Goal: Task Accomplishment & Management: Use online tool/utility

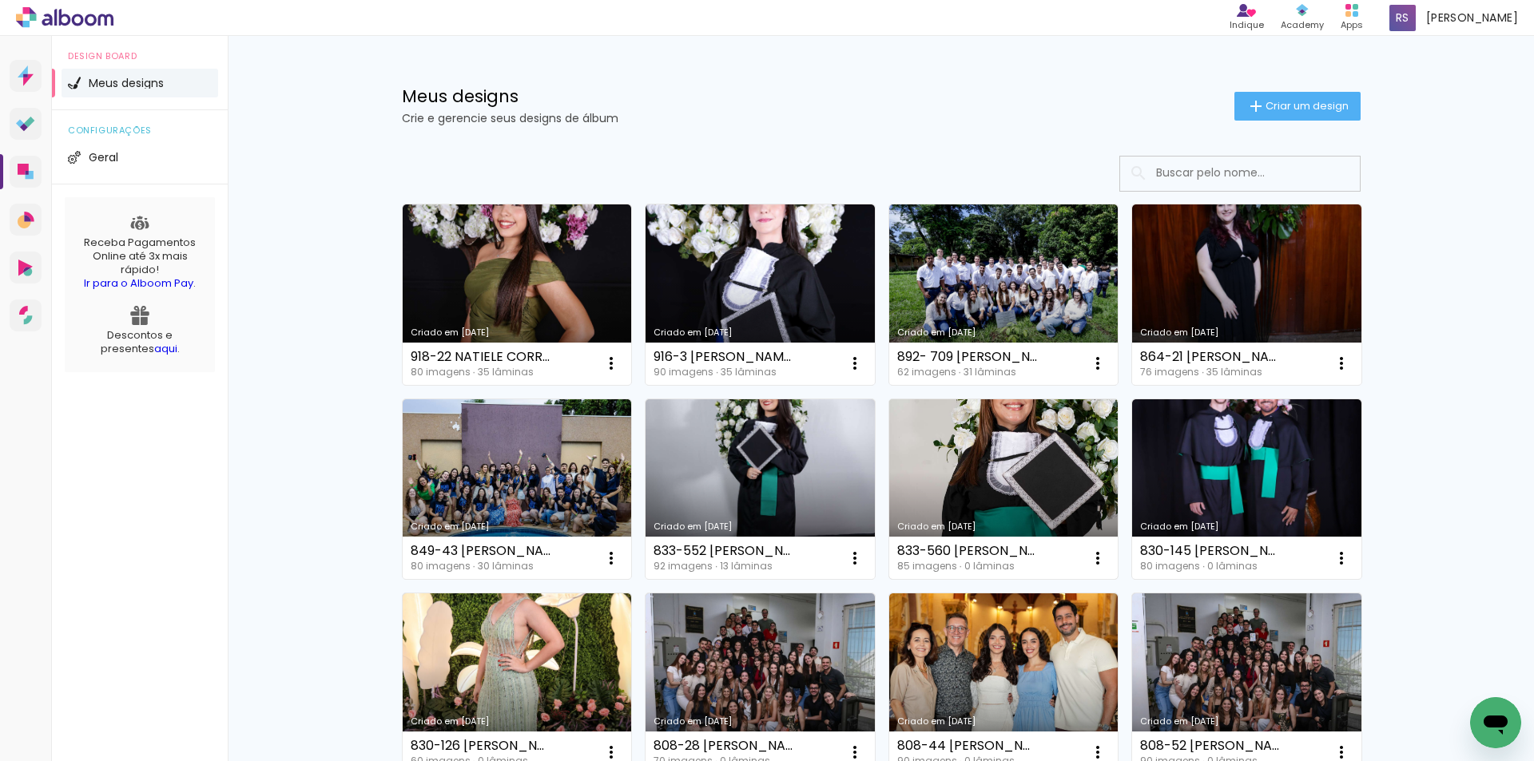
click at [963, 468] on link "Criado em [DATE]" at bounding box center [1003, 489] width 229 height 181
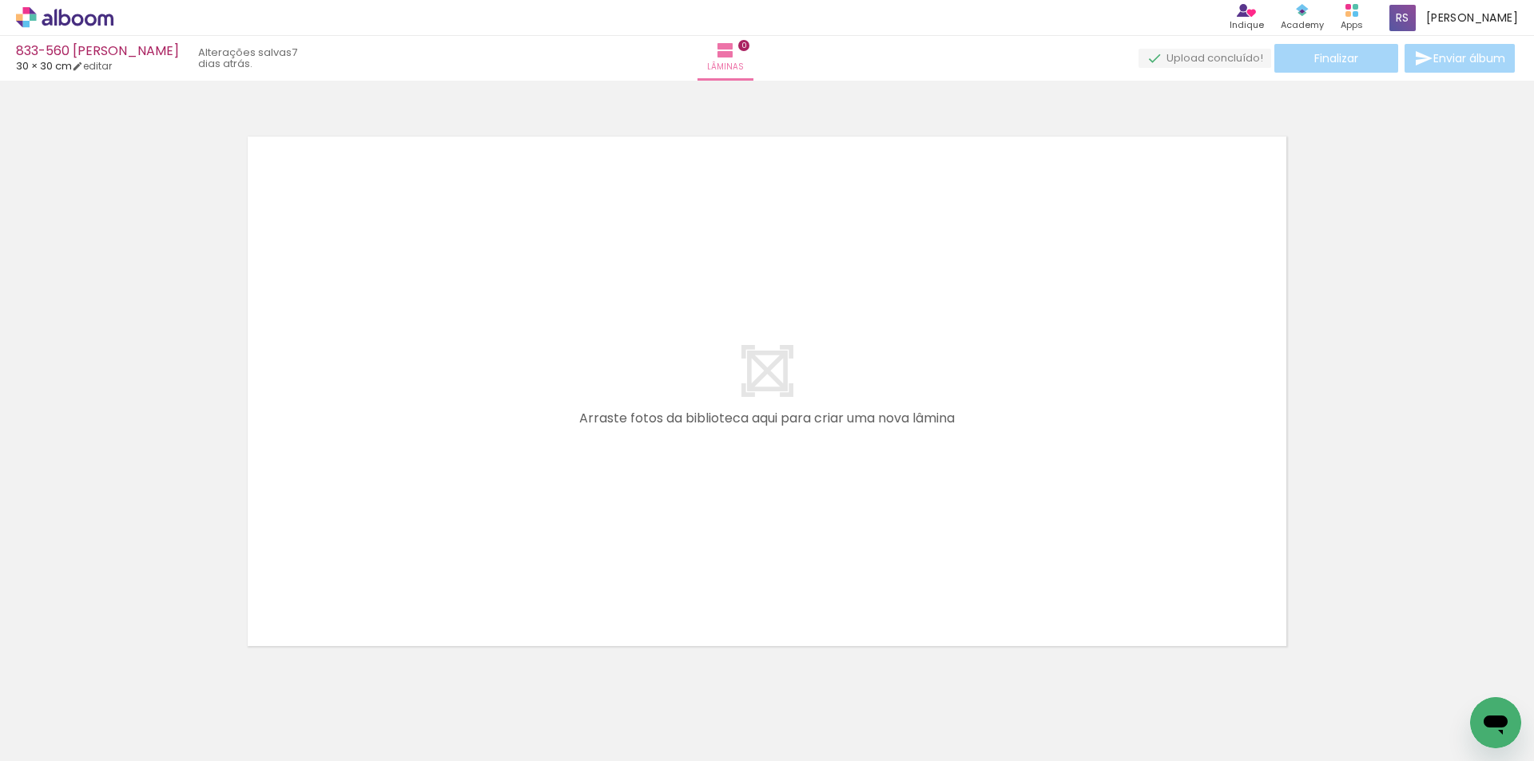
click at [61, 713] on input "Todas as fotos" at bounding box center [44, 713] width 61 height 14
click at [0, 0] on slot "Não utilizadas" at bounding box center [0, 0] width 0 height 0
type input "Não utilizadas"
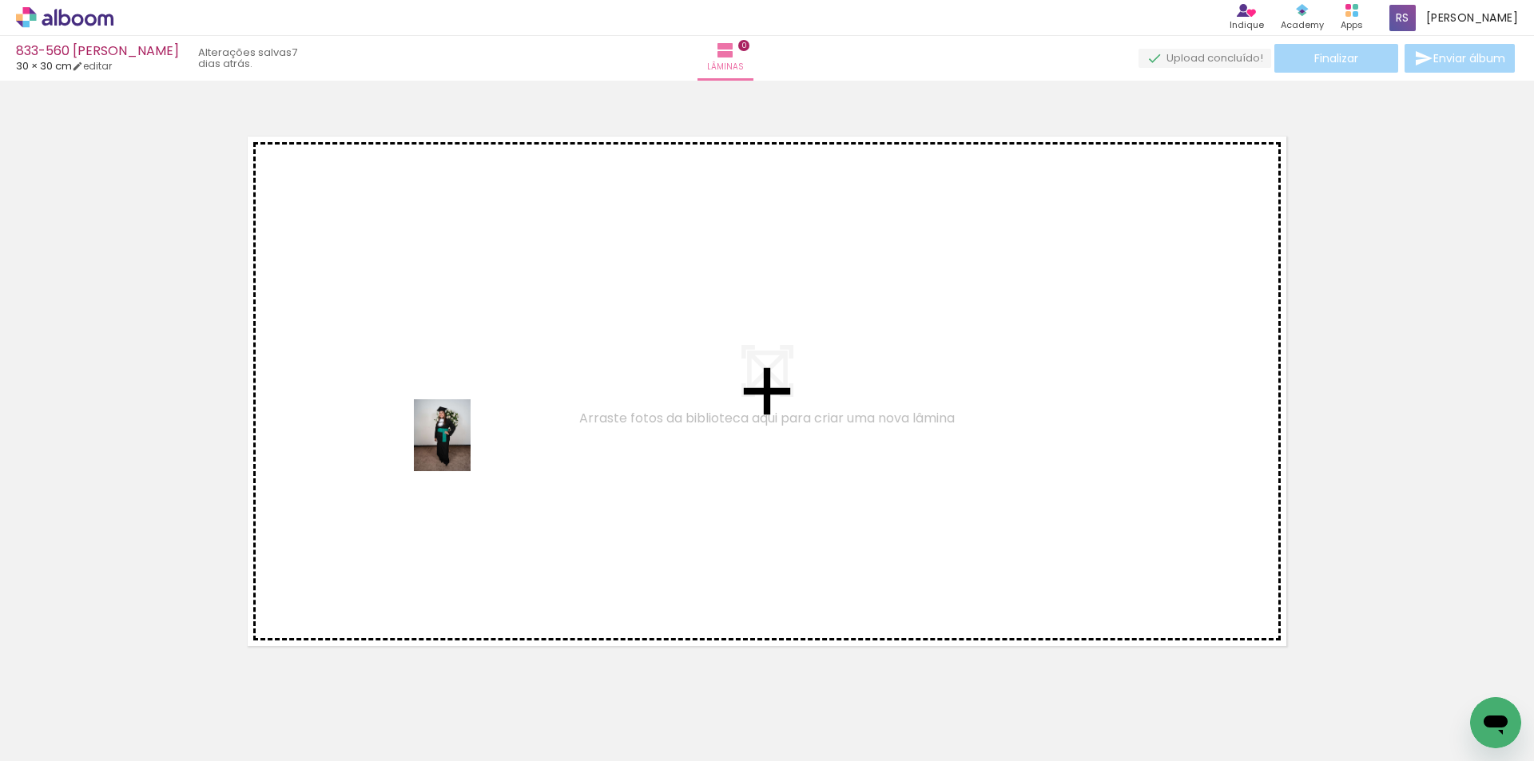
drag, startPoint x: 512, startPoint y: 701, endPoint x: 305, endPoint y: 681, distance: 207.8
click at [455, 431] on quentale-workspace at bounding box center [767, 380] width 1534 height 761
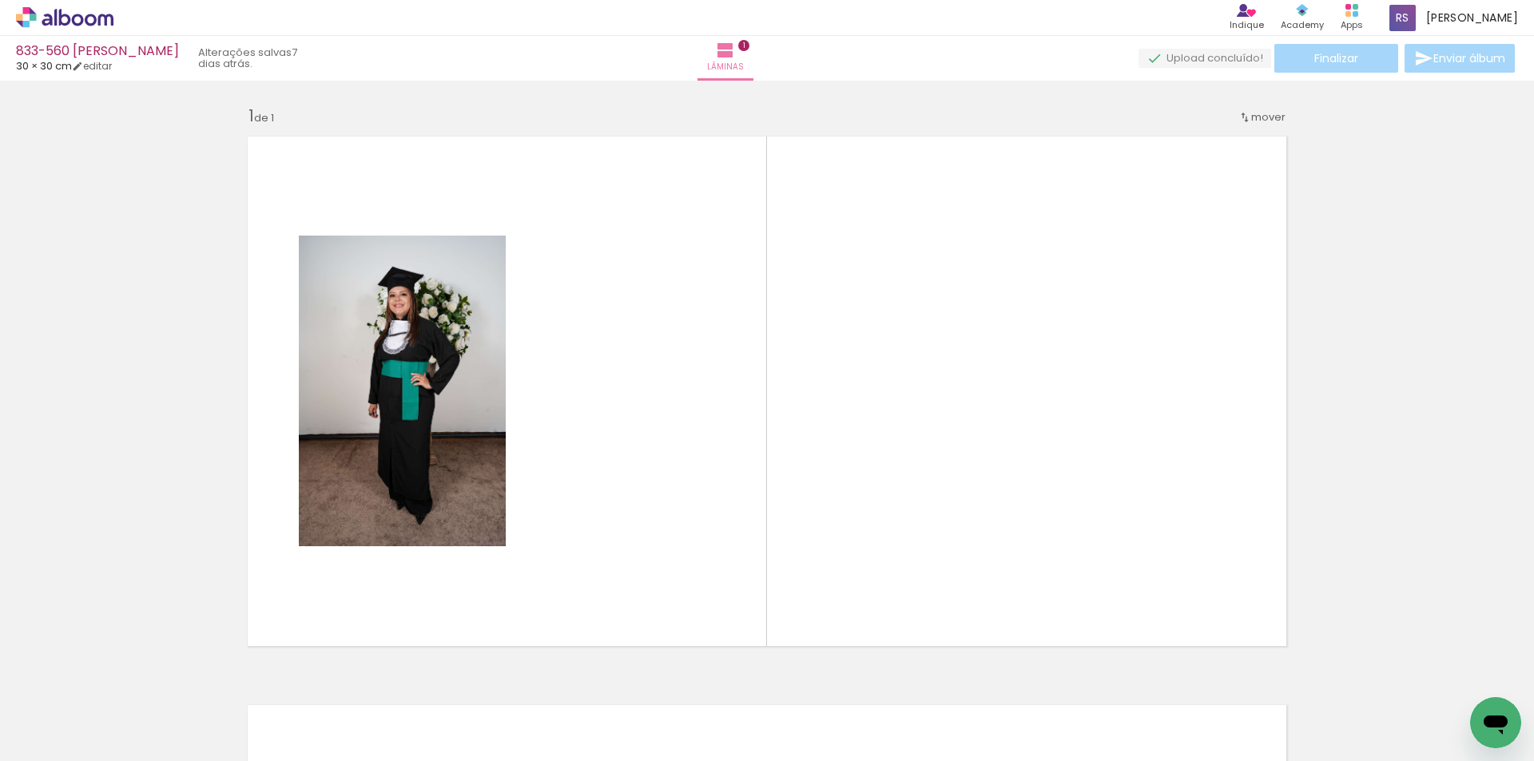
scroll to position [21, 0]
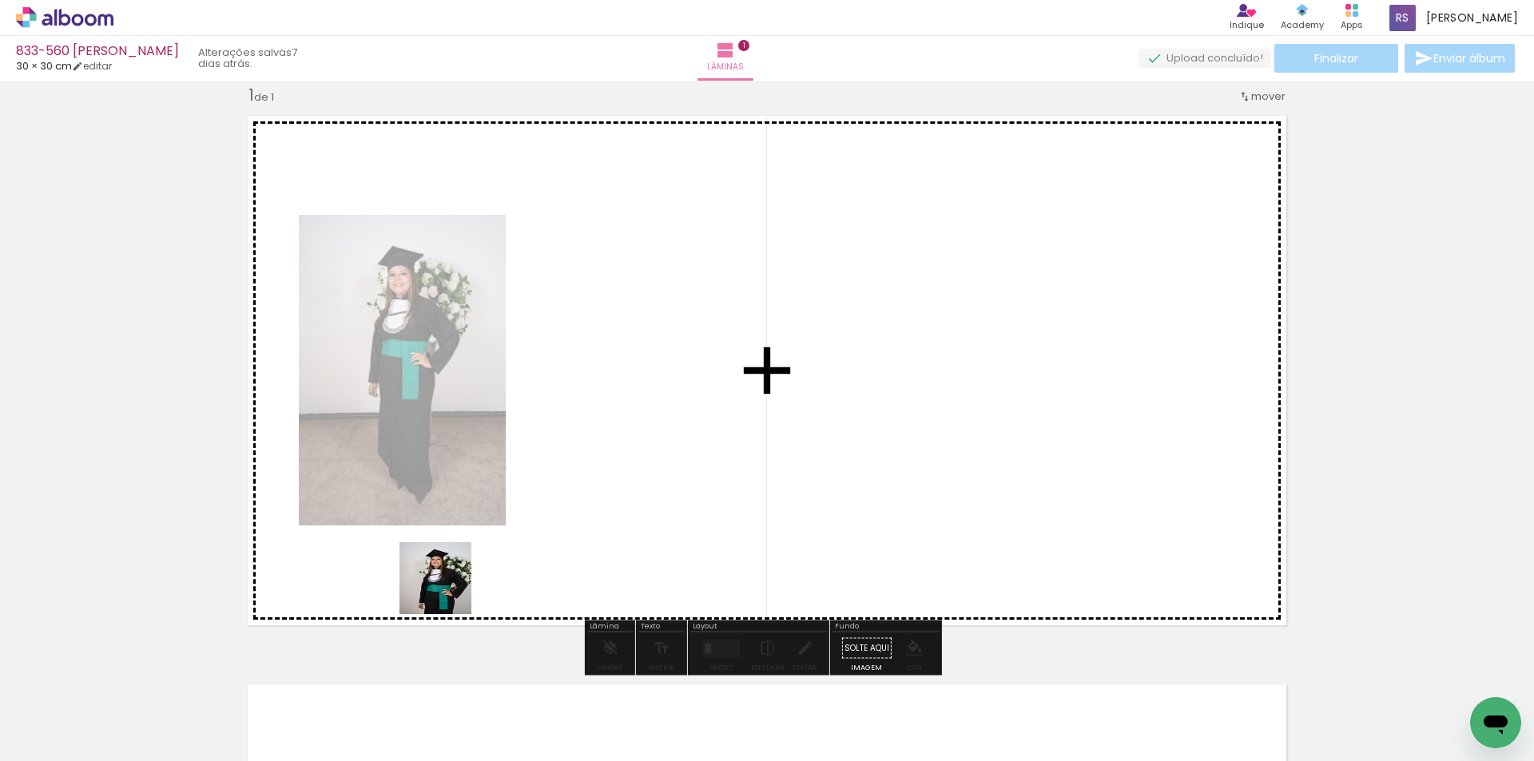
drag, startPoint x: 336, startPoint y: 713, endPoint x: 197, endPoint y: 705, distance: 140.0
click at [580, 447] on quentale-workspace at bounding box center [767, 380] width 1534 height 761
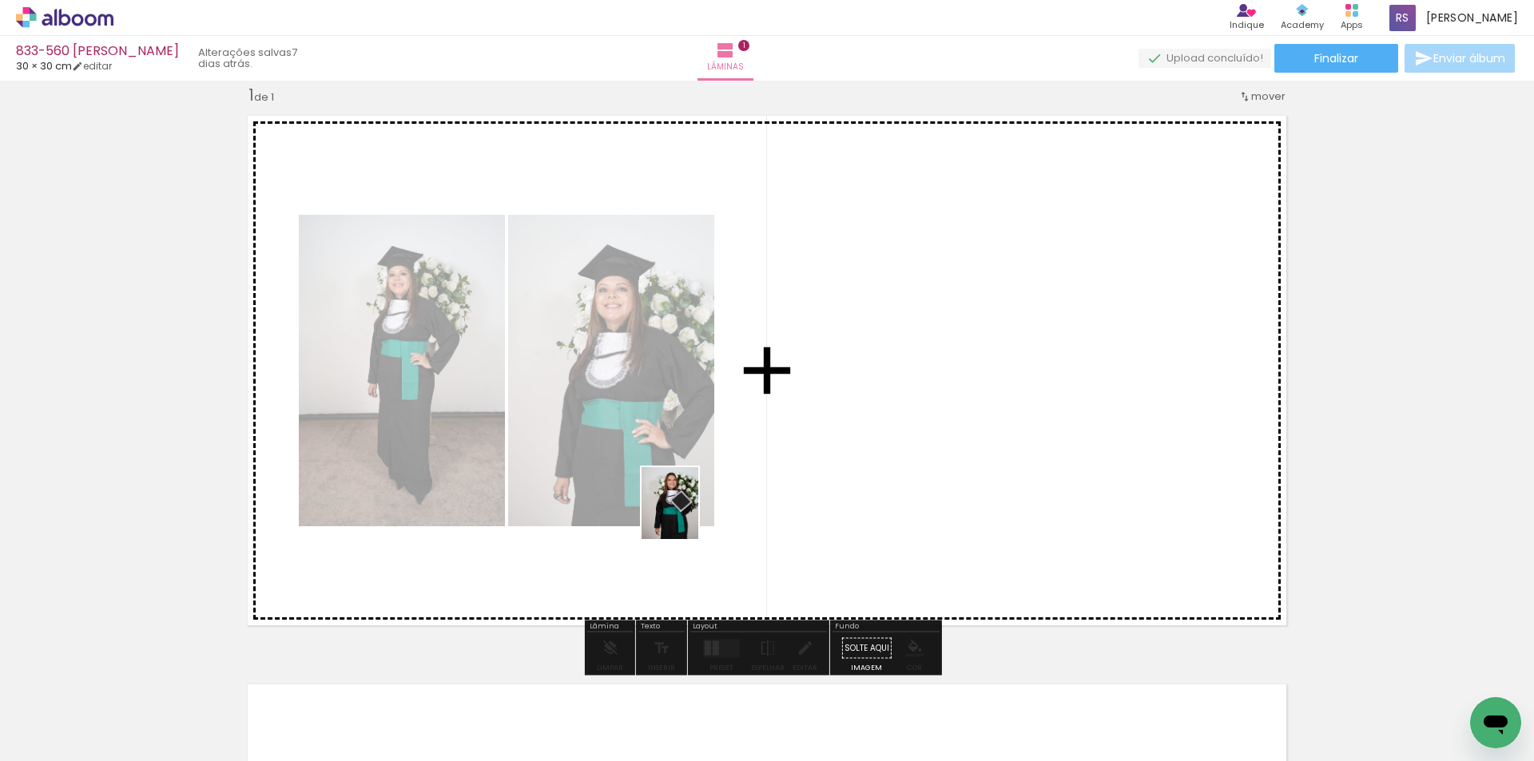
drag, startPoint x: 191, startPoint y: 707, endPoint x: 689, endPoint y: 515, distance: 534.1
click at [689, 515] on quentale-workspace at bounding box center [767, 380] width 1534 height 761
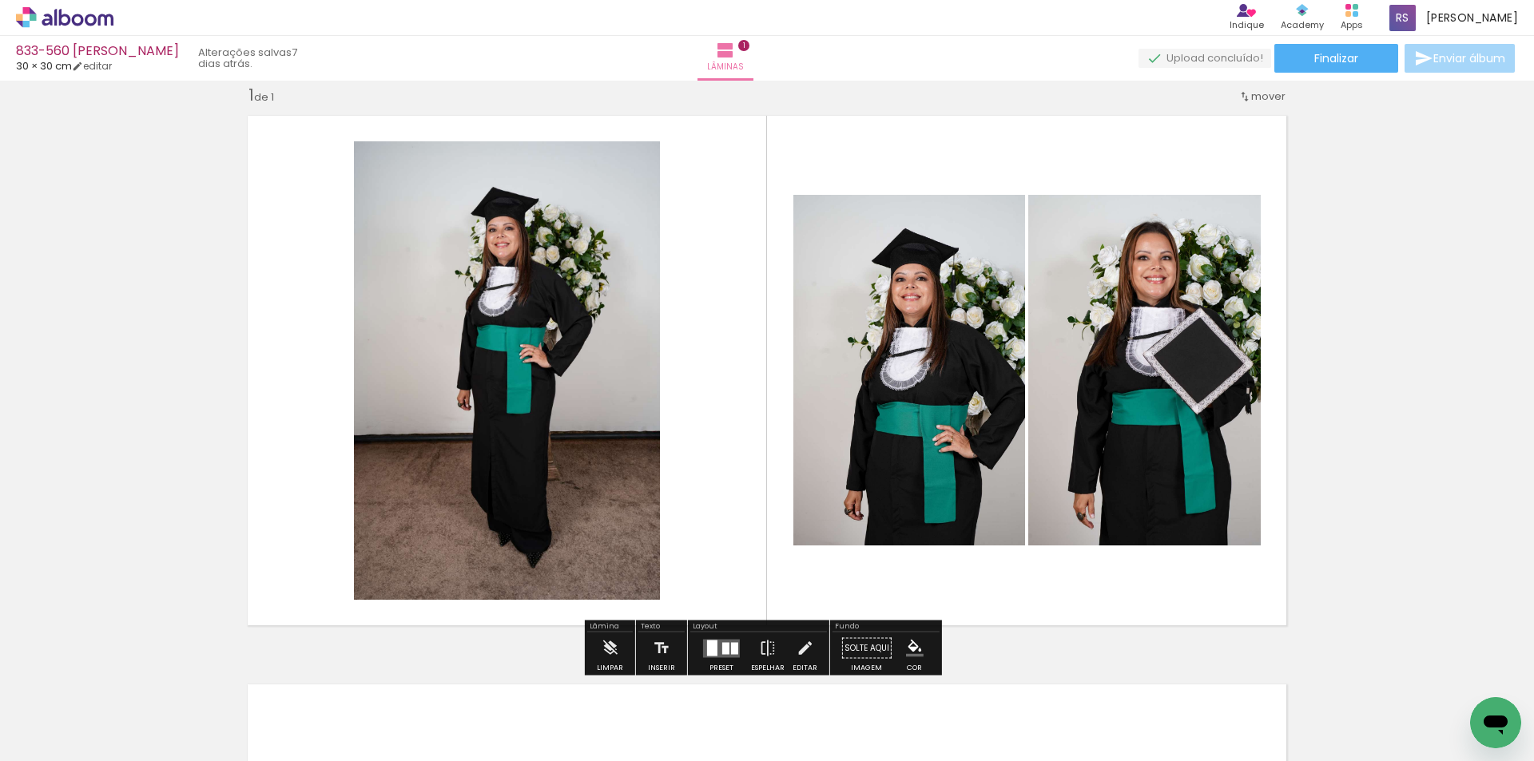
click at [722, 650] on div at bounding box center [725, 648] width 7 height 12
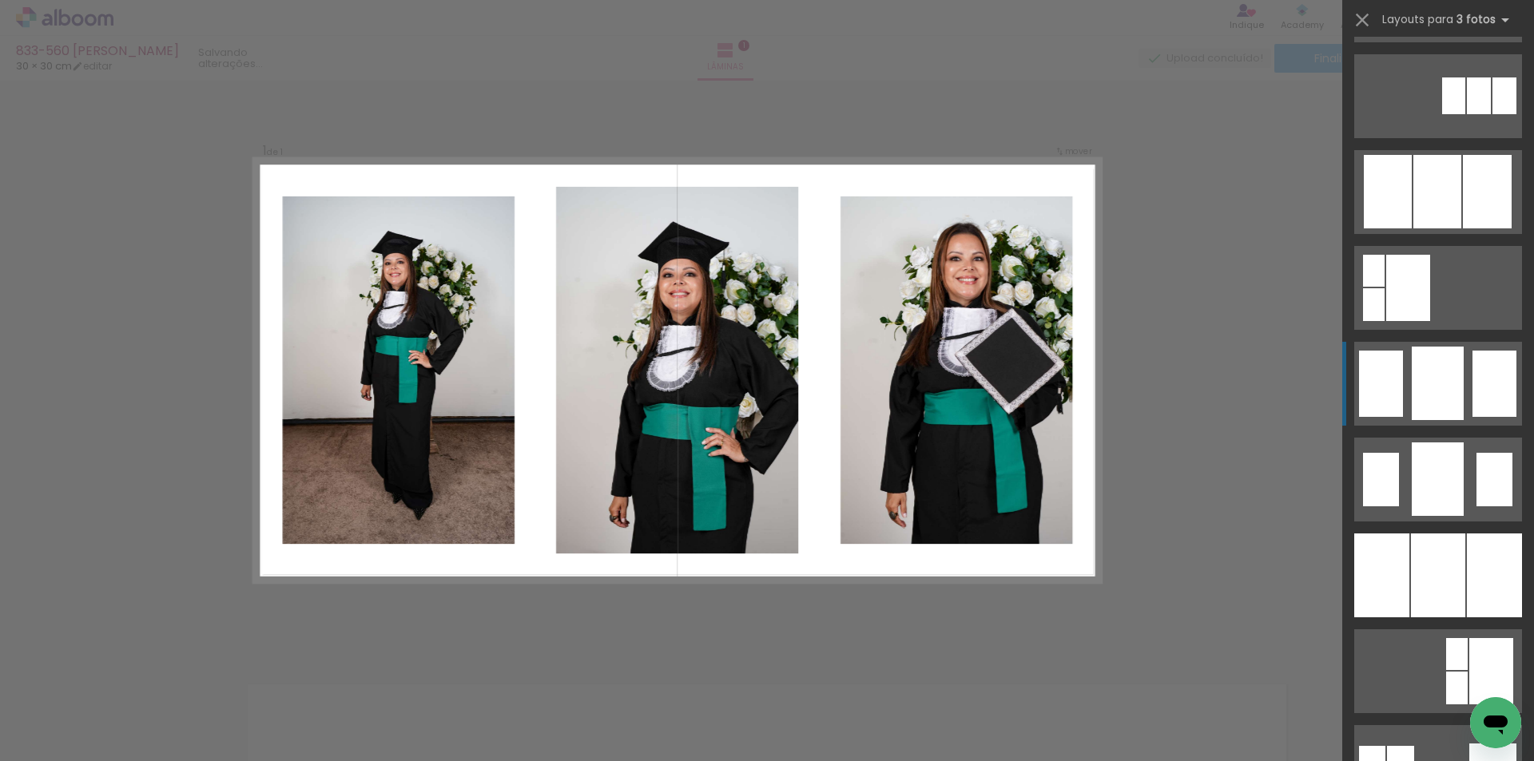
scroll to position [959, 0]
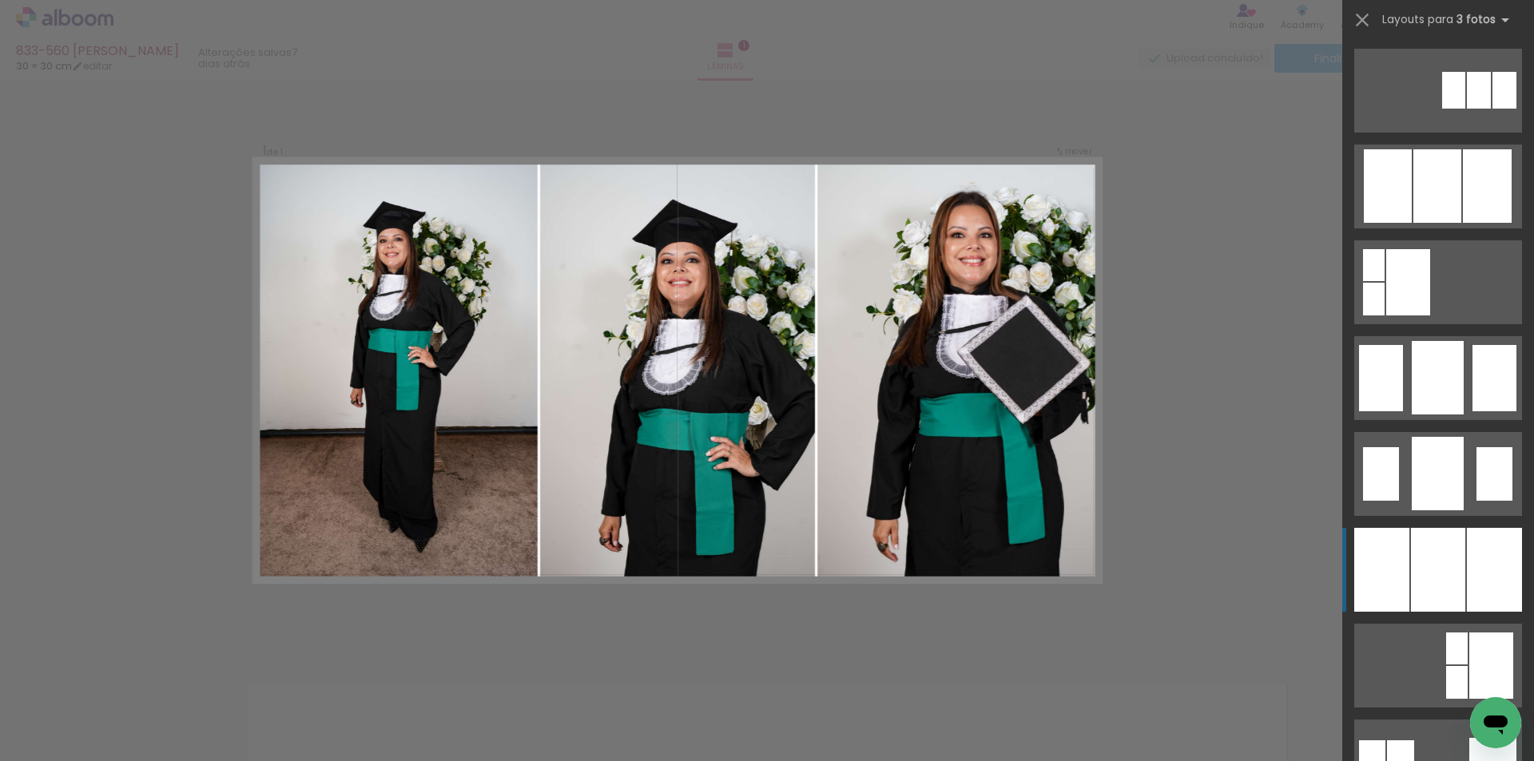
click at [1448, 575] on div at bounding box center [1438, 570] width 54 height 84
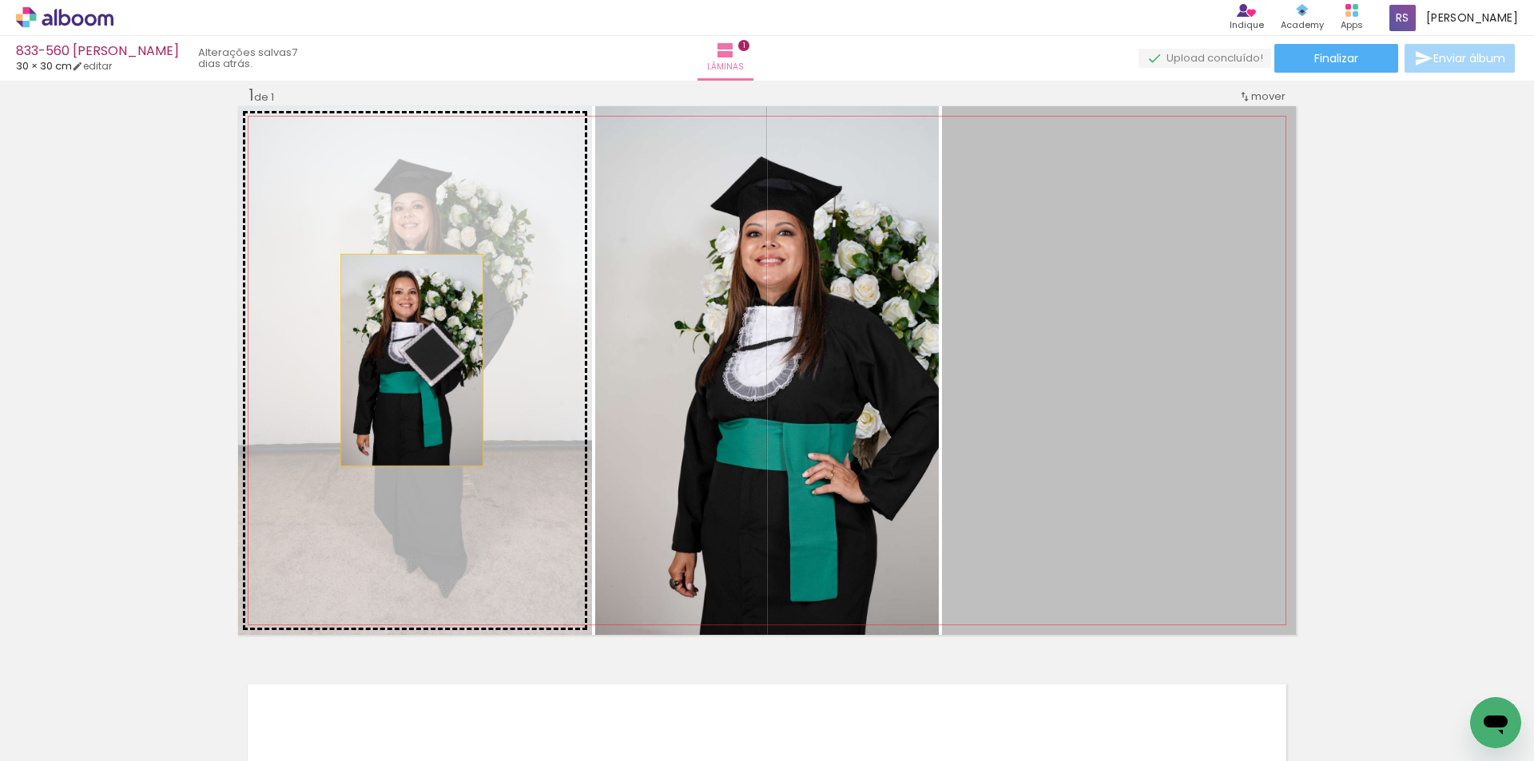
drag, startPoint x: 1135, startPoint y: 375, endPoint x: 406, endPoint y: 360, distance: 729.5
click at [0, 0] on slot at bounding box center [0, 0] width 0 height 0
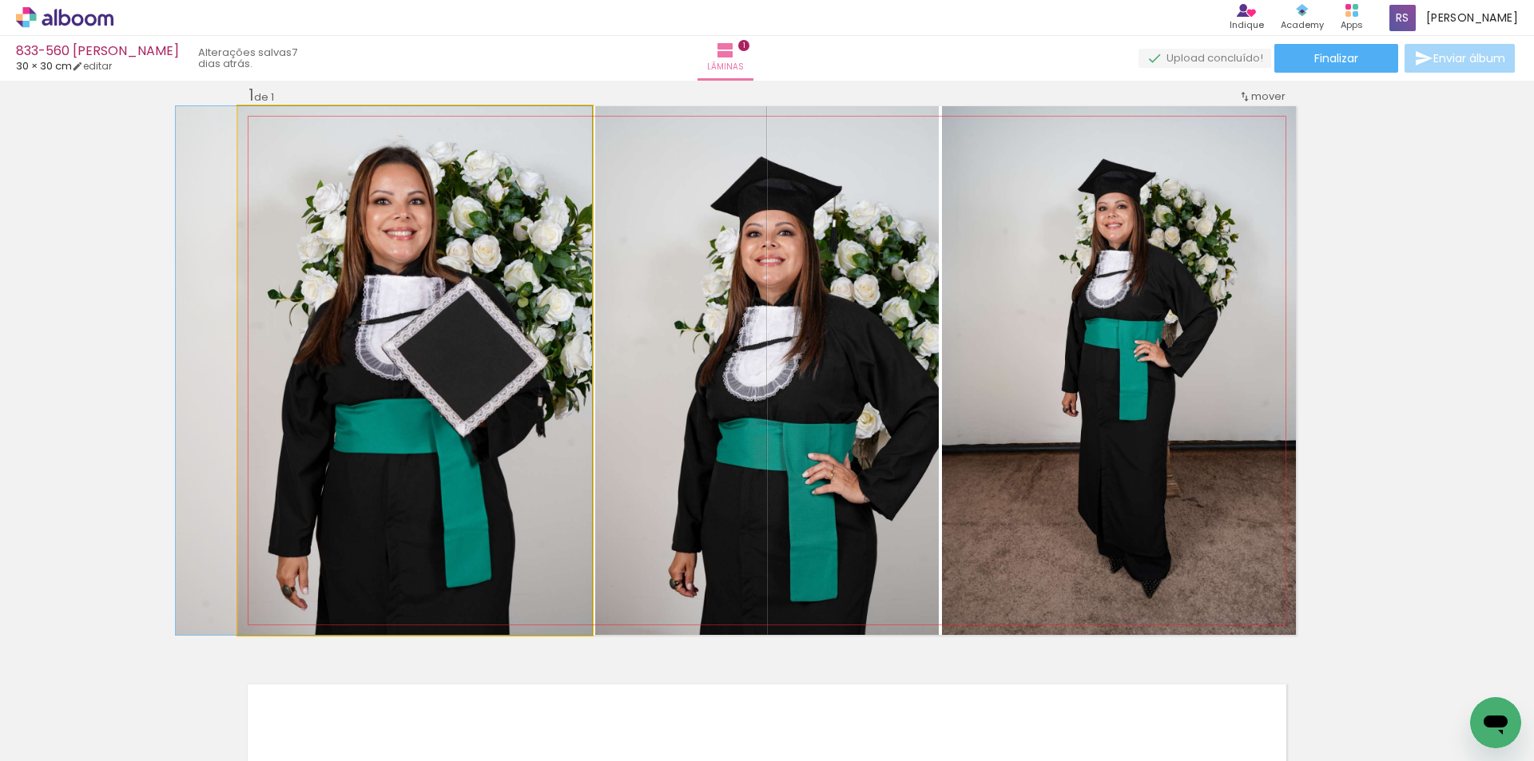
drag, startPoint x: 448, startPoint y: 397, endPoint x: 405, endPoint y: 391, distance: 43.5
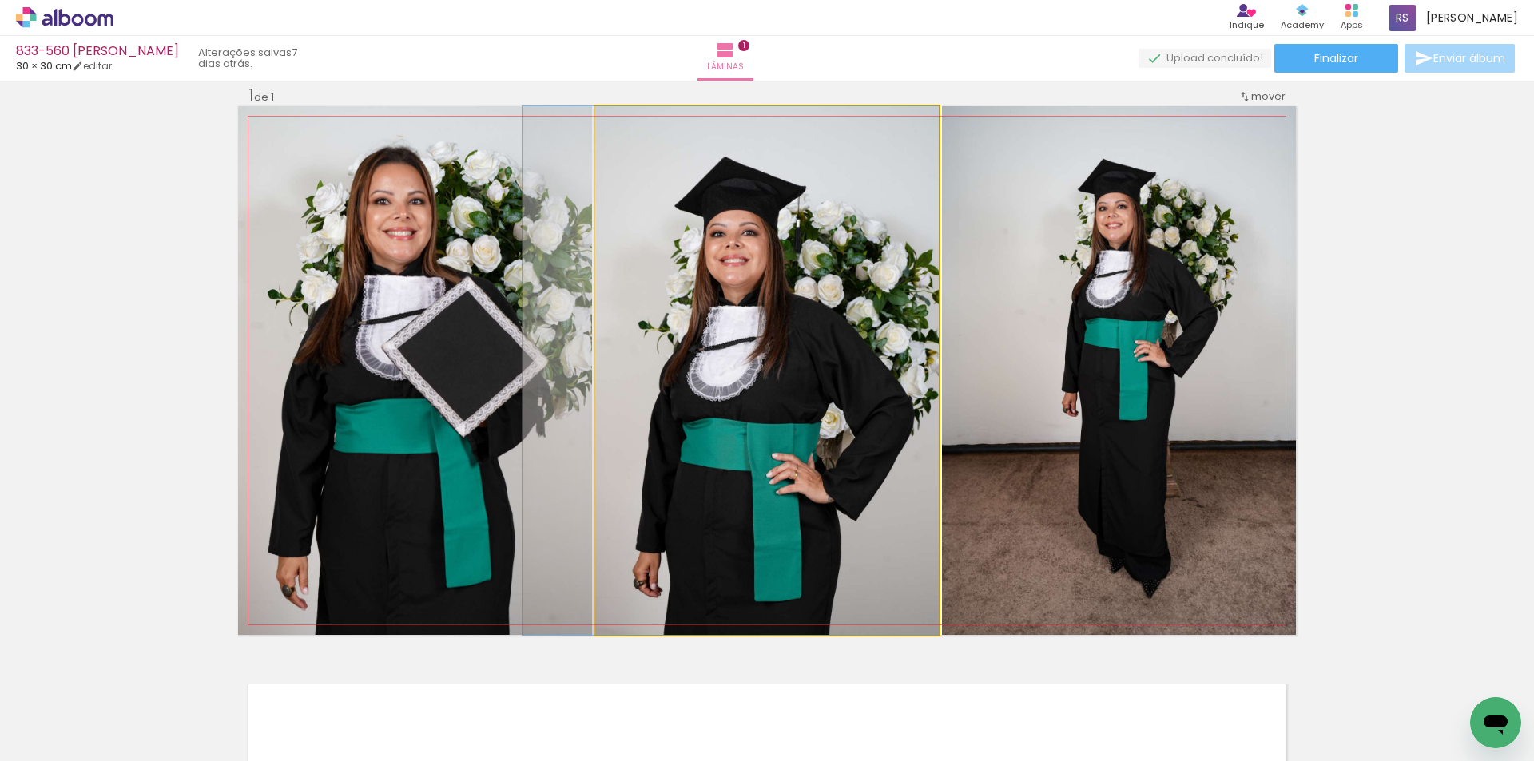
drag, startPoint x: 810, startPoint y: 402, endPoint x: 768, endPoint y: 398, distance: 42.5
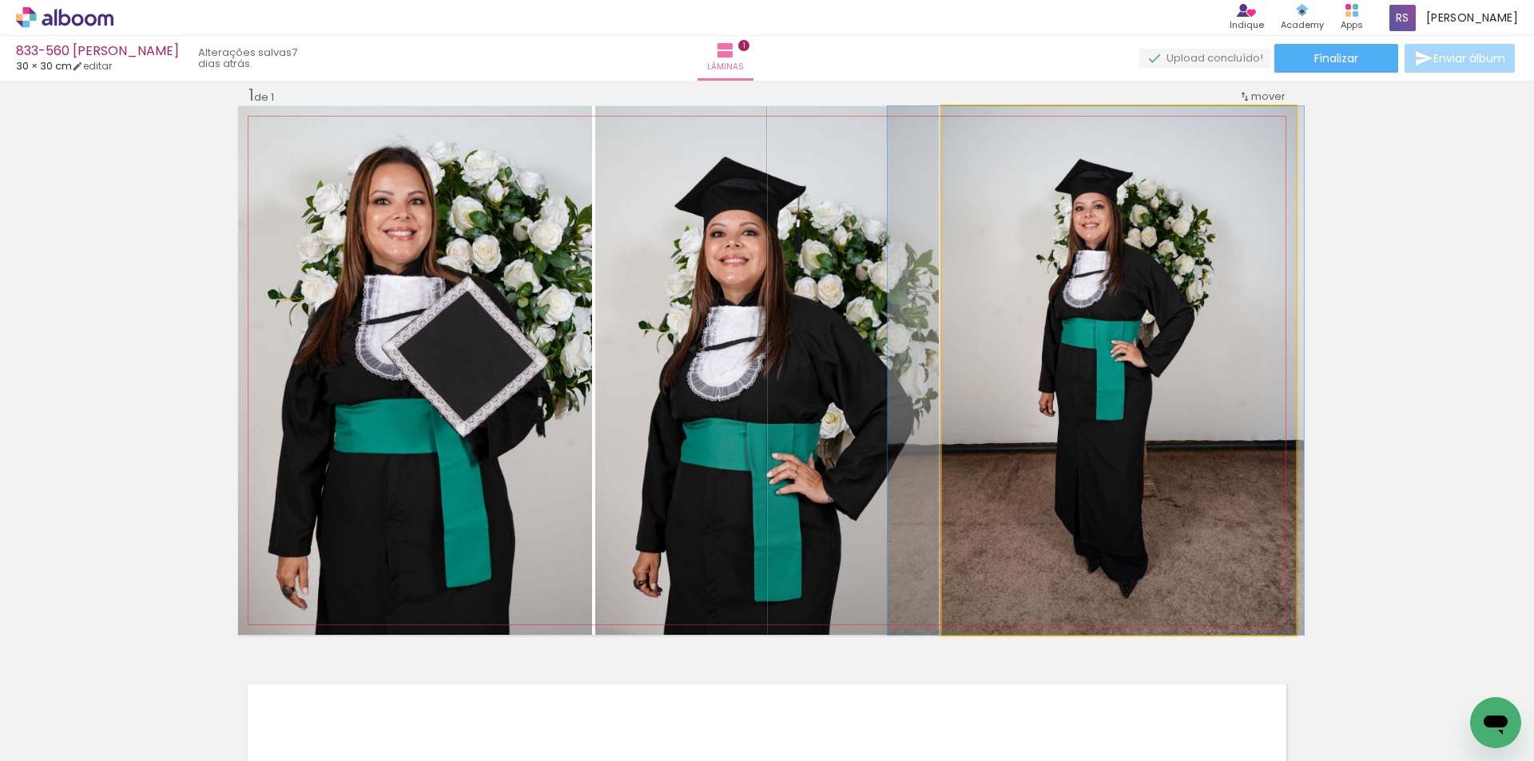
drag, startPoint x: 1248, startPoint y: 401, endPoint x: 1225, endPoint y: 399, distance: 23.2
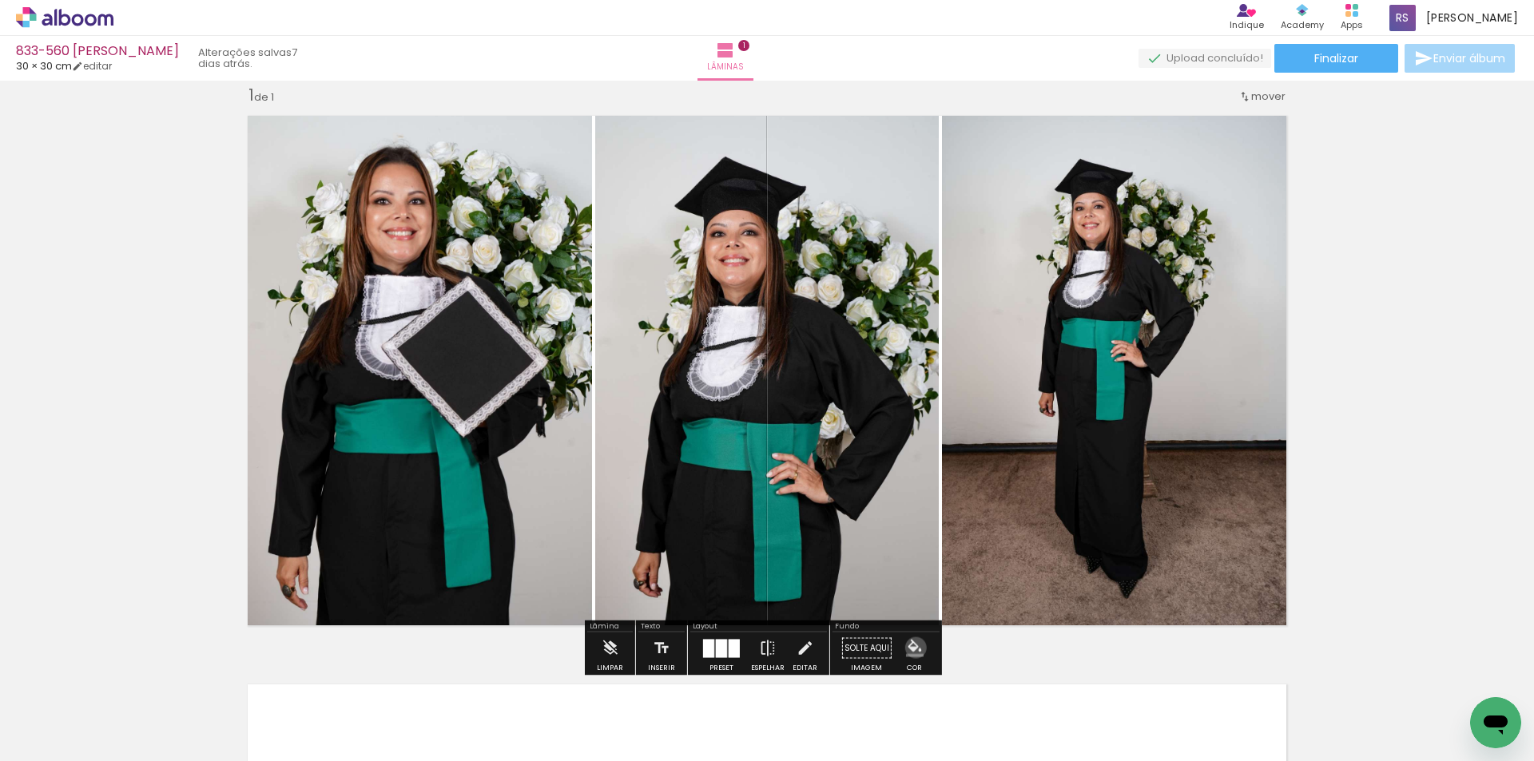
click at [910, 648] on iron-icon "color picker" at bounding box center [915, 649] width 18 height 18
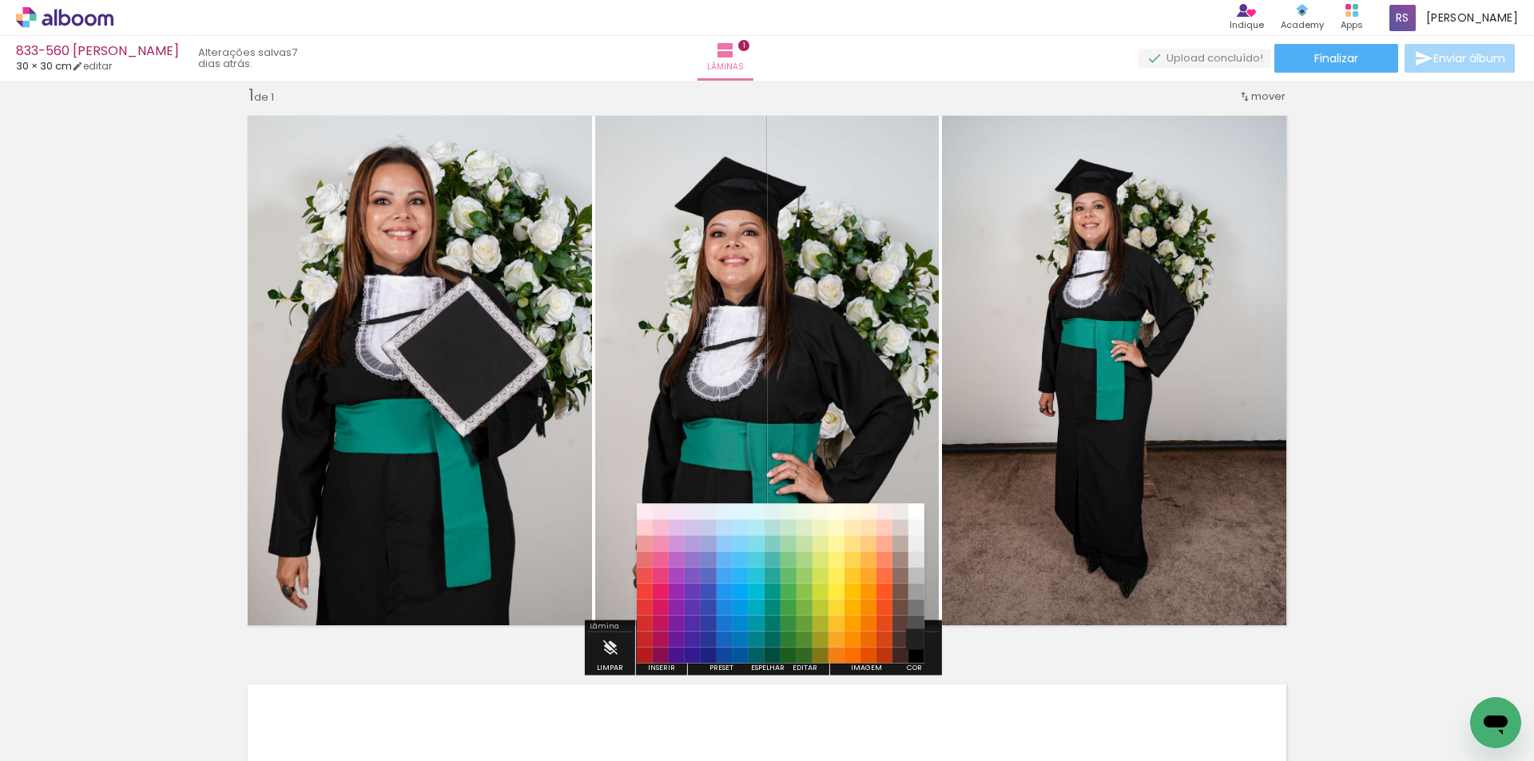
click at [920, 638] on paper-item "#212121" at bounding box center [916, 640] width 16 height 16
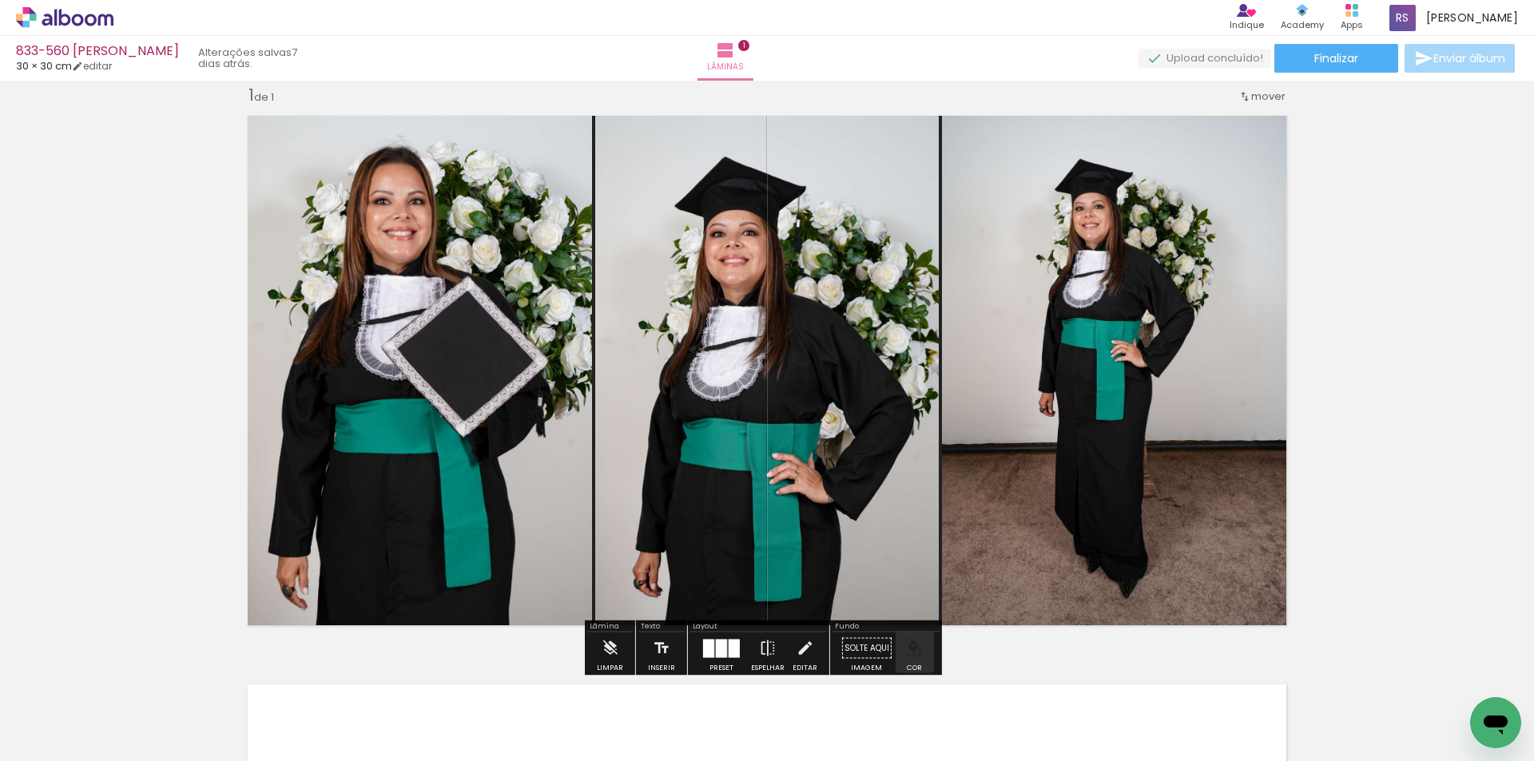
click at [912, 644] on iron-icon "color picker" at bounding box center [915, 649] width 18 height 18
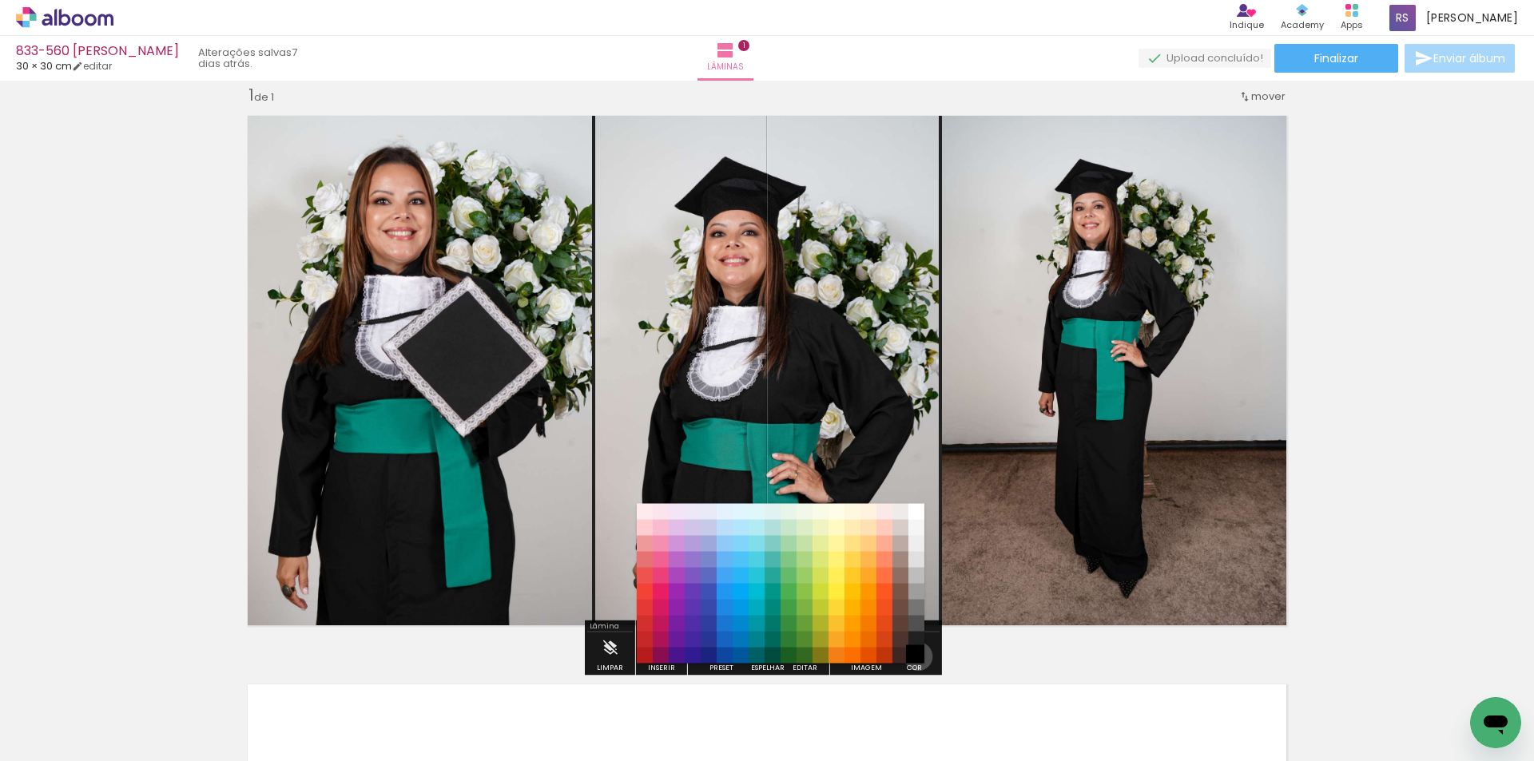
click at [912, 657] on paper-item "#000000" at bounding box center [916, 656] width 16 height 16
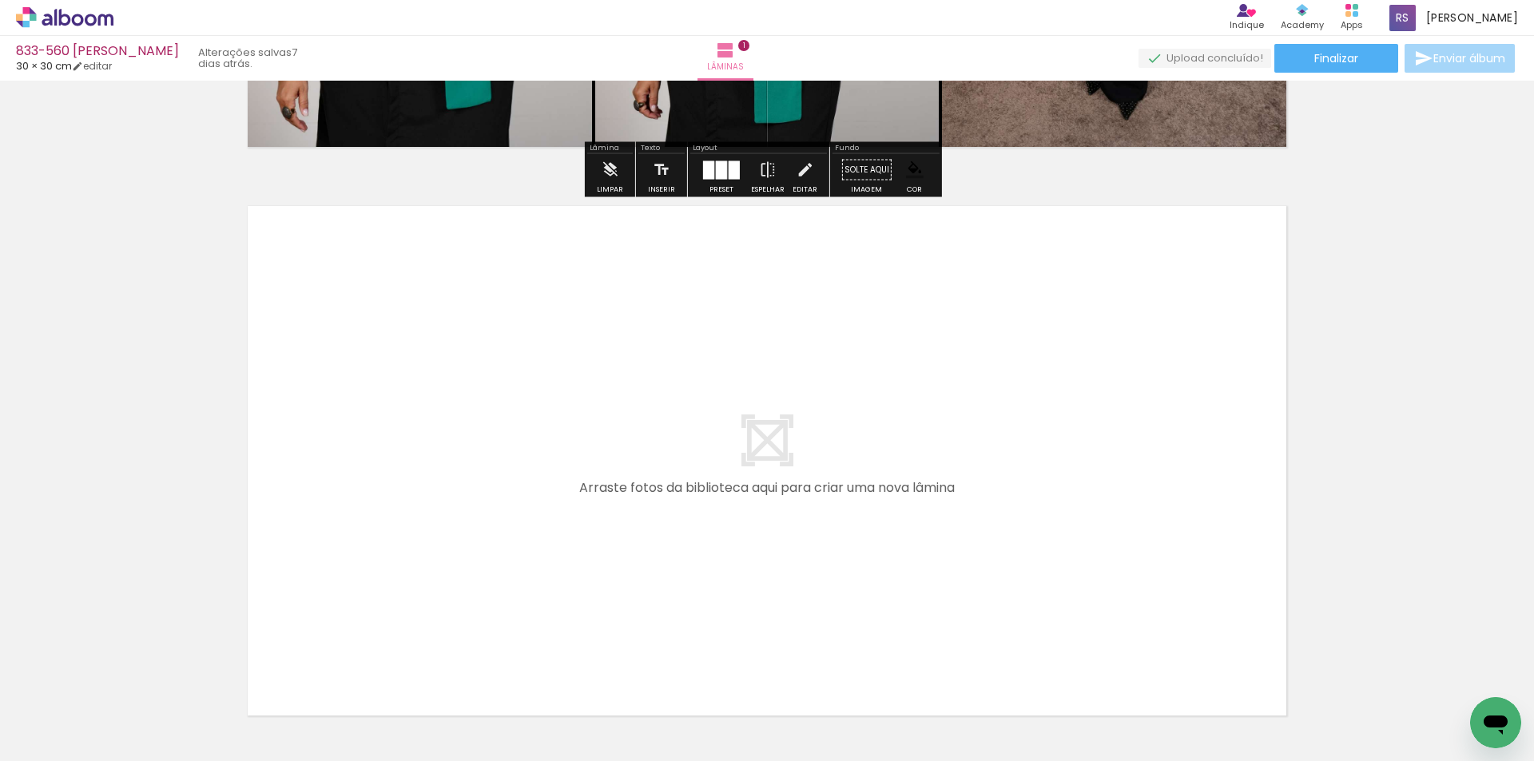
scroll to position [500, 0]
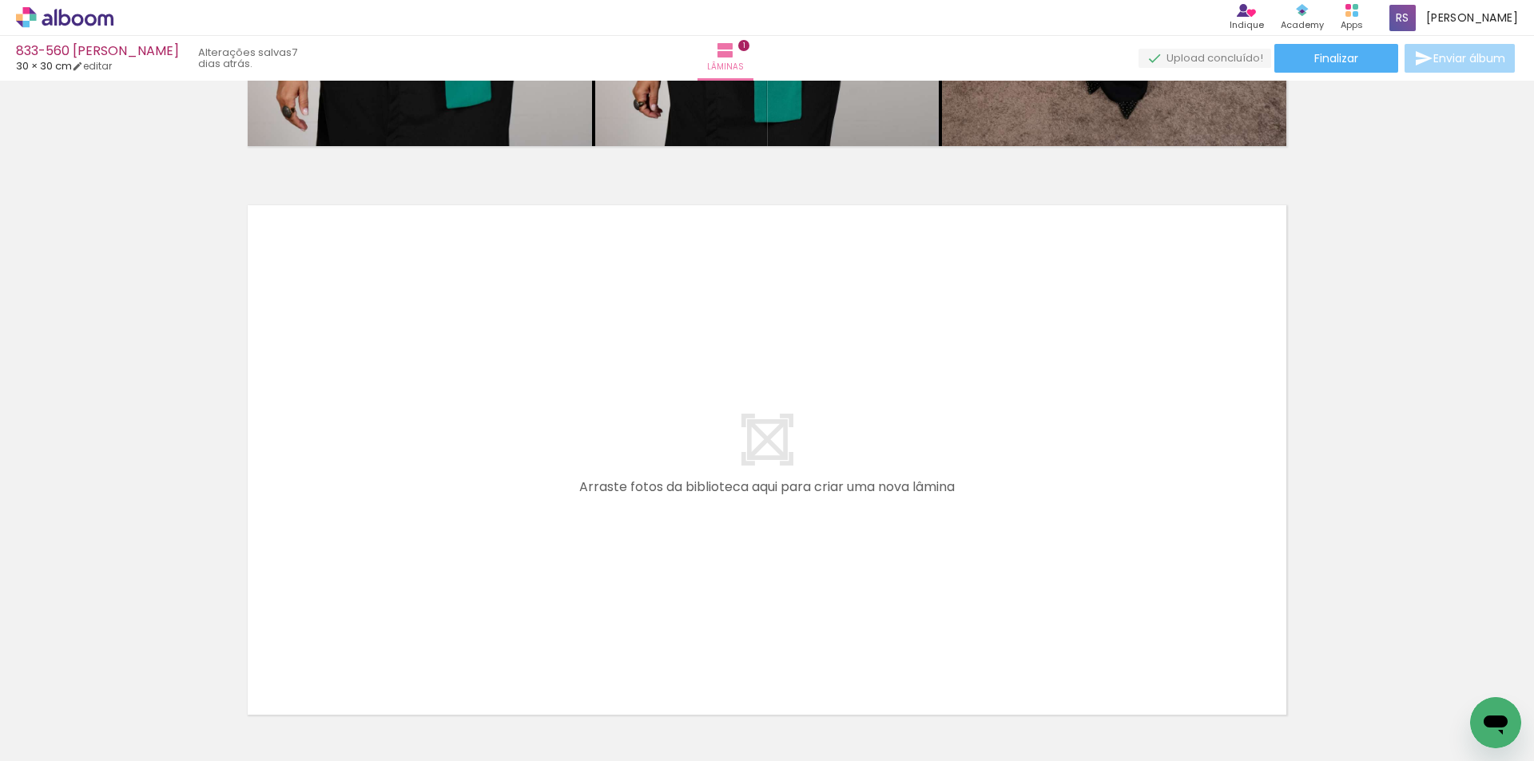
drag, startPoint x: 413, startPoint y: 549, endPoint x: 474, endPoint y: 518, distance: 68.2
click at [474, 518] on quentale-layouter at bounding box center [767, 460] width 1058 height 529
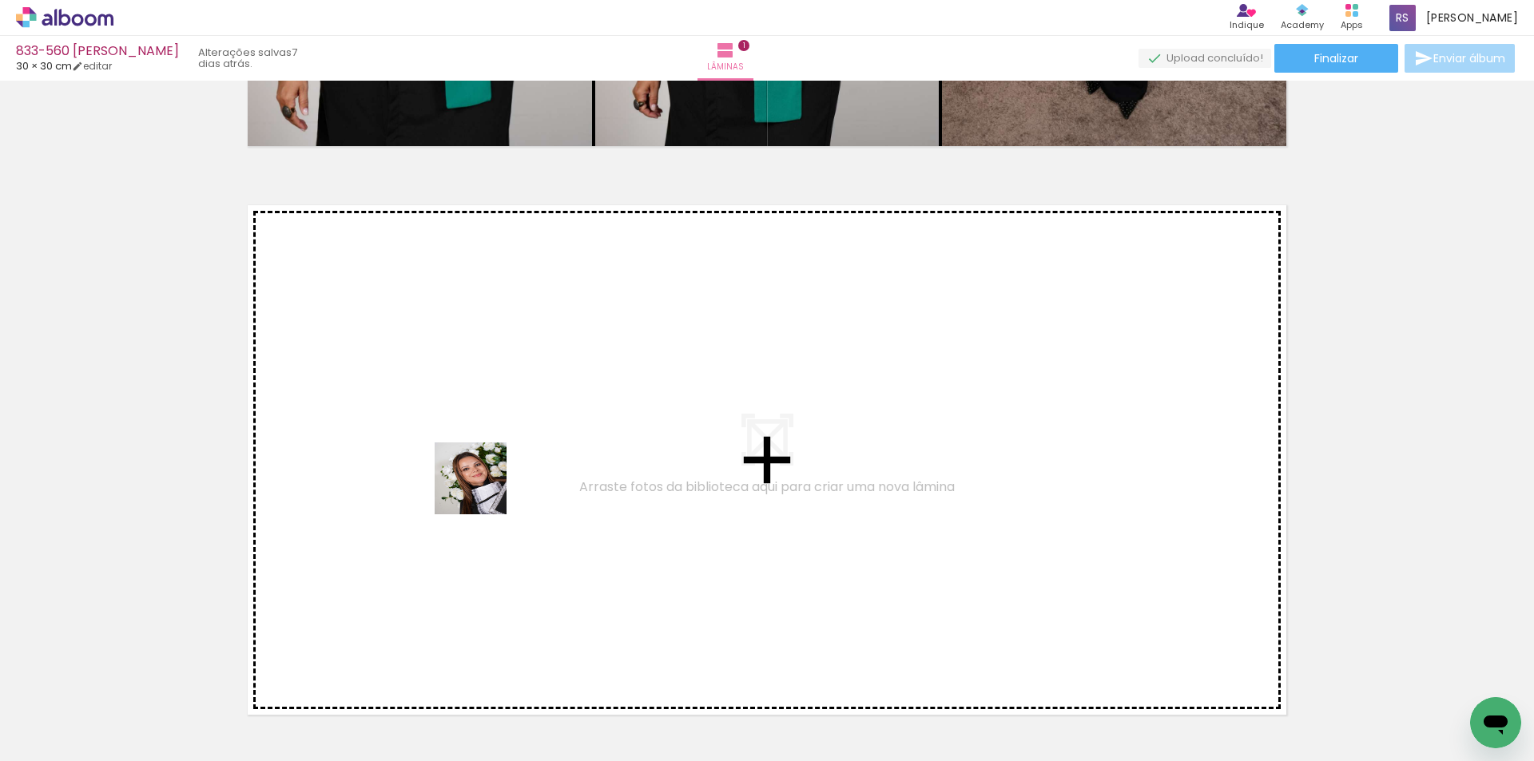
drag, startPoint x: 197, startPoint y: 691, endPoint x: 315, endPoint y: 662, distance: 121.7
click at [551, 452] on quentale-workspace at bounding box center [767, 380] width 1534 height 761
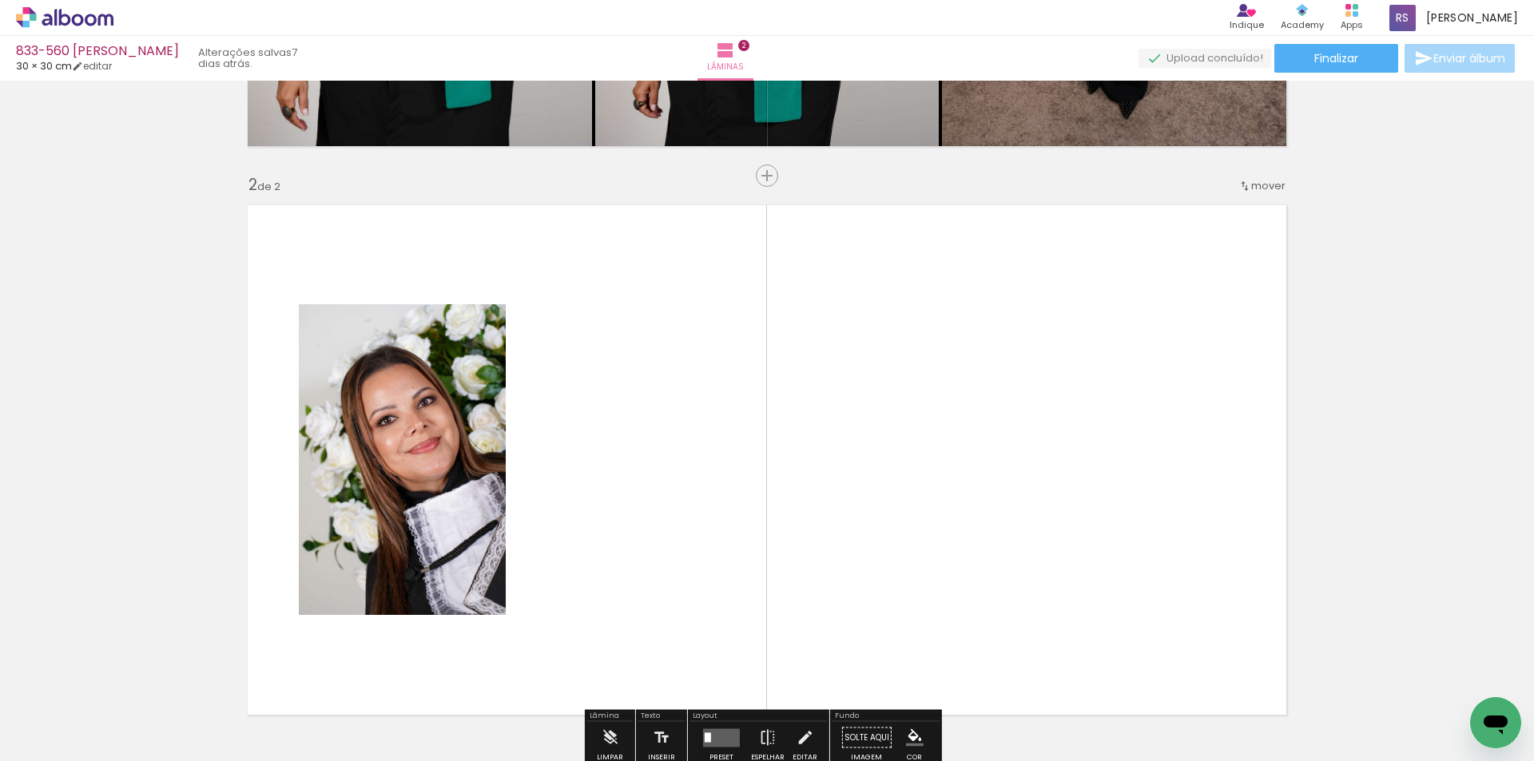
scroll to position [590, 0]
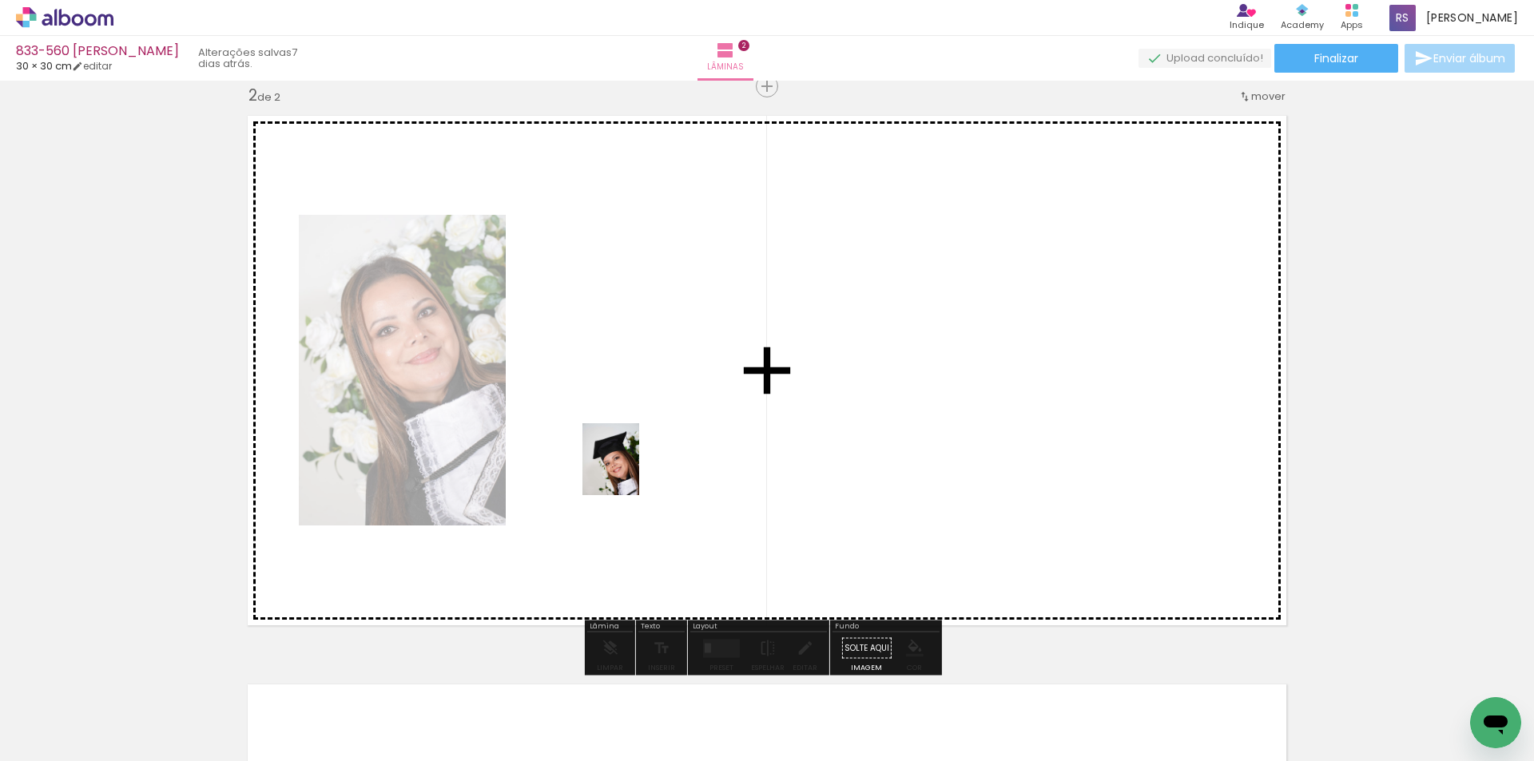
drag, startPoint x: 176, startPoint y: 721, endPoint x: 656, endPoint y: 458, distance: 547.8
click at [656, 458] on quentale-workspace at bounding box center [767, 380] width 1534 height 761
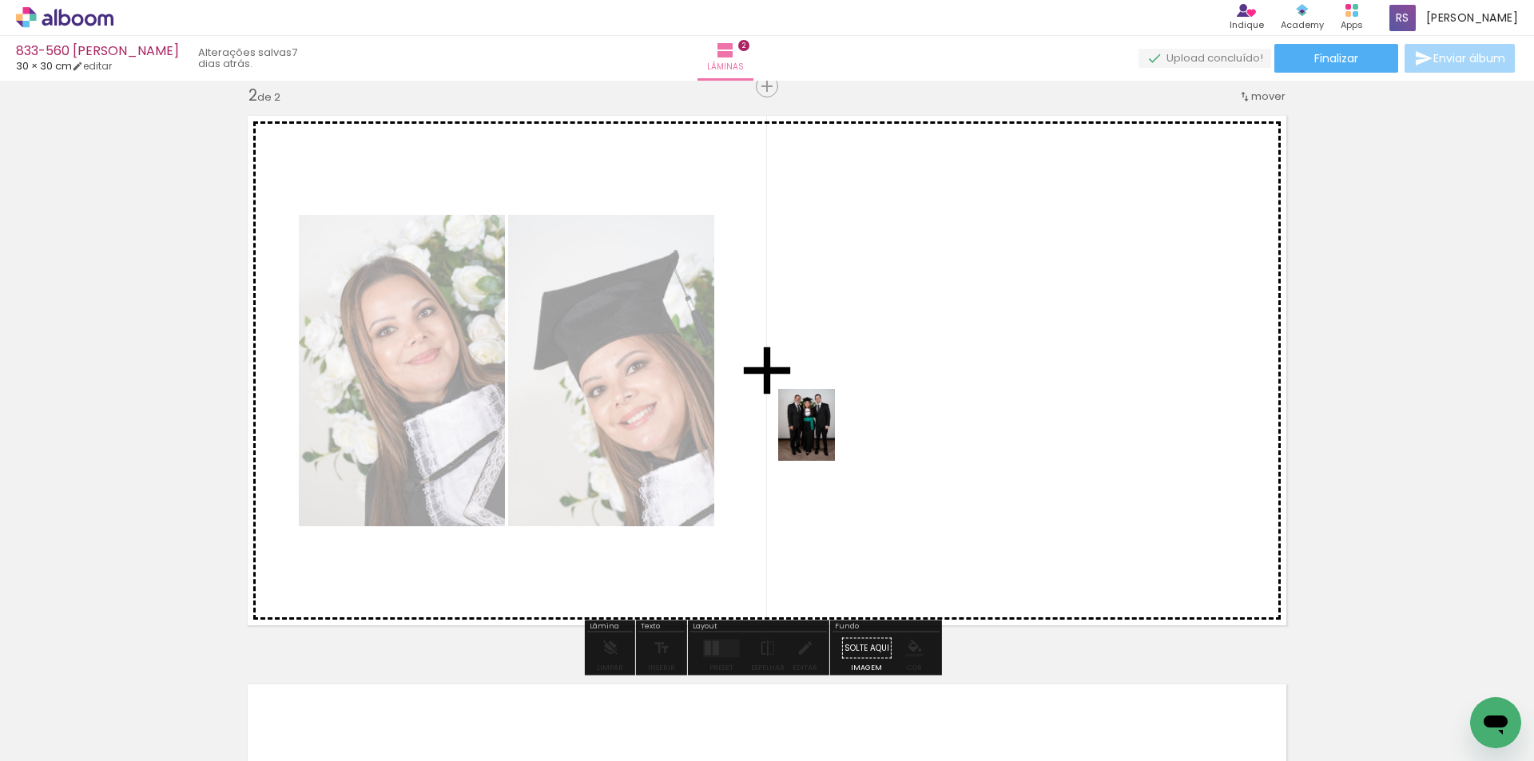
drag, startPoint x: 169, startPoint y: 689, endPoint x: 826, endPoint y: 437, distance: 704.3
click at [826, 437] on quentale-workspace at bounding box center [767, 380] width 1534 height 761
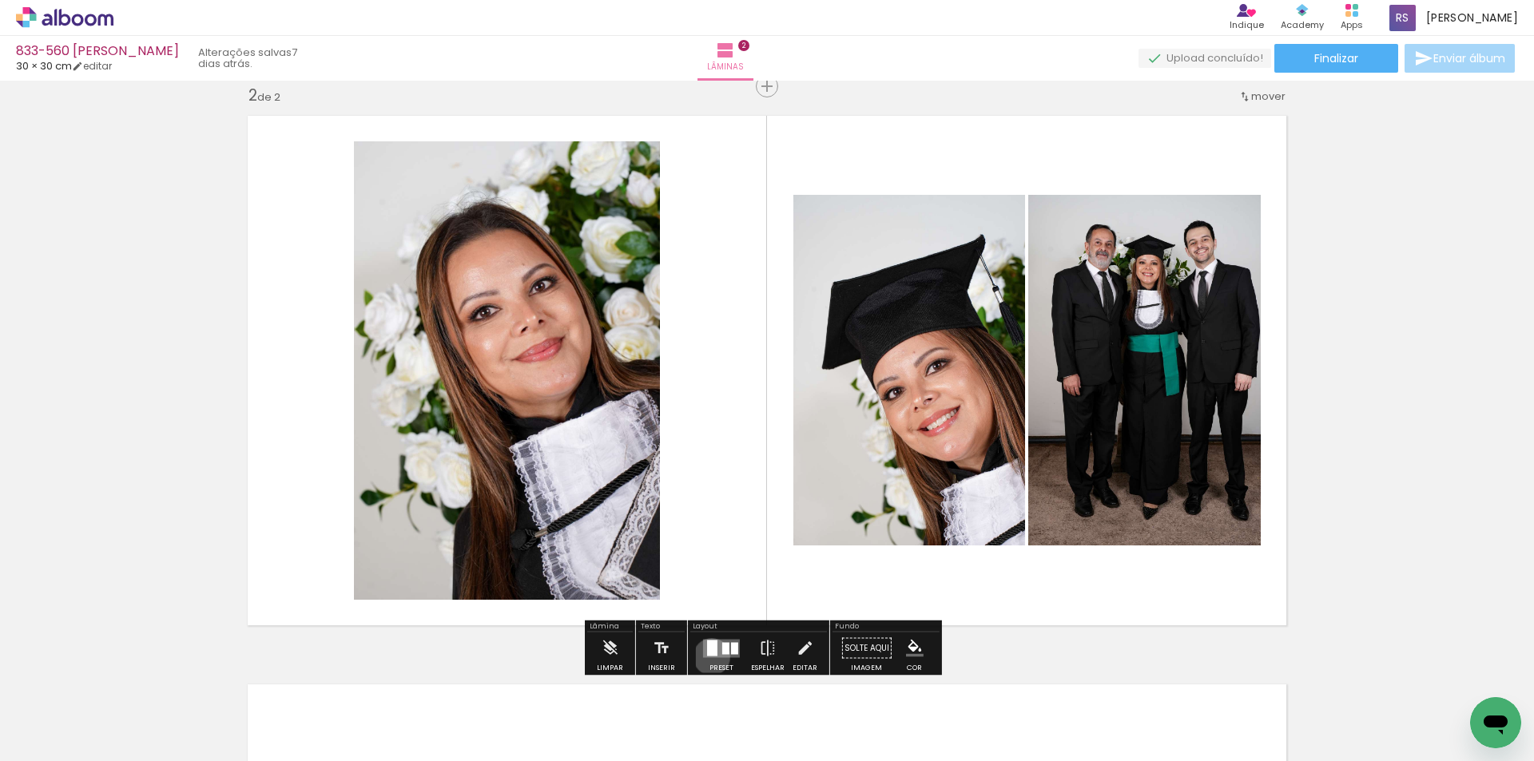
click at [709, 657] on quentale-layouter at bounding box center [721, 648] width 37 height 18
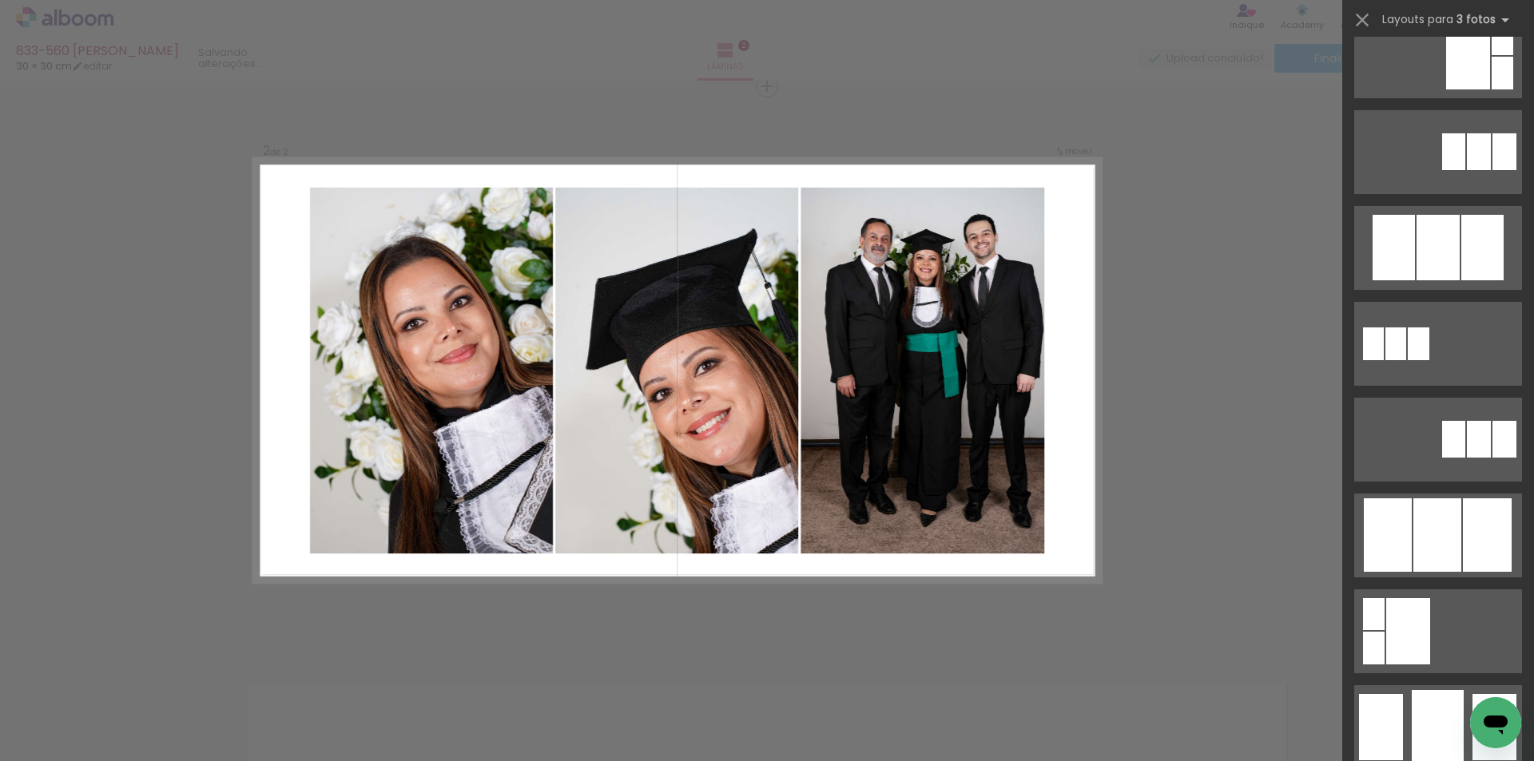
scroll to position [959, 0]
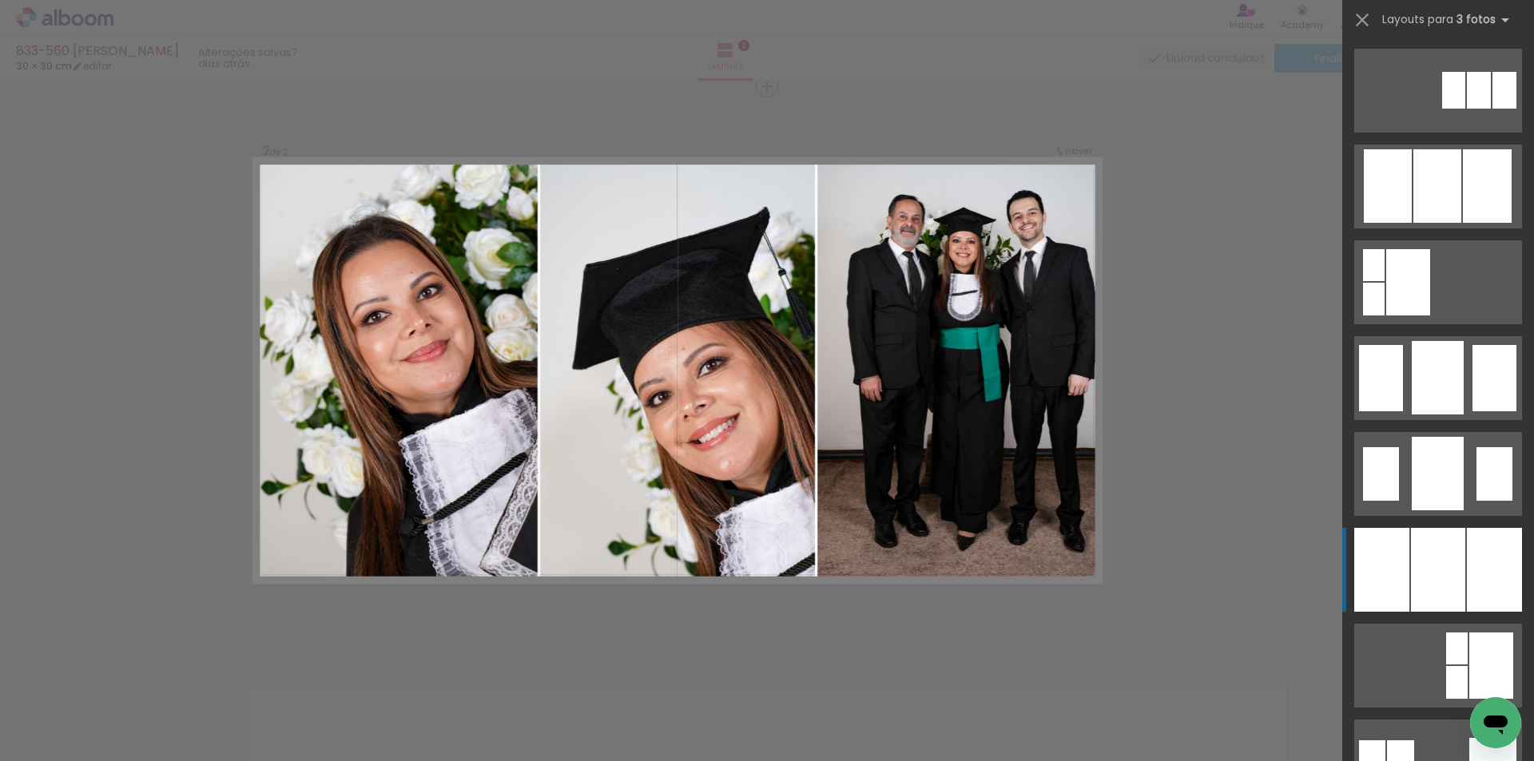
click at [1430, 546] on div at bounding box center [1438, 570] width 54 height 84
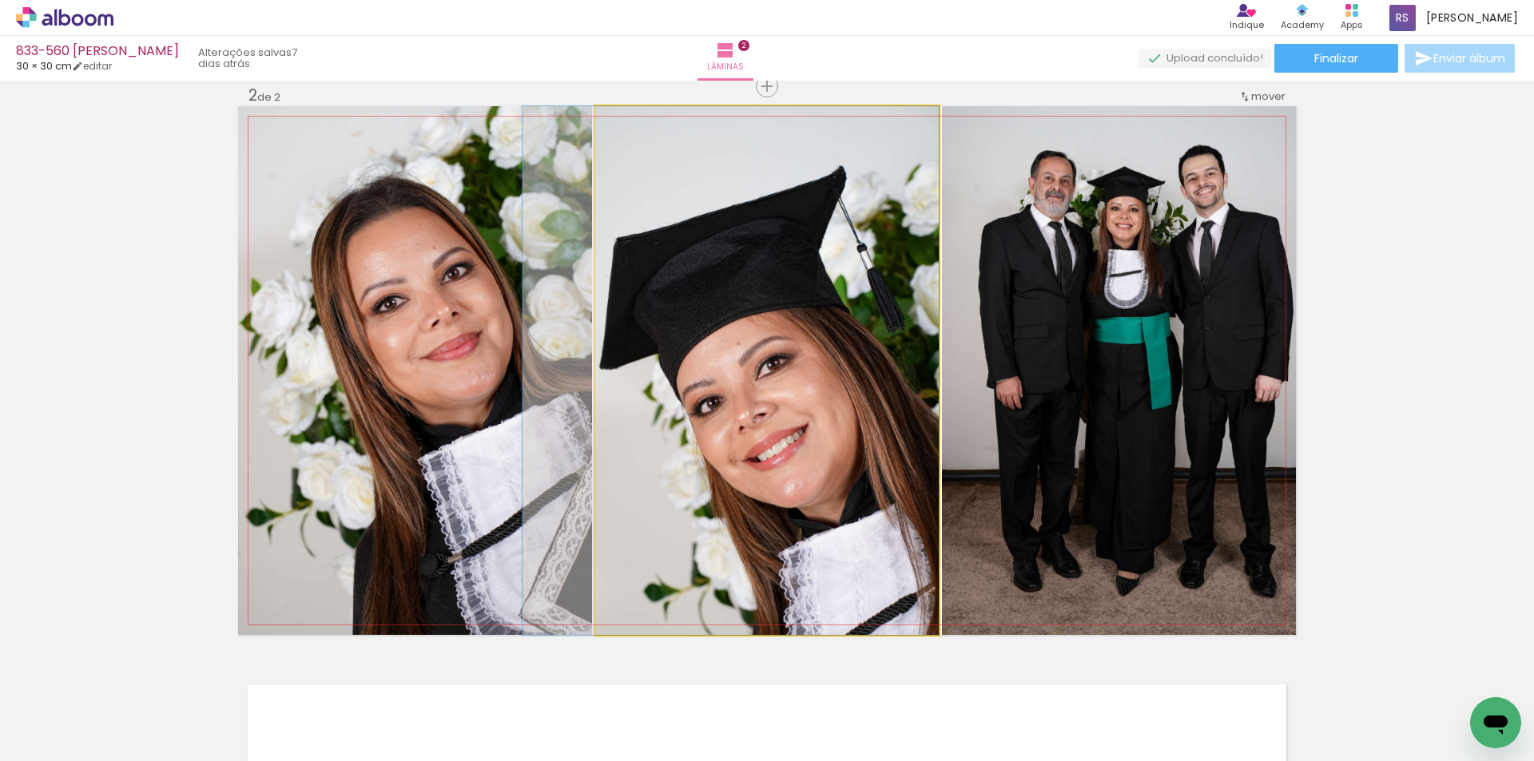
drag, startPoint x: 868, startPoint y: 385, endPoint x: 796, endPoint y: 377, distance: 72.3
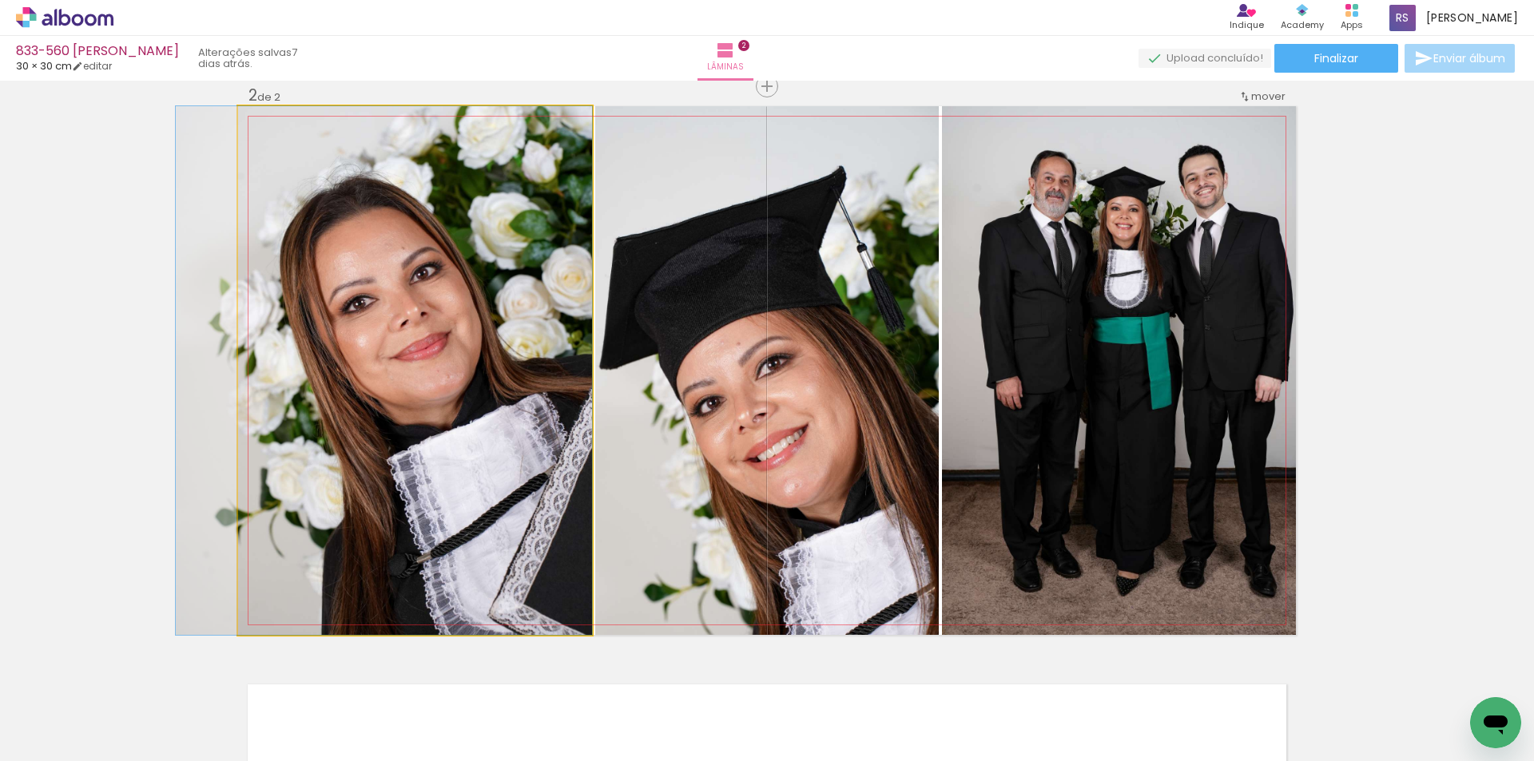
drag, startPoint x: 519, startPoint y: 402, endPoint x: 476, endPoint y: 404, distance: 43.2
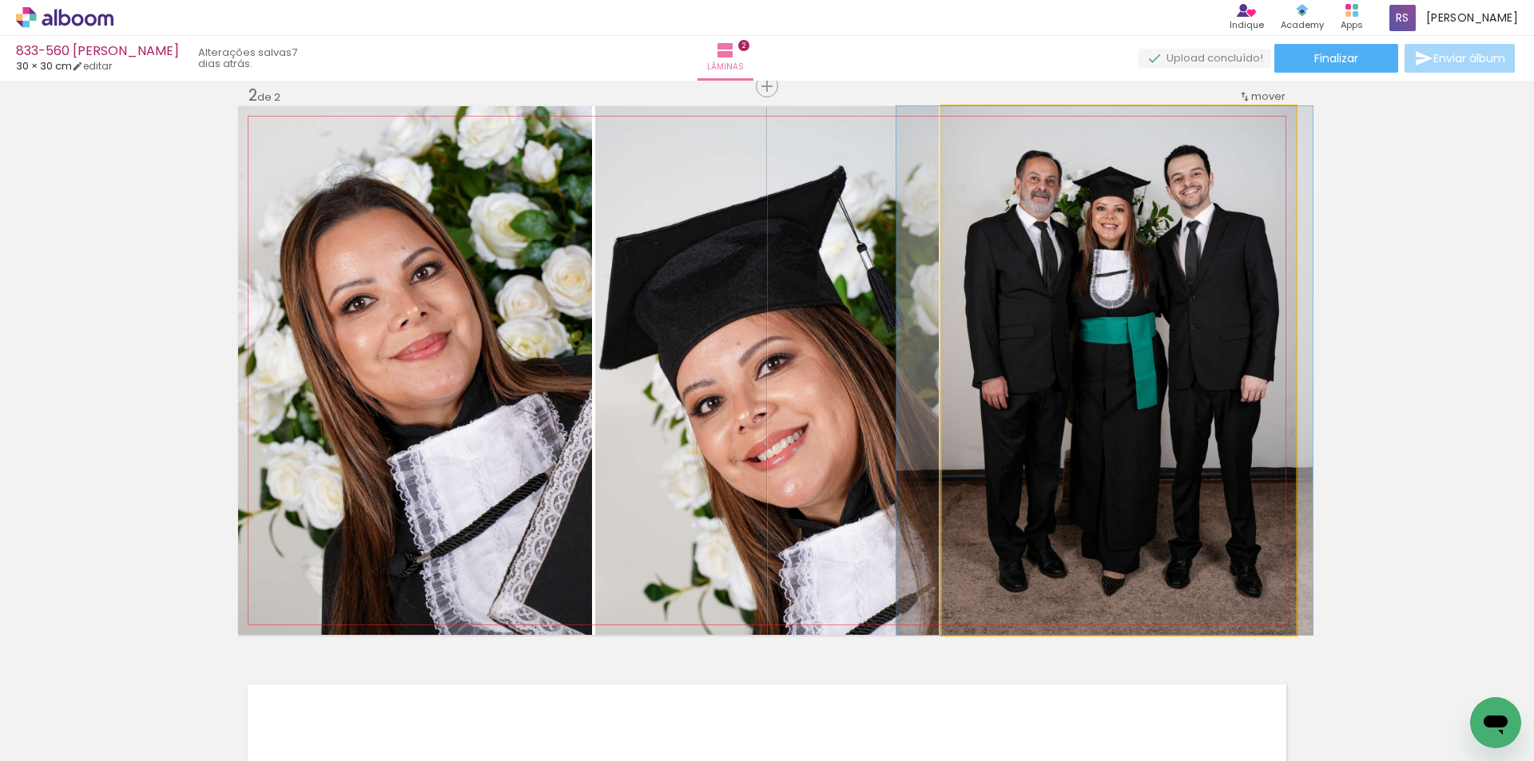
drag, startPoint x: 1053, startPoint y: 325, endPoint x: 1038, endPoint y: 321, distance: 15.7
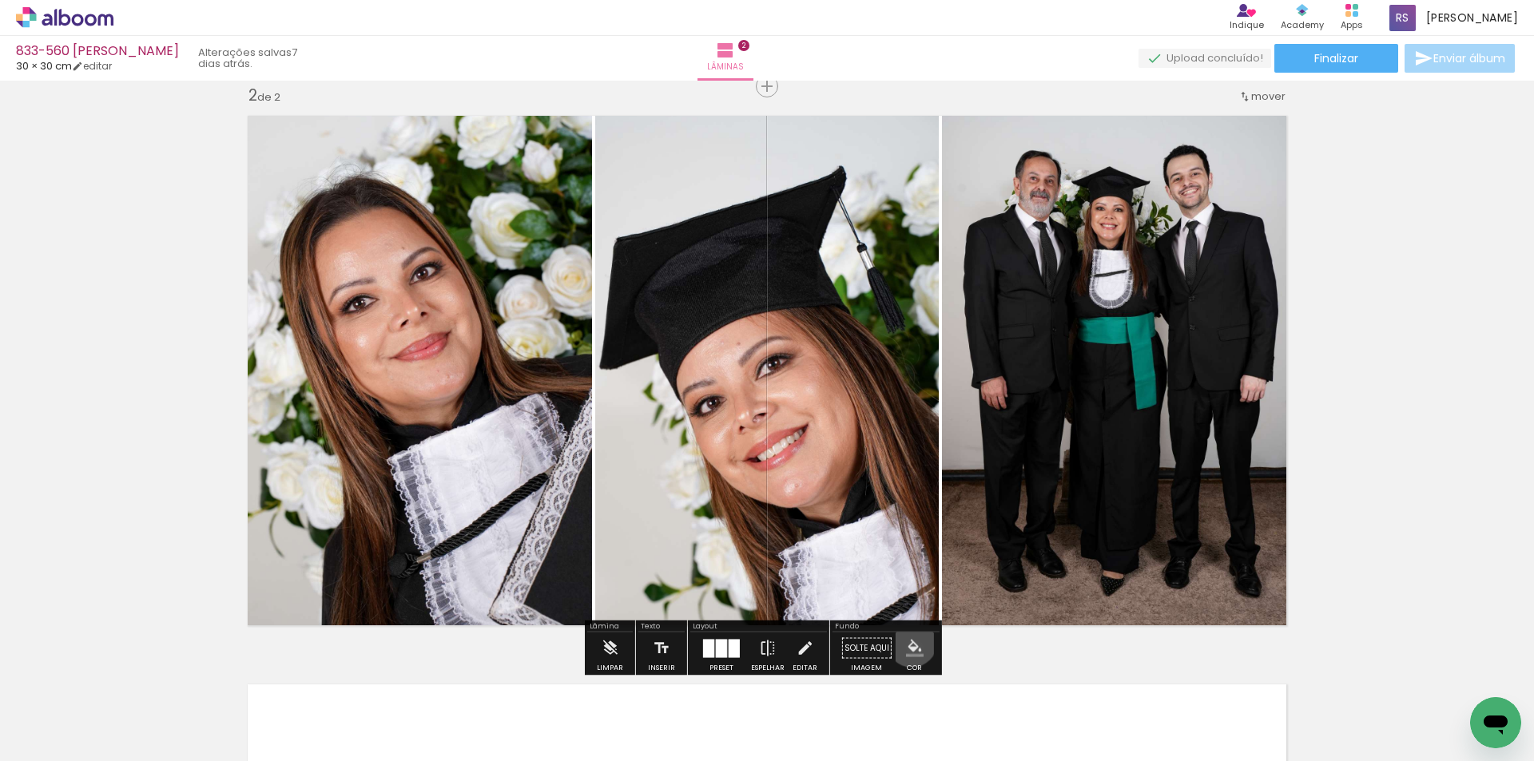
click at [906, 642] on iron-icon "color picker" at bounding box center [915, 649] width 18 height 18
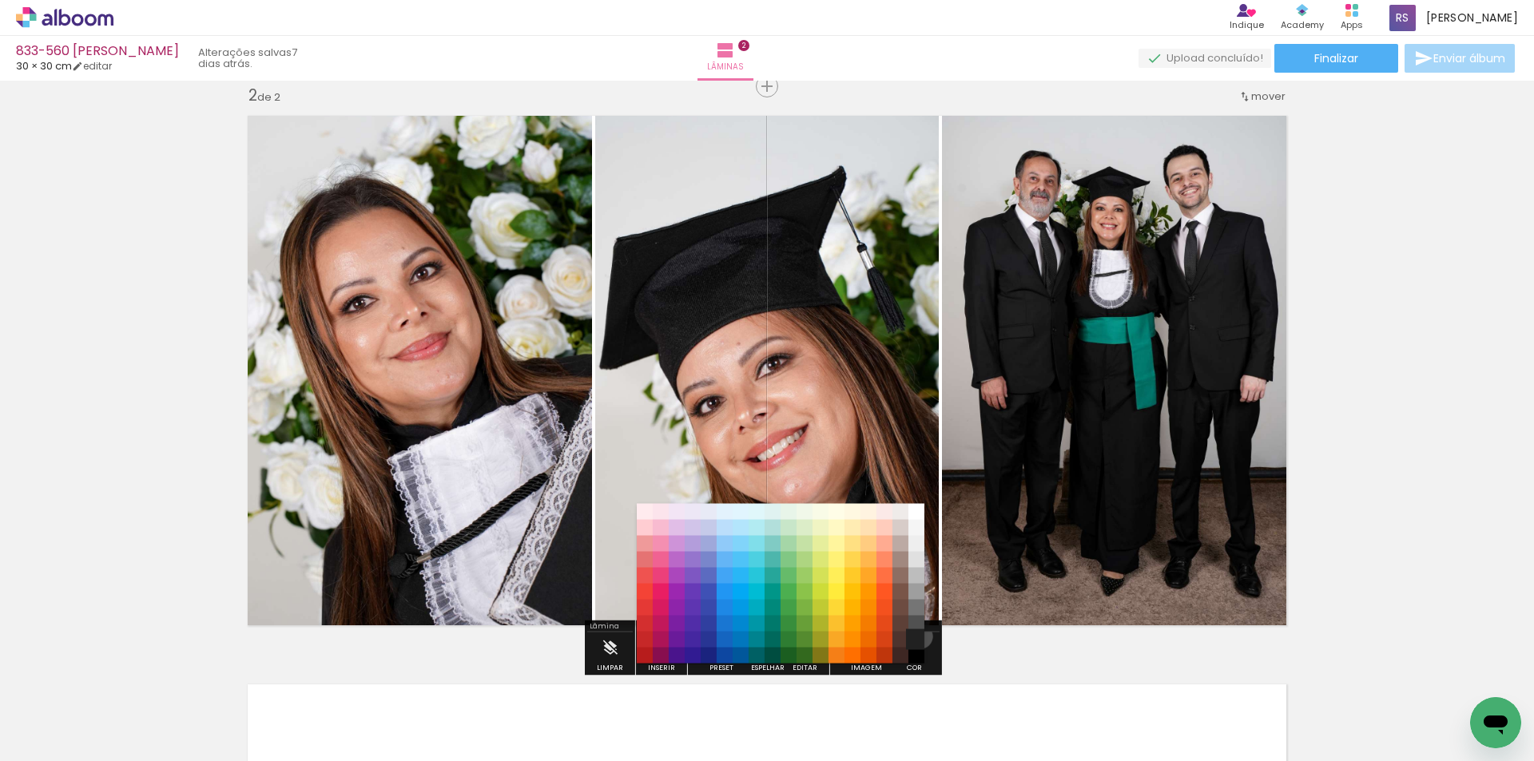
click at [915, 637] on paper-item "#212121" at bounding box center [916, 640] width 16 height 16
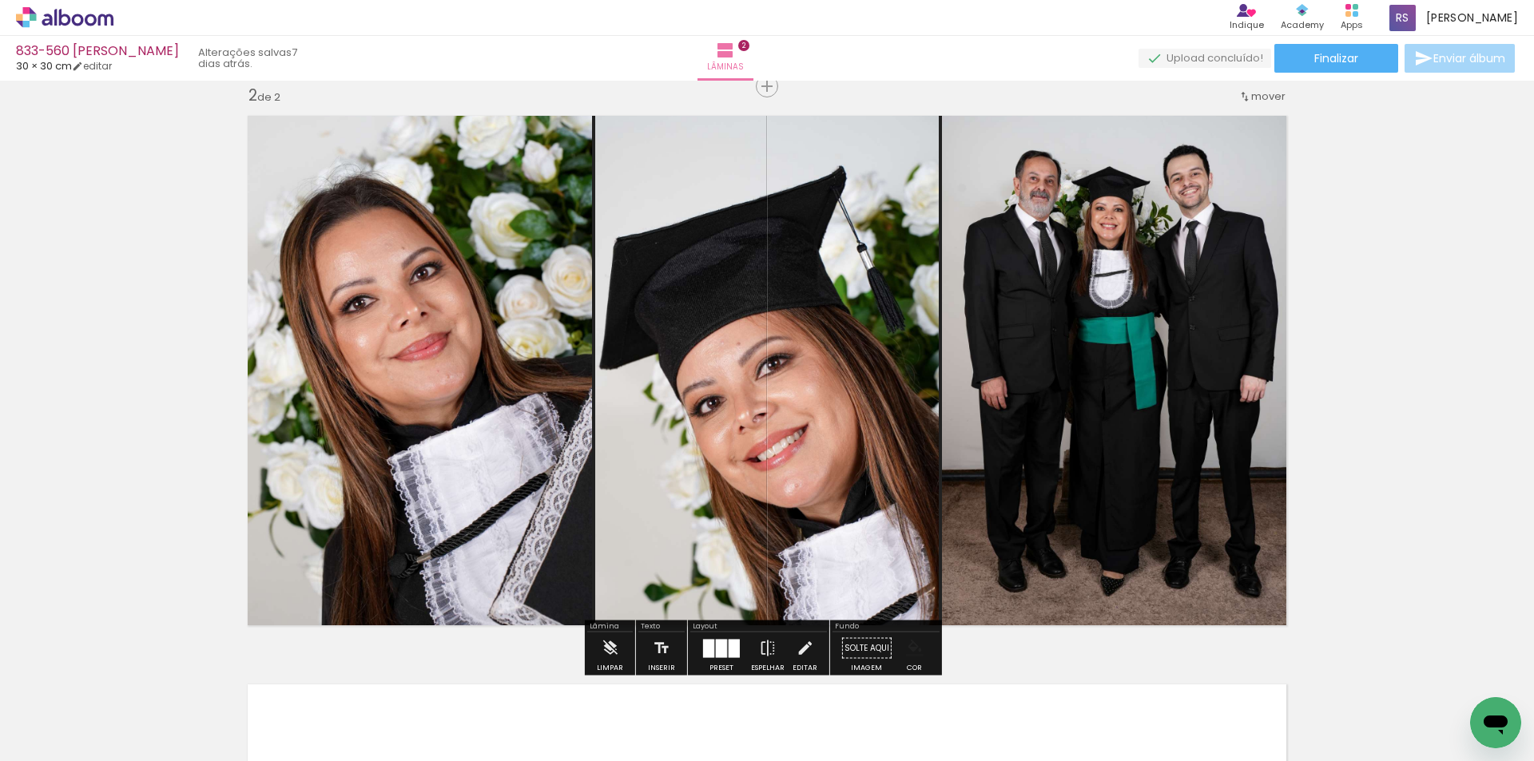
click at [915, 650] on iron-icon "color picker" at bounding box center [915, 649] width 18 height 18
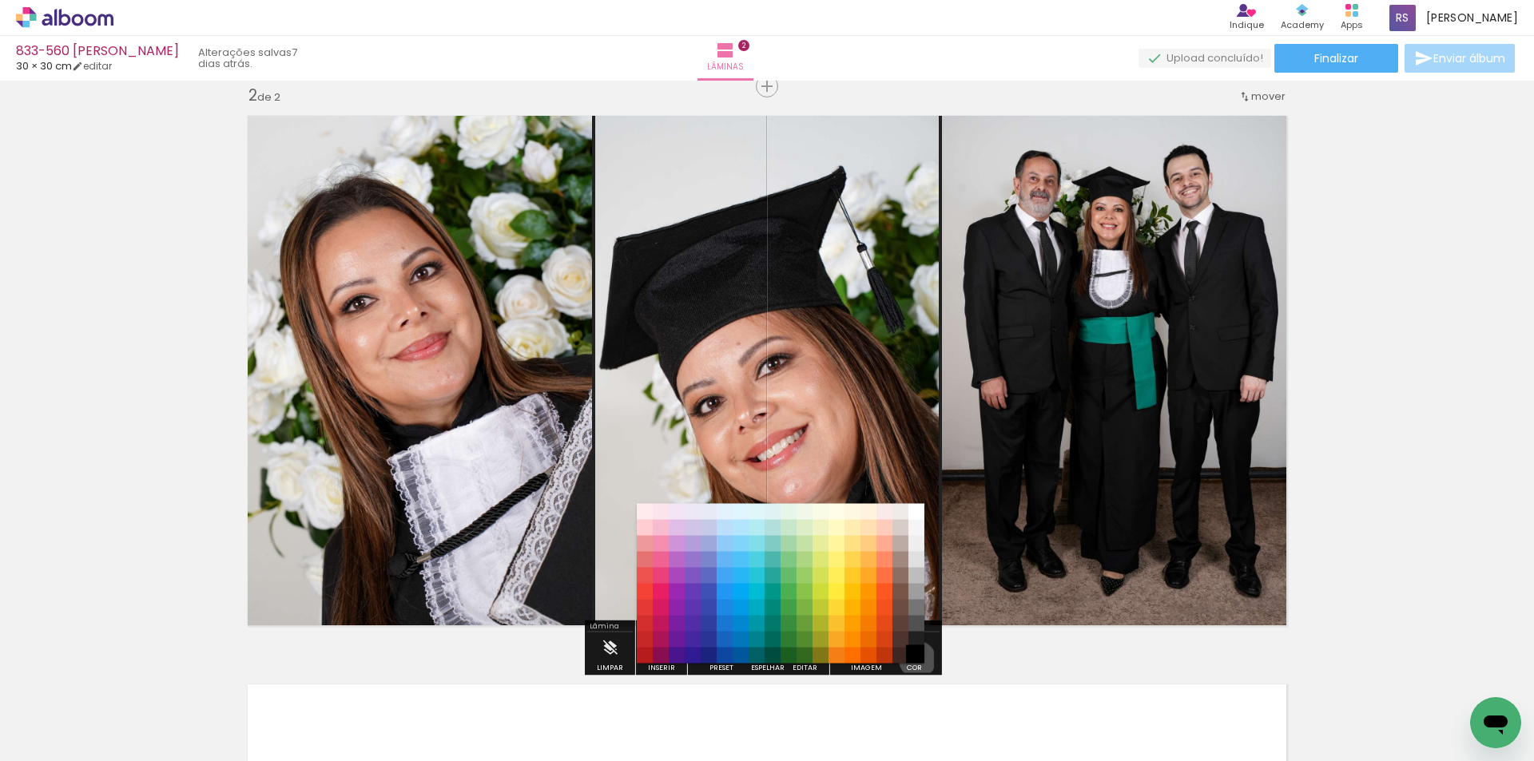
click at [912, 660] on paper-item "#000000" at bounding box center [916, 656] width 16 height 16
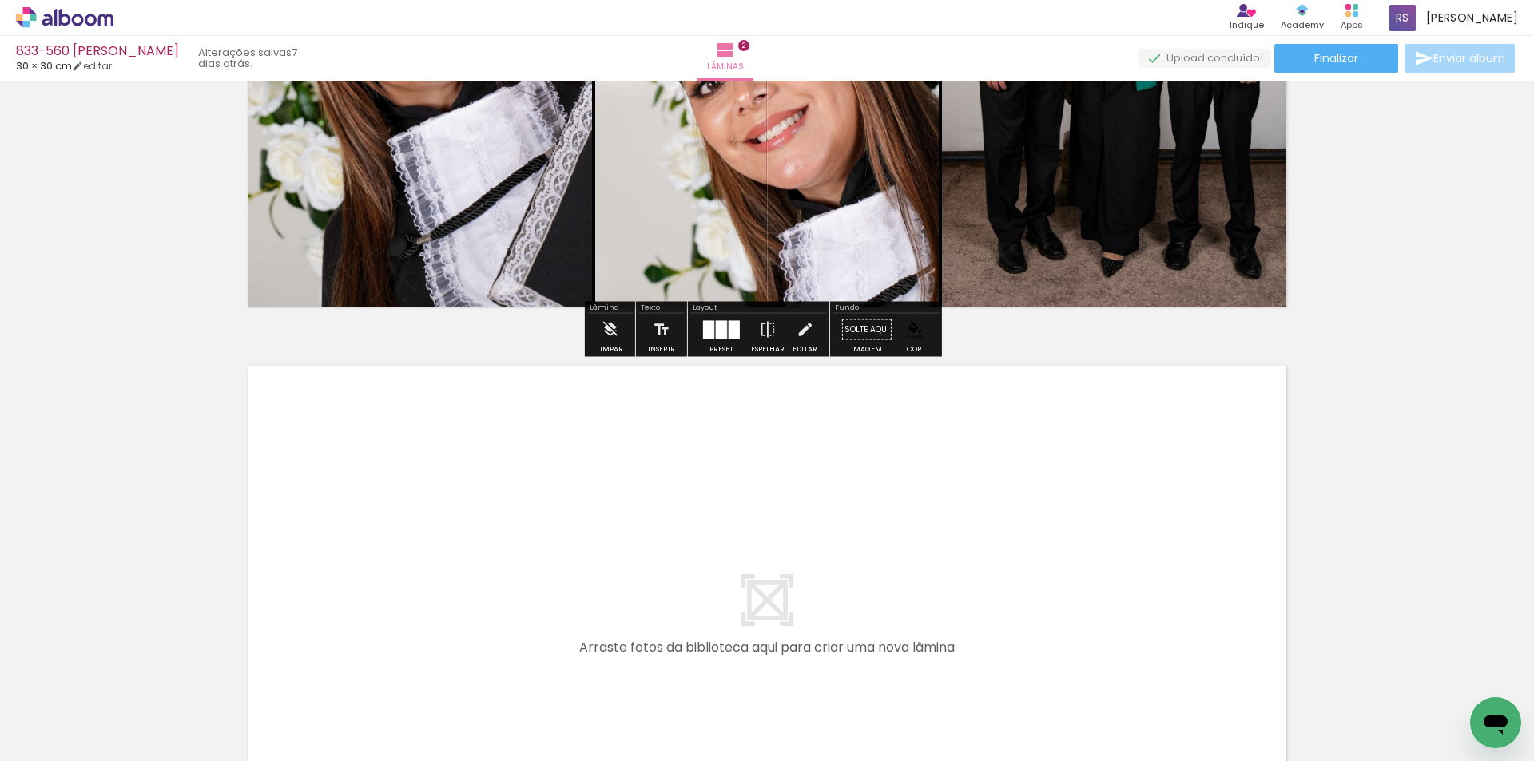
scroll to position [909, 0]
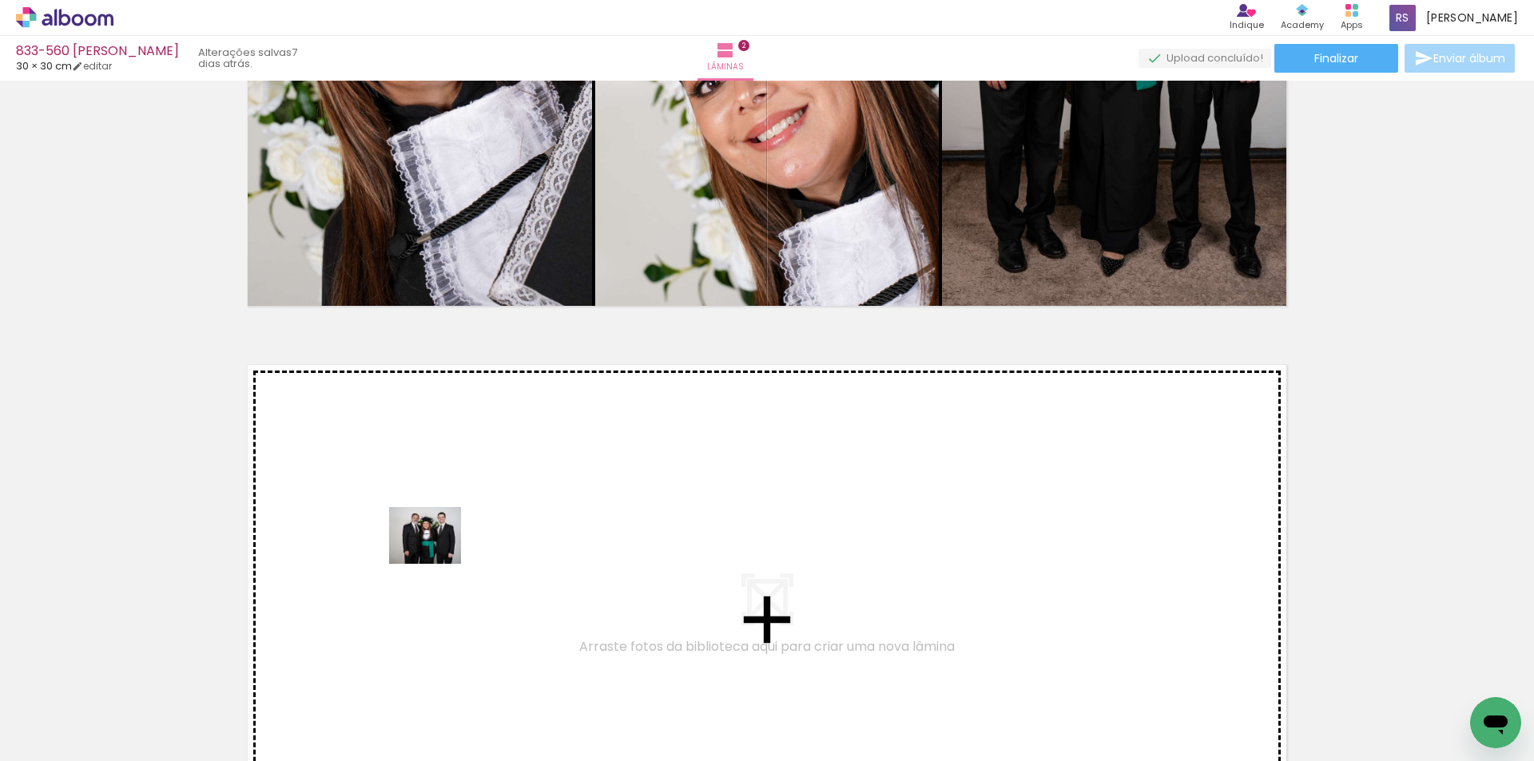
drag, startPoint x: 157, startPoint y: 716, endPoint x: 437, endPoint y: 555, distance: 323.1
click at [437, 555] on quentale-workspace at bounding box center [767, 380] width 1534 height 761
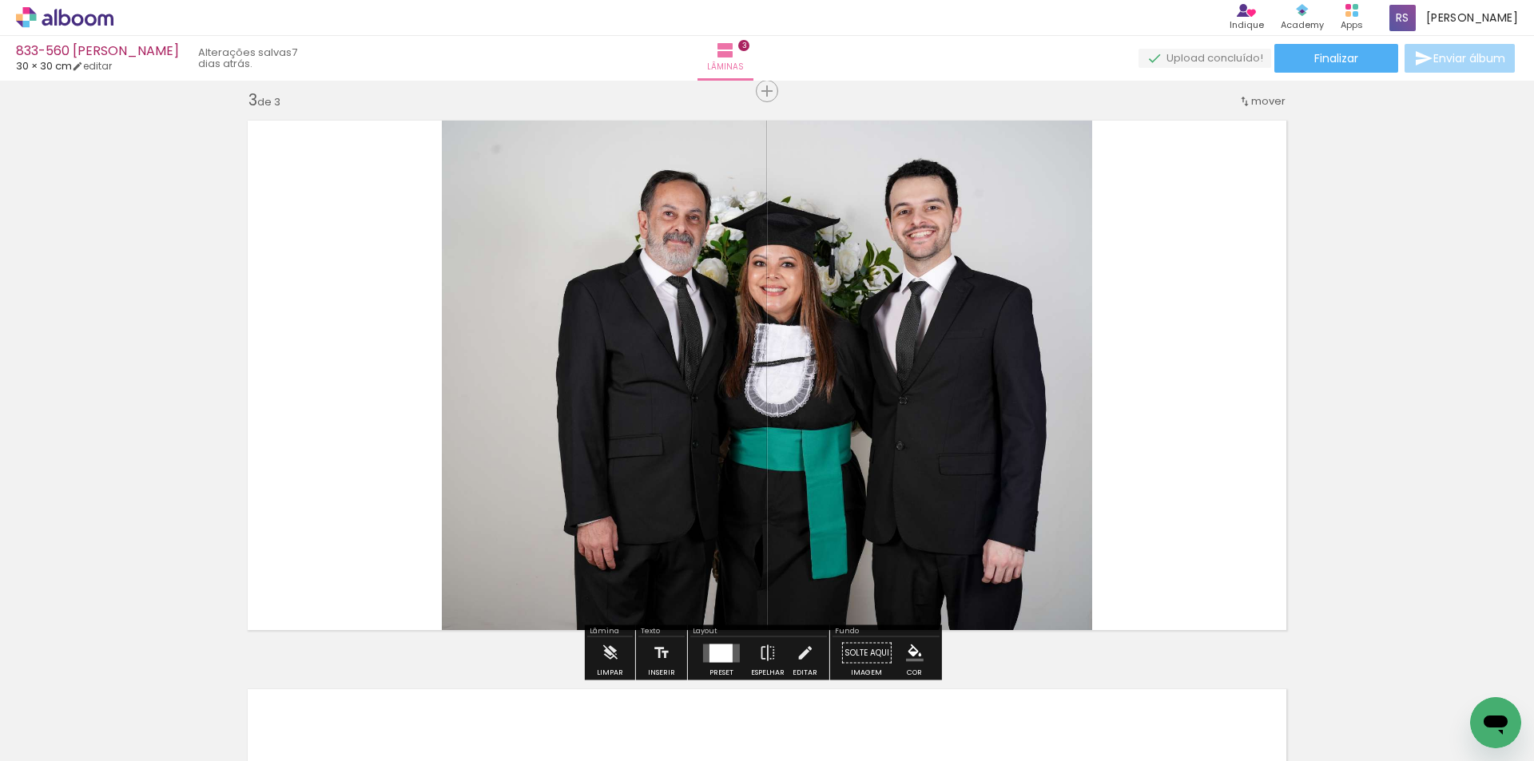
scroll to position [1158, 0]
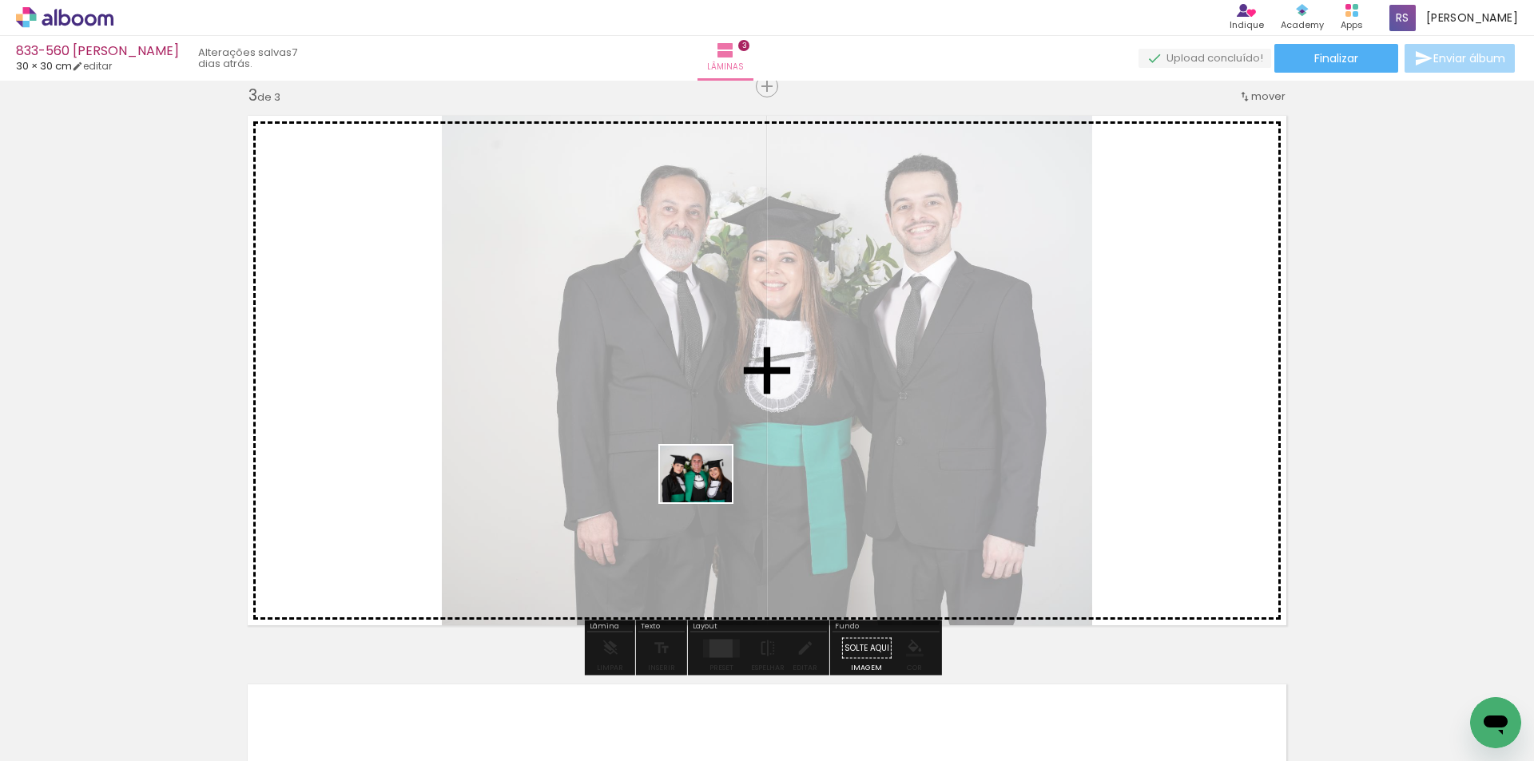
drag, startPoint x: 352, startPoint y: 697, endPoint x: 708, endPoint y: 494, distance: 410.4
click at [708, 494] on quentale-workspace at bounding box center [767, 380] width 1534 height 761
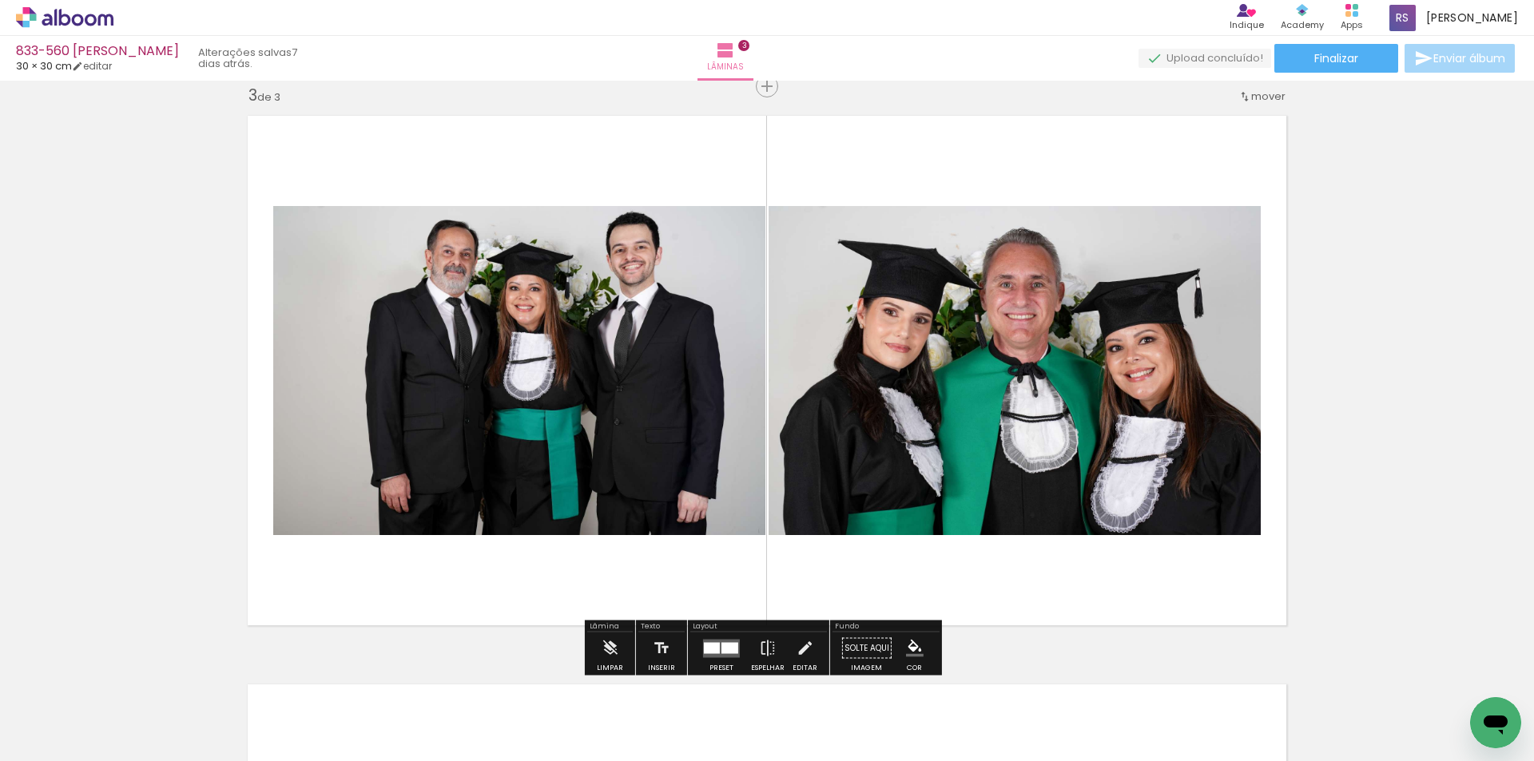
click at [721, 663] on quentale-thumb at bounding box center [696, 707] width 89 height 92
click at [724, 650] on div at bounding box center [729, 647] width 17 height 11
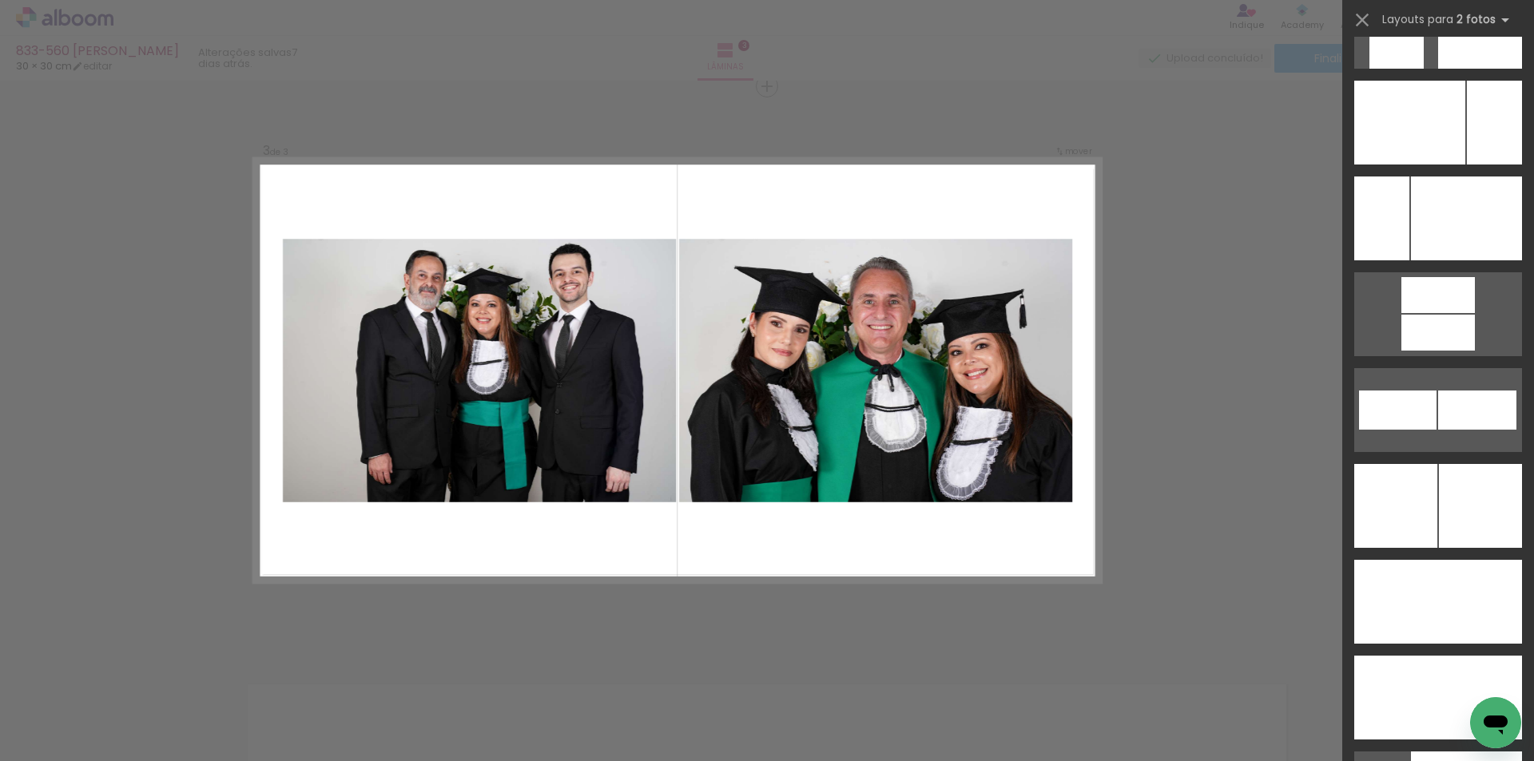
scroll to position [6721, 0]
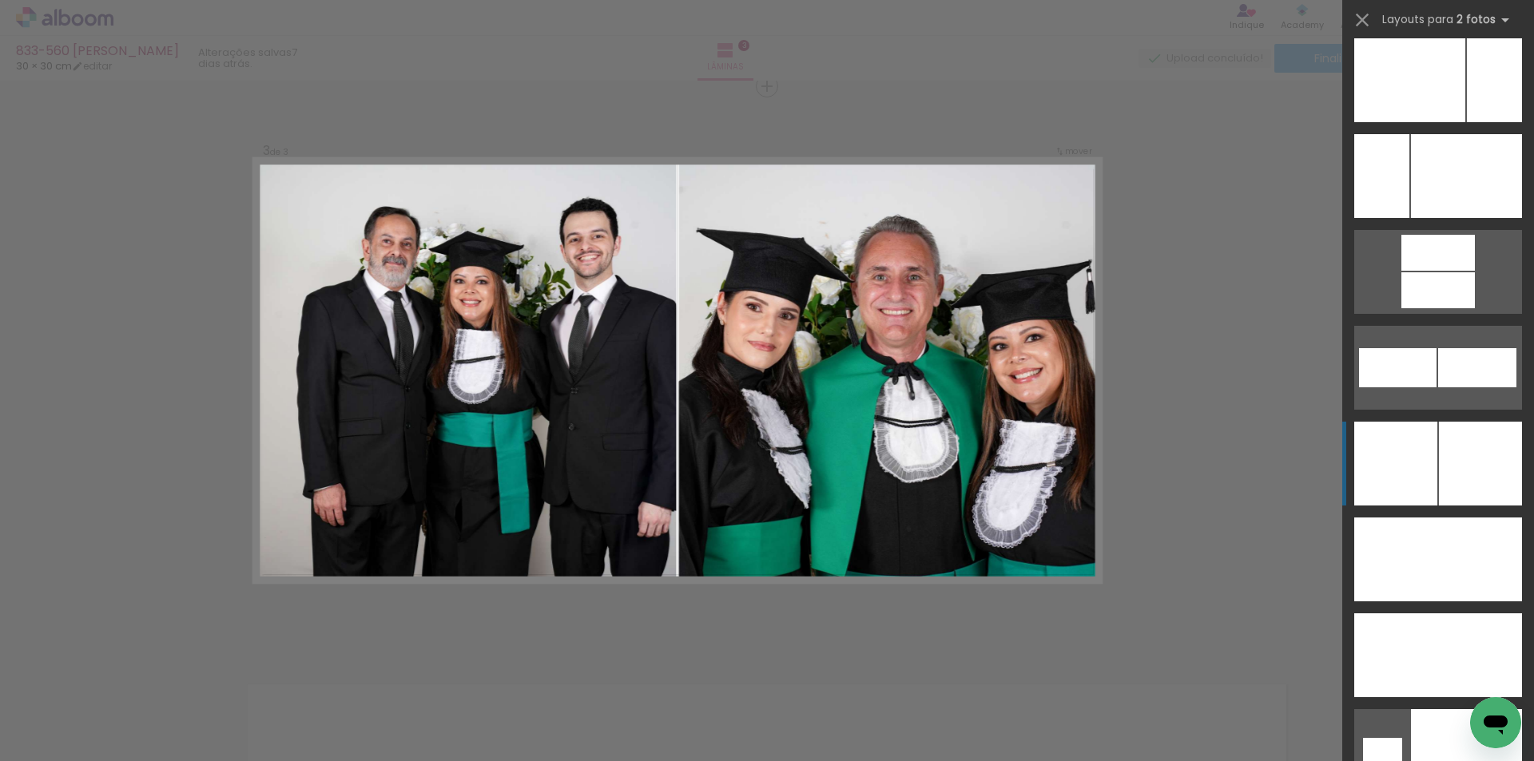
click at [1491, 459] on div at bounding box center [1480, 464] width 83 height 84
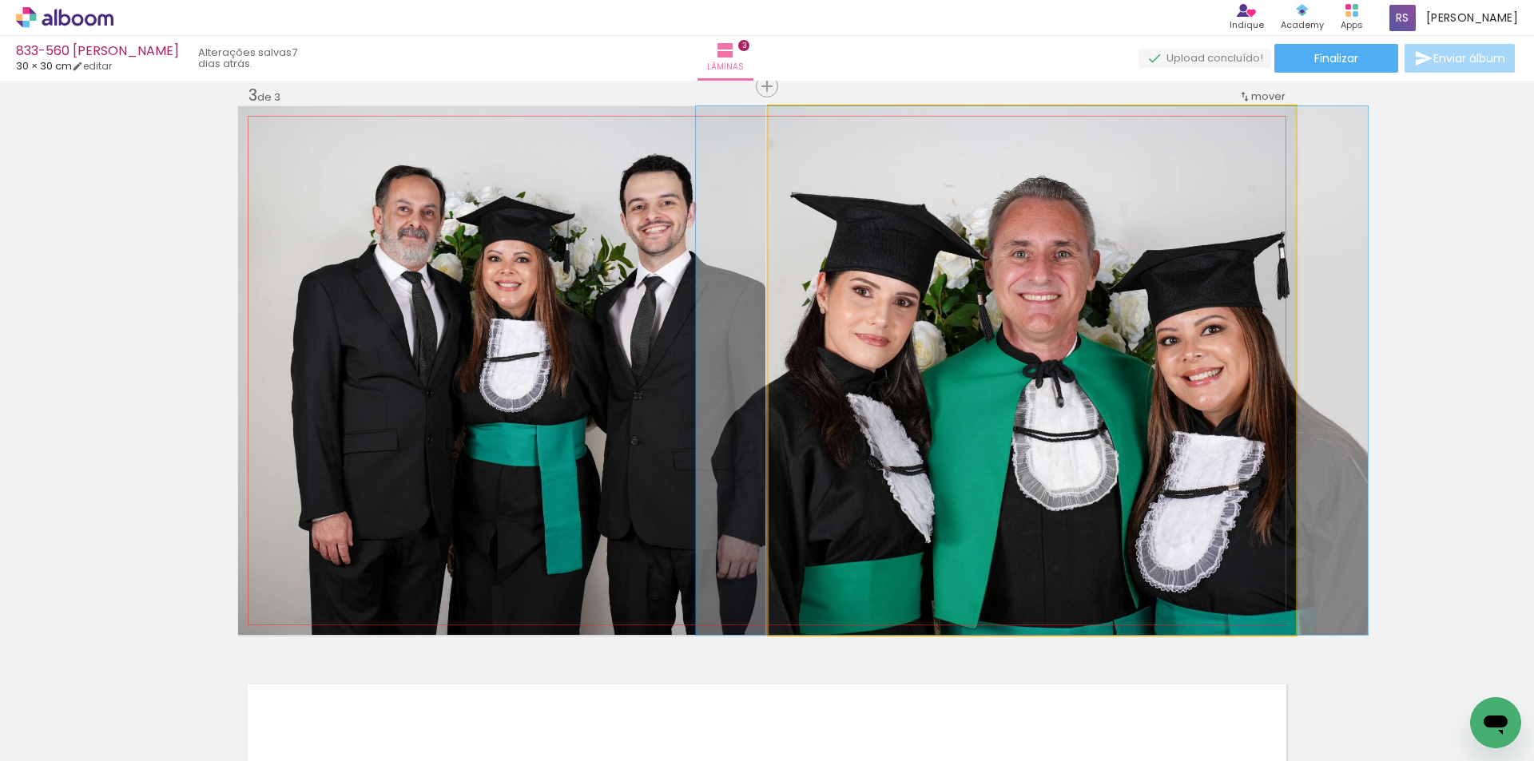
click at [1062, 424] on quentale-photo at bounding box center [1032, 370] width 527 height 529
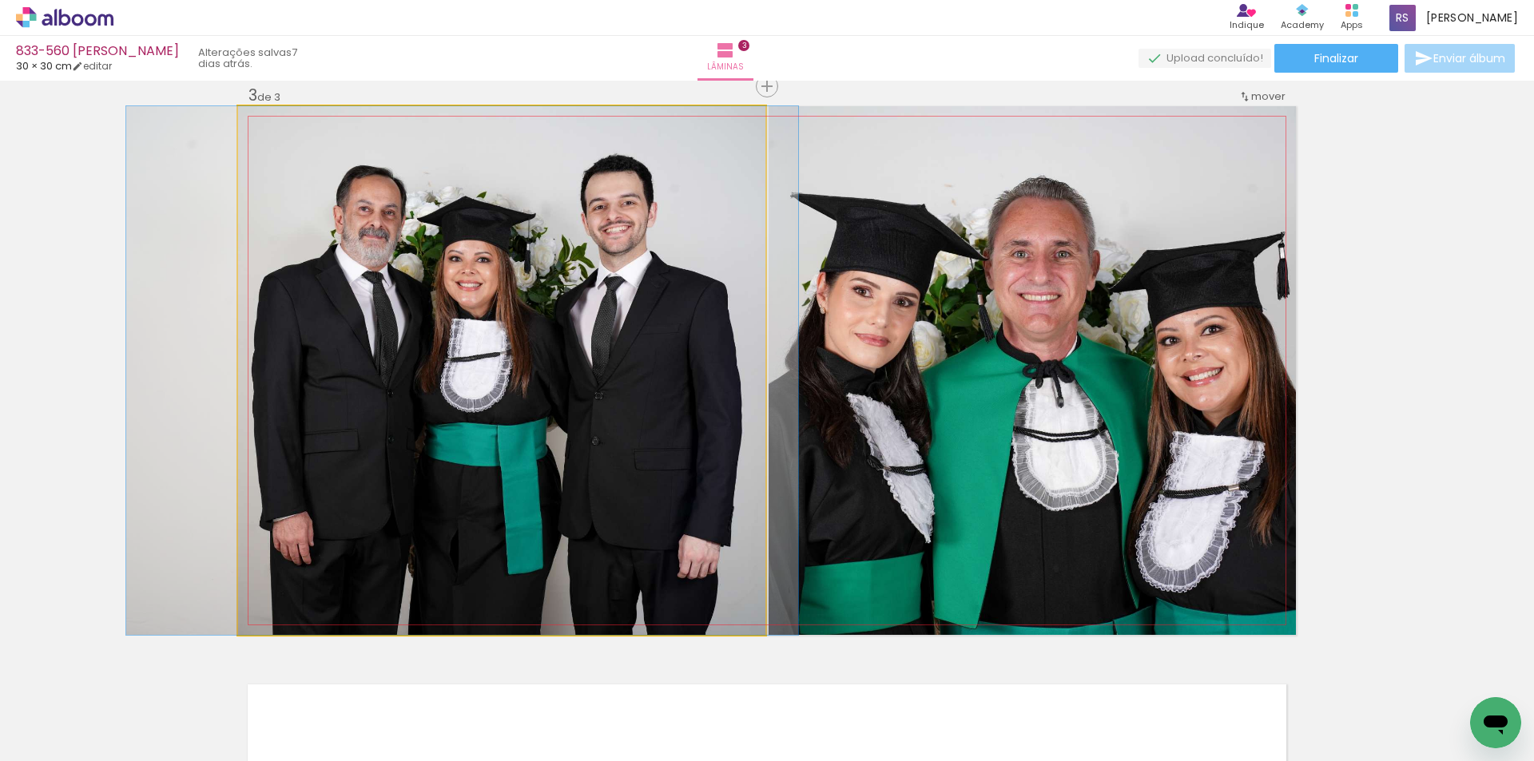
drag, startPoint x: 559, startPoint y: 450, endPoint x: 520, endPoint y: 432, distance: 42.9
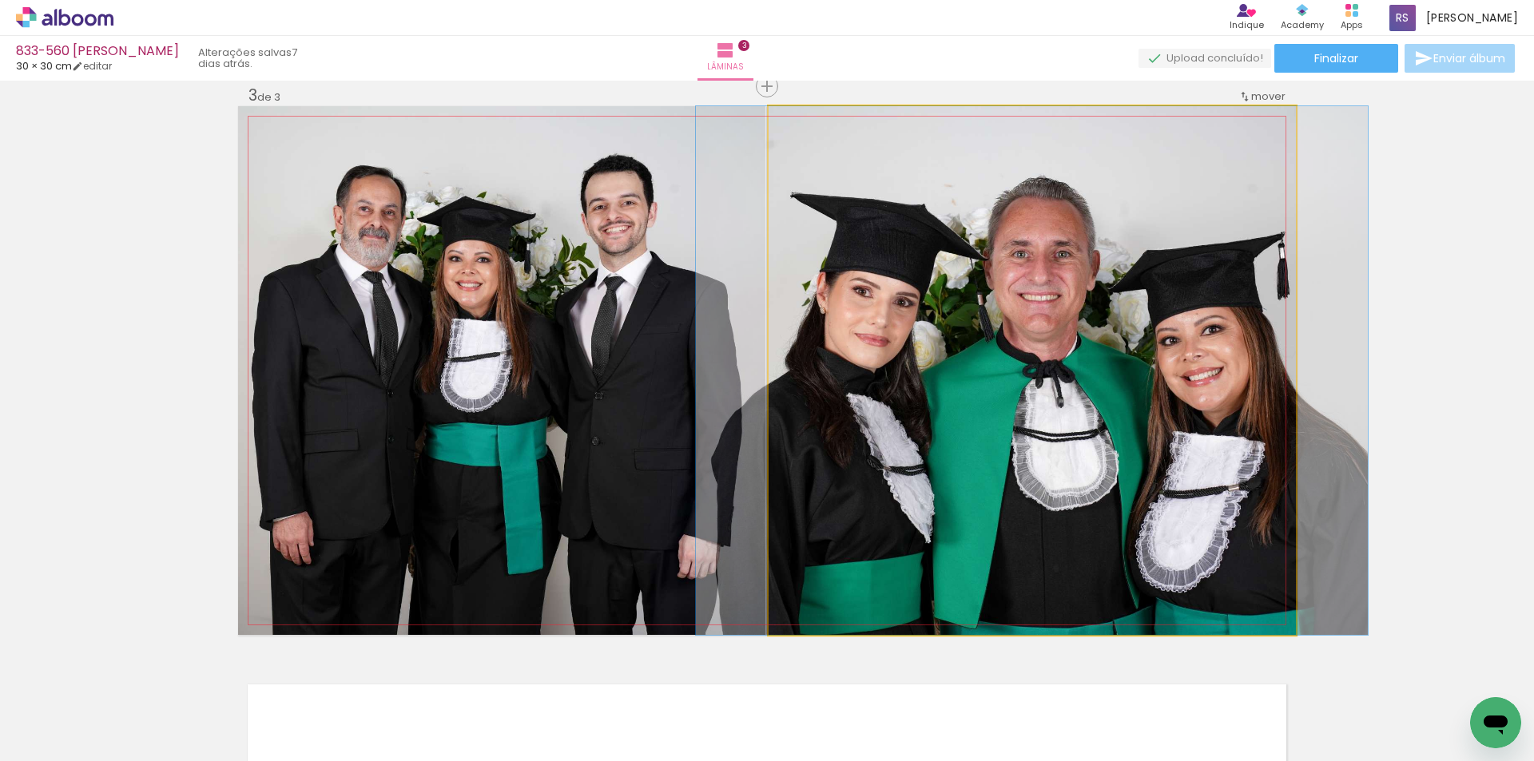
click at [809, 411] on quentale-photo at bounding box center [1032, 370] width 527 height 529
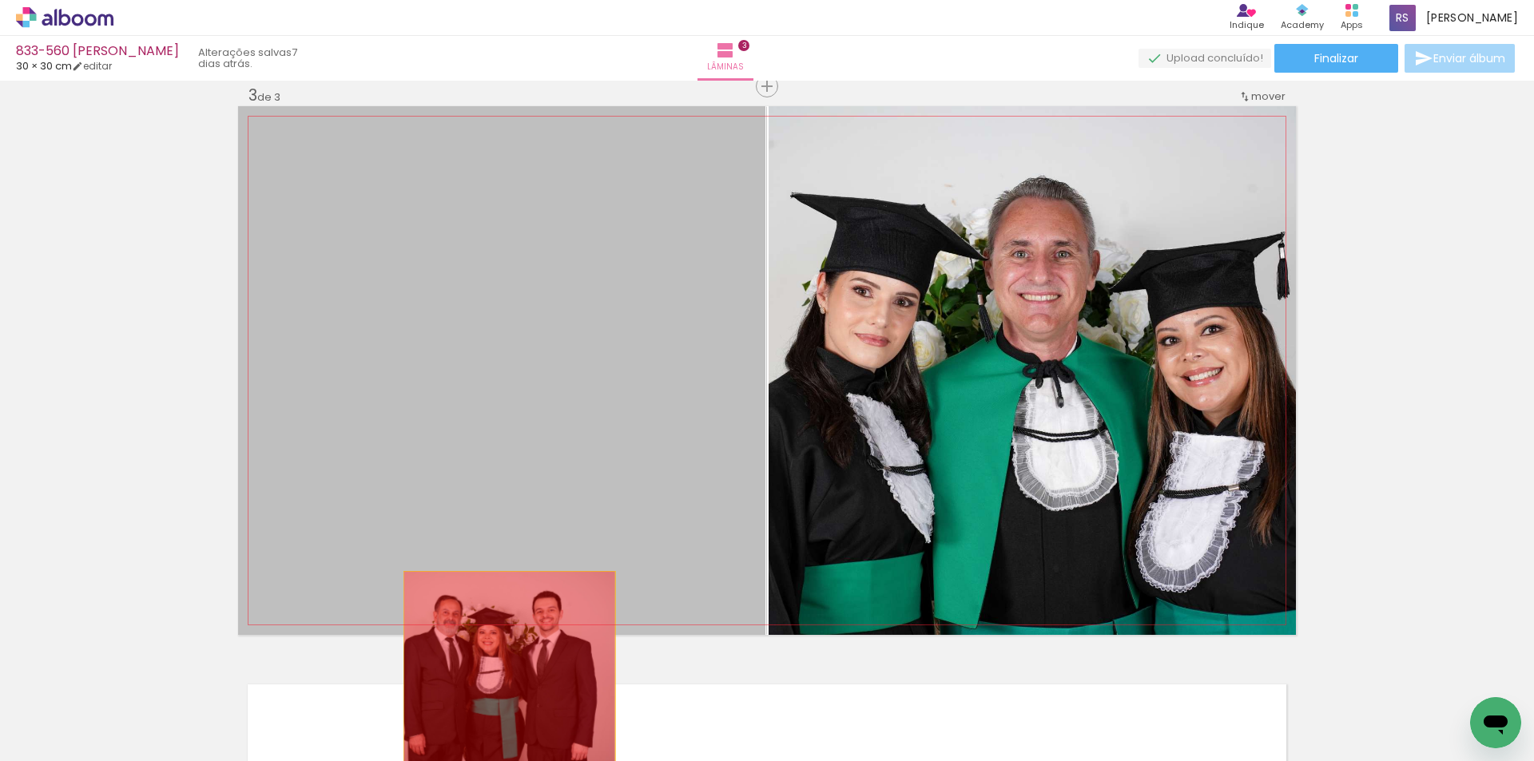
drag, startPoint x: 535, startPoint y: 387, endPoint x: 382, endPoint y: 712, distance: 359.5
click at [483, 709] on quentale-workspace at bounding box center [767, 380] width 1534 height 761
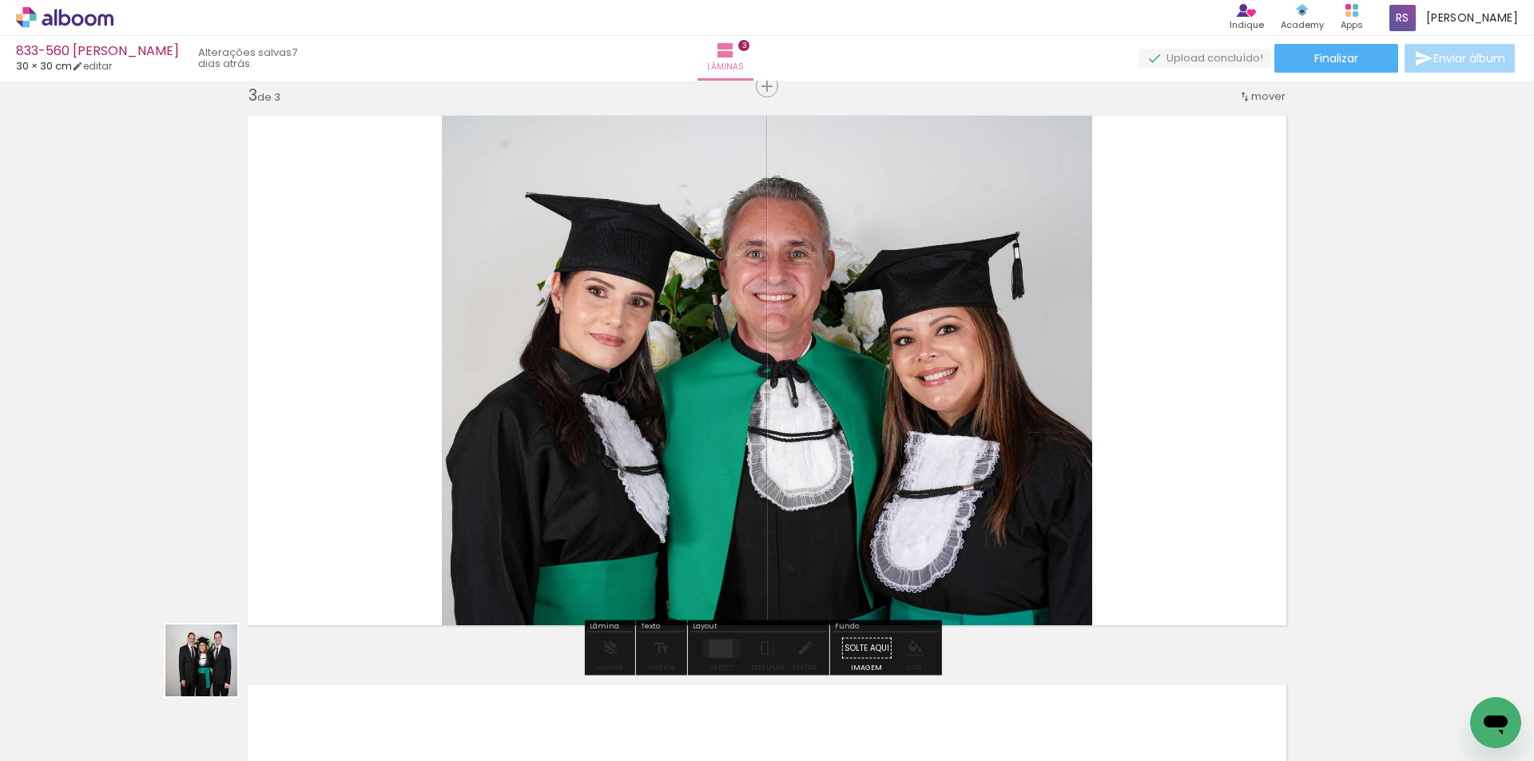
drag, startPoint x: 180, startPoint y: 709, endPoint x: 569, endPoint y: 436, distance: 475.0
click at [570, 411] on quentale-workspace at bounding box center [767, 380] width 1534 height 761
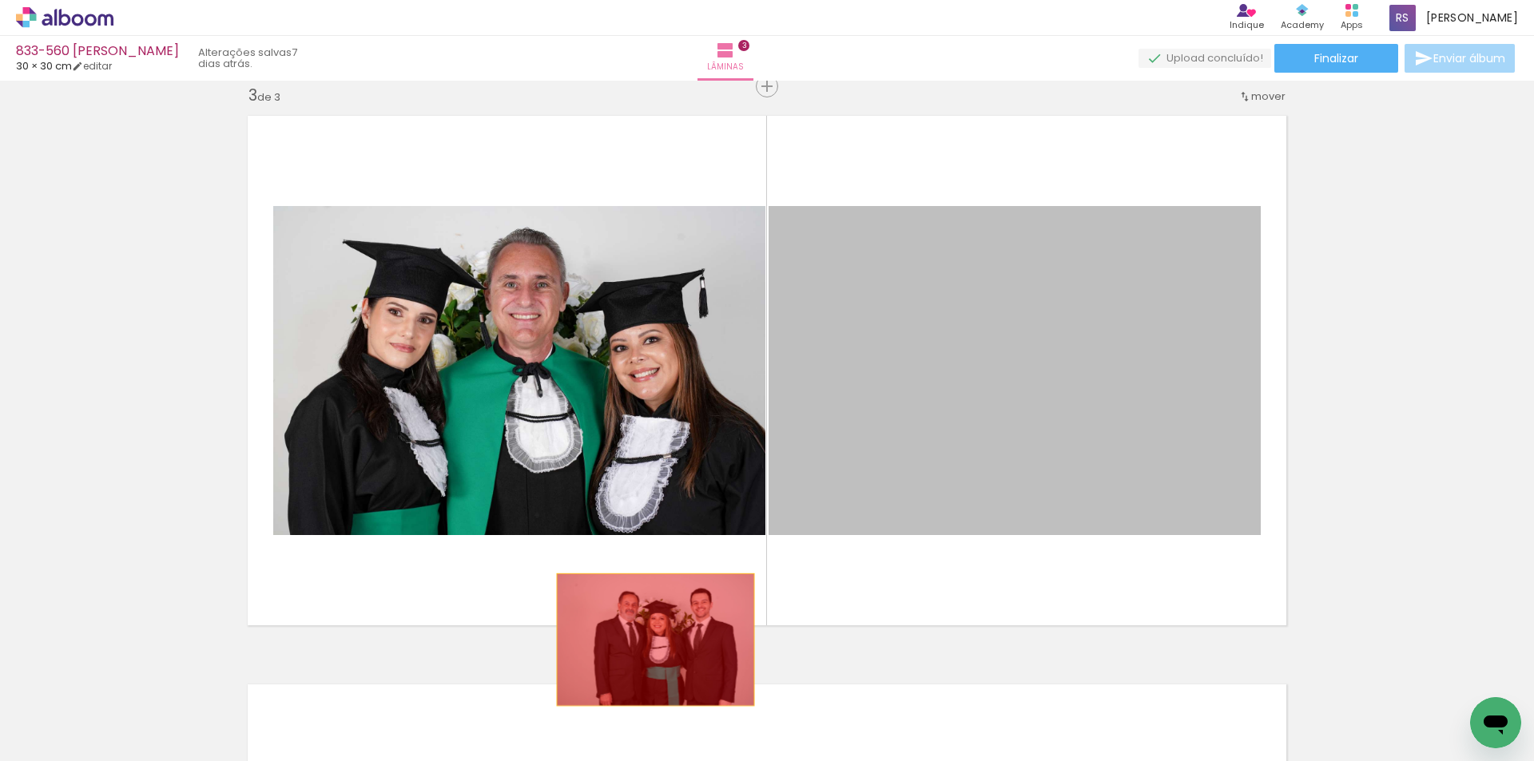
drag, startPoint x: 1007, startPoint y: 360, endPoint x: 599, endPoint y: 670, distance: 513.1
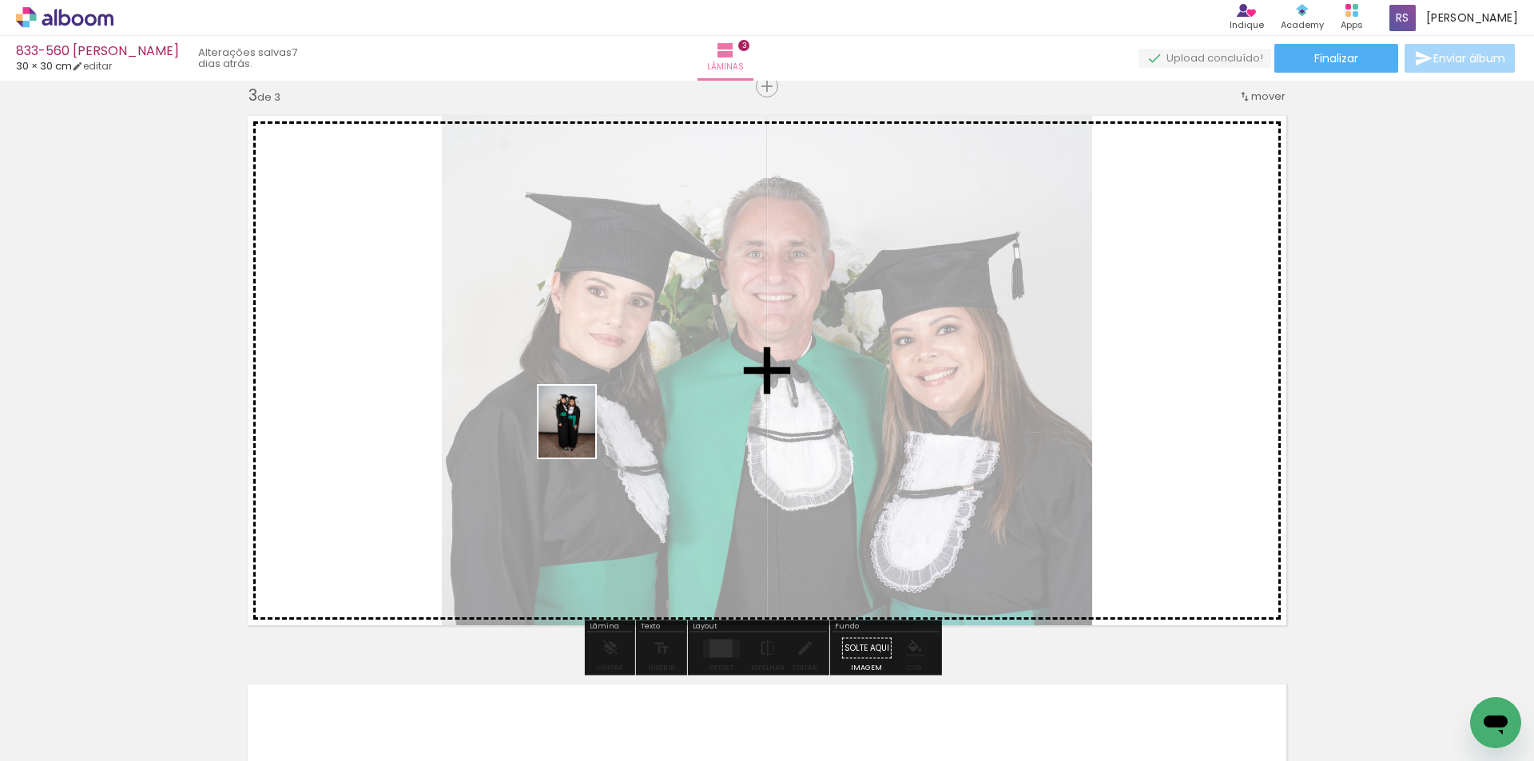
drag, startPoint x: 261, startPoint y: 713, endPoint x: 626, endPoint y: 478, distance: 434.1
click at [589, 431] on quentale-workspace at bounding box center [767, 380] width 1534 height 761
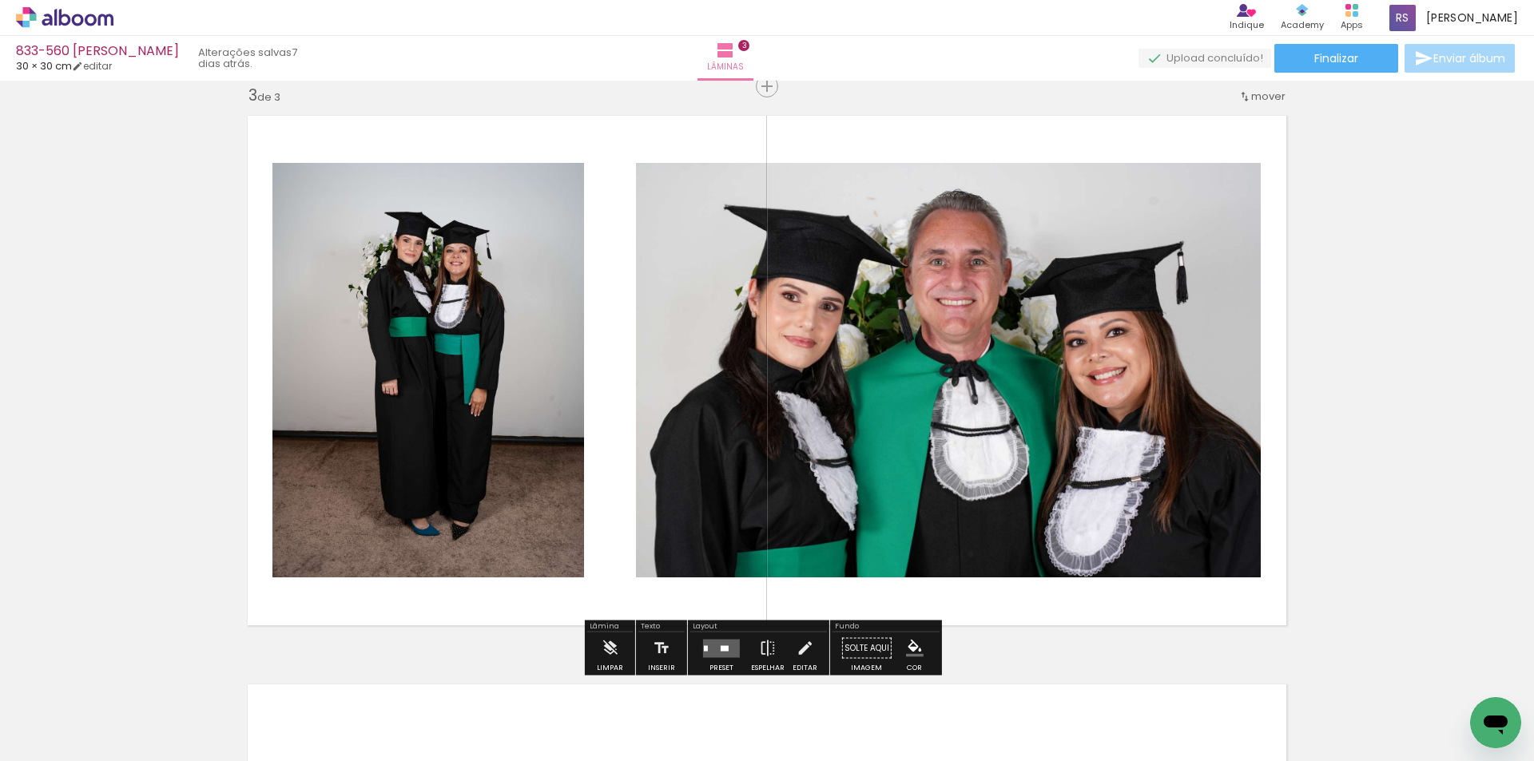
drag, startPoint x: 718, startPoint y: 646, endPoint x: 730, endPoint y: 638, distance: 14.9
click at [721, 646] on div at bounding box center [725, 649] width 8 height 6
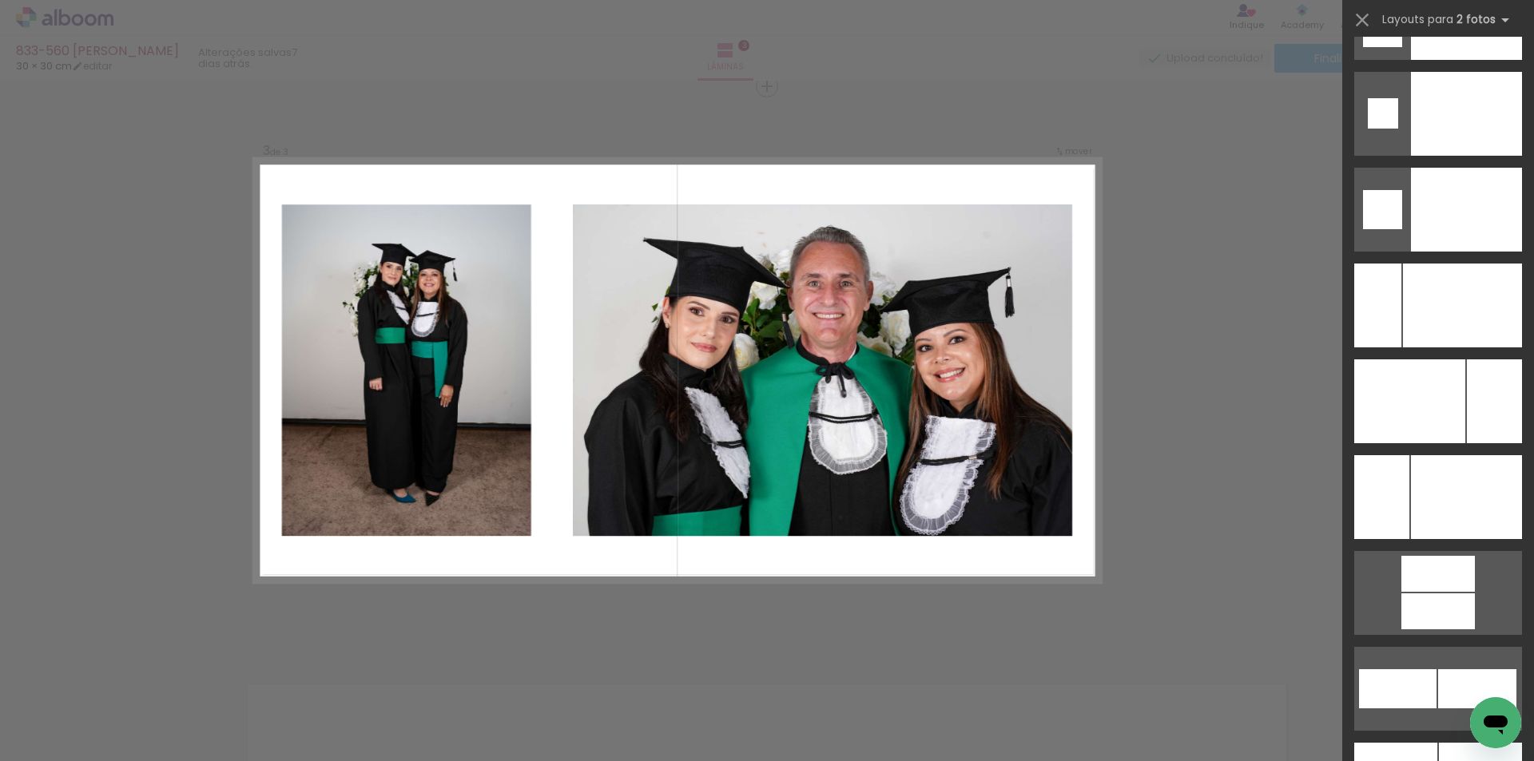
scroll to position [7013, 0]
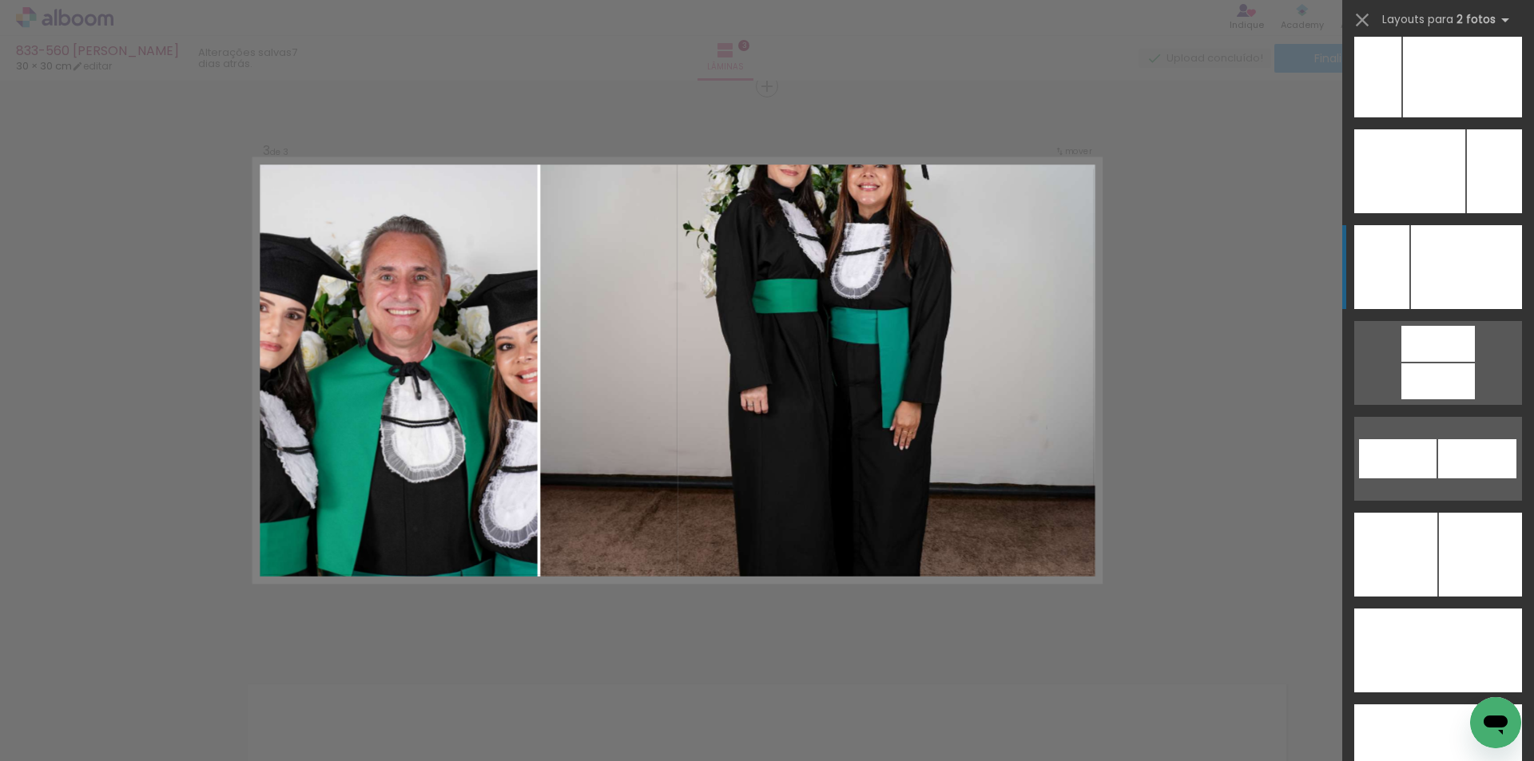
click at [1448, 233] on div at bounding box center [1466, 267] width 111 height 84
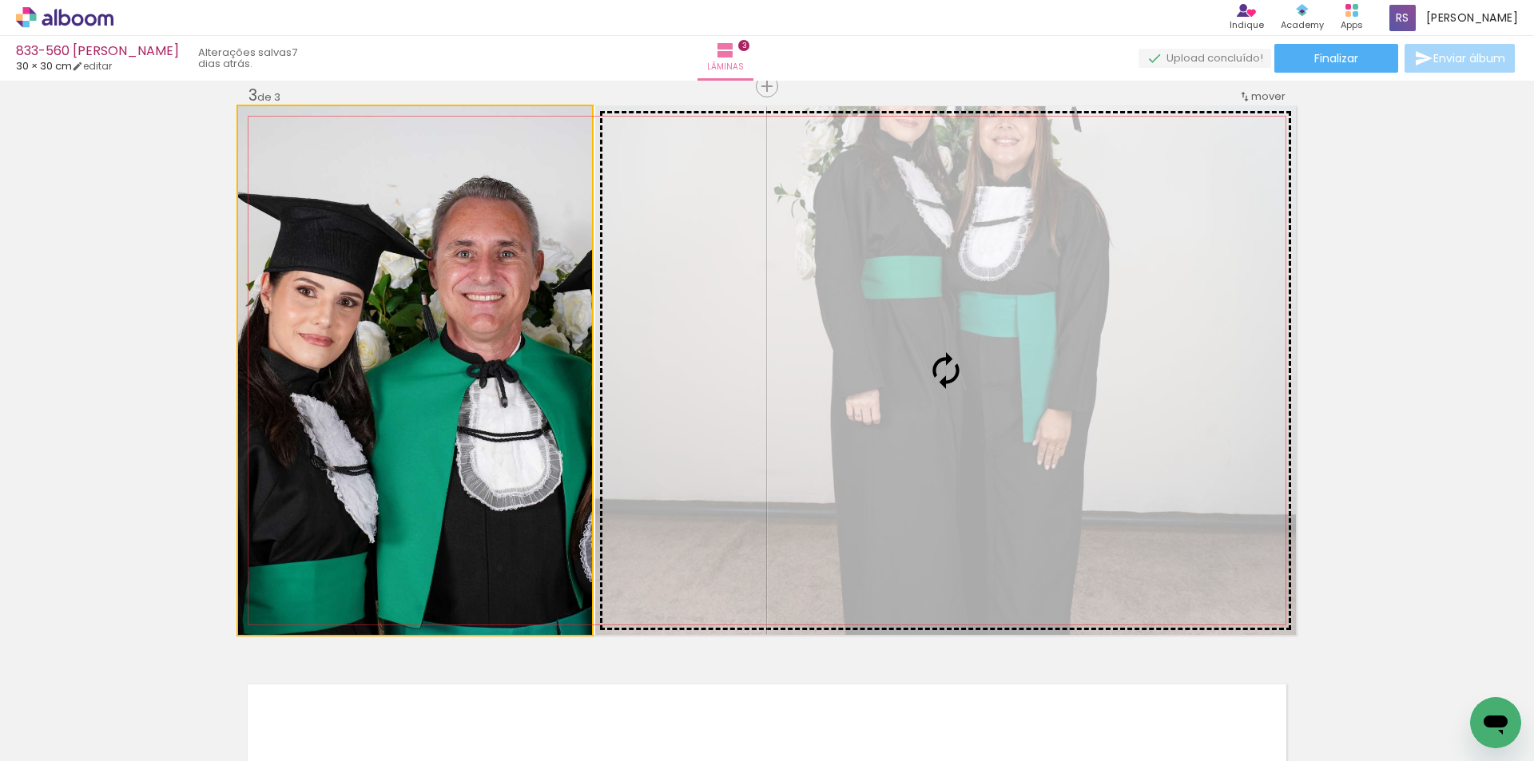
drag, startPoint x: 522, startPoint y: 333, endPoint x: 796, endPoint y: 336, distance: 274.0
click at [0, 0] on slot at bounding box center [0, 0] width 0 height 0
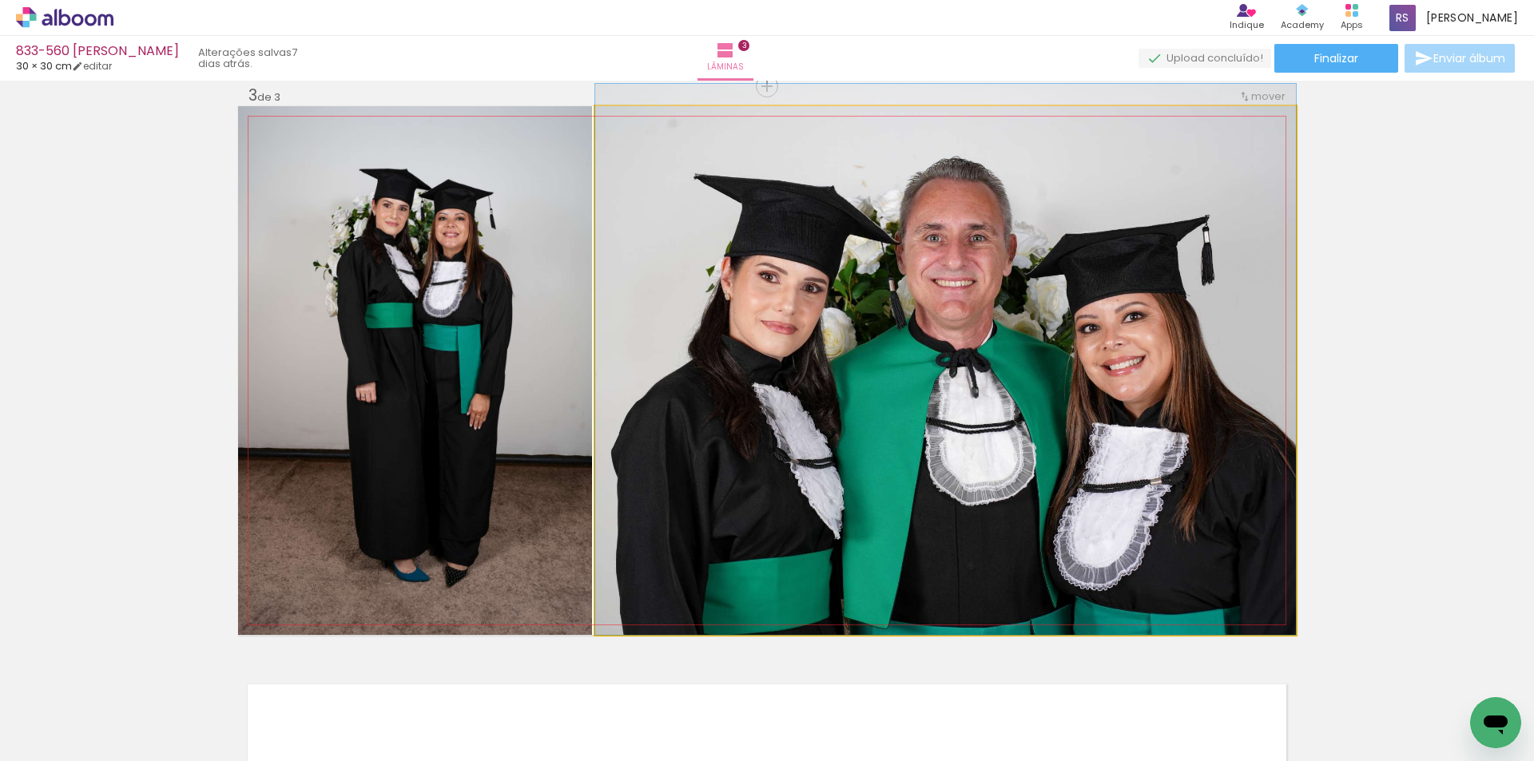
drag, startPoint x: 764, startPoint y: 419, endPoint x: 753, endPoint y: 401, distance: 21.1
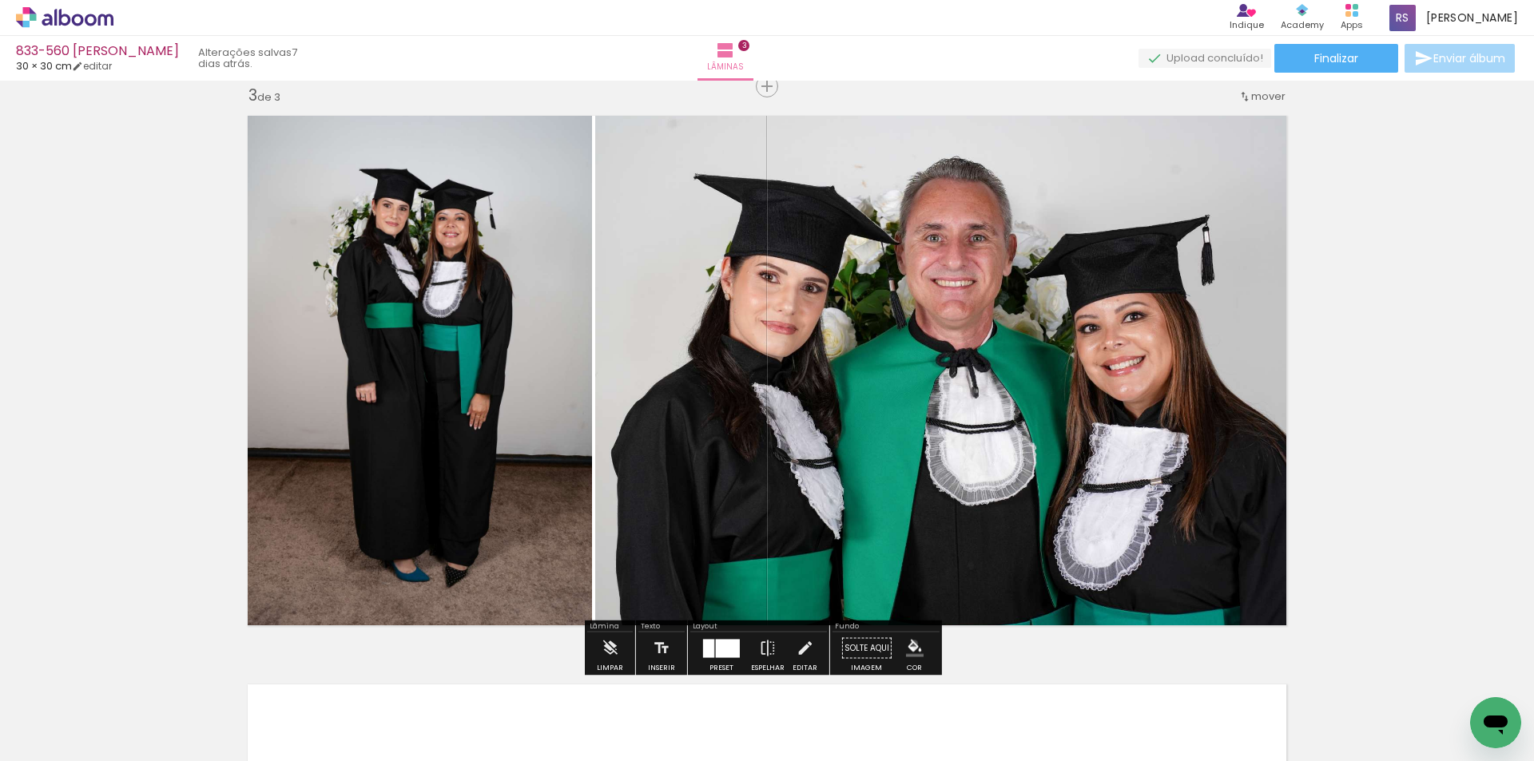
click at [908, 644] on iron-icon "color picker" at bounding box center [915, 649] width 18 height 18
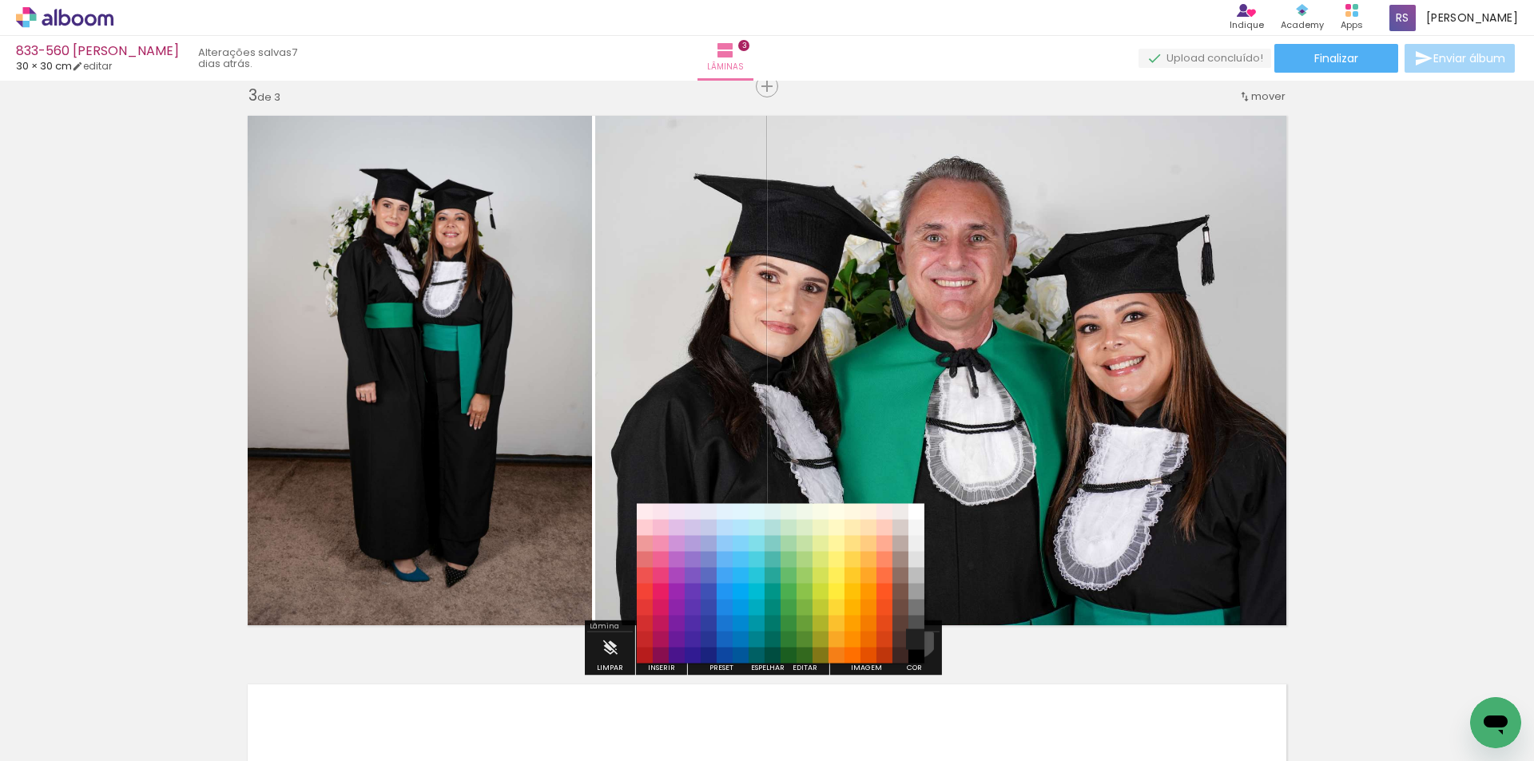
click at [909, 636] on paper-item "#212121" at bounding box center [916, 640] width 16 height 16
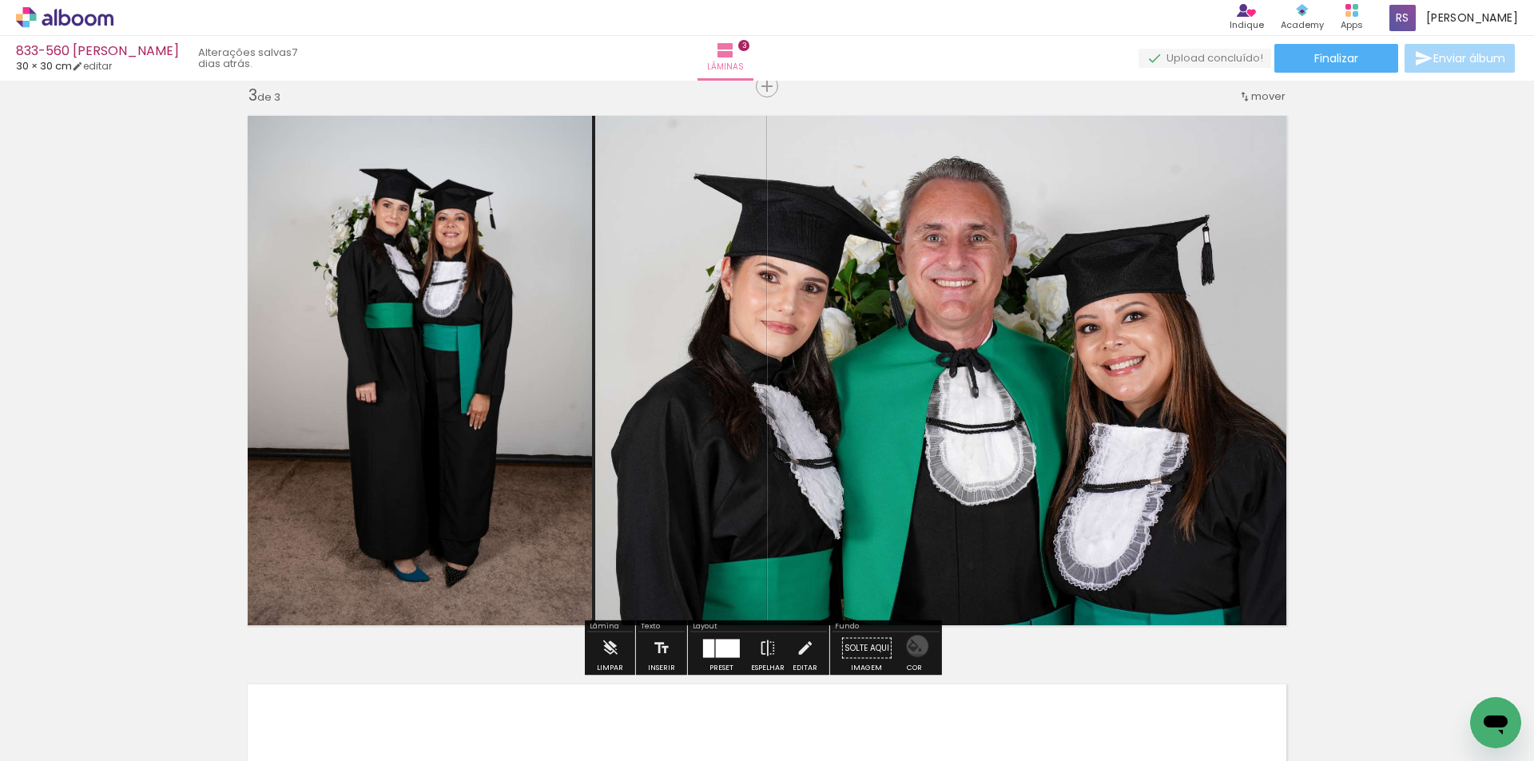
click at [912, 646] on iron-icon "color picker" at bounding box center [915, 649] width 18 height 18
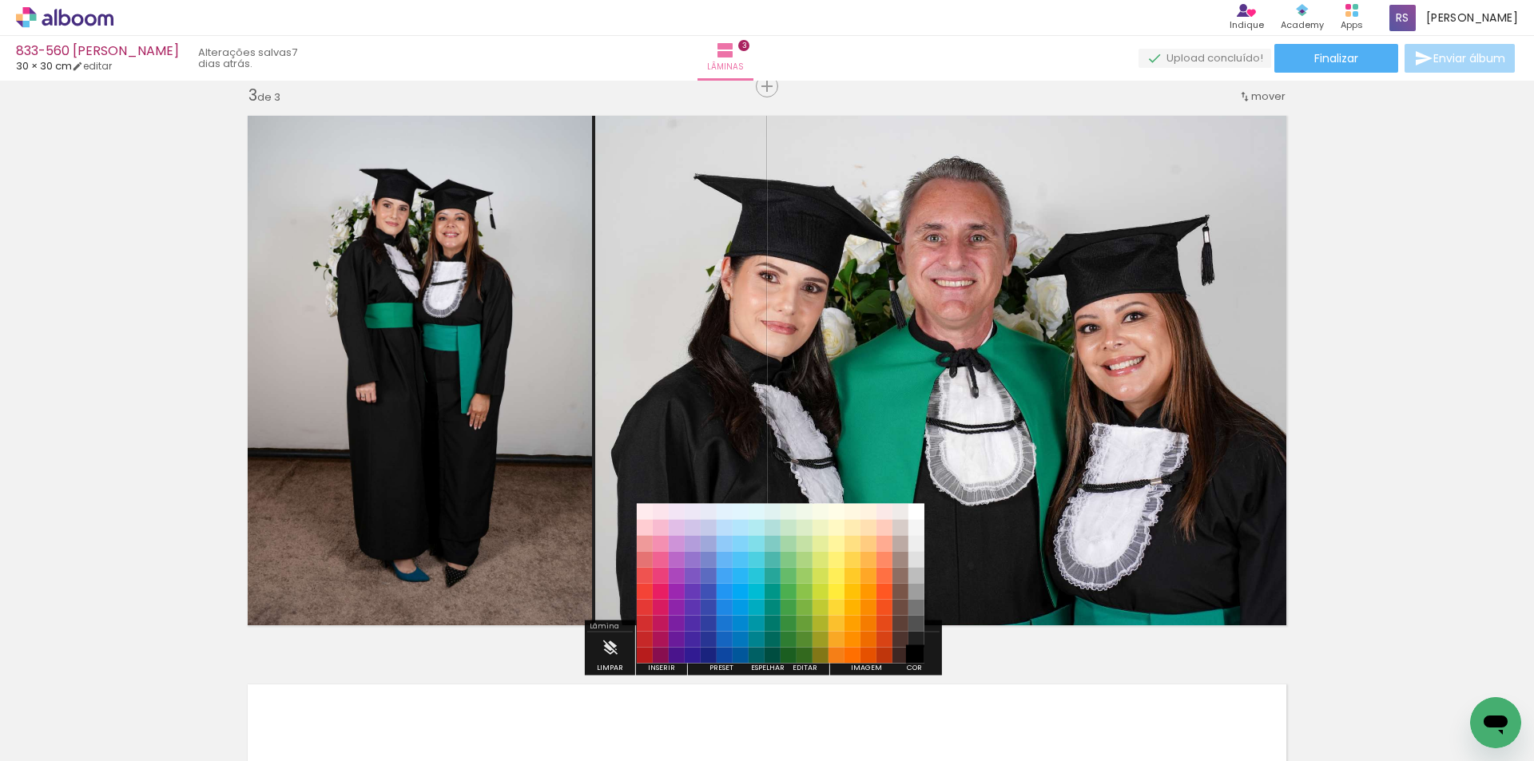
click at [918, 655] on paper-item "#000000" at bounding box center [916, 656] width 16 height 16
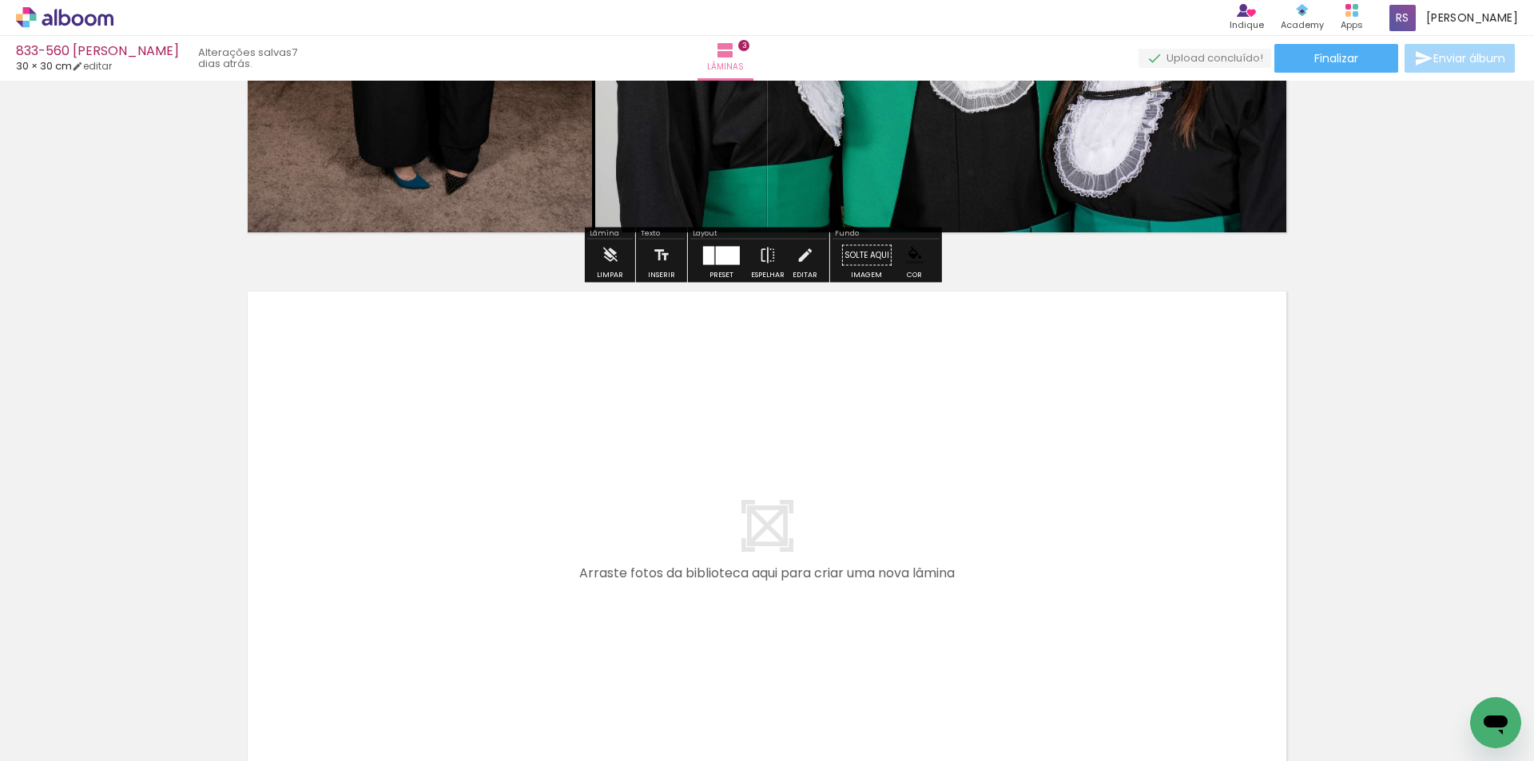
scroll to position [1558, 0]
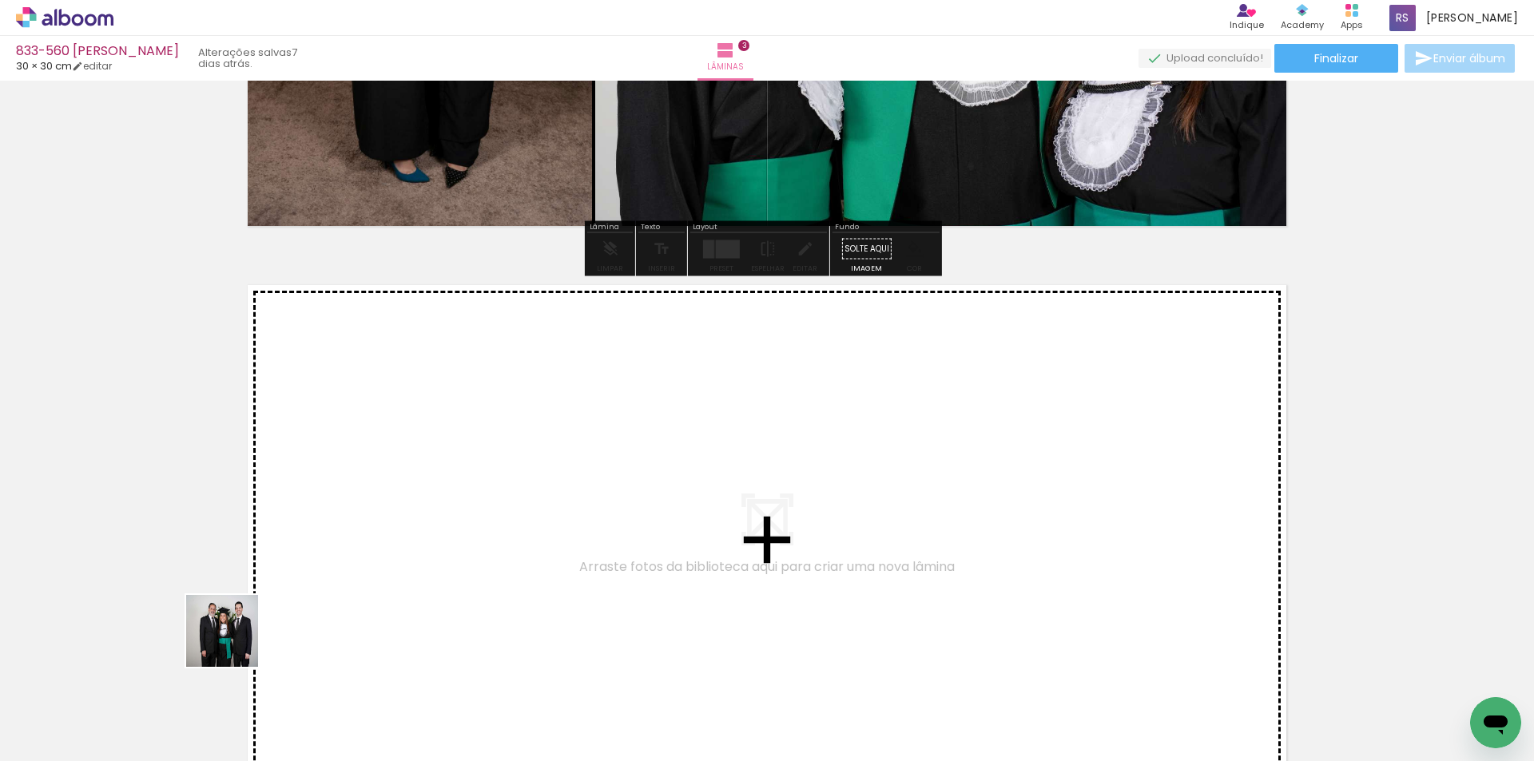
drag, startPoint x: 234, startPoint y: 643, endPoint x: 446, endPoint y: 530, distance: 240.2
click at [446, 530] on quentale-workspace at bounding box center [767, 380] width 1534 height 761
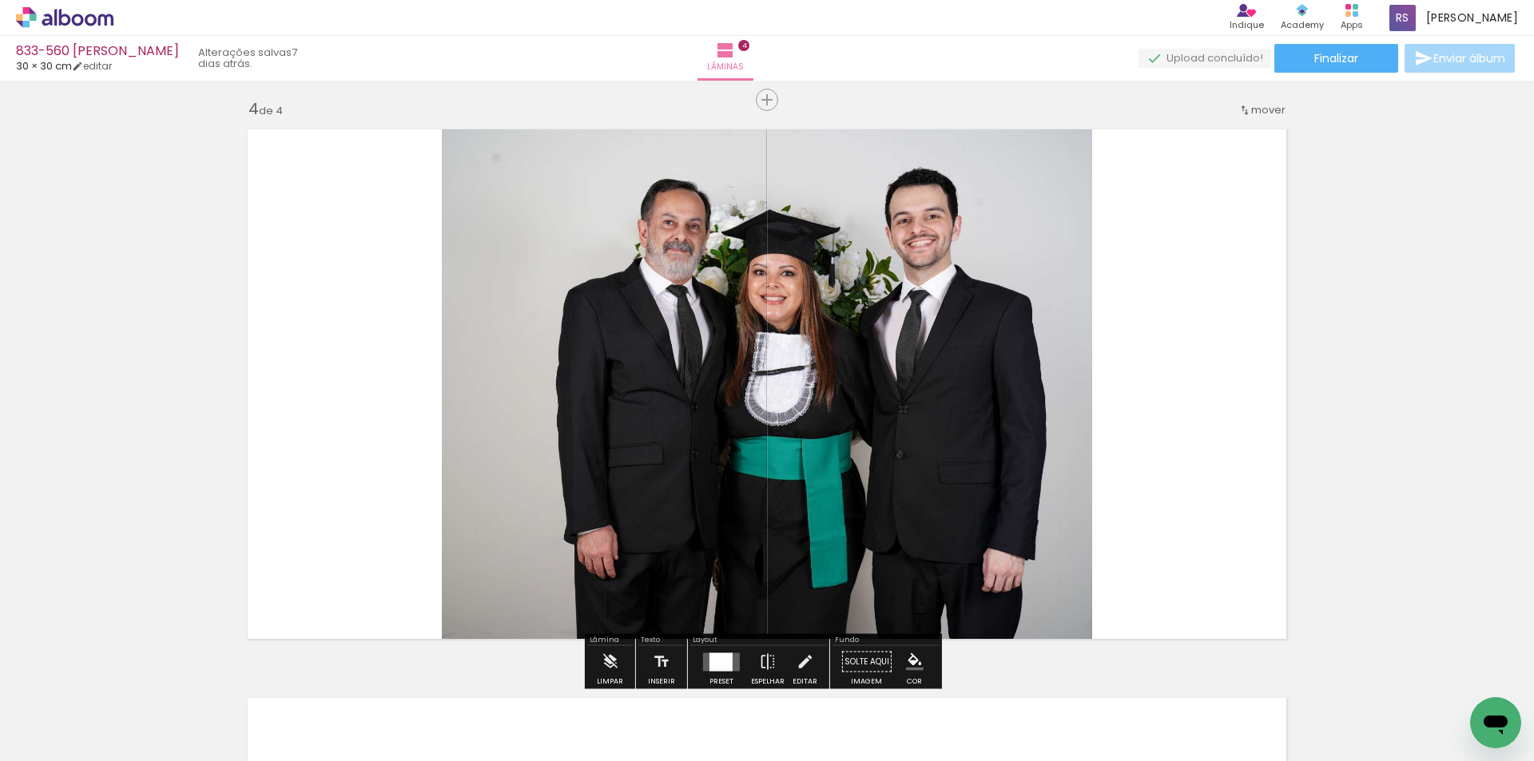
scroll to position [1727, 0]
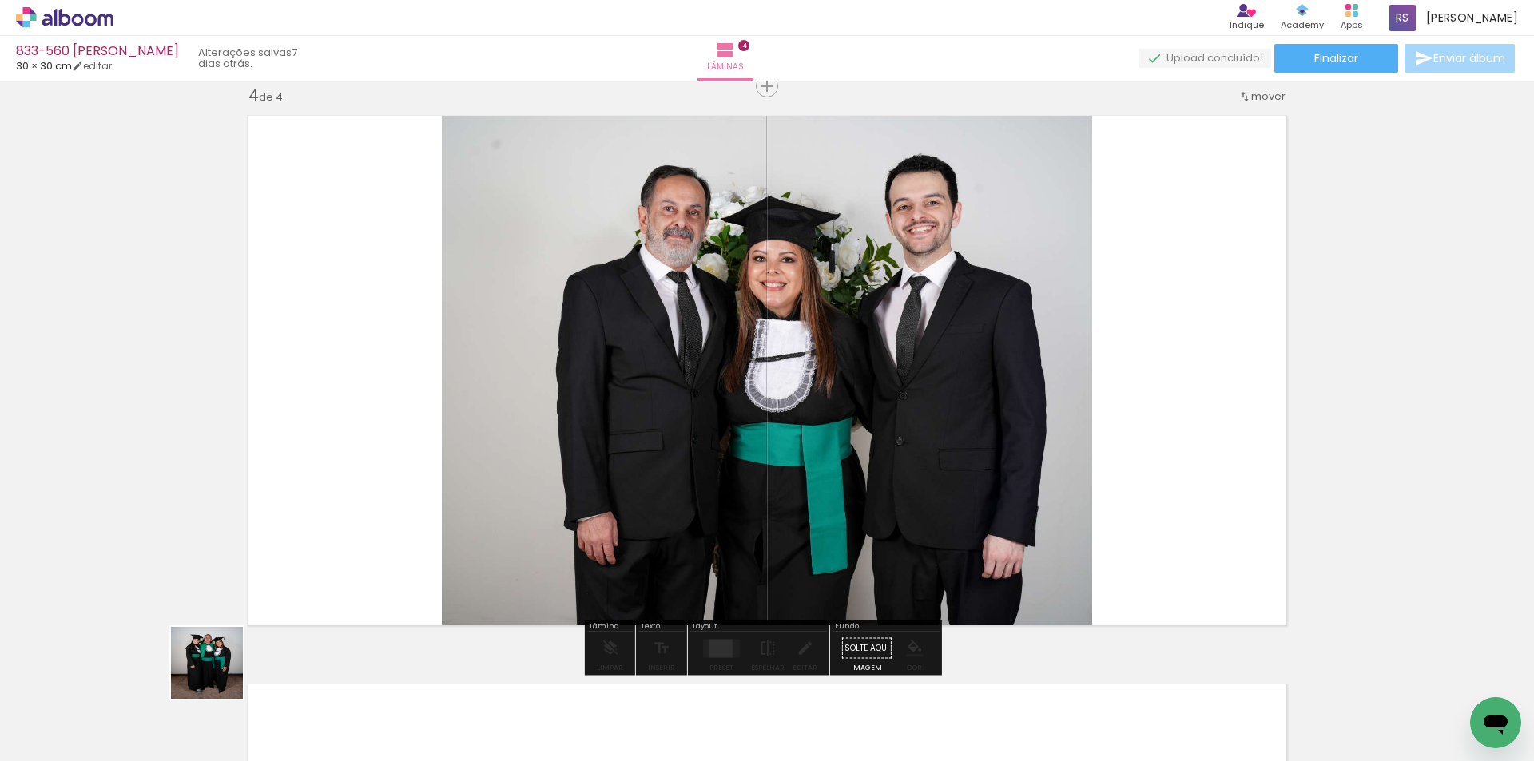
drag, startPoint x: 178, startPoint y: 709, endPoint x: 665, endPoint y: 428, distance: 562.6
click at [664, 409] on quentale-workspace at bounding box center [767, 380] width 1534 height 761
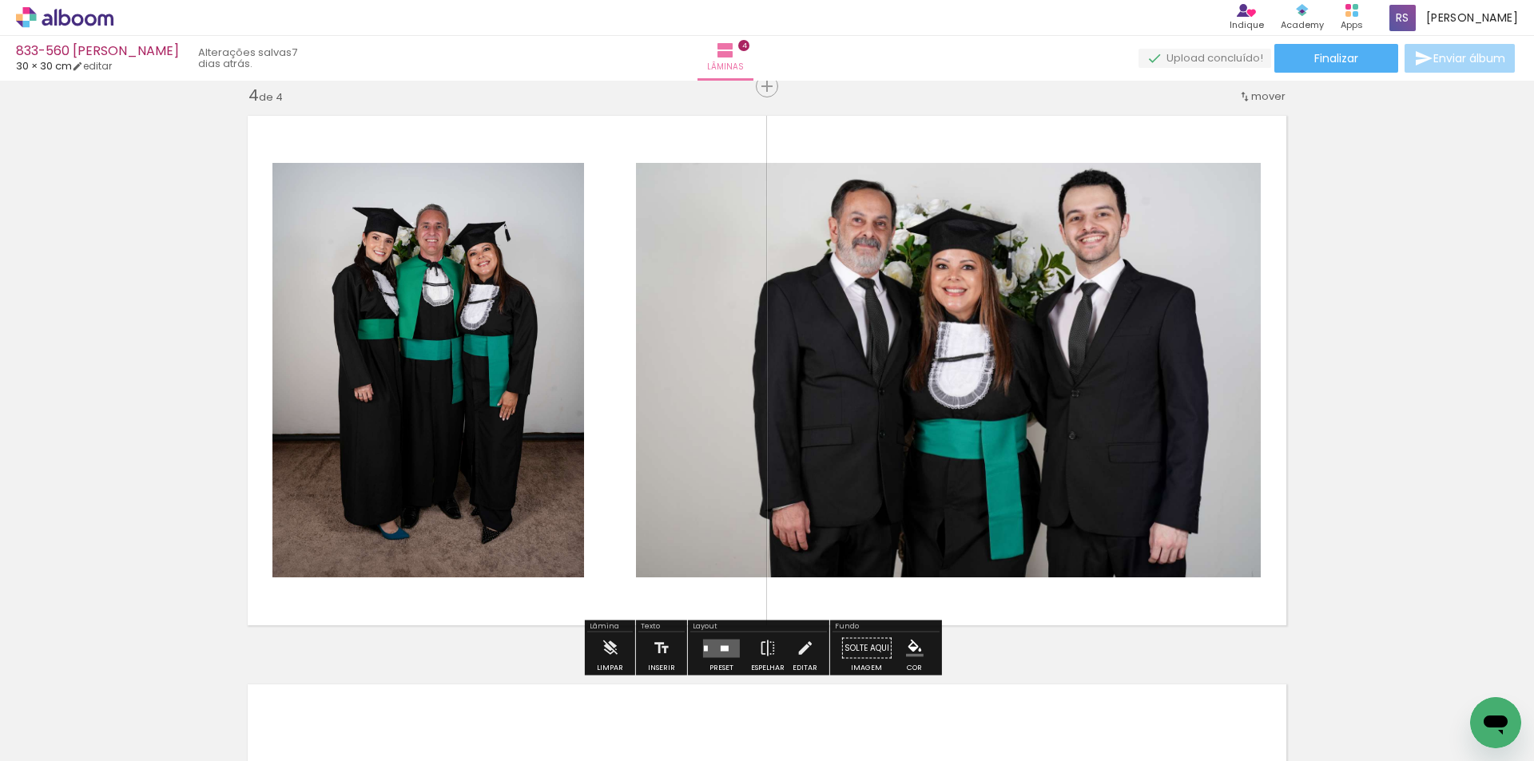
click at [736, 643] on quentale-layouter at bounding box center [721, 648] width 37 height 18
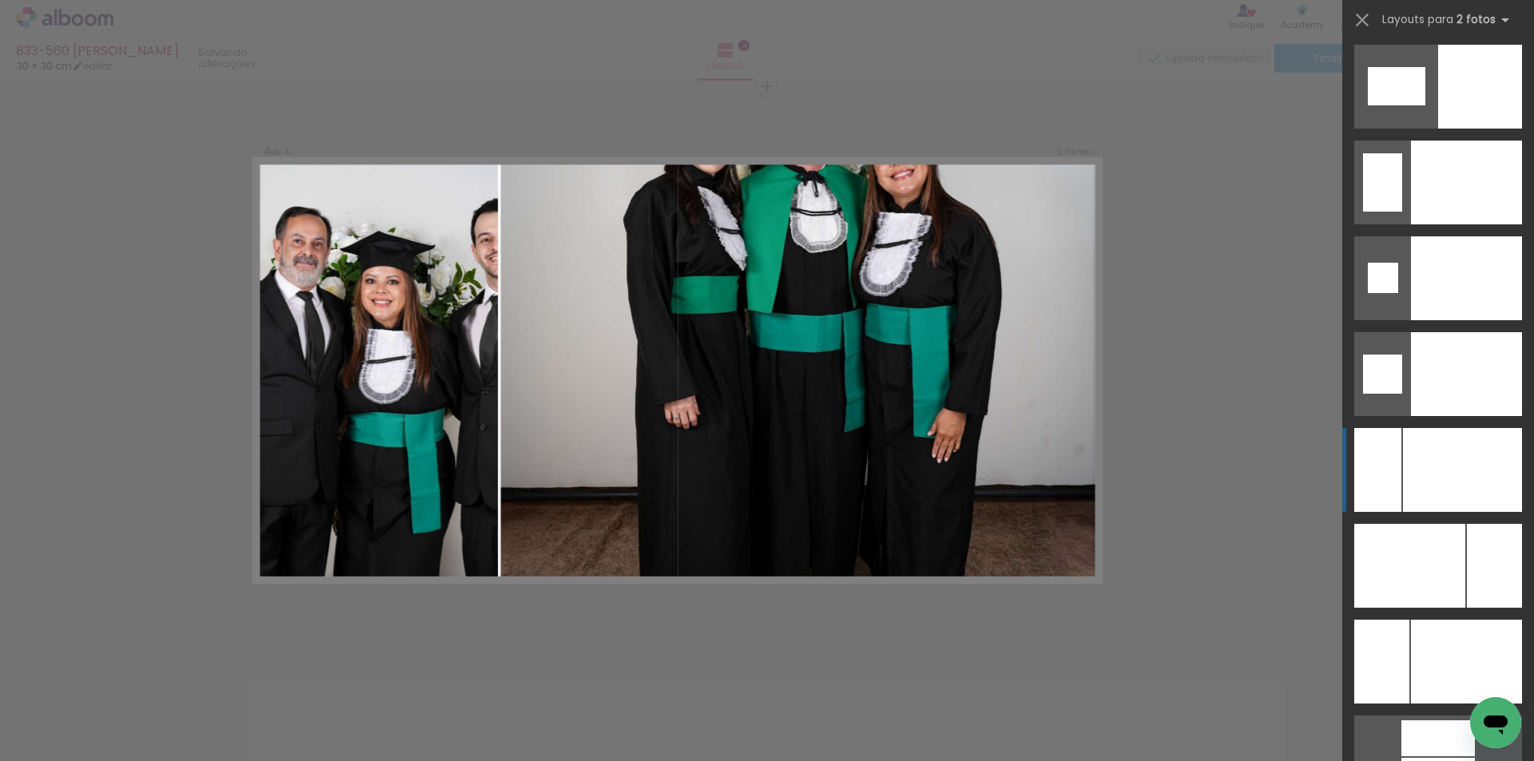
scroll to position [6683, 0]
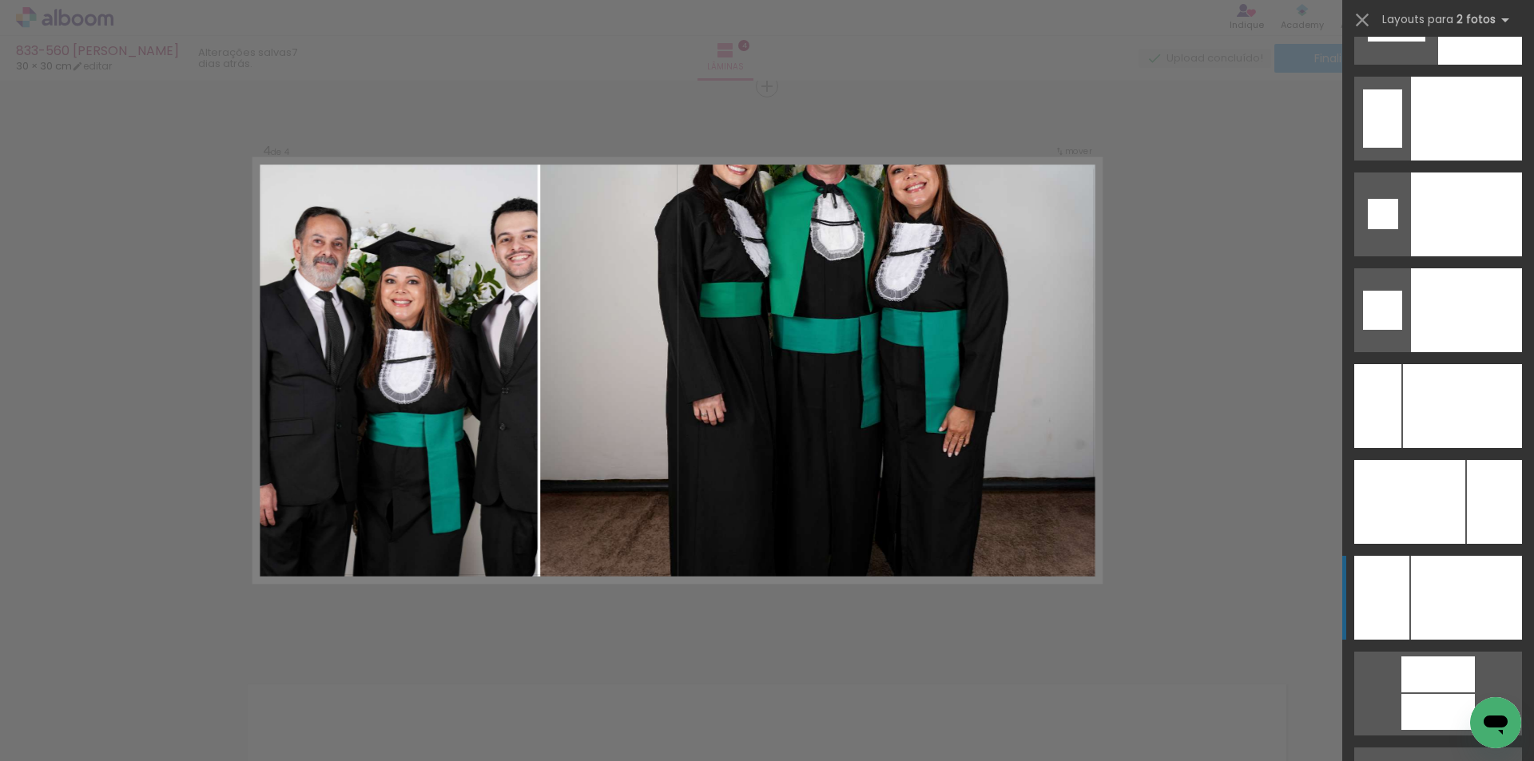
click at [1411, 566] on div at bounding box center [1466, 598] width 111 height 84
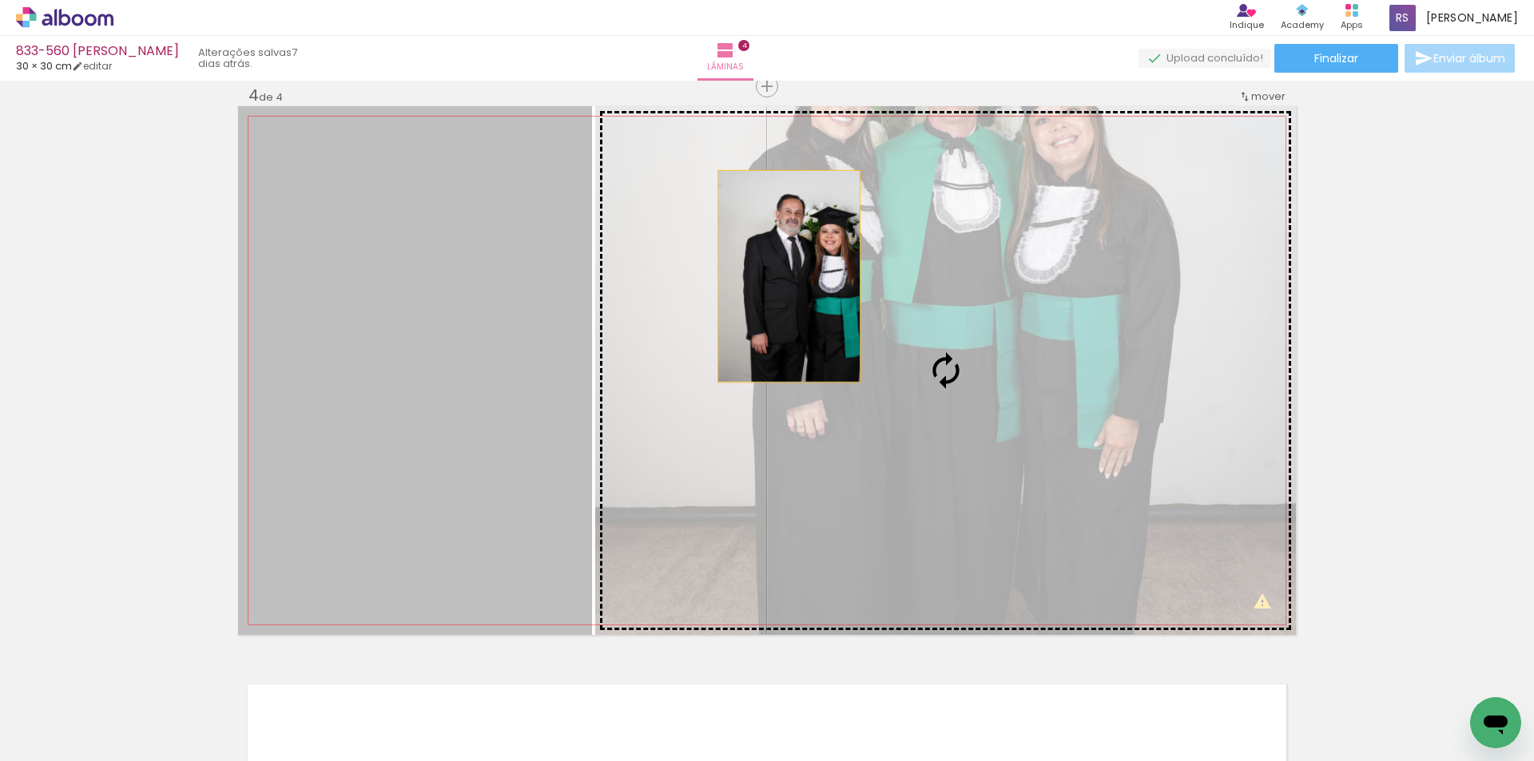
drag, startPoint x: 476, startPoint y: 264, endPoint x: 786, endPoint y: 278, distance: 310.3
click at [0, 0] on slot at bounding box center [0, 0] width 0 height 0
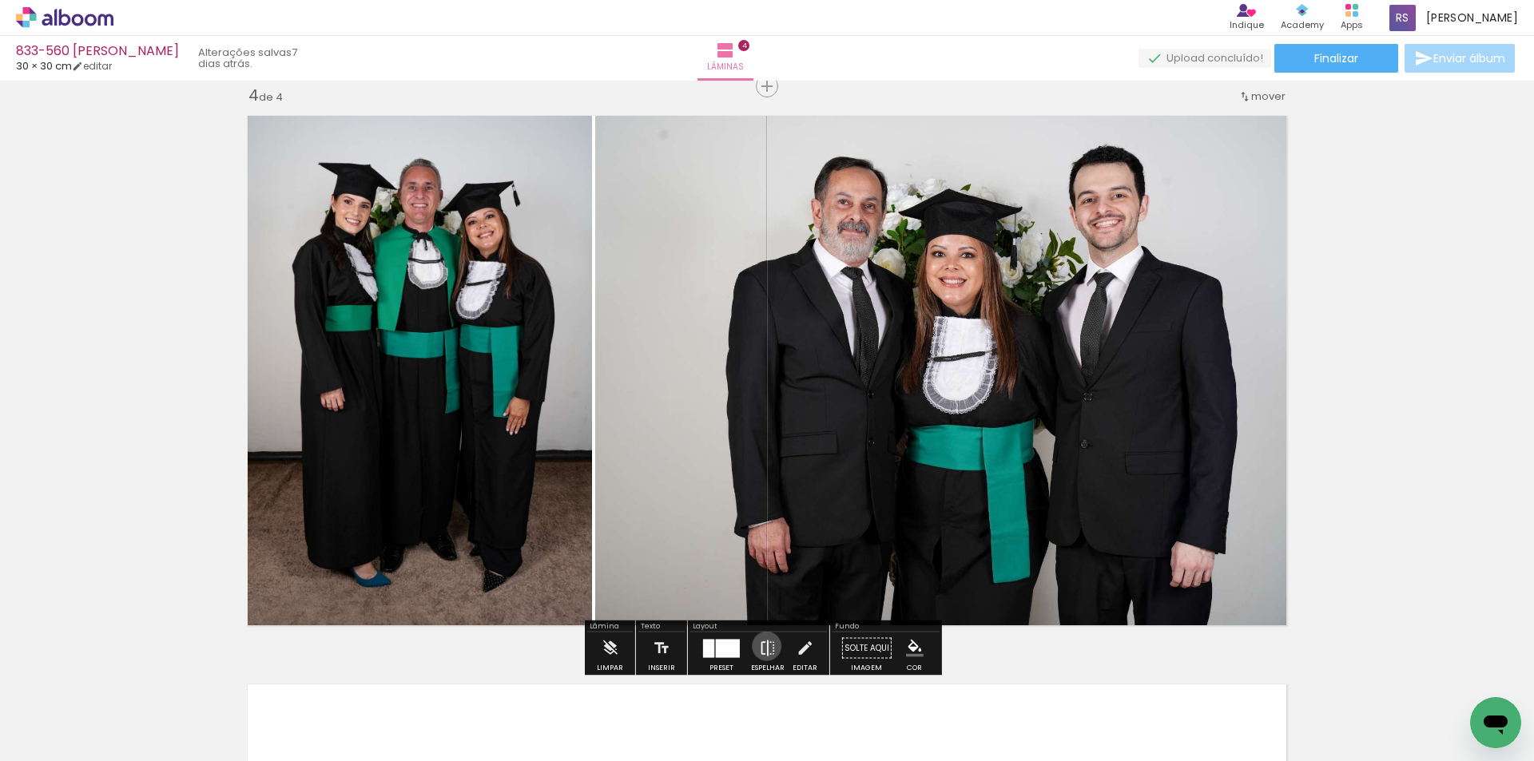
click at [763, 646] on iron-icon at bounding box center [768, 649] width 18 height 32
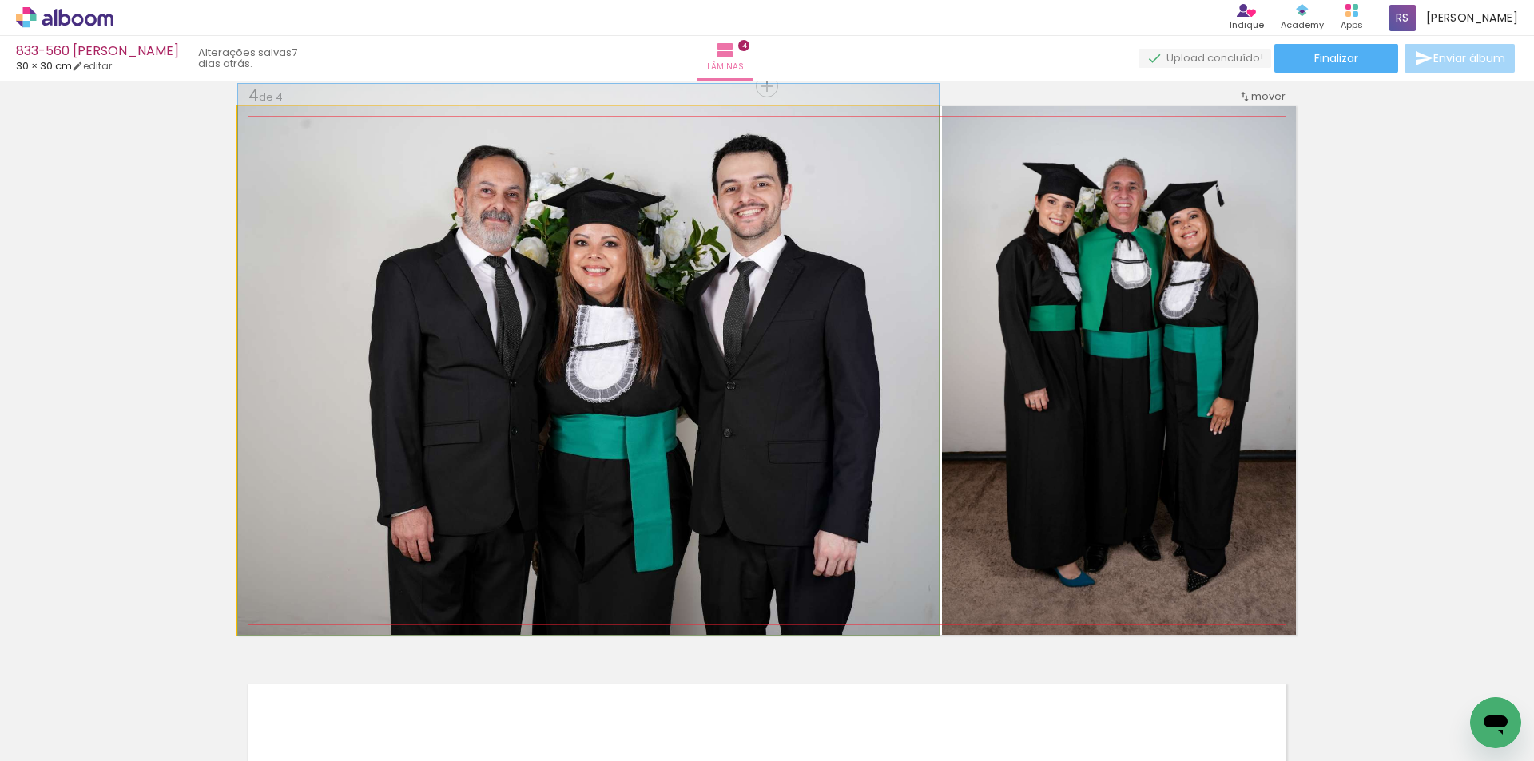
drag, startPoint x: 670, startPoint y: 537, endPoint x: 635, endPoint y: 475, distance: 71.5
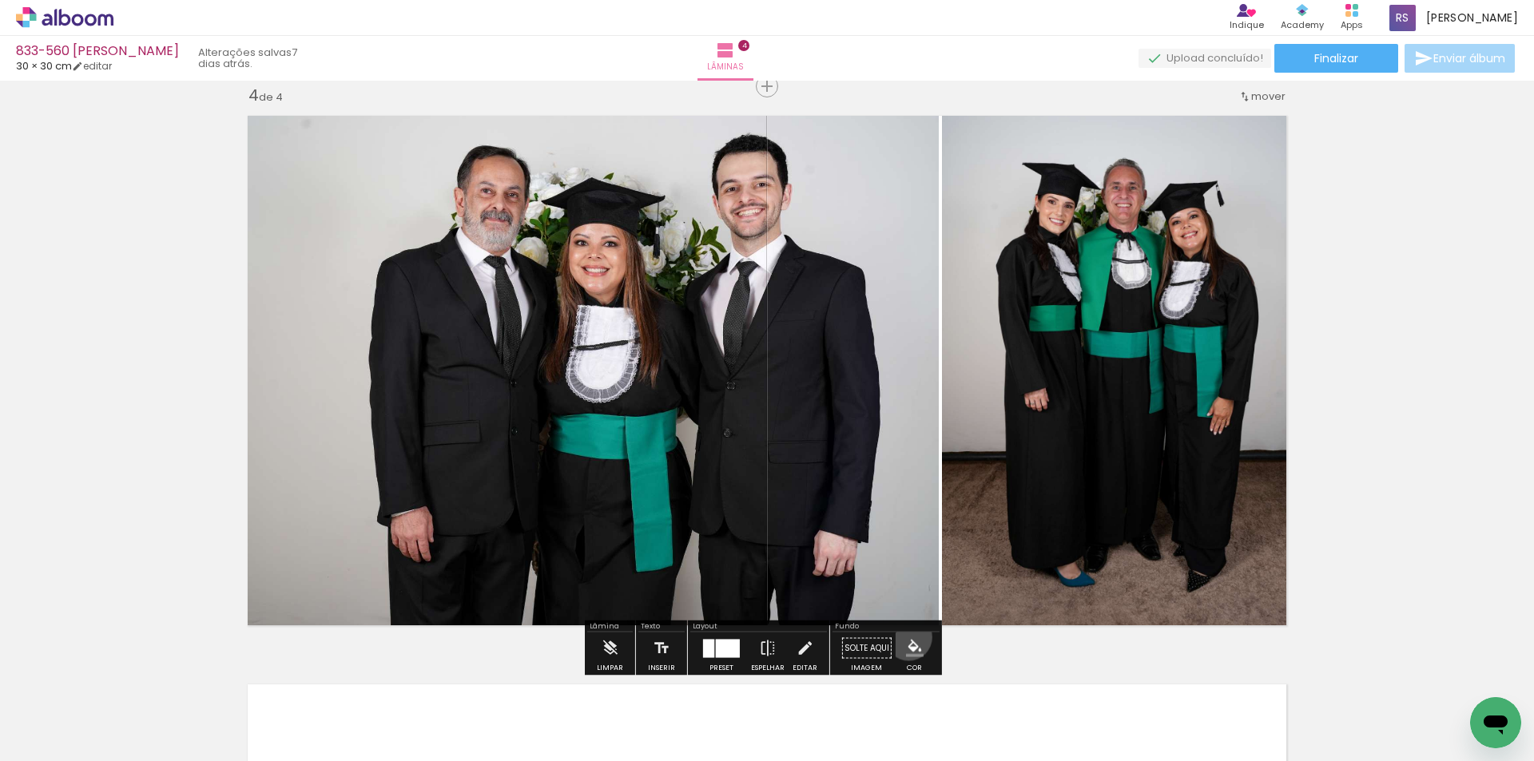
click at [903, 638] on paper-menu-button "#ffebee #ffcdd2 #ef9a9a #e57373 #ef5350 #f44336 #e53935 #d32f2f #c62828 #b71c1c…" at bounding box center [915, 649] width 30 height 30
click at [913, 642] on iron-icon "color picker" at bounding box center [915, 649] width 18 height 18
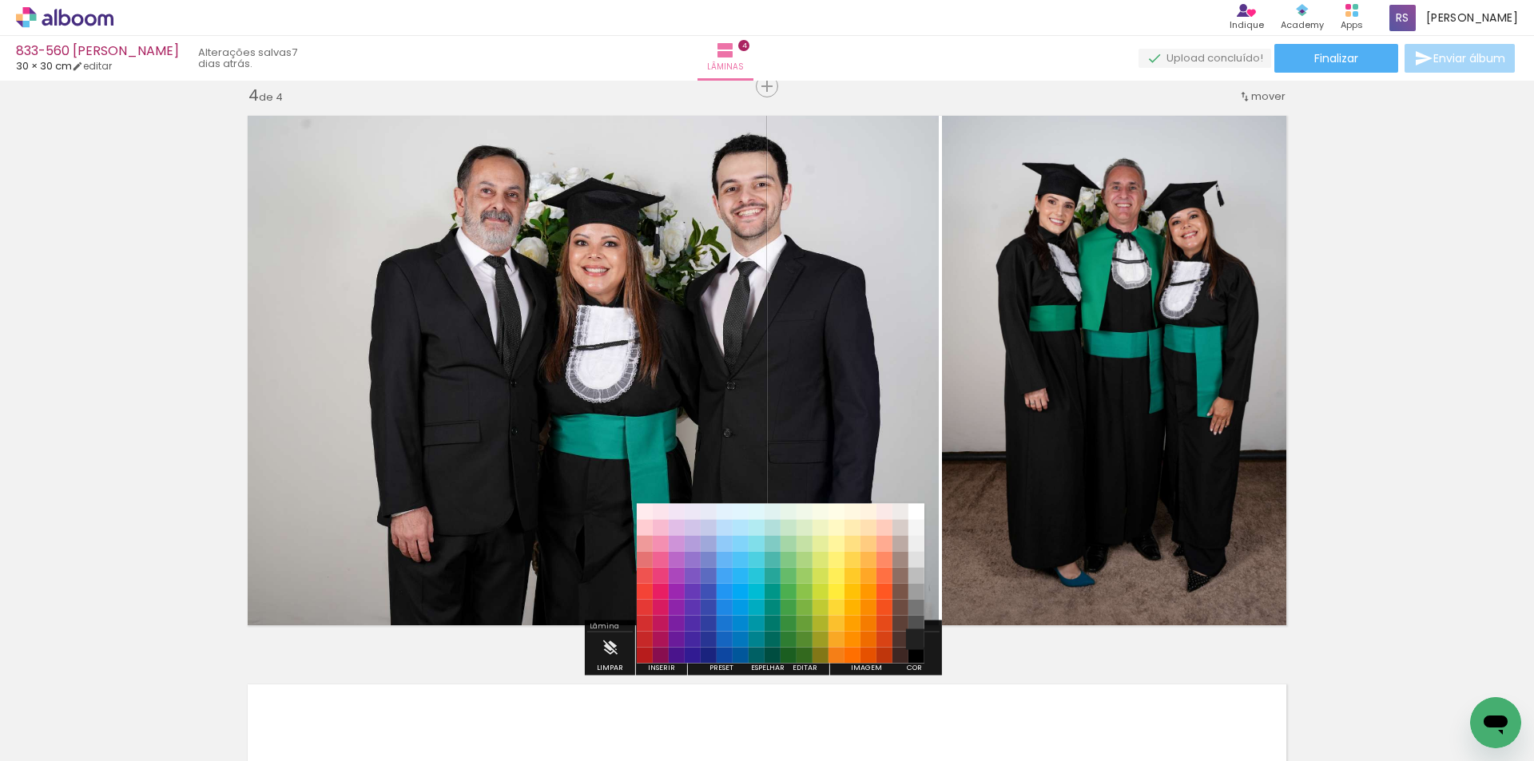
click at [918, 642] on paper-item "#212121" at bounding box center [916, 640] width 16 height 16
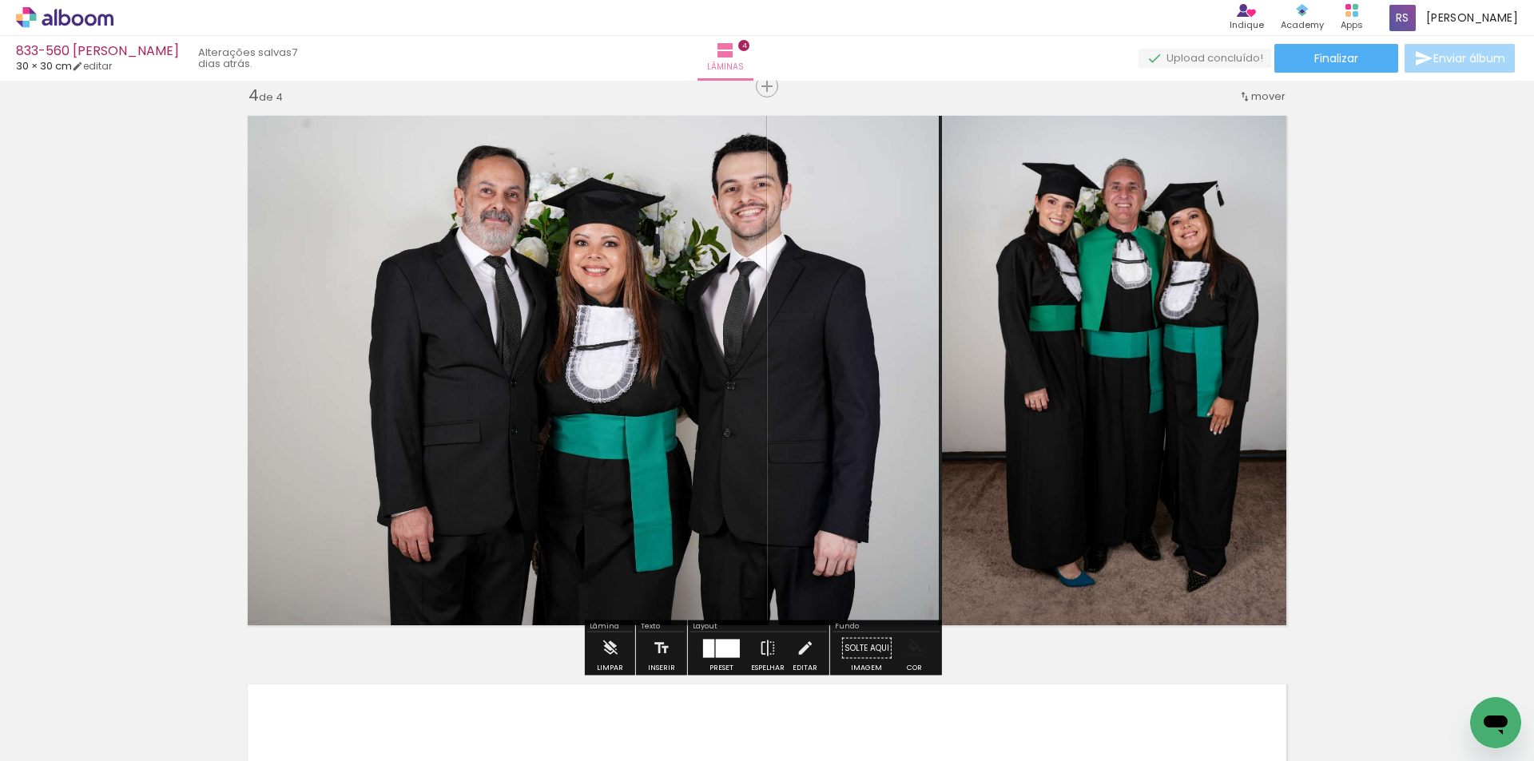
click at [912, 638] on paper-menu-button "#ffebee #ffcdd2 #ef9a9a #e57373 #ef5350 #f44336 #e53935 #d32f2f #c62828 #b71c1c…" at bounding box center [915, 649] width 30 height 30
click at [913, 645] on iron-icon "color picker" at bounding box center [915, 649] width 18 height 18
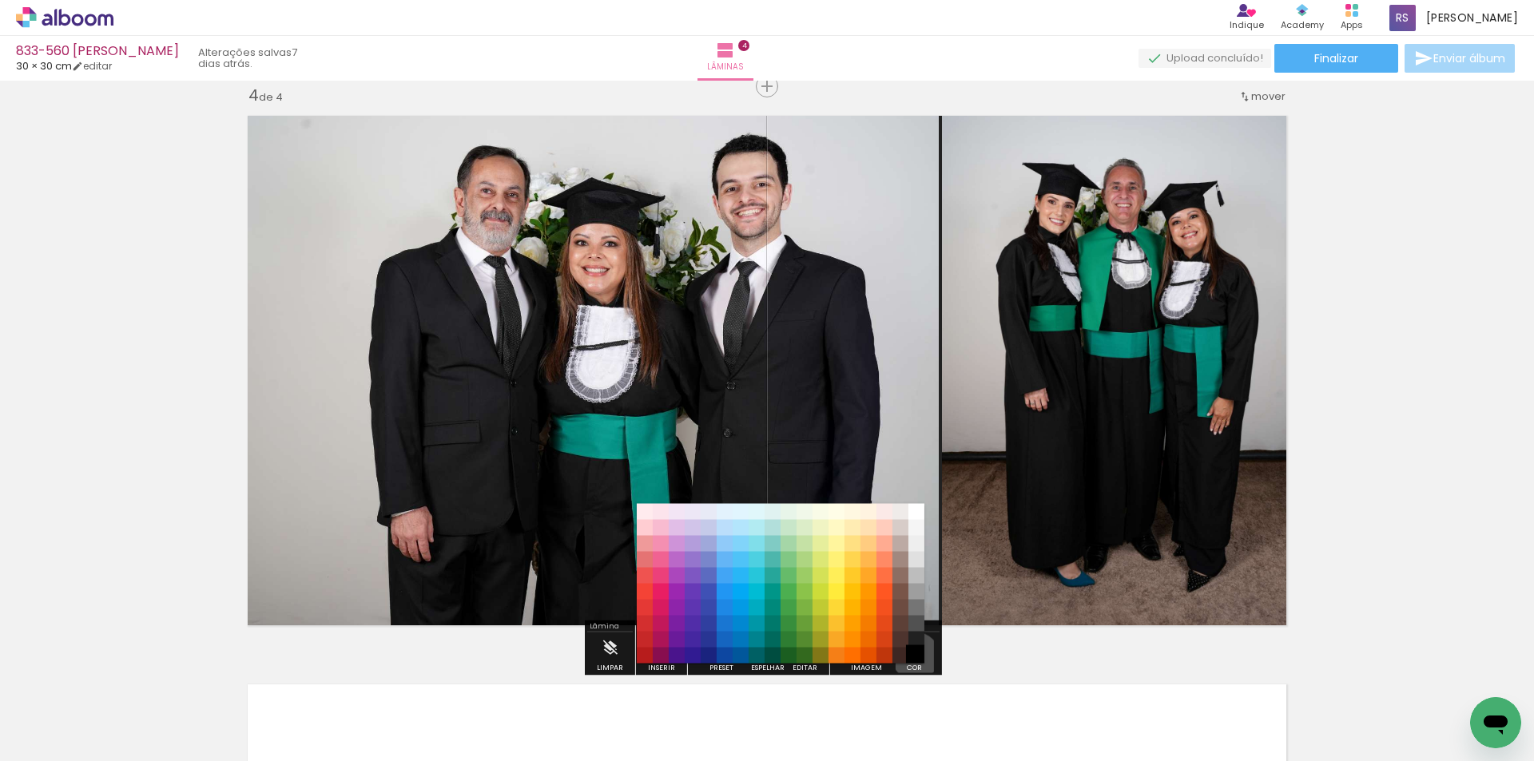
click at [910, 657] on paper-item "#000000" at bounding box center [916, 656] width 16 height 16
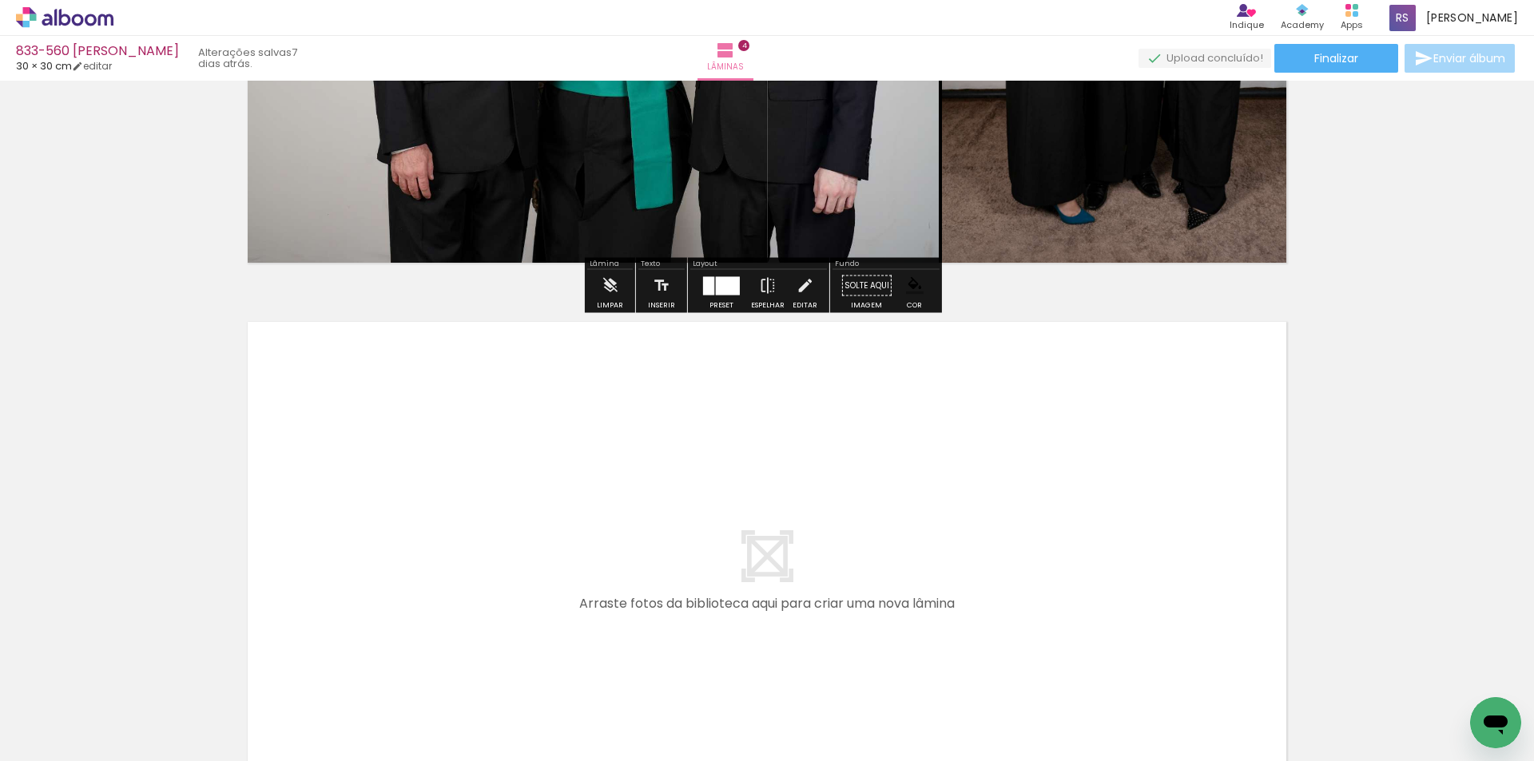
scroll to position [2127, 0]
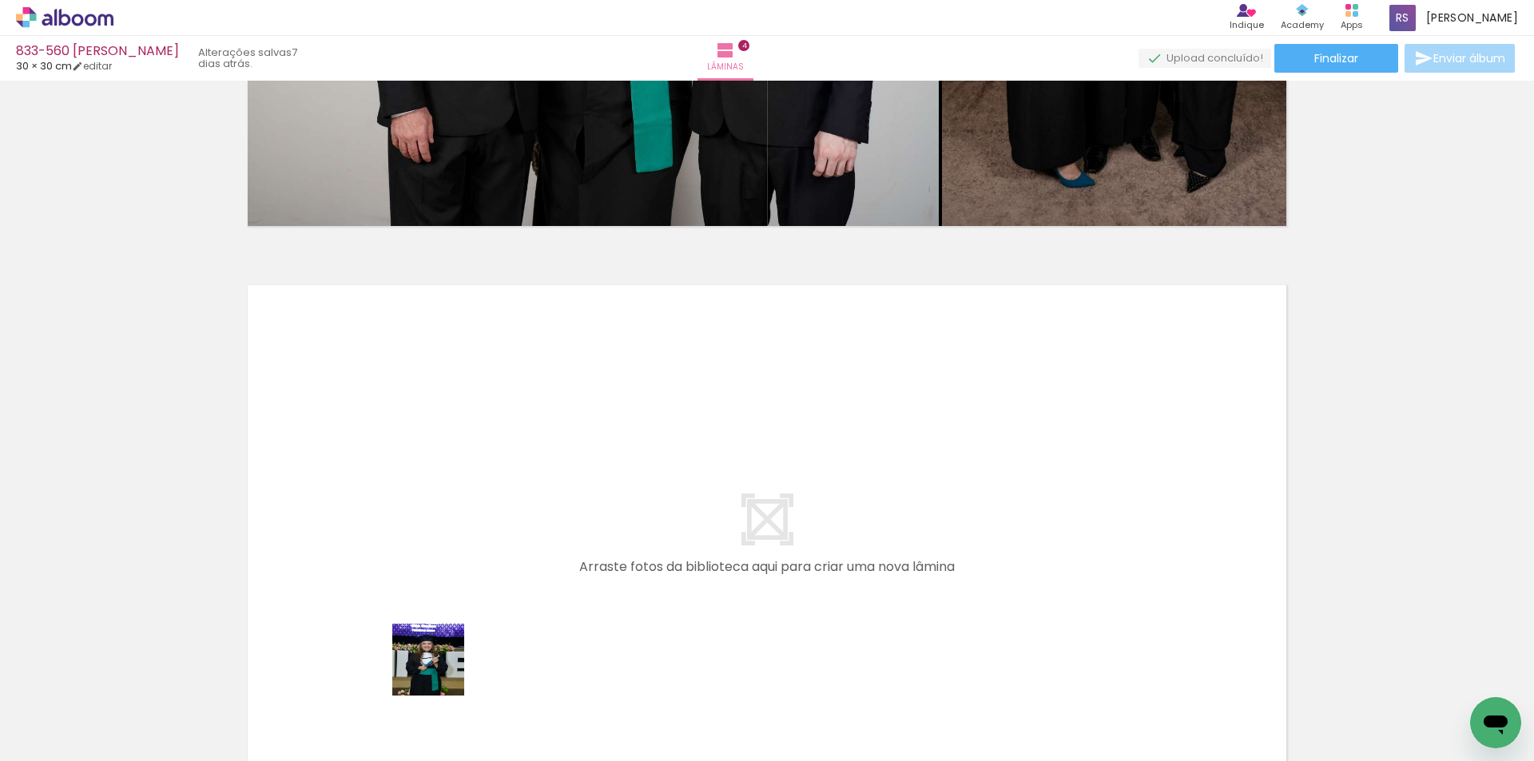
drag, startPoint x: 440, startPoint y: 713, endPoint x: 443, endPoint y: 542, distance: 171.0
click at [443, 542] on quentale-workspace at bounding box center [767, 380] width 1534 height 761
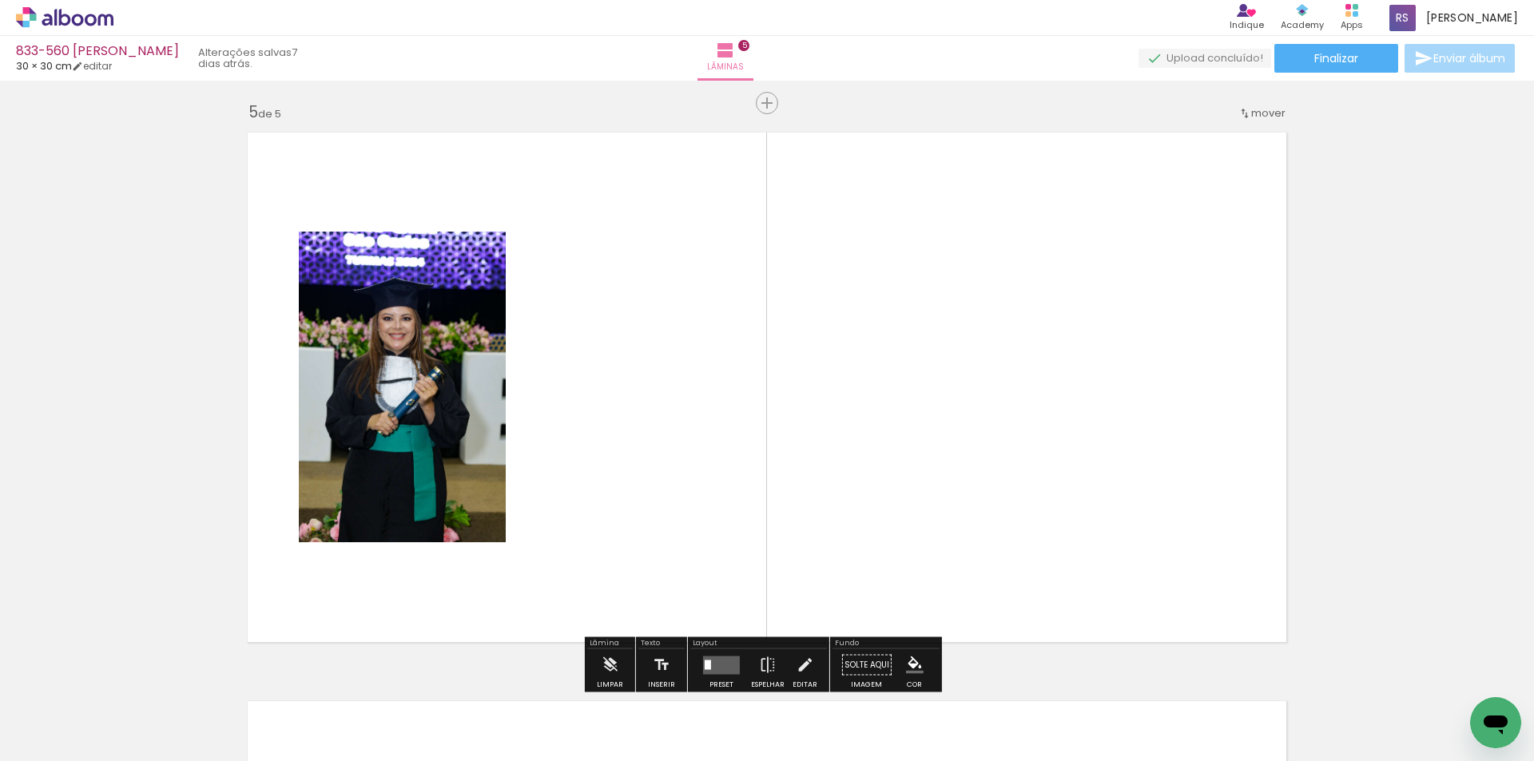
scroll to position [2296, 0]
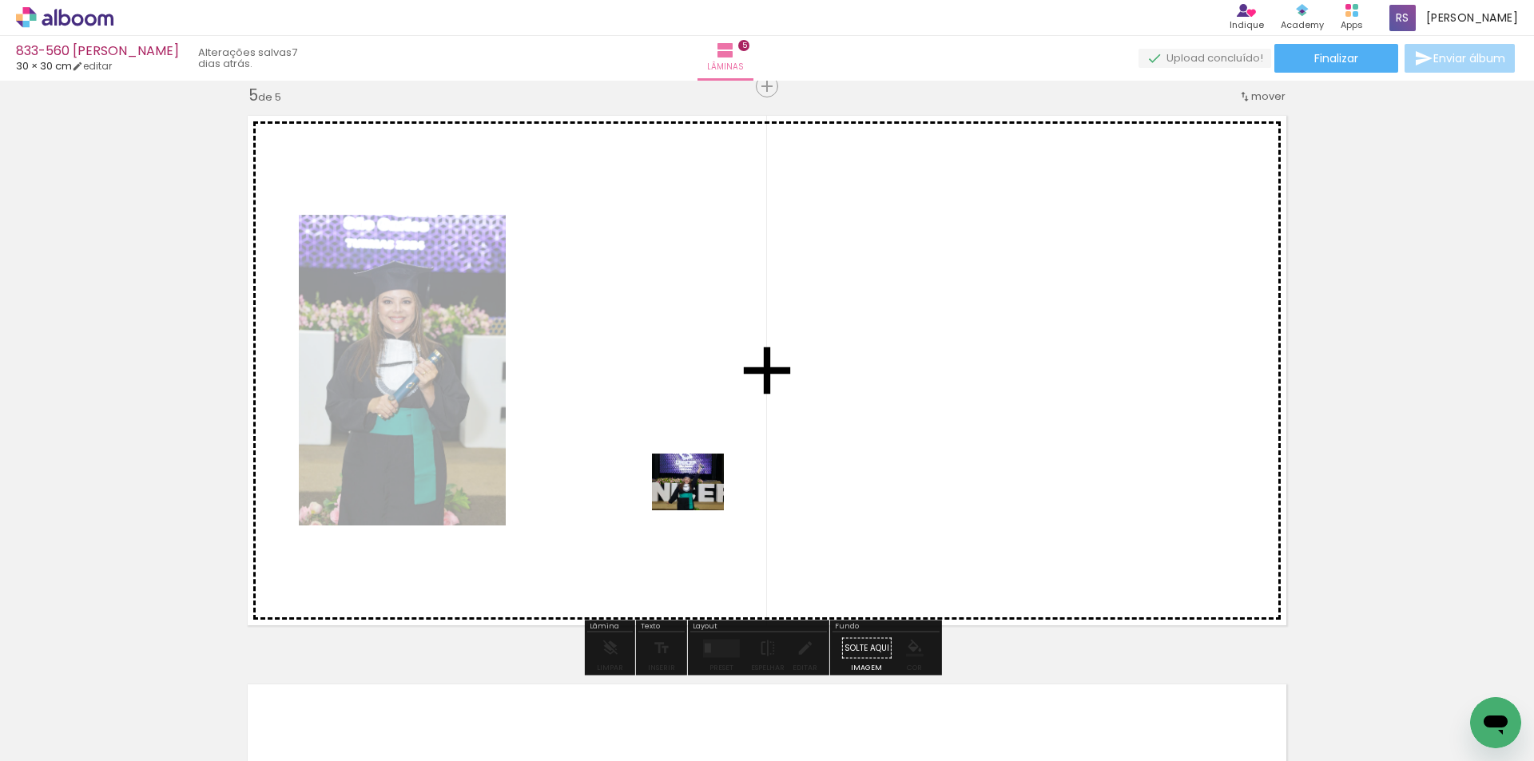
drag, startPoint x: 522, startPoint y: 693, endPoint x: 700, endPoint y: 502, distance: 261.2
click at [700, 502] on quentale-workspace at bounding box center [767, 380] width 1534 height 761
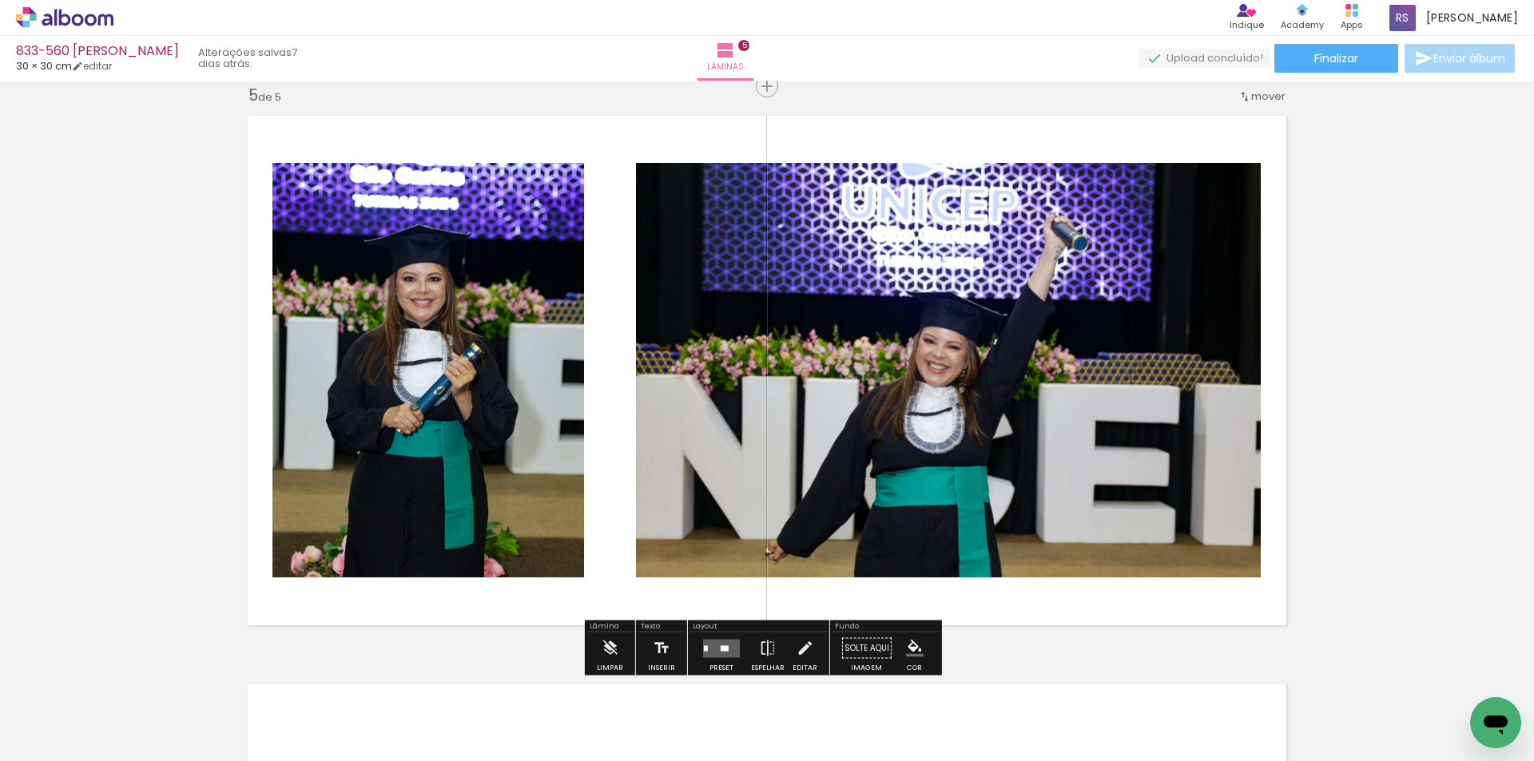
click at [721, 641] on quentale-layouter at bounding box center [721, 648] width 37 height 18
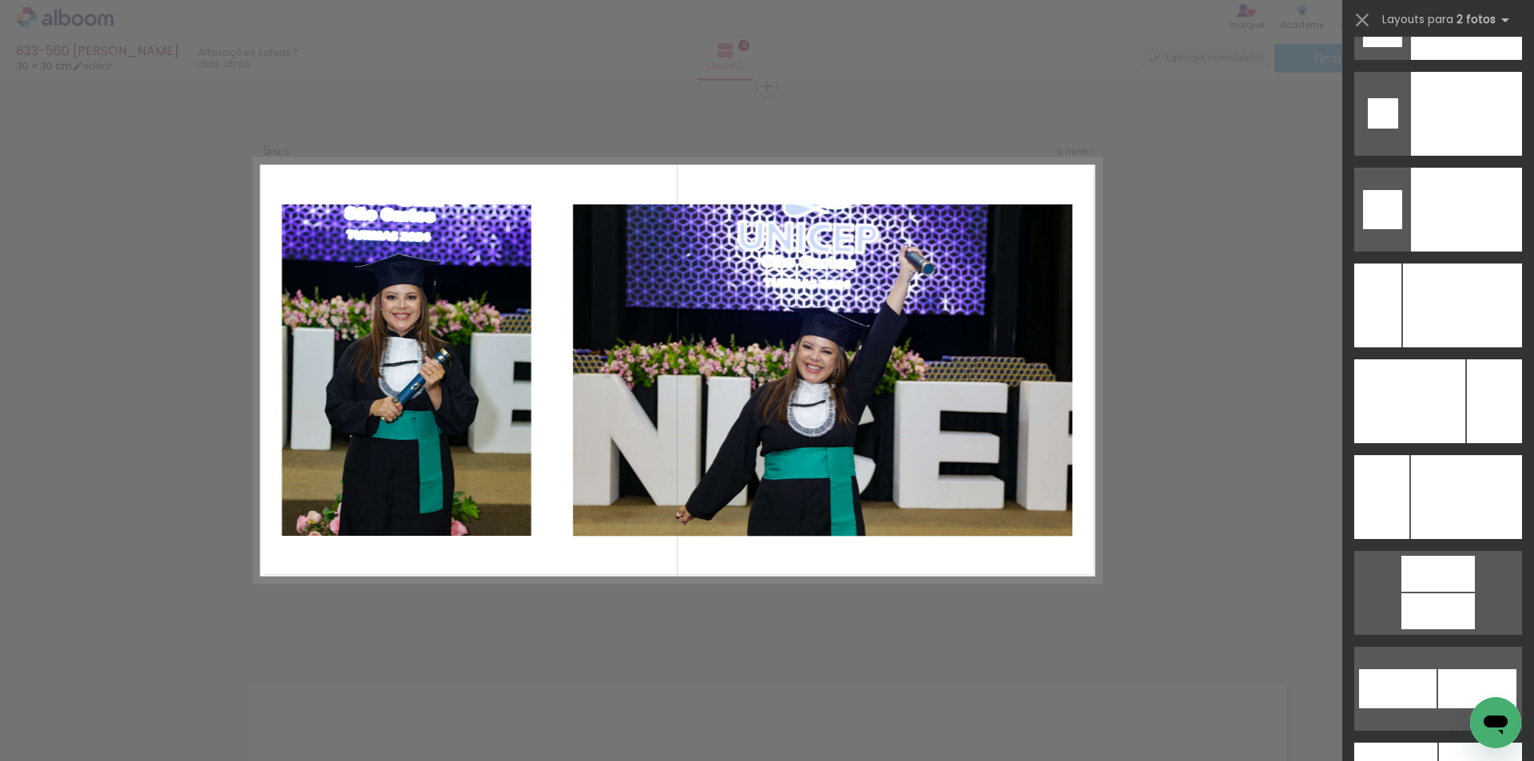
scroll to position [6878, 0]
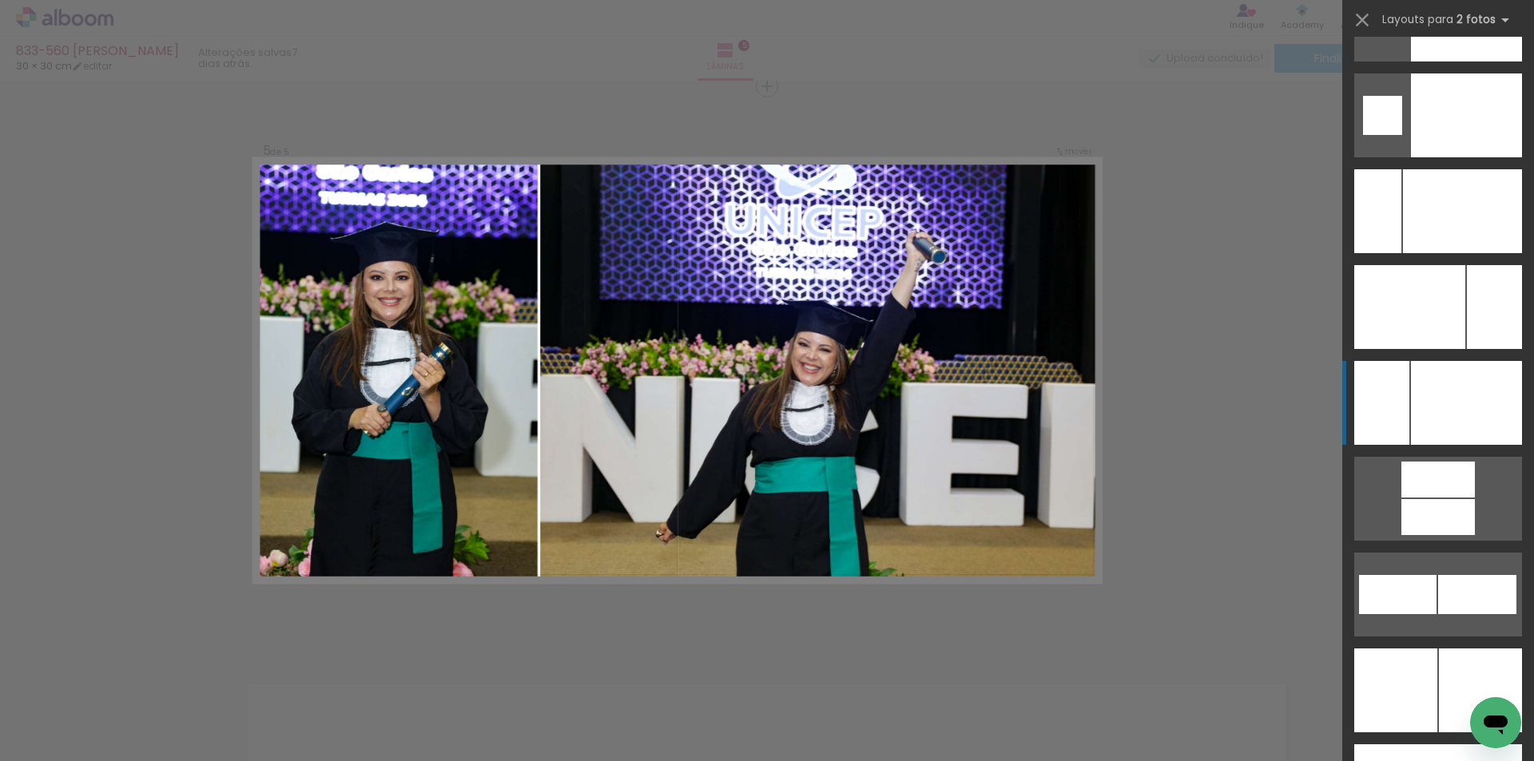
click at [1480, 403] on div at bounding box center [1466, 403] width 111 height 84
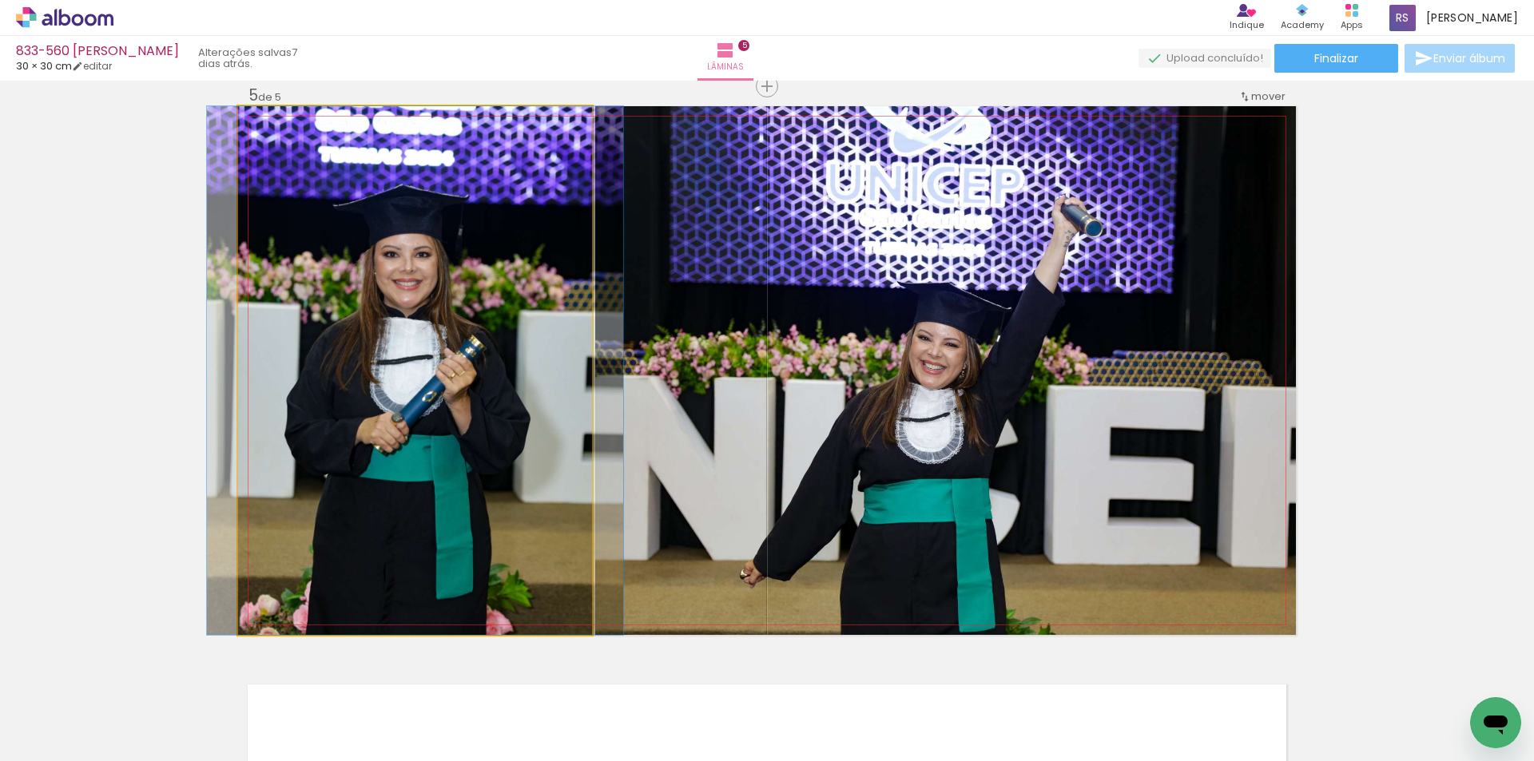
click at [490, 265] on quentale-photo at bounding box center [415, 370] width 354 height 529
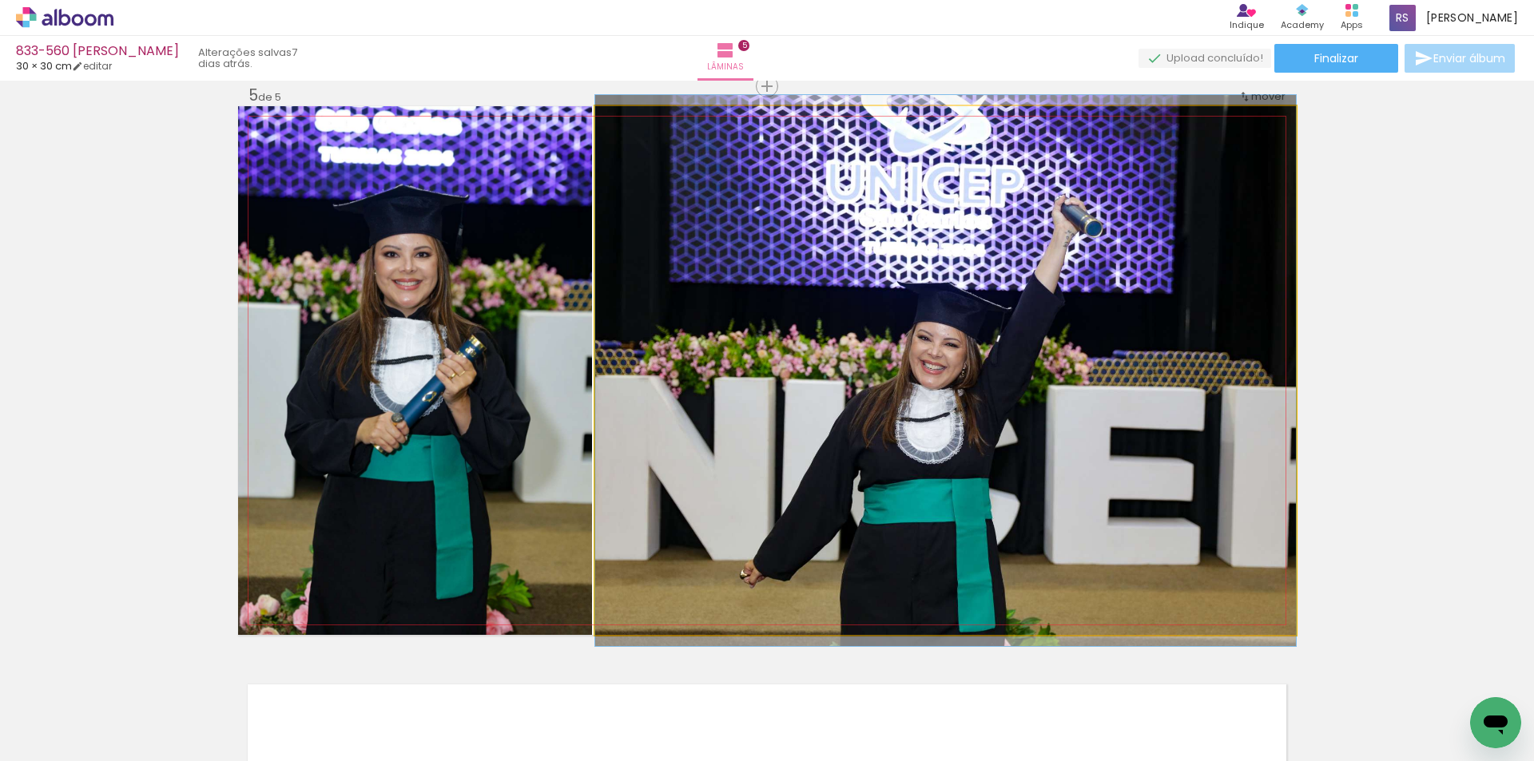
click at [880, 291] on quentale-photo at bounding box center [945, 370] width 701 height 529
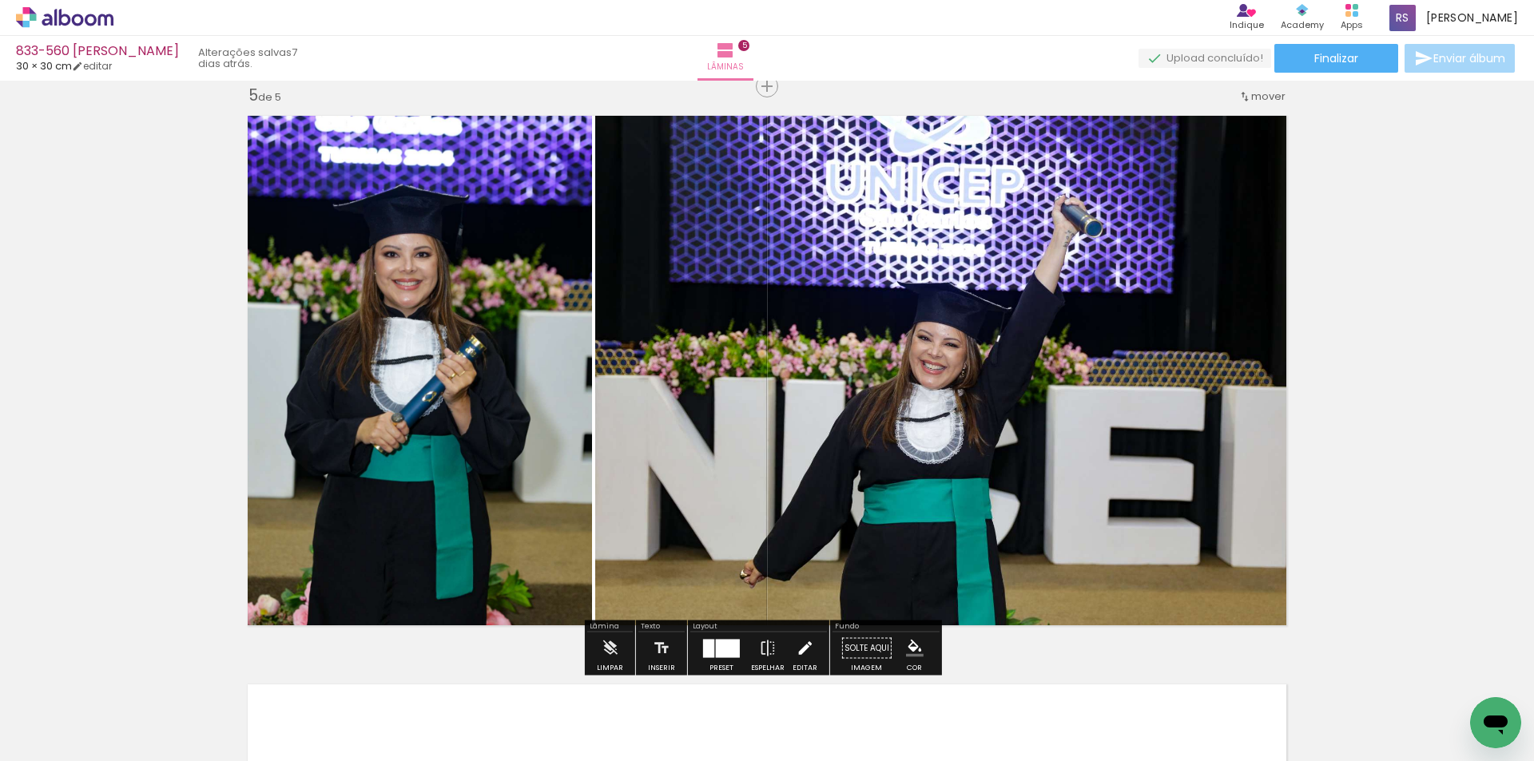
click at [796, 658] on iron-icon at bounding box center [805, 649] width 18 height 32
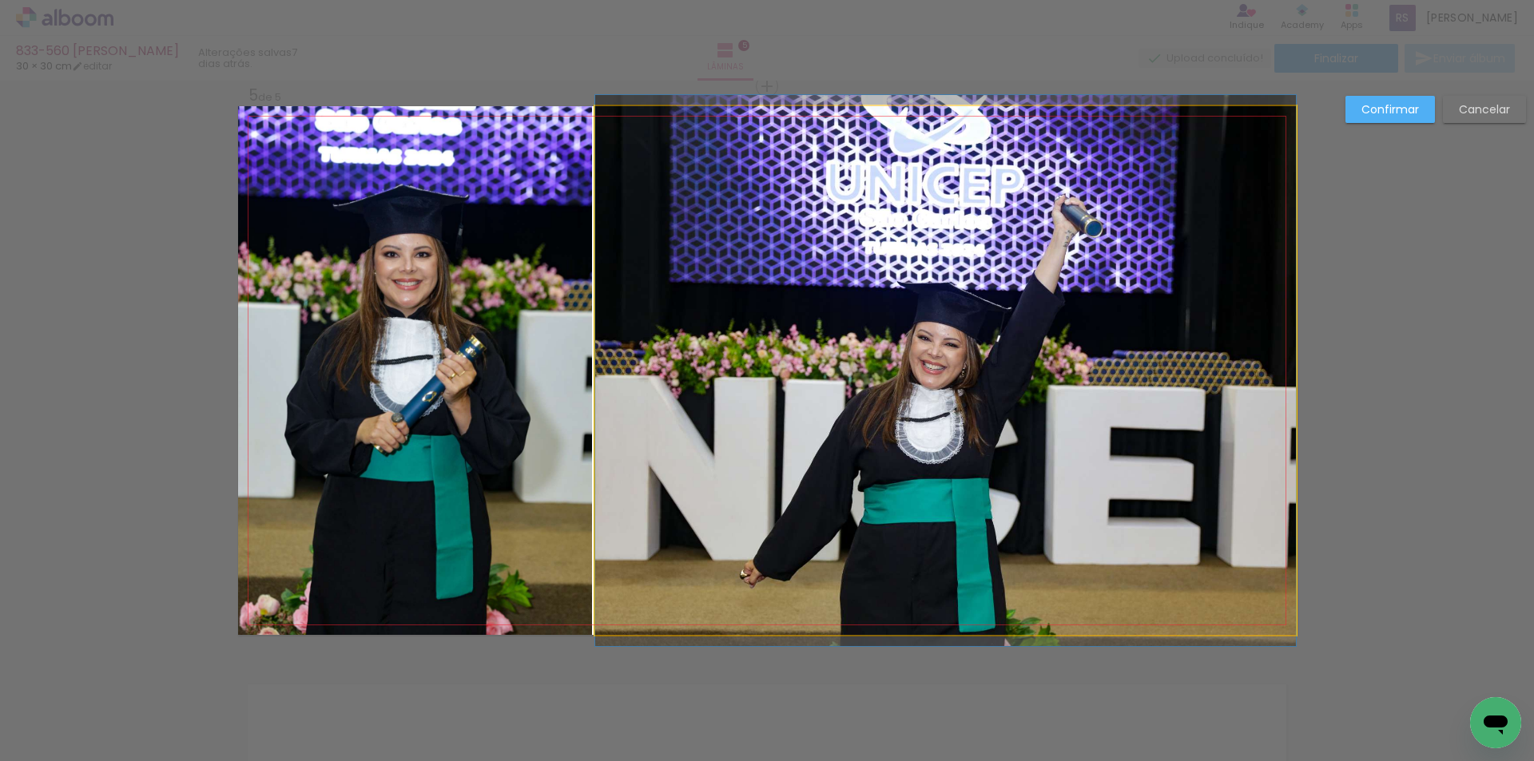
click at [717, 379] on quentale-photo at bounding box center [945, 370] width 701 height 529
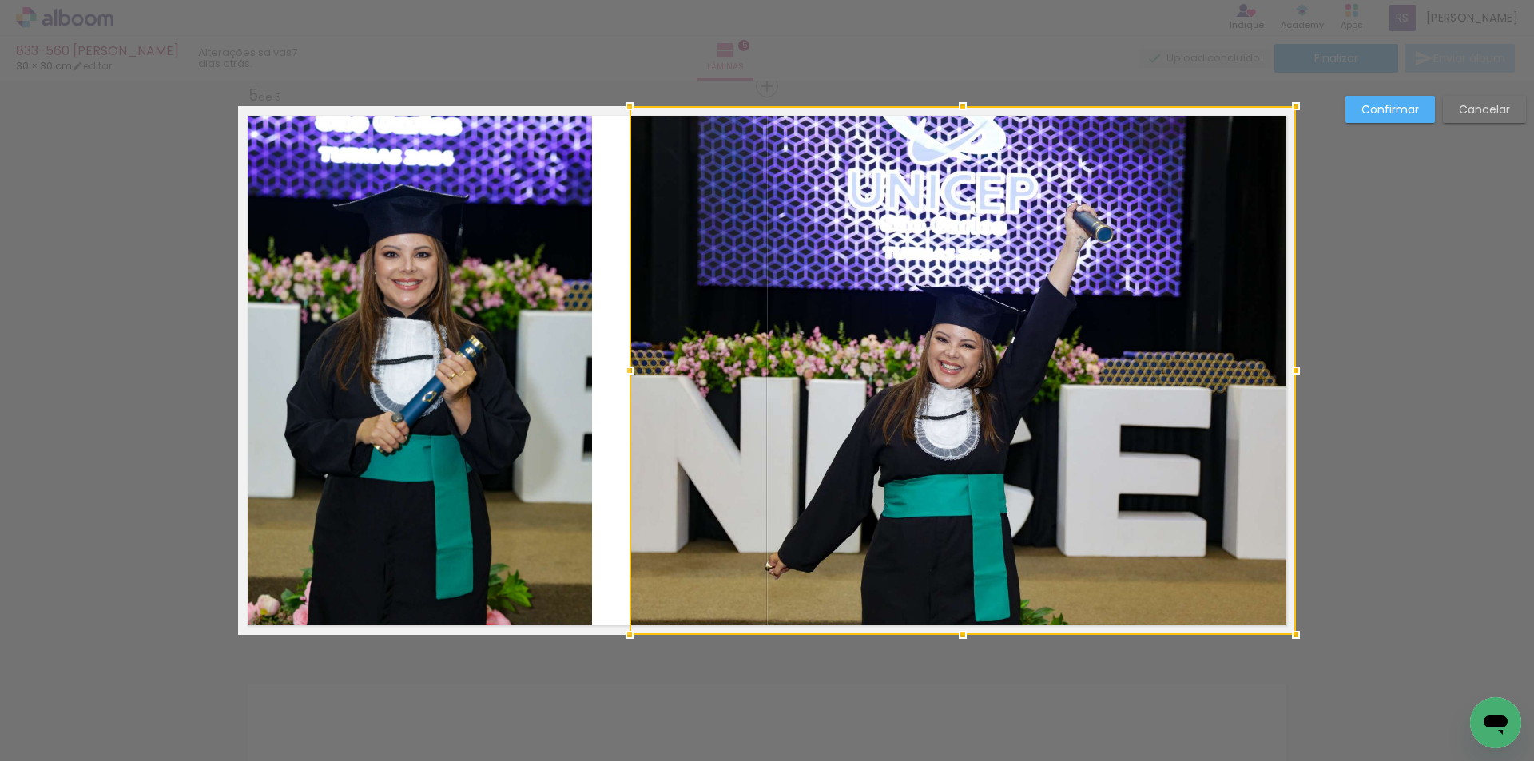
drag, startPoint x: 594, startPoint y: 365, endPoint x: 630, endPoint y: 363, distance: 36.0
click at [630, 363] on div at bounding box center [630, 371] width 32 height 32
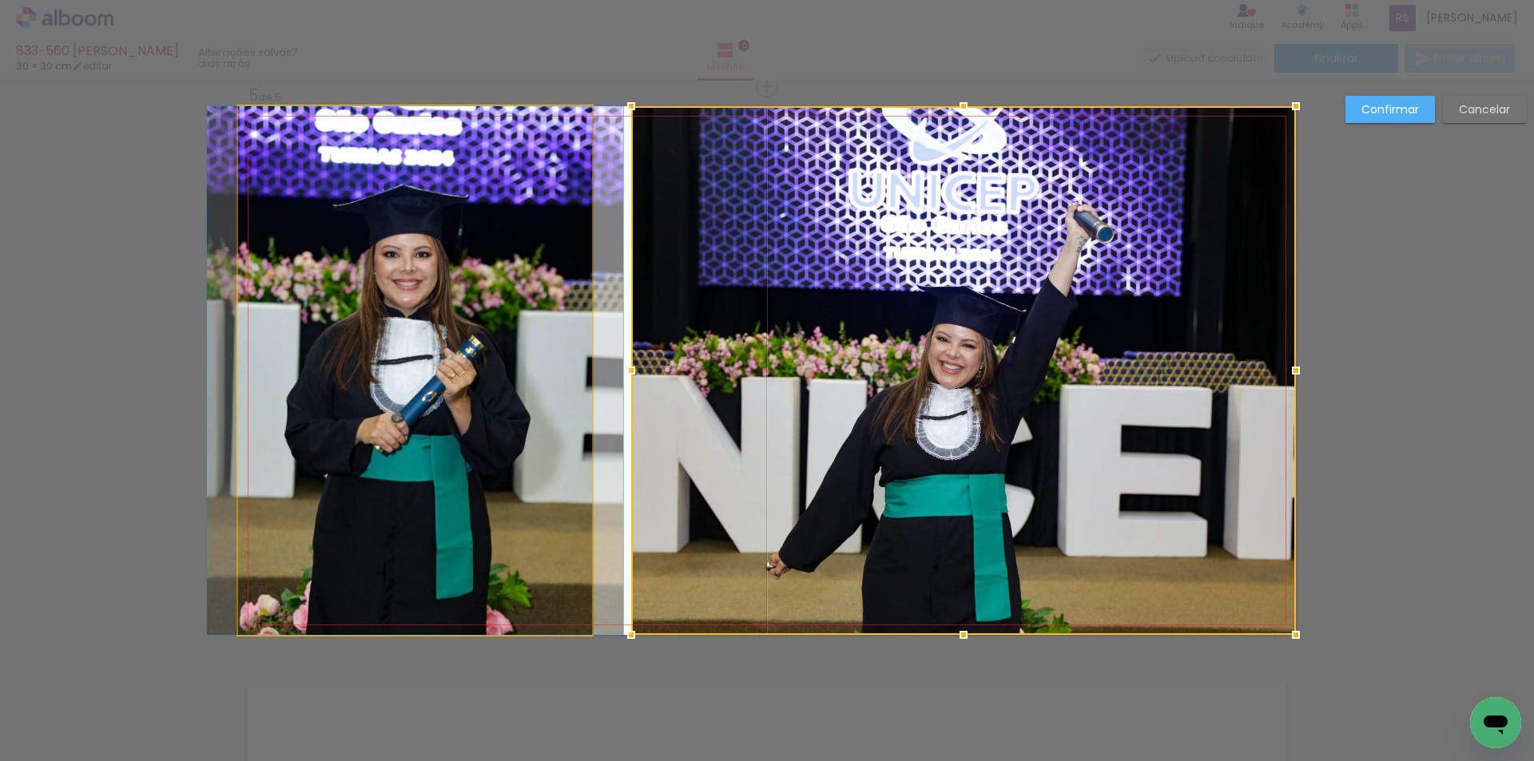
click at [558, 349] on quentale-photo at bounding box center [415, 370] width 354 height 529
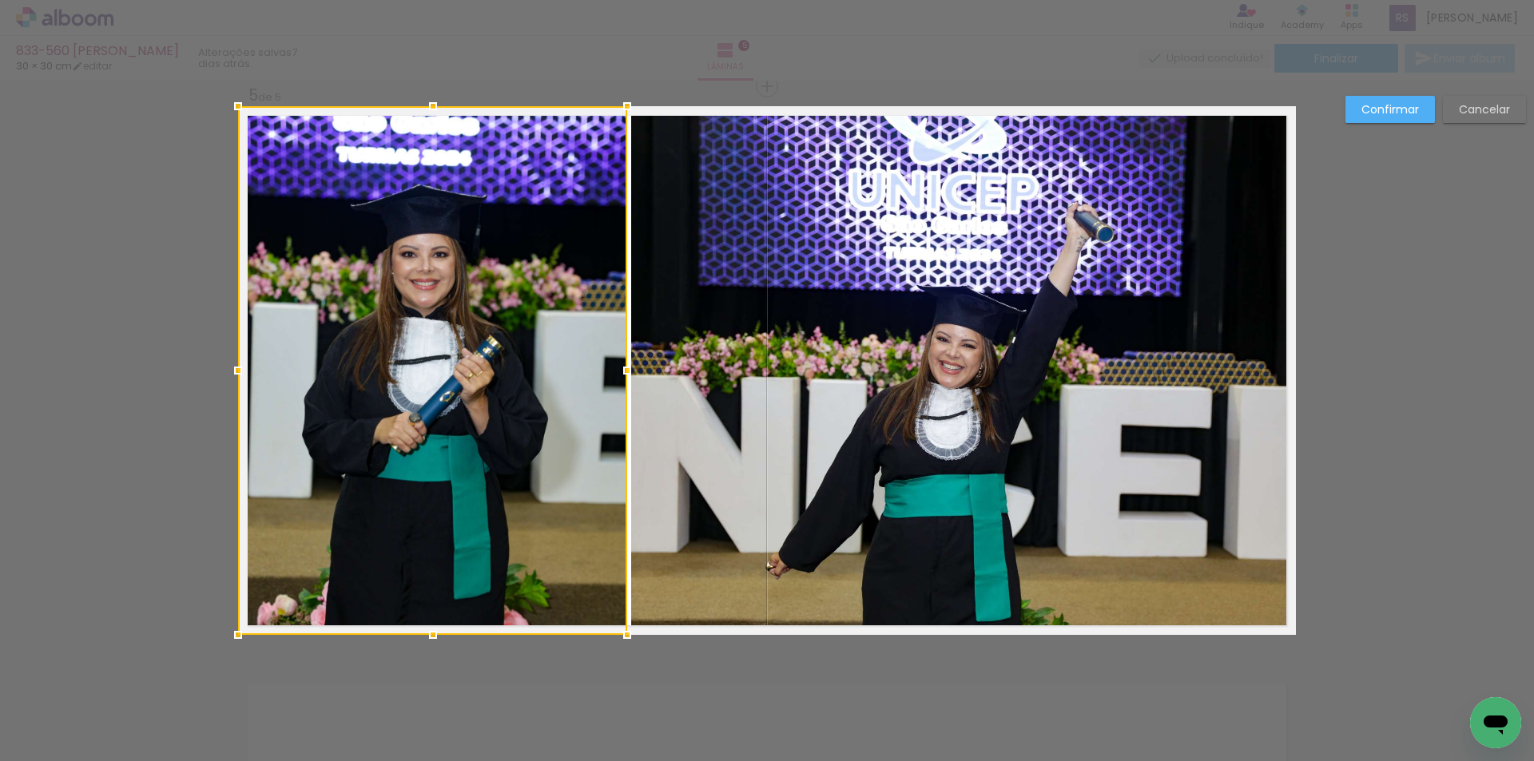
drag, startPoint x: 584, startPoint y: 358, endPoint x: 619, endPoint y: 354, distance: 35.4
click at [619, 354] on div at bounding box center [432, 370] width 389 height 529
click at [1384, 118] on paper-button "Confirmar" at bounding box center [1389, 109] width 89 height 27
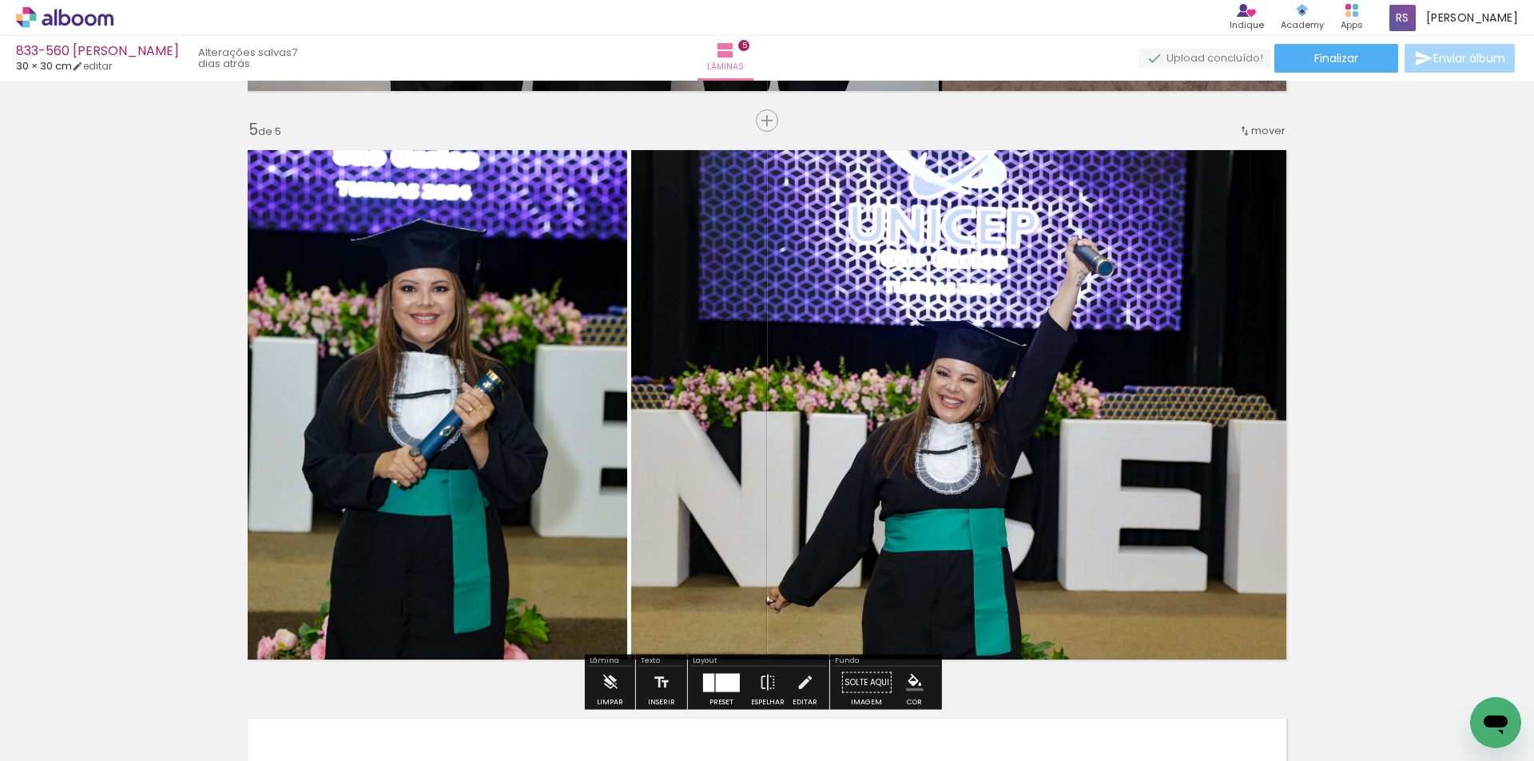
scroll to position [2376, 0]
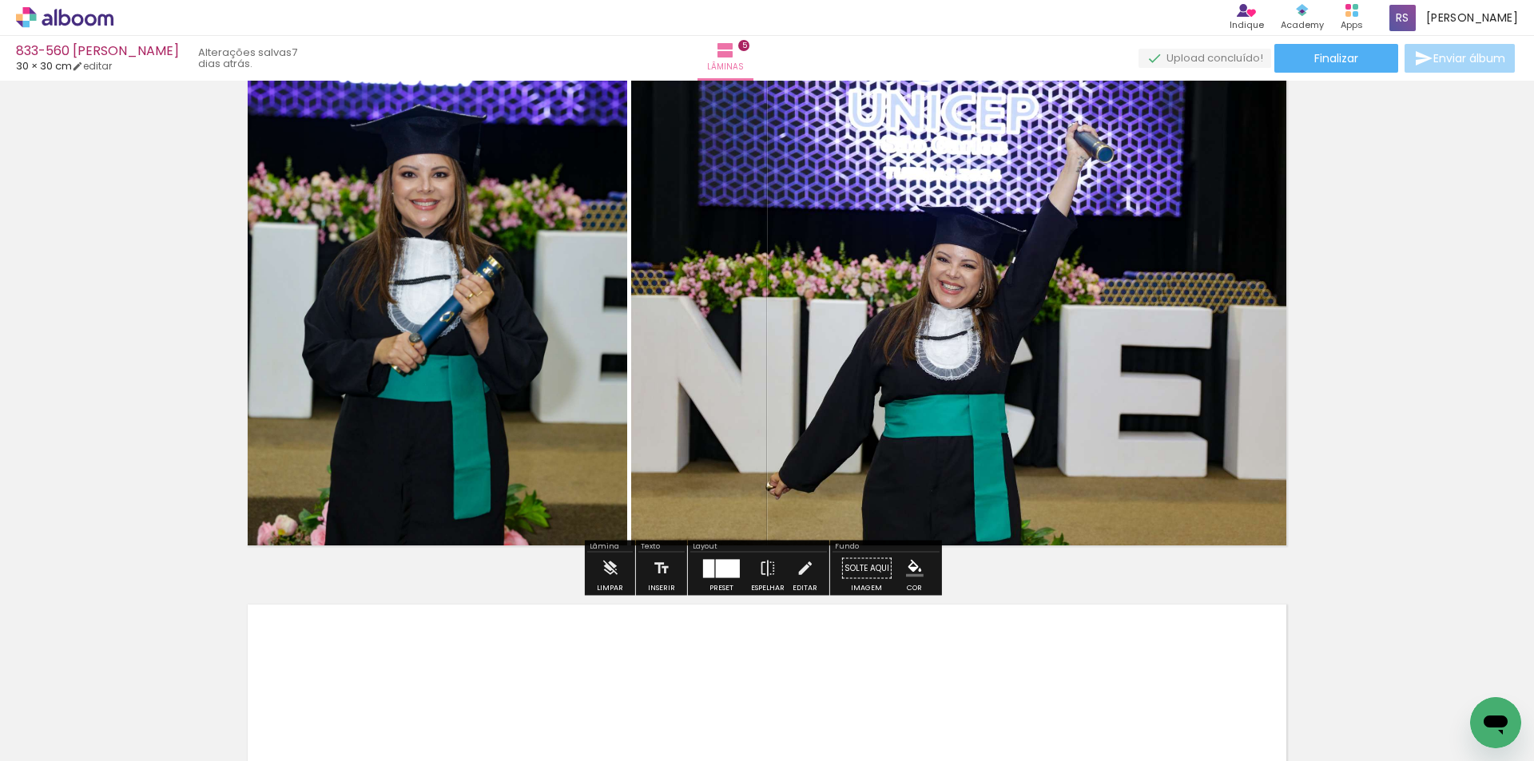
click at [914, 569] on iron-icon "color picker" at bounding box center [915, 569] width 18 height 18
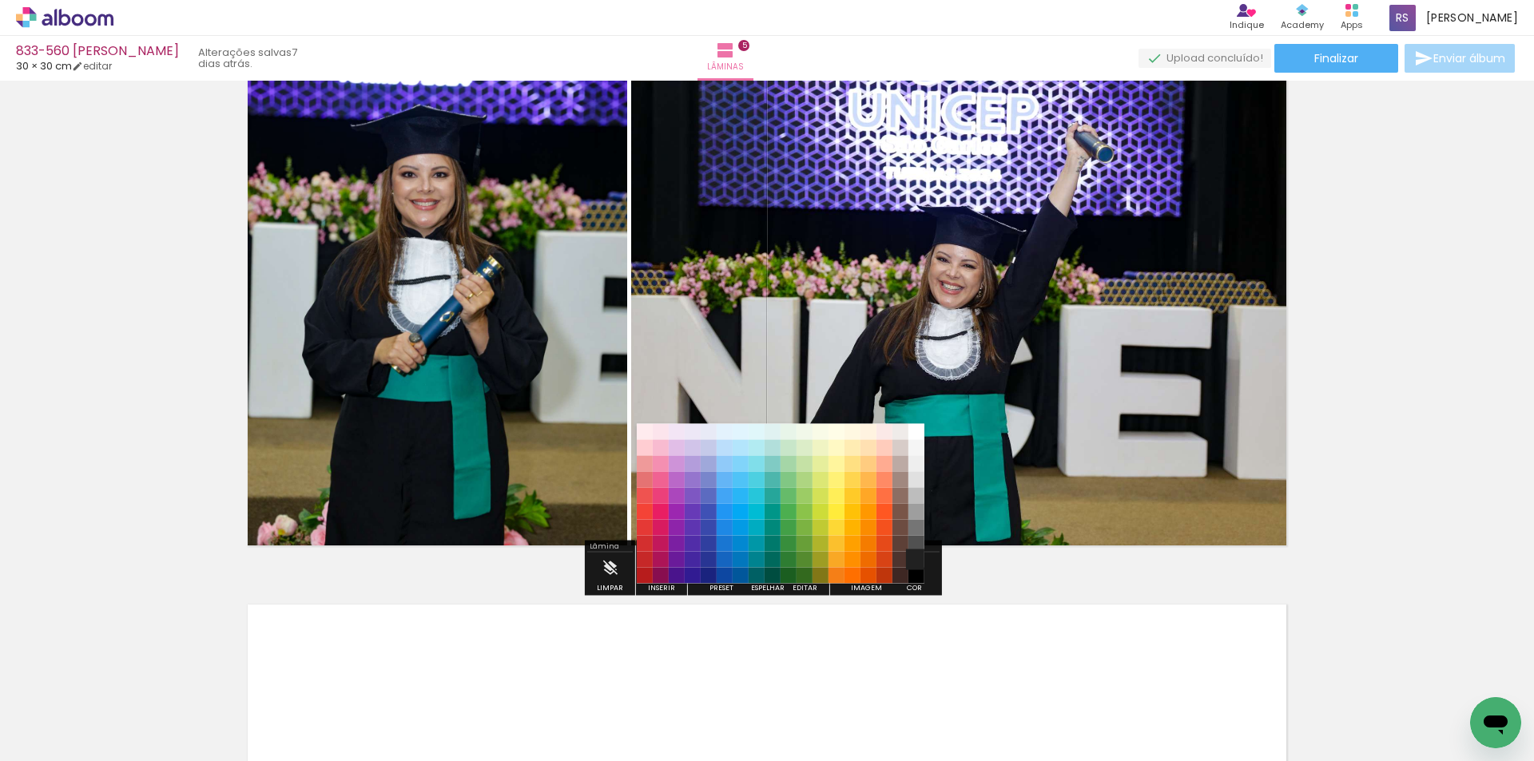
click at [920, 563] on paper-item "#212121" at bounding box center [916, 560] width 16 height 16
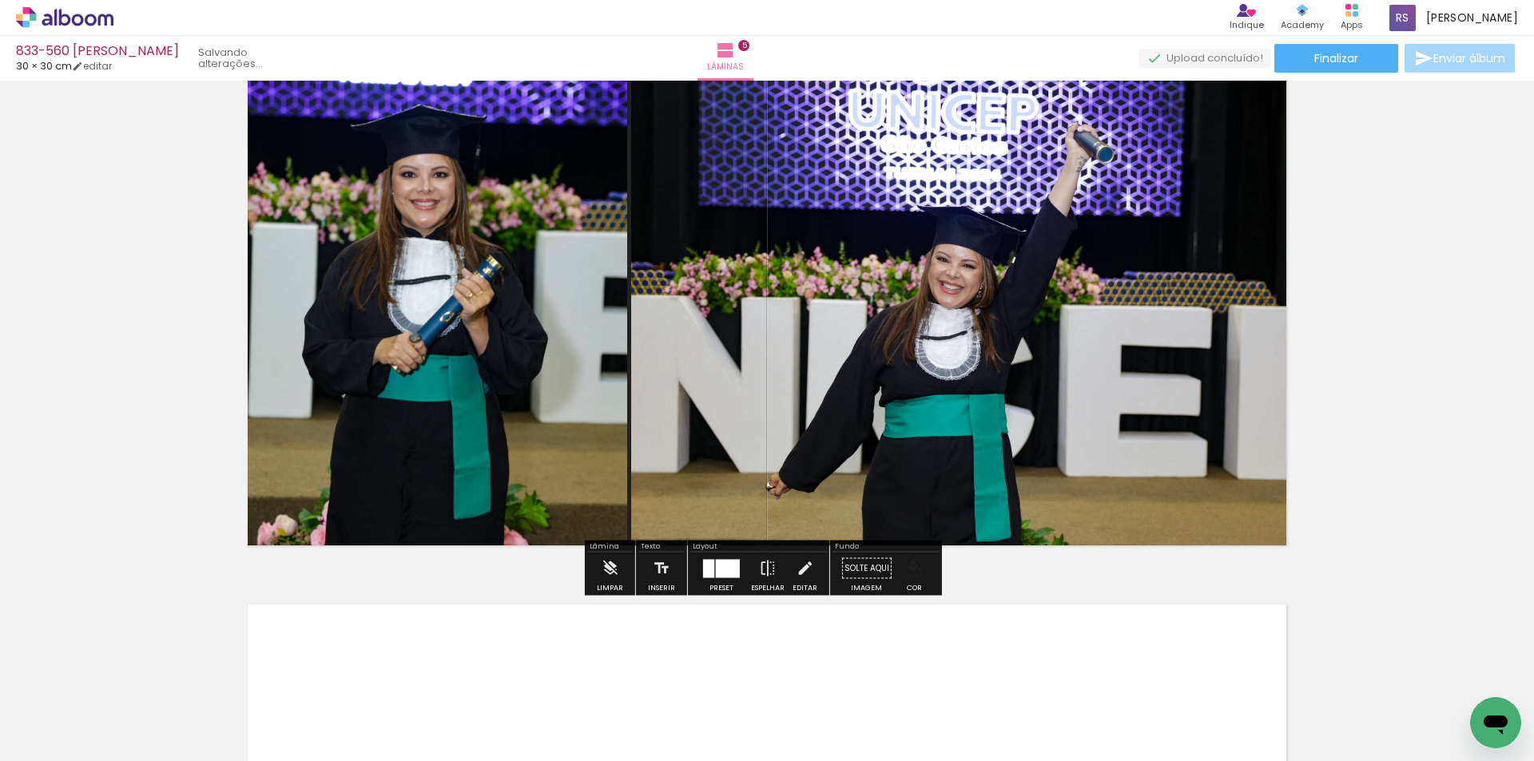
click at [916, 570] on iron-icon "color picker" at bounding box center [915, 569] width 18 height 18
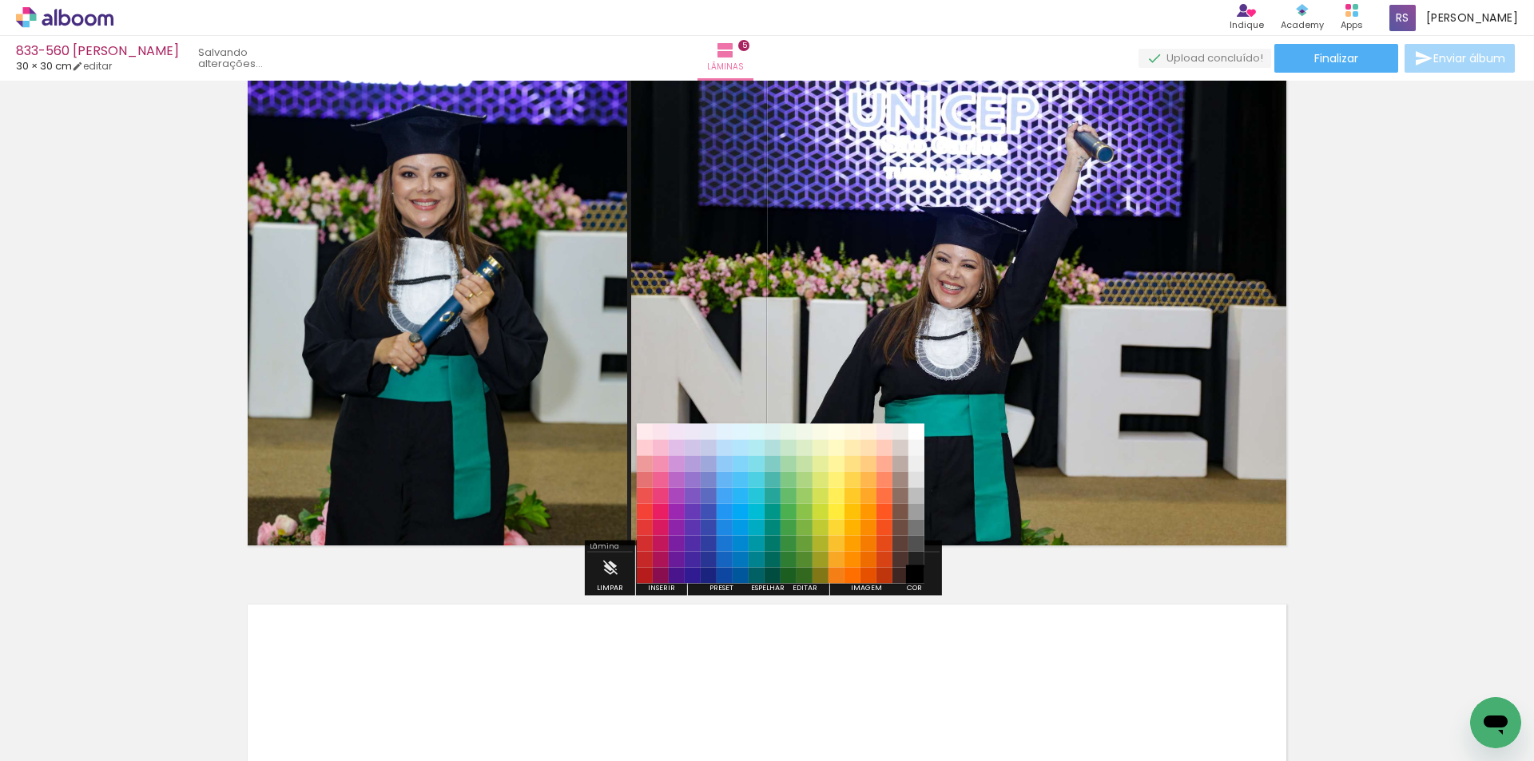
click at [912, 577] on paper-item "#000000" at bounding box center [916, 576] width 16 height 16
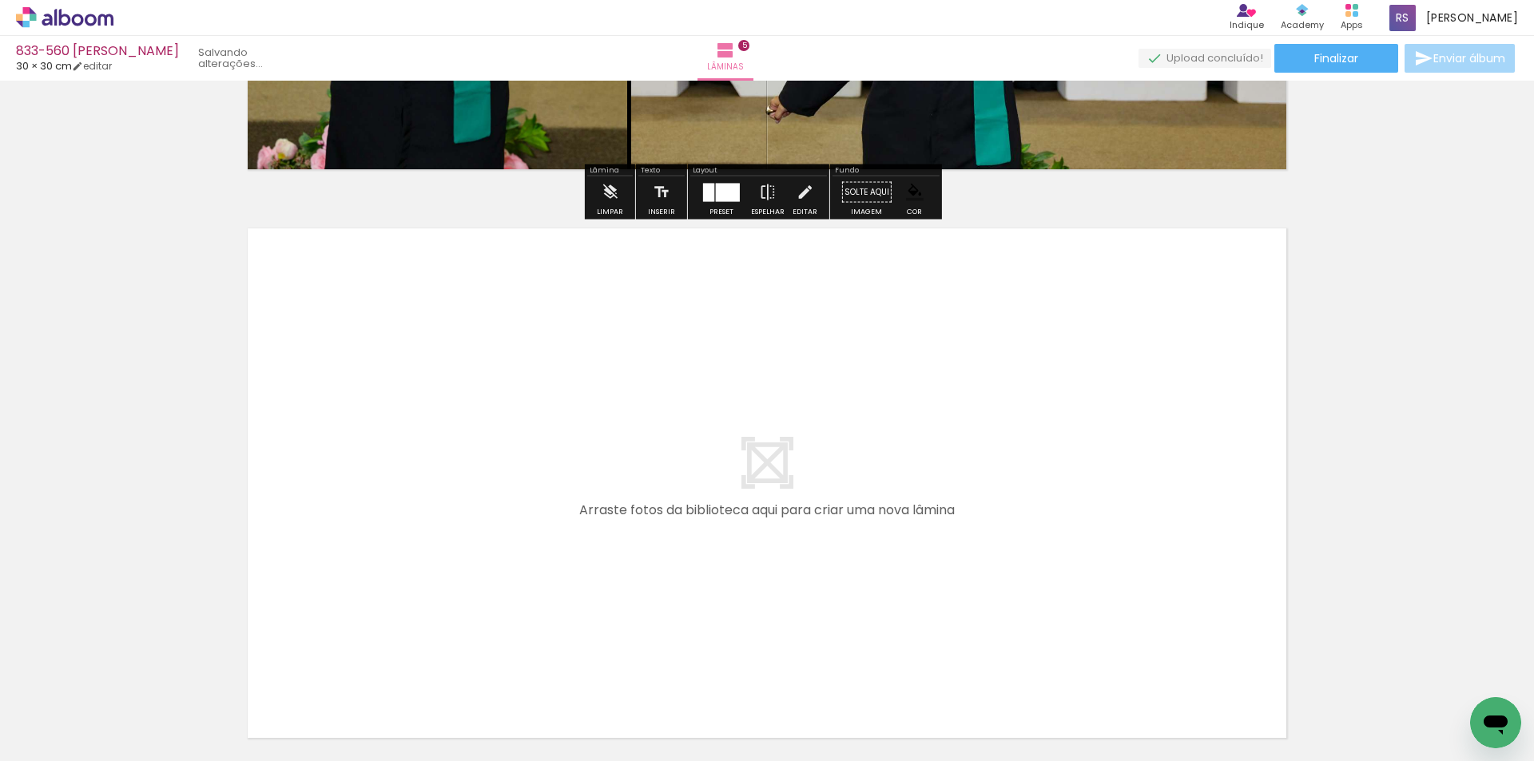
scroll to position [2775, 0]
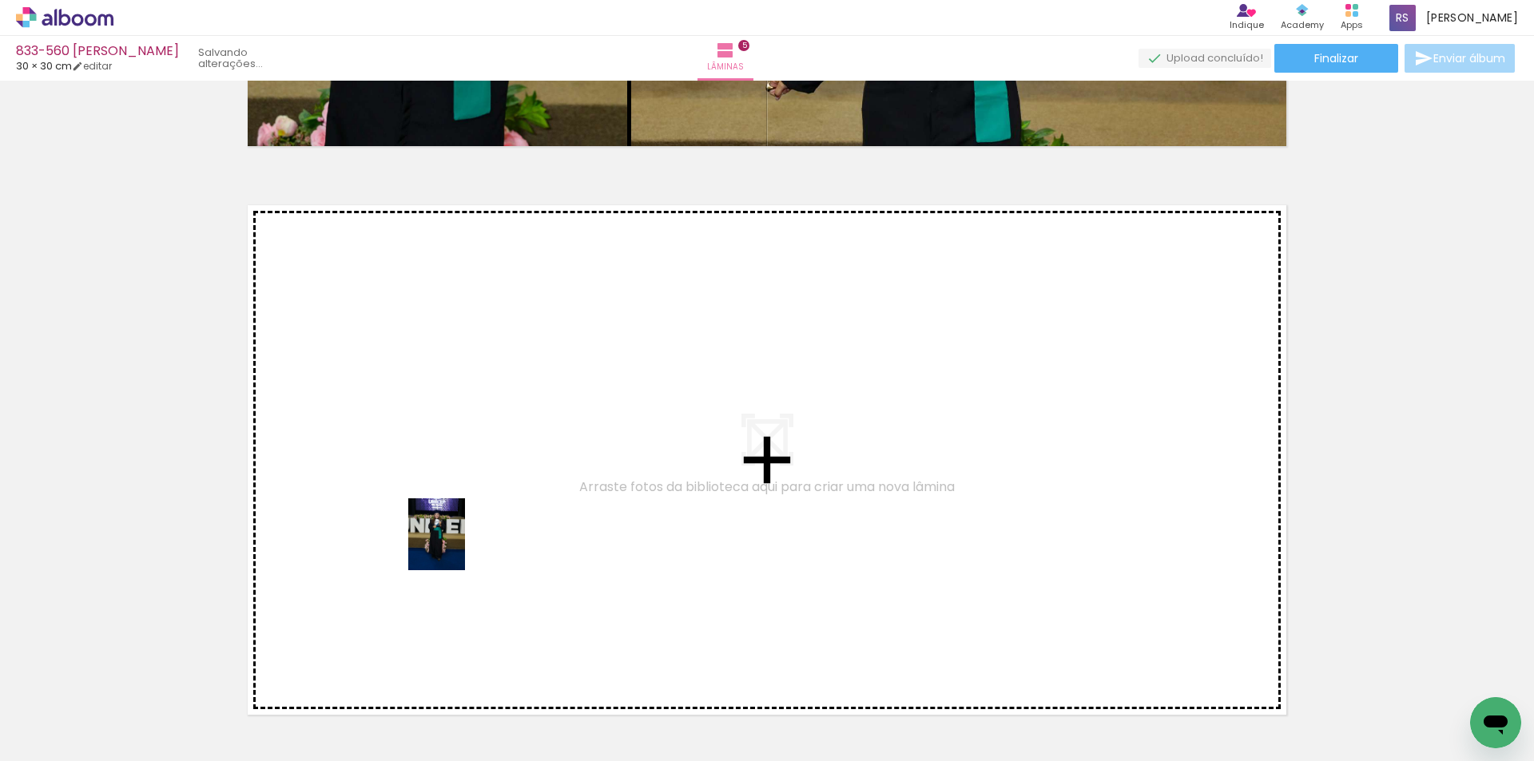
drag, startPoint x: 439, startPoint y: 713, endPoint x: 459, endPoint y: 521, distance: 193.6
click at [459, 521] on quentale-workspace at bounding box center [767, 380] width 1534 height 761
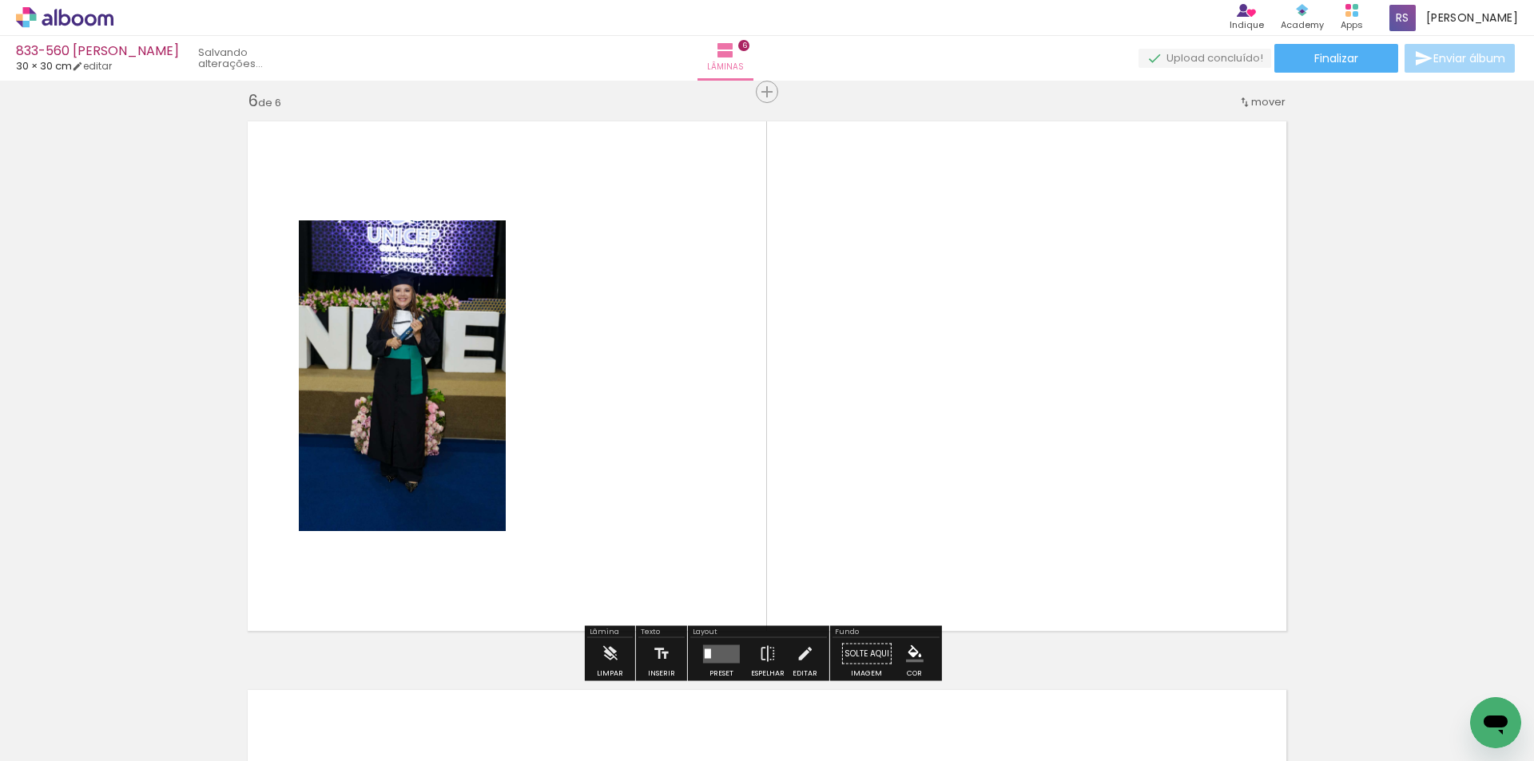
scroll to position [2865, 0]
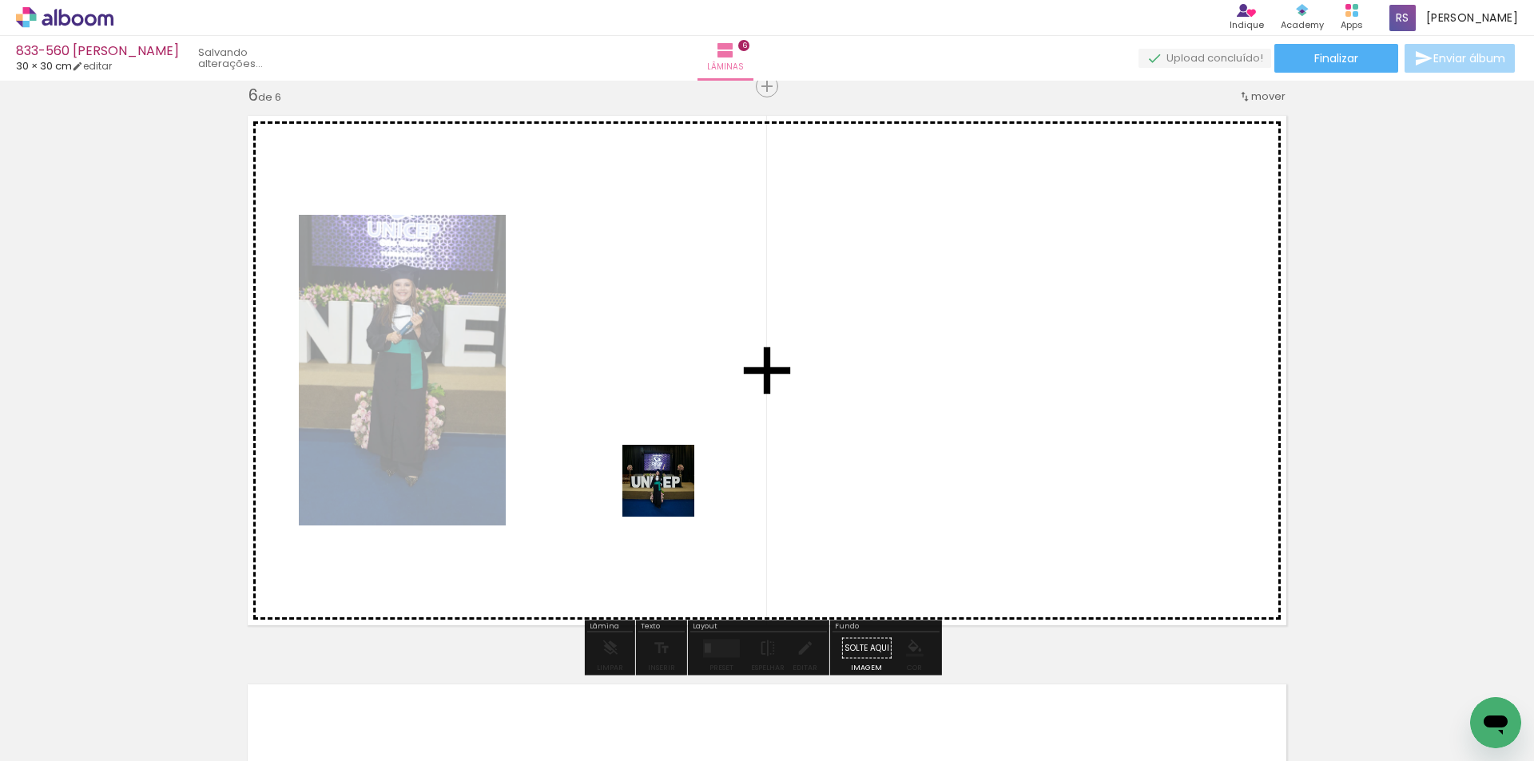
drag, startPoint x: 456, startPoint y: 720, endPoint x: 715, endPoint y: 464, distance: 363.8
click at [715, 464] on quentale-workspace at bounding box center [767, 380] width 1534 height 761
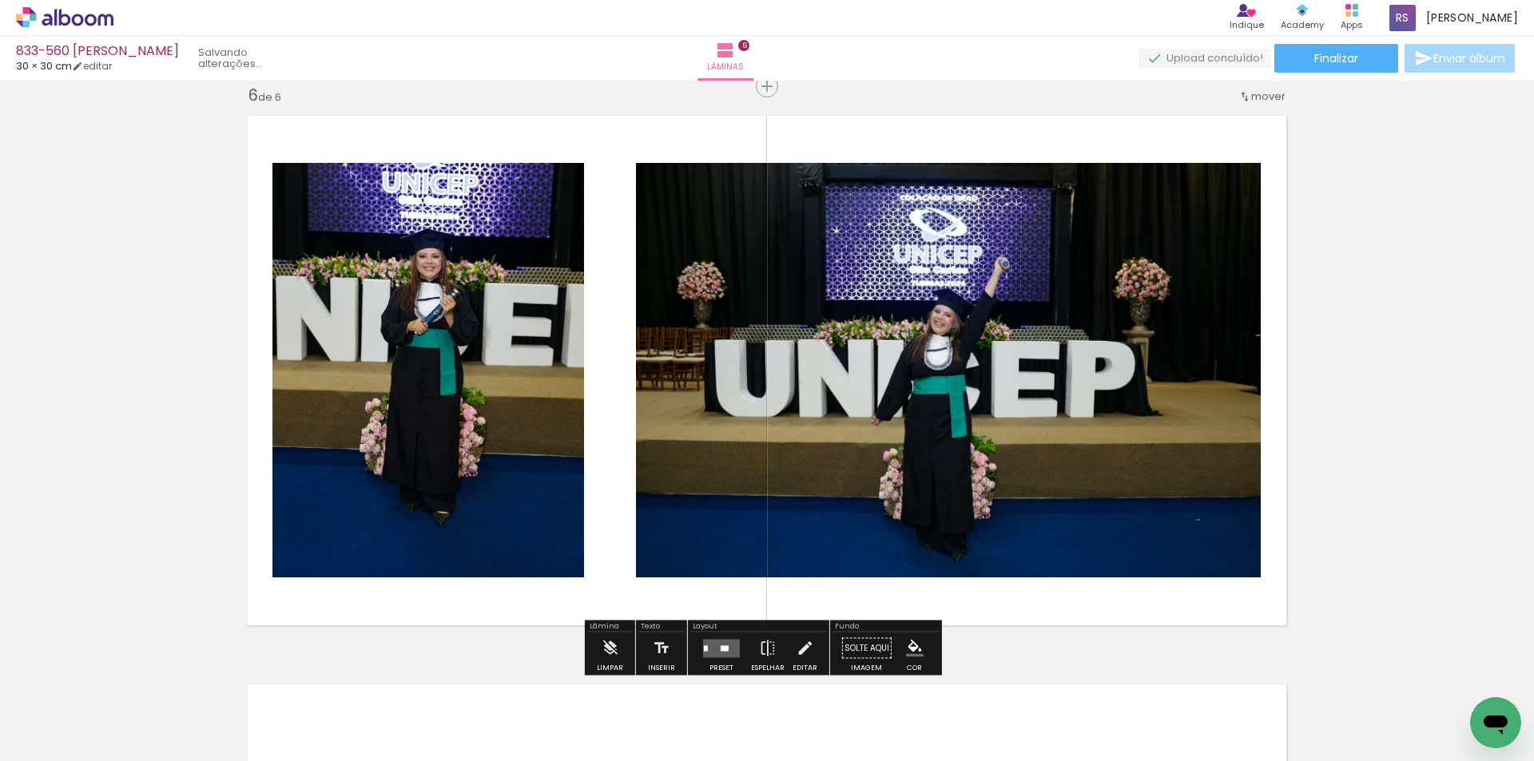
click at [729, 642] on quentale-layouter at bounding box center [721, 648] width 37 height 18
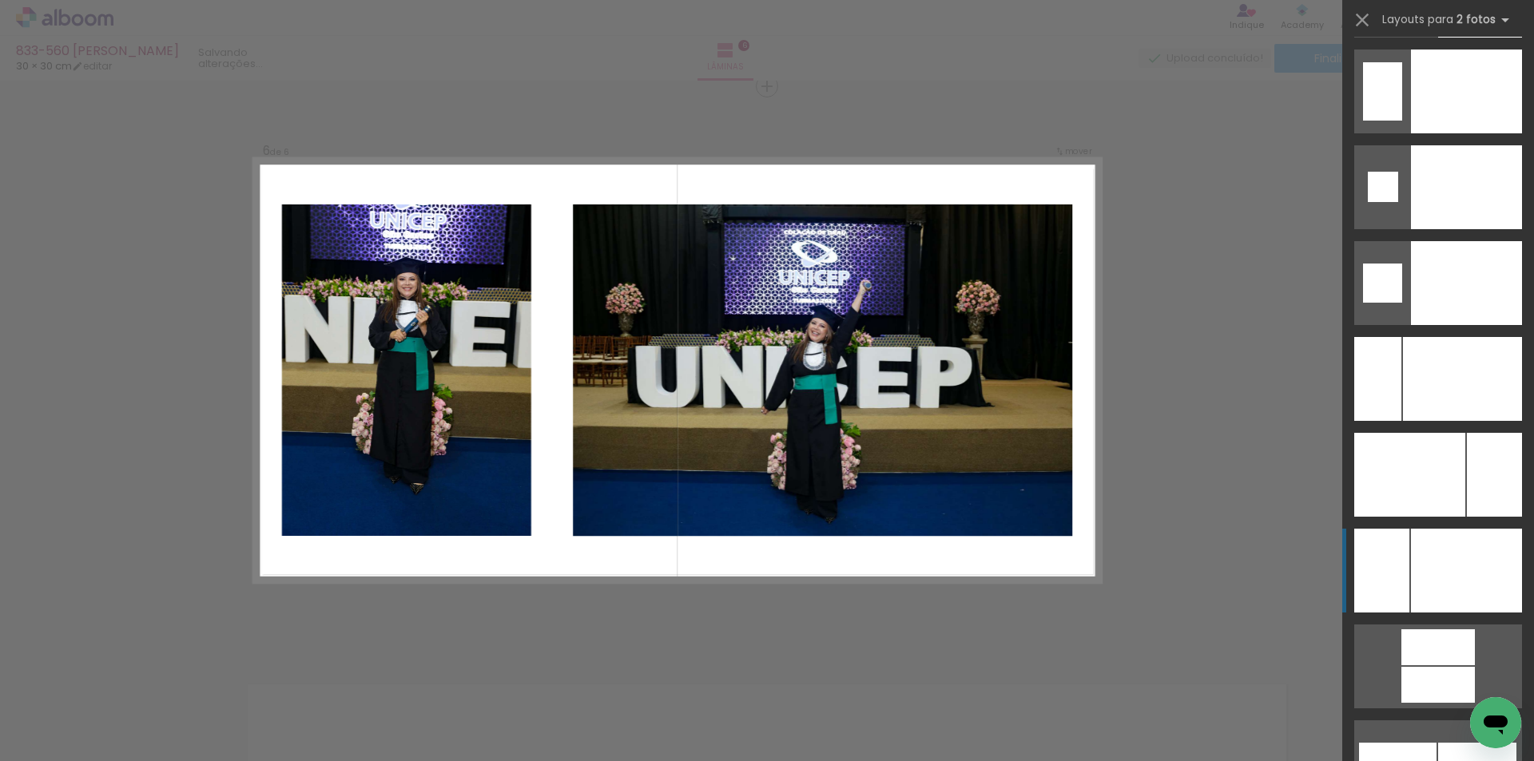
scroll to position [6721, 0]
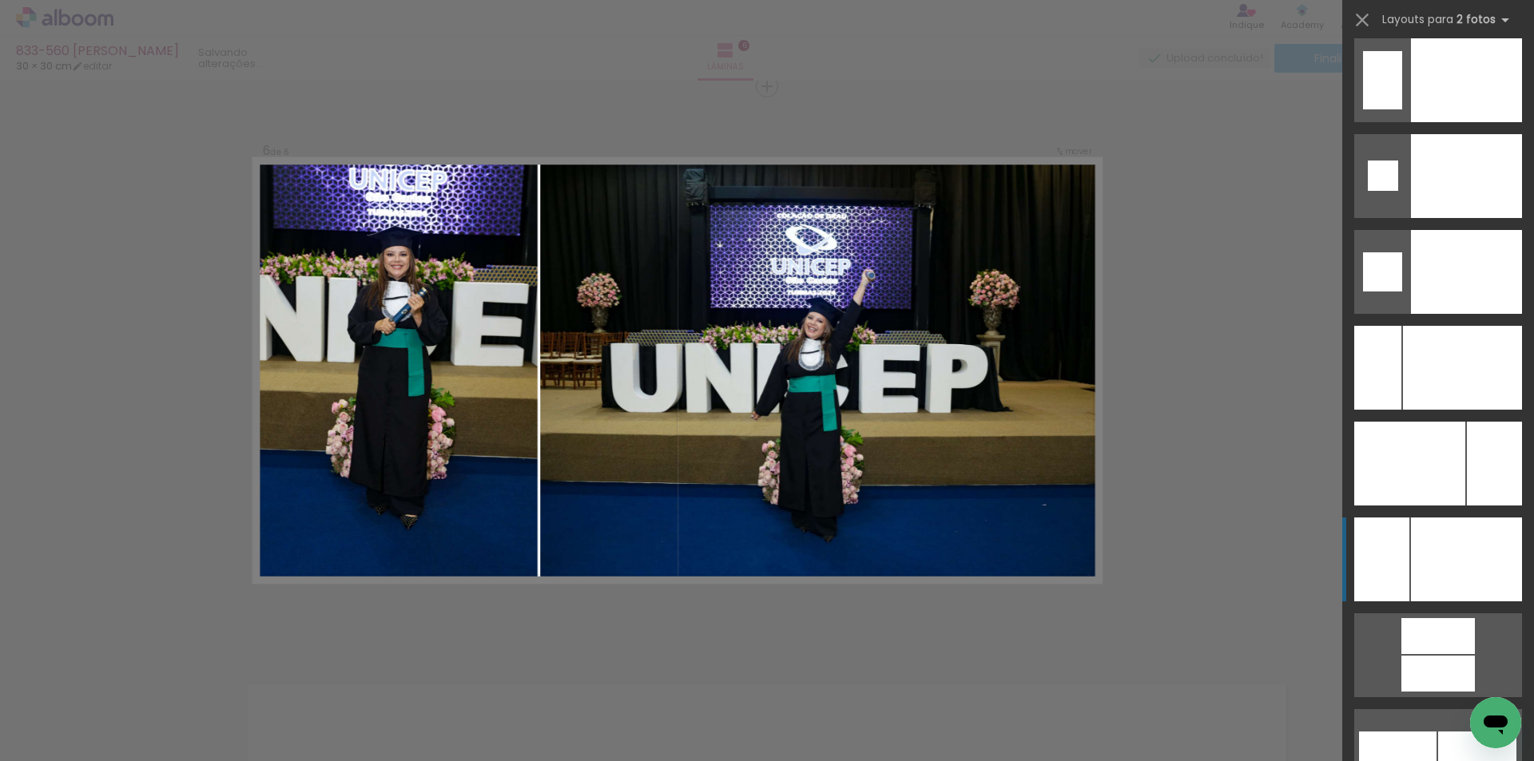
click at [1479, 581] on div at bounding box center [1466, 560] width 111 height 84
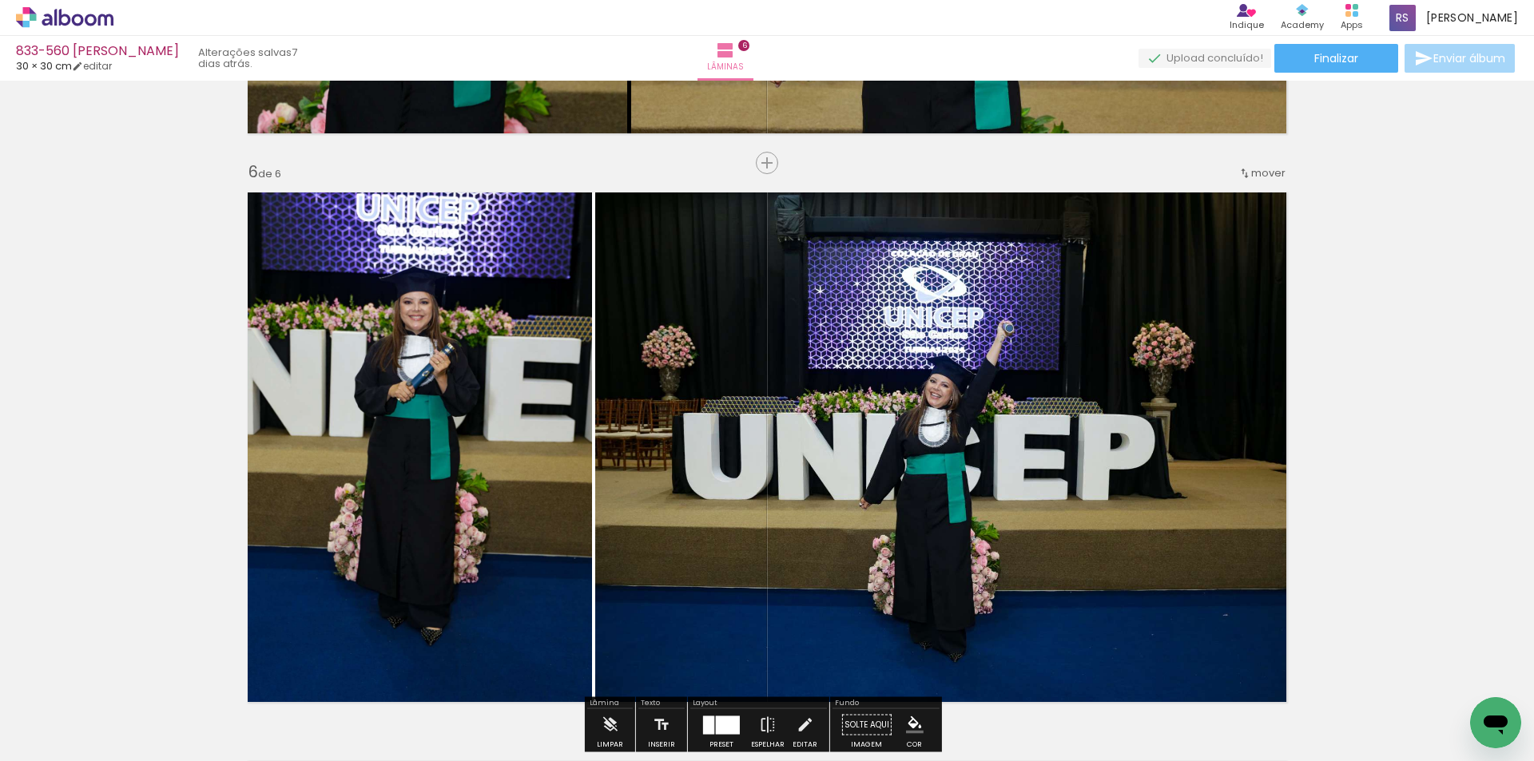
scroll to position [2865, 0]
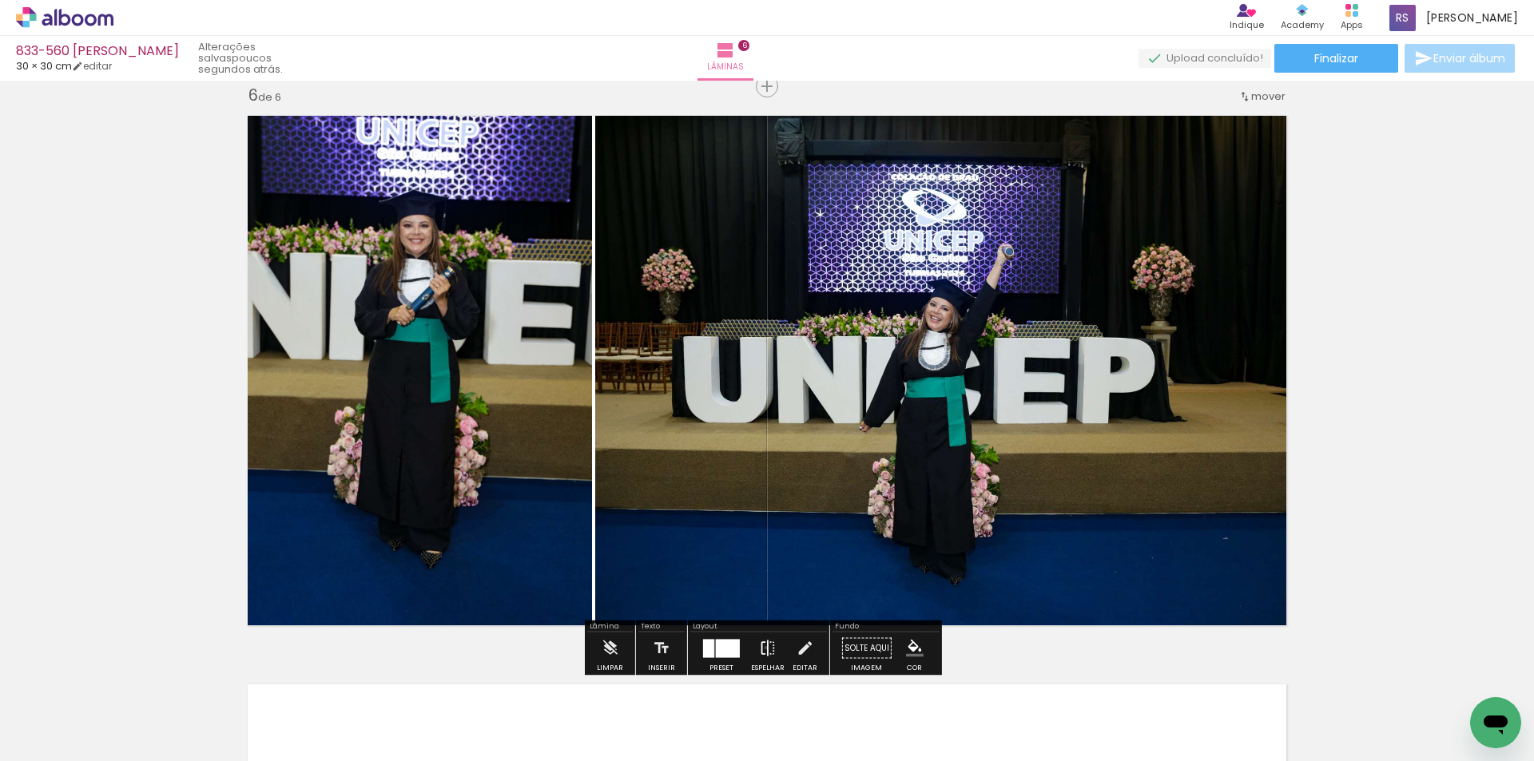
click at [762, 648] on iron-icon at bounding box center [768, 649] width 18 height 32
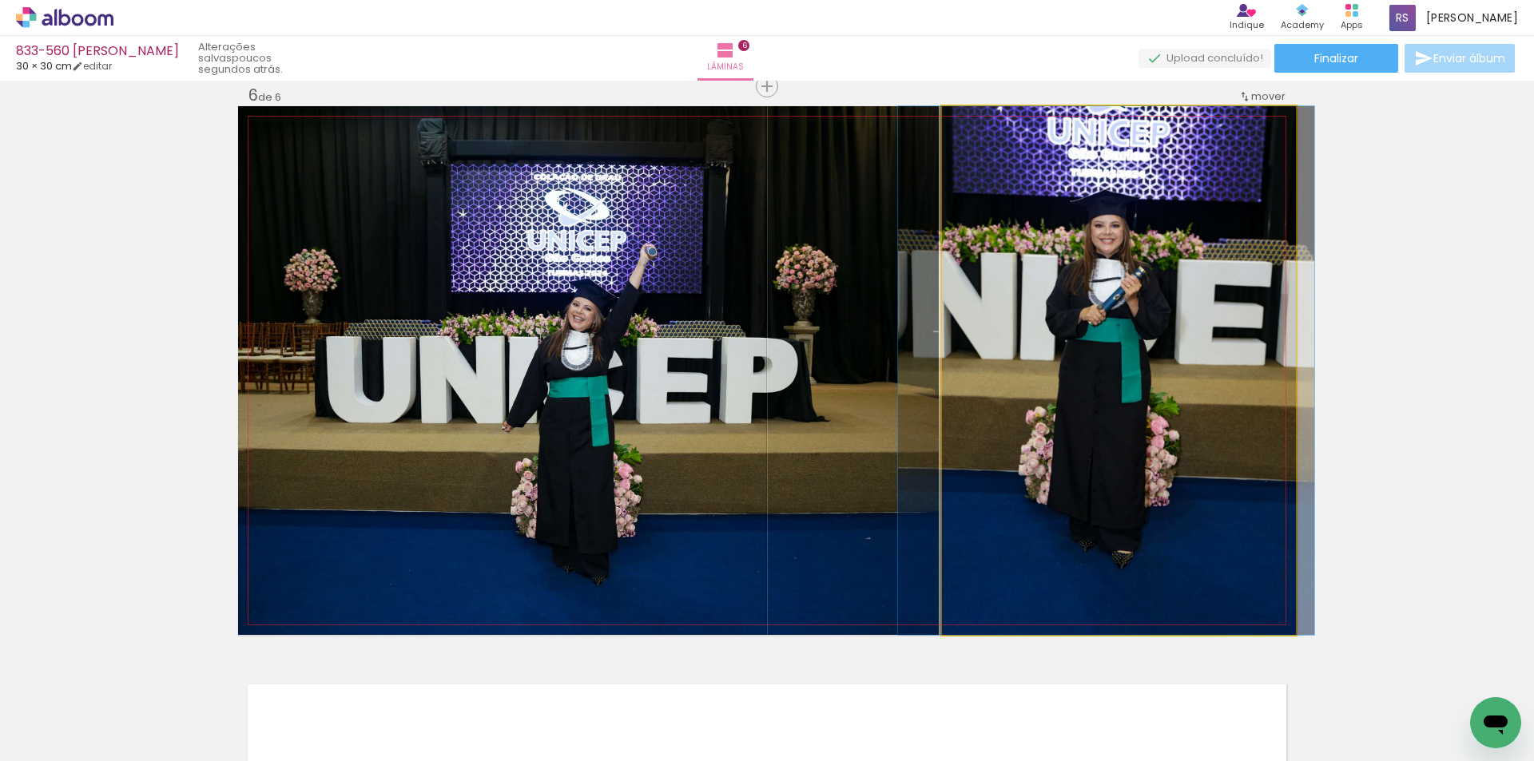
drag, startPoint x: 1146, startPoint y: 434, endPoint x: 1133, endPoint y: 432, distance: 12.9
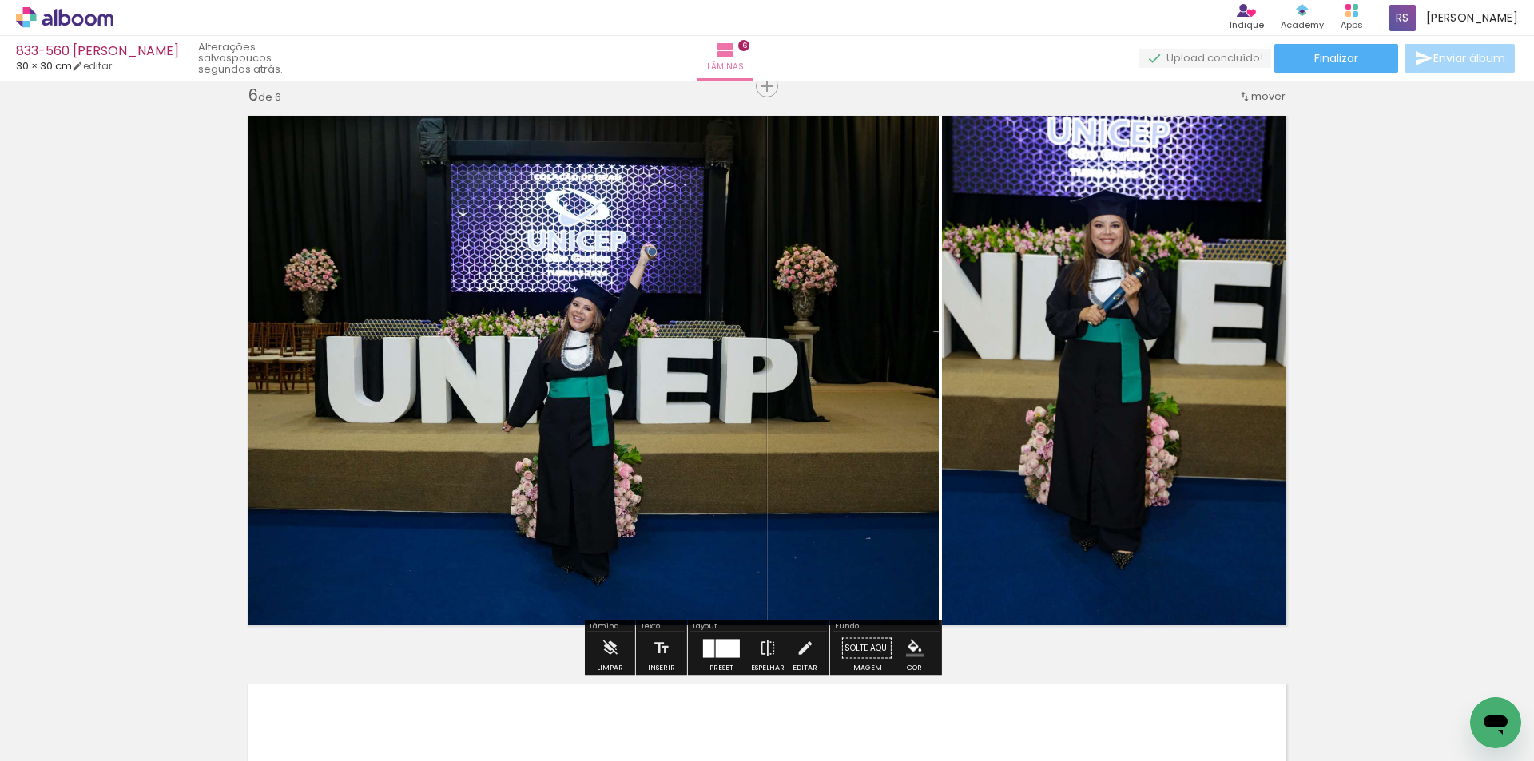
click at [908, 645] on iron-icon "color picker" at bounding box center [915, 649] width 18 height 18
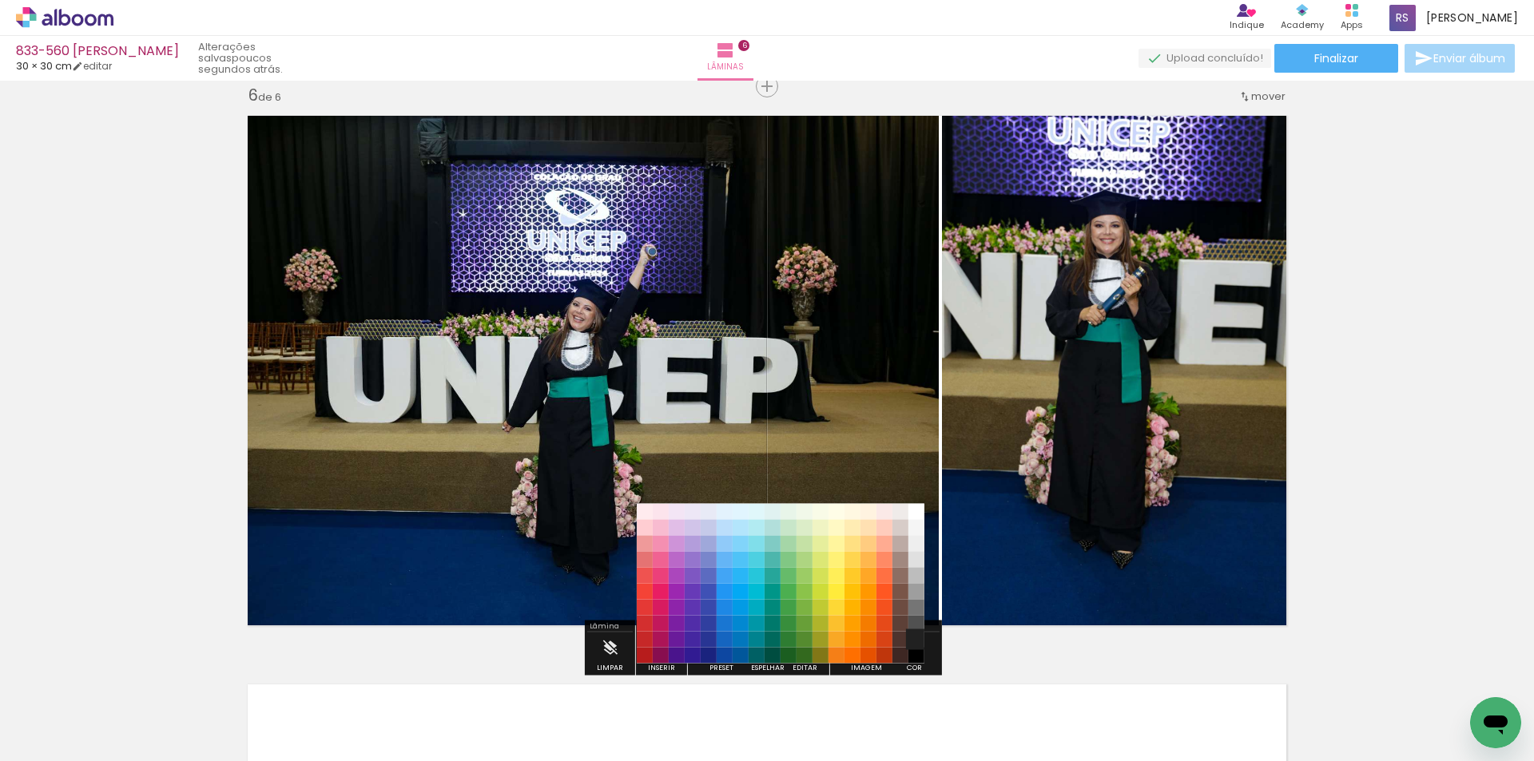
click at [920, 641] on paper-item "#212121" at bounding box center [916, 640] width 16 height 16
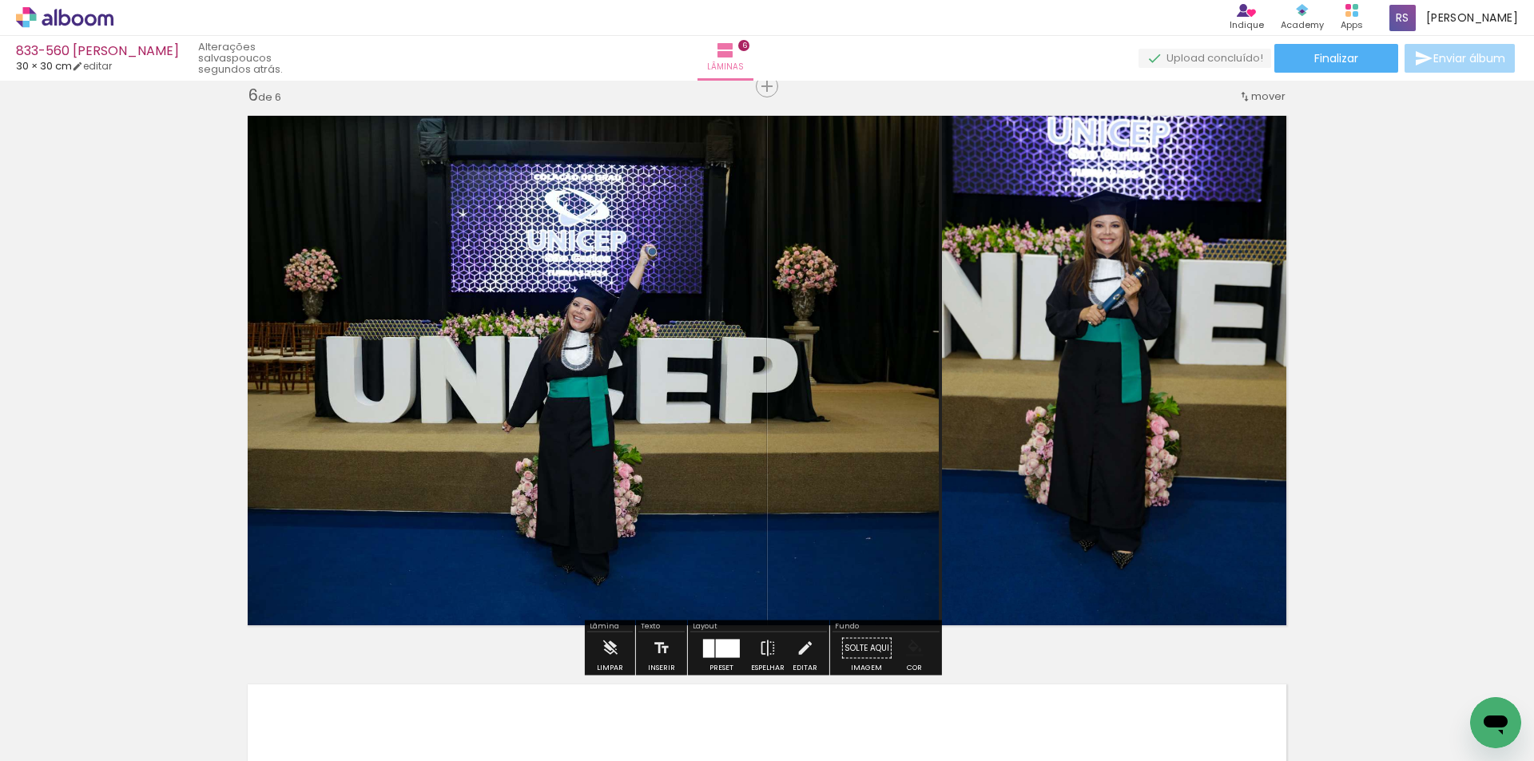
click at [917, 648] on iron-icon "color picker" at bounding box center [915, 649] width 18 height 18
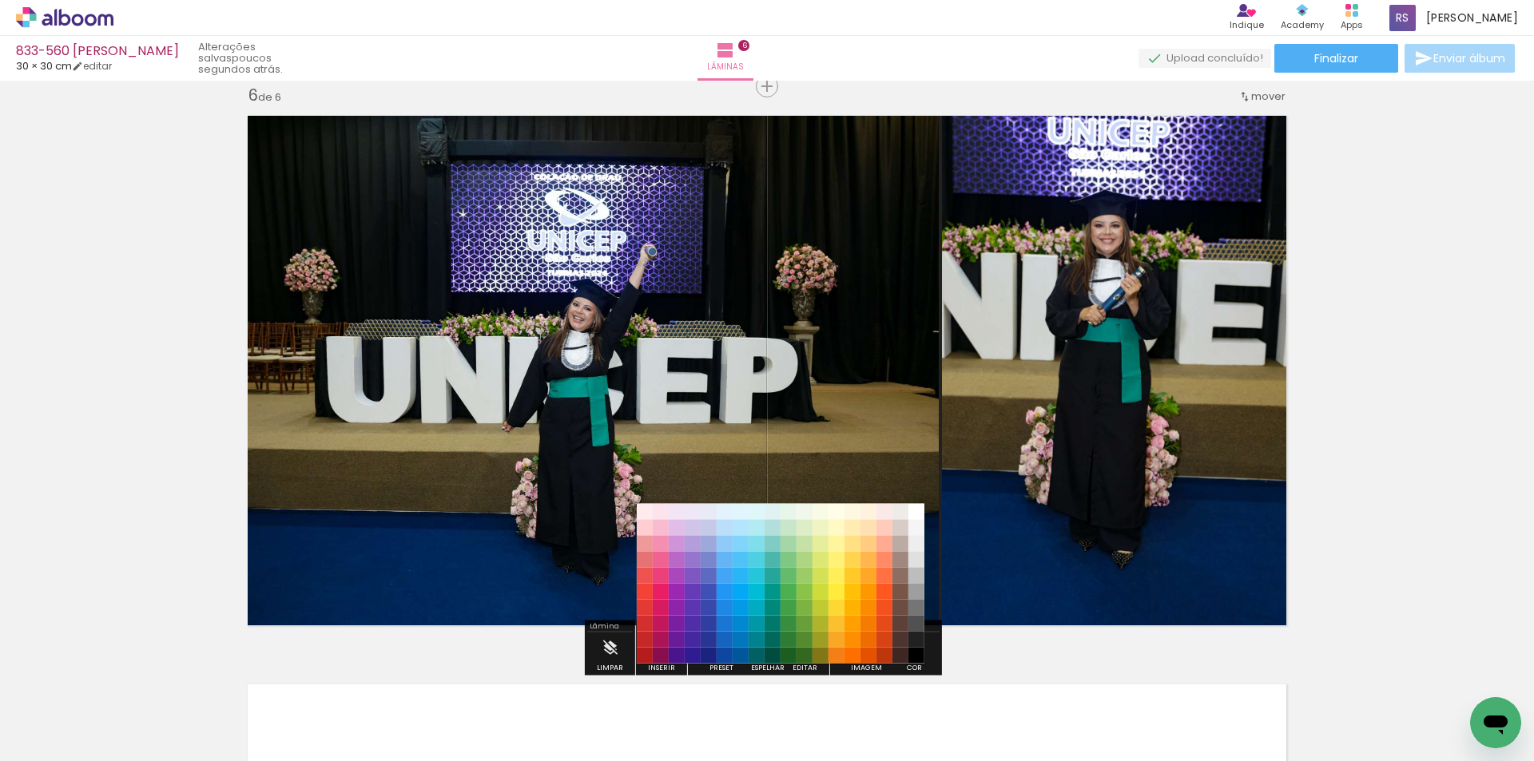
click at [920, 654] on paper-item "#000000" at bounding box center [916, 656] width 16 height 16
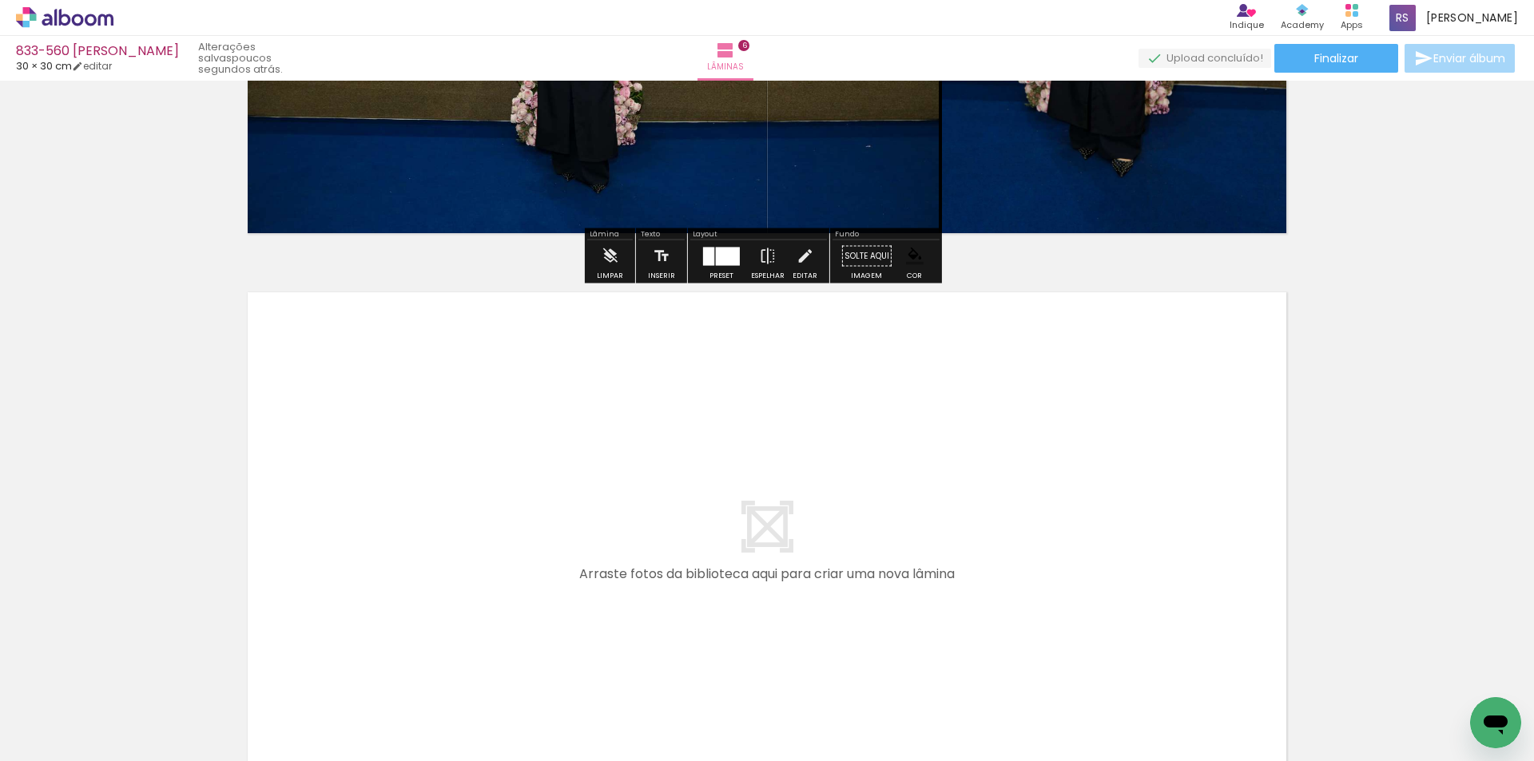
scroll to position [3264, 0]
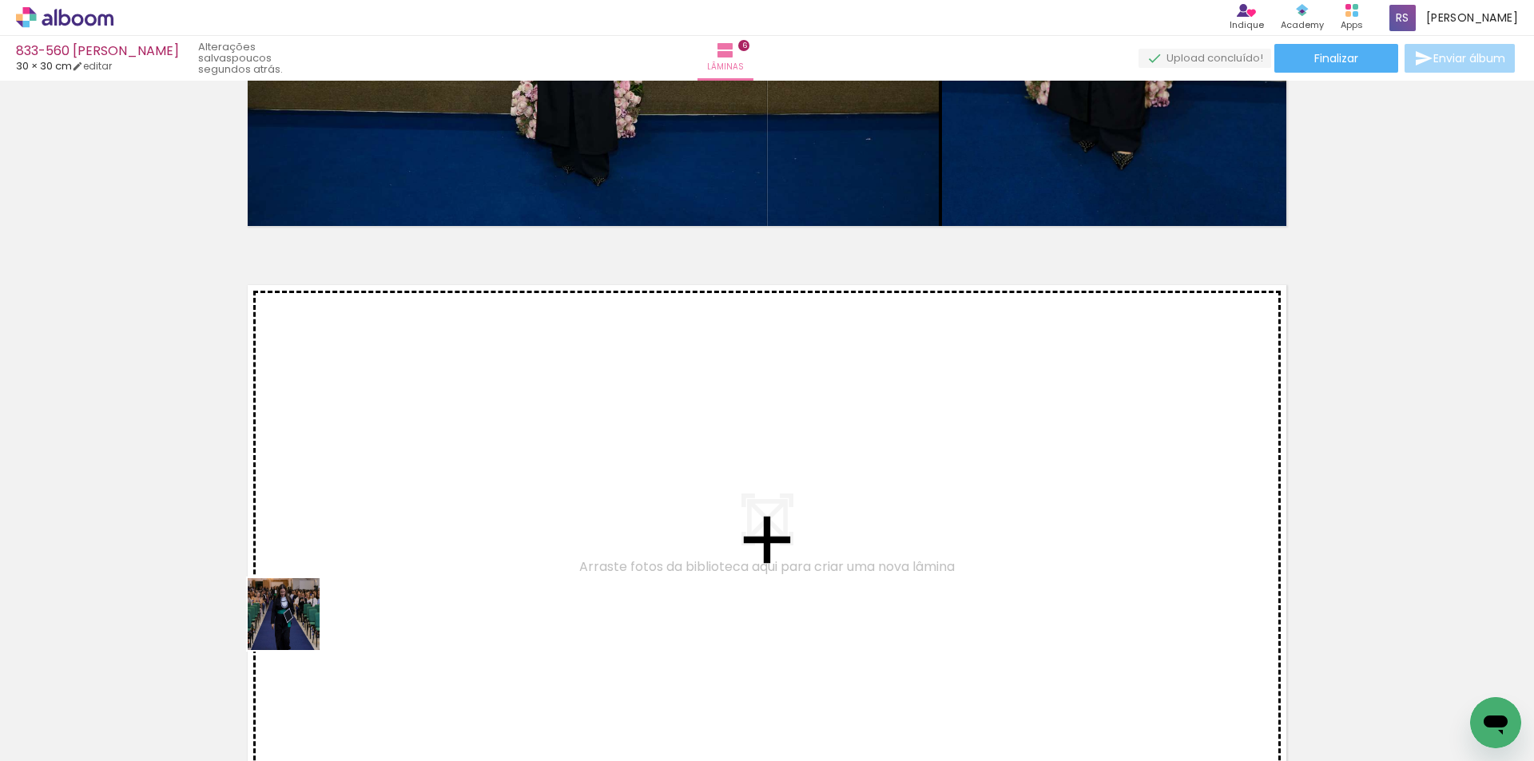
drag, startPoint x: 193, startPoint y: 704, endPoint x: 433, endPoint y: 554, distance: 282.8
click at [433, 554] on quentale-workspace at bounding box center [767, 380] width 1534 height 761
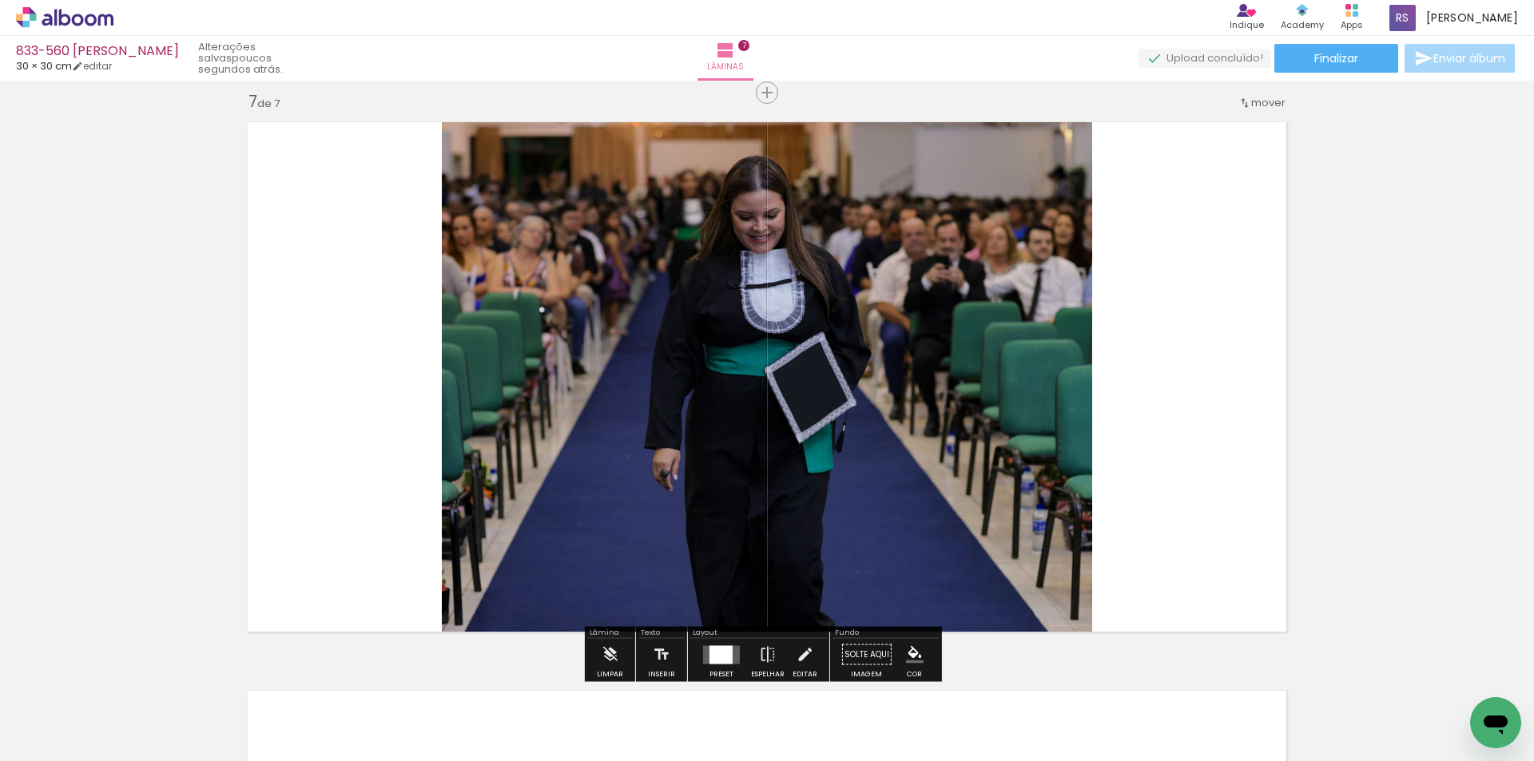
scroll to position [3434, 0]
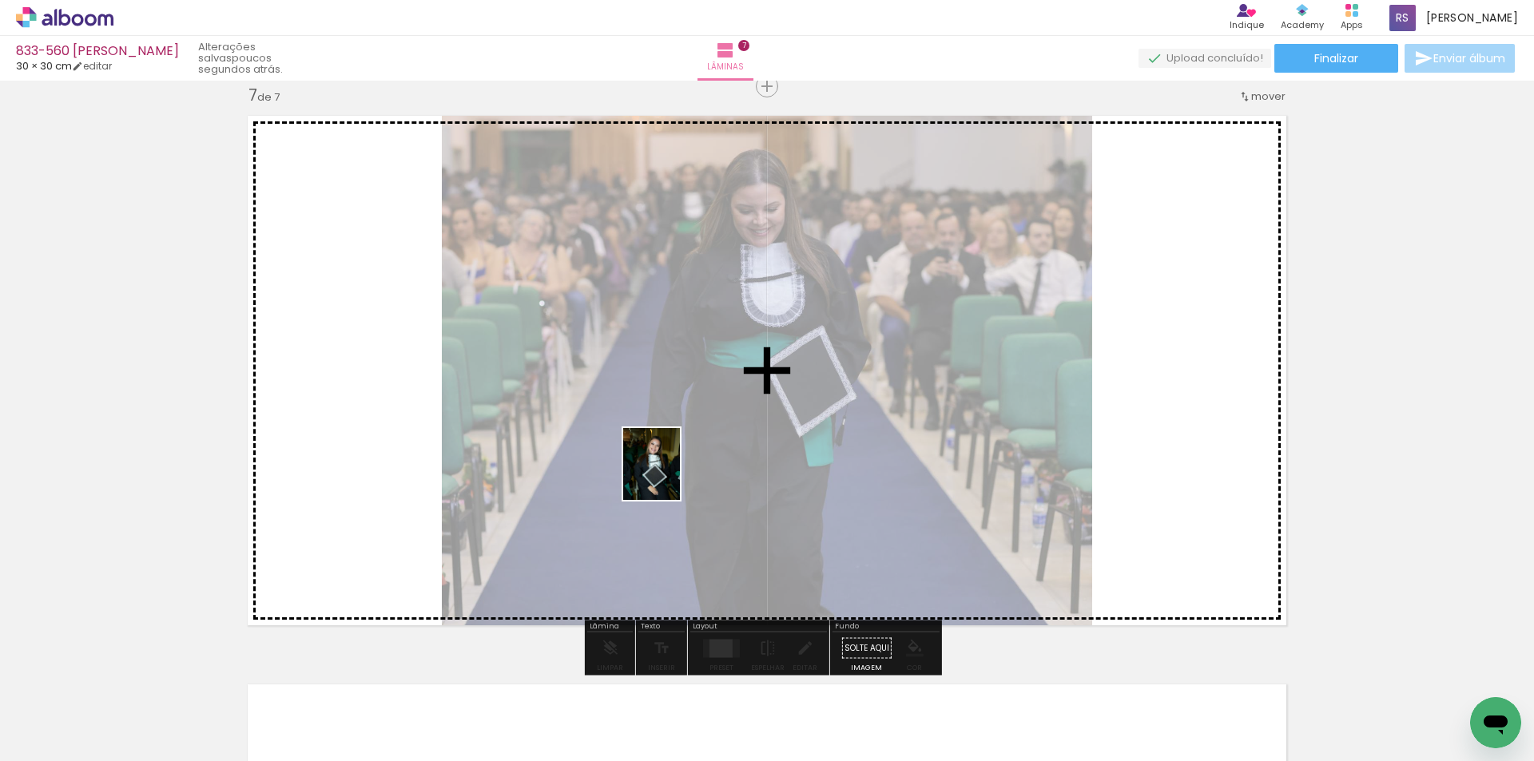
drag, startPoint x: 195, startPoint y: 685, endPoint x: 691, endPoint y: 476, distance: 538.2
click at [674, 475] on quentale-workspace at bounding box center [767, 380] width 1534 height 761
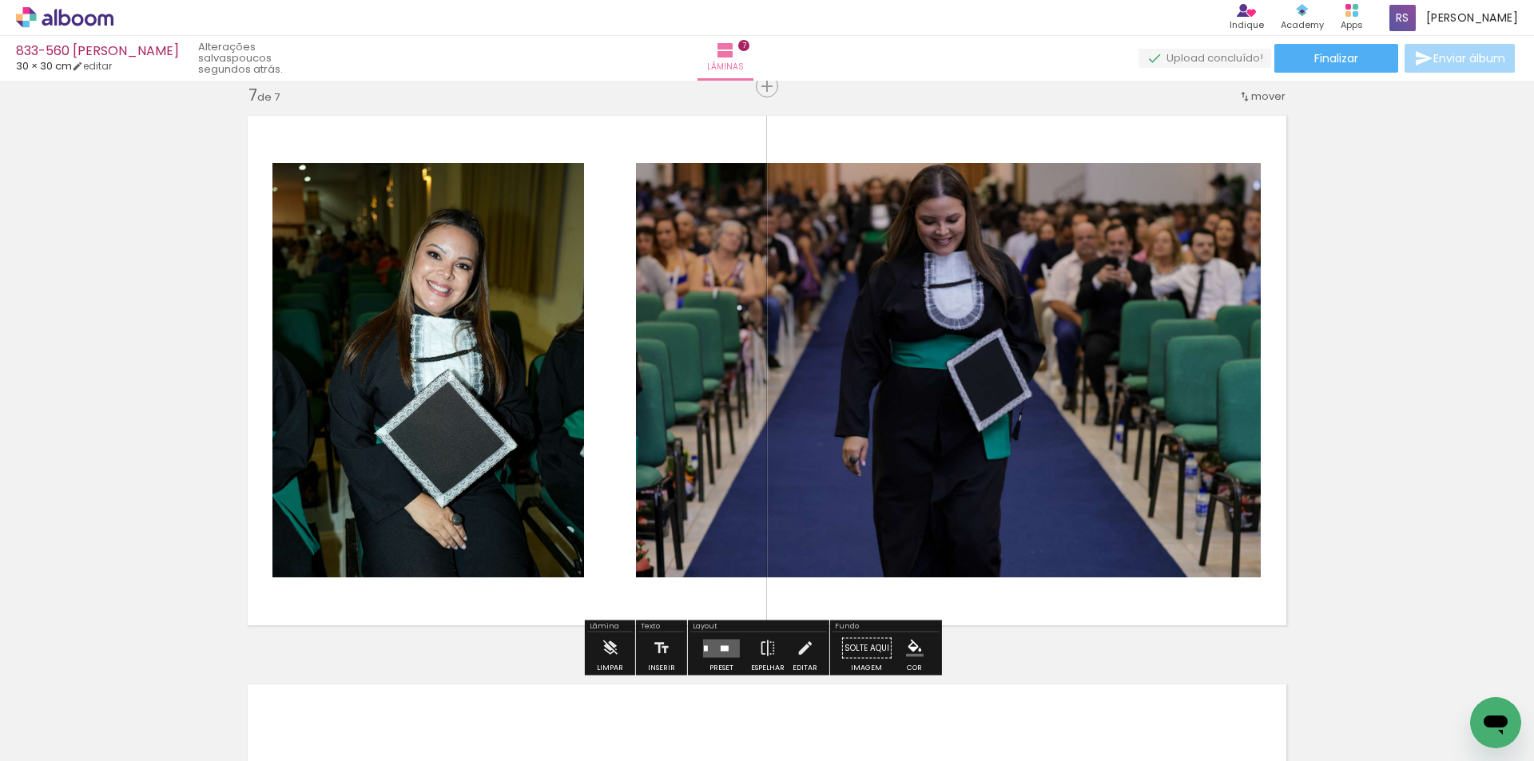
click at [721, 647] on div at bounding box center [725, 649] width 8 height 6
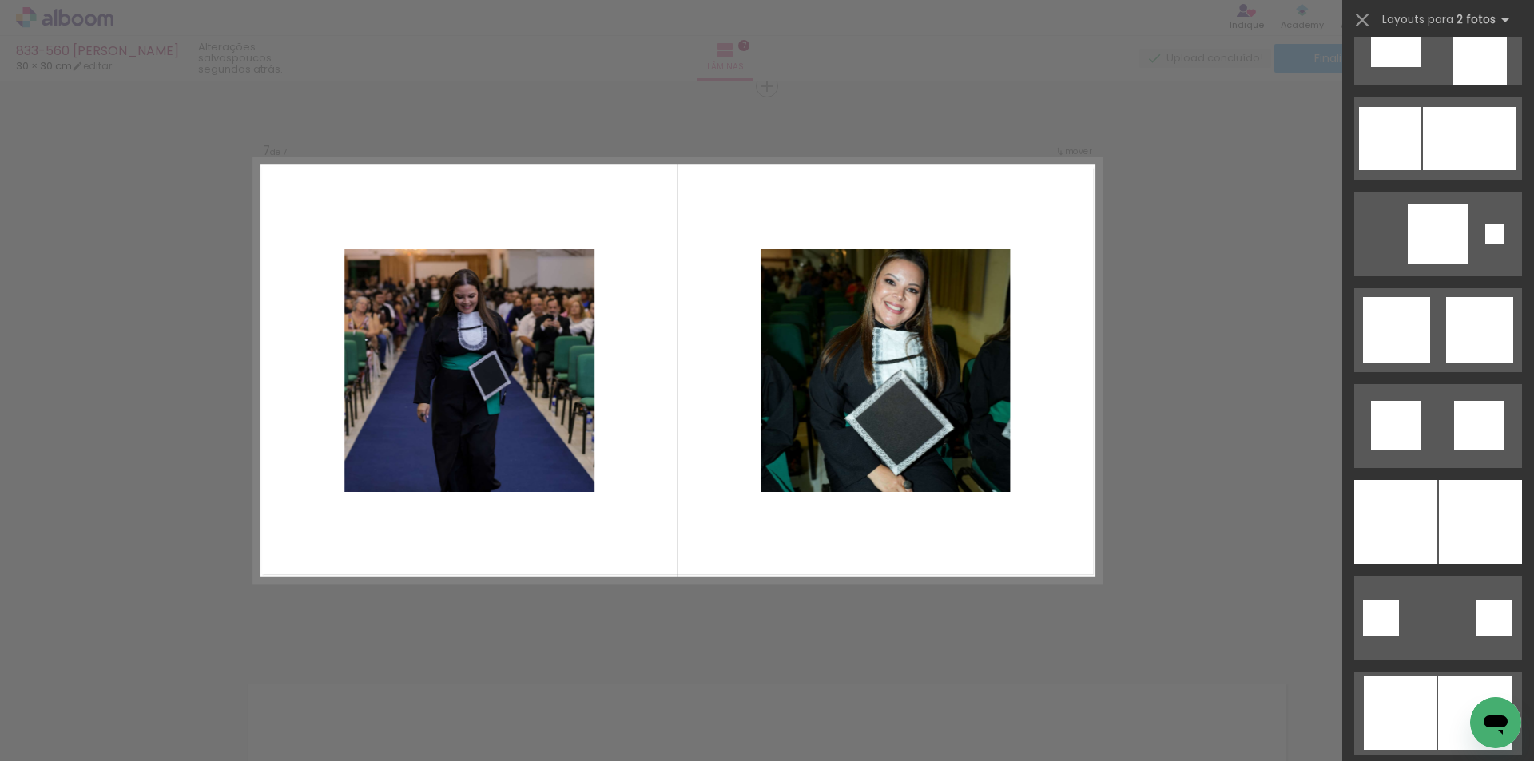
scroll to position [1758, 0]
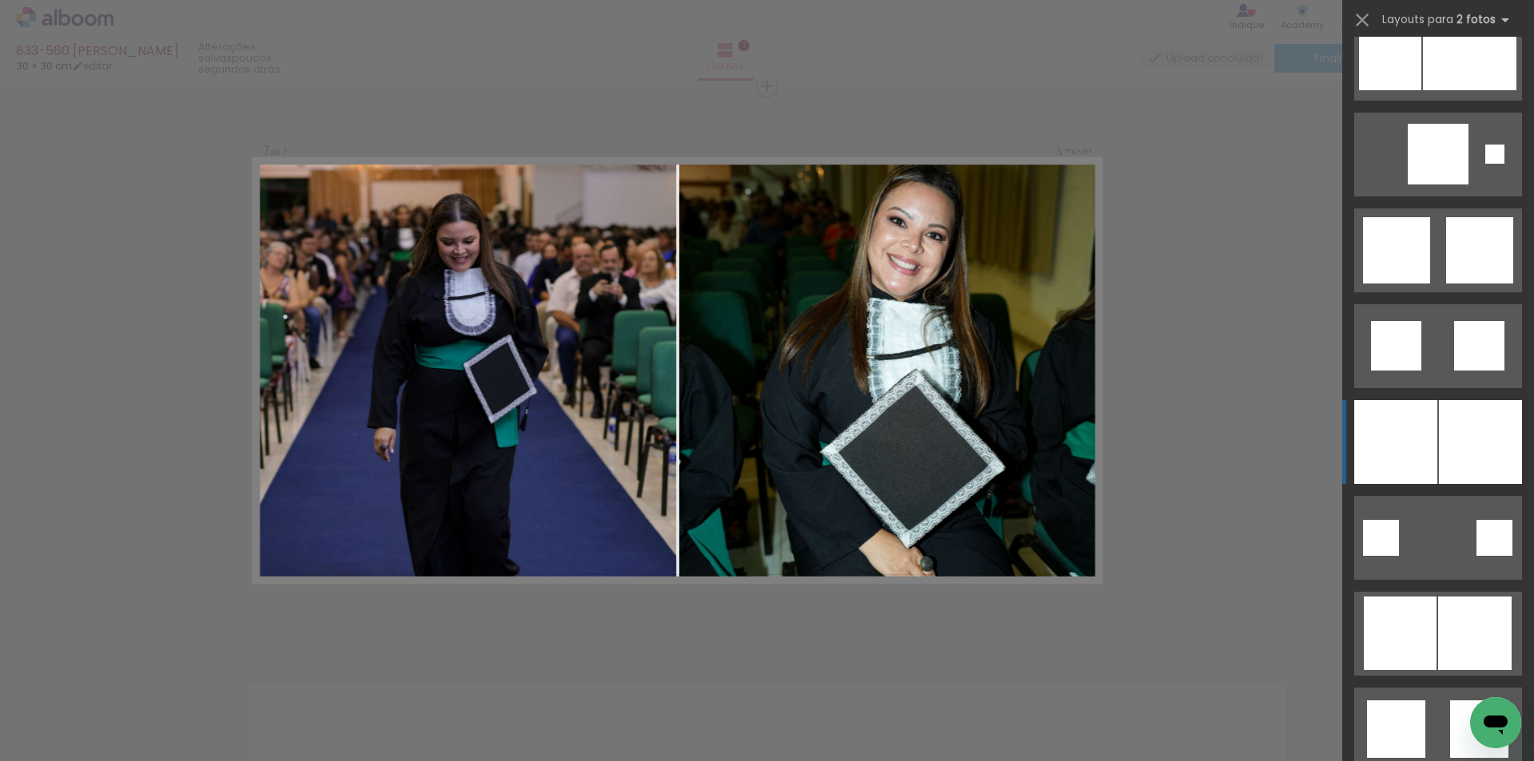
click at [1399, 412] on div at bounding box center [1395, 442] width 83 height 84
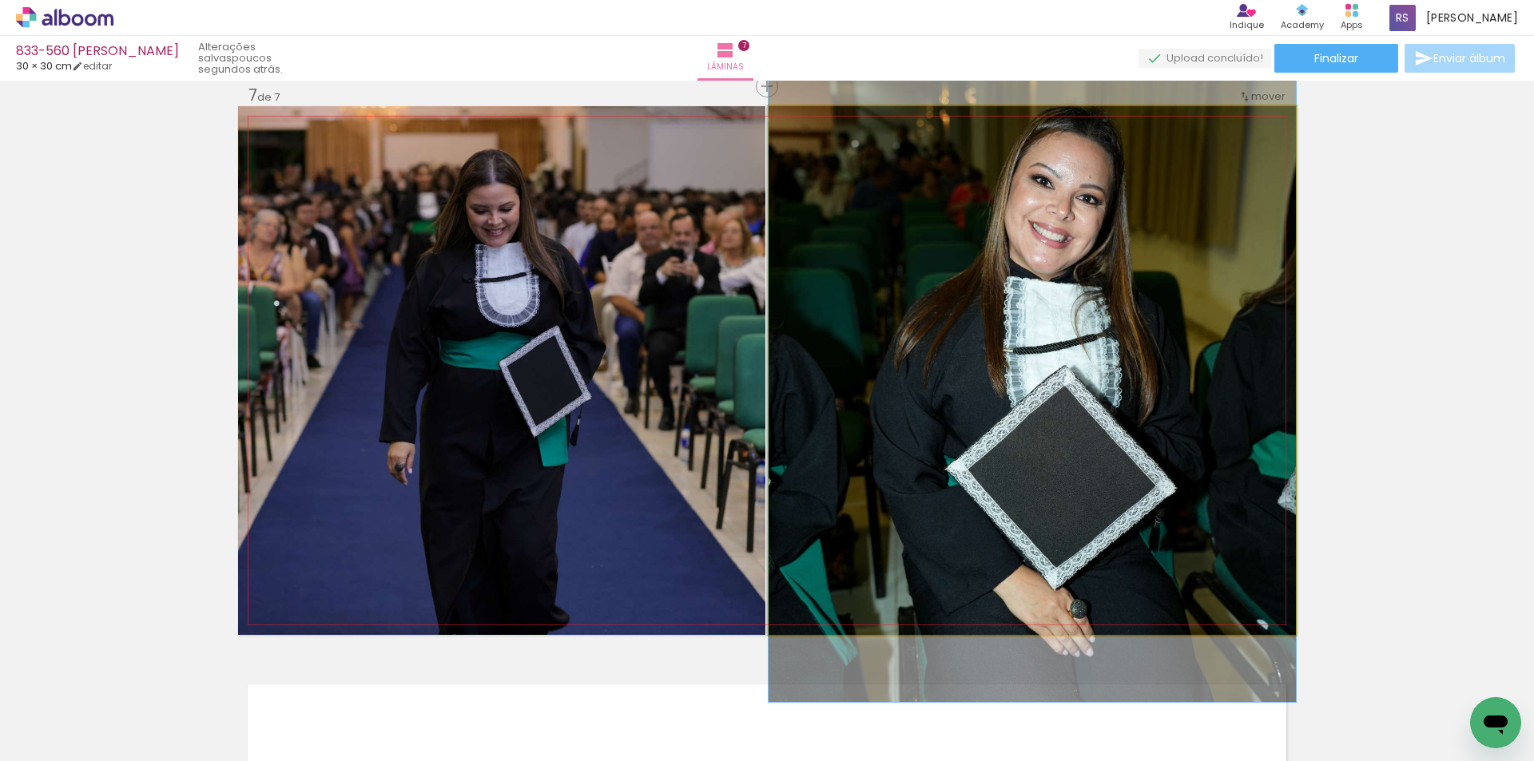
drag, startPoint x: 973, startPoint y: 396, endPoint x: 997, endPoint y: 403, distance: 24.8
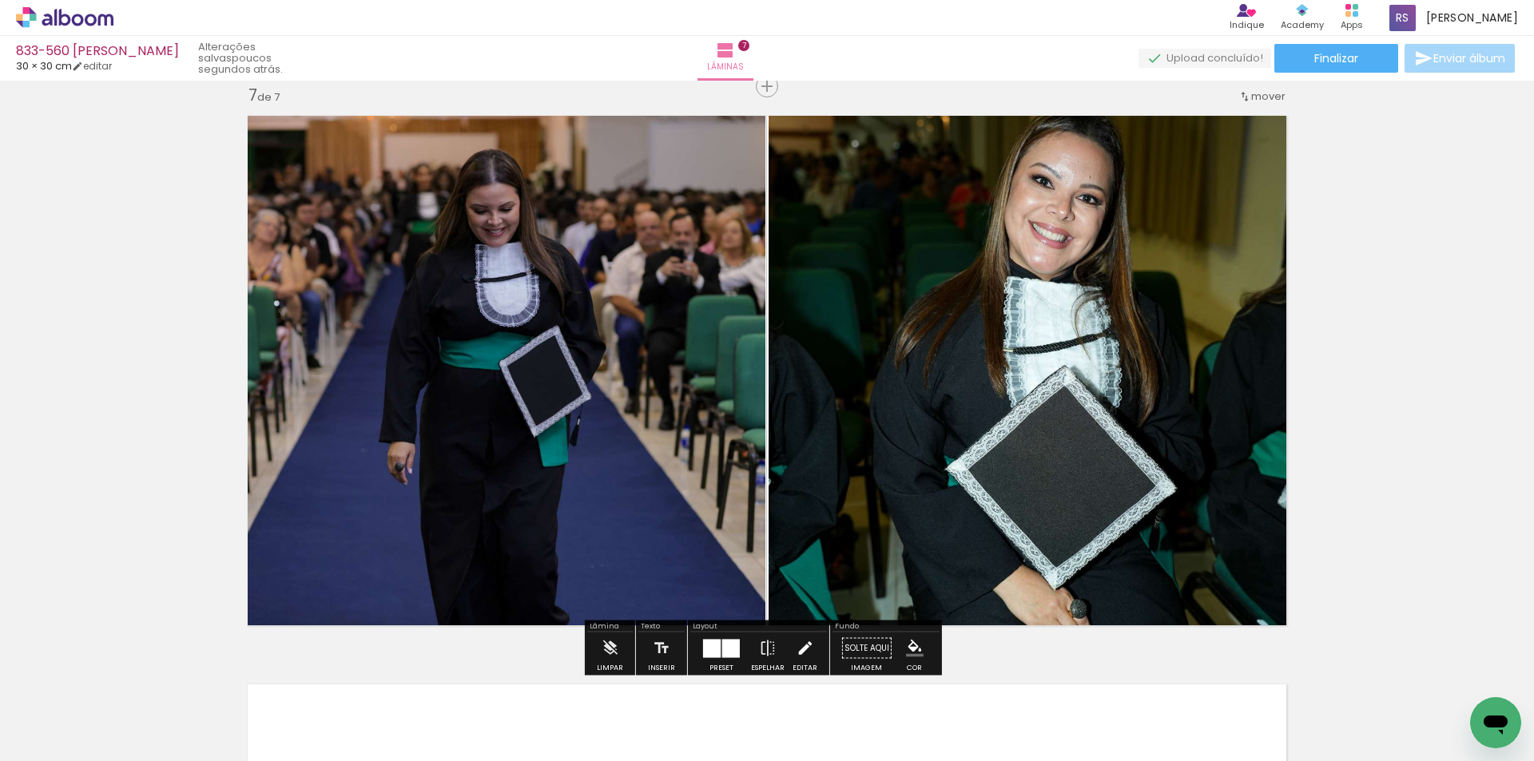
click at [811, 638] on paper-button "Editar" at bounding box center [805, 653] width 33 height 41
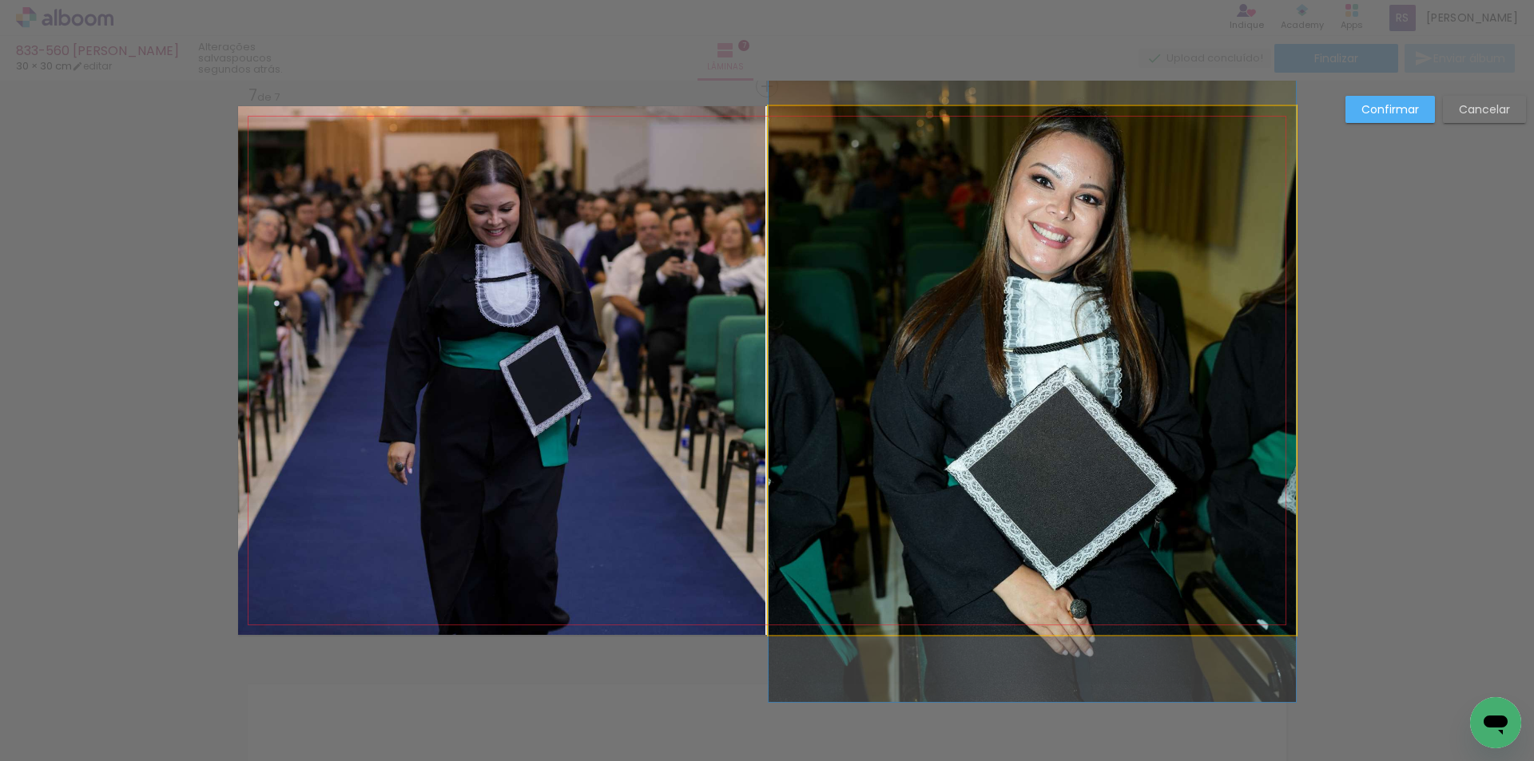
click at [882, 454] on quentale-photo at bounding box center [1032, 370] width 527 height 529
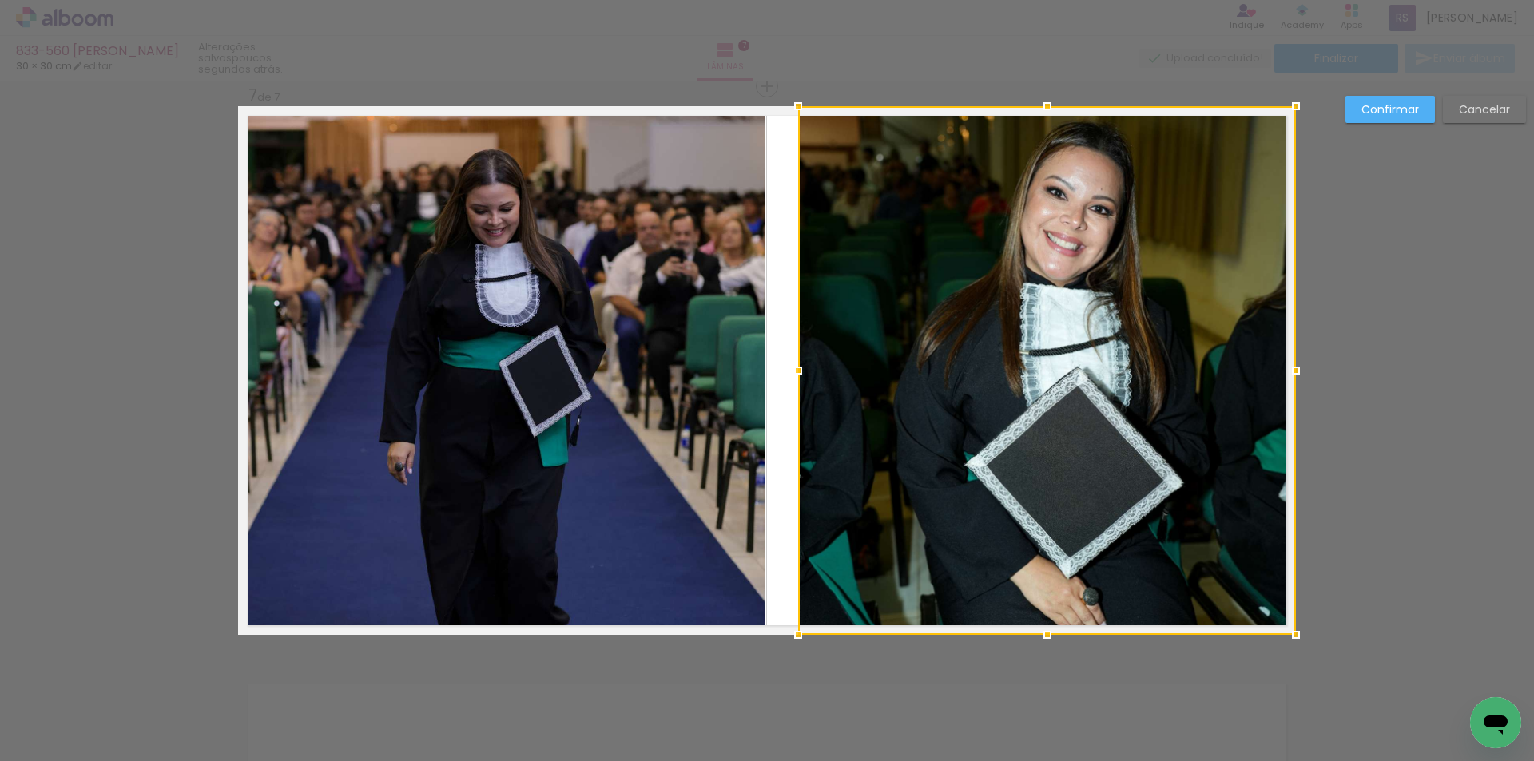
drag, startPoint x: 775, startPoint y: 371, endPoint x: 804, endPoint y: 373, distance: 29.7
click at [804, 373] on div at bounding box center [798, 371] width 32 height 32
click at [1242, 333] on div at bounding box center [1047, 370] width 498 height 529
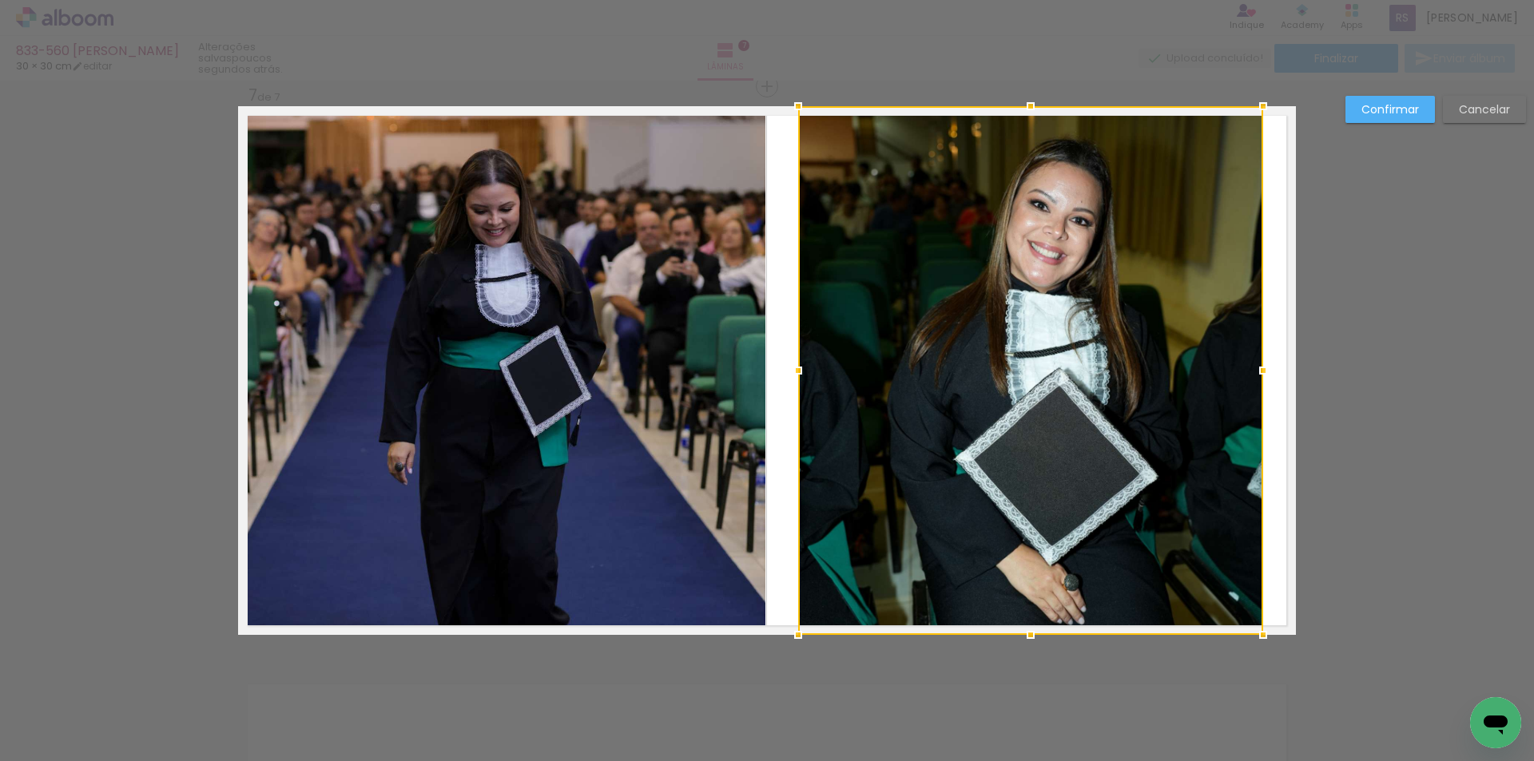
drag, startPoint x: 1281, startPoint y: 374, endPoint x: 1249, endPoint y: 375, distance: 32.8
click at [1249, 375] on div at bounding box center [1263, 371] width 32 height 32
click at [0, 0] on slot "Confirmar" at bounding box center [0, 0] width 0 height 0
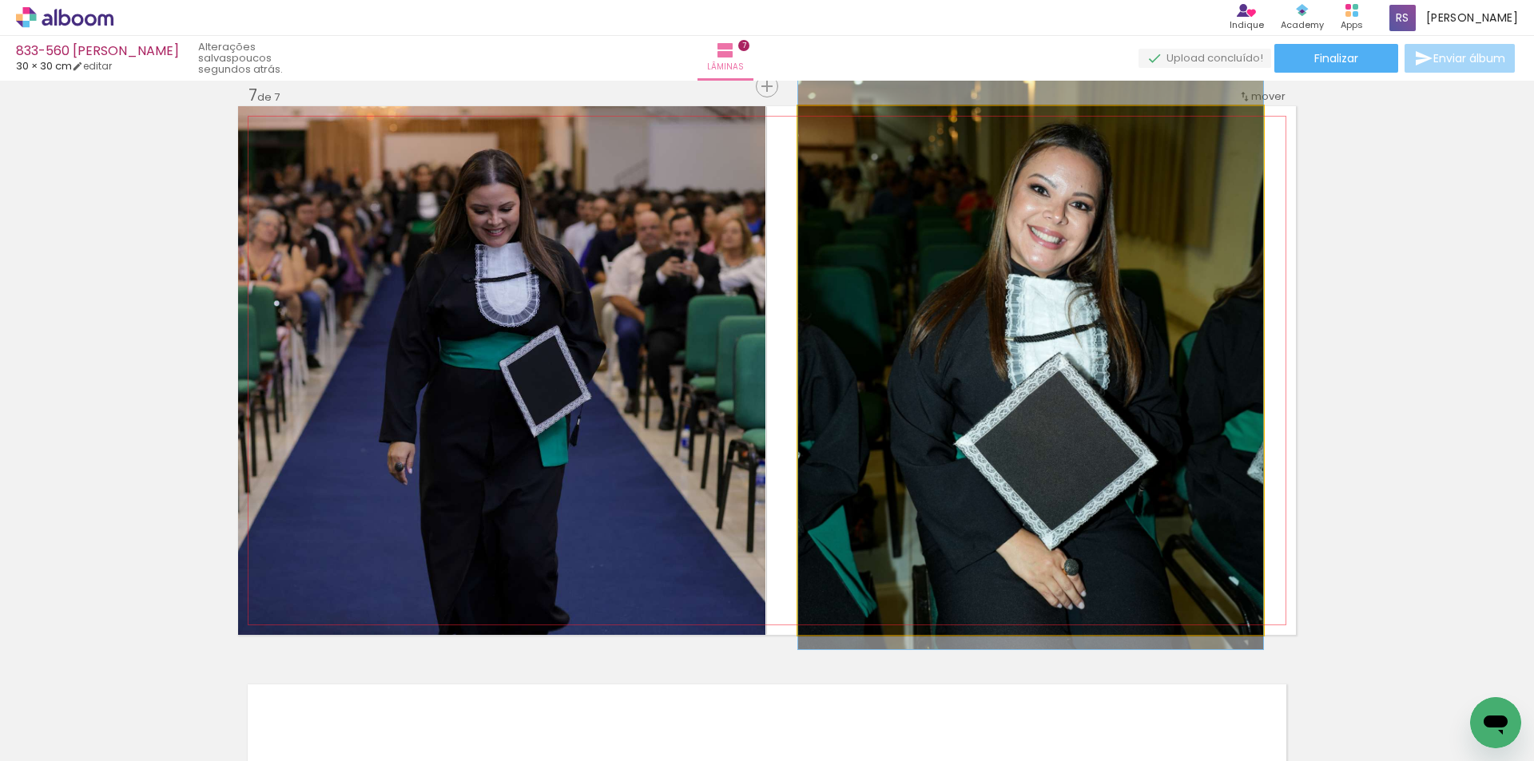
drag, startPoint x: 1202, startPoint y: 345, endPoint x: 1203, endPoint y: 330, distance: 15.2
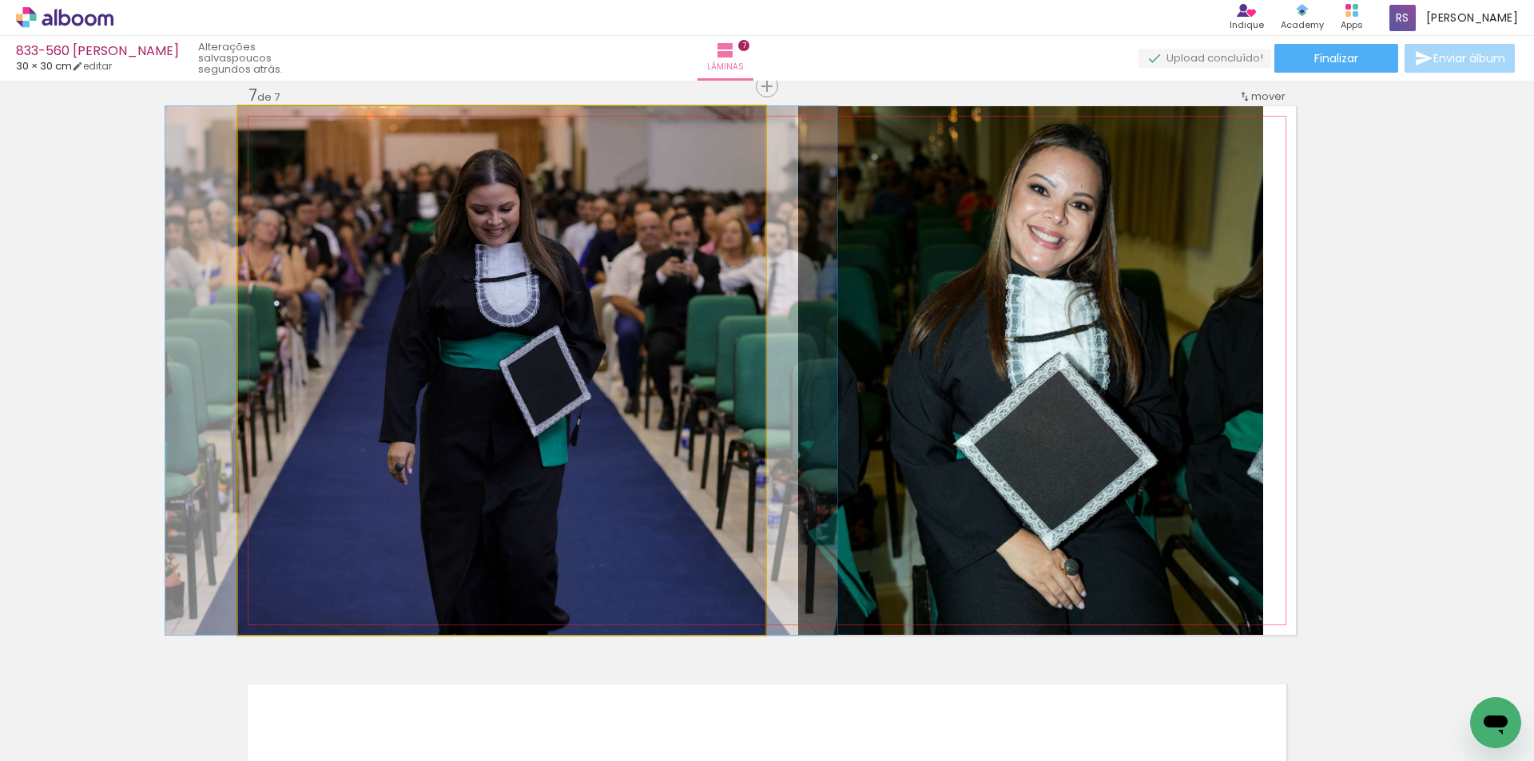
click at [734, 421] on quentale-photo at bounding box center [501, 370] width 527 height 529
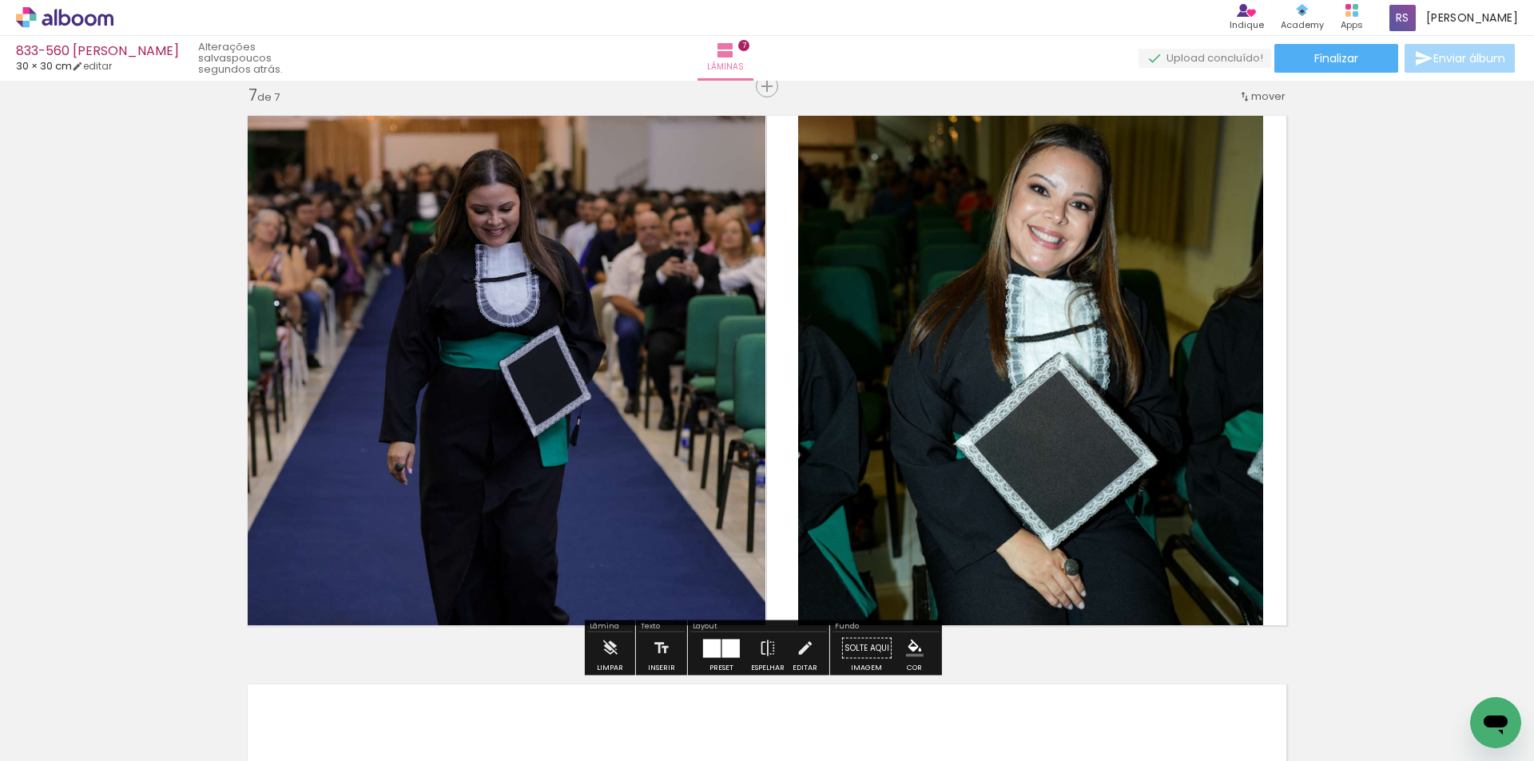
click at [796, 642] on iron-icon at bounding box center [805, 649] width 18 height 32
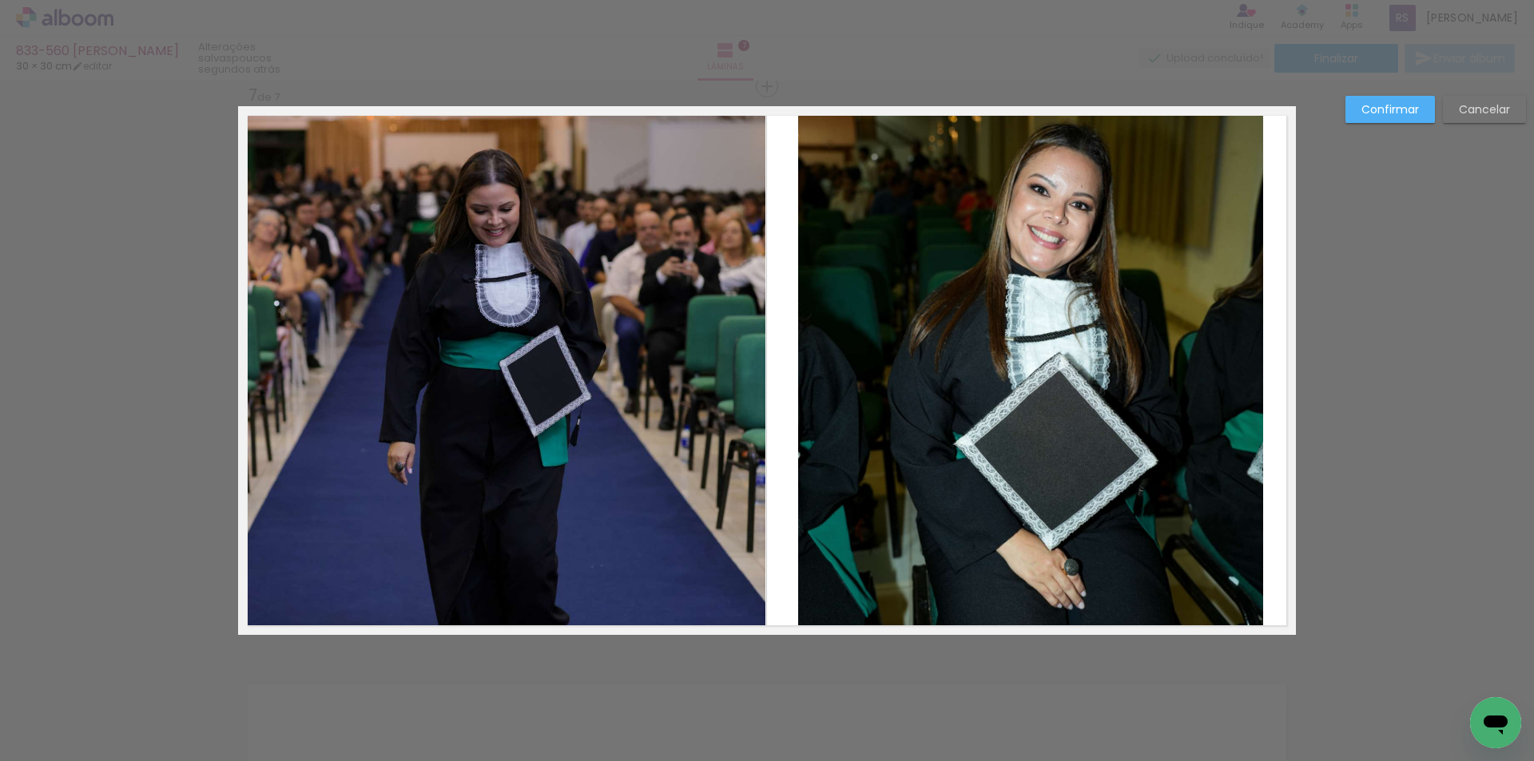
drag, startPoint x: 741, startPoint y: 450, endPoint x: 753, endPoint y: 431, distance: 23.0
click at [741, 449] on quentale-photo at bounding box center [501, 370] width 527 height 529
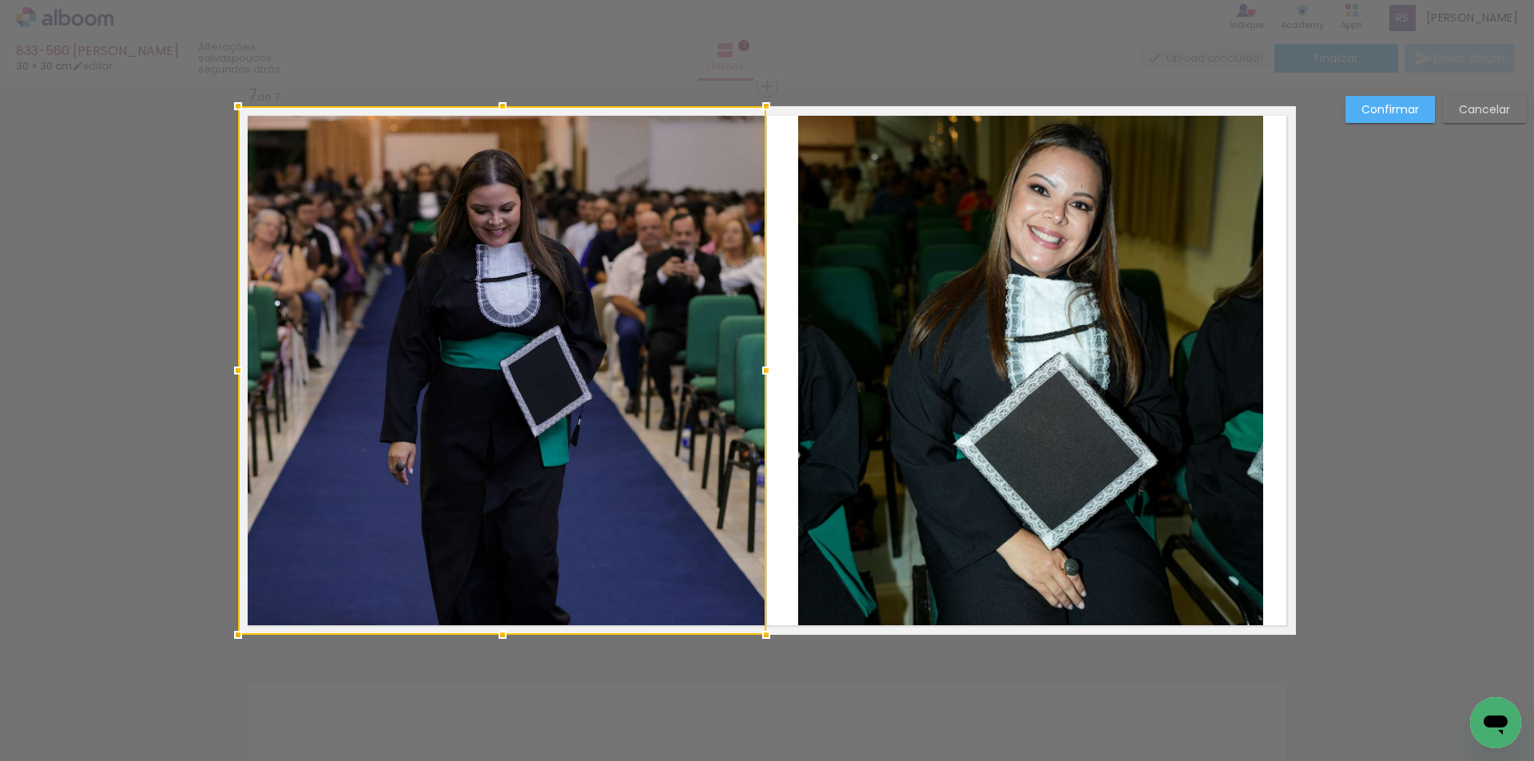
click at [766, 373] on div at bounding box center [766, 371] width 32 height 32
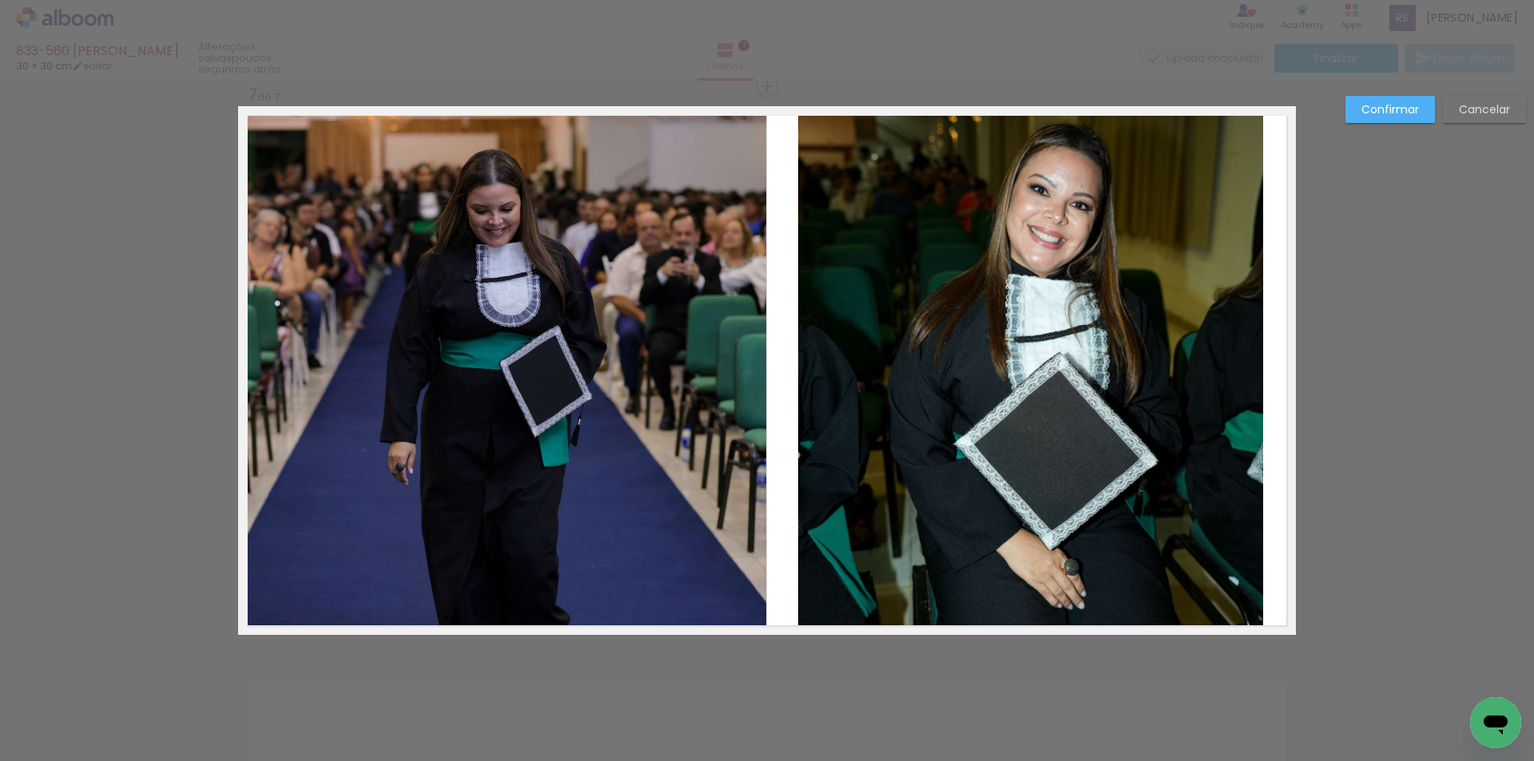
click at [1390, 117] on paper-button "Confirmar" at bounding box center [1389, 109] width 89 height 27
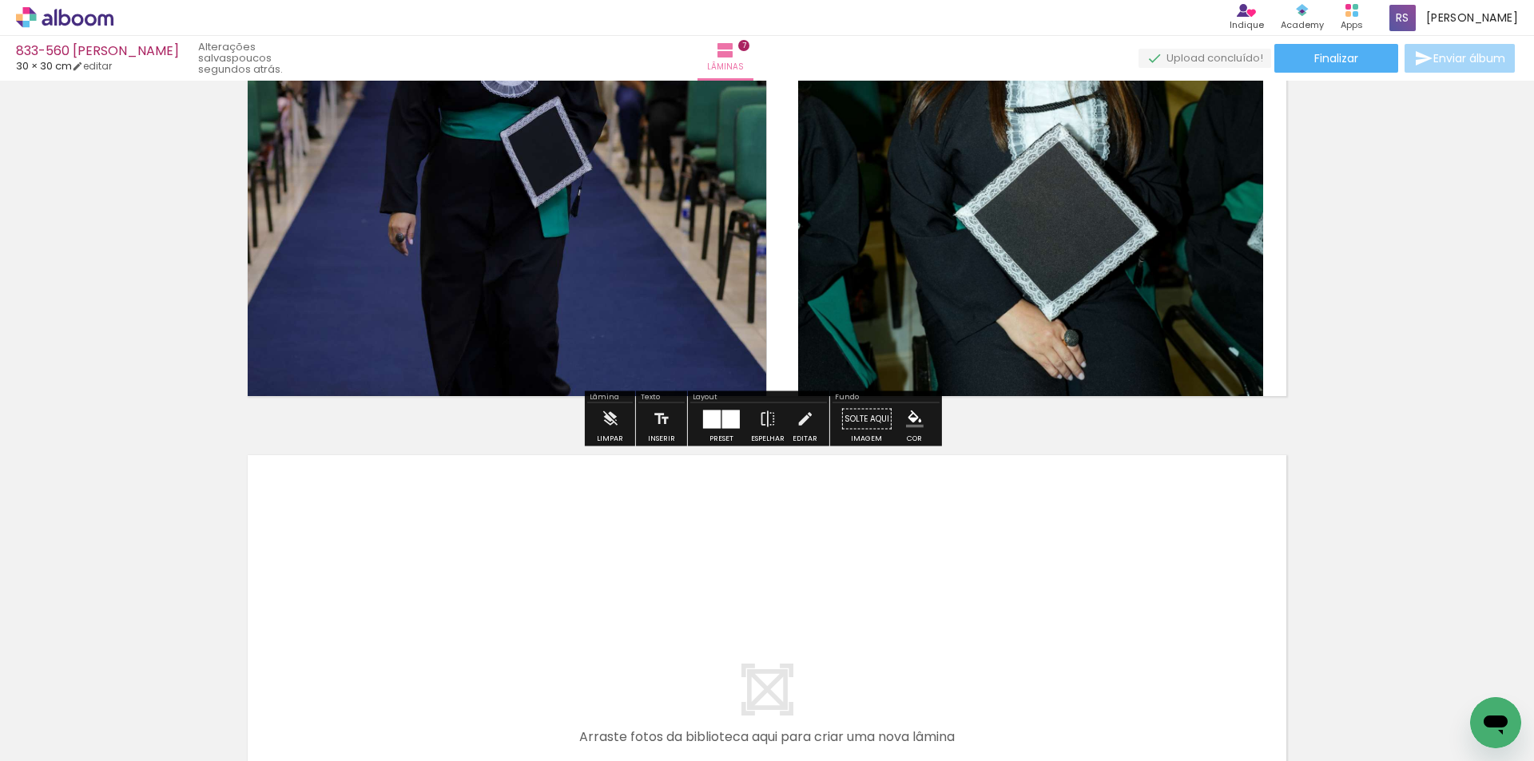
scroll to position [3673, 0]
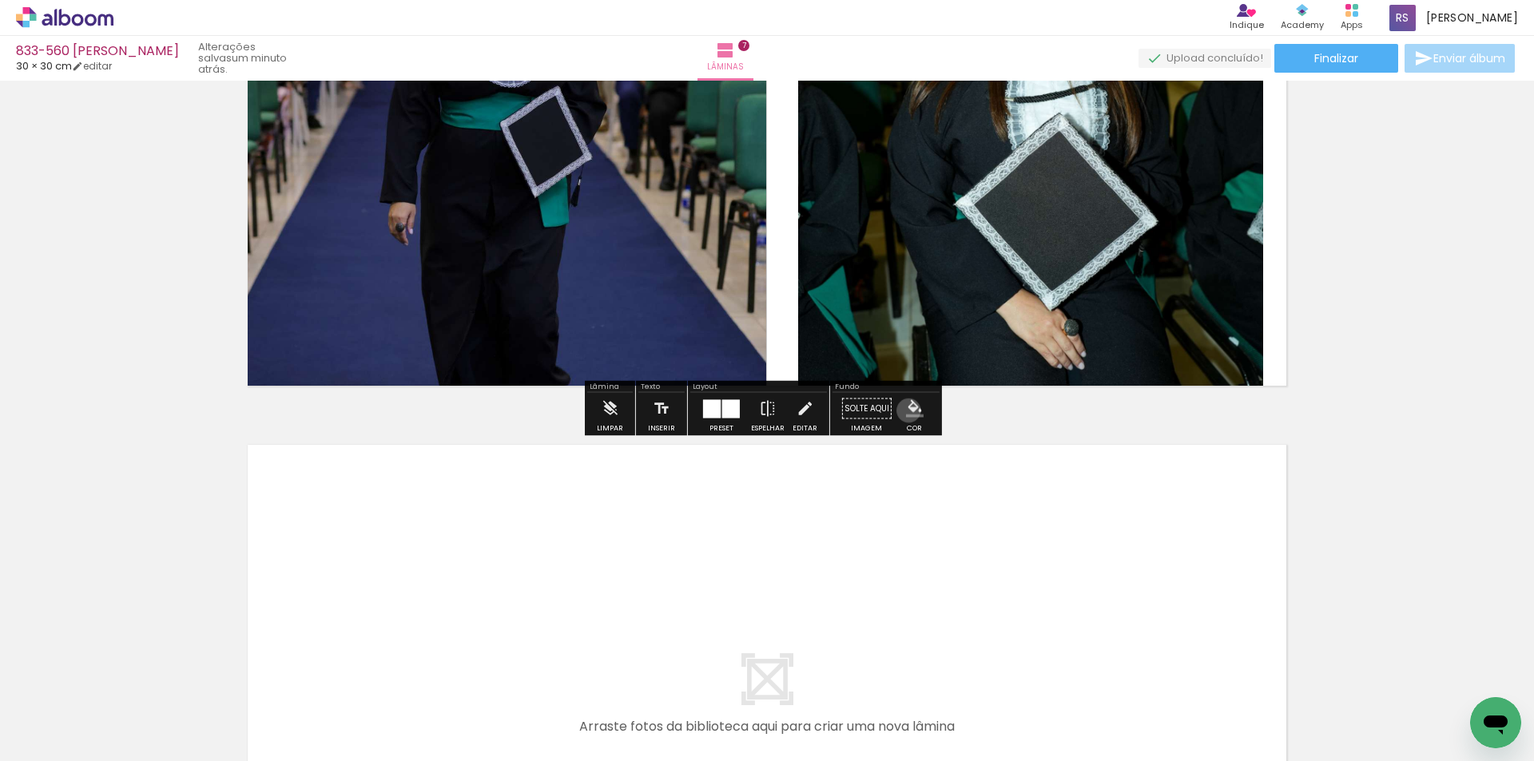
click at [906, 411] on iron-icon "color picker" at bounding box center [915, 409] width 18 height 18
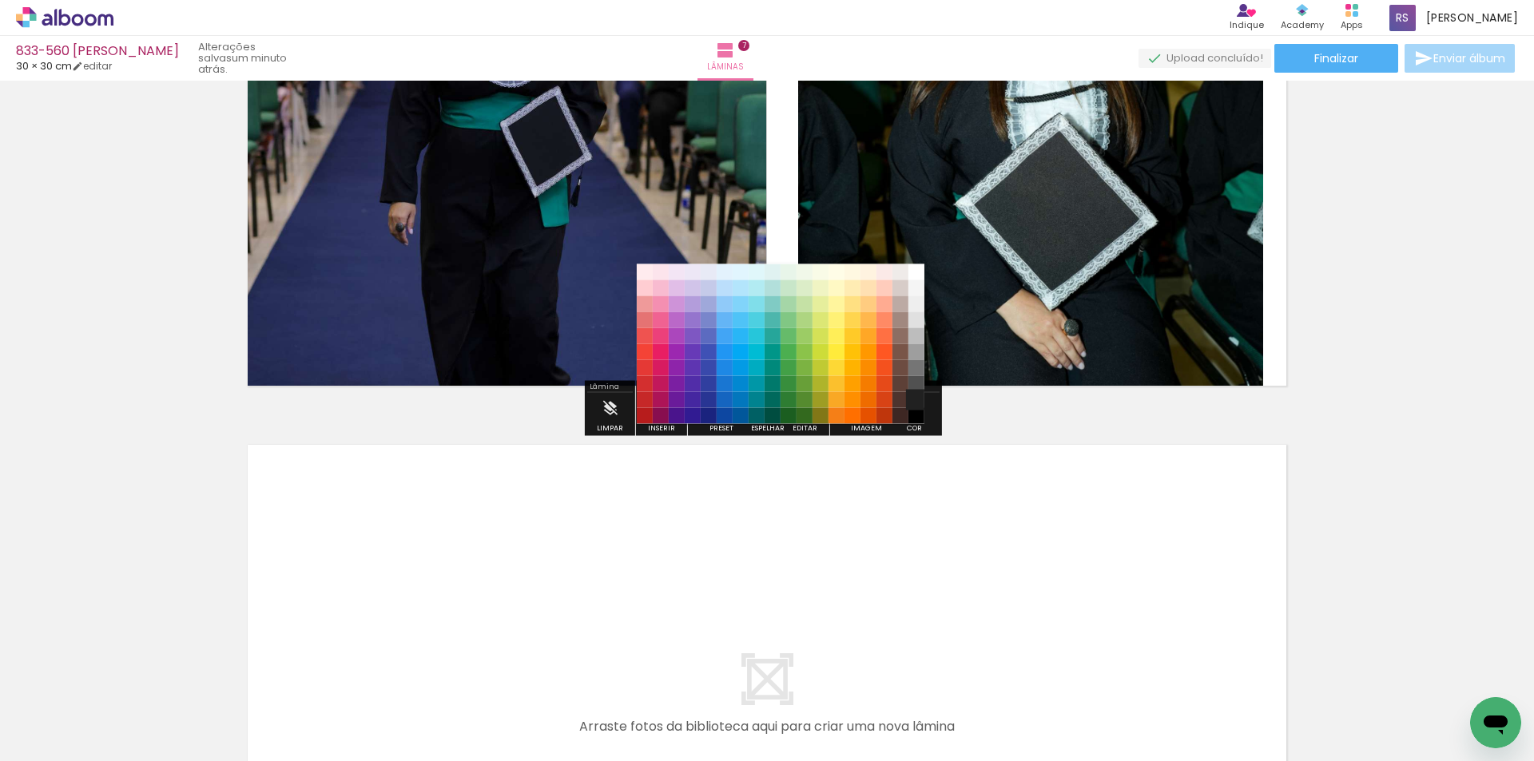
click at [917, 400] on paper-item "#212121" at bounding box center [916, 400] width 16 height 16
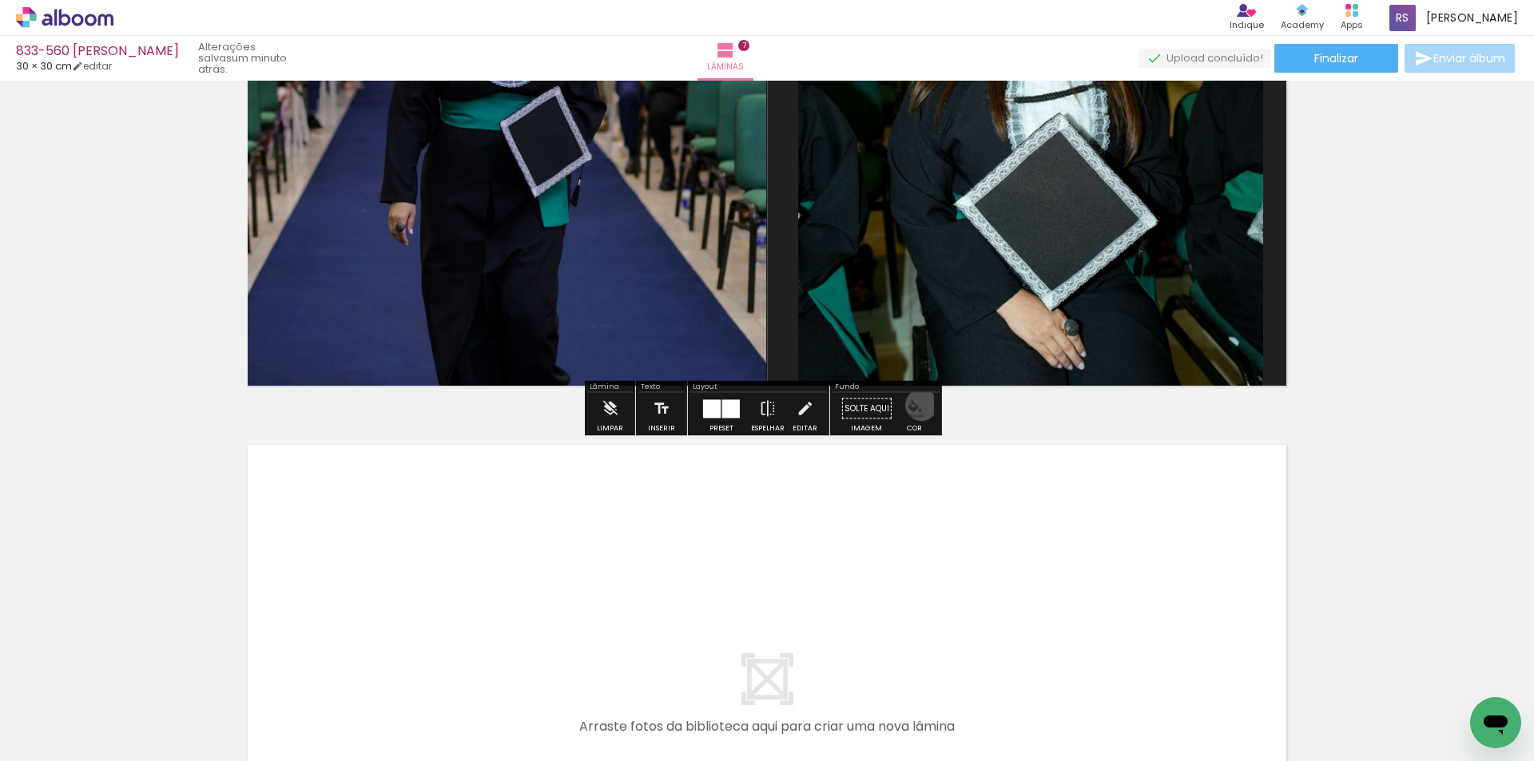
click at [916, 405] on iron-icon "color picker" at bounding box center [915, 409] width 18 height 18
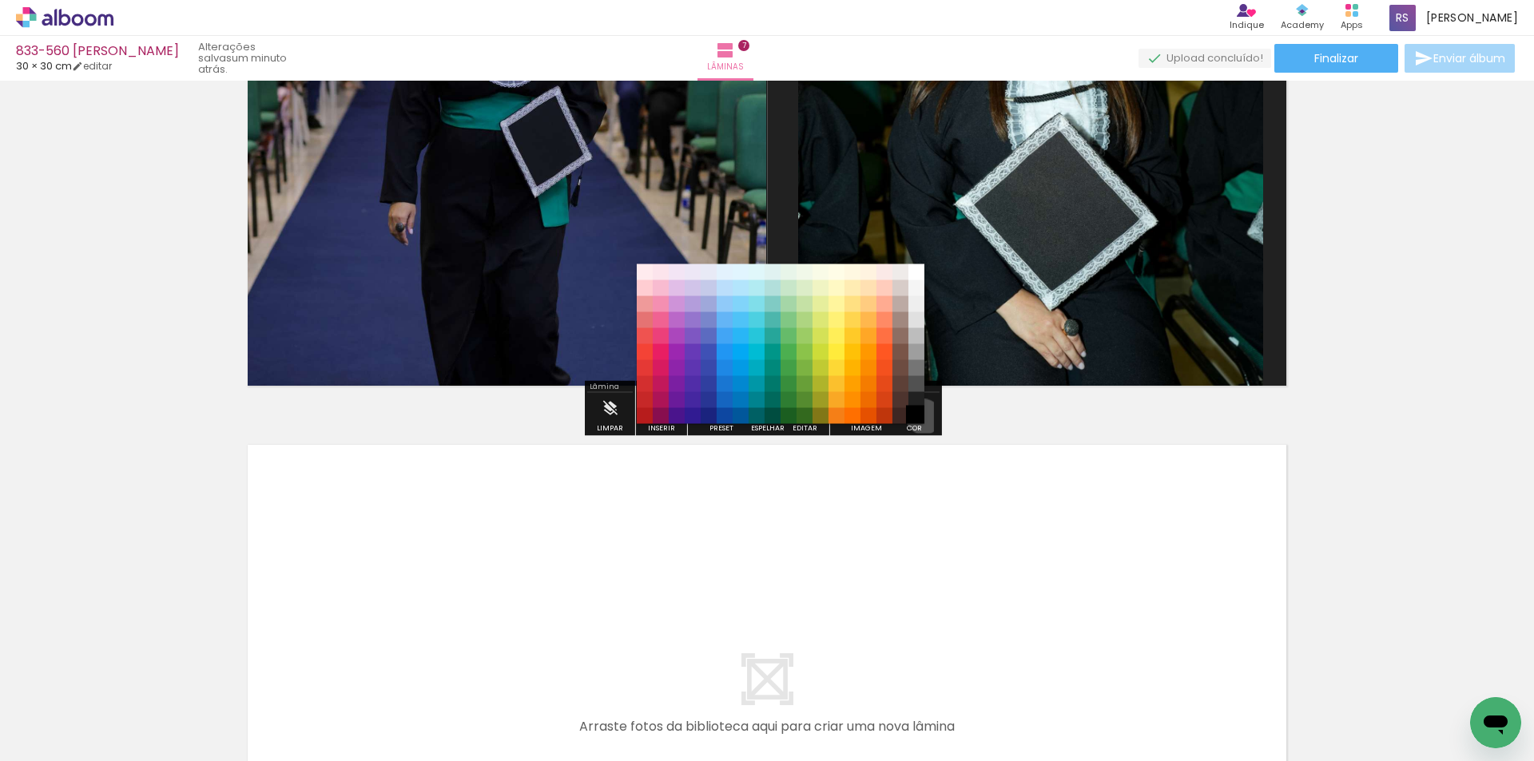
click at [918, 417] on paper-item "#000000" at bounding box center [916, 416] width 16 height 16
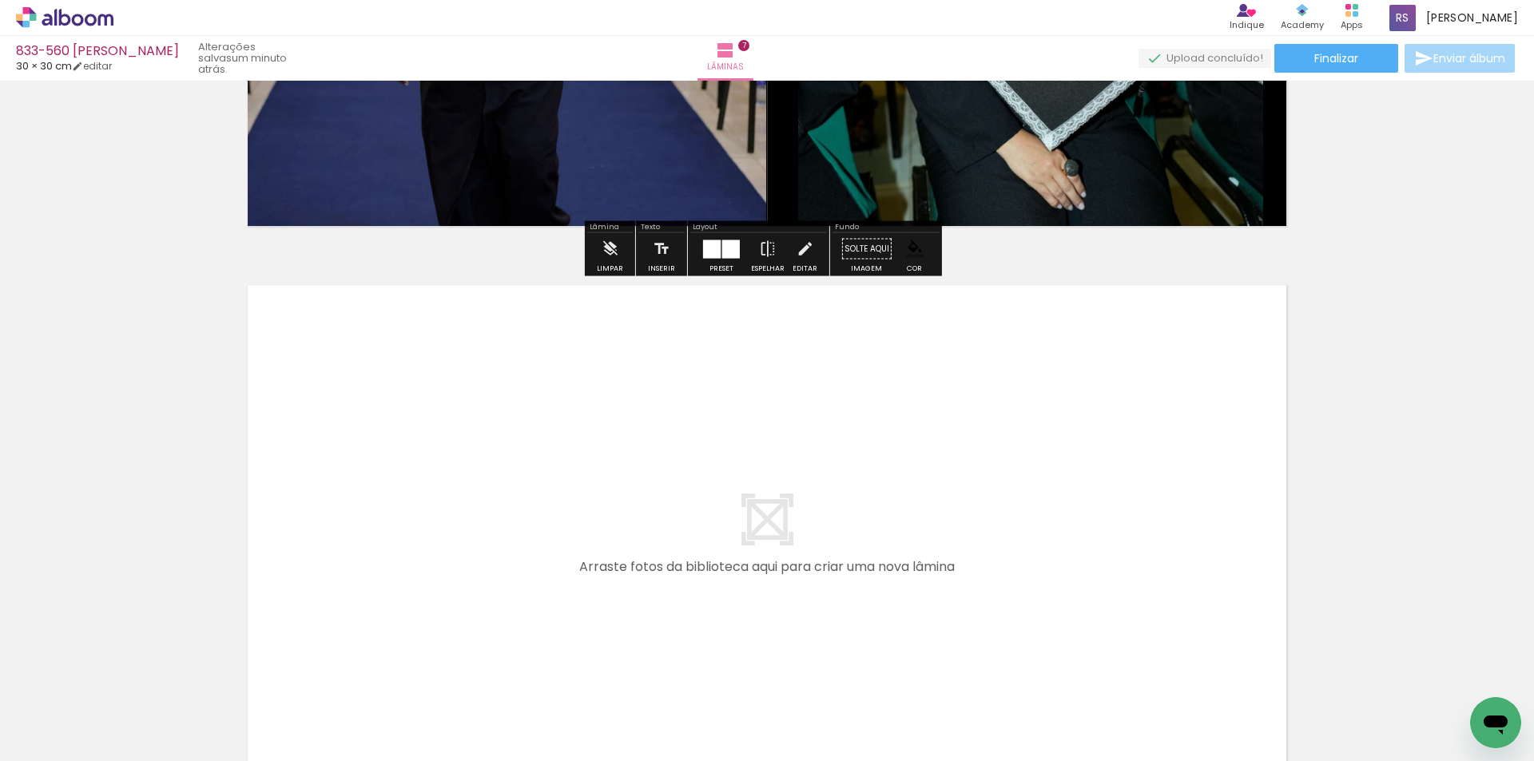
scroll to position [3913, 0]
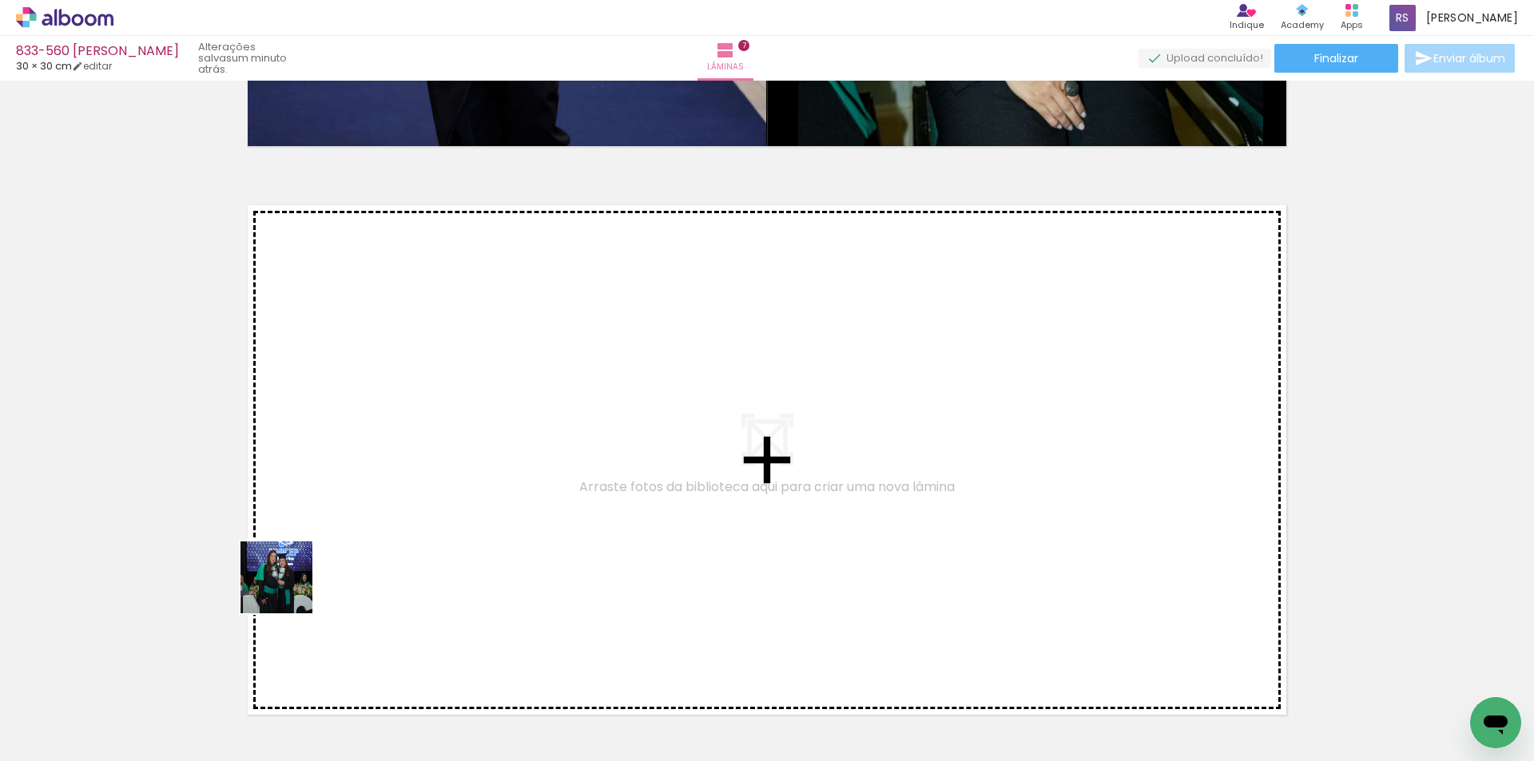
drag, startPoint x: 181, startPoint y: 702, endPoint x: 468, endPoint y: 474, distance: 366.7
click at [468, 474] on quentale-workspace at bounding box center [767, 380] width 1534 height 761
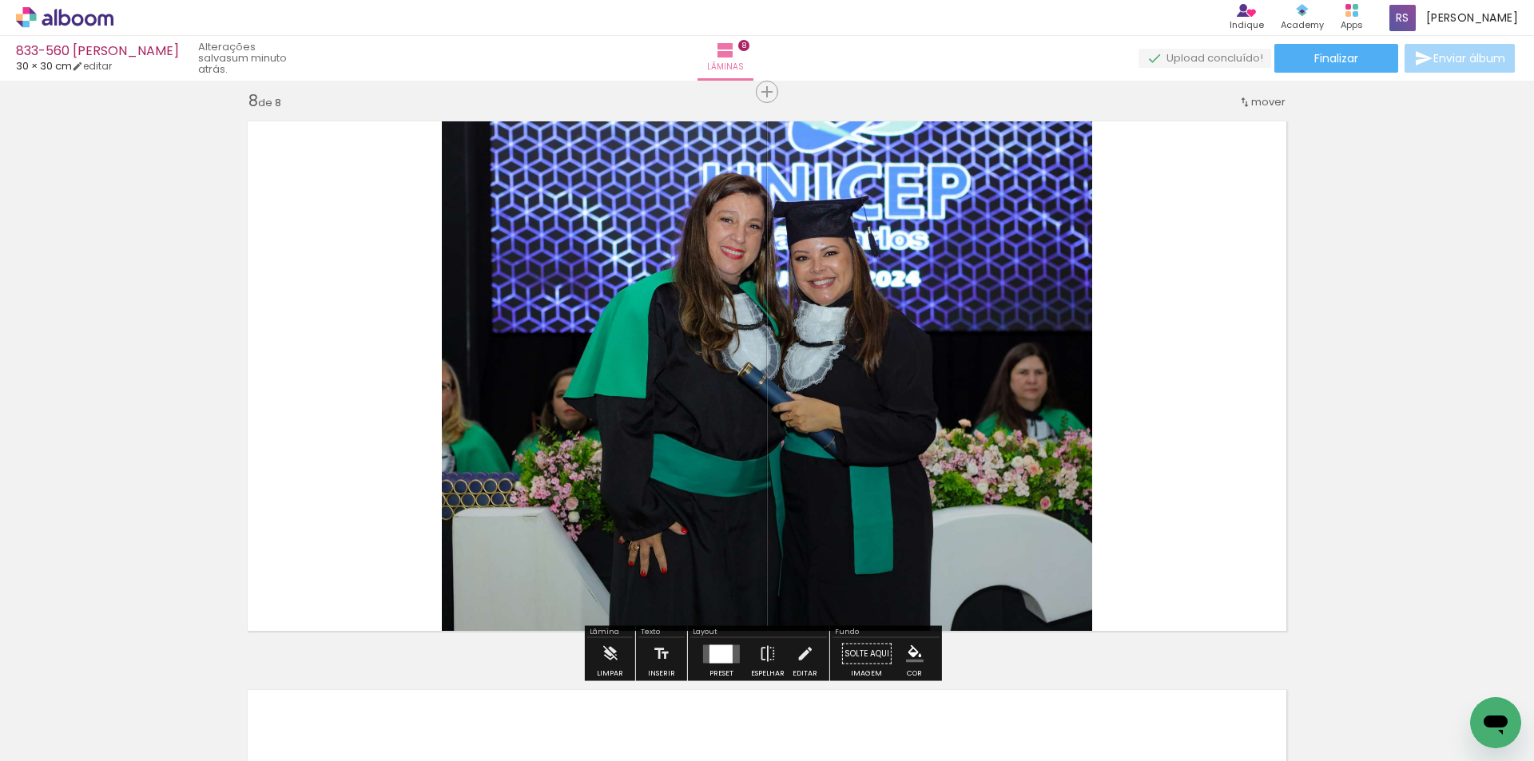
scroll to position [4002, 0]
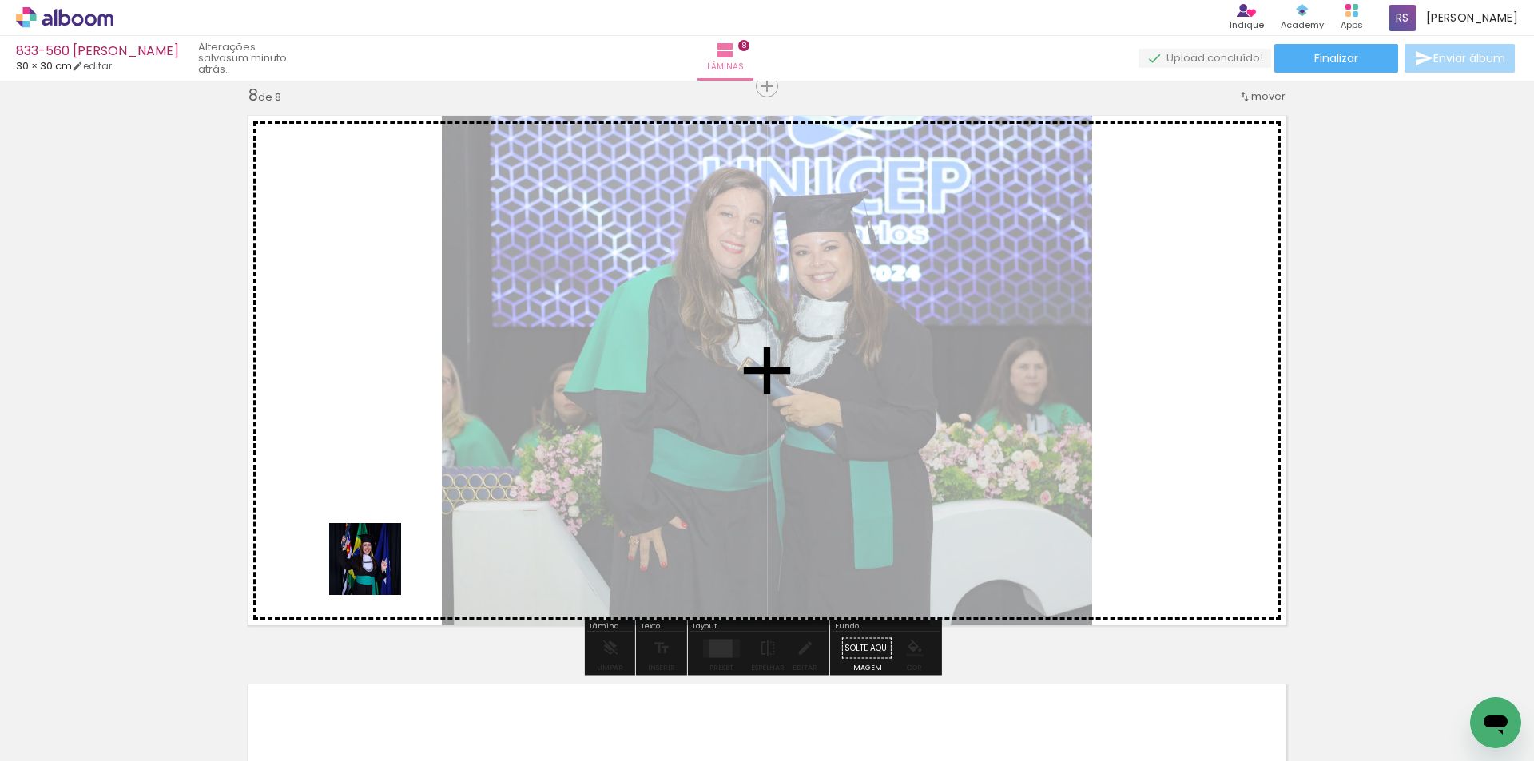
drag, startPoint x: 176, startPoint y: 719, endPoint x: 677, endPoint y: 510, distance: 542.9
click at [636, 419] on quentale-workspace at bounding box center [767, 380] width 1534 height 761
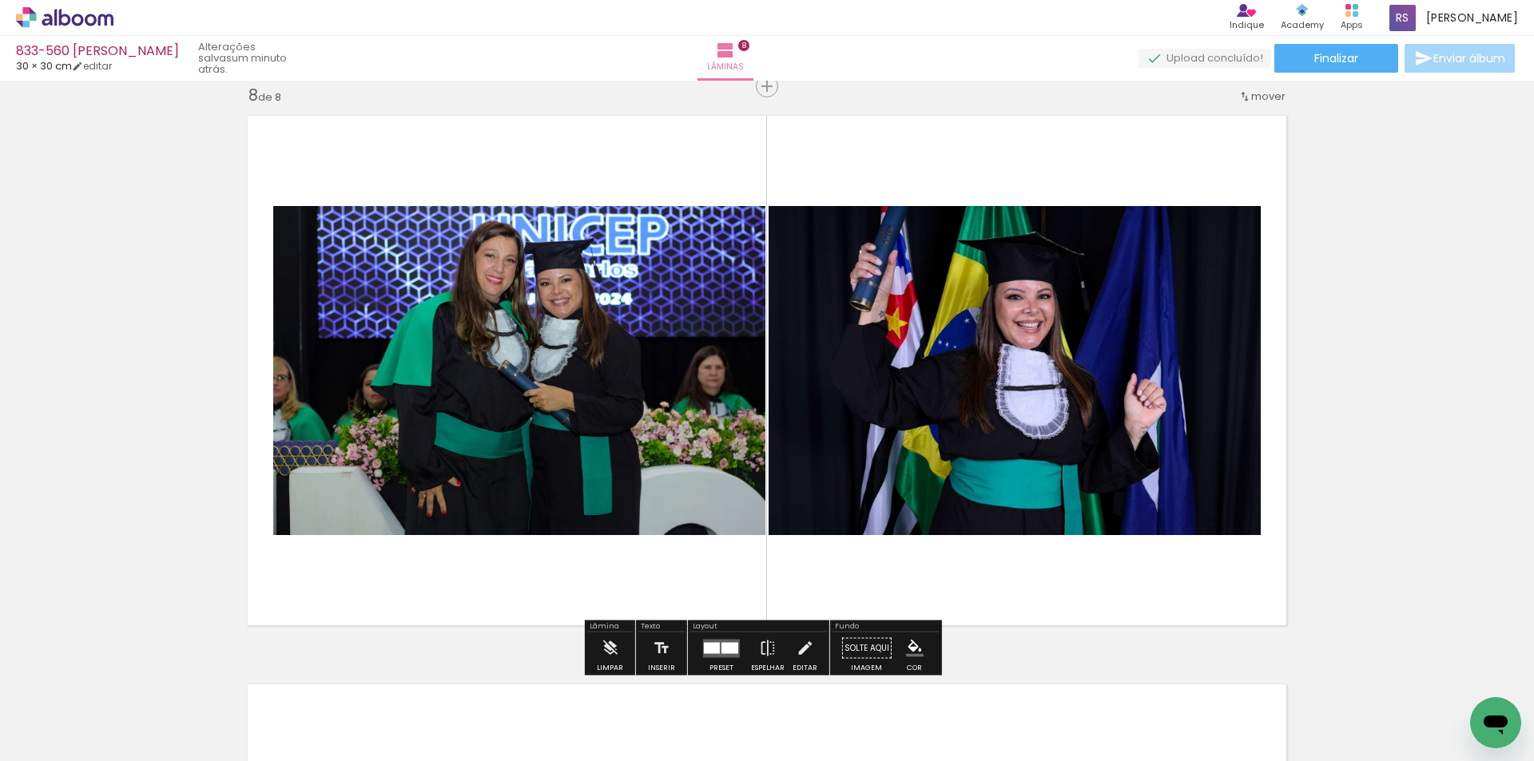
click at [713, 644] on div at bounding box center [712, 647] width 16 height 11
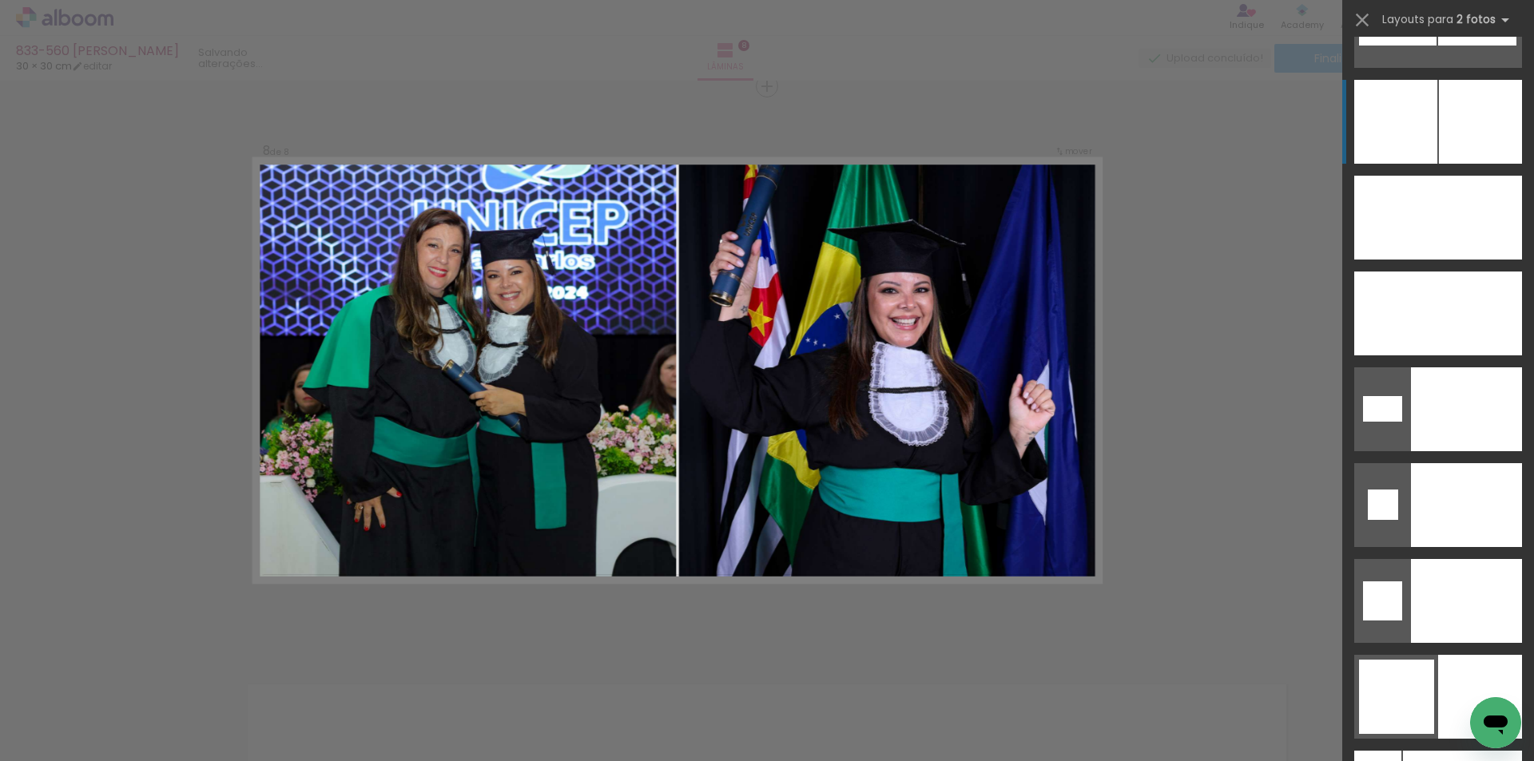
scroll to position [7025, 0]
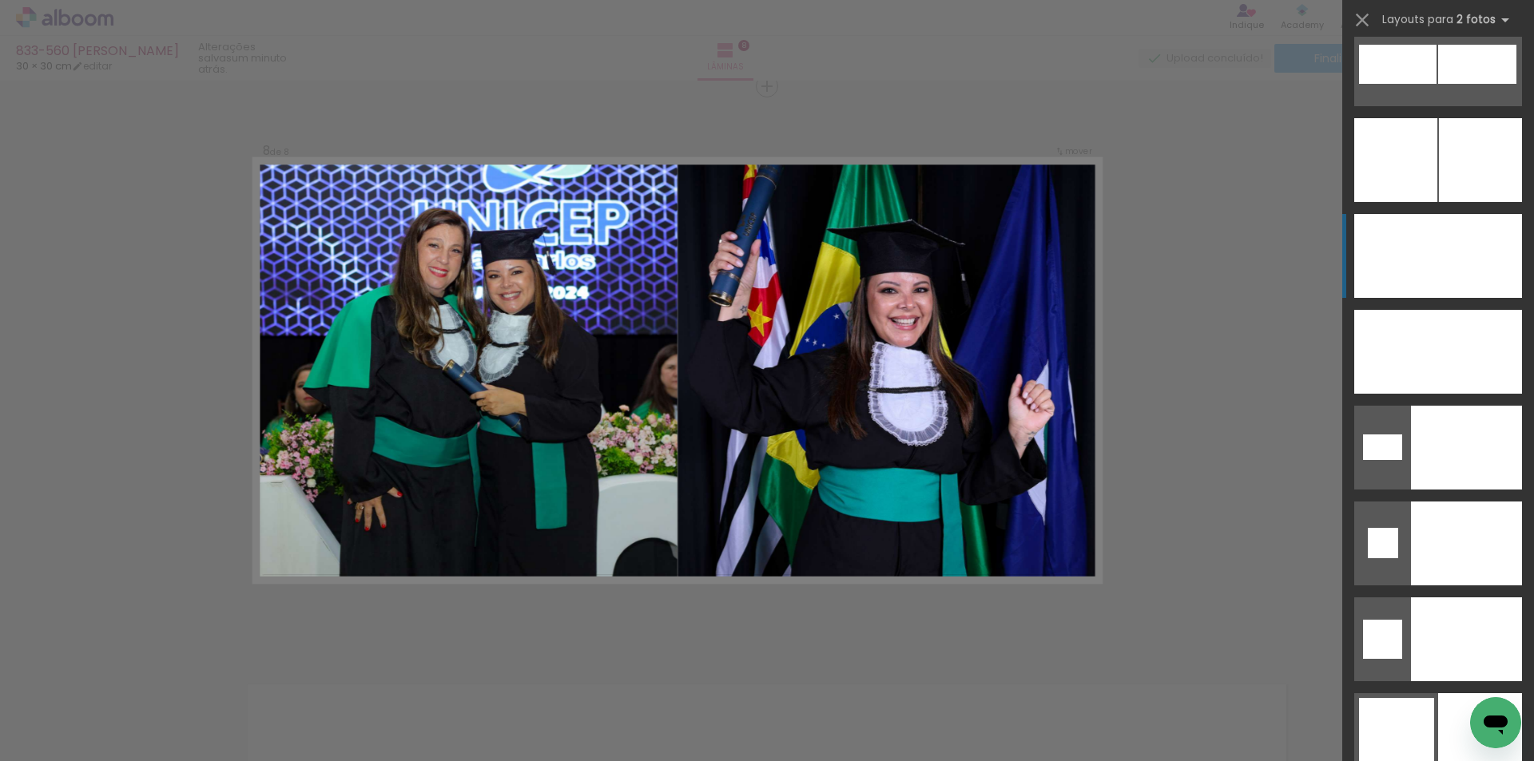
click at [1443, 220] on div at bounding box center [1480, 256] width 84 height 84
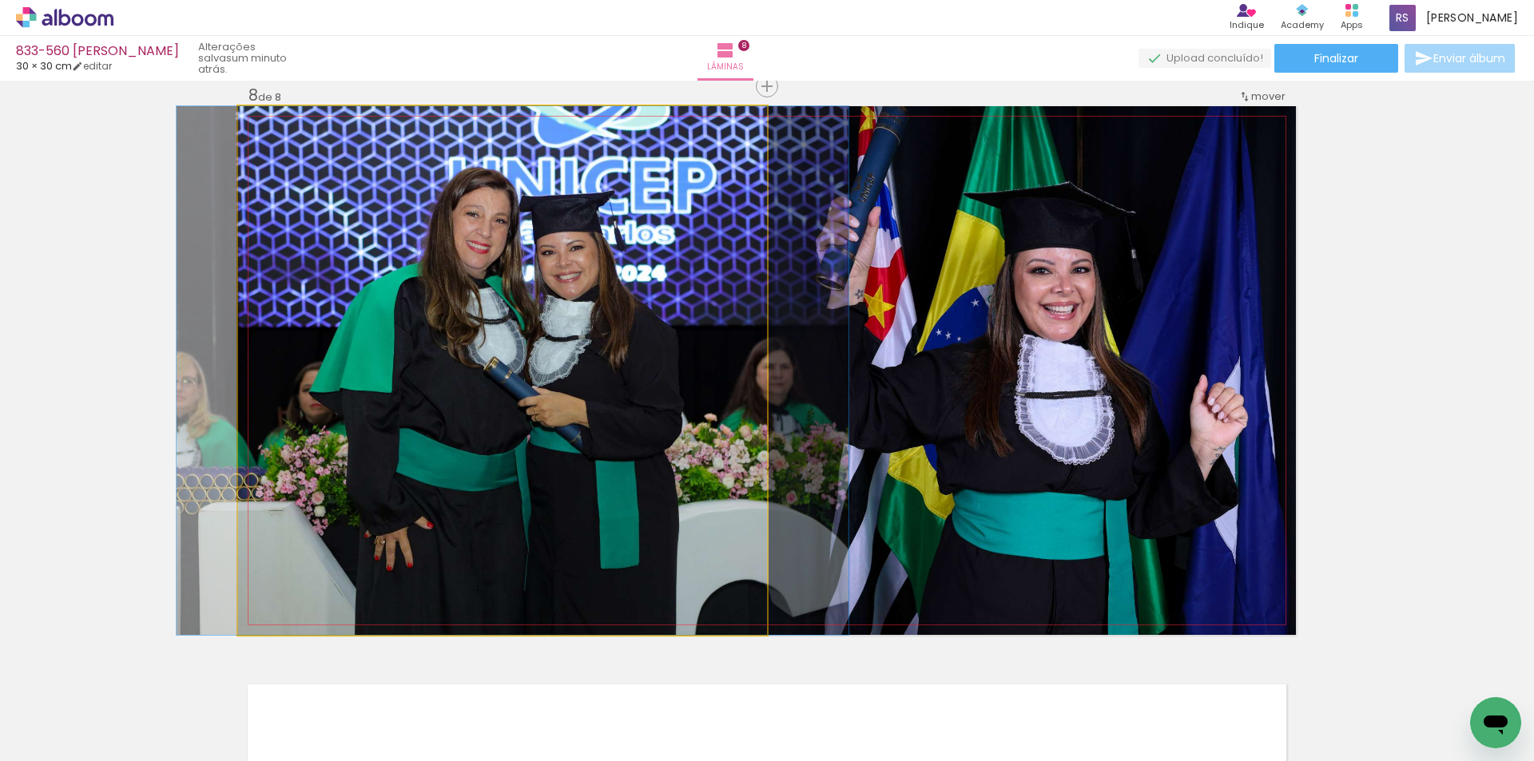
drag, startPoint x: 486, startPoint y: 473, endPoint x: 496, endPoint y: 473, distance: 10.4
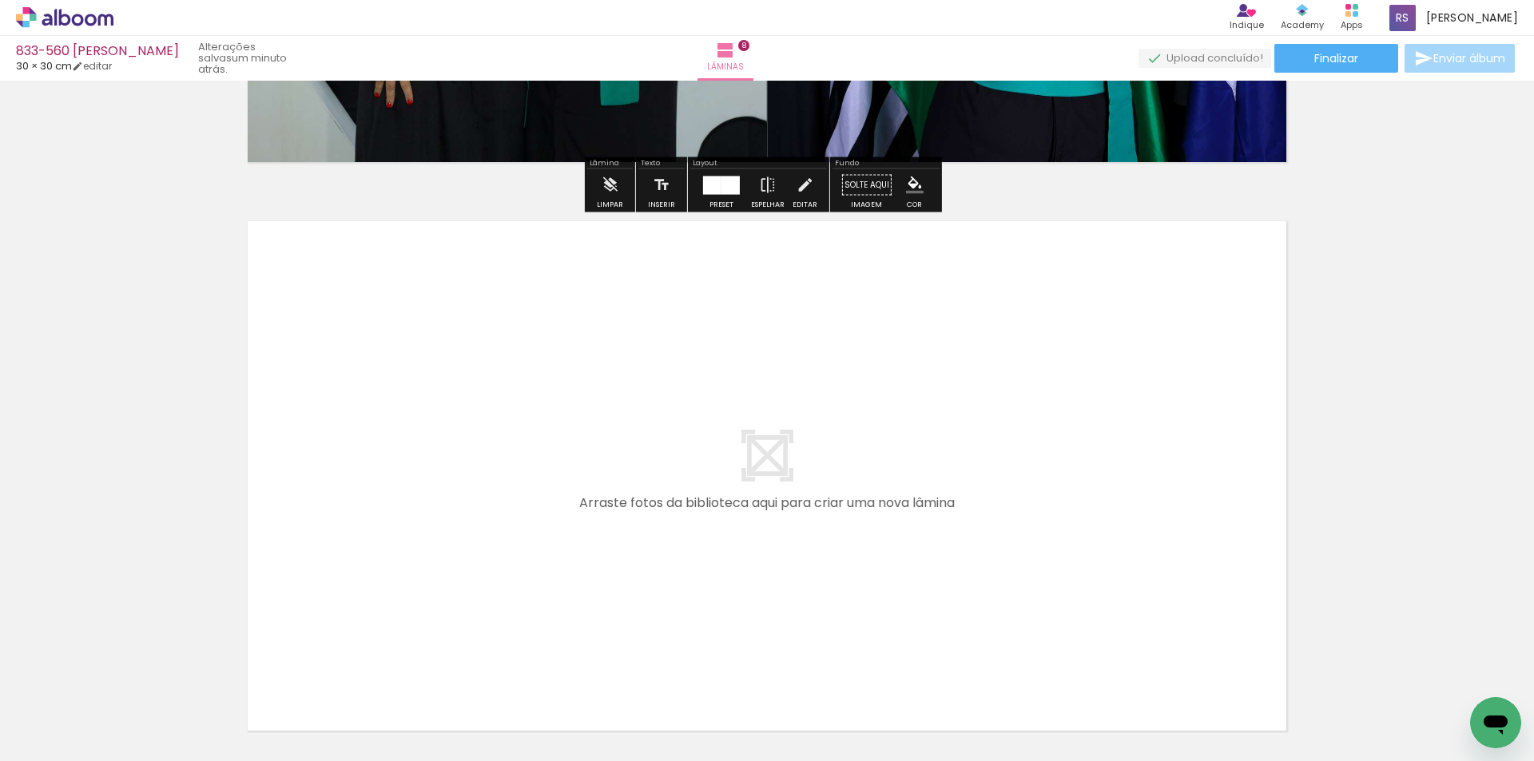
scroll to position [4482, 0]
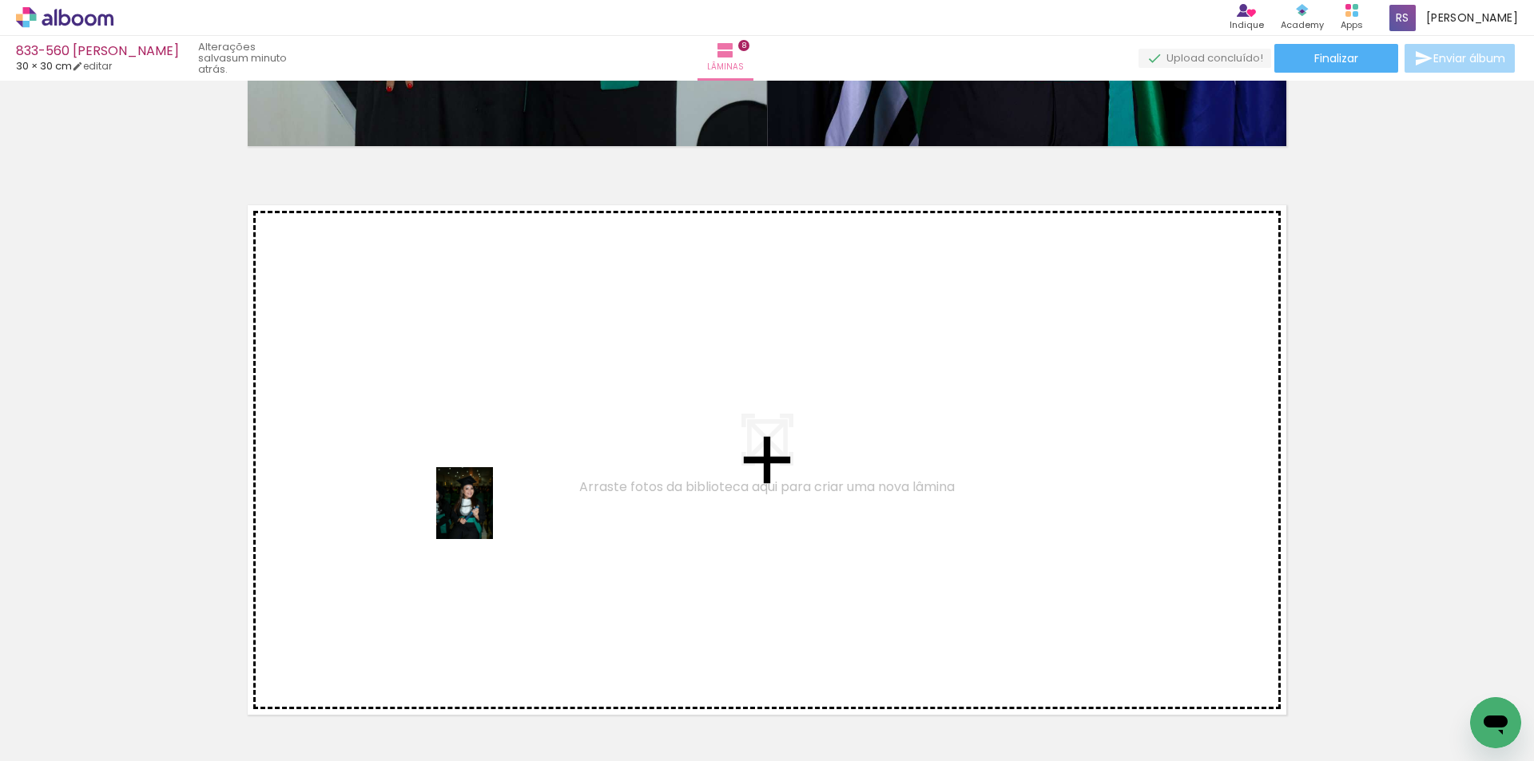
drag, startPoint x: 168, startPoint y: 698, endPoint x: 484, endPoint y: 515, distance: 365.5
click at [484, 515] on quentale-workspace at bounding box center [767, 380] width 1534 height 761
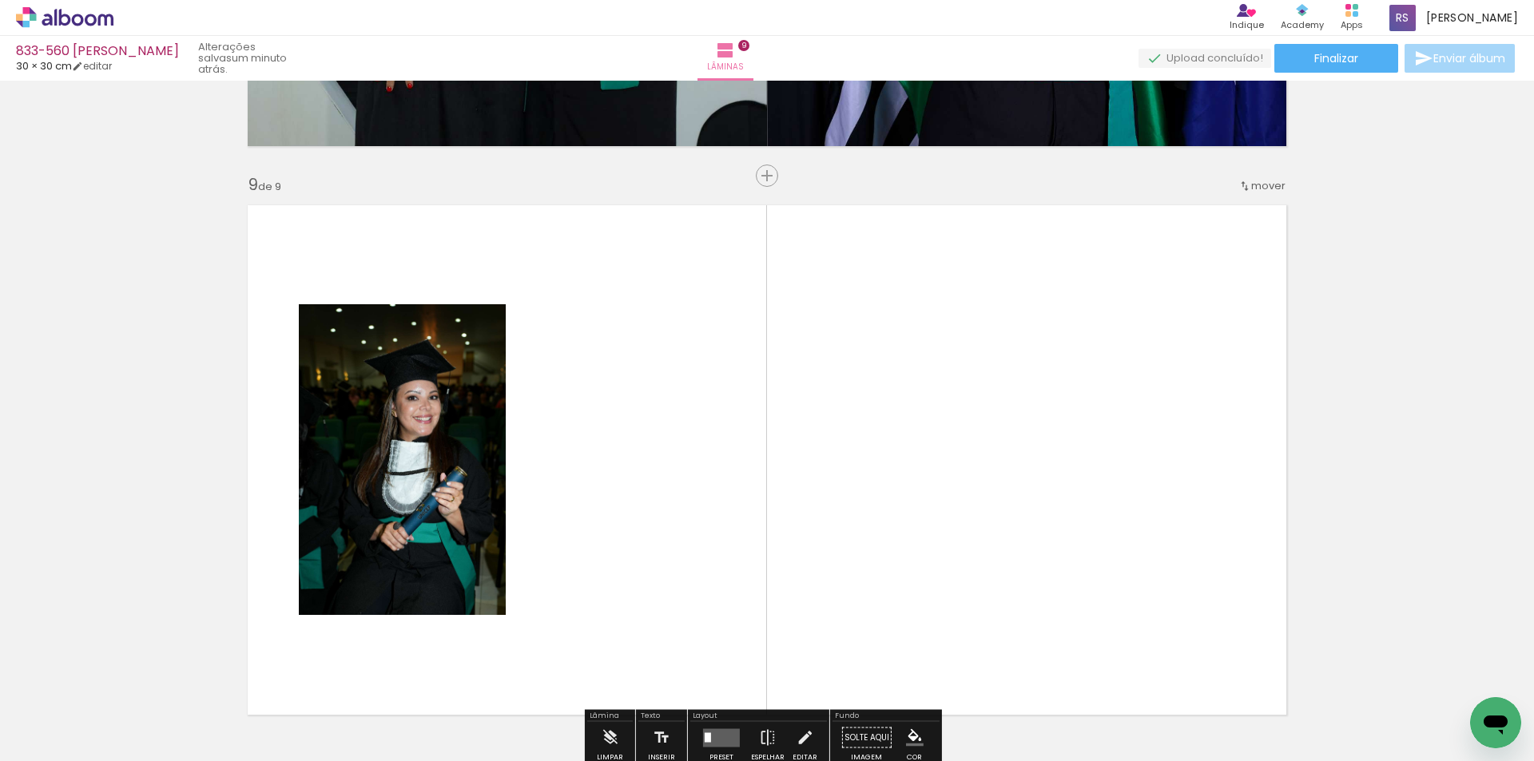
scroll to position [4571, 0]
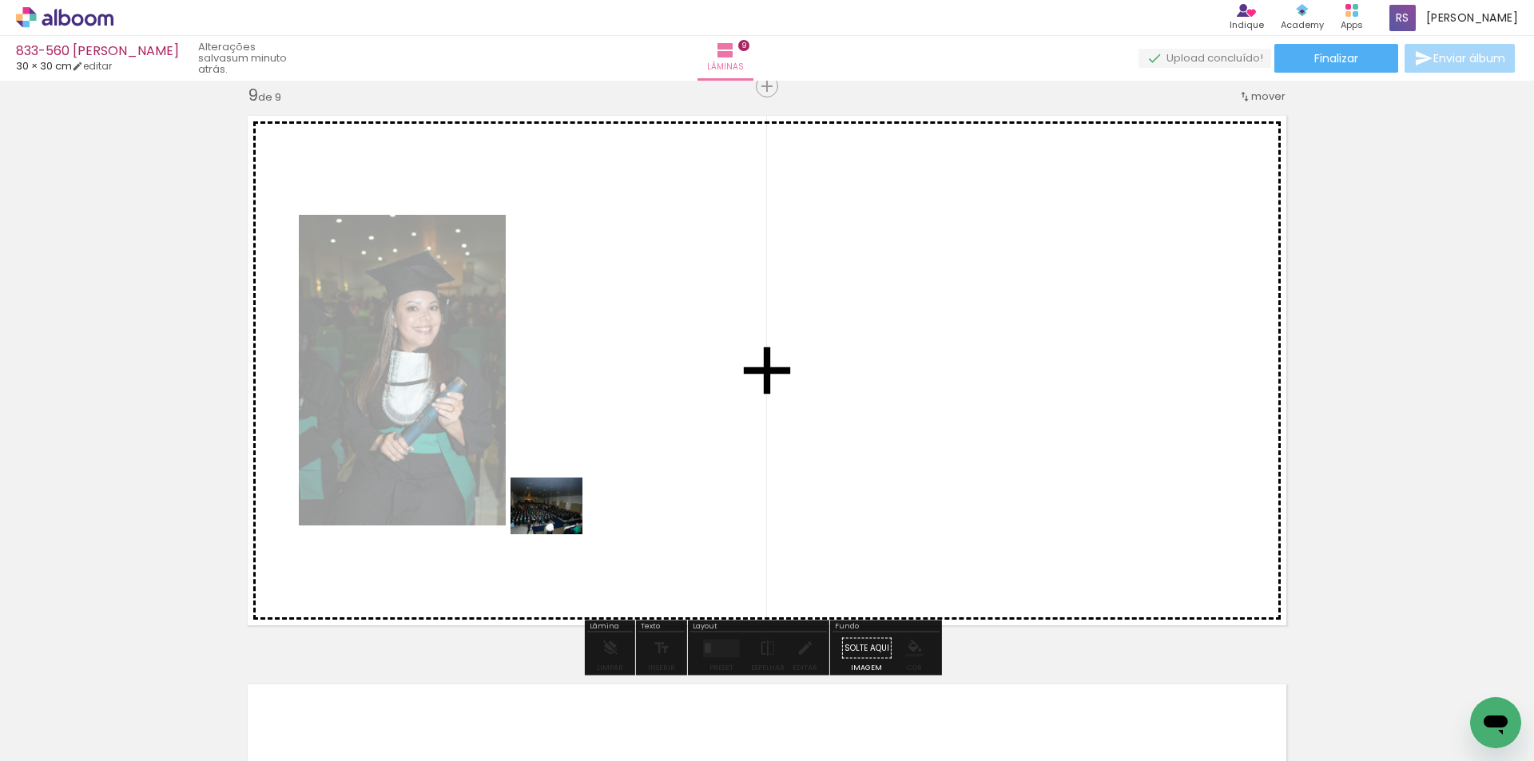
drag, startPoint x: 366, startPoint y: 638, endPoint x: 626, endPoint y: 487, distance: 301.0
click at [626, 487] on quentale-workspace at bounding box center [767, 380] width 1534 height 761
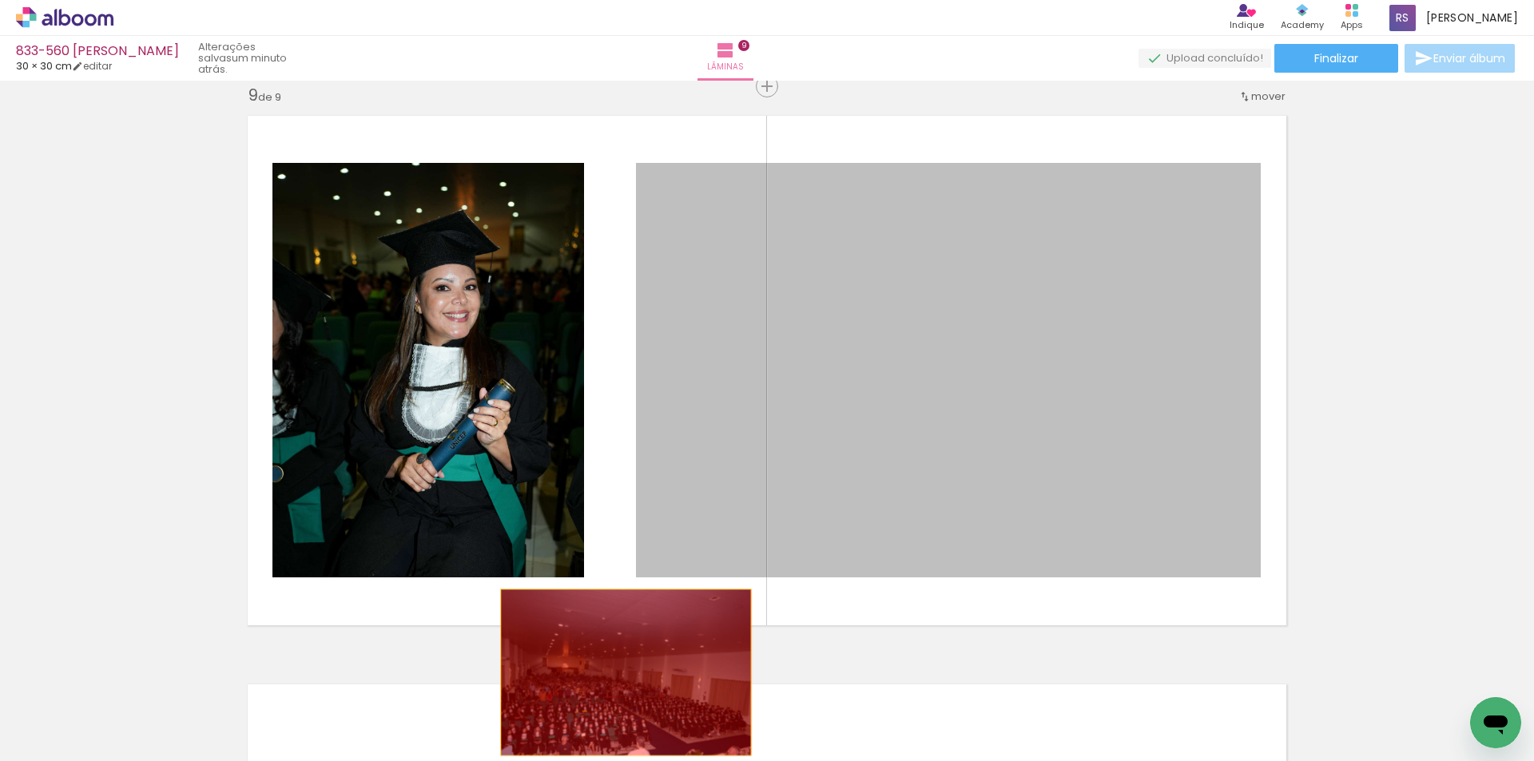
drag, startPoint x: 784, startPoint y: 436, endPoint x: 610, endPoint y: 668, distance: 289.8
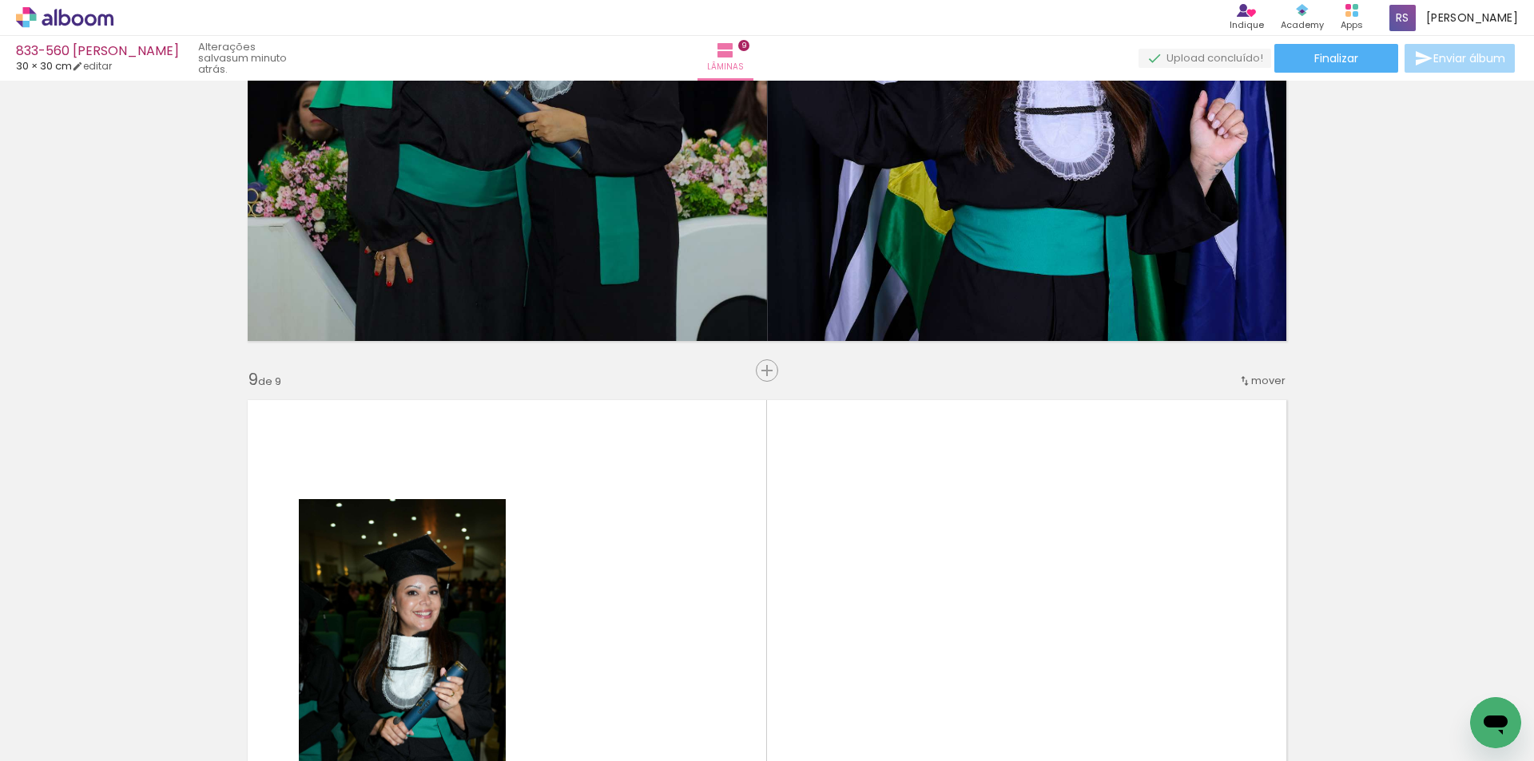
scroll to position [4394, 0]
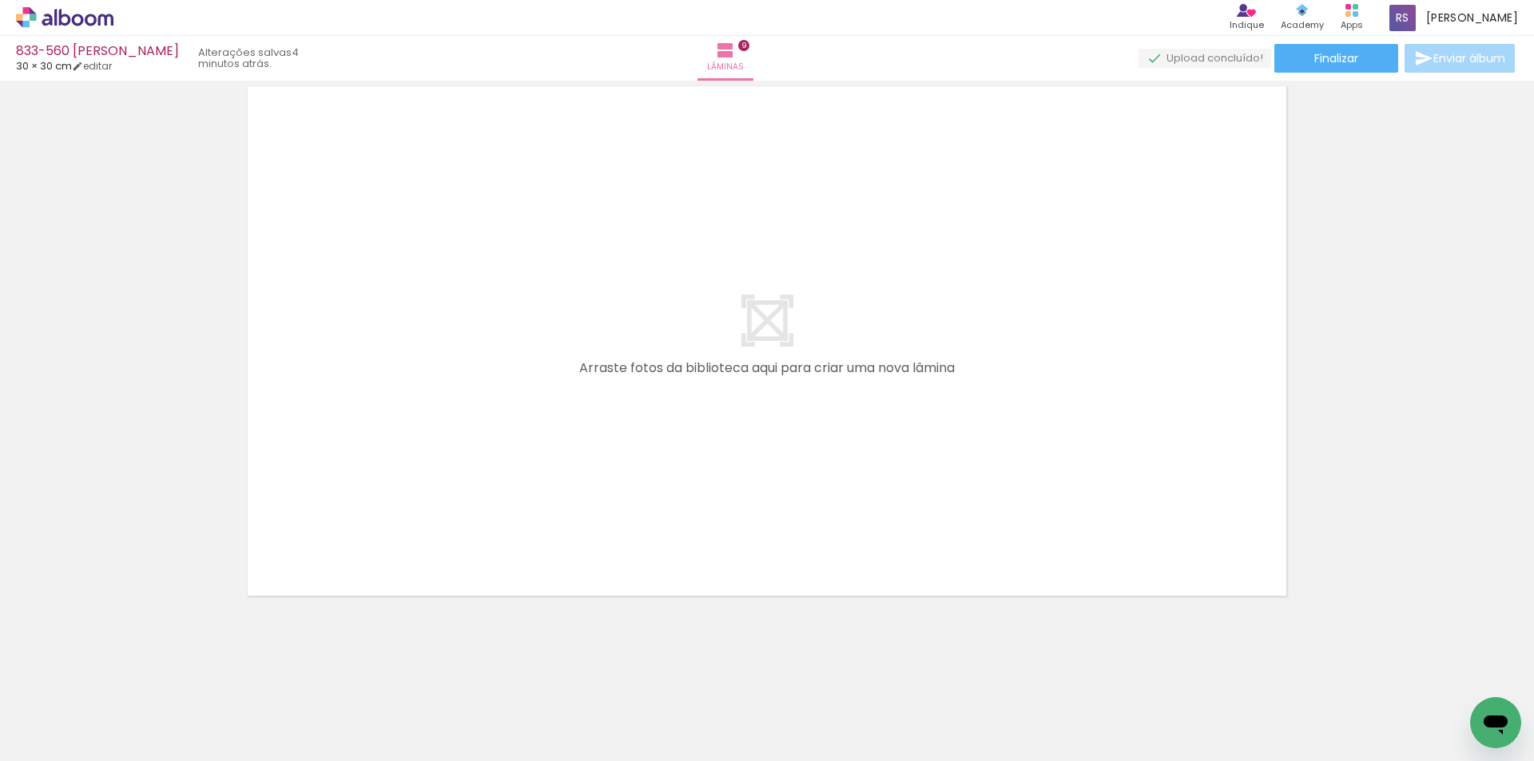
scroll to position [0, 4507]
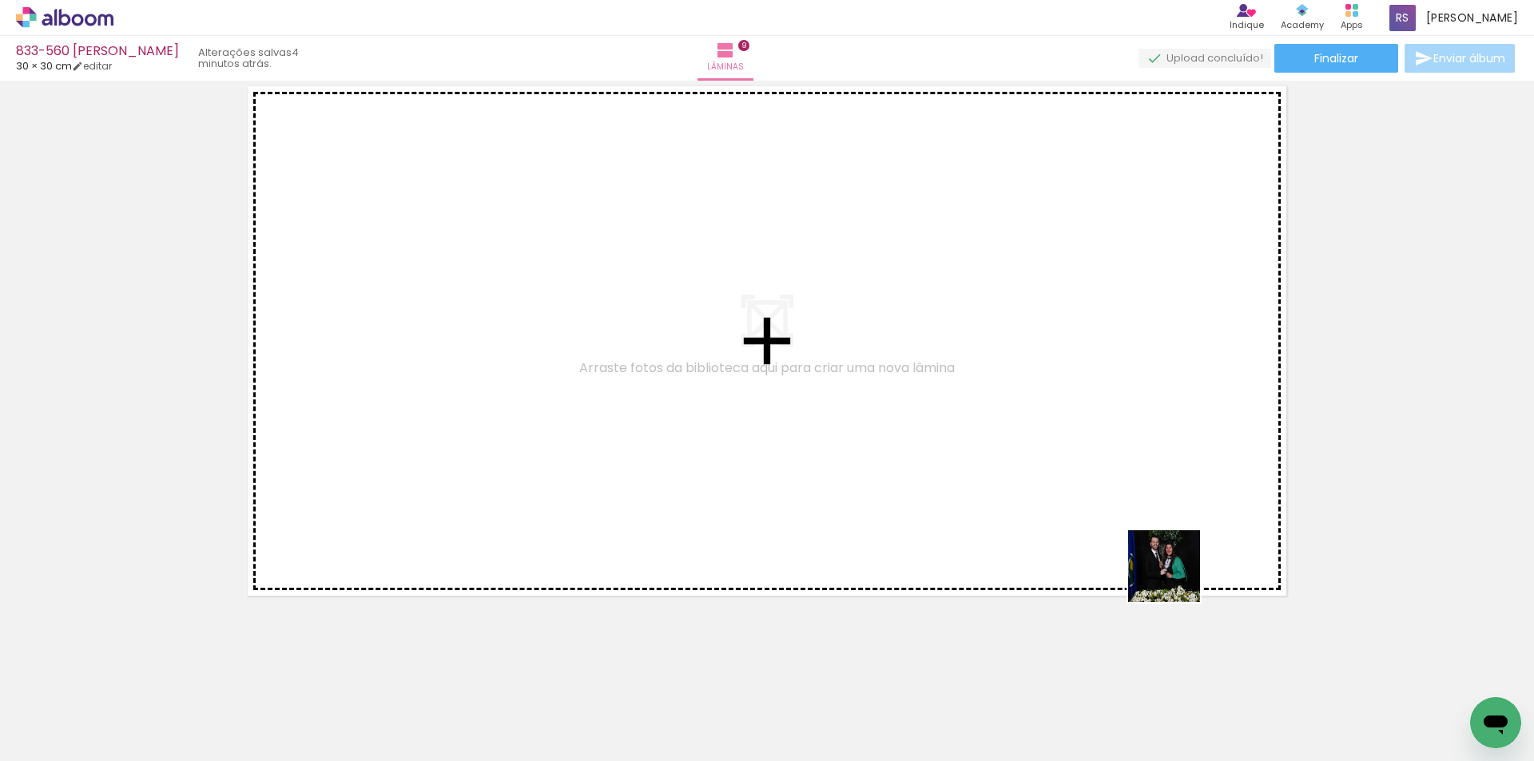
drag, startPoint x: 1387, startPoint y: 705, endPoint x: 1214, endPoint y: 566, distance: 222.1
click at [1133, 521] on quentale-workspace at bounding box center [767, 380] width 1534 height 761
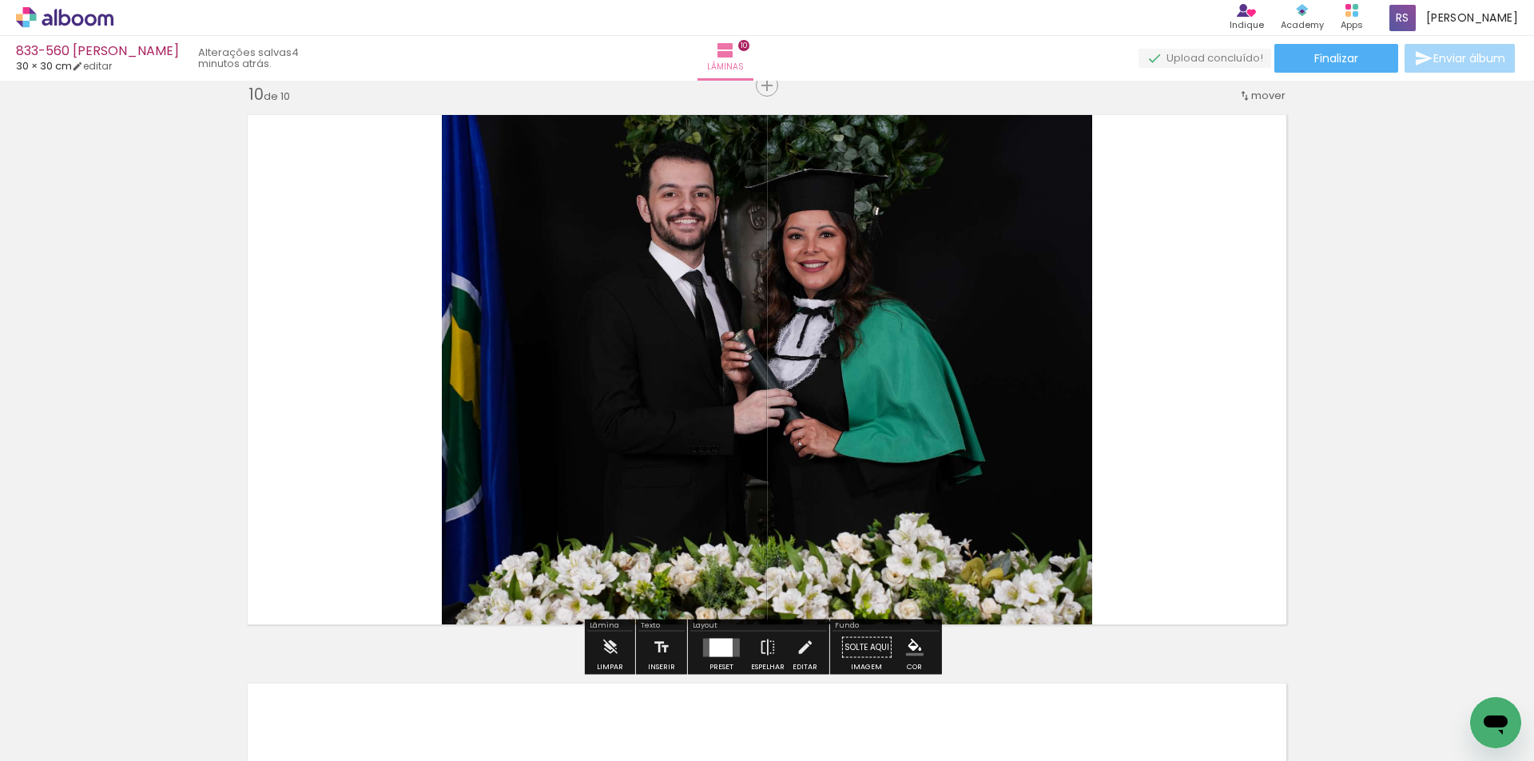
scroll to position [5140, 0]
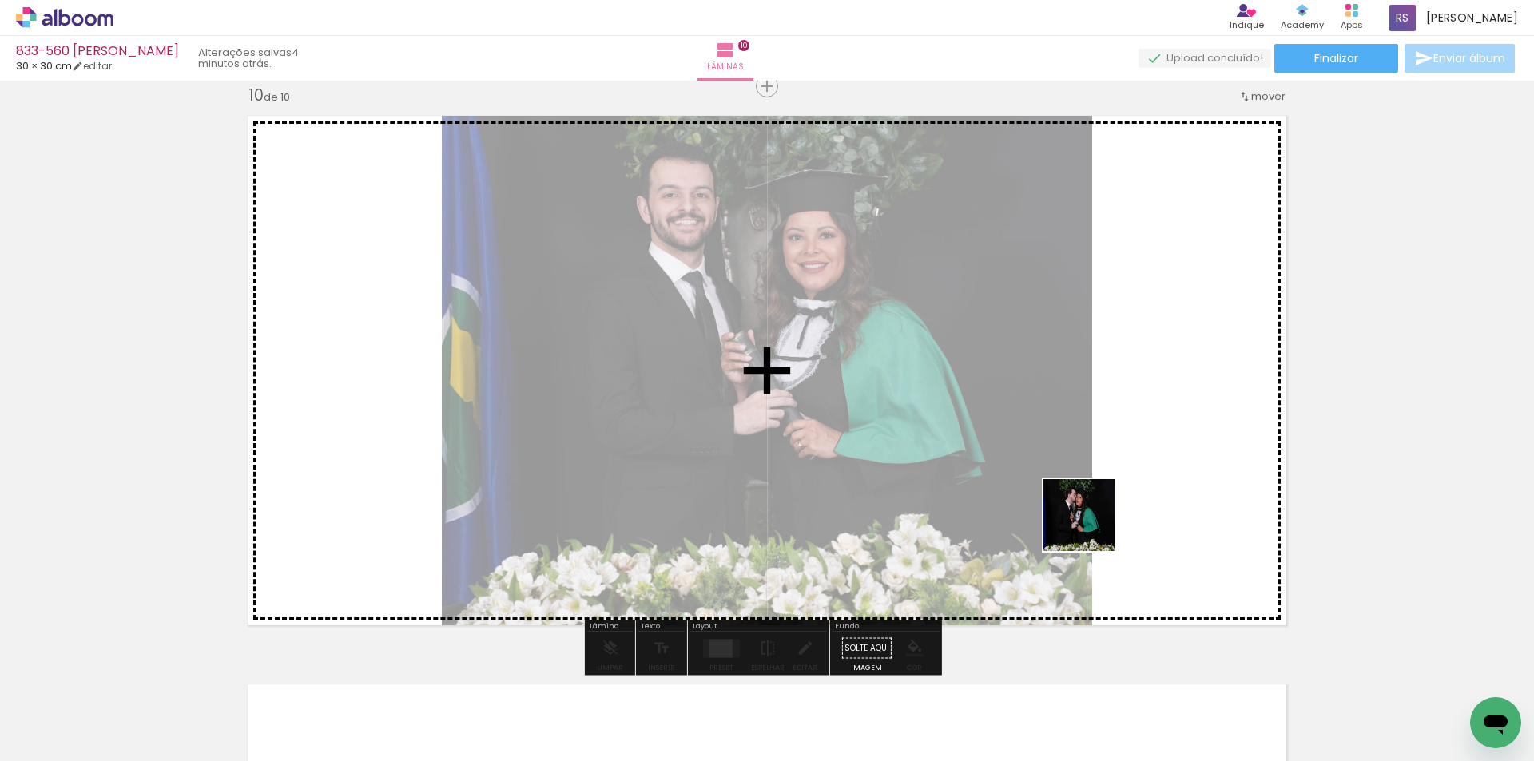
drag, startPoint x: 1448, startPoint y: 708, endPoint x: 1069, endPoint y: 512, distance: 427.0
click at [1069, 512] on quentale-workspace at bounding box center [767, 380] width 1534 height 761
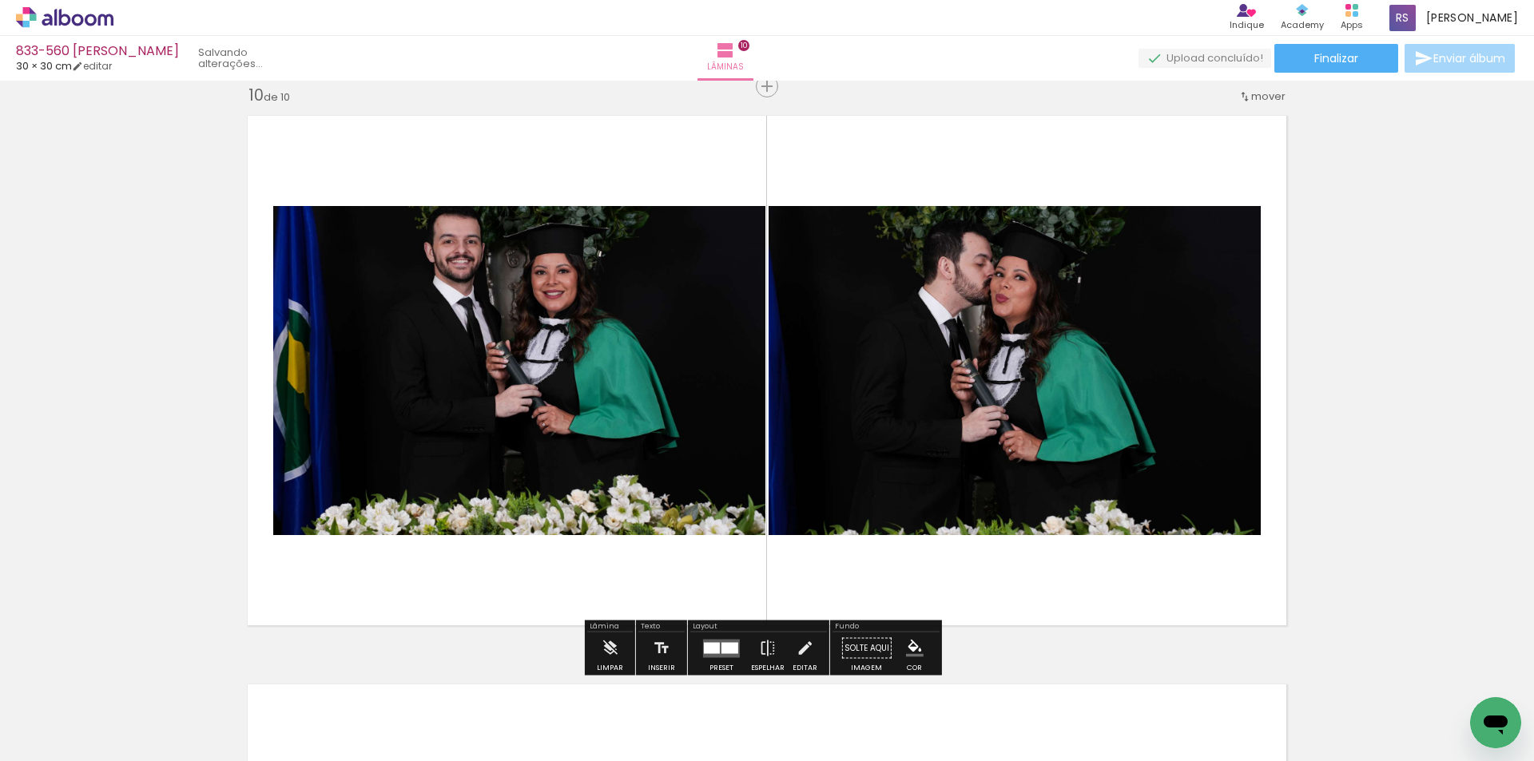
scroll to position [0, 4328]
click at [721, 645] on div at bounding box center [729, 647] width 17 height 11
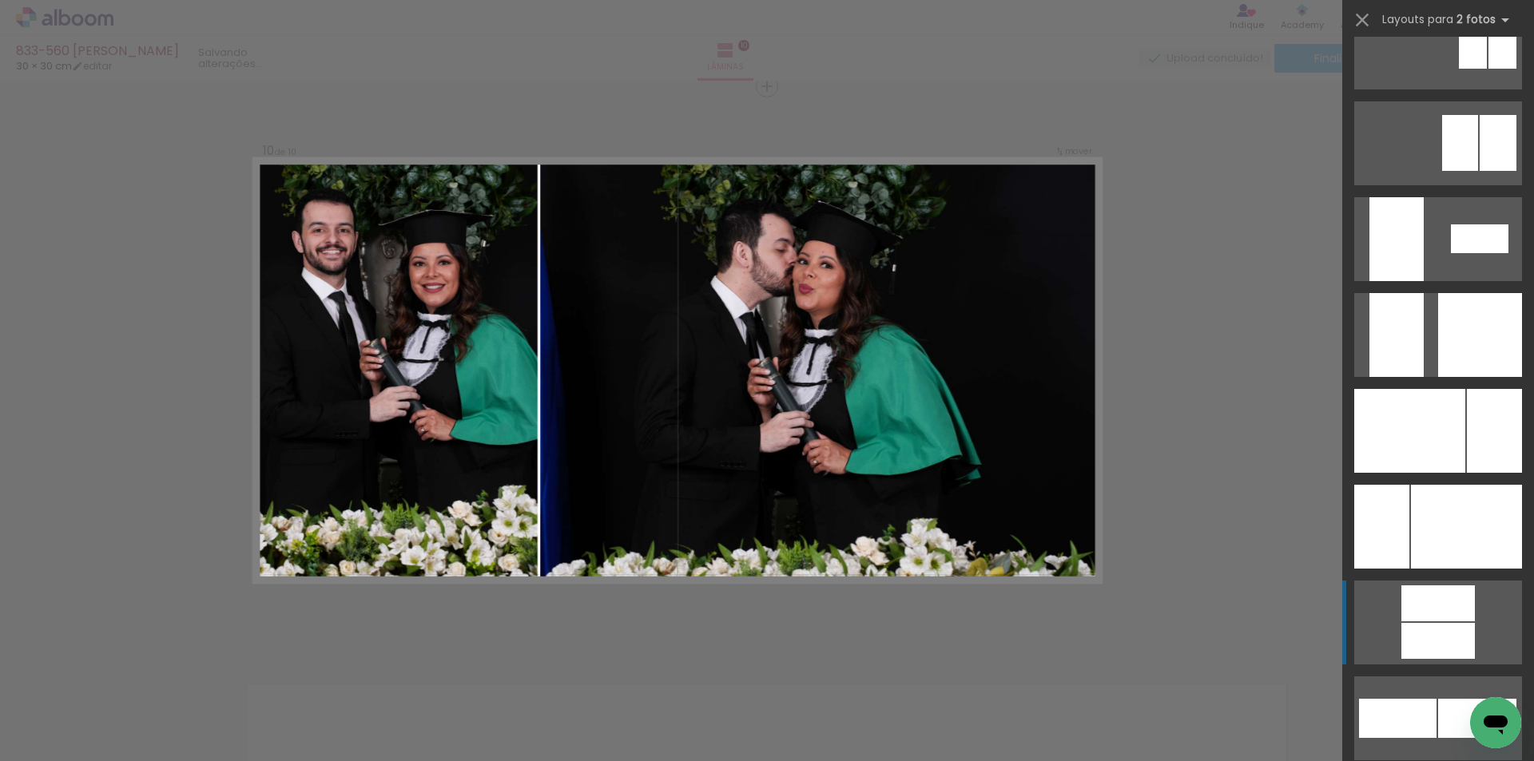
scroll to position [6631, 0]
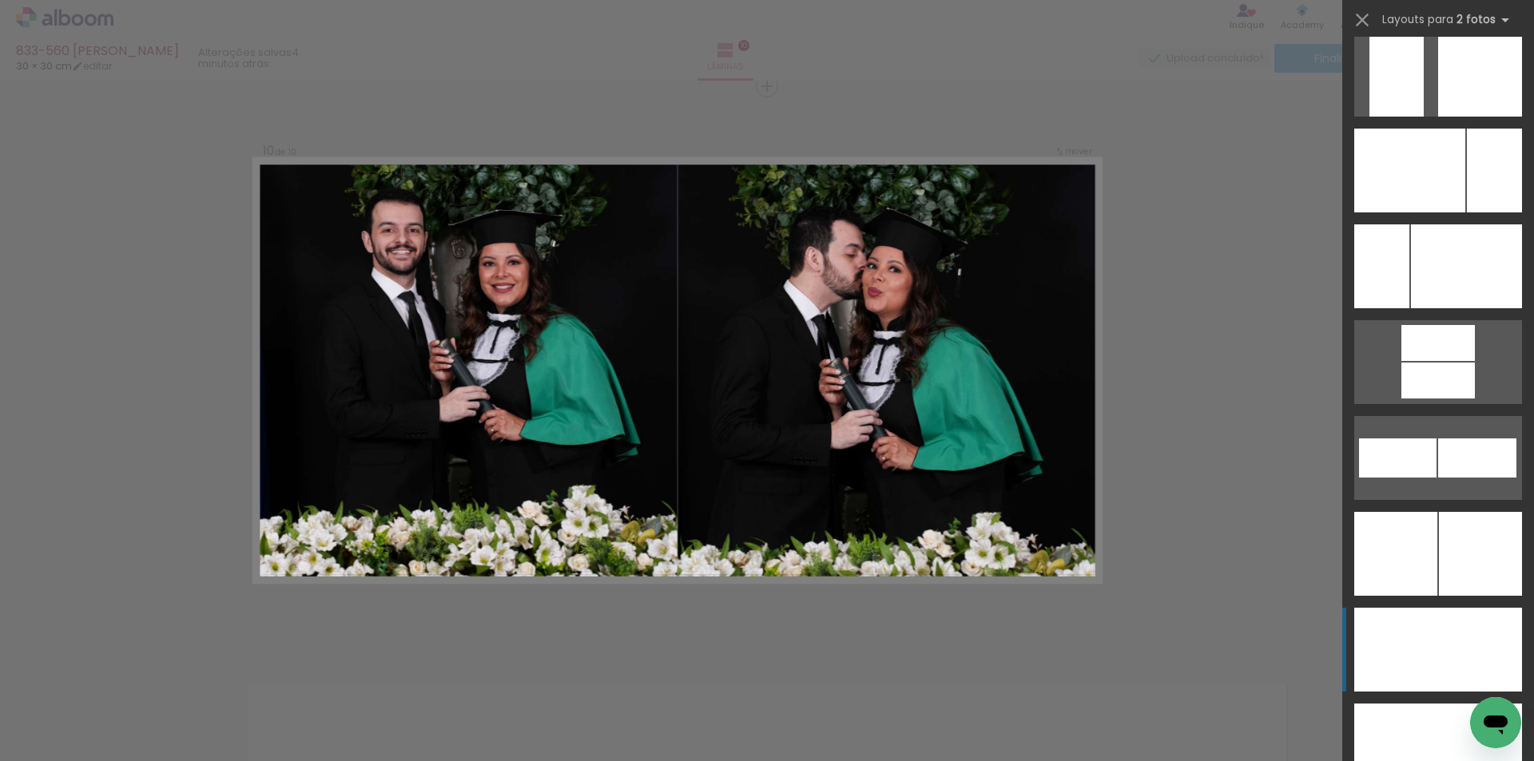
click at [1465, 624] on div at bounding box center [1480, 650] width 84 height 84
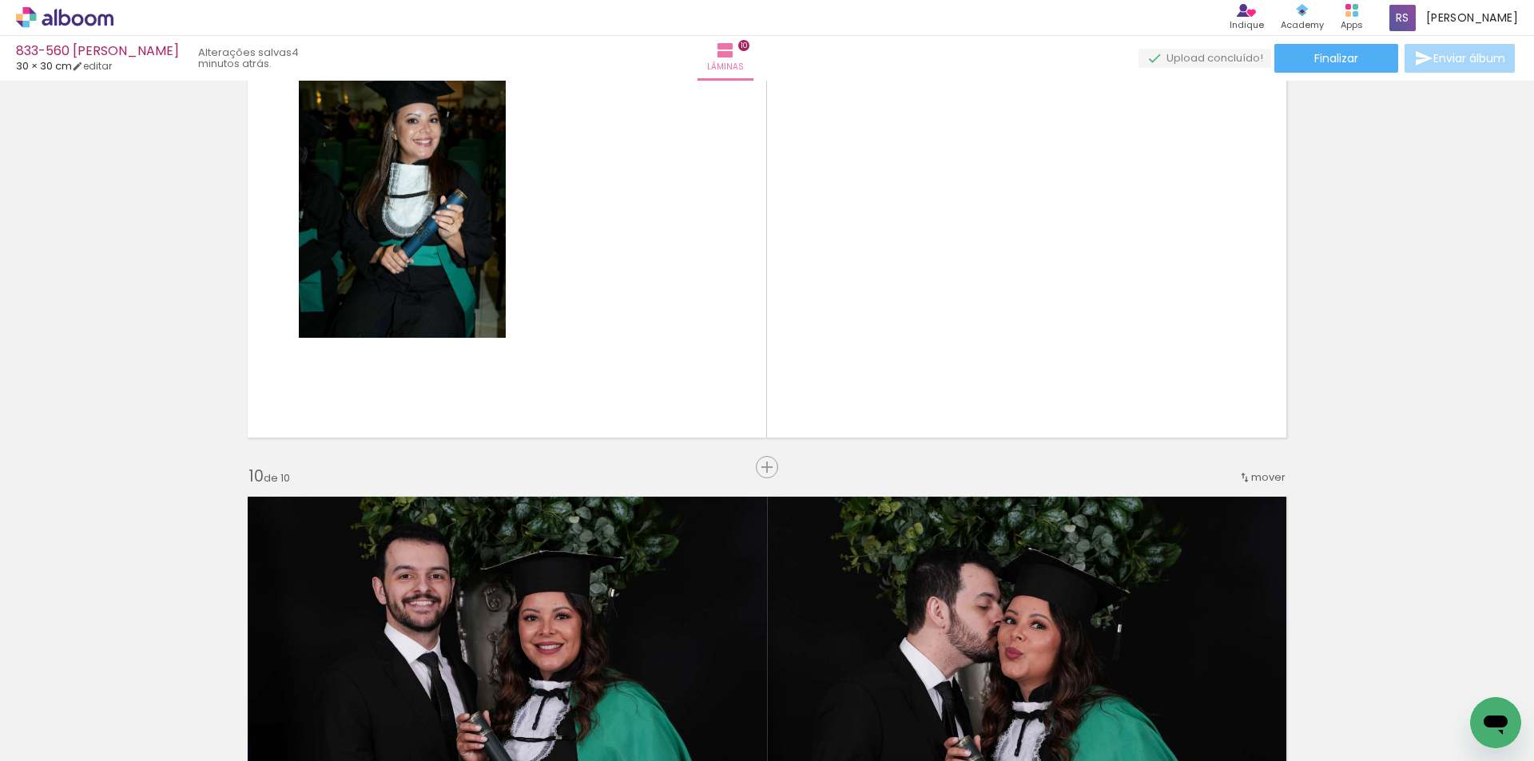
scroll to position [4741, 0]
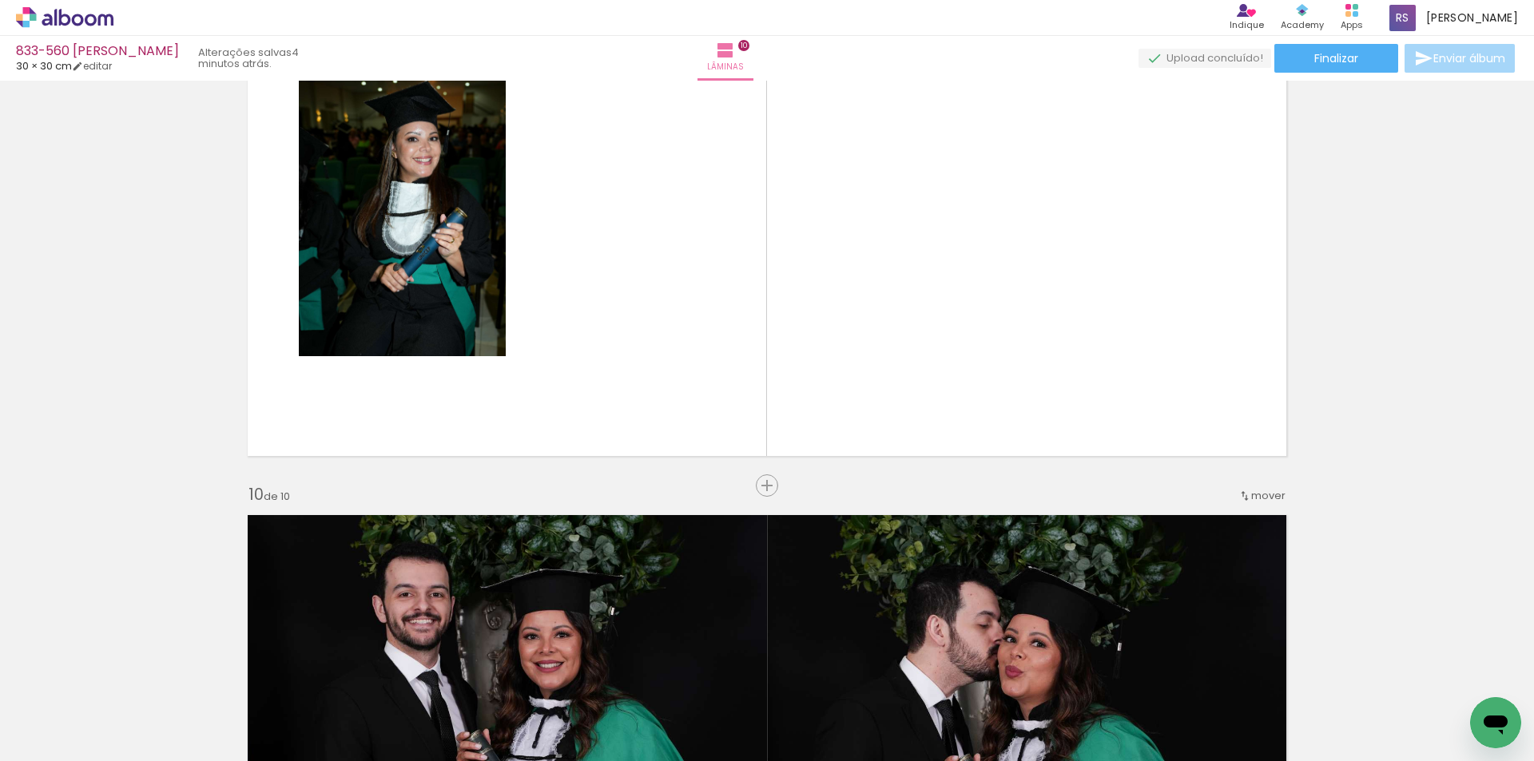
drag, startPoint x: 756, startPoint y: 484, endPoint x: 778, endPoint y: 498, distance: 26.2
click at [777, 484] on span "Inserir lâmina" at bounding box center [808, 486] width 62 height 10
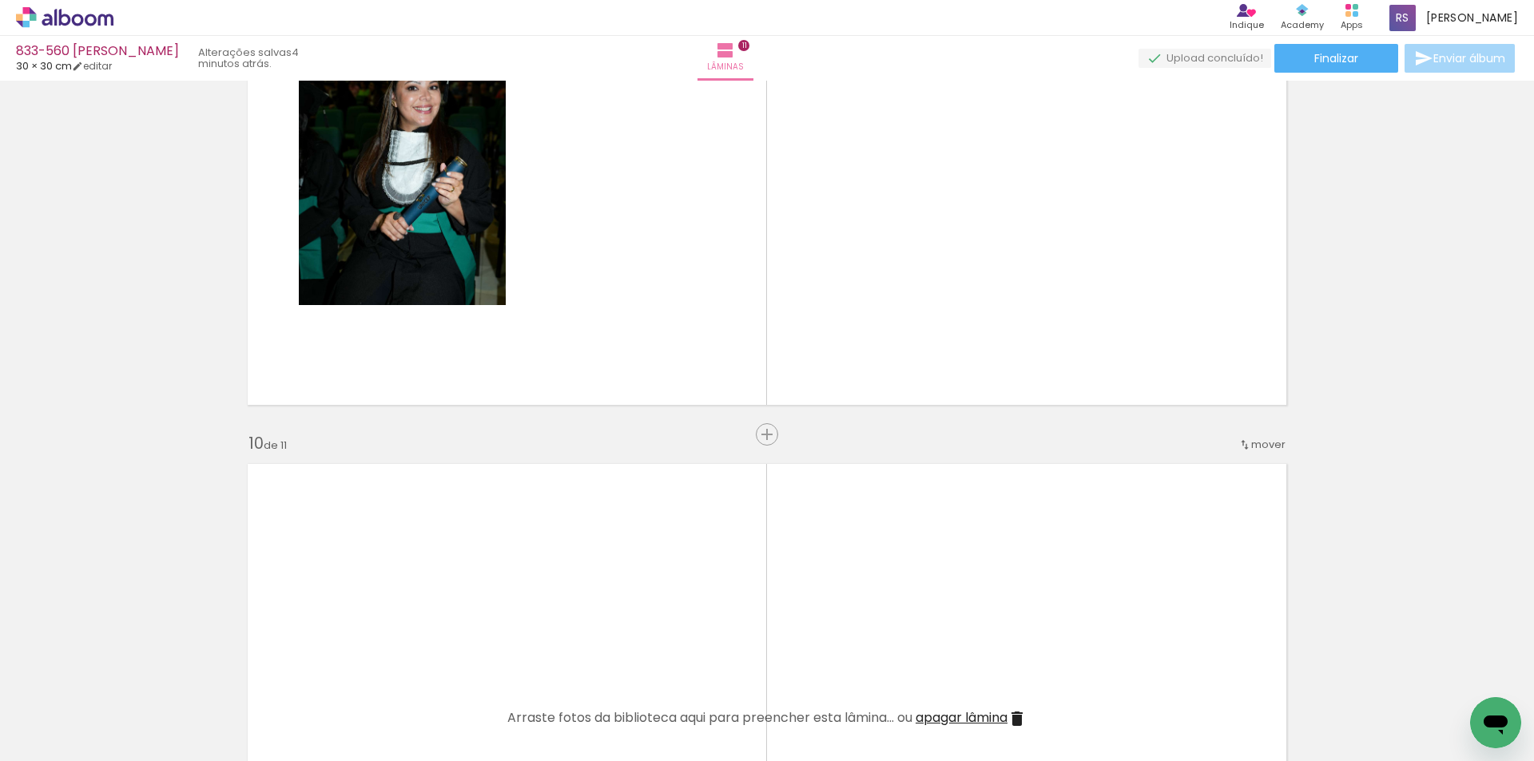
scroll to position [4821, 0]
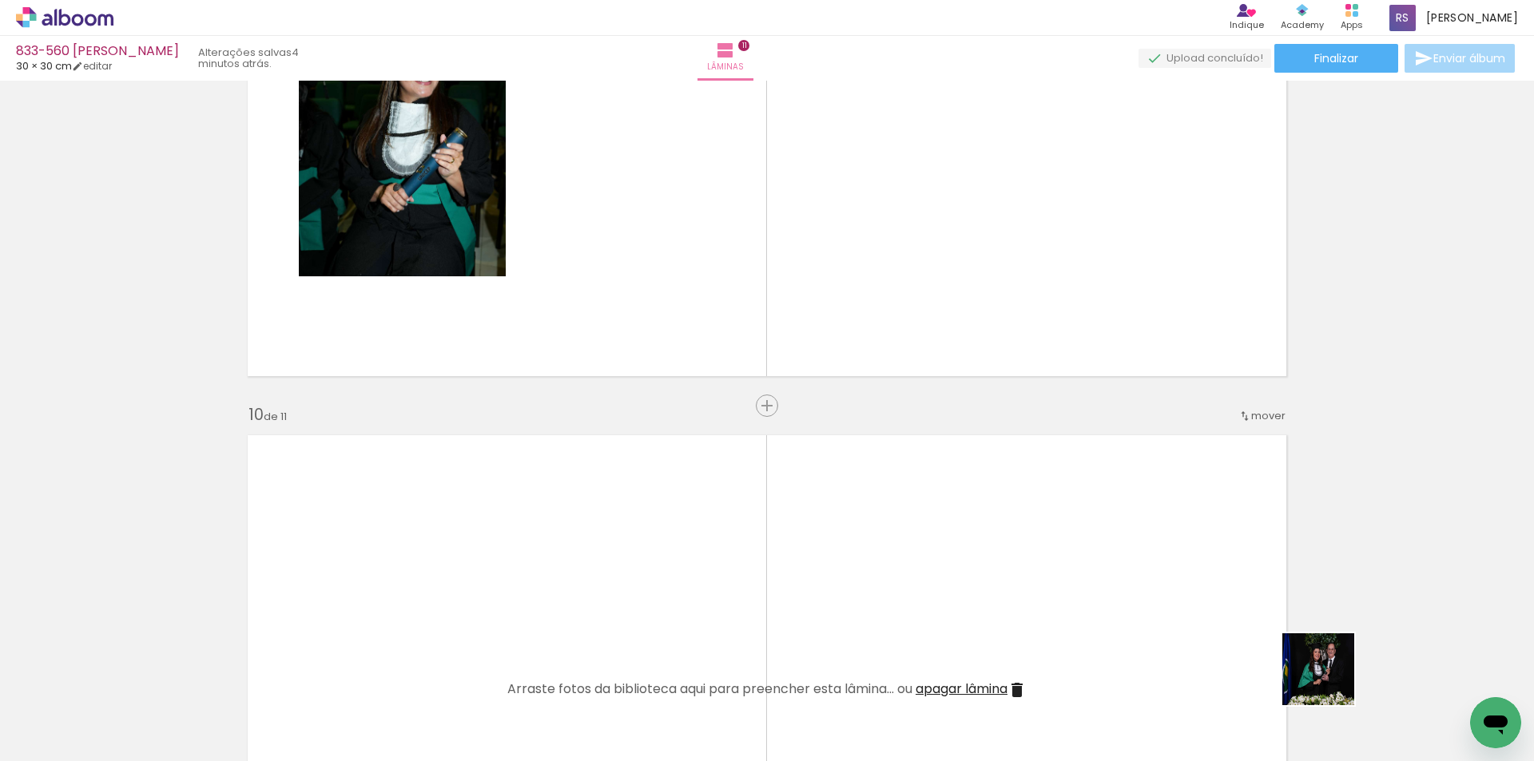
drag, startPoint x: 1400, startPoint y: 705, endPoint x: 1071, endPoint y: 692, distance: 330.2
click at [896, 618] on quentale-workspace at bounding box center [767, 380] width 1534 height 761
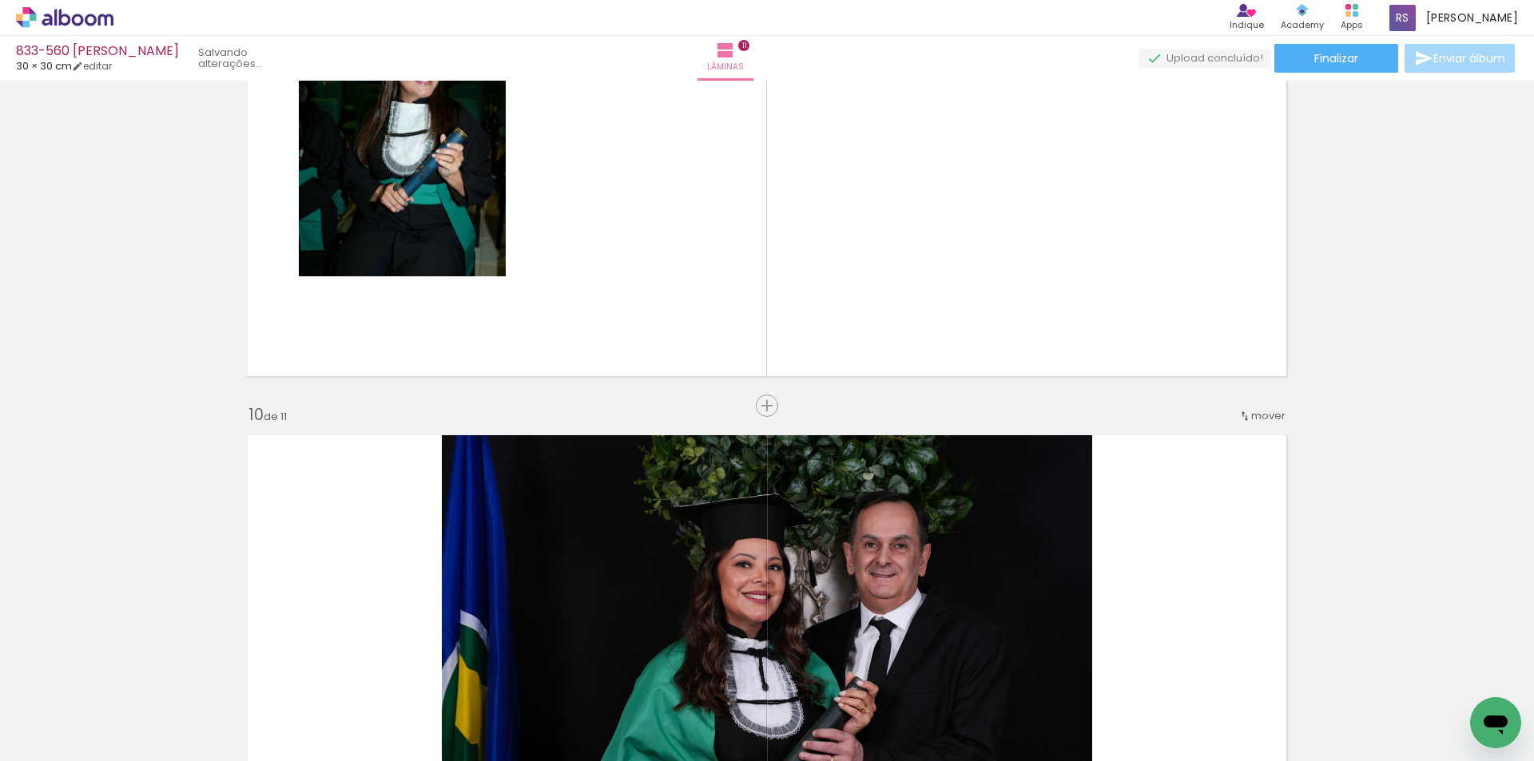
scroll to position [0, 4239]
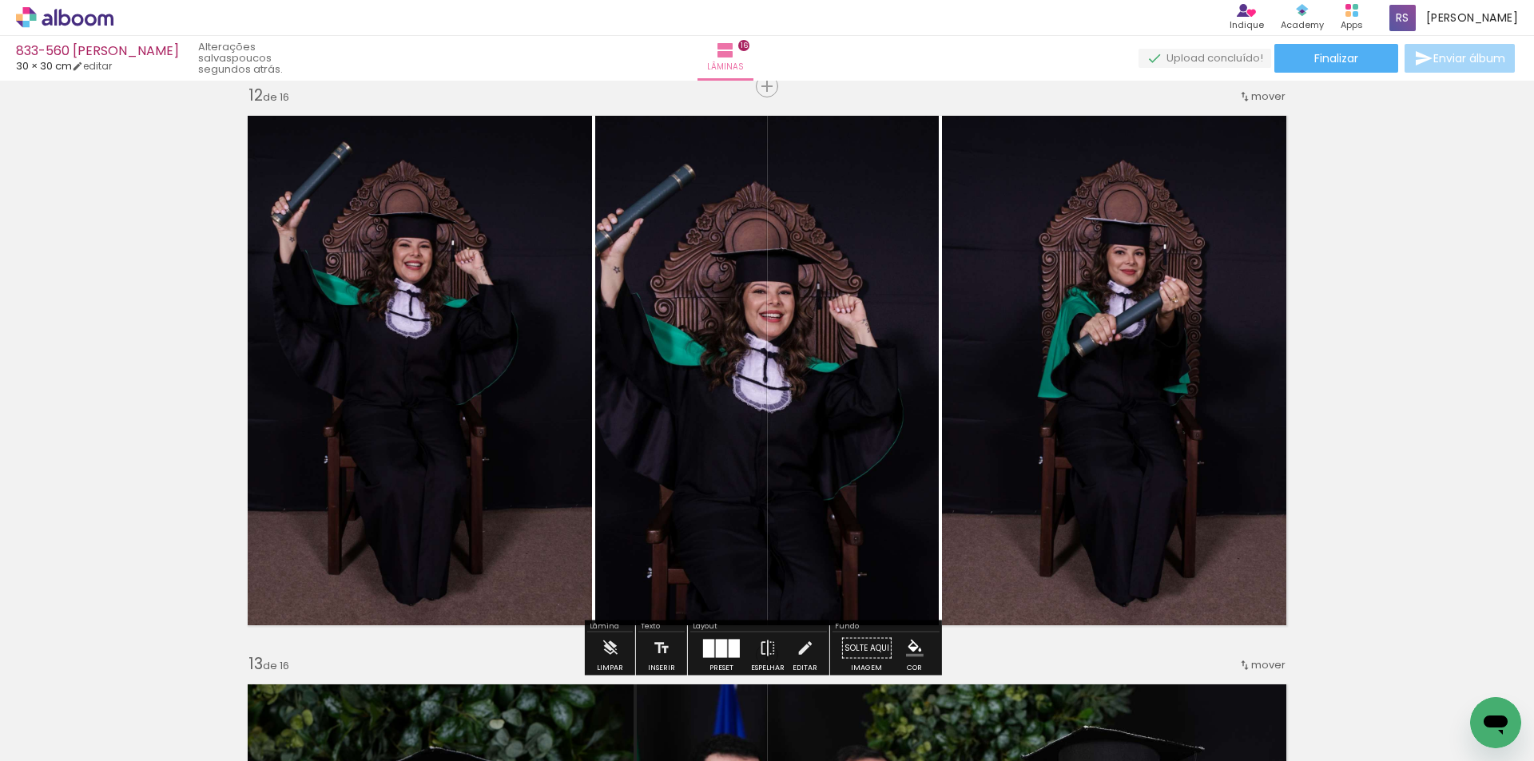
scroll to position [0, 3076]
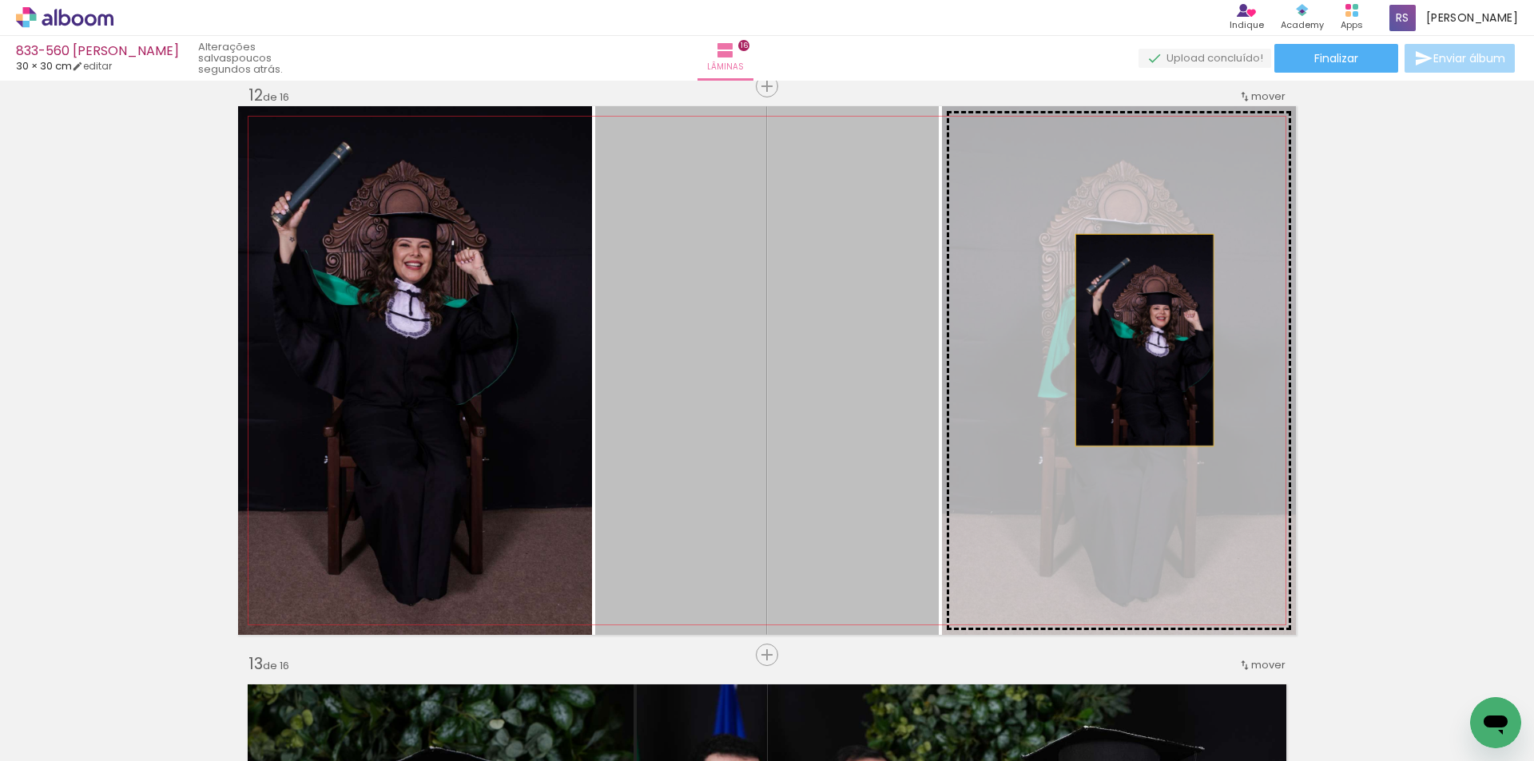
drag, startPoint x: 782, startPoint y: 376, endPoint x: 1183, endPoint y: 336, distance: 403.1
click at [0, 0] on slot at bounding box center [0, 0] width 0 height 0
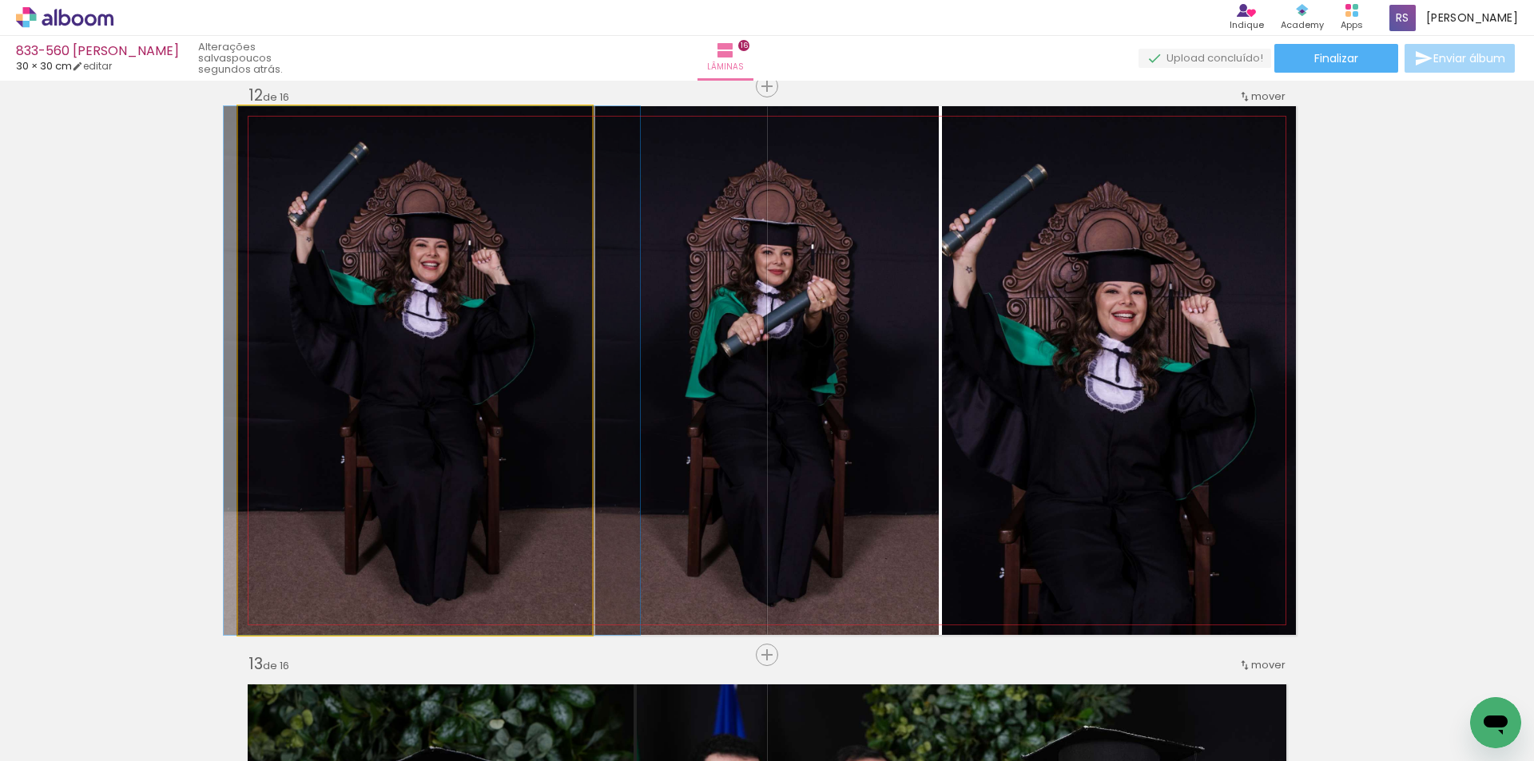
drag, startPoint x: 435, startPoint y: 409, endPoint x: 451, endPoint y: 409, distance: 16.8
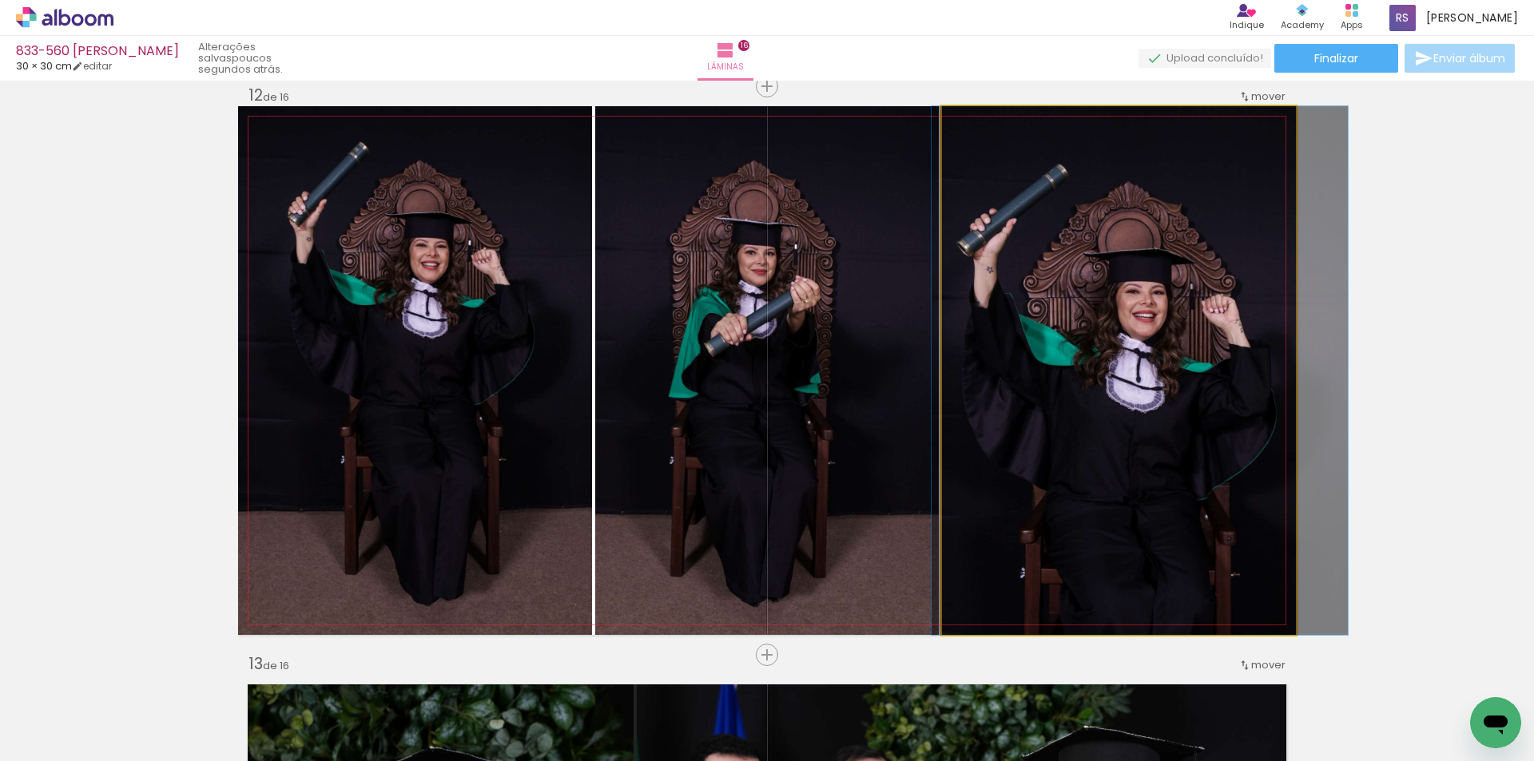
drag, startPoint x: 981, startPoint y: 514, endPoint x: 1002, endPoint y: 510, distance: 21.2
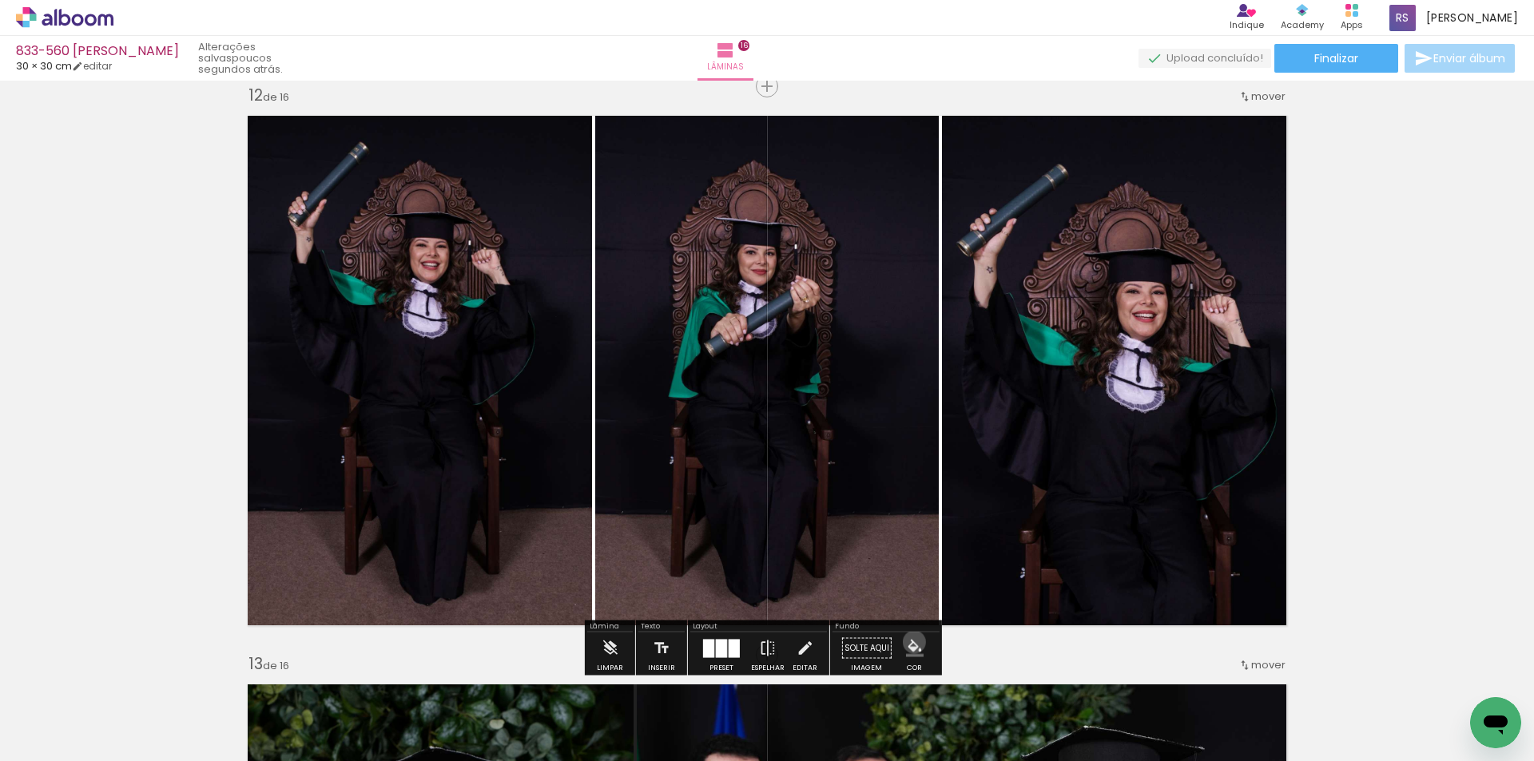
click at [908, 642] on iron-icon "color picker" at bounding box center [915, 649] width 18 height 18
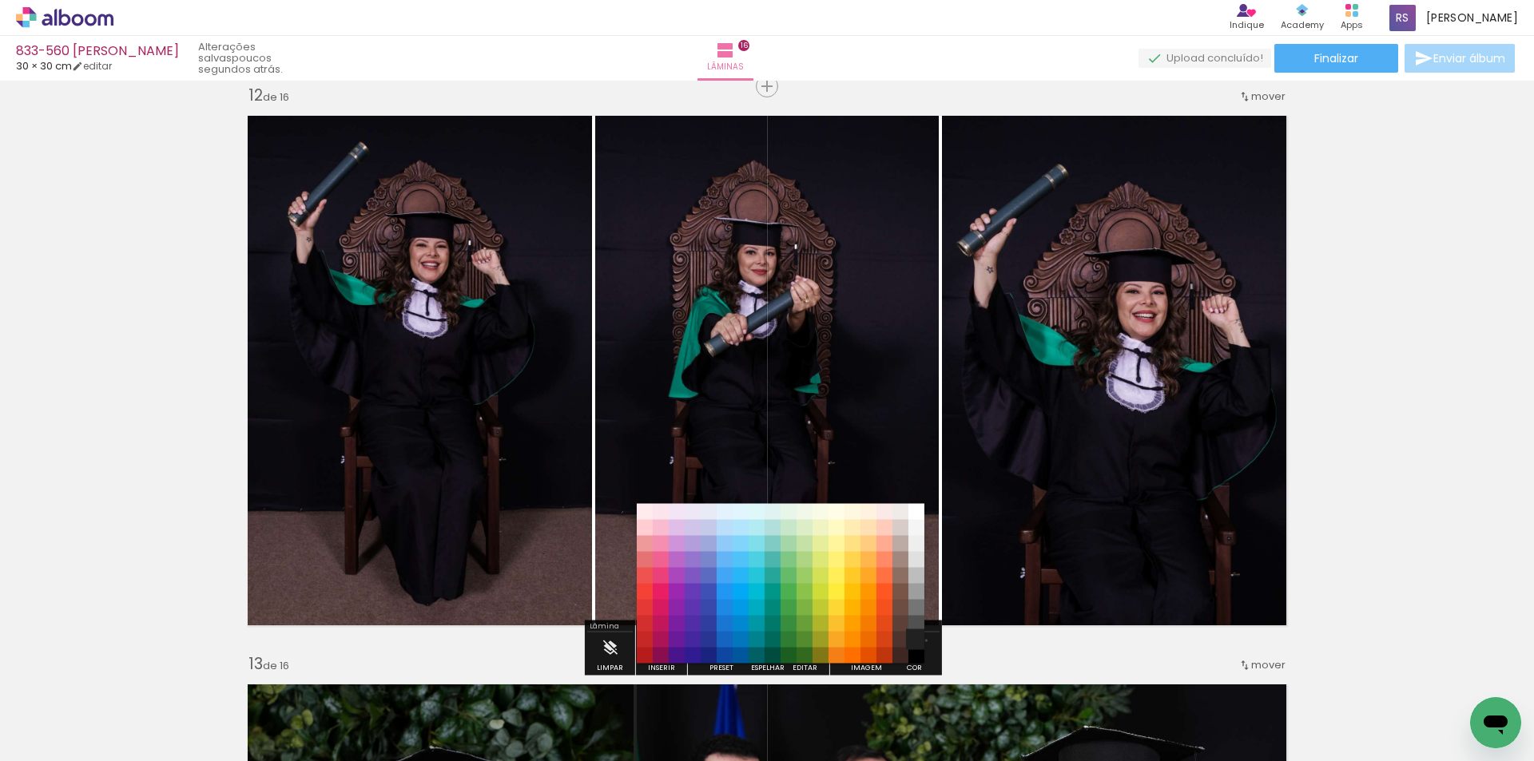
click at [920, 641] on paper-item "#212121" at bounding box center [916, 640] width 16 height 16
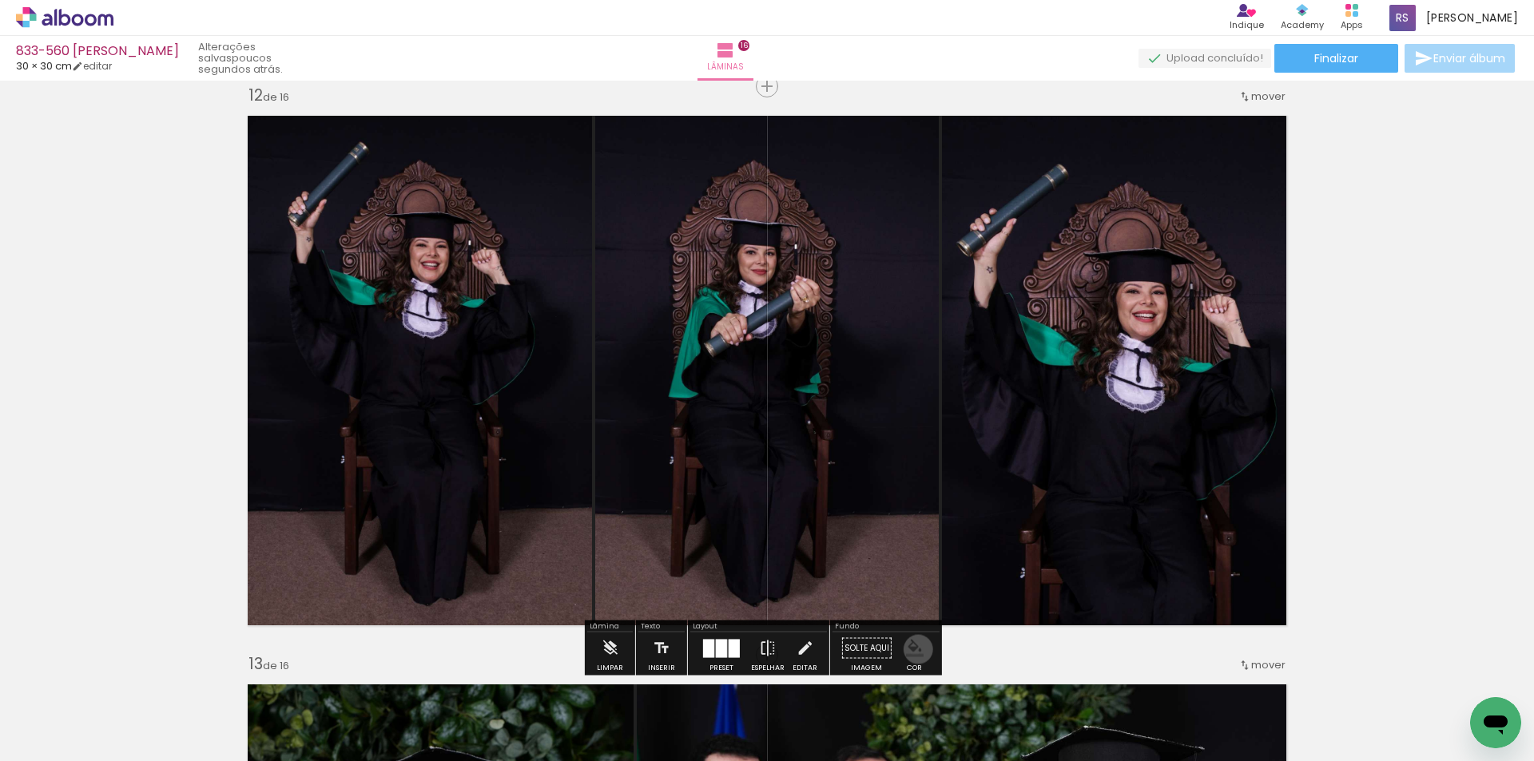
click at [912, 650] on iron-icon "color picker" at bounding box center [915, 649] width 18 height 18
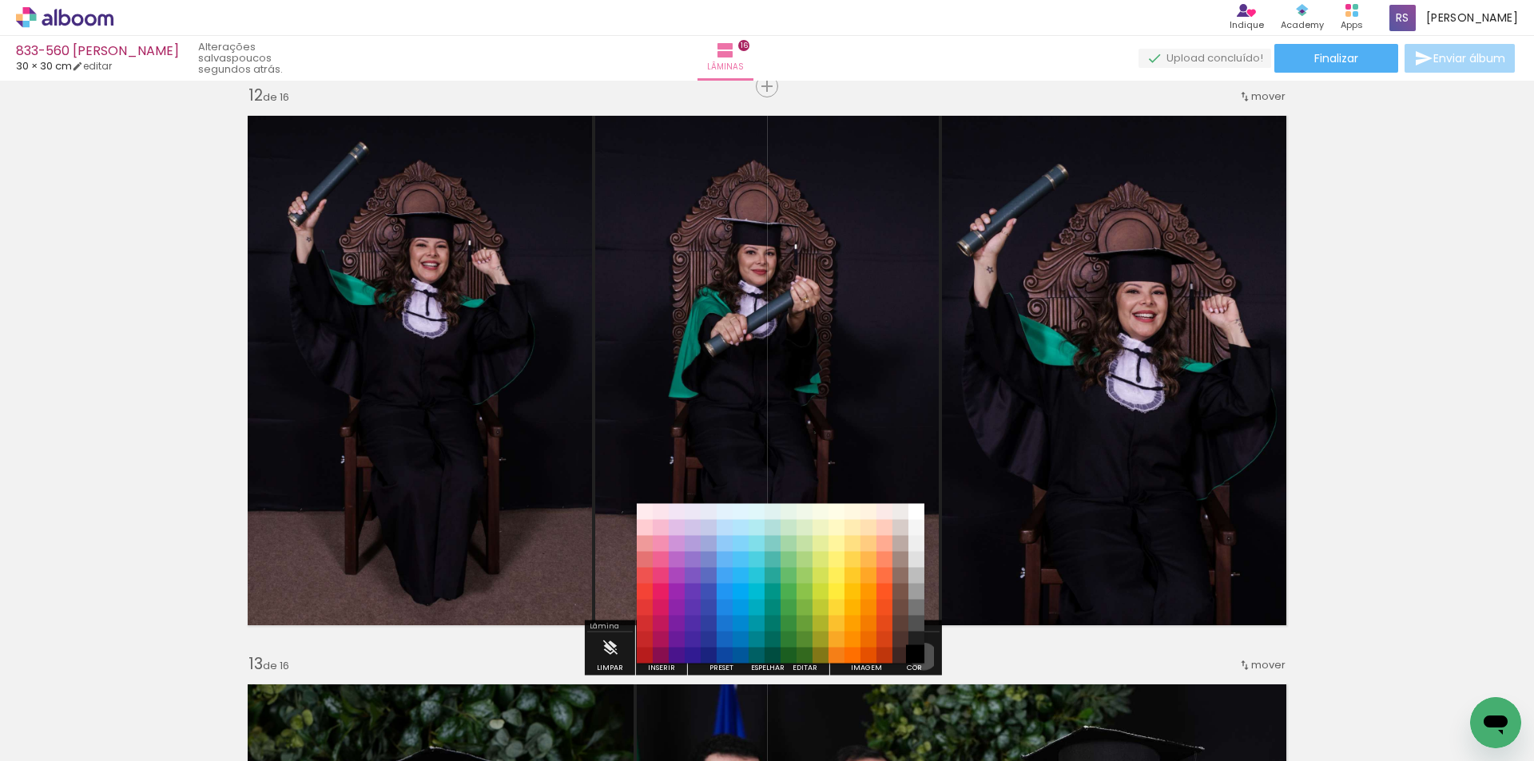
click at [918, 657] on paper-item "#000000" at bounding box center [916, 656] width 16 height 16
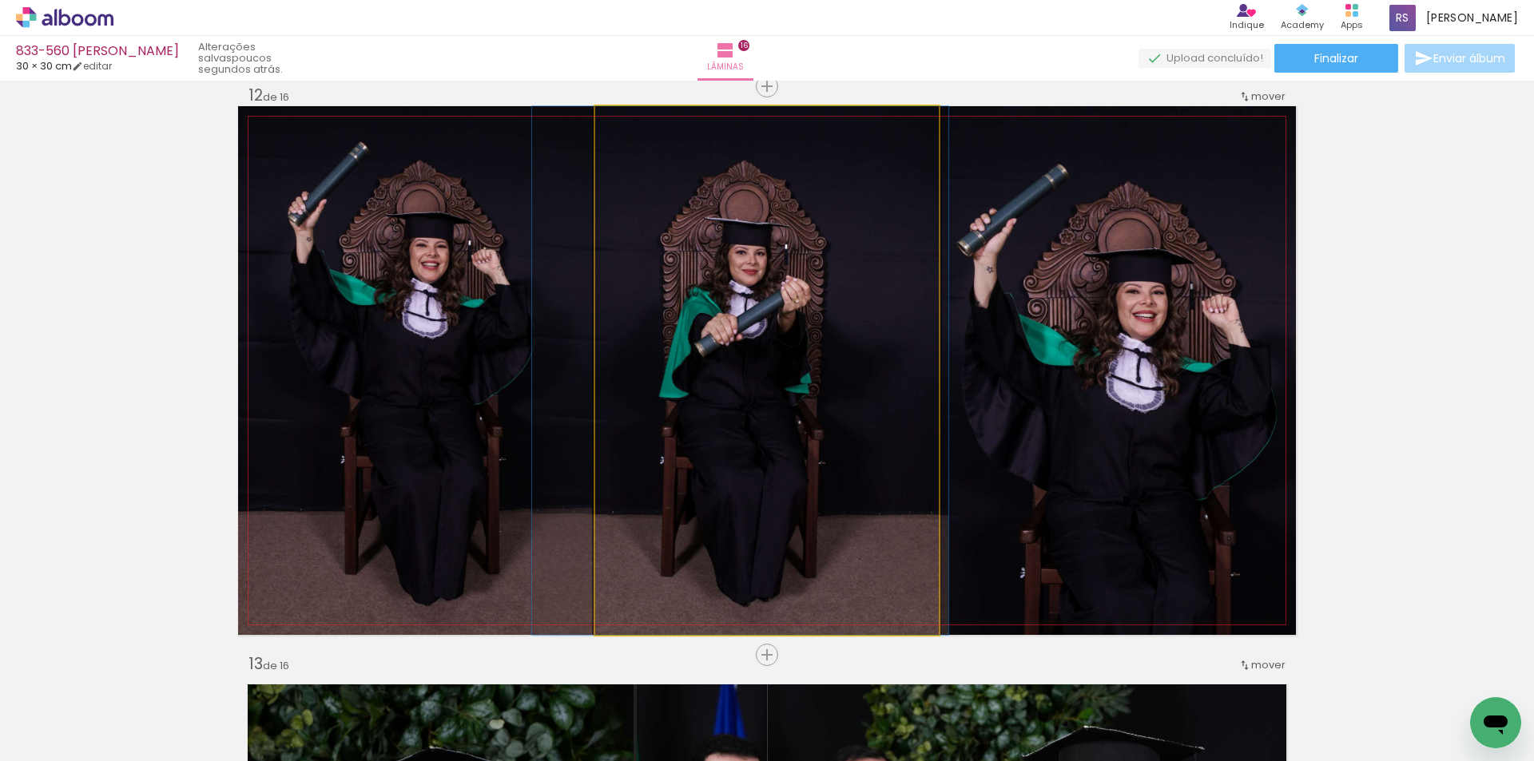
drag, startPoint x: 812, startPoint y: 491, endPoint x: 802, endPoint y: 488, distance: 10.1
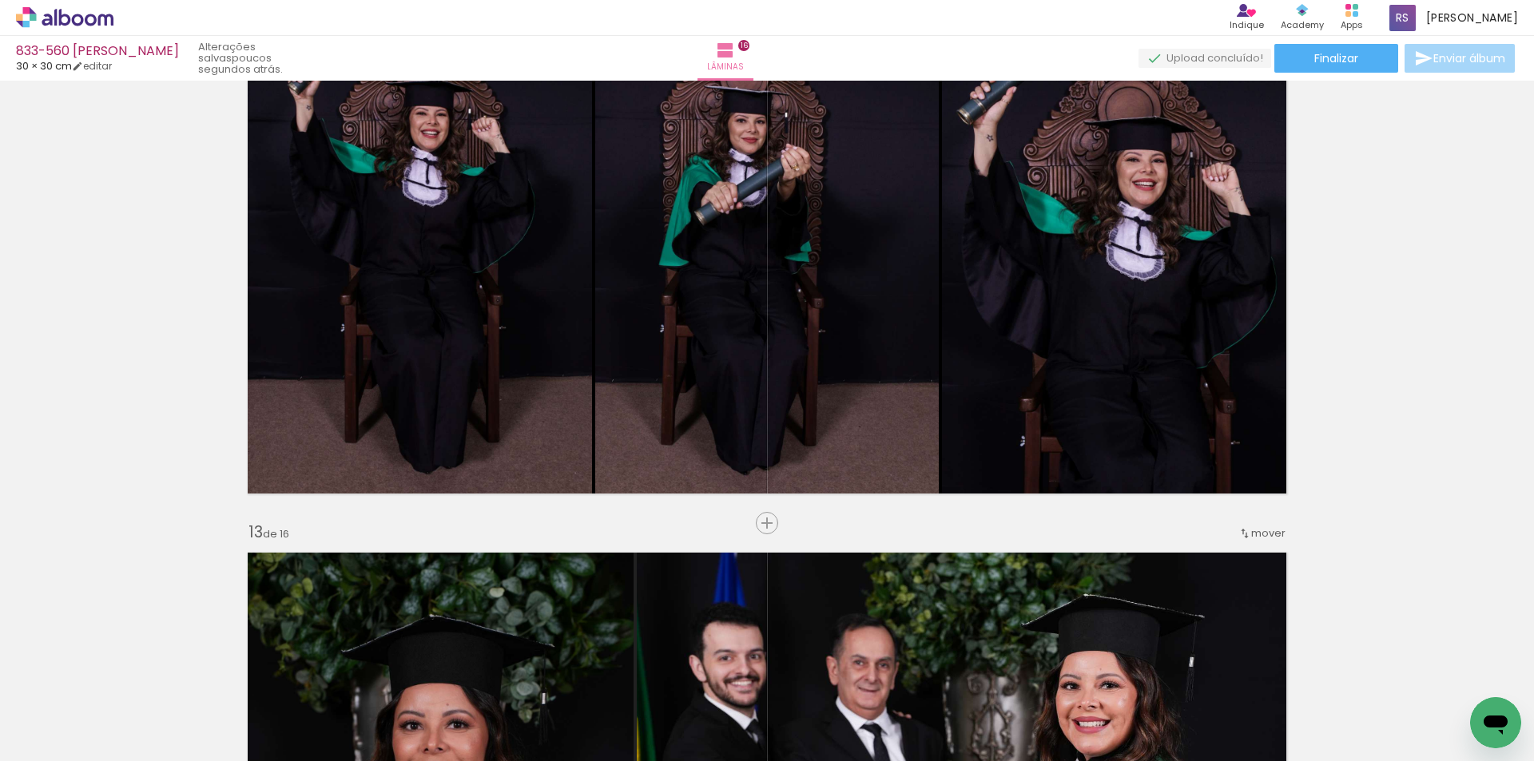
scroll to position [6437, 0]
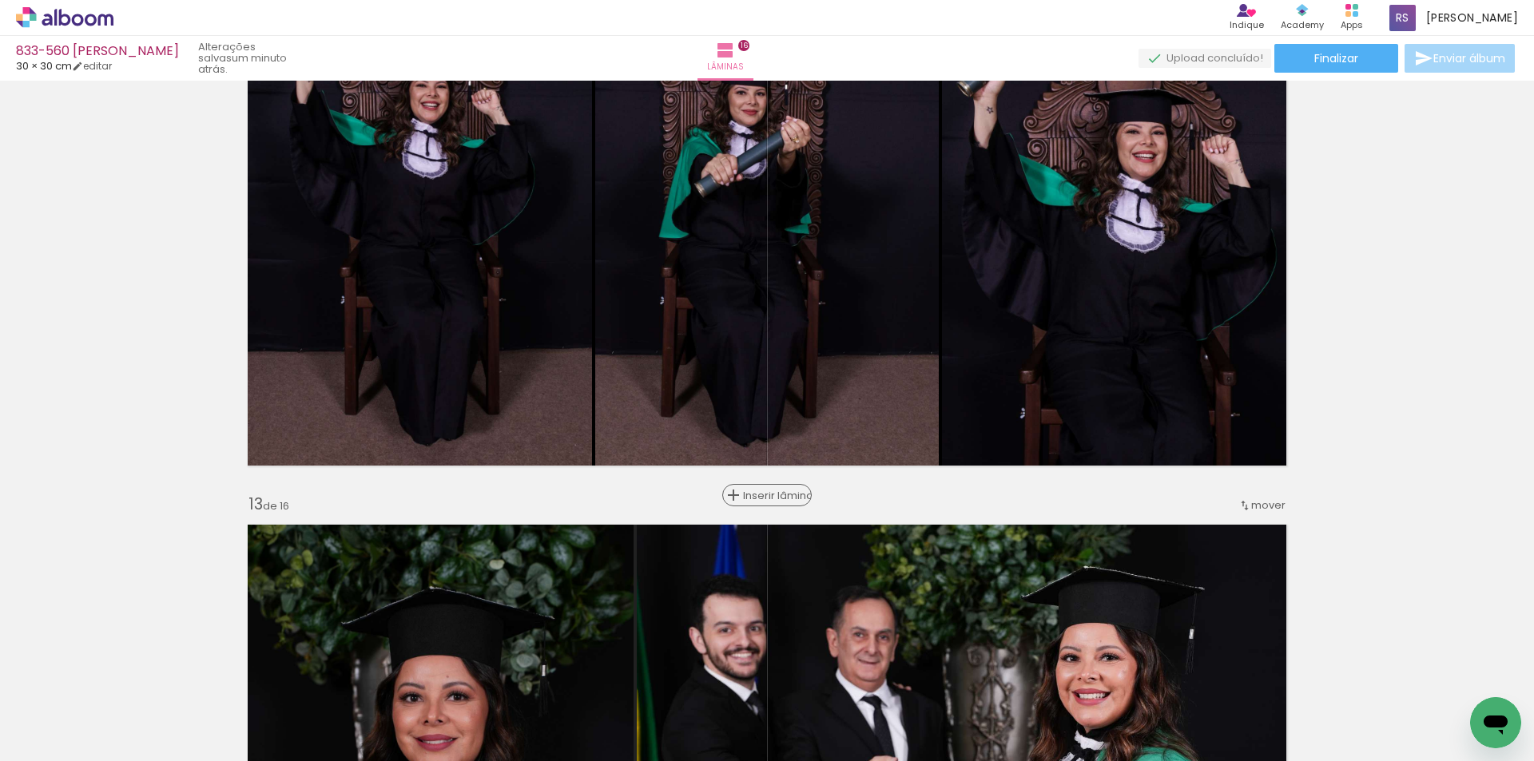
click at [761, 500] on span "Inserir lâmina" at bounding box center [774, 496] width 62 height 10
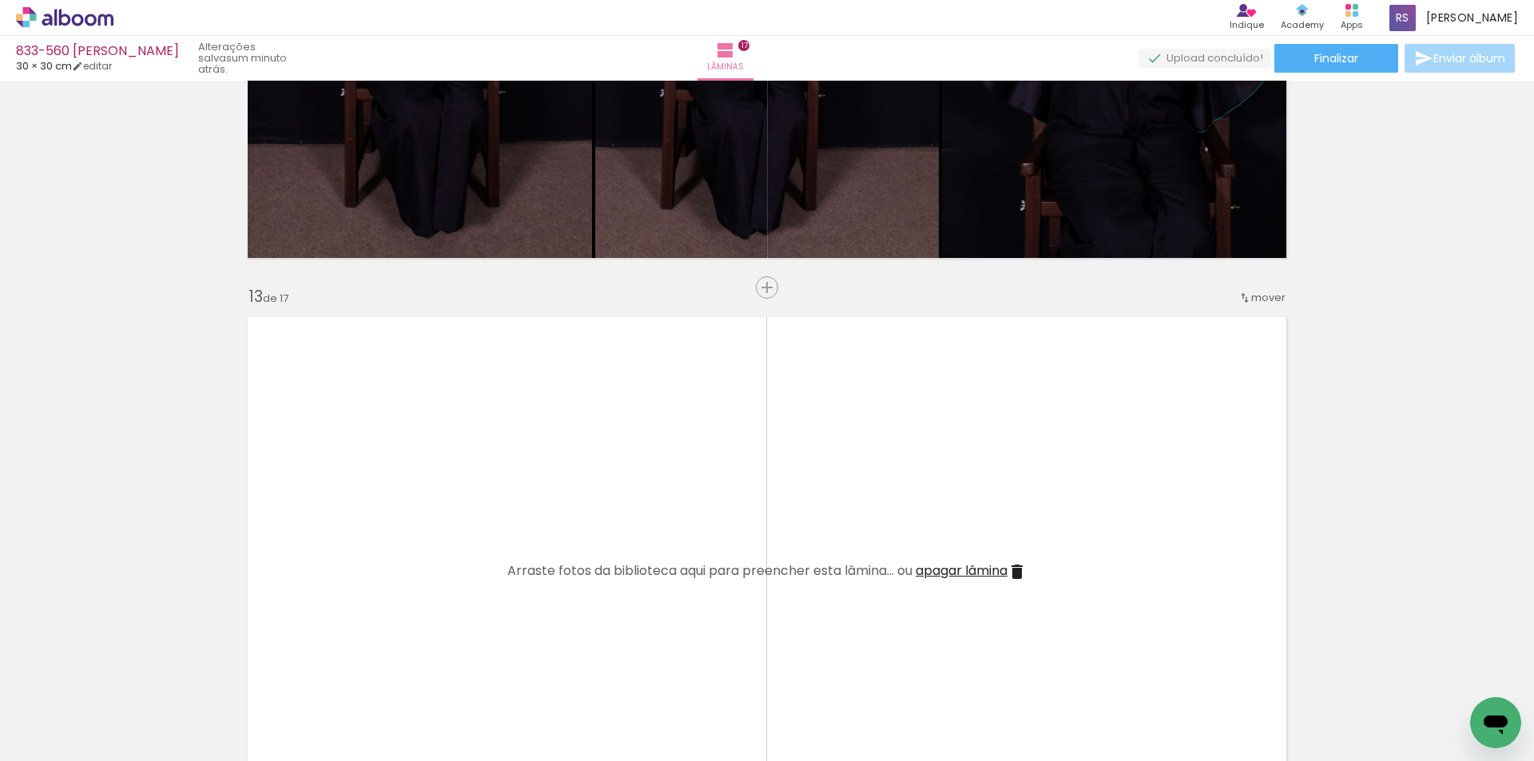
scroll to position [6677, 0]
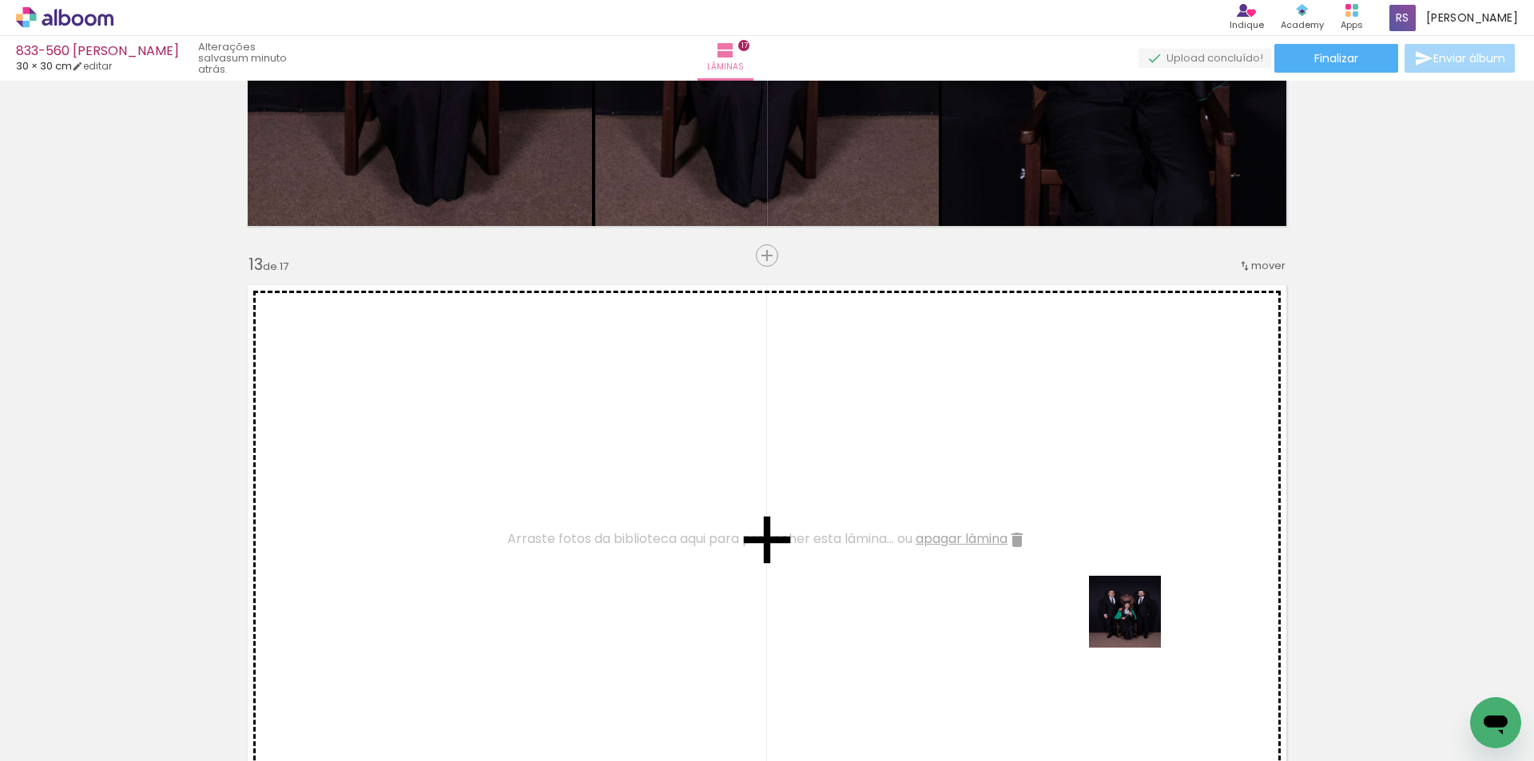
drag, startPoint x: 1213, startPoint y: 717, endPoint x: 1067, endPoint y: 558, distance: 216.0
click at [1067, 558] on quentale-workspace at bounding box center [767, 380] width 1534 height 761
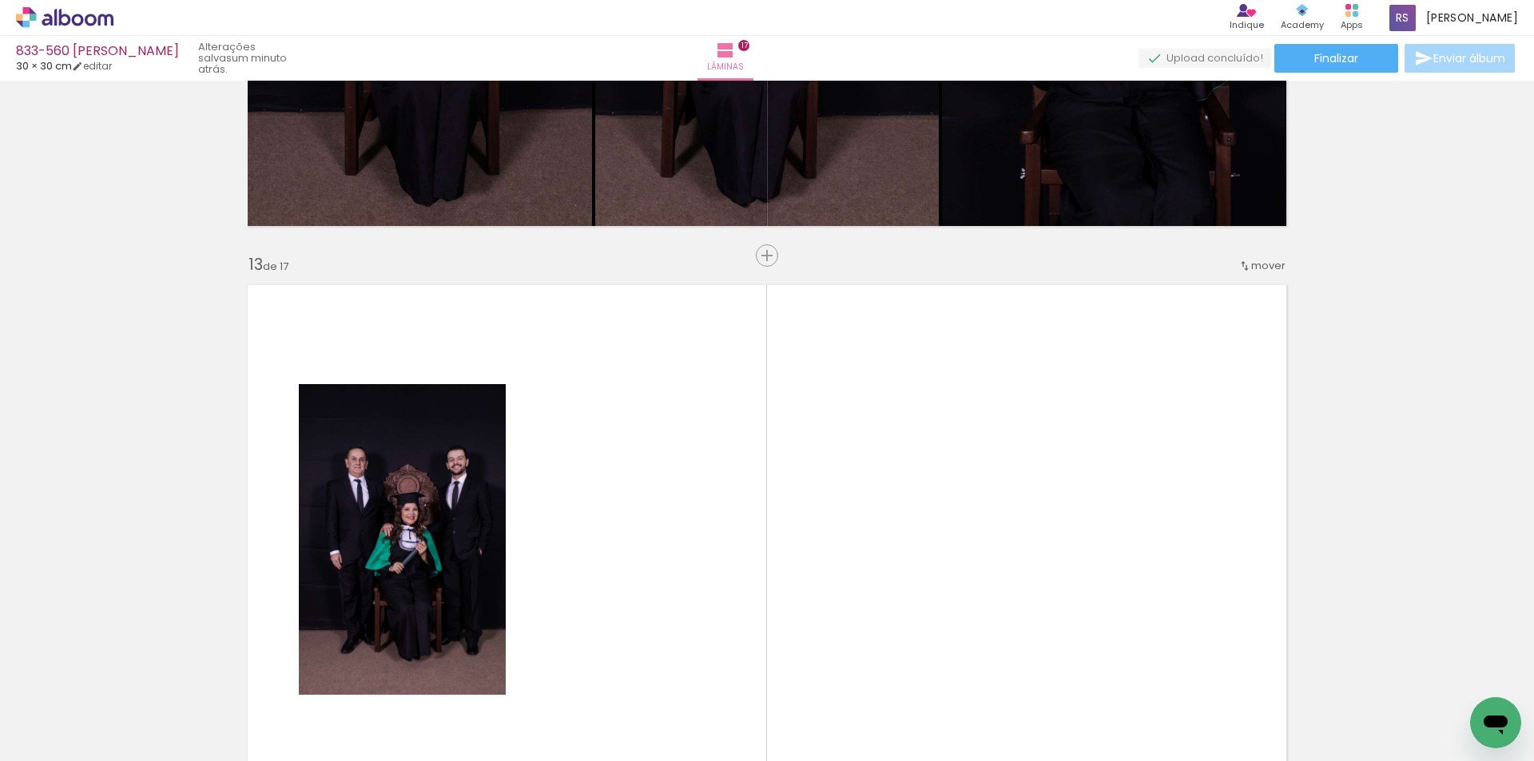
scroll to position [0, 2986]
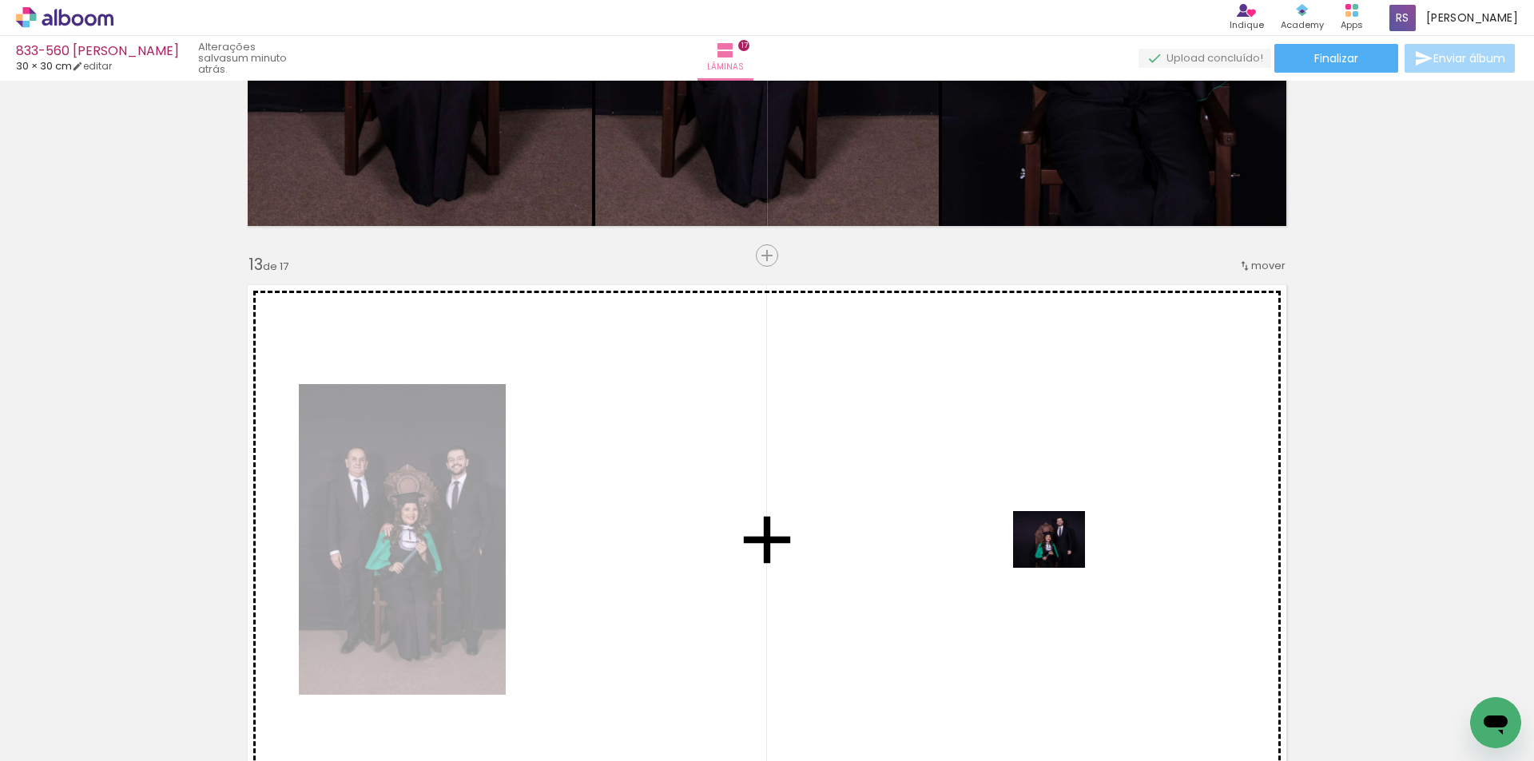
drag, startPoint x: 1392, startPoint y: 717, endPoint x: 1058, endPoint y: 557, distance: 370.5
click at [1058, 557] on quentale-workspace at bounding box center [767, 380] width 1534 height 761
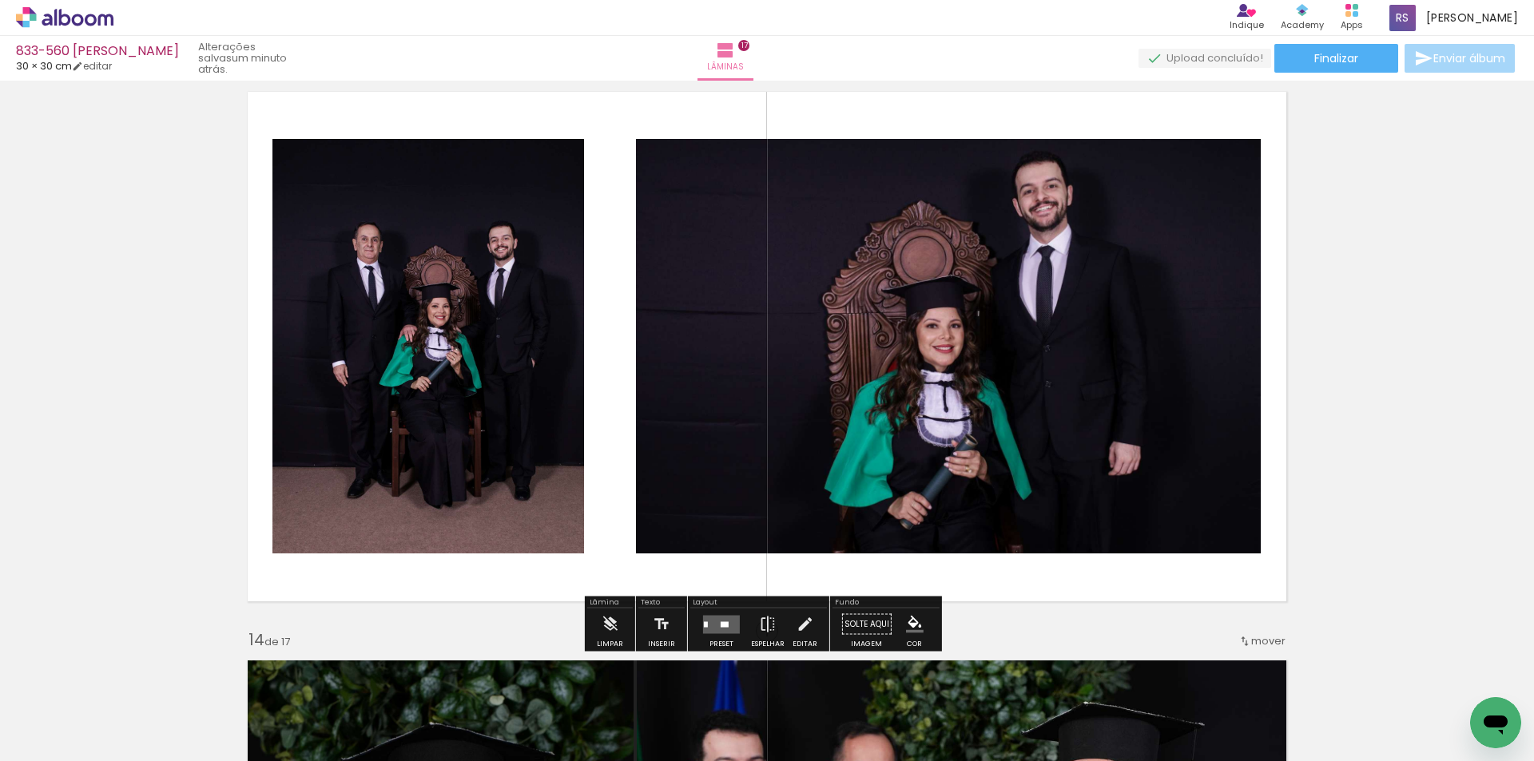
scroll to position [6917, 0]
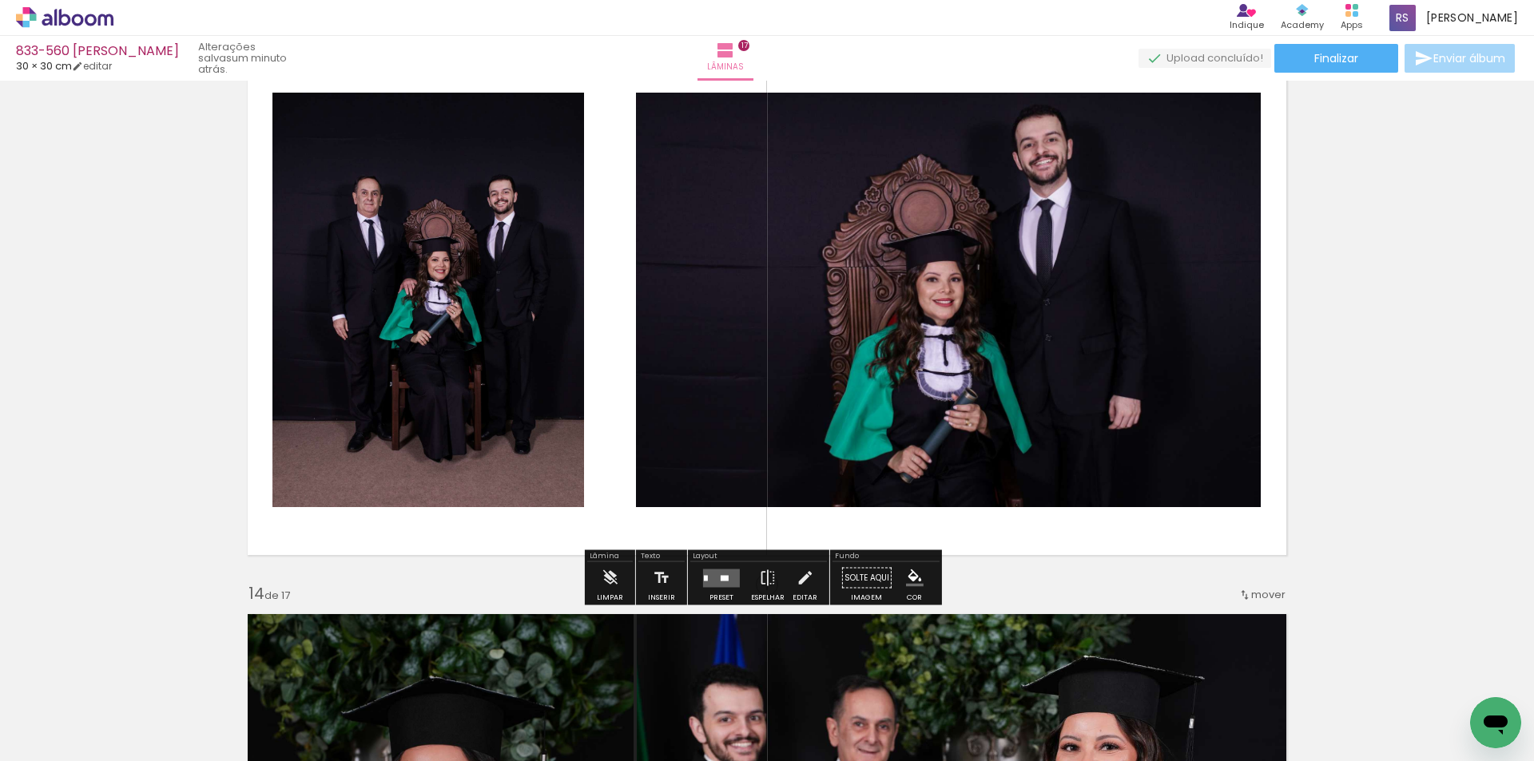
click at [721, 582] on quentale-layouter at bounding box center [721, 578] width 37 height 18
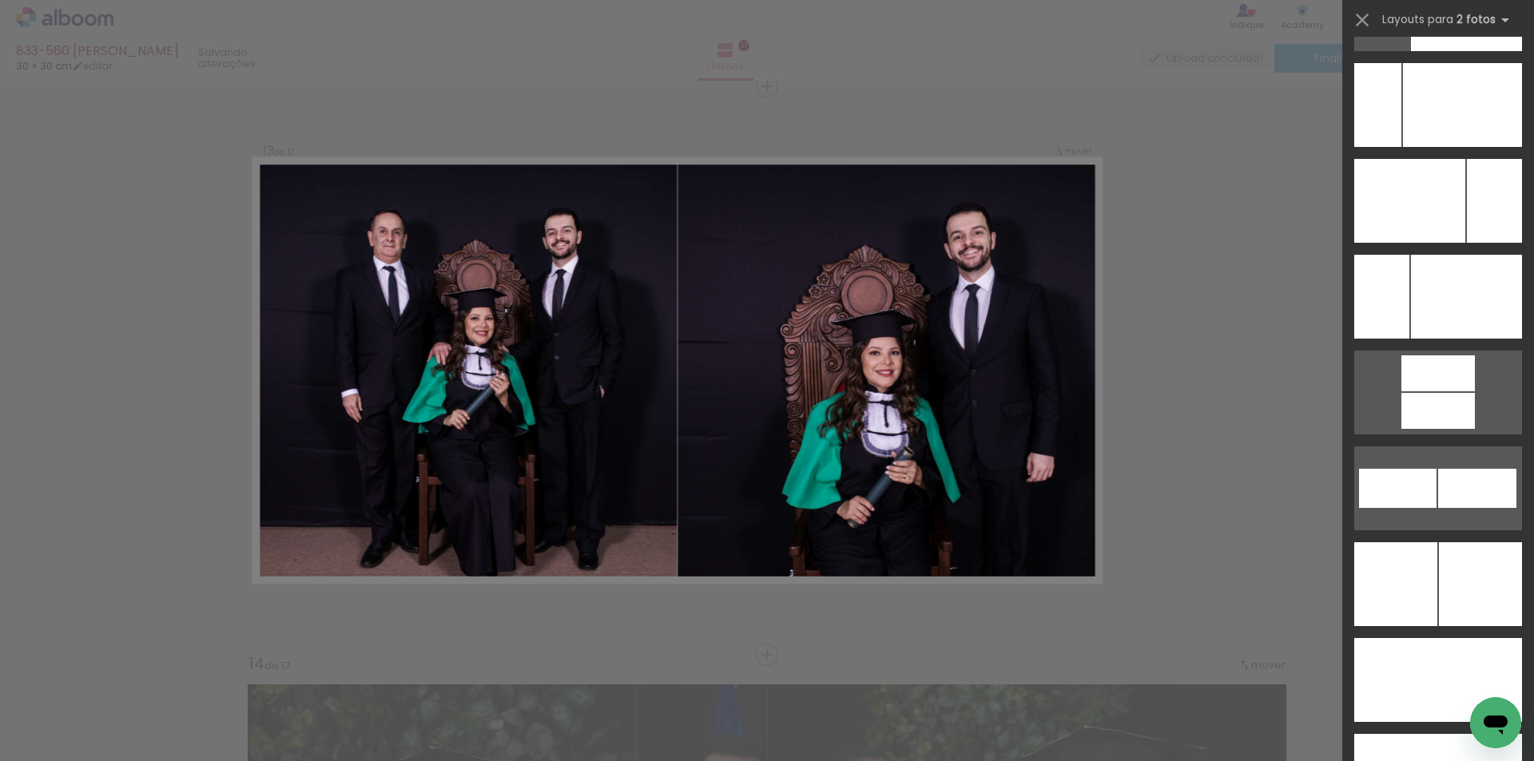
scroll to position [7134, 0]
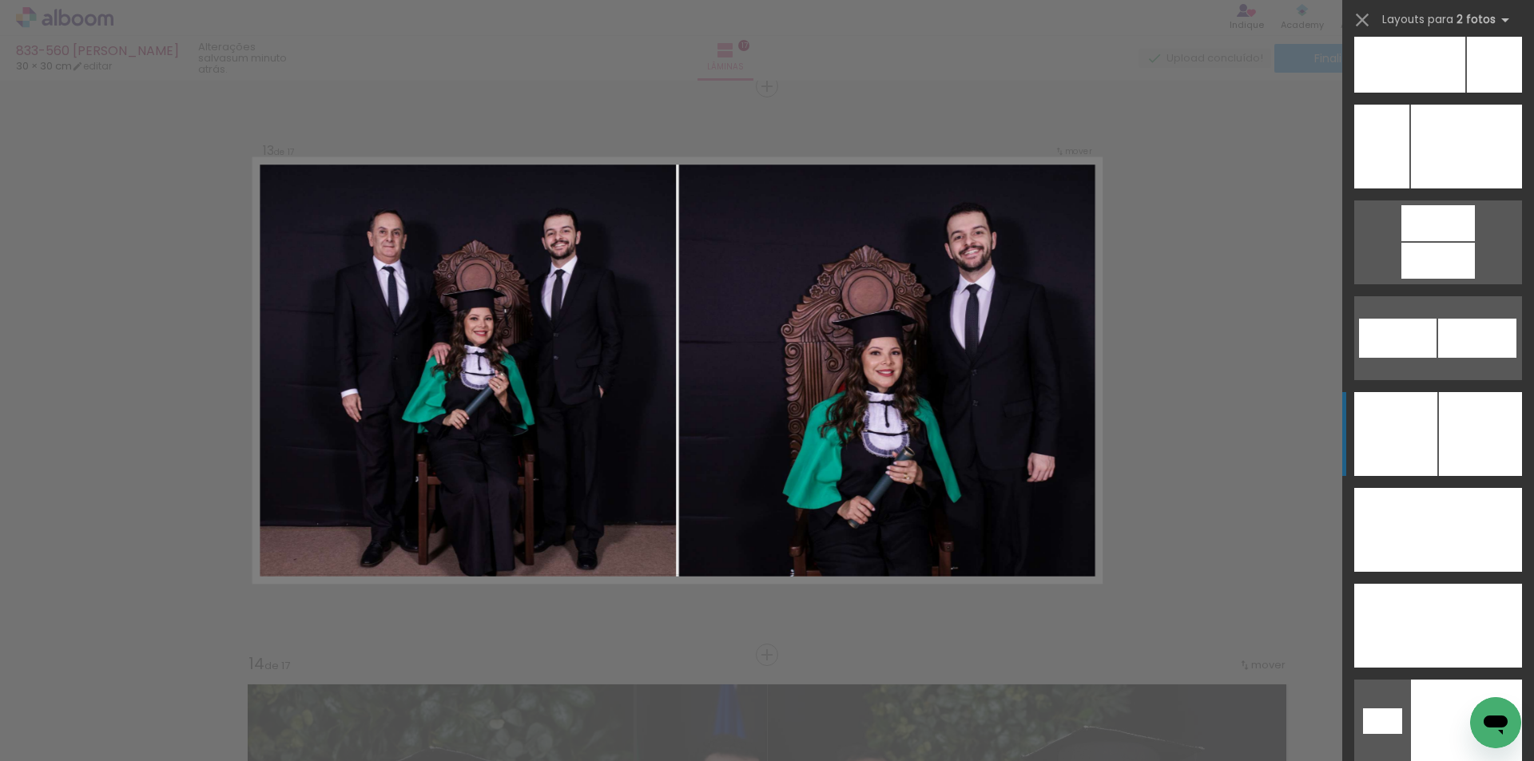
click at [1440, 447] on div at bounding box center [1480, 434] width 83 height 84
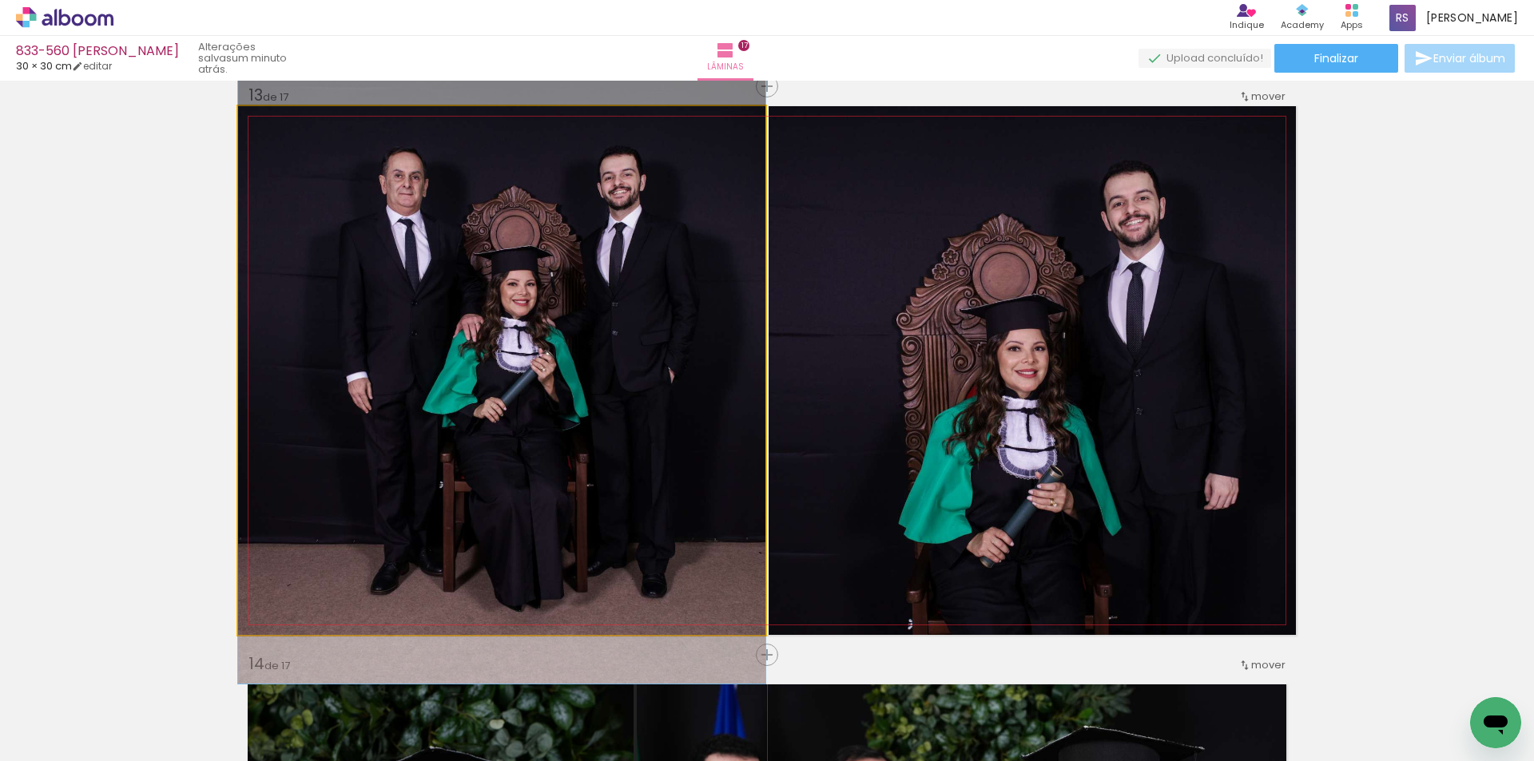
drag, startPoint x: 694, startPoint y: 486, endPoint x: 692, endPoint y: 464, distance: 21.7
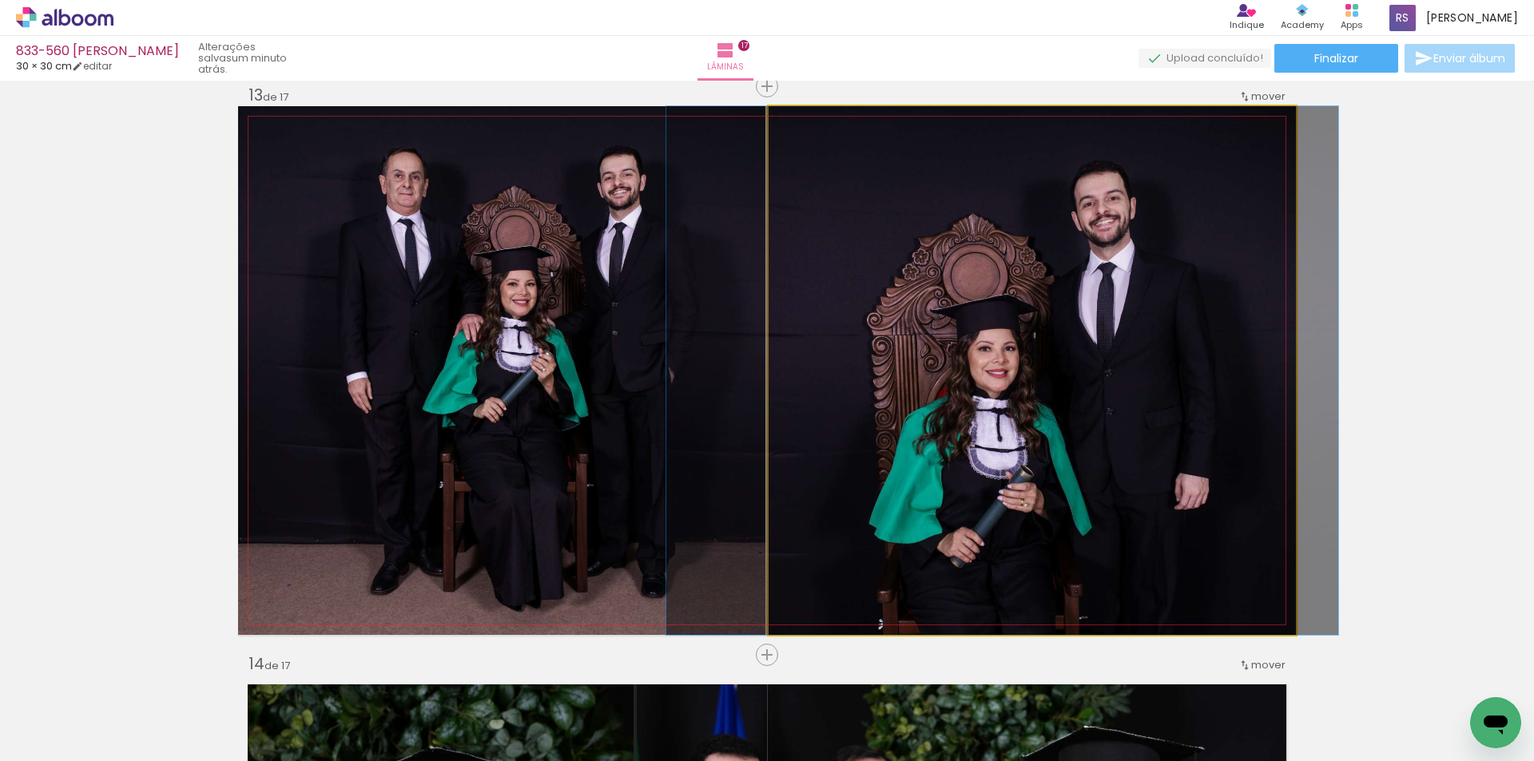
drag, startPoint x: 1023, startPoint y: 479, endPoint x: 992, endPoint y: 452, distance: 40.2
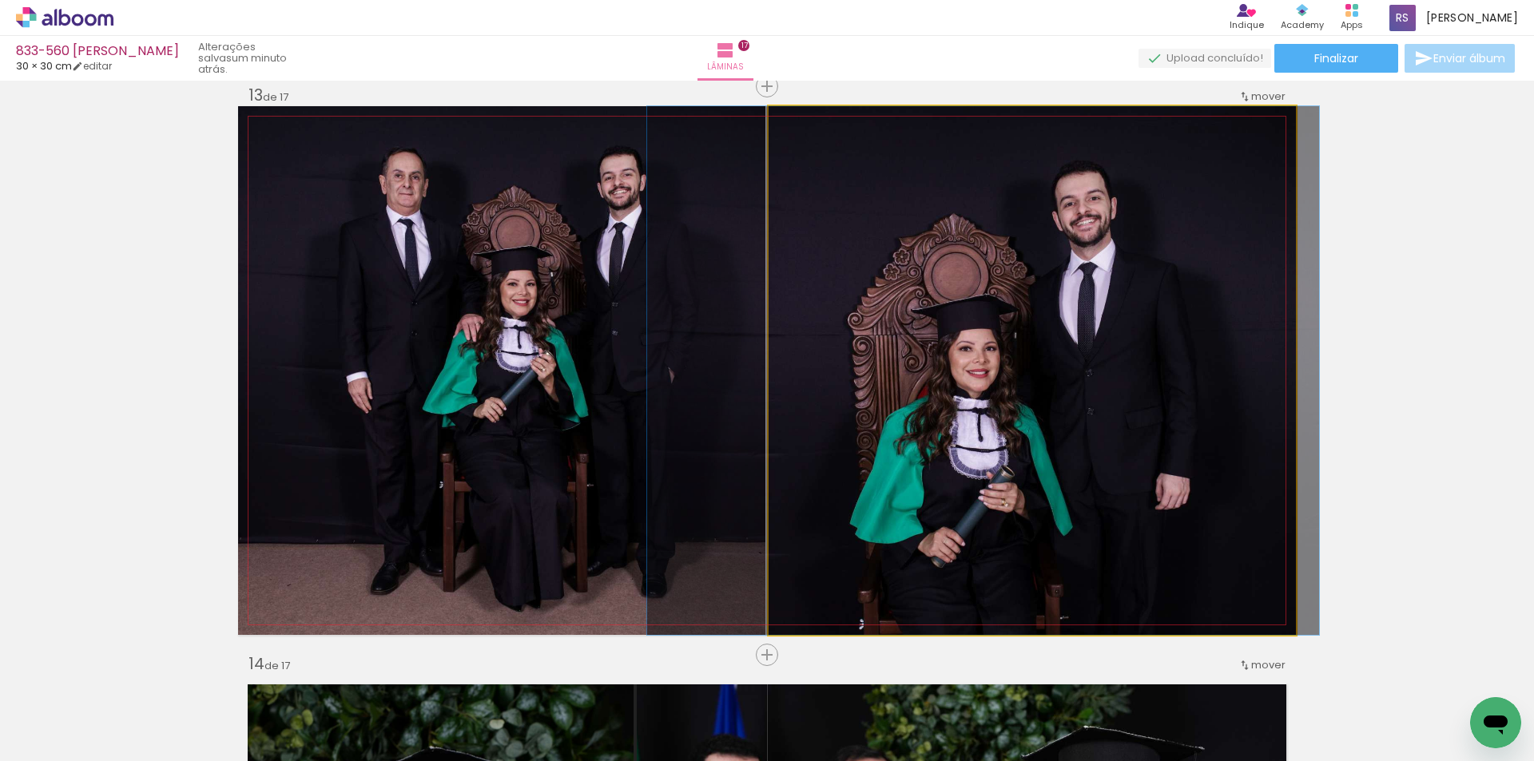
drag, startPoint x: 1006, startPoint y: 474, endPoint x: 986, endPoint y: 467, distance: 21.2
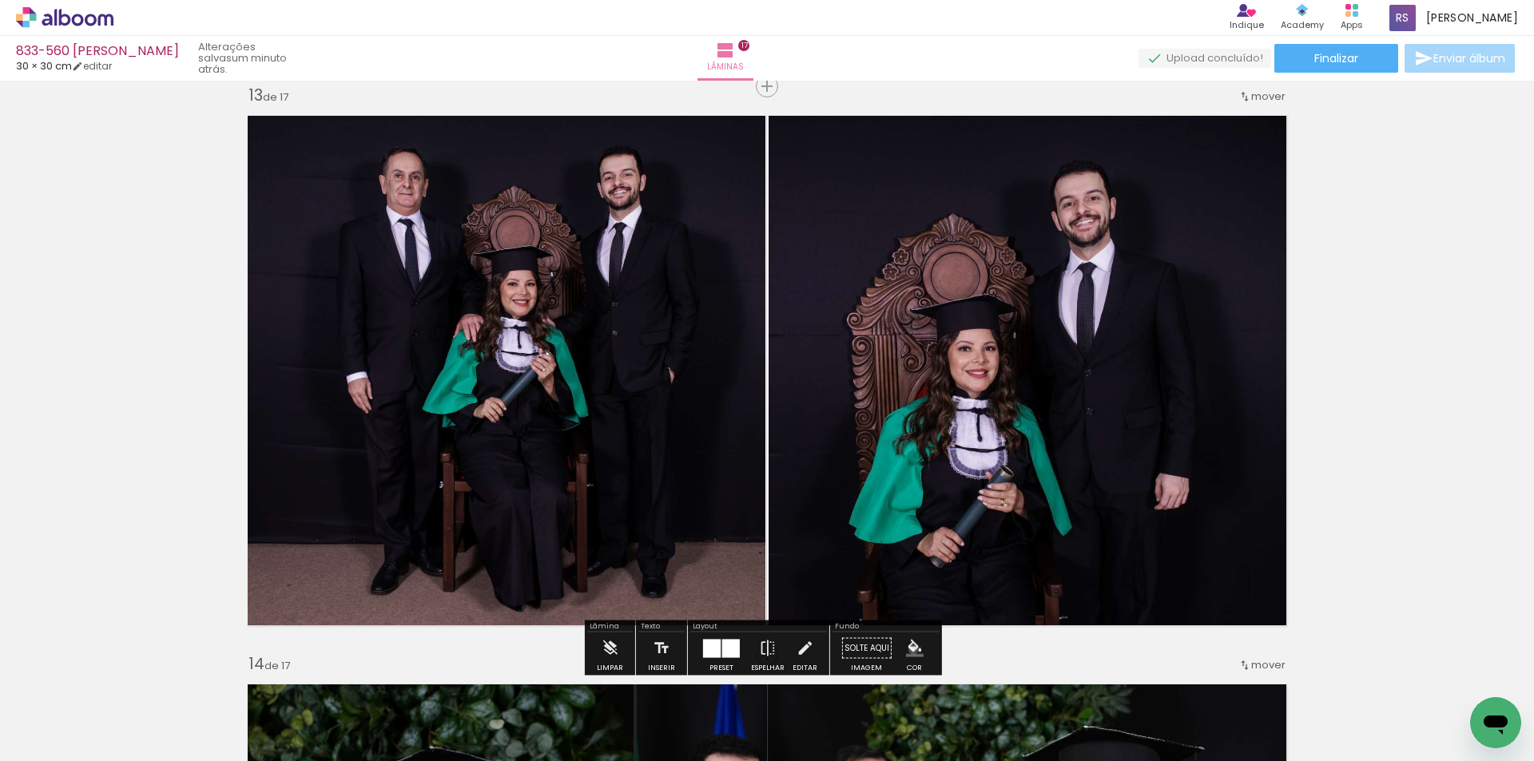
click at [908, 650] on iron-icon "color picker" at bounding box center [915, 649] width 18 height 18
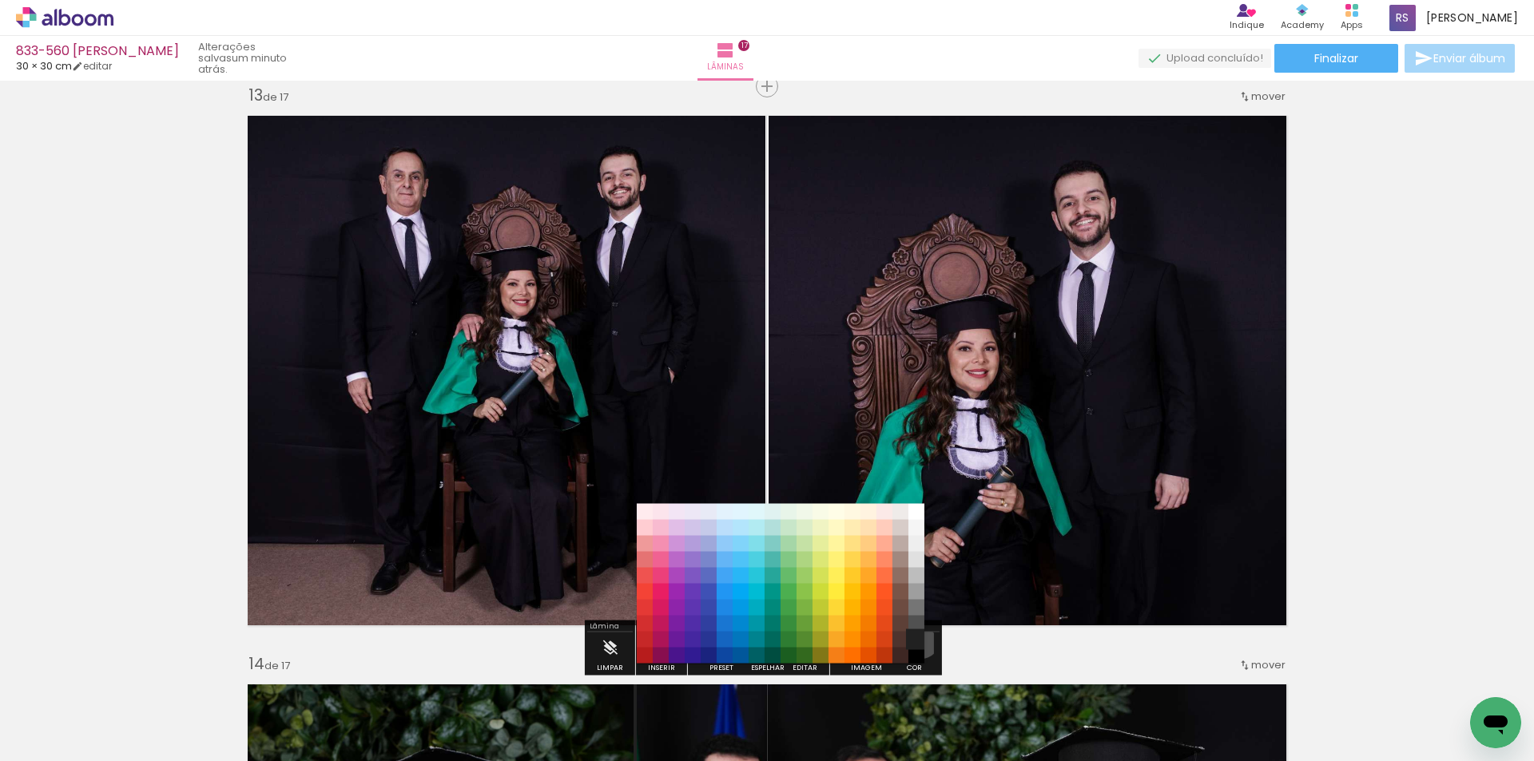
click at [915, 639] on paper-item "#212121" at bounding box center [916, 640] width 16 height 16
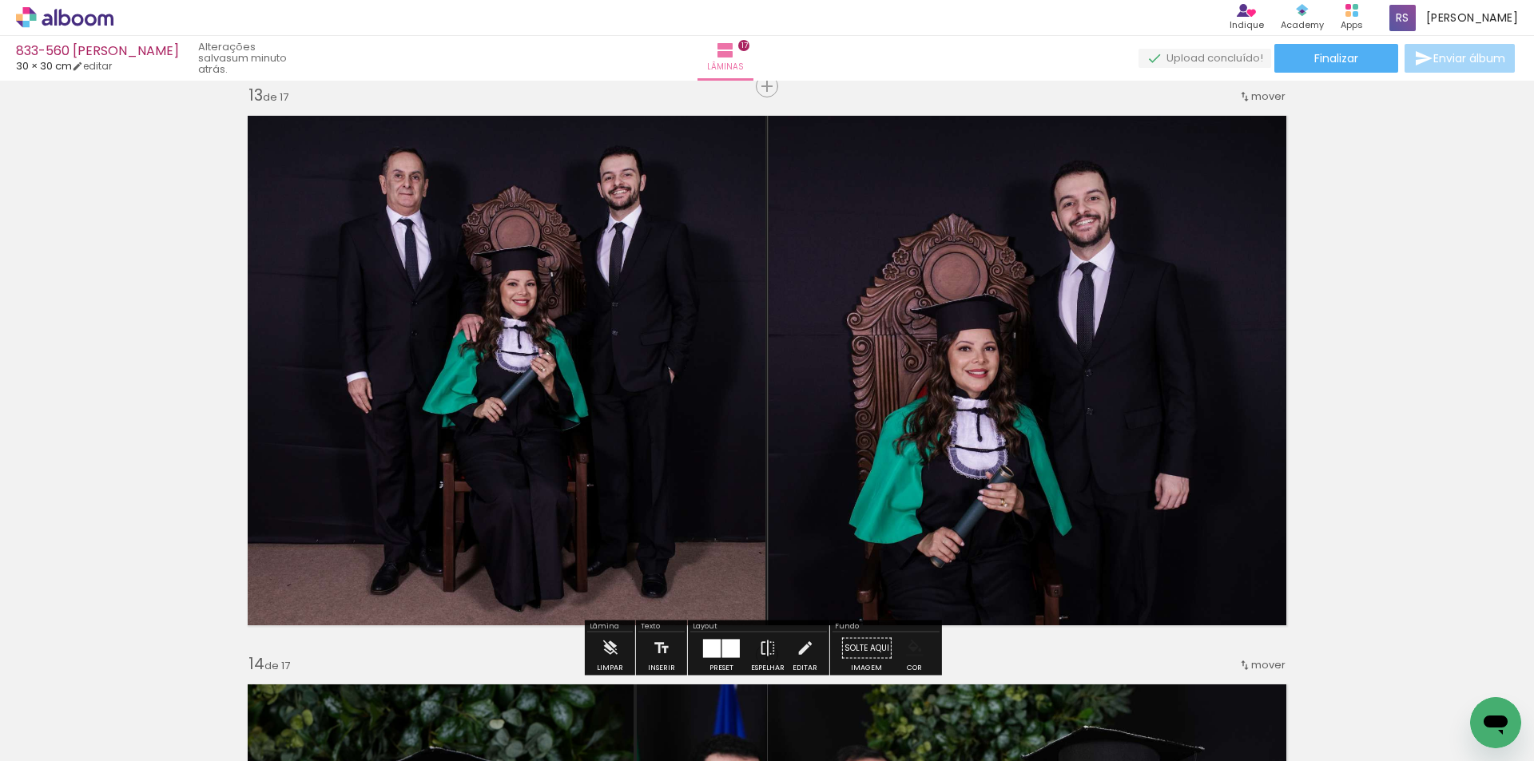
click at [906, 642] on iron-icon "color picker" at bounding box center [915, 649] width 18 height 18
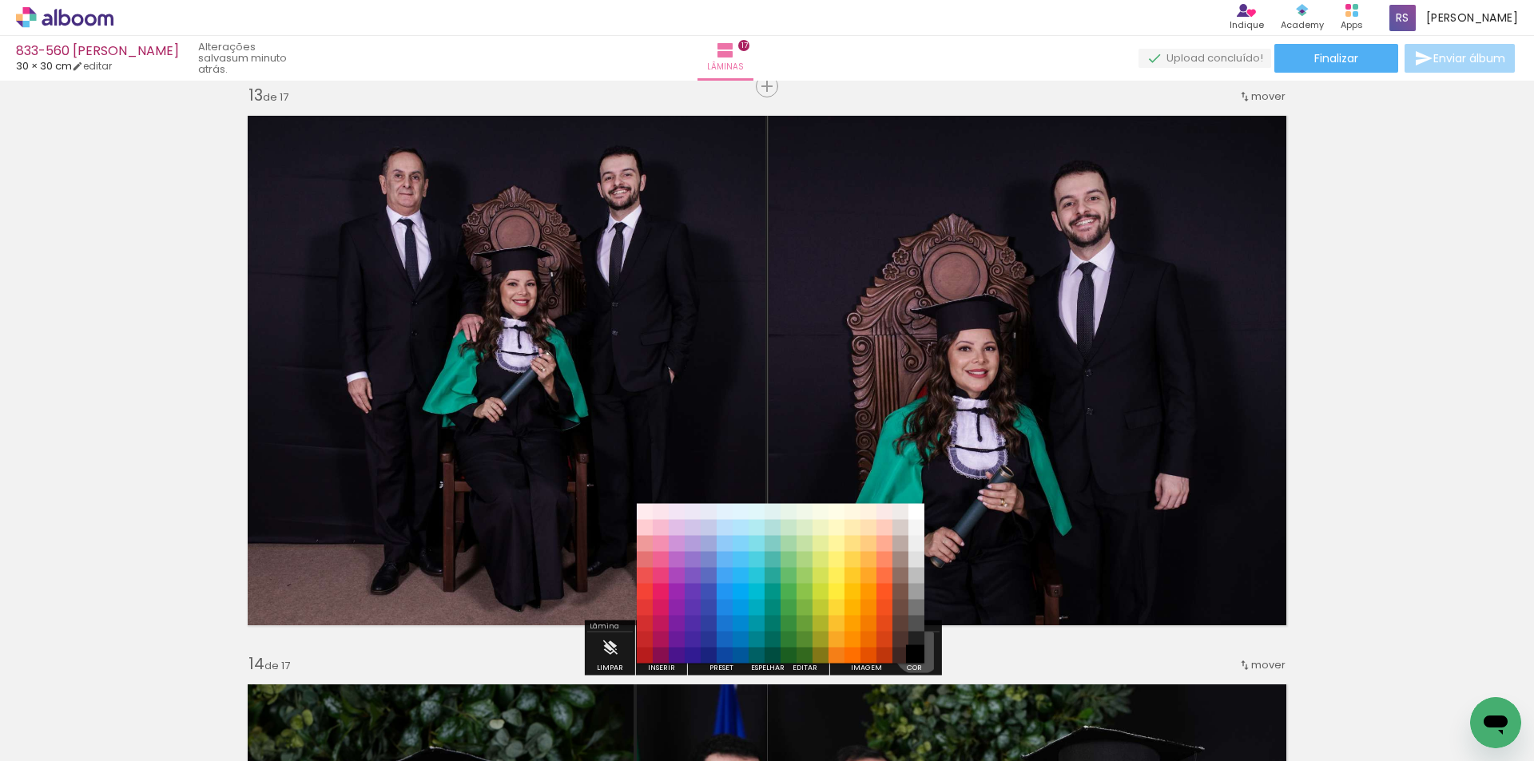
click at [912, 650] on paper-item "#000000" at bounding box center [916, 656] width 16 height 16
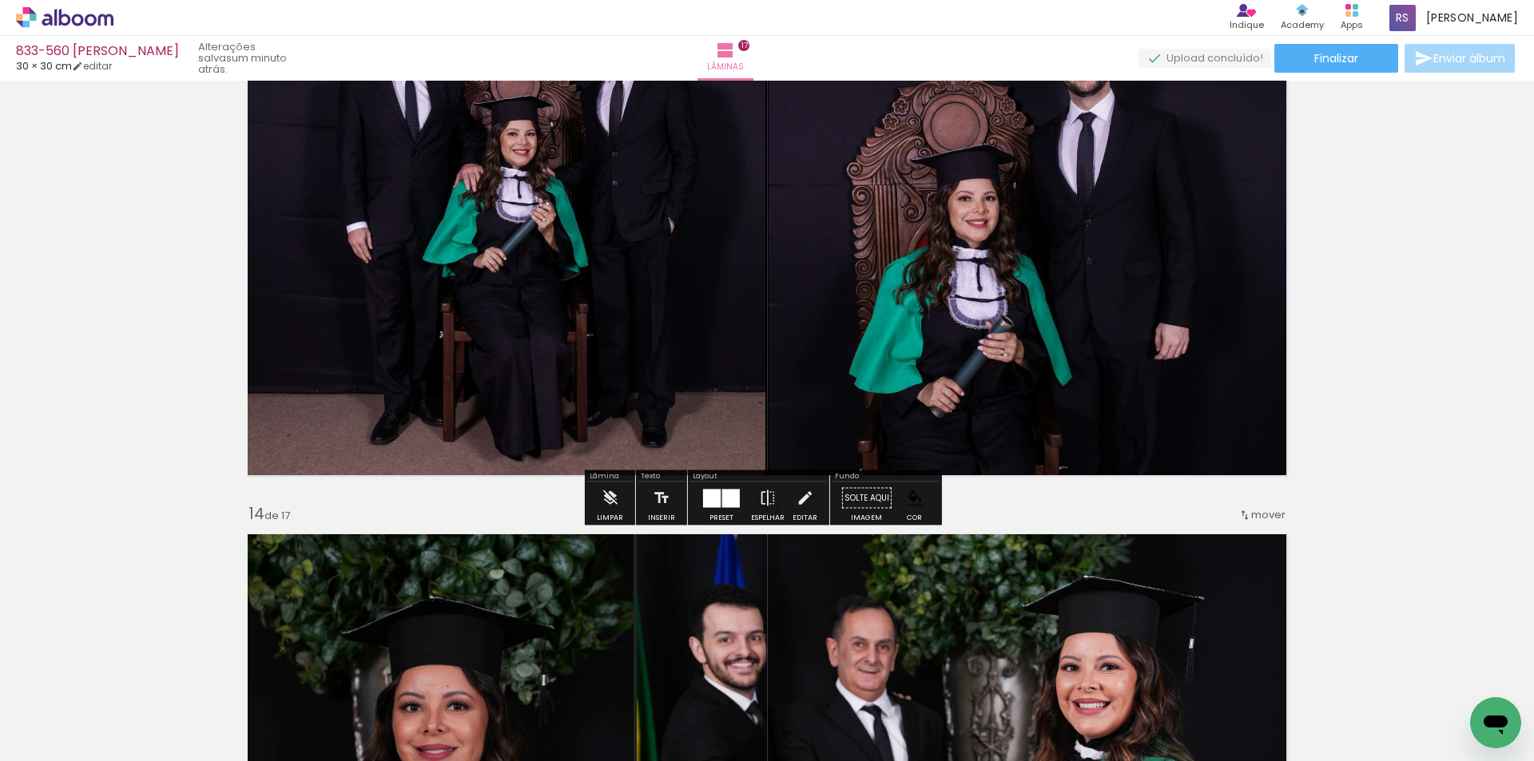
scroll to position [7006, 0]
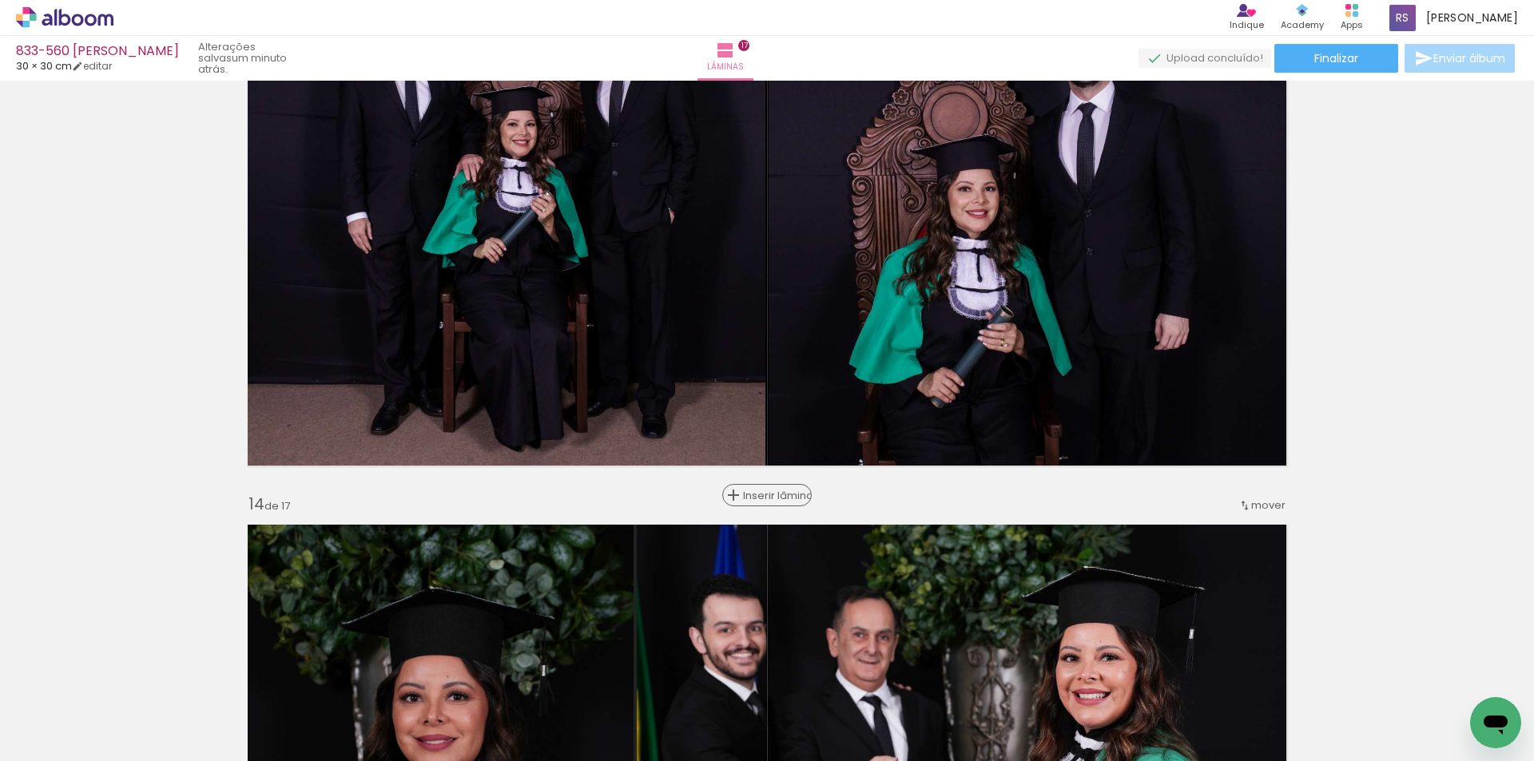
click at [767, 499] on span "Inserir lâmina" at bounding box center [774, 496] width 62 height 10
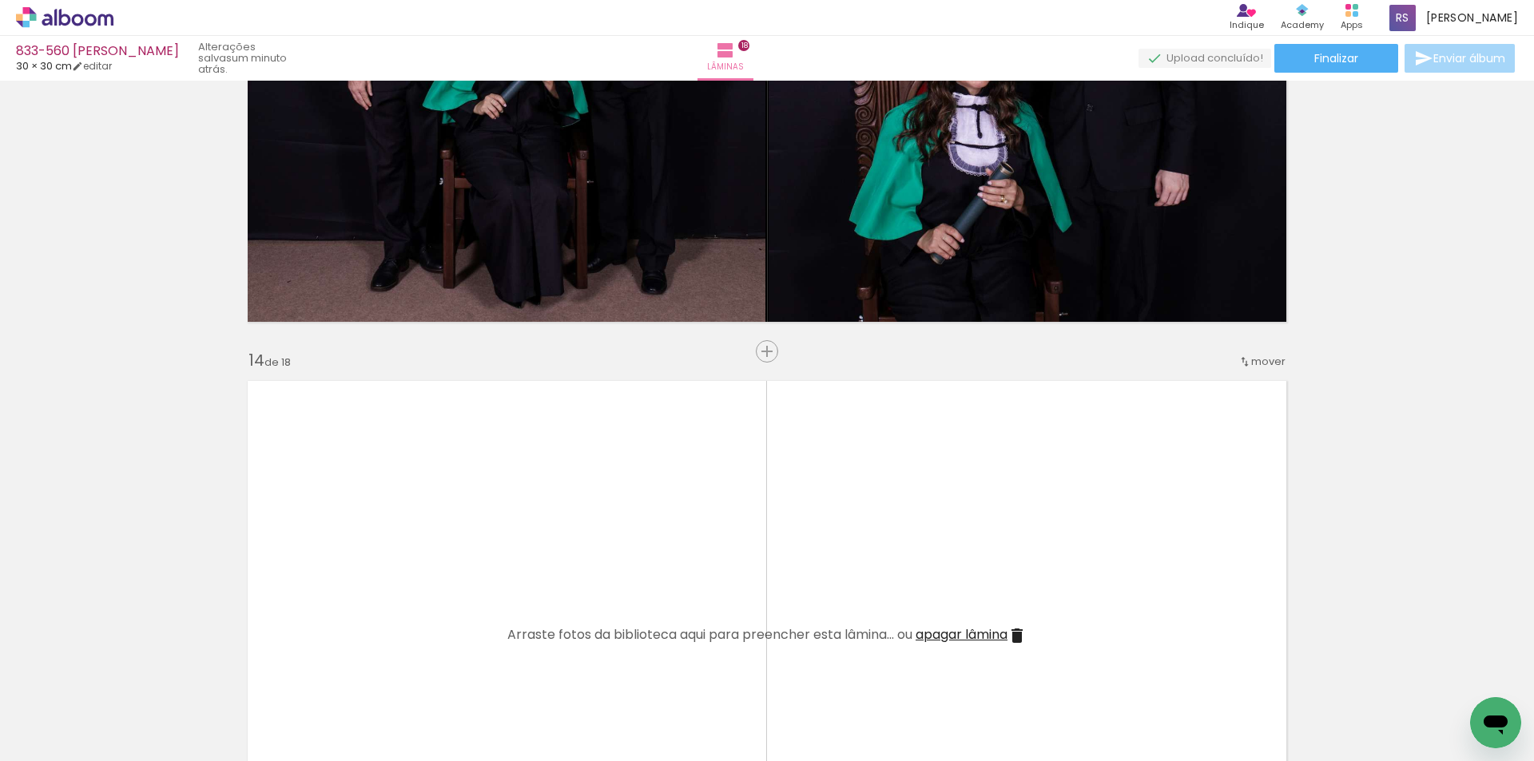
scroll to position [7166, 0]
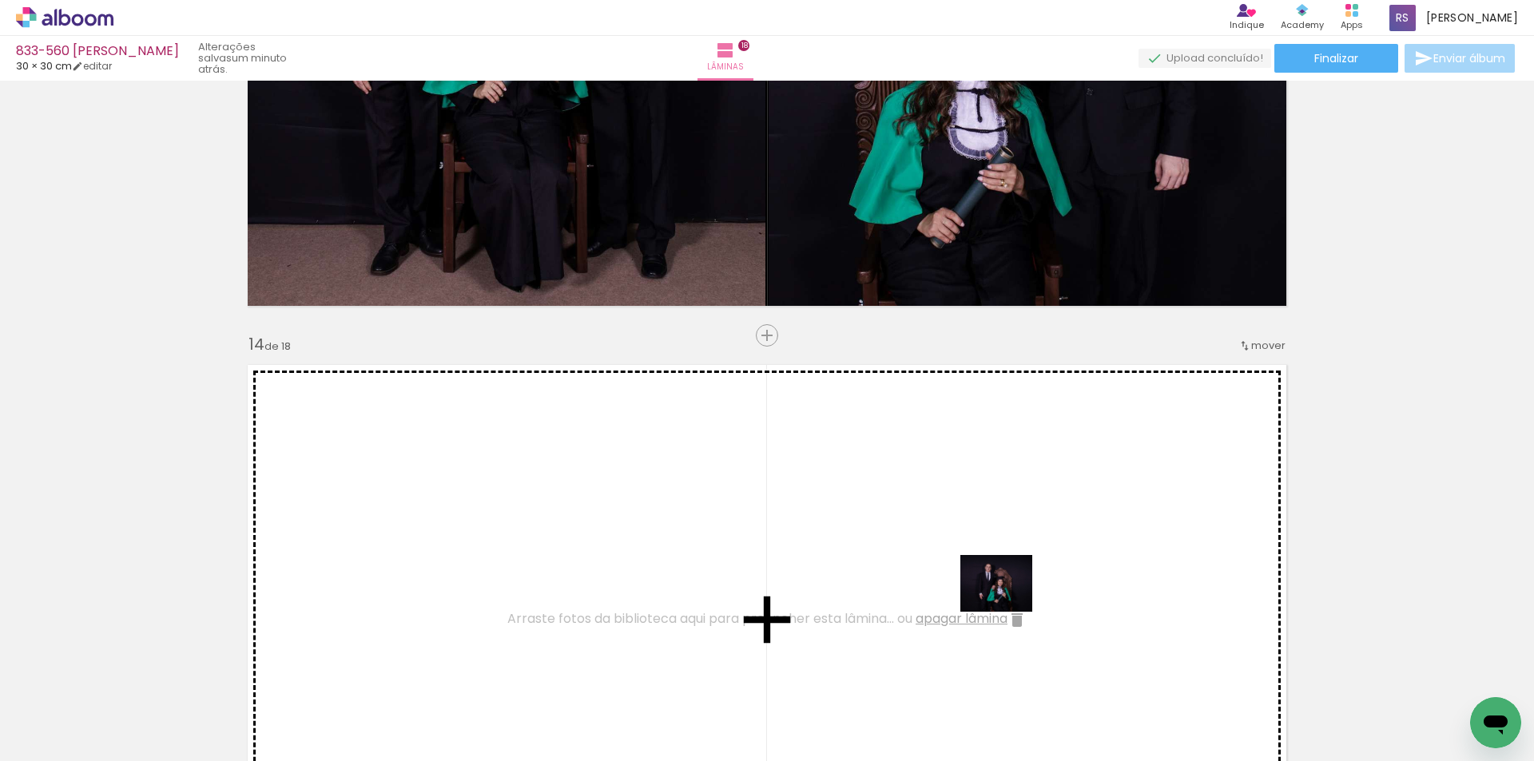
drag, startPoint x: 1389, startPoint y: 702, endPoint x: 1001, endPoint y: 595, distance: 402.8
click at [1001, 595] on quentale-workspace at bounding box center [767, 380] width 1534 height 761
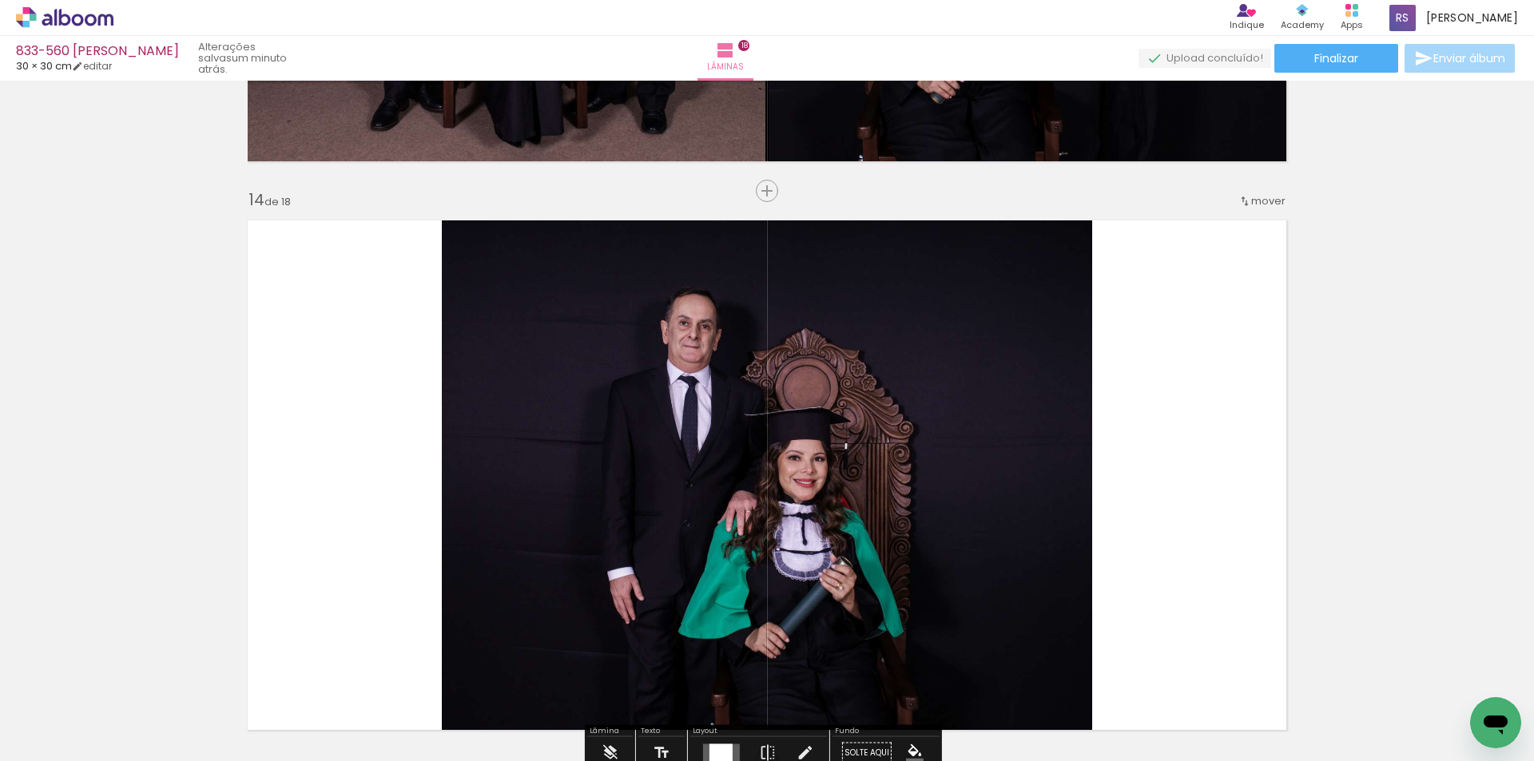
scroll to position [7326, 0]
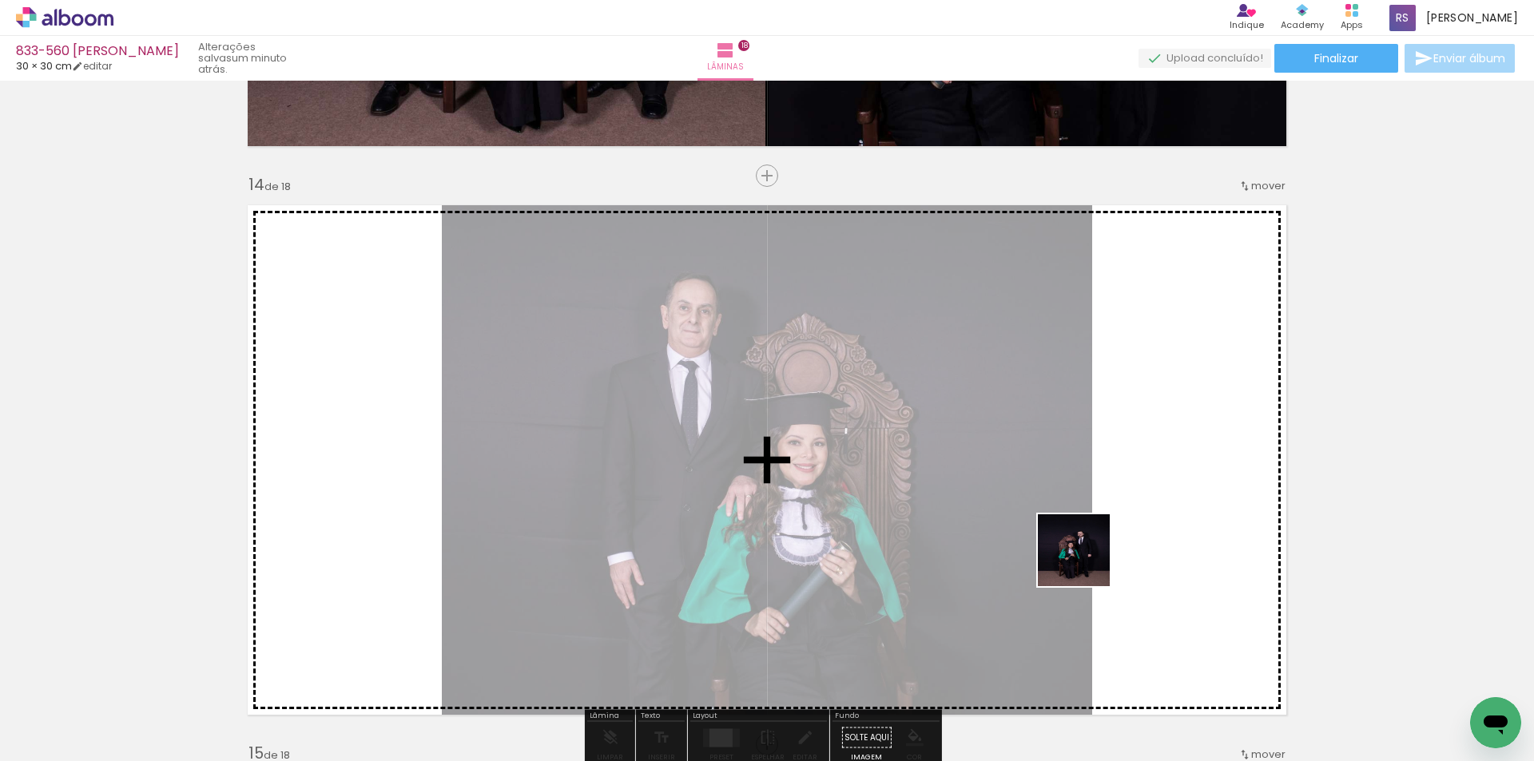
drag, startPoint x: 1462, startPoint y: 701, endPoint x: 976, endPoint y: 512, distance: 521.3
click at [982, 515] on quentale-workspace at bounding box center [767, 380] width 1534 height 761
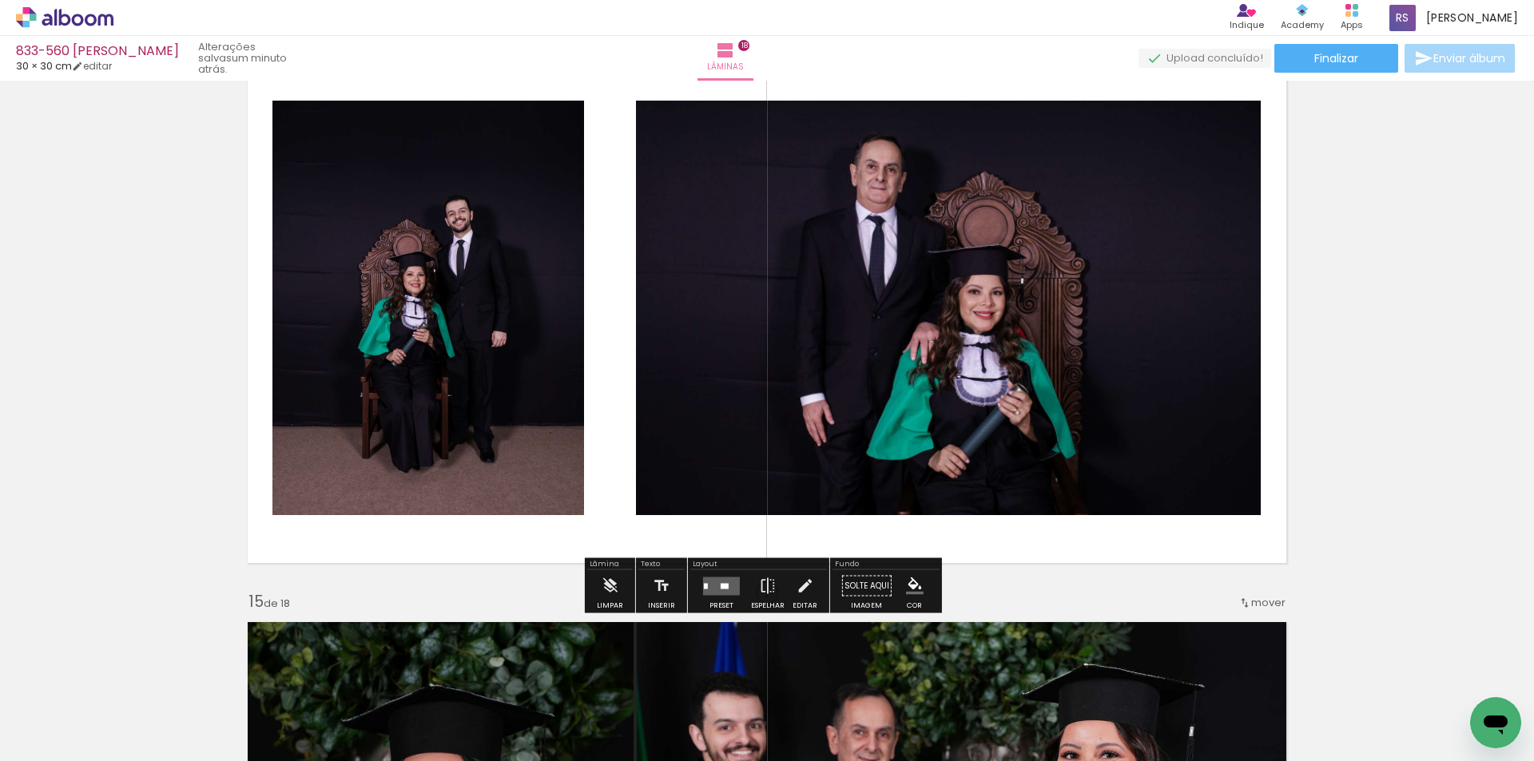
scroll to position [7486, 0]
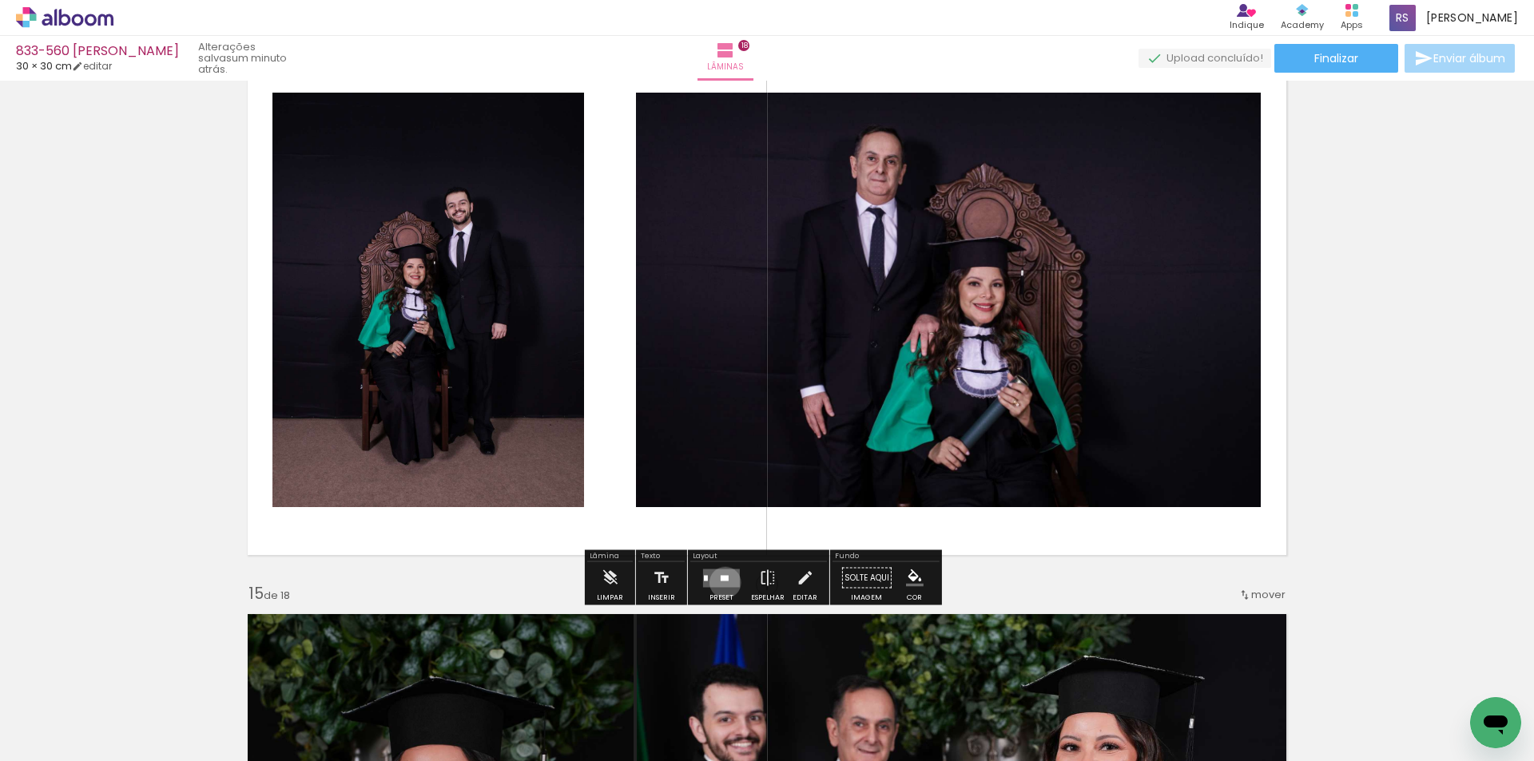
click at [721, 582] on quentale-layouter at bounding box center [721, 578] width 37 height 18
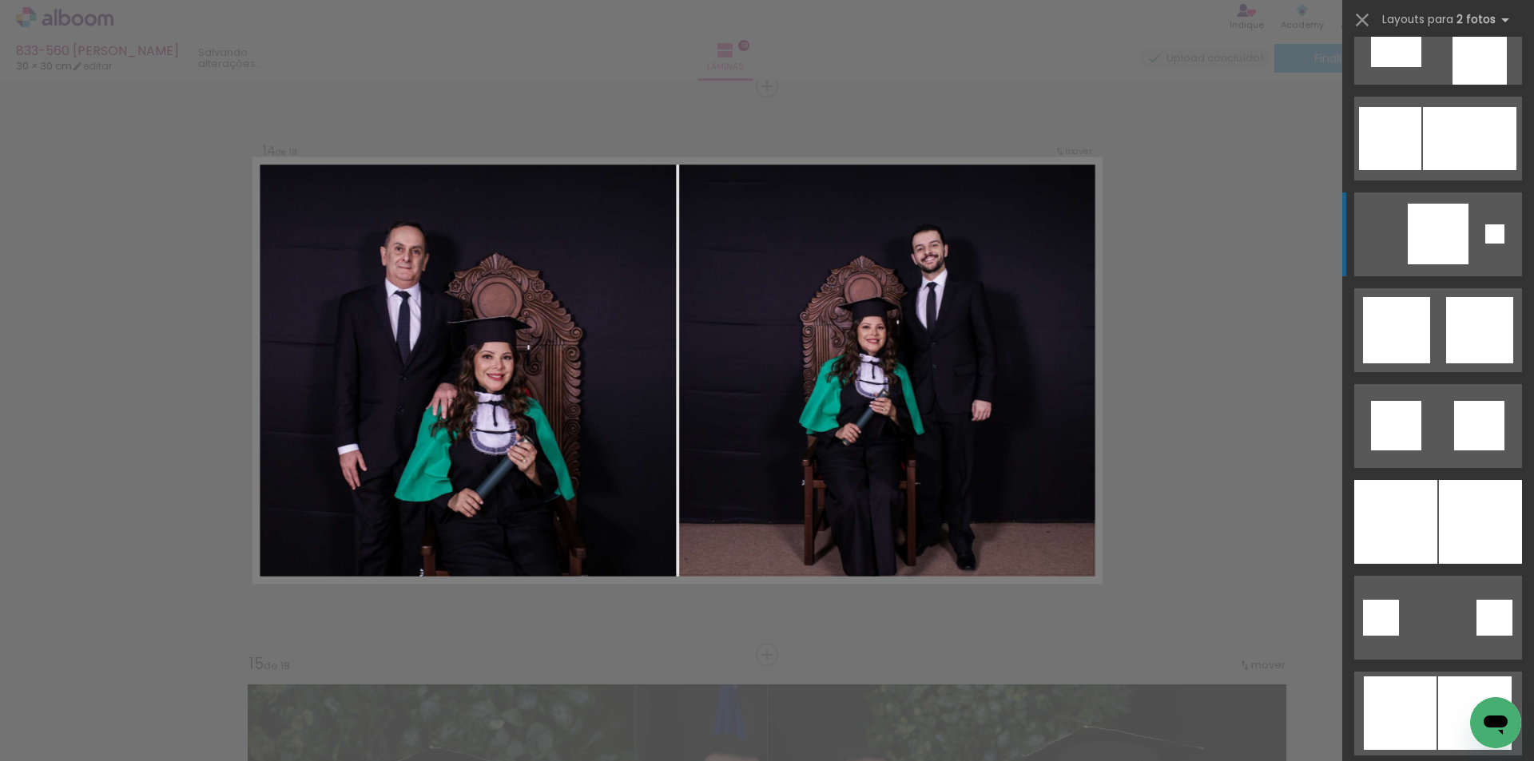
scroll to position [2077, 0]
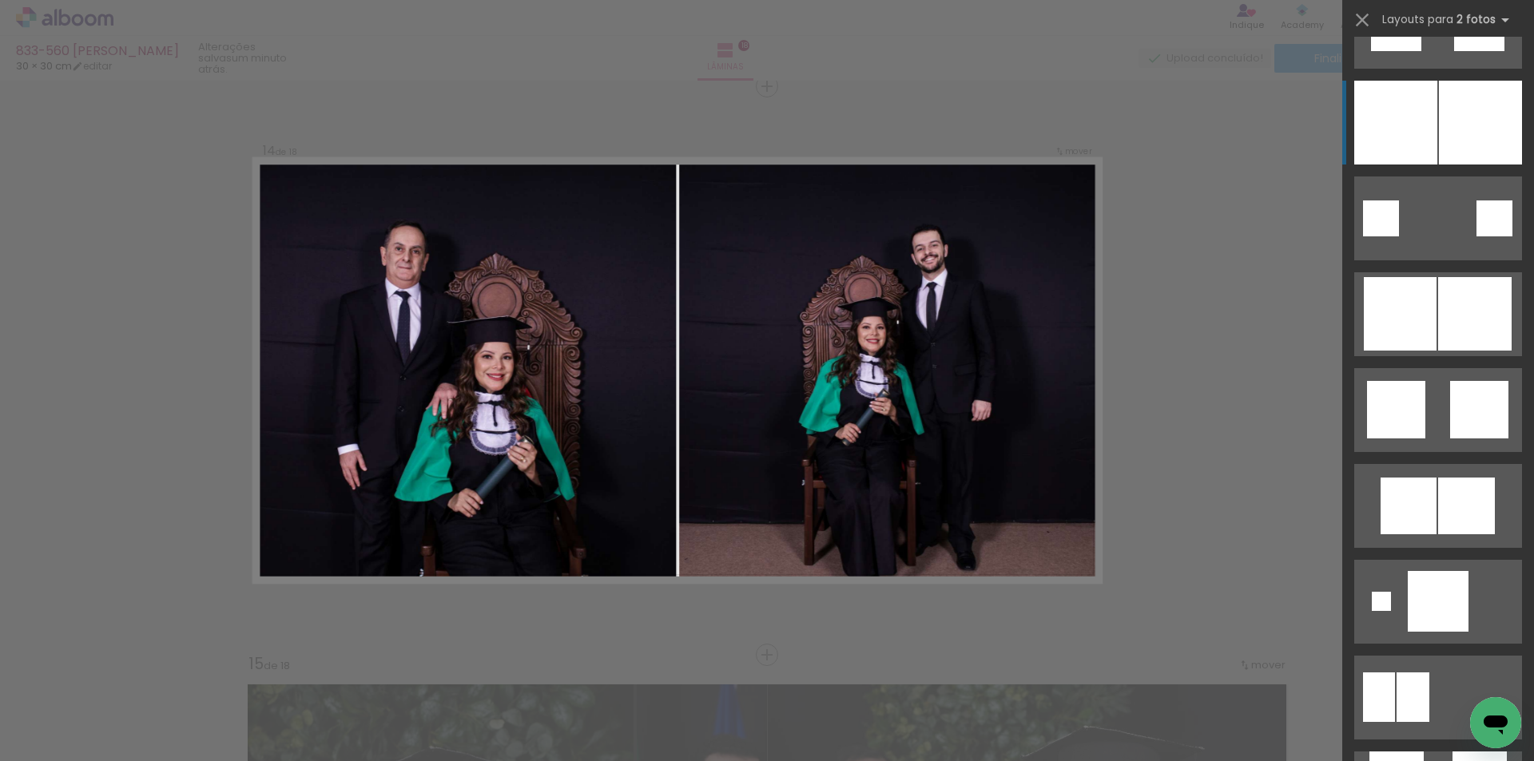
click at [1455, 125] on div at bounding box center [1480, 123] width 83 height 84
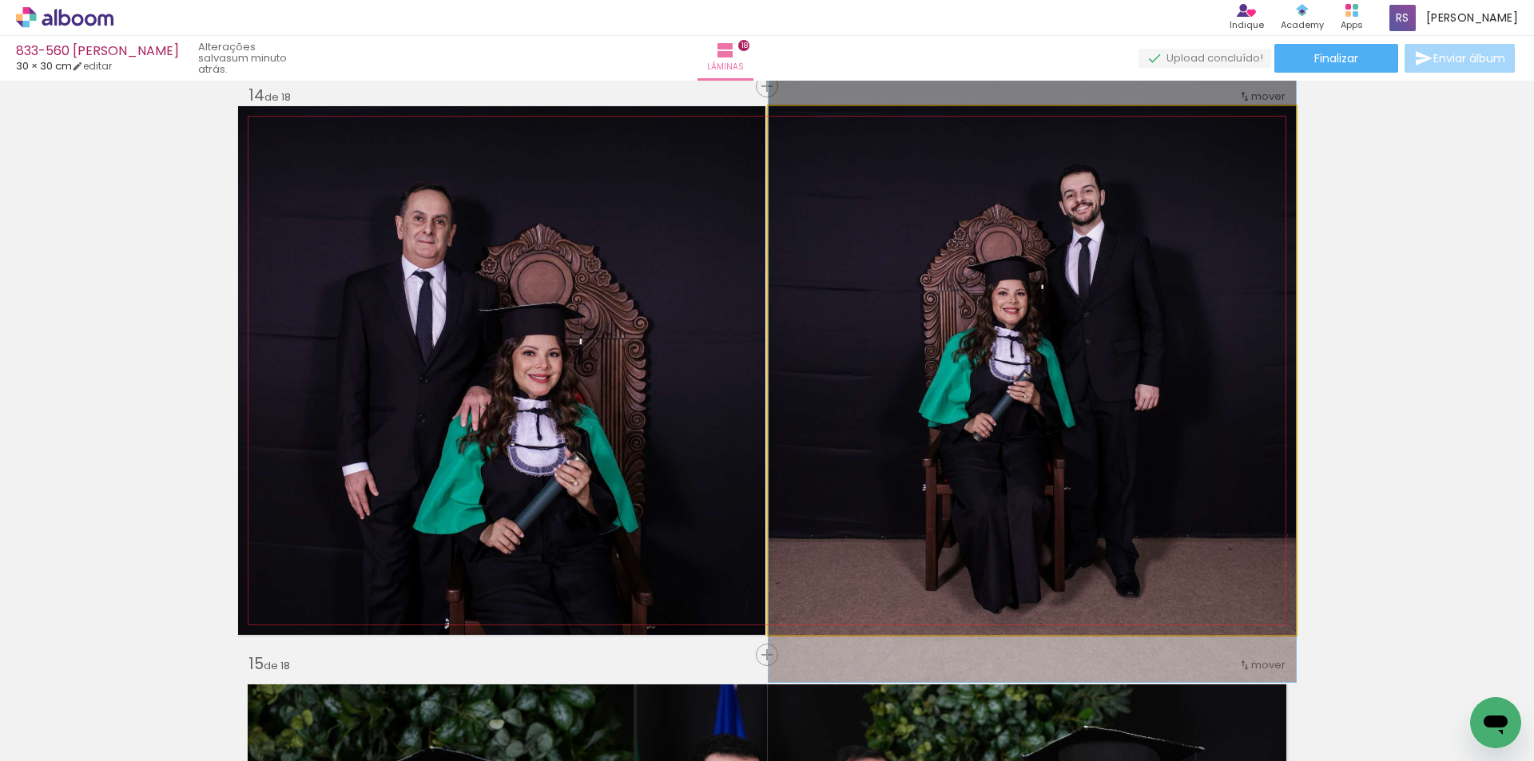
drag, startPoint x: 936, startPoint y: 489, endPoint x: 922, endPoint y: 466, distance: 27.3
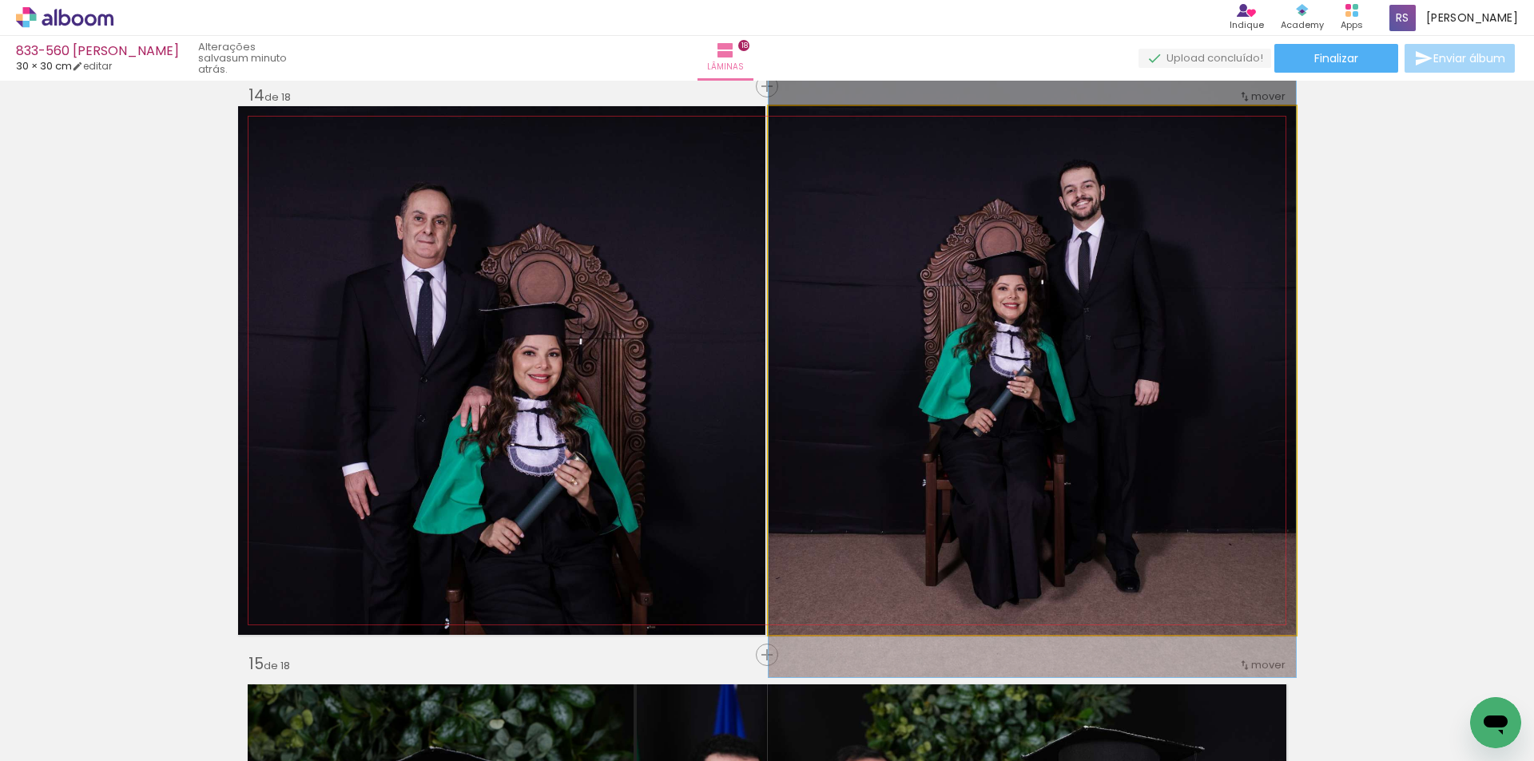
drag, startPoint x: 965, startPoint y: 428, endPoint x: 947, endPoint y: 423, distance: 19.0
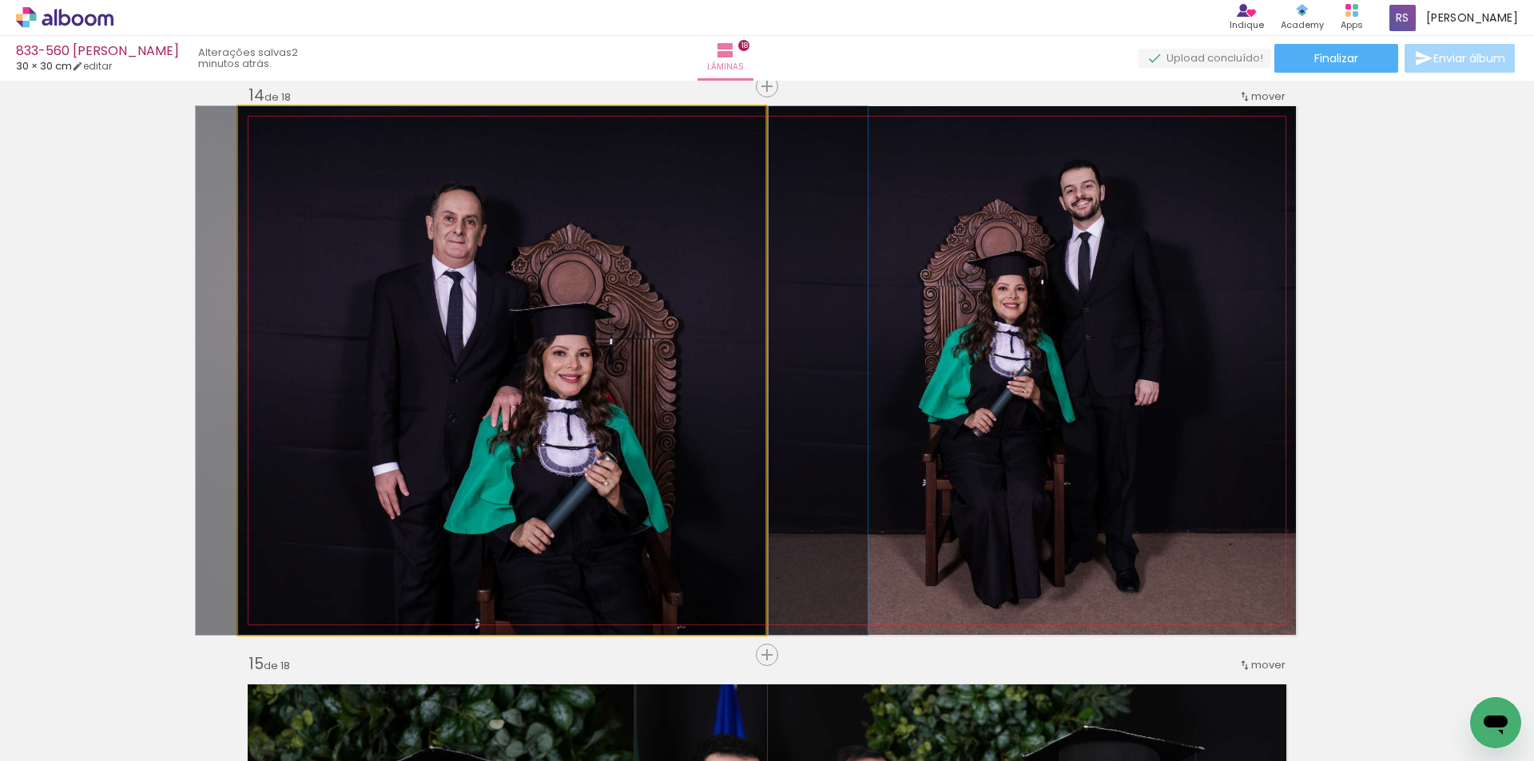
drag, startPoint x: 543, startPoint y: 469, endPoint x: 574, endPoint y: 464, distance: 30.7
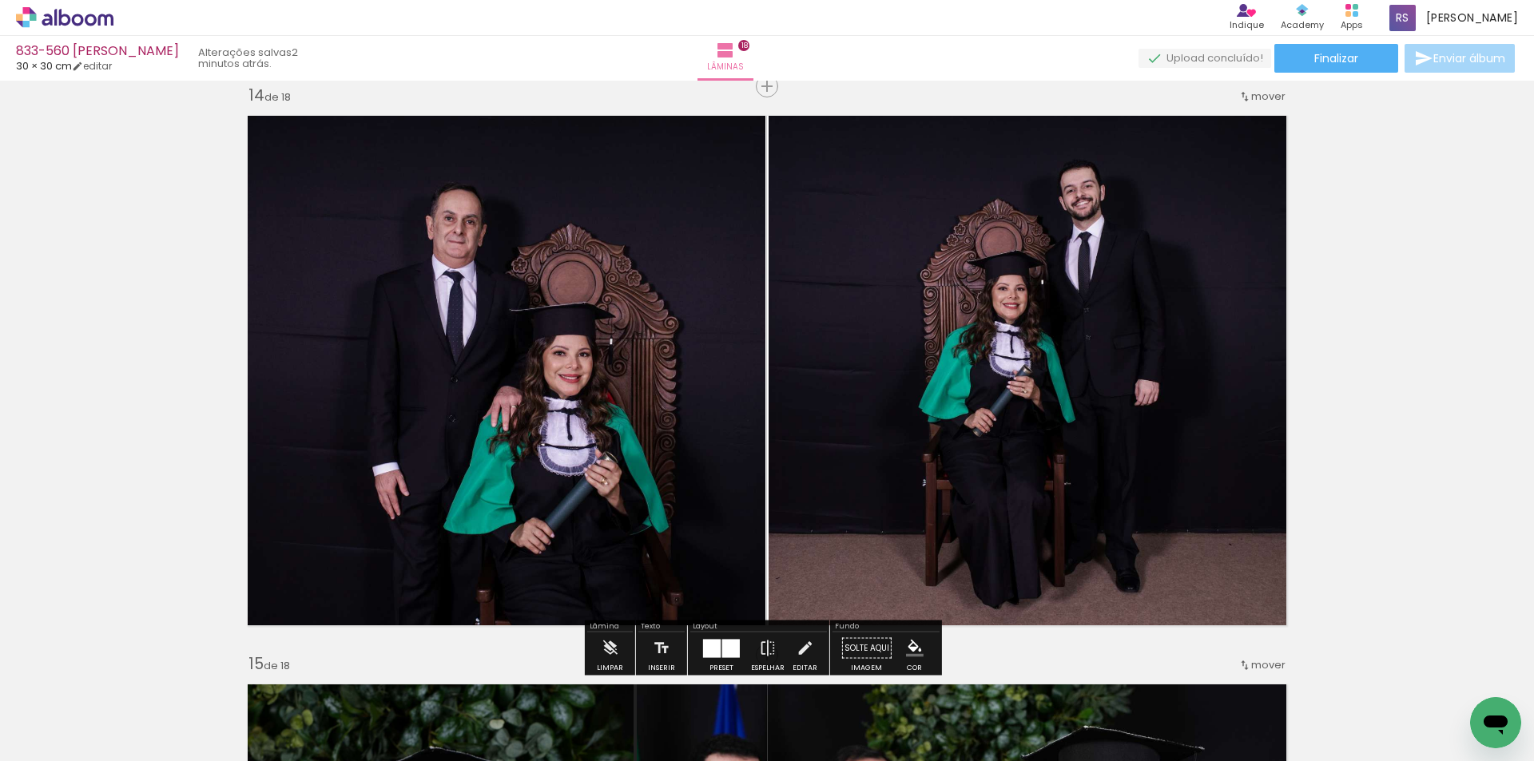
click at [918, 649] on iron-icon "color picker" at bounding box center [915, 649] width 18 height 18
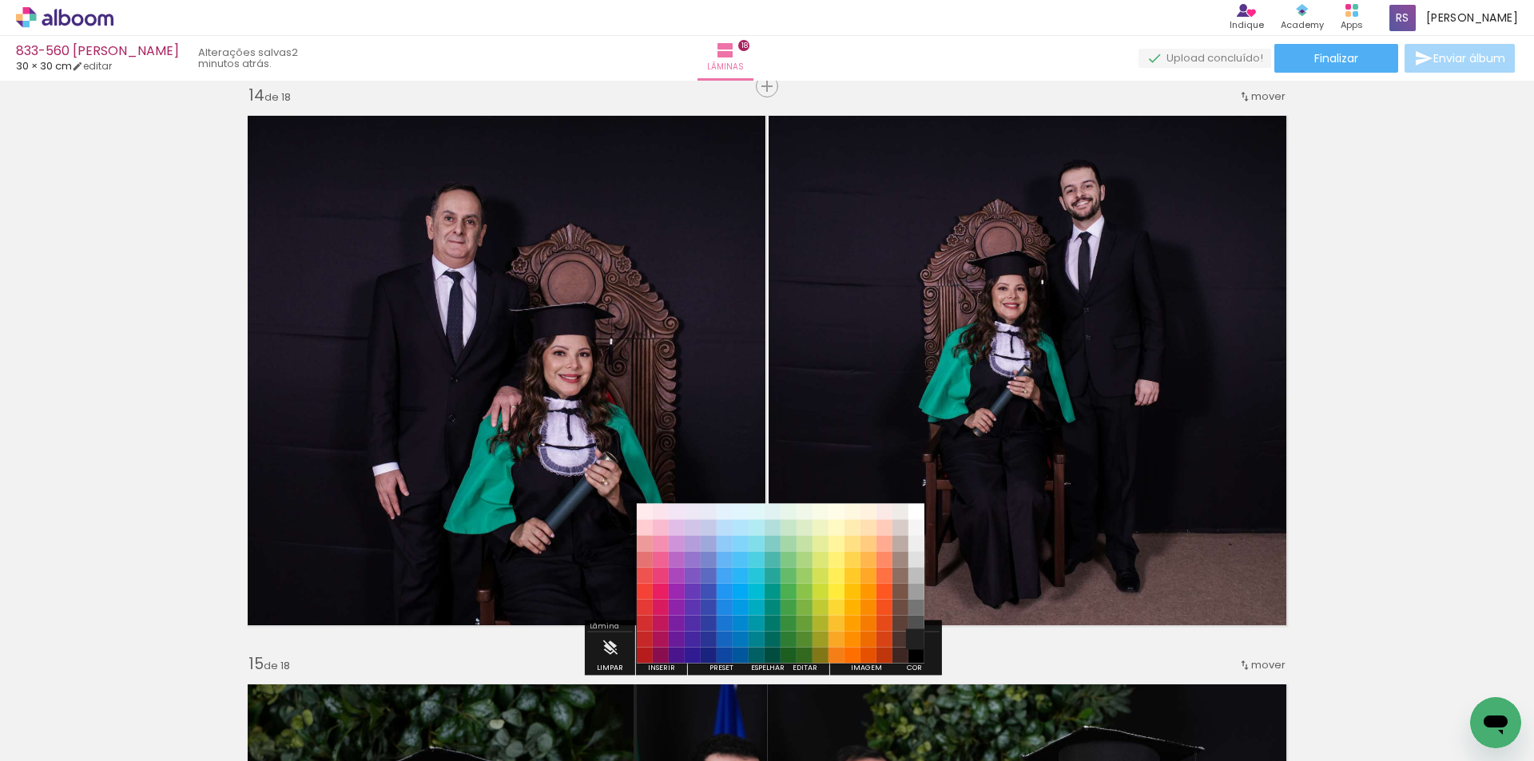
click at [911, 636] on paper-item "#212121" at bounding box center [916, 640] width 16 height 16
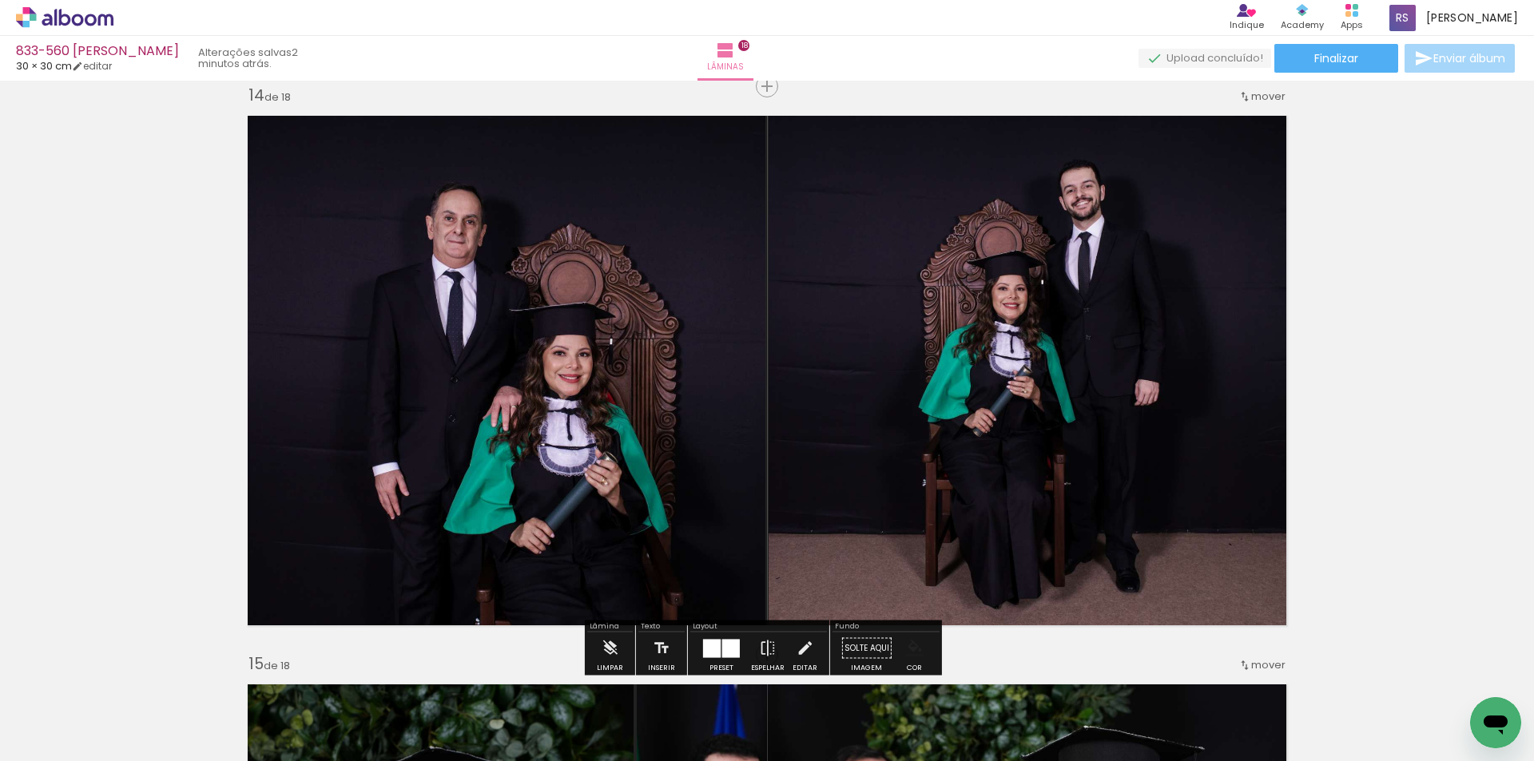
click at [908, 645] on iron-icon "color picker" at bounding box center [915, 649] width 18 height 18
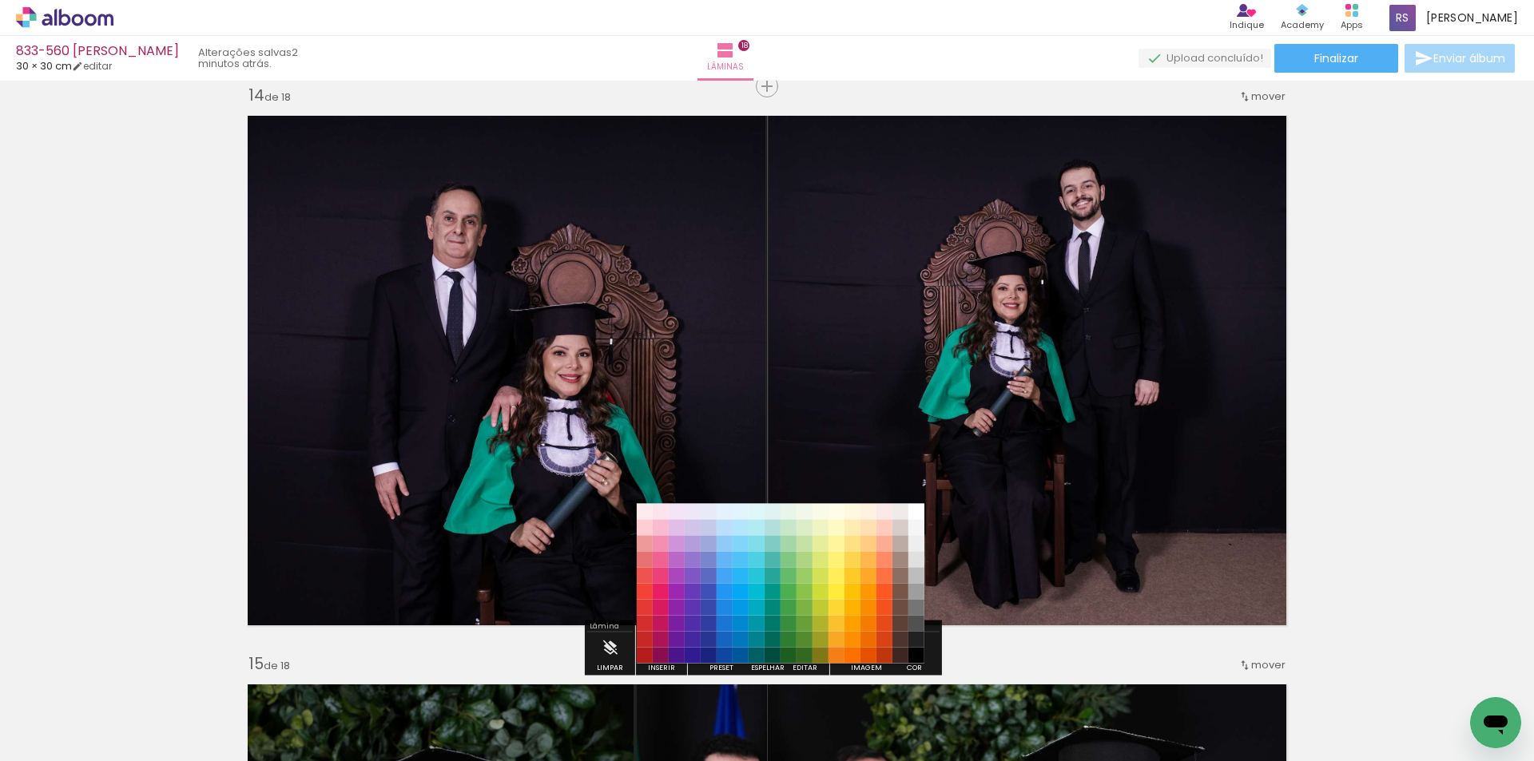
click at [919, 653] on paper-item "#000000" at bounding box center [916, 656] width 16 height 16
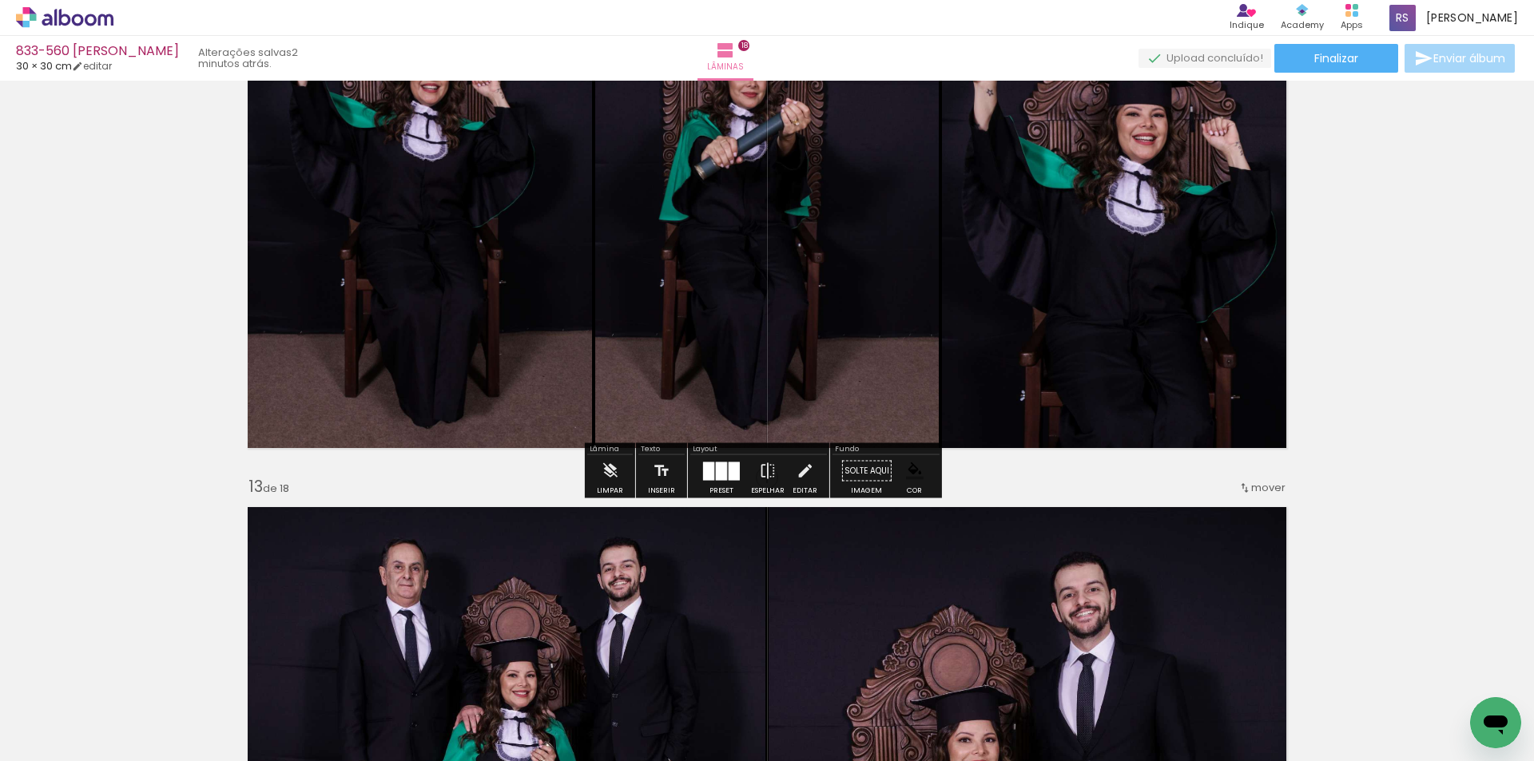
scroll to position [6457, 0]
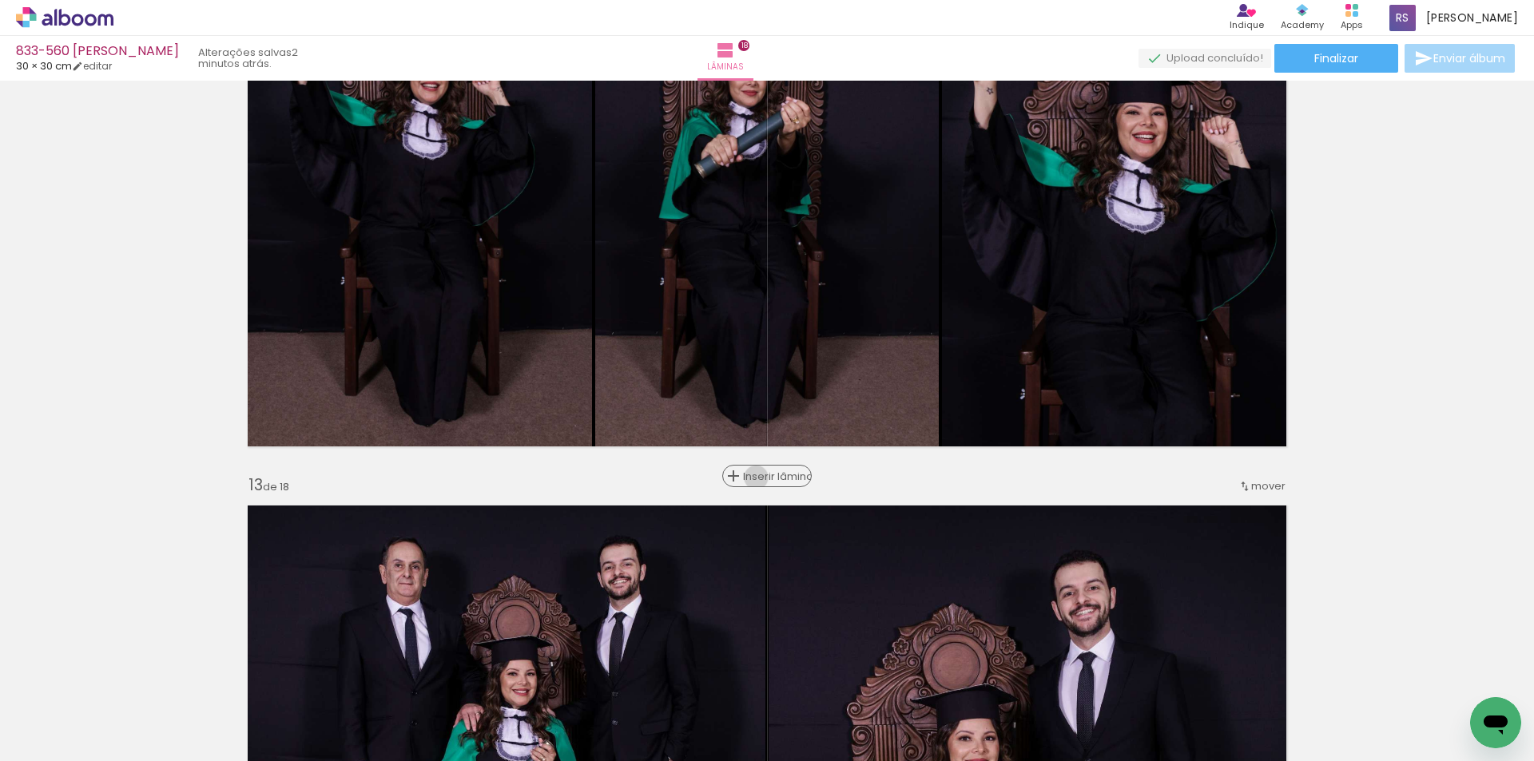
click at [752, 478] on span "Inserir lâmina" at bounding box center [774, 476] width 62 height 10
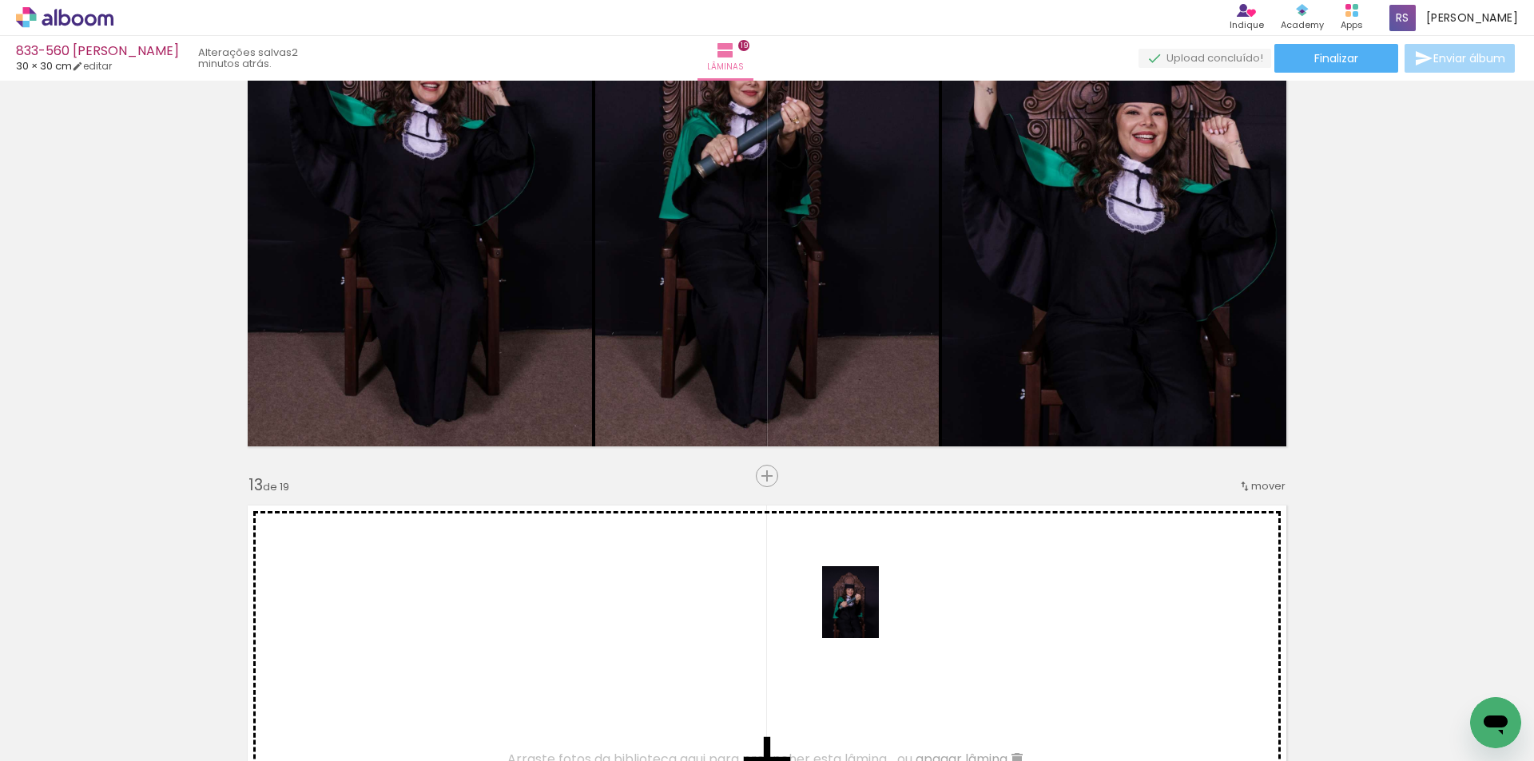
drag, startPoint x: 1467, startPoint y: 695, endPoint x: 864, endPoint y: 614, distance: 608.5
click at [839, 611] on quentale-workspace at bounding box center [767, 380] width 1534 height 761
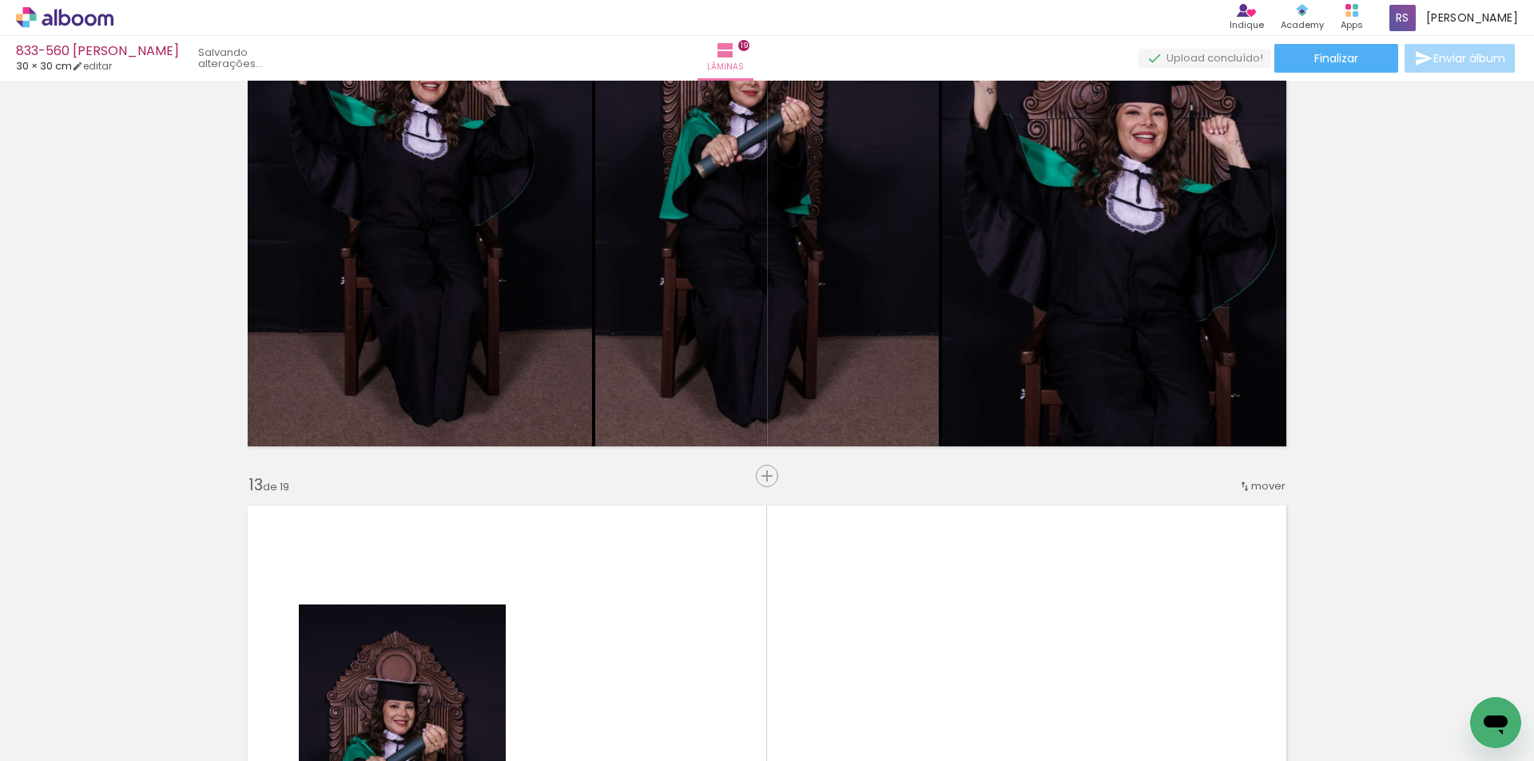
scroll to position [0, 2628]
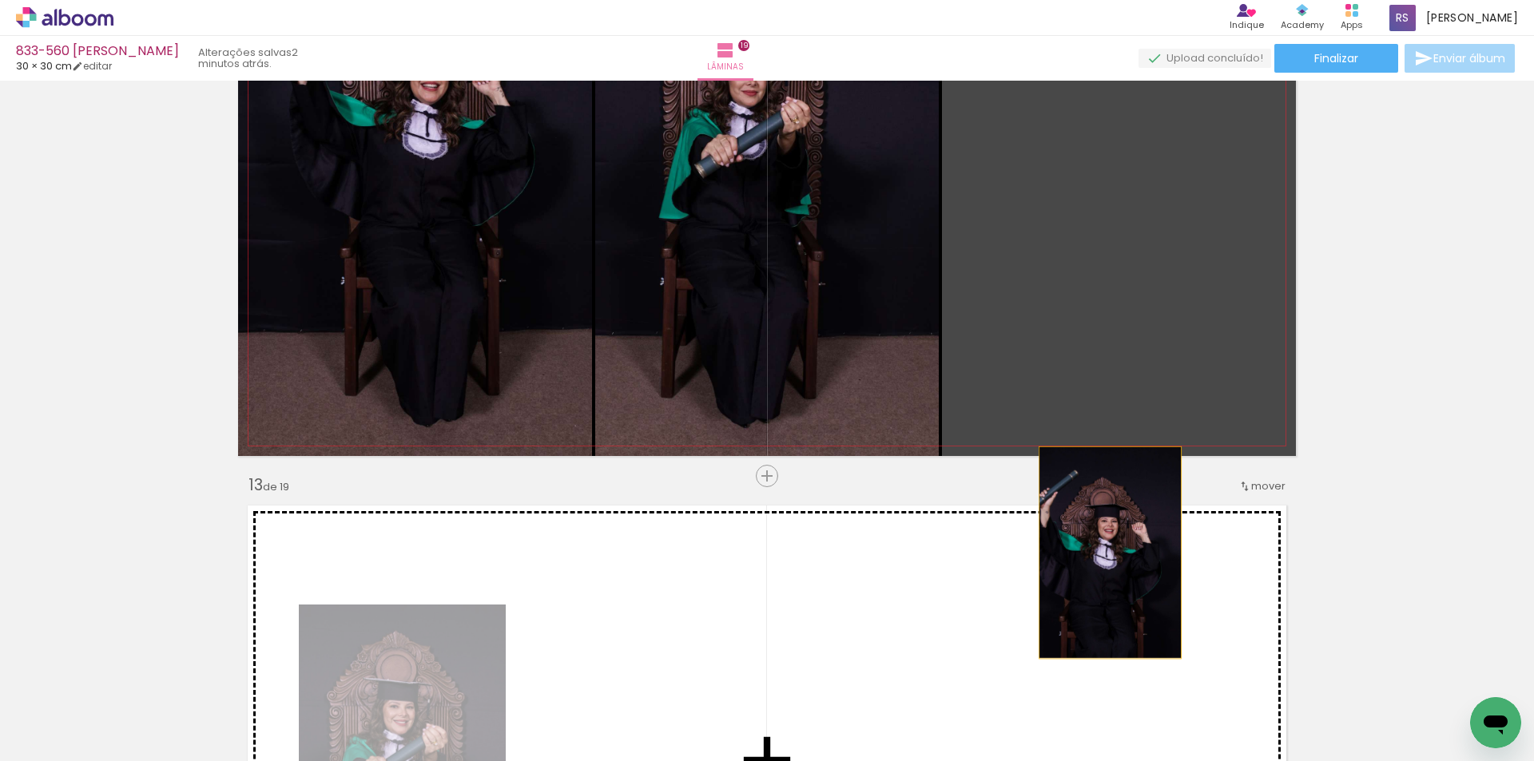
drag, startPoint x: 1144, startPoint y: 329, endPoint x: 1104, endPoint y: 562, distance: 235.9
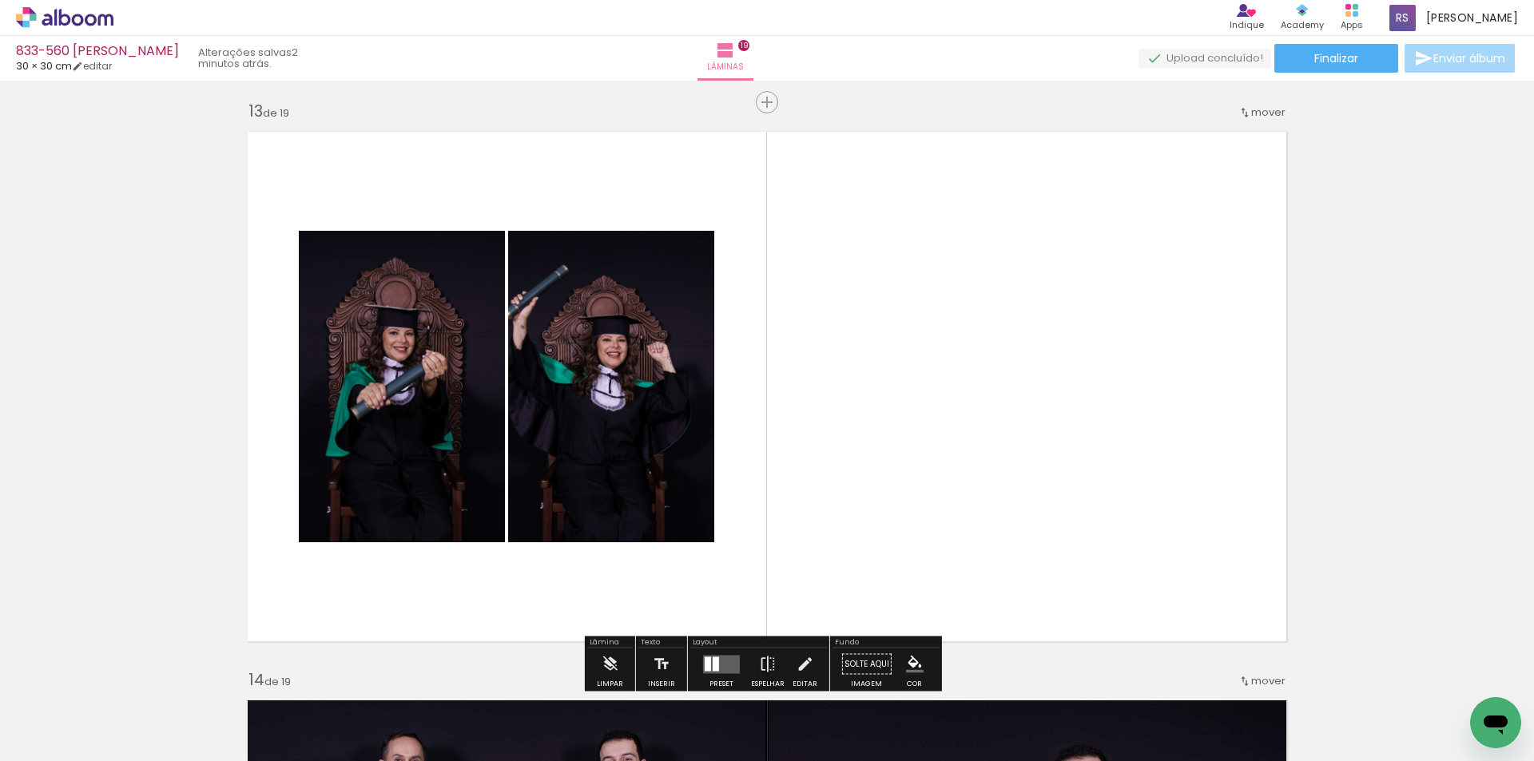
scroll to position [6856, 0]
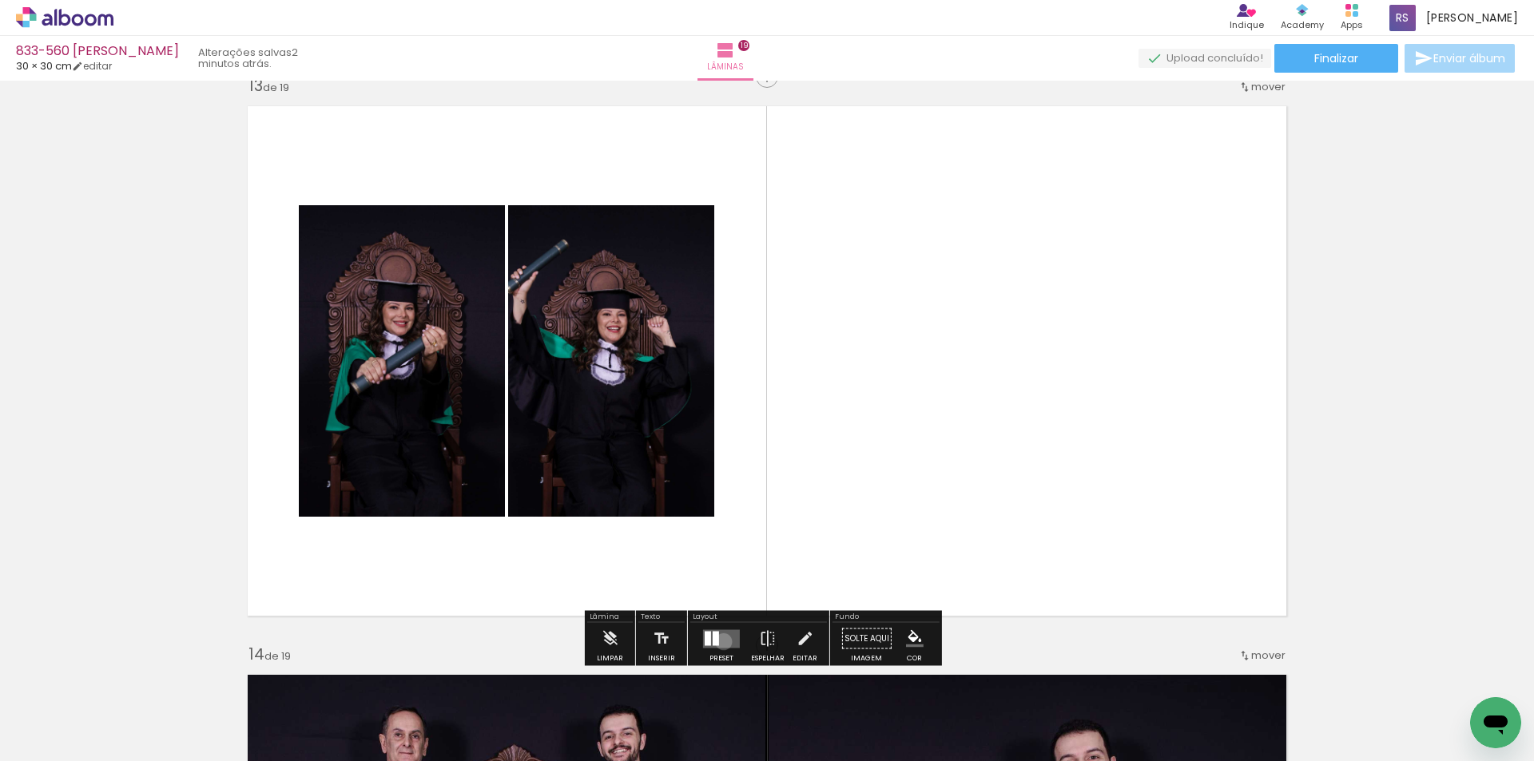
click at [720, 642] on quentale-layouter at bounding box center [721, 639] width 37 height 18
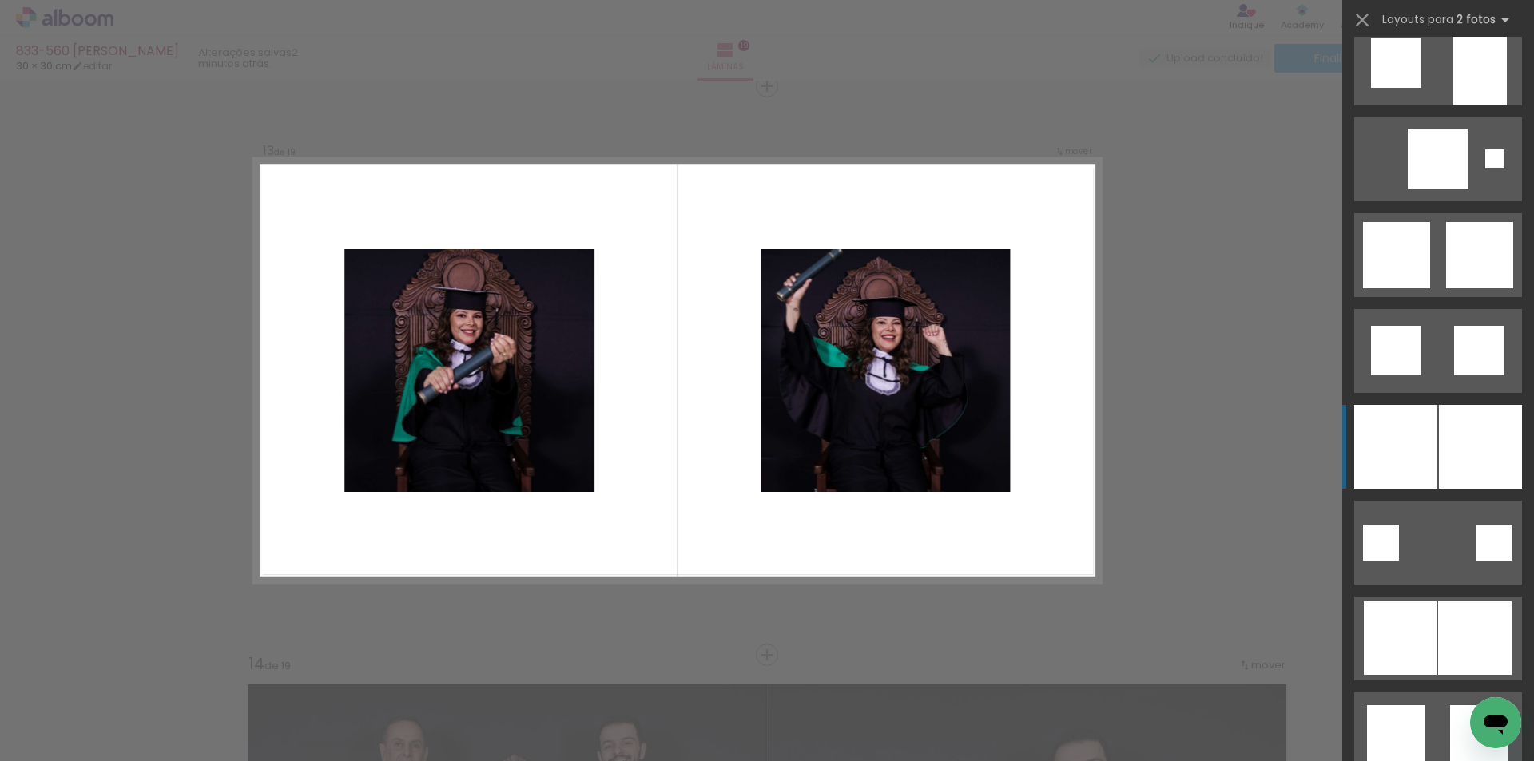
scroll to position [1598, 0]
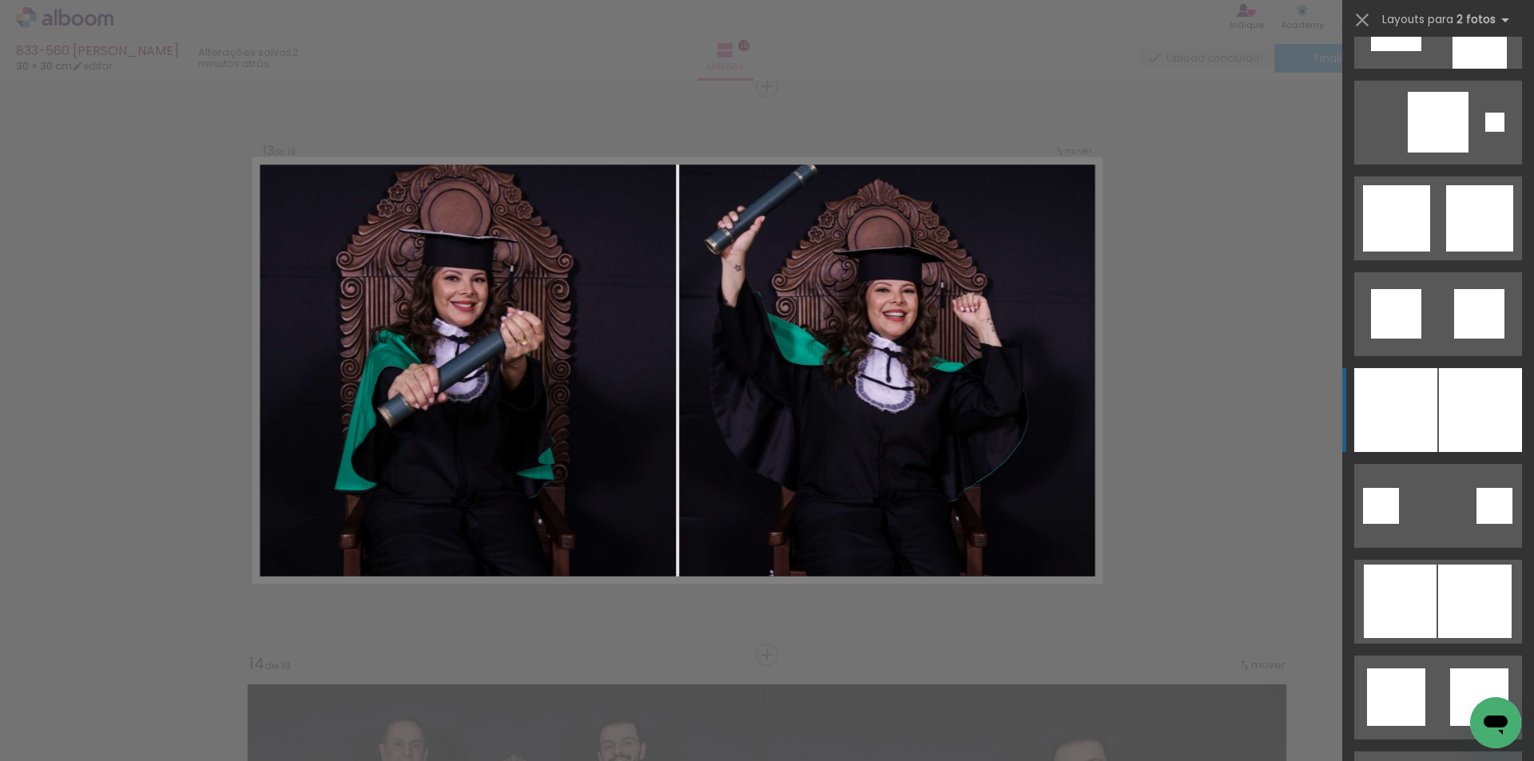
click at [1442, 387] on div at bounding box center [1480, 410] width 83 height 84
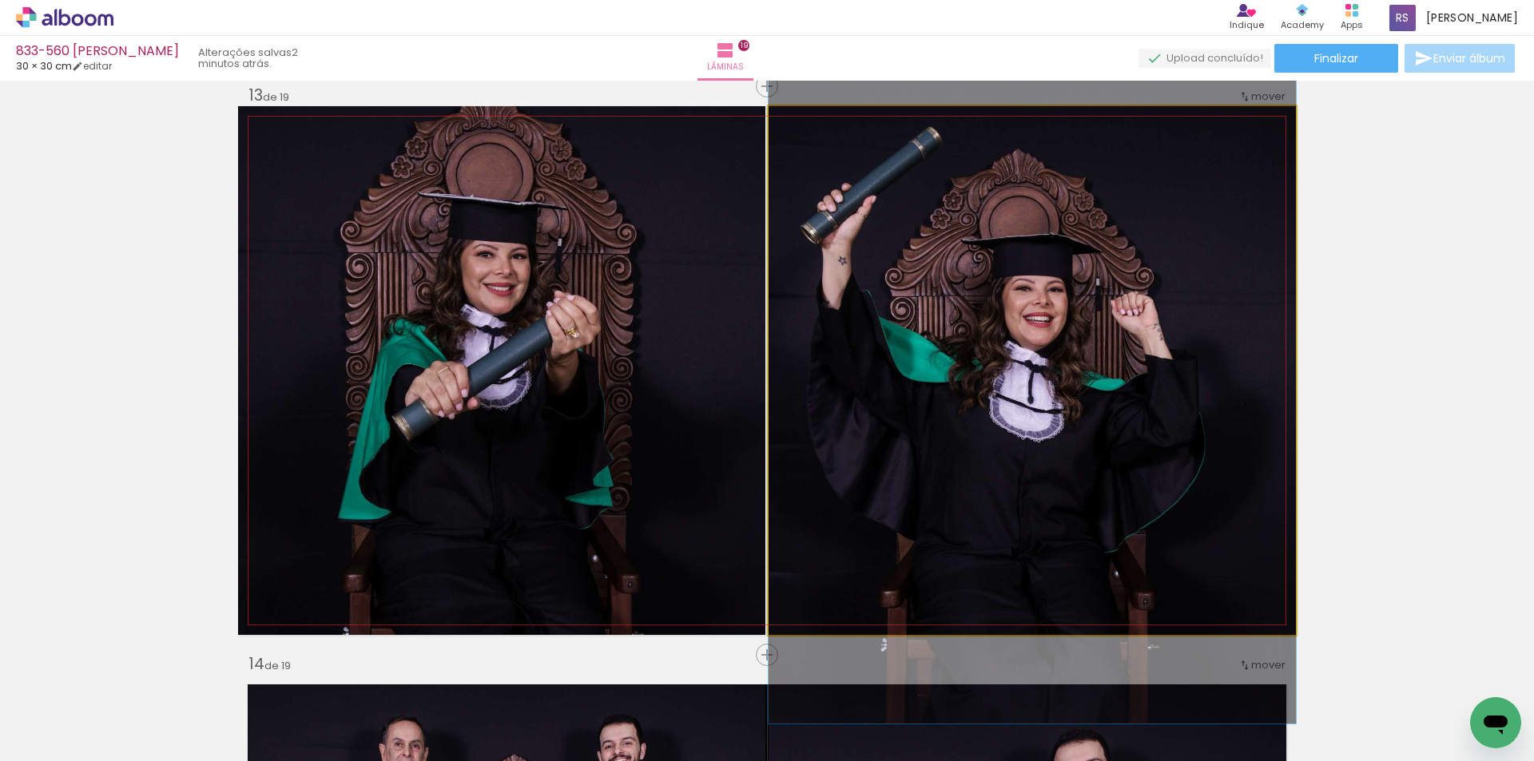
drag, startPoint x: 930, startPoint y: 411, endPoint x: 934, endPoint y: 430, distance: 18.8
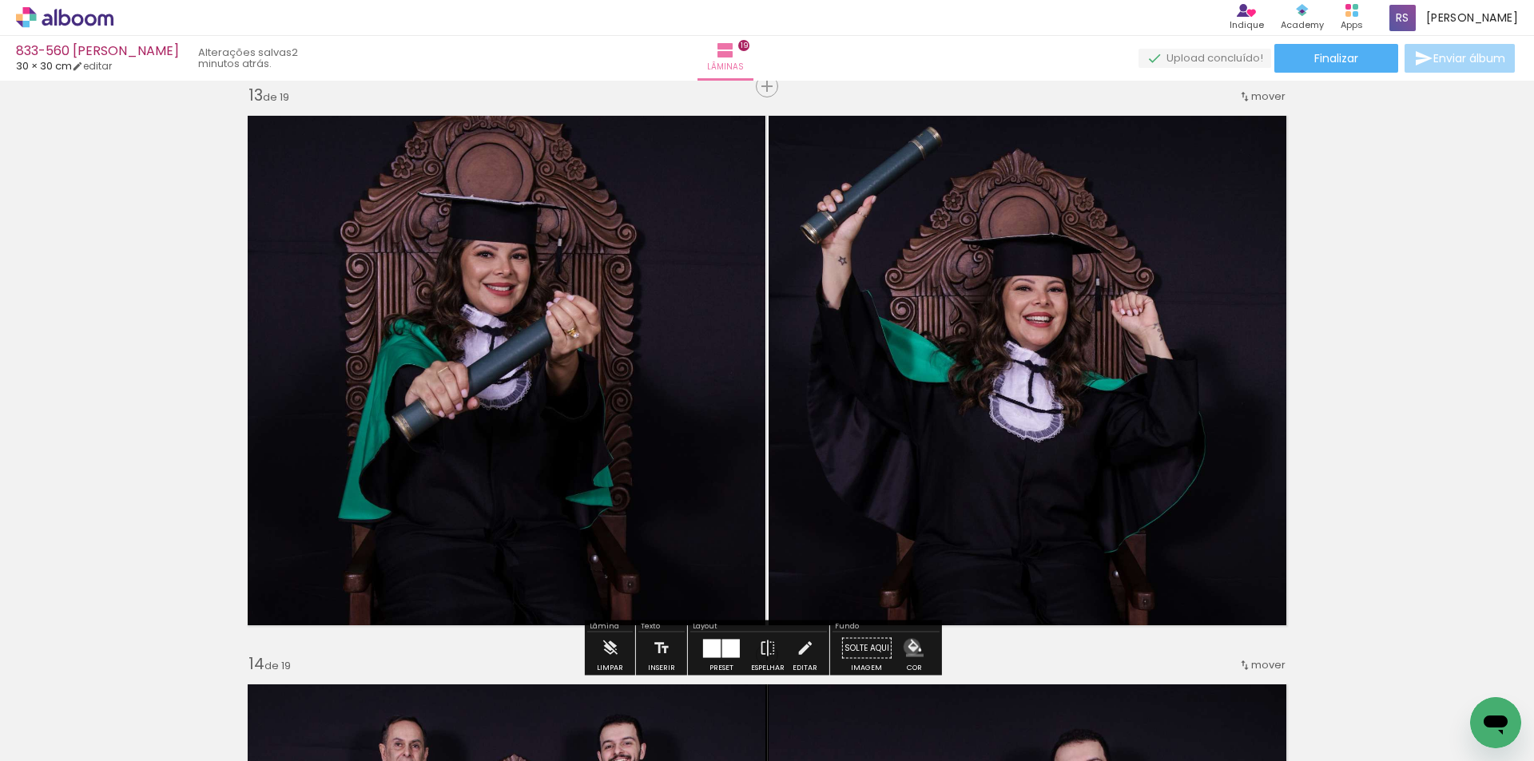
click at [906, 647] on iron-icon "color picker" at bounding box center [915, 649] width 18 height 18
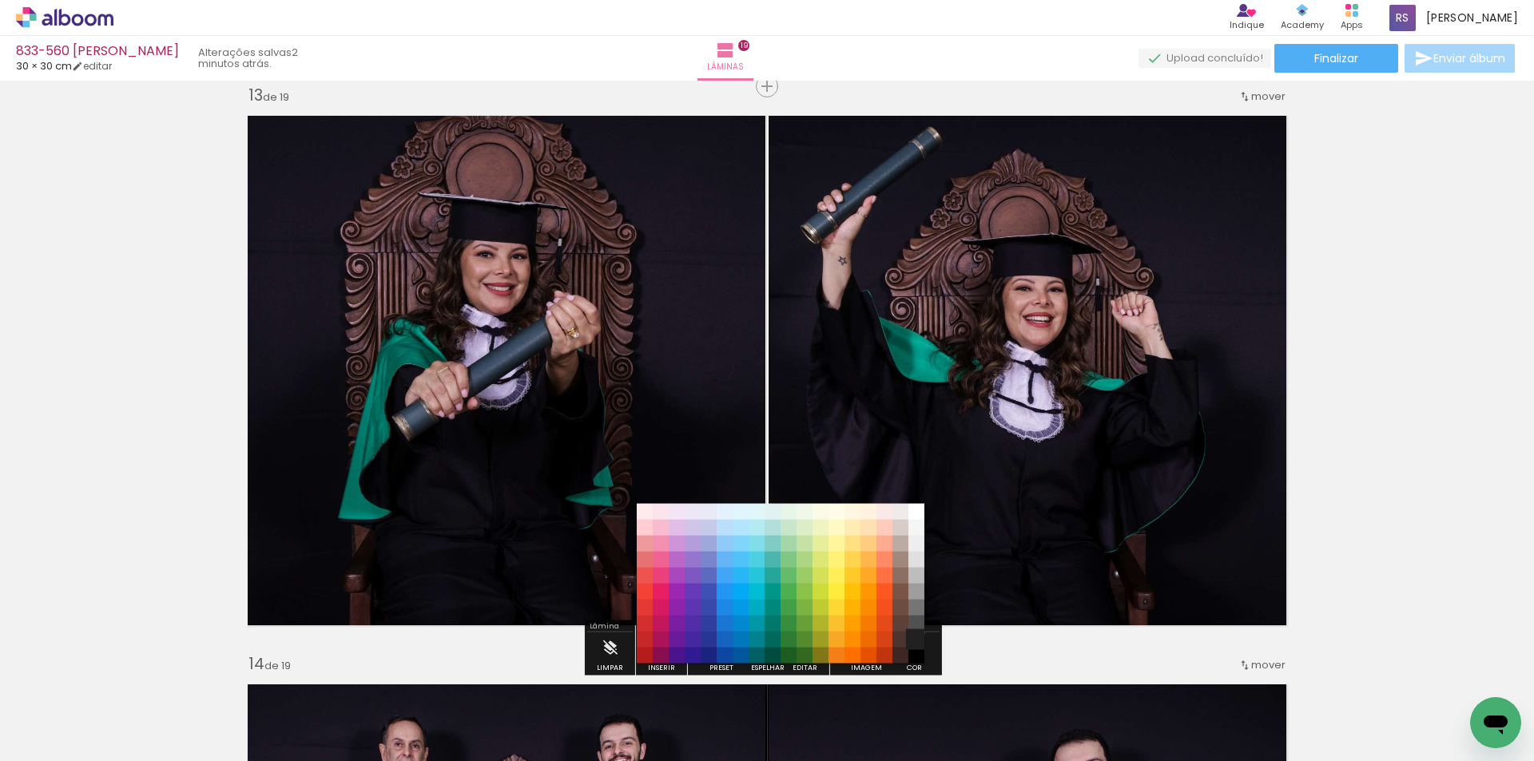
click at [916, 633] on paper-item "#212121" at bounding box center [916, 640] width 16 height 16
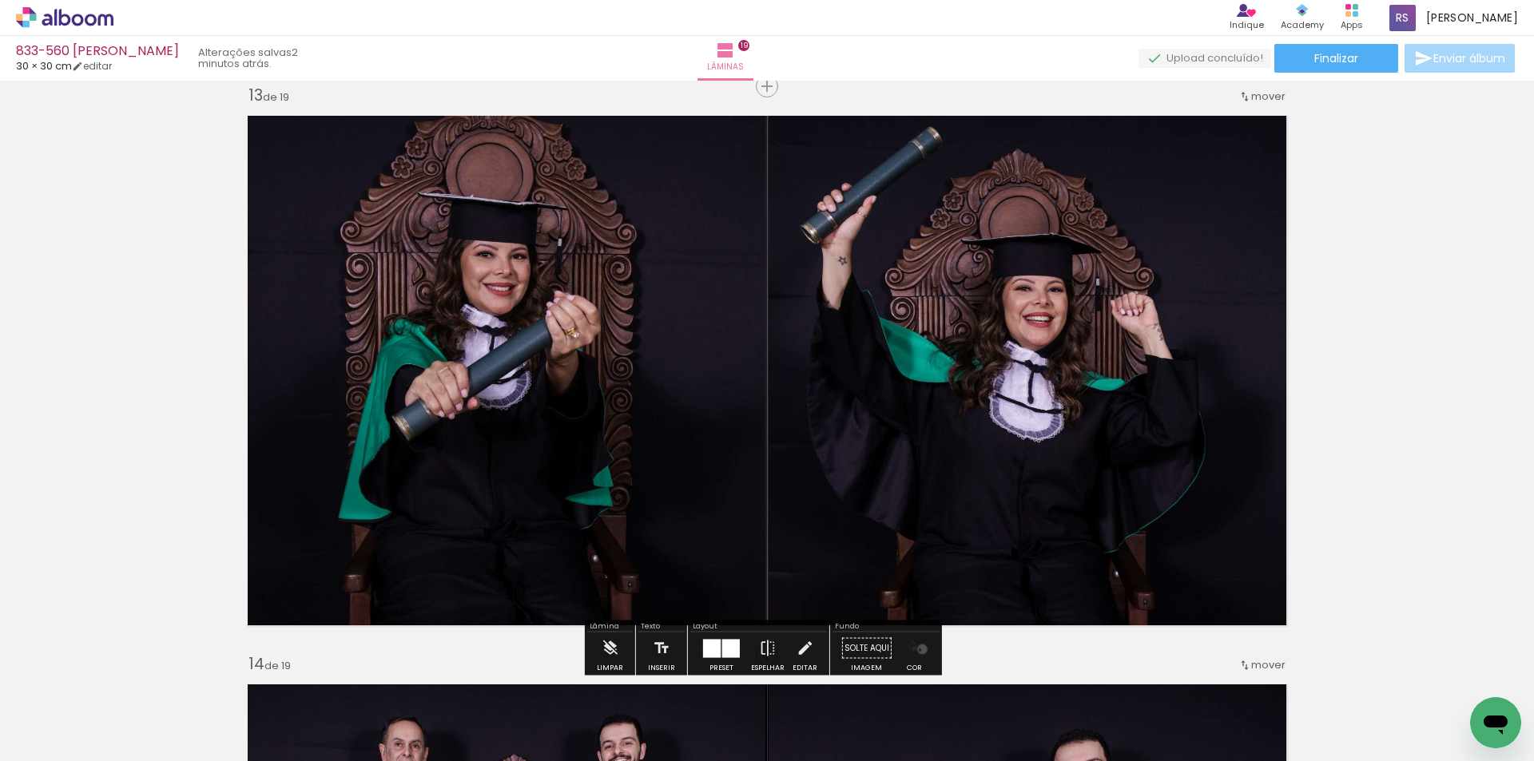
click at [916, 650] on iron-icon "color picker" at bounding box center [915, 649] width 18 height 18
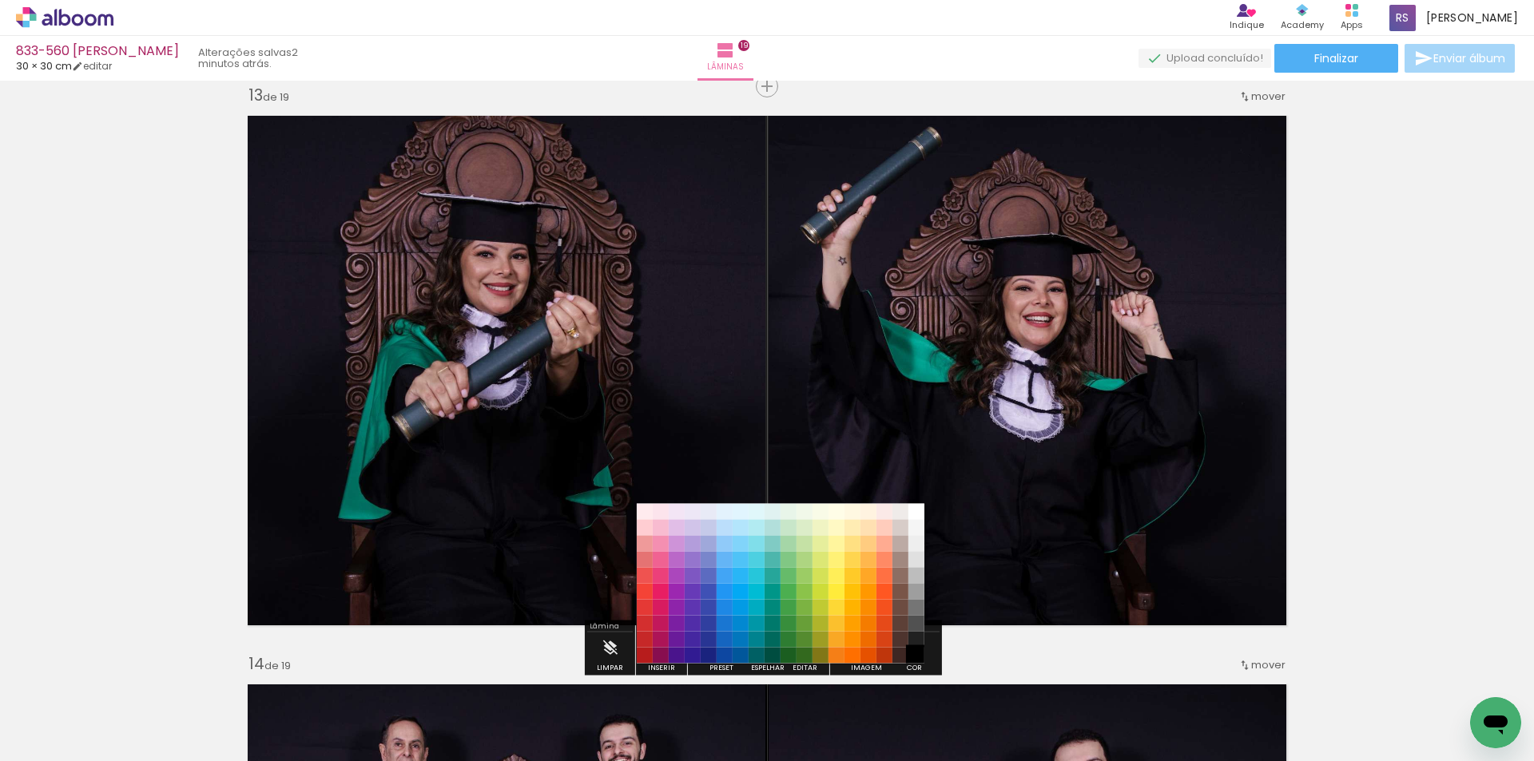
click at [918, 660] on paper-item "#000000" at bounding box center [916, 656] width 16 height 16
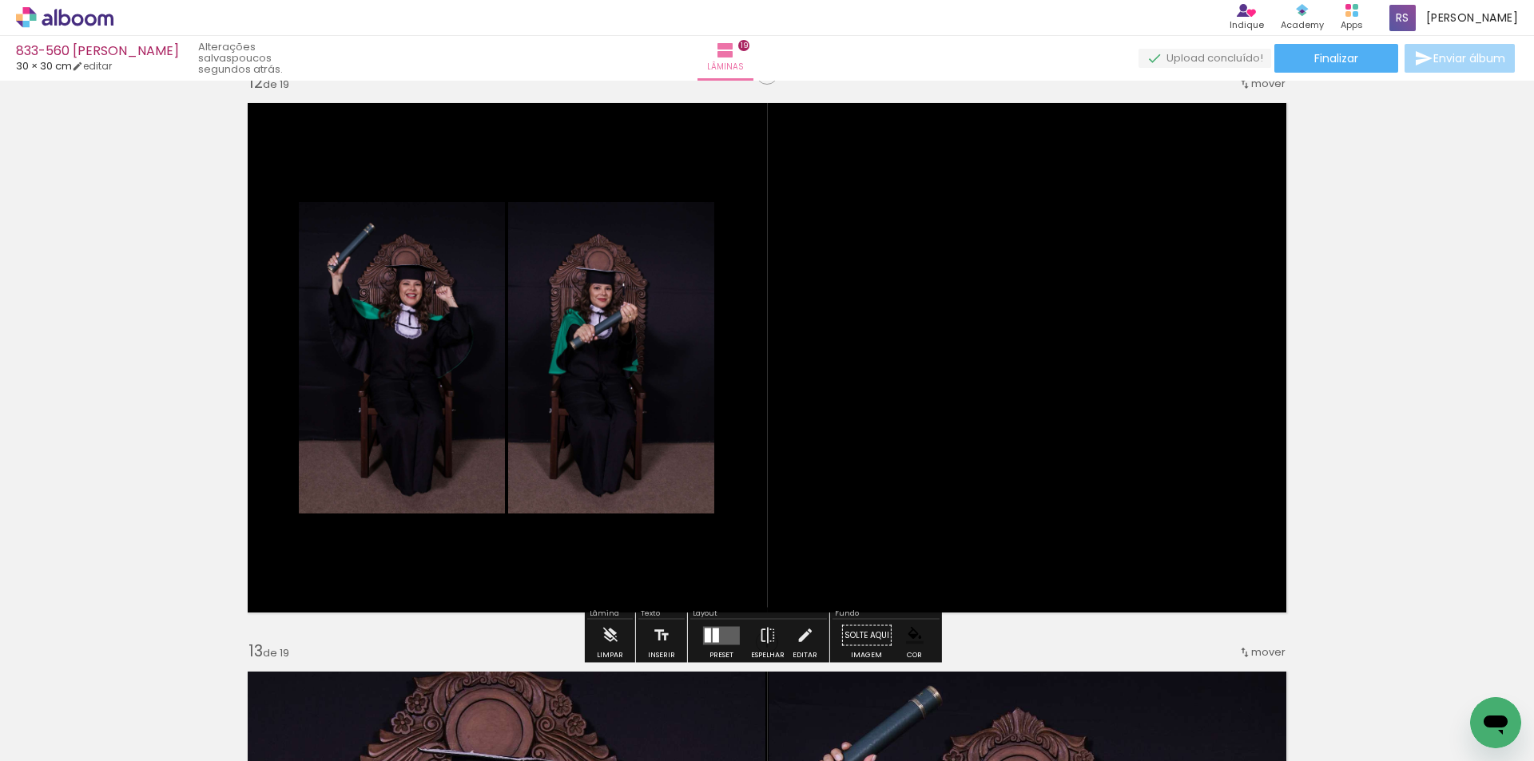
scroll to position [6287, 0]
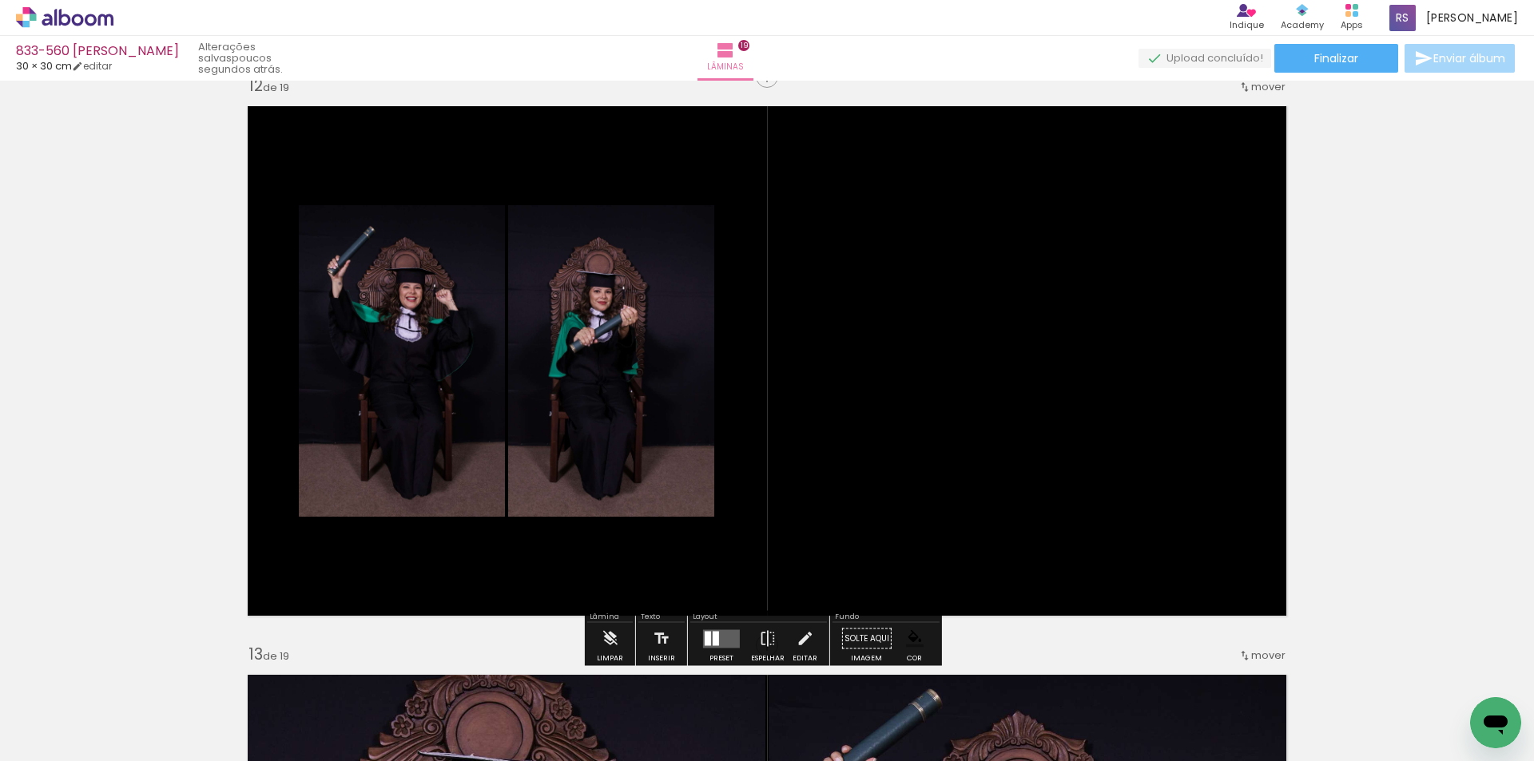
click at [715, 636] on div at bounding box center [716, 638] width 6 height 14
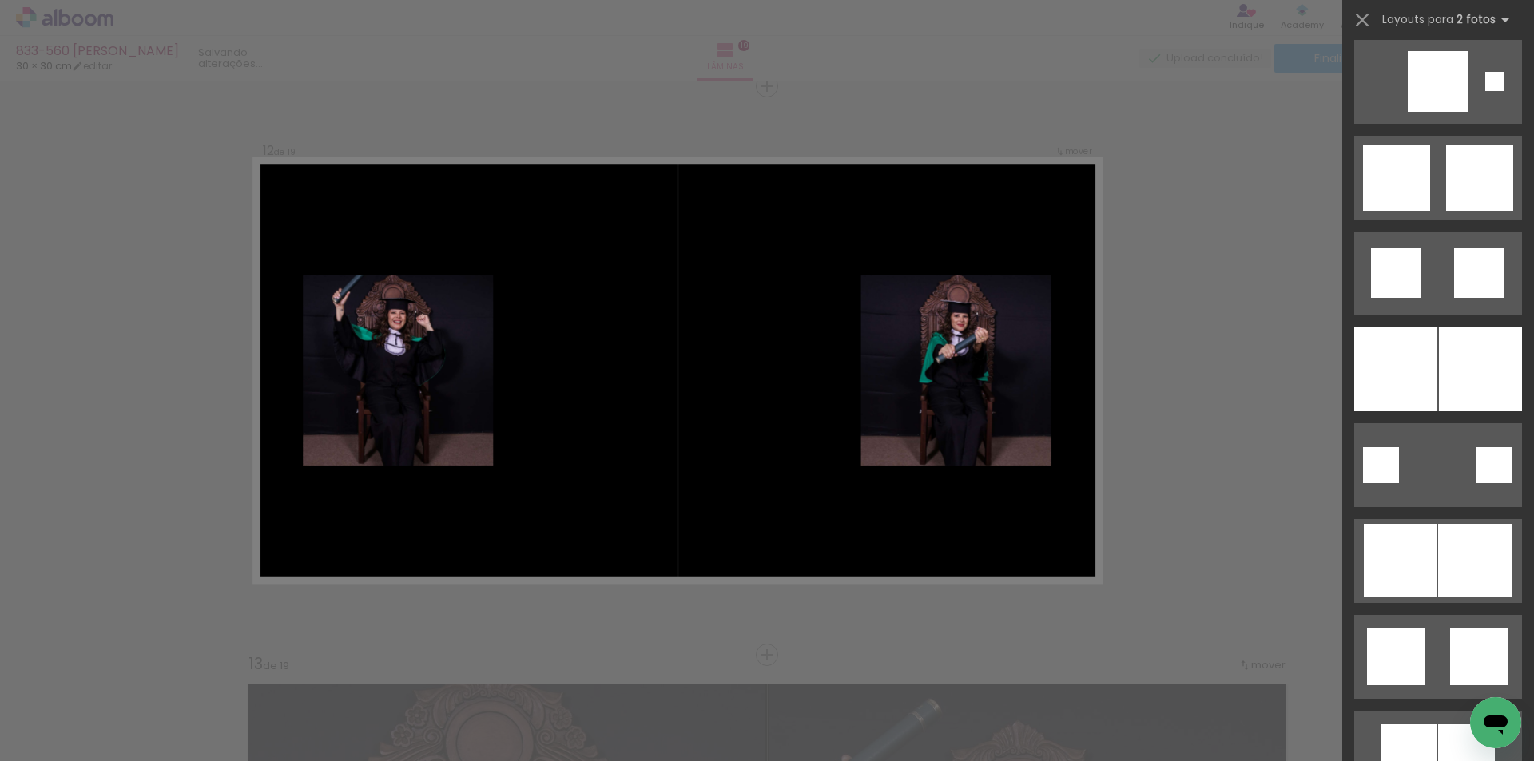
scroll to position [1678, 0]
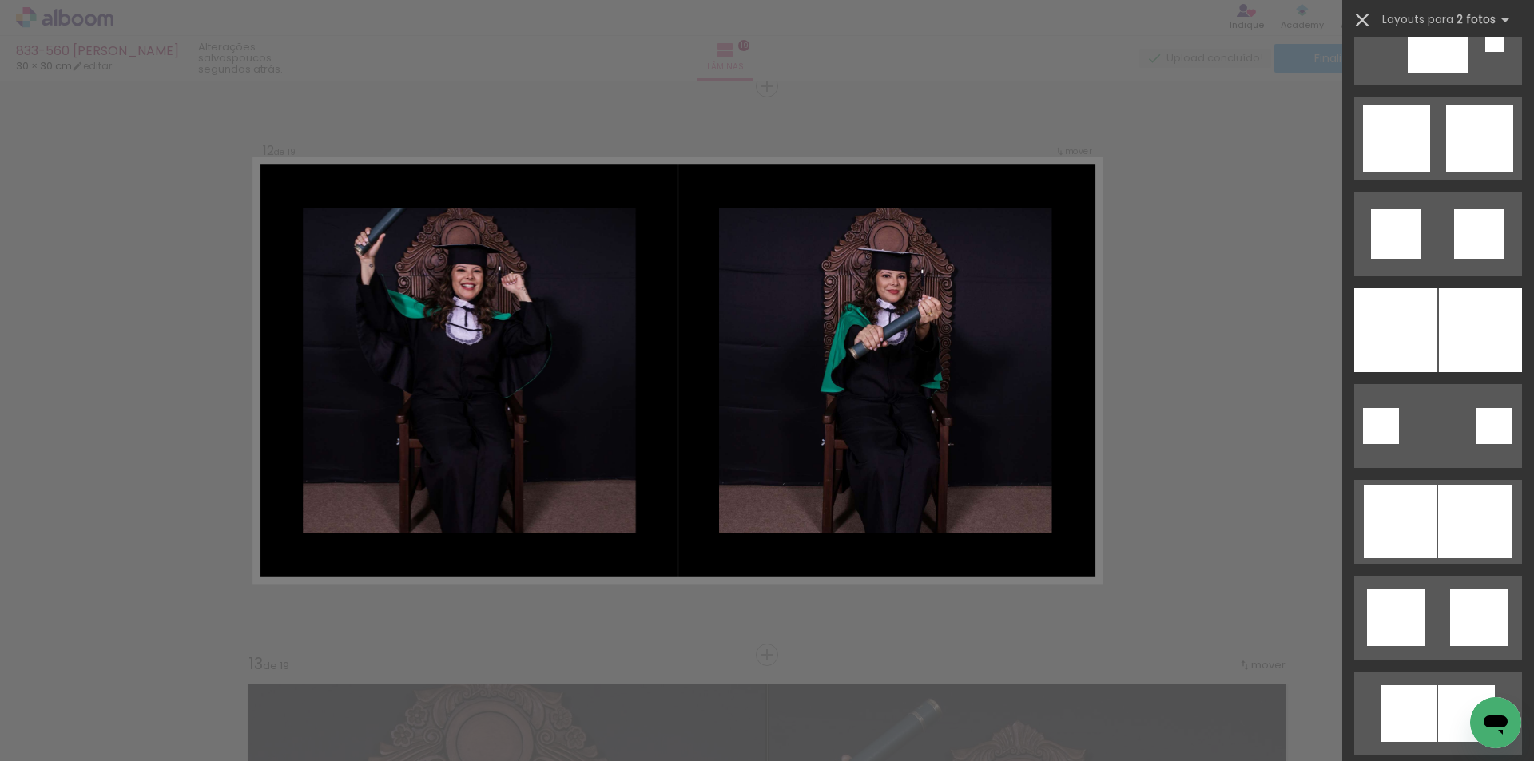
click at [1359, 13] on iron-icon at bounding box center [1362, 20] width 22 height 22
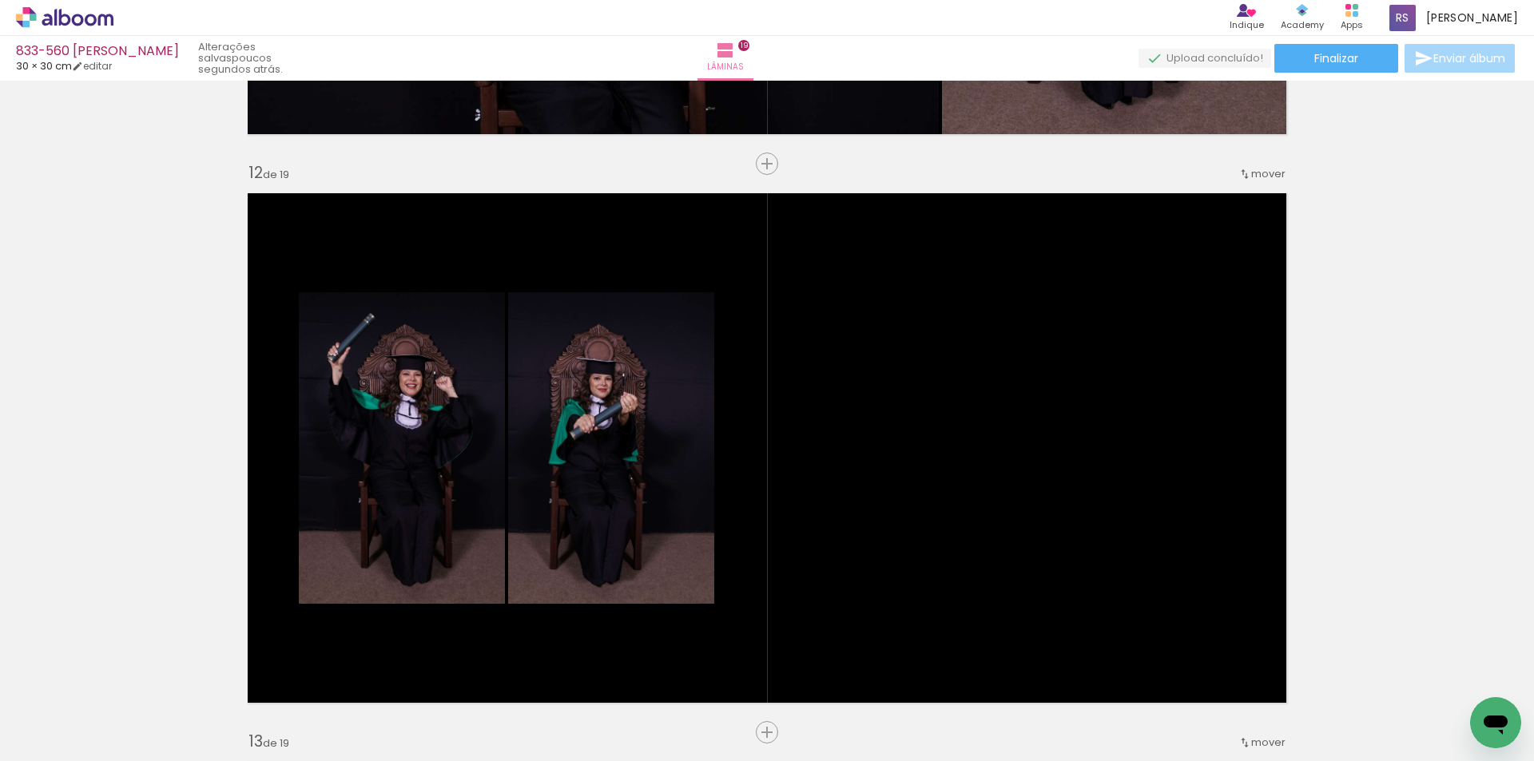
scroll to position [6278, 0]
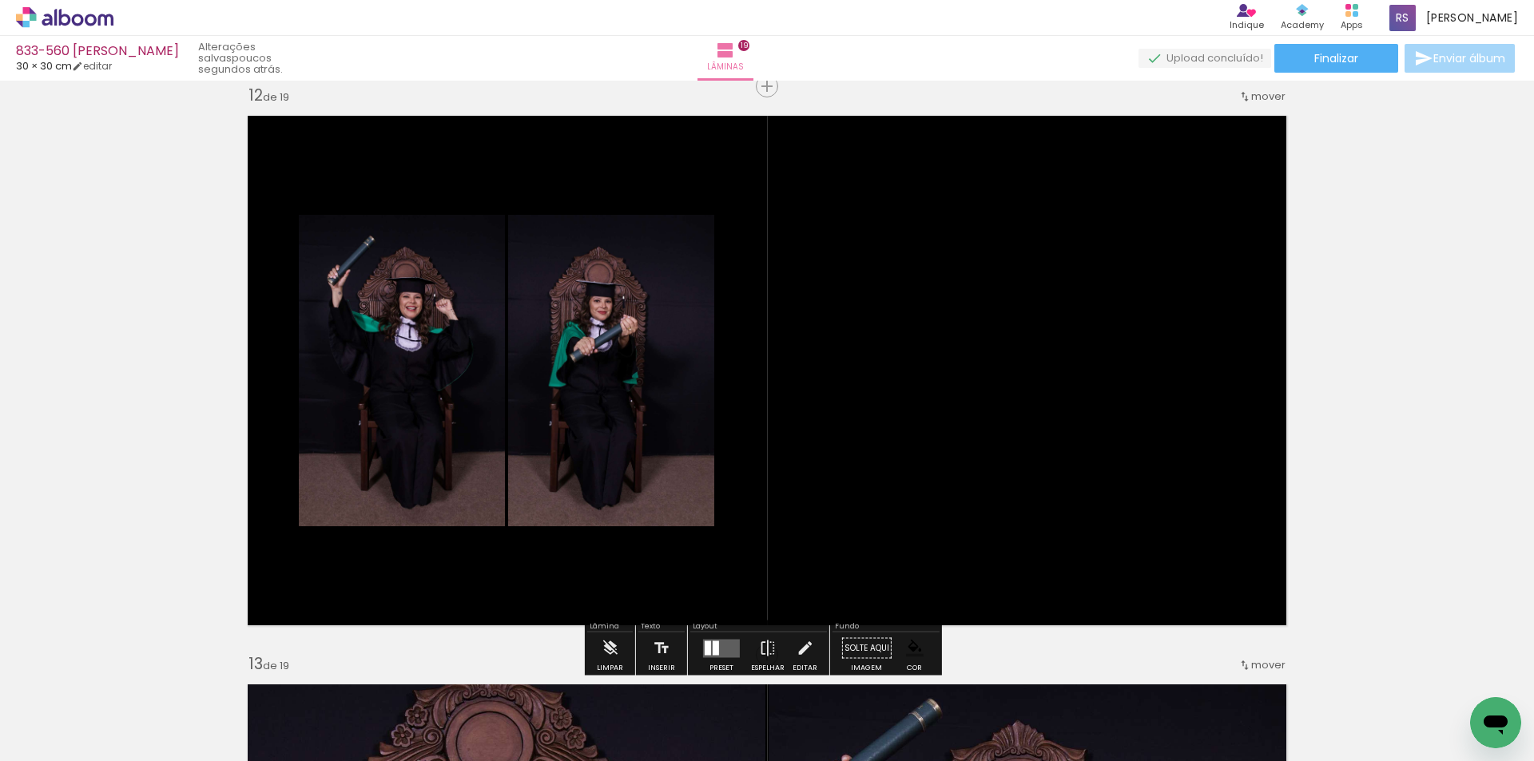
click at [723, 641] on quentale-layouter at bounding box center [721, 648] width 37 height 18
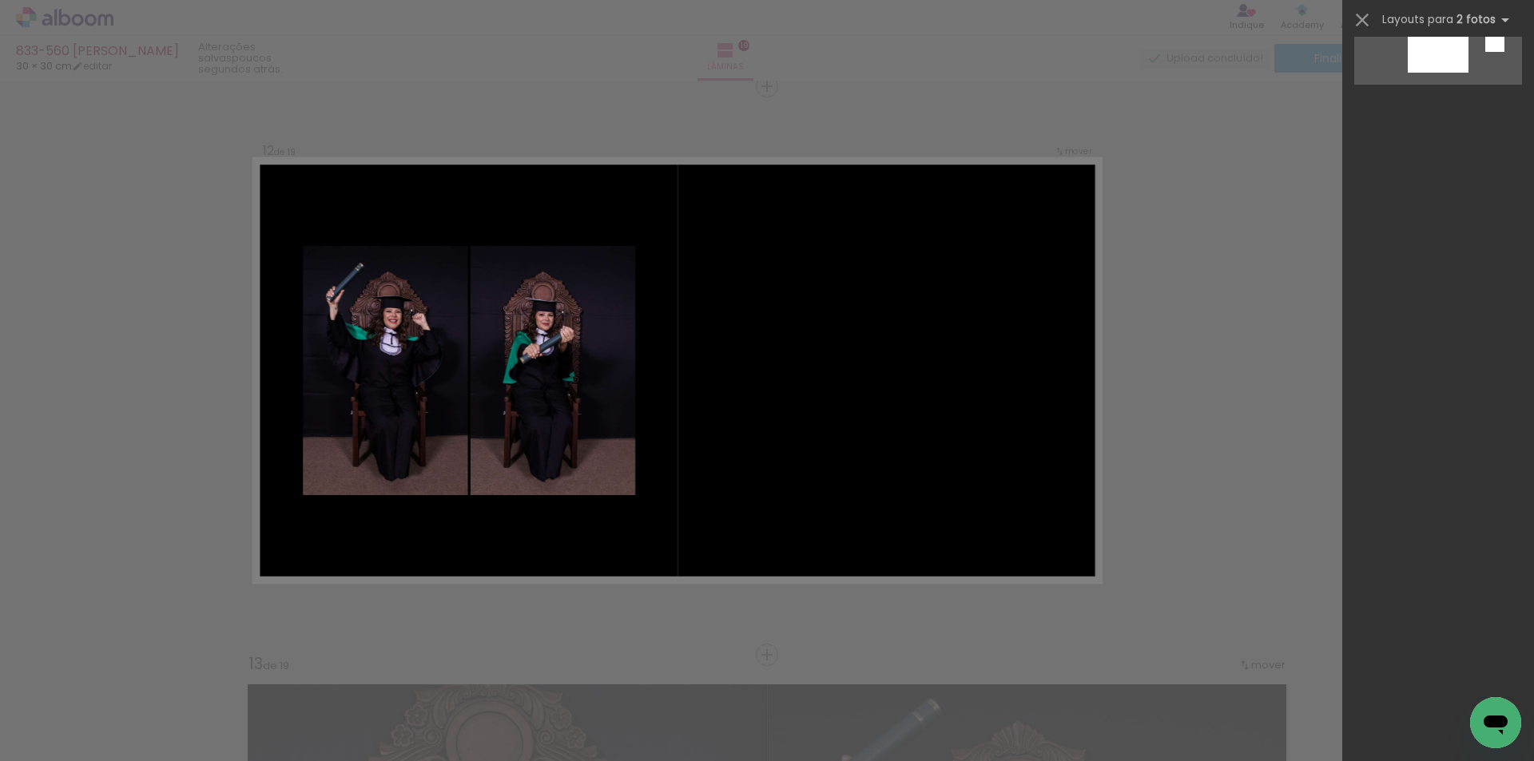
scroll to position [0, 0]
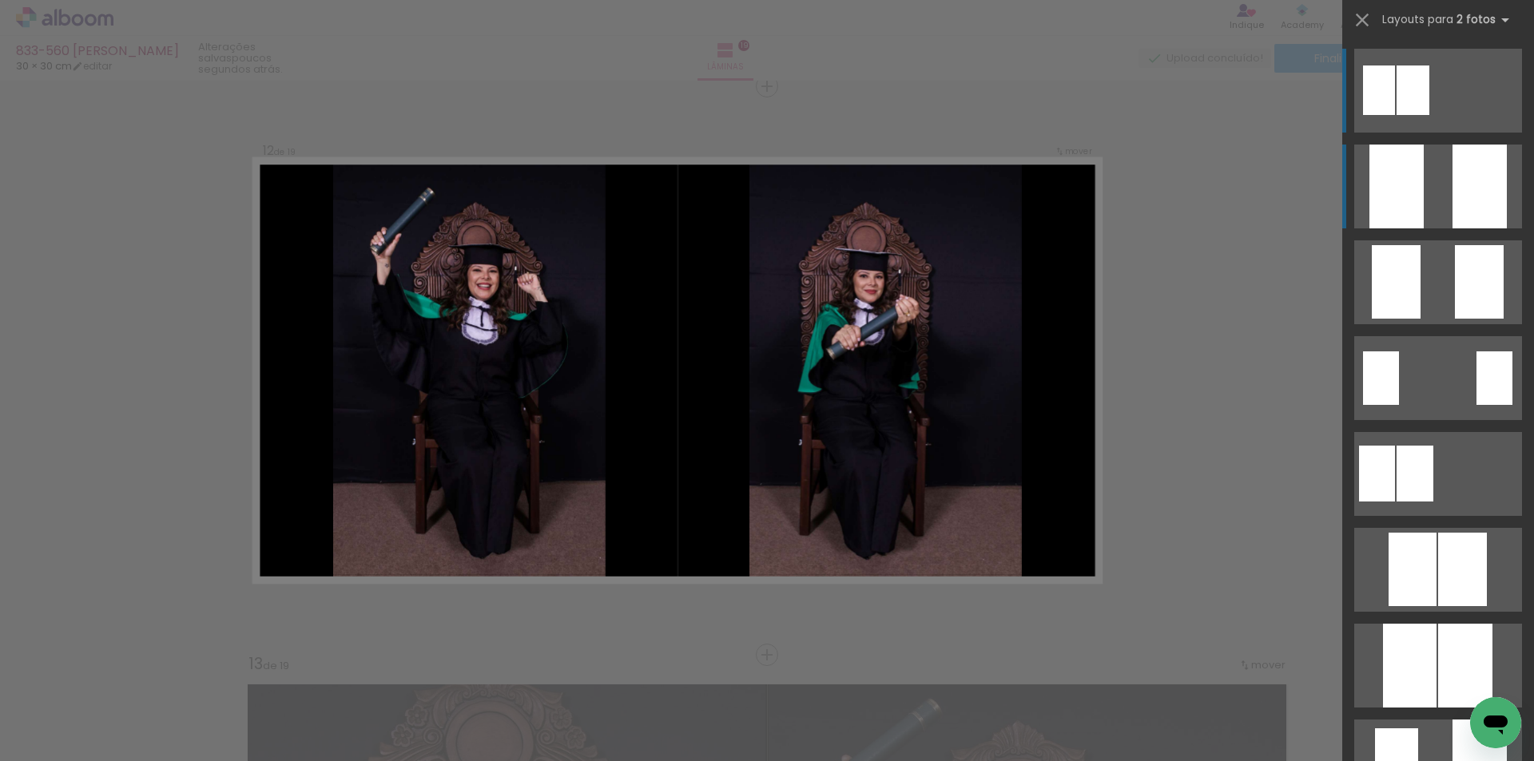
click at [1465, 196] on div at bounding box center [1479, 187] width 54 height 84
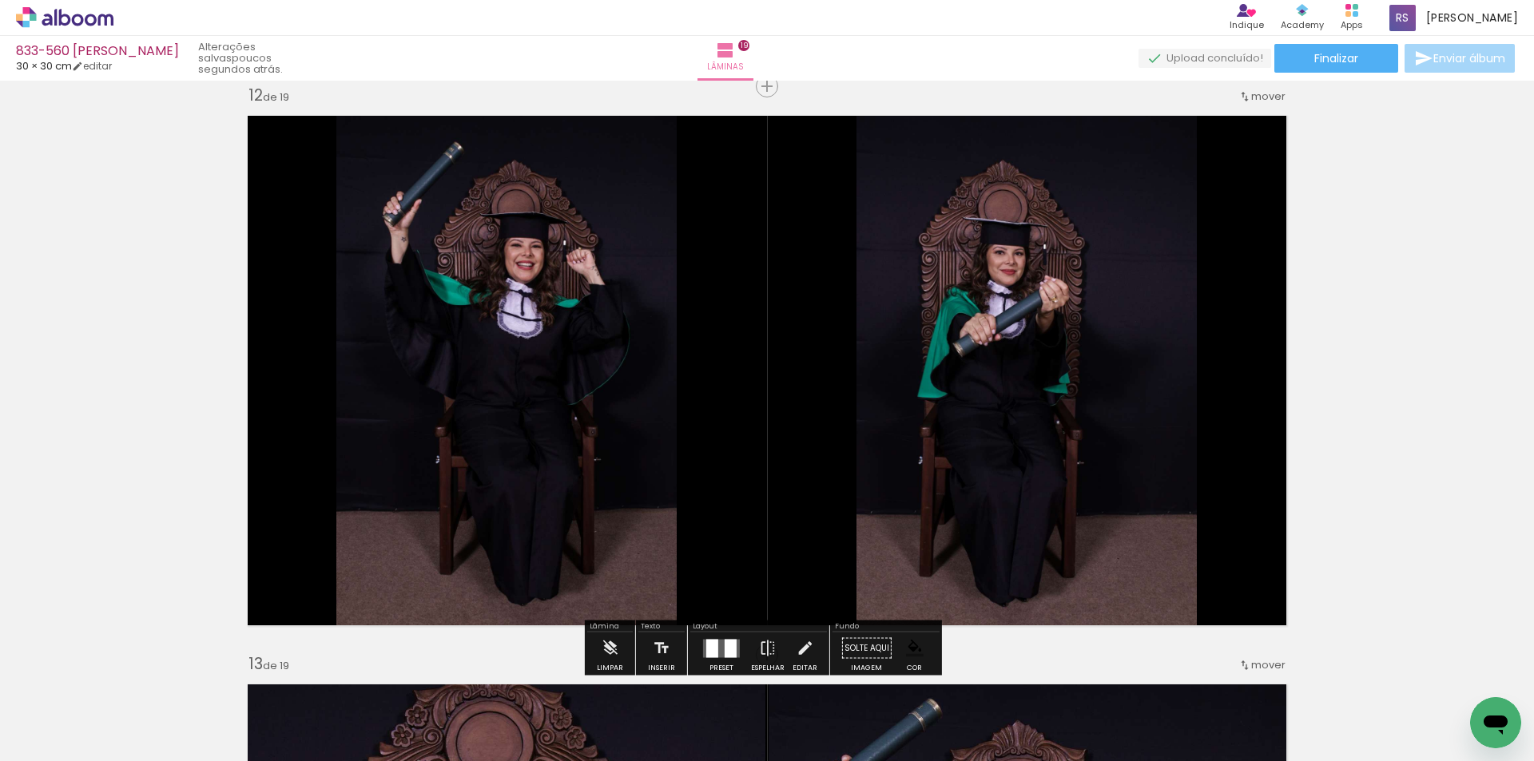
drag, startPoint x: 795, startPoint y: 647, endPoint x: 785, endPoint y: 646, distance: 9.7
click at [796, 646] on iron-icon at bounding box center [805, 649] width 18 height 32
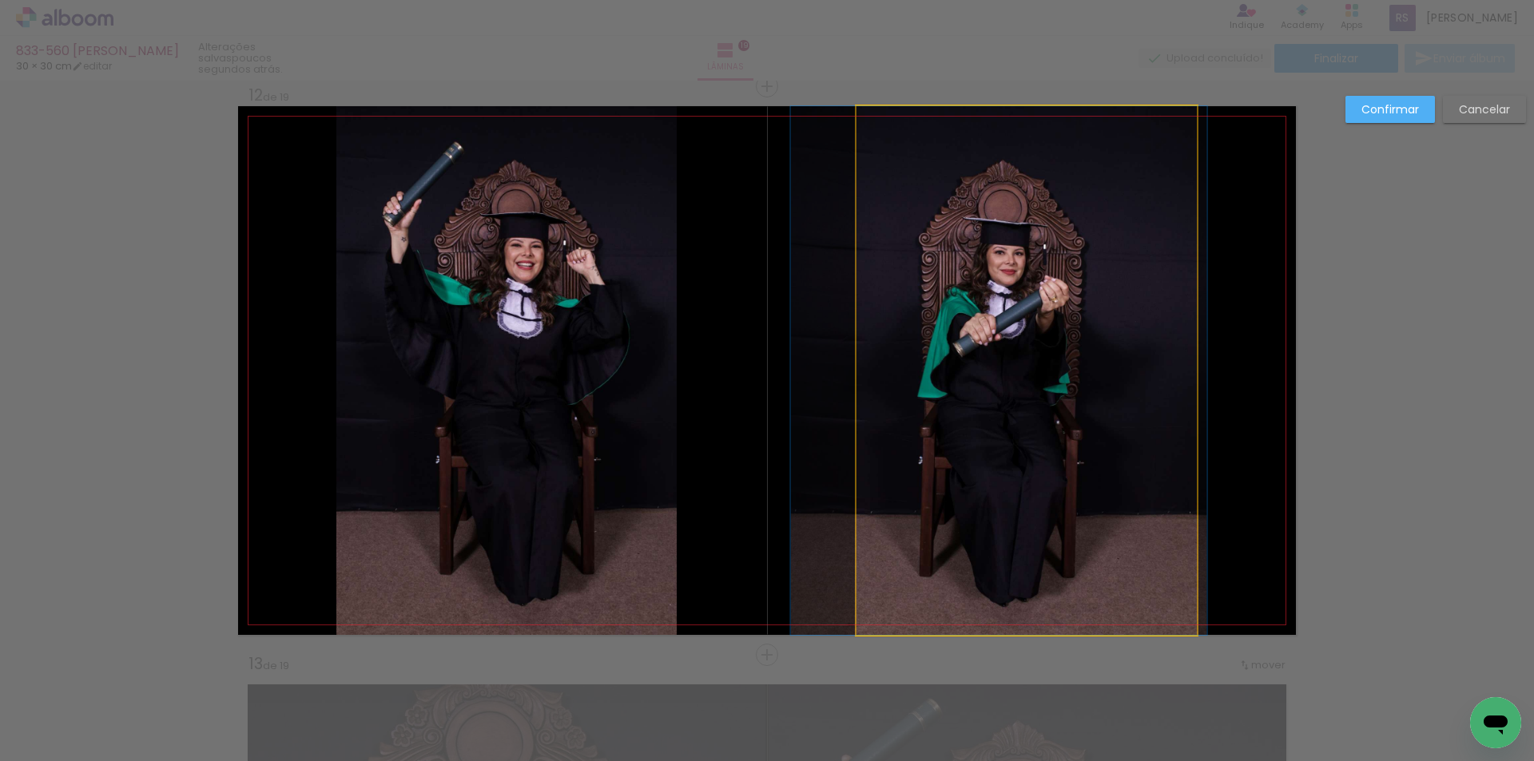
click at [945, 373] on quentale-photo at bounding box center [1026, 370] width 340 height 529
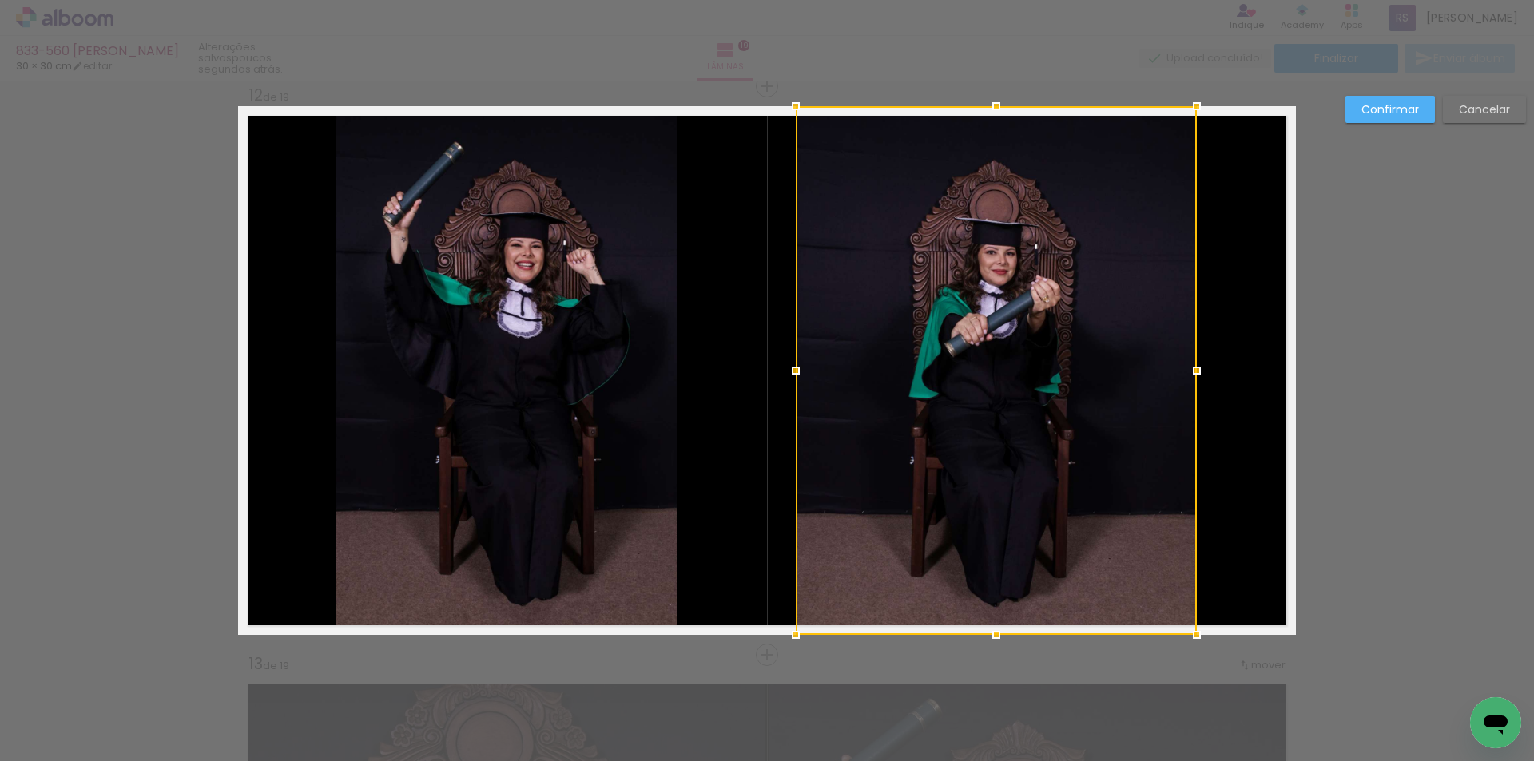
drag, startPoint x: 847, startPoint y: 367, endPoint x: 786, endPoint y: 352, distance: 62.4
click at [786, 352] on album-spread "12 de 19" at bounding box center [767, 370] width 1058 height 529
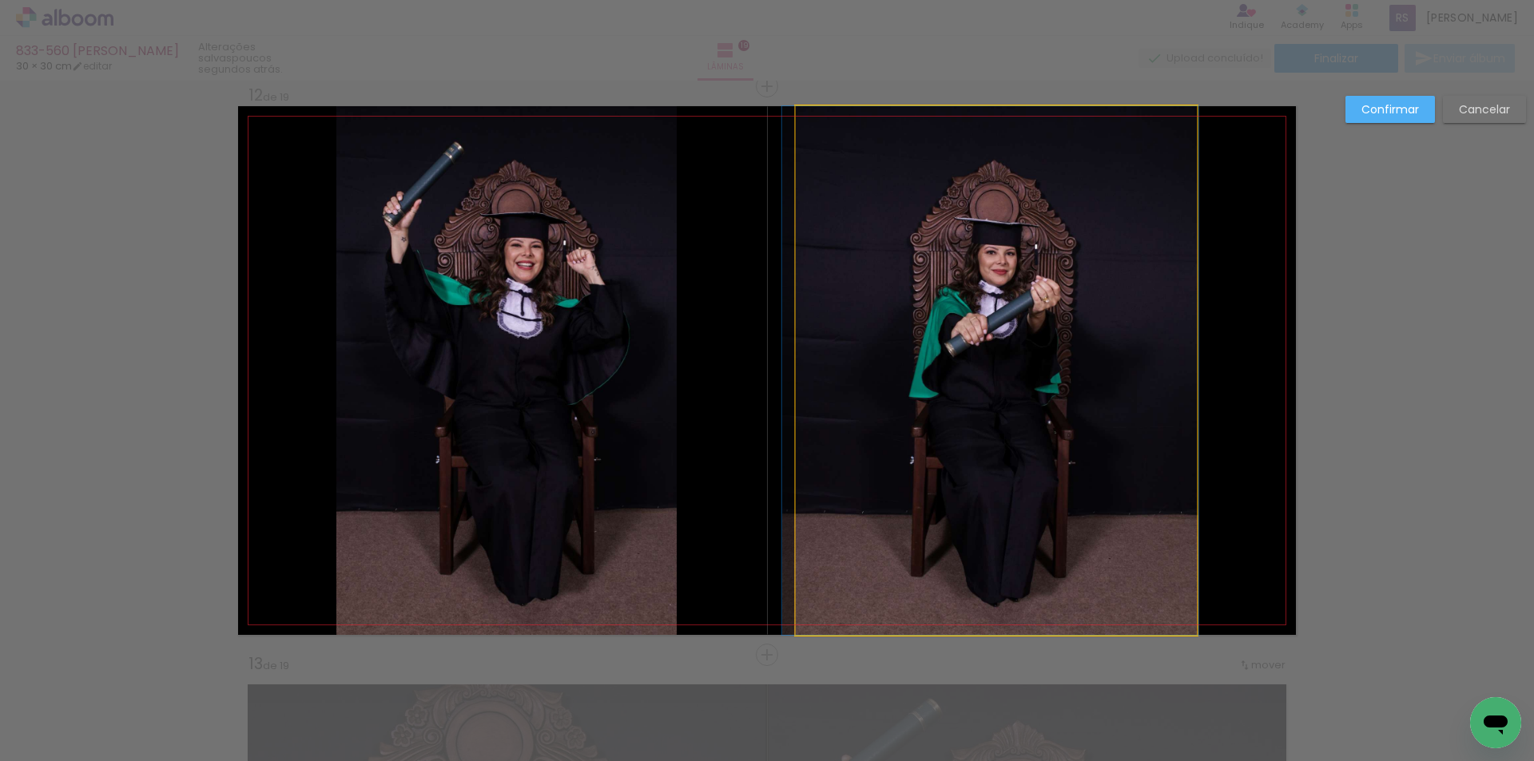
click at [1136, 383] on quentale-photo at bounding box center [996, 370] width 401 height 529
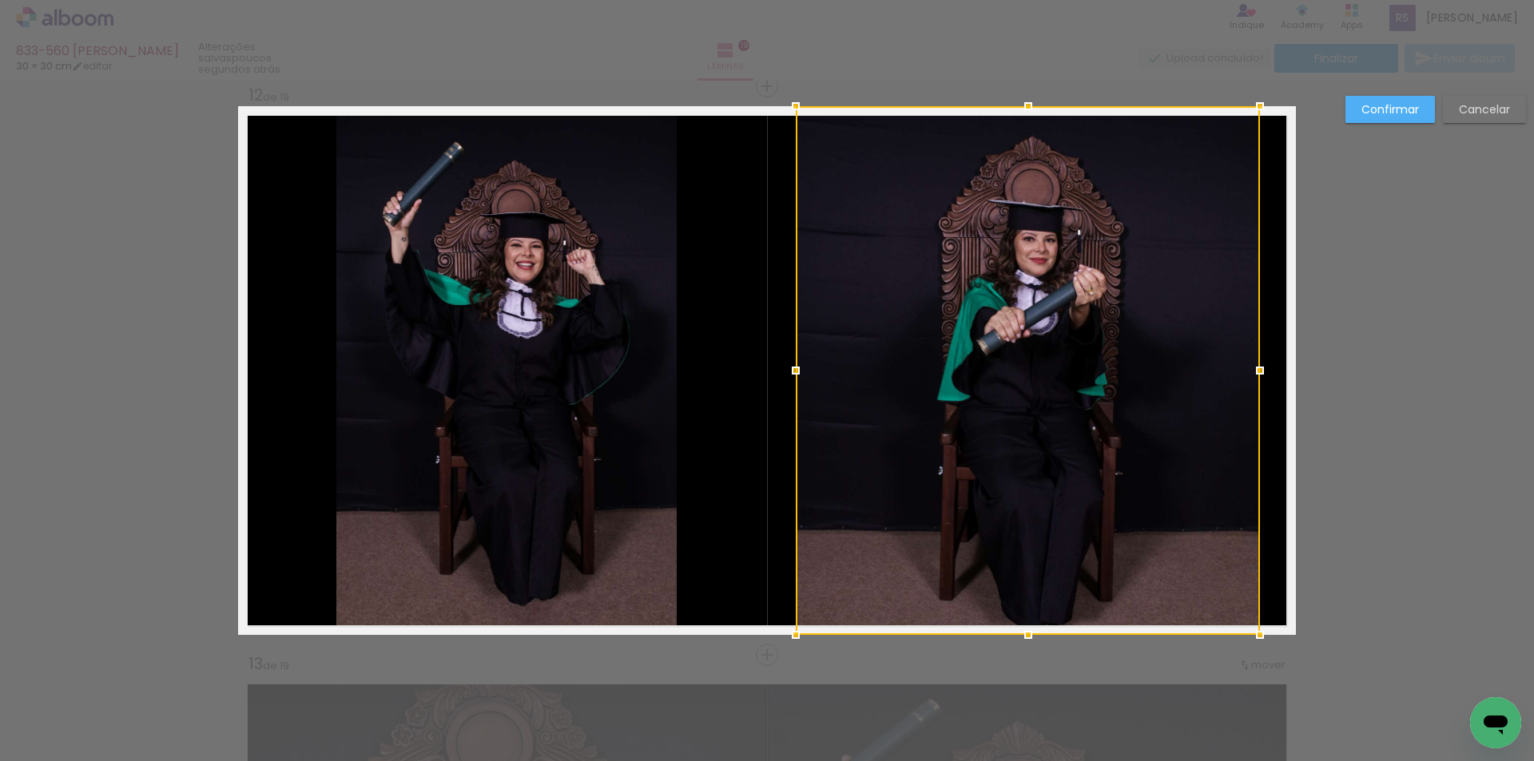
drag, startPoint x: 1187, startPoint y: 371, endPoint x: 1250, endPoint y: 377, distance: 63.4
click at [1250, 377] on div at bounding box center [1260, 371] width 32 height 32
click at [0, 0] on slot "Confirmar" at bounding box center [0, 0] width 0 height 0
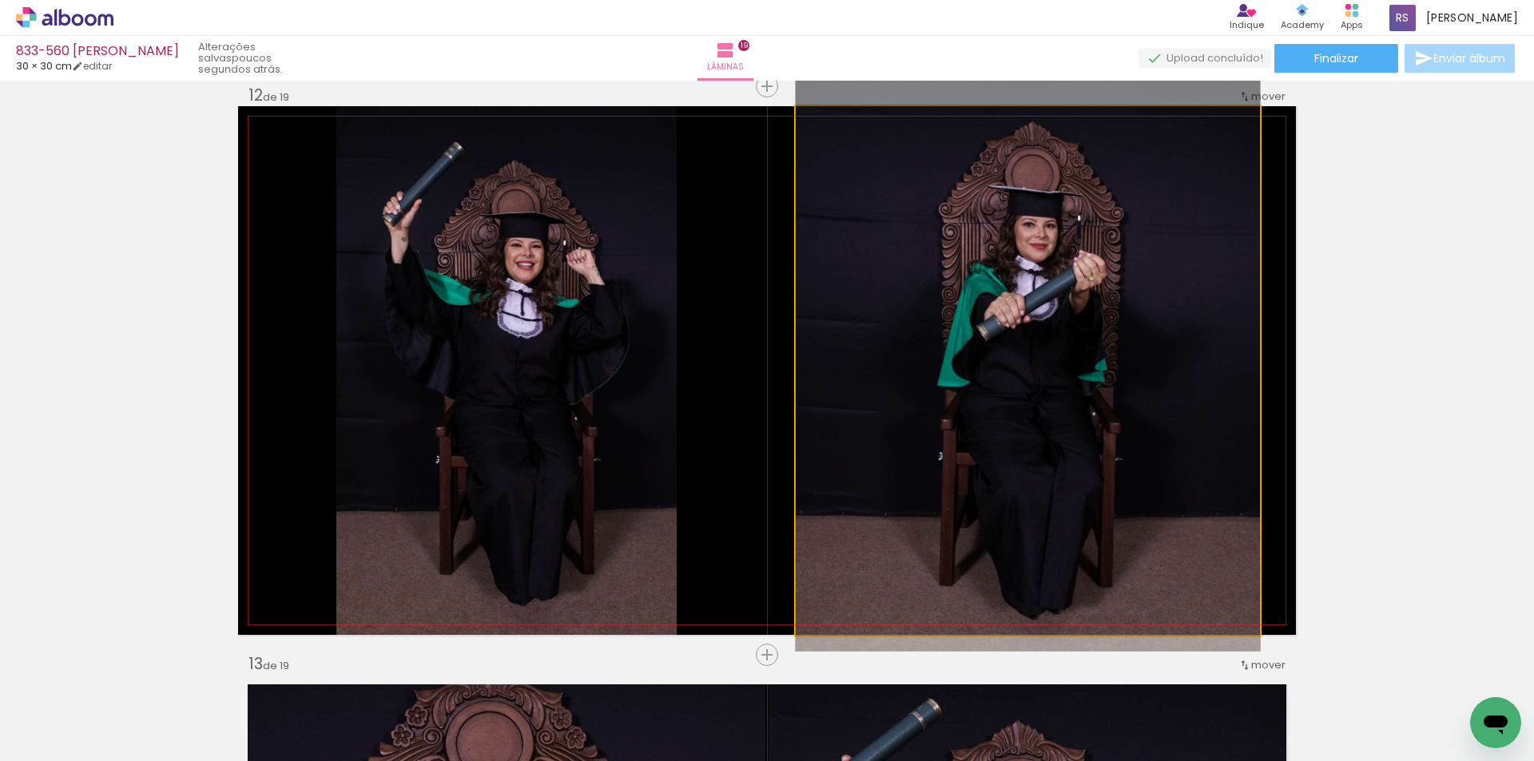
drag, startPoint x: 1165, startPoint y: 387, endPoint x: 1157, endPoint y: 372, distance: 16.5
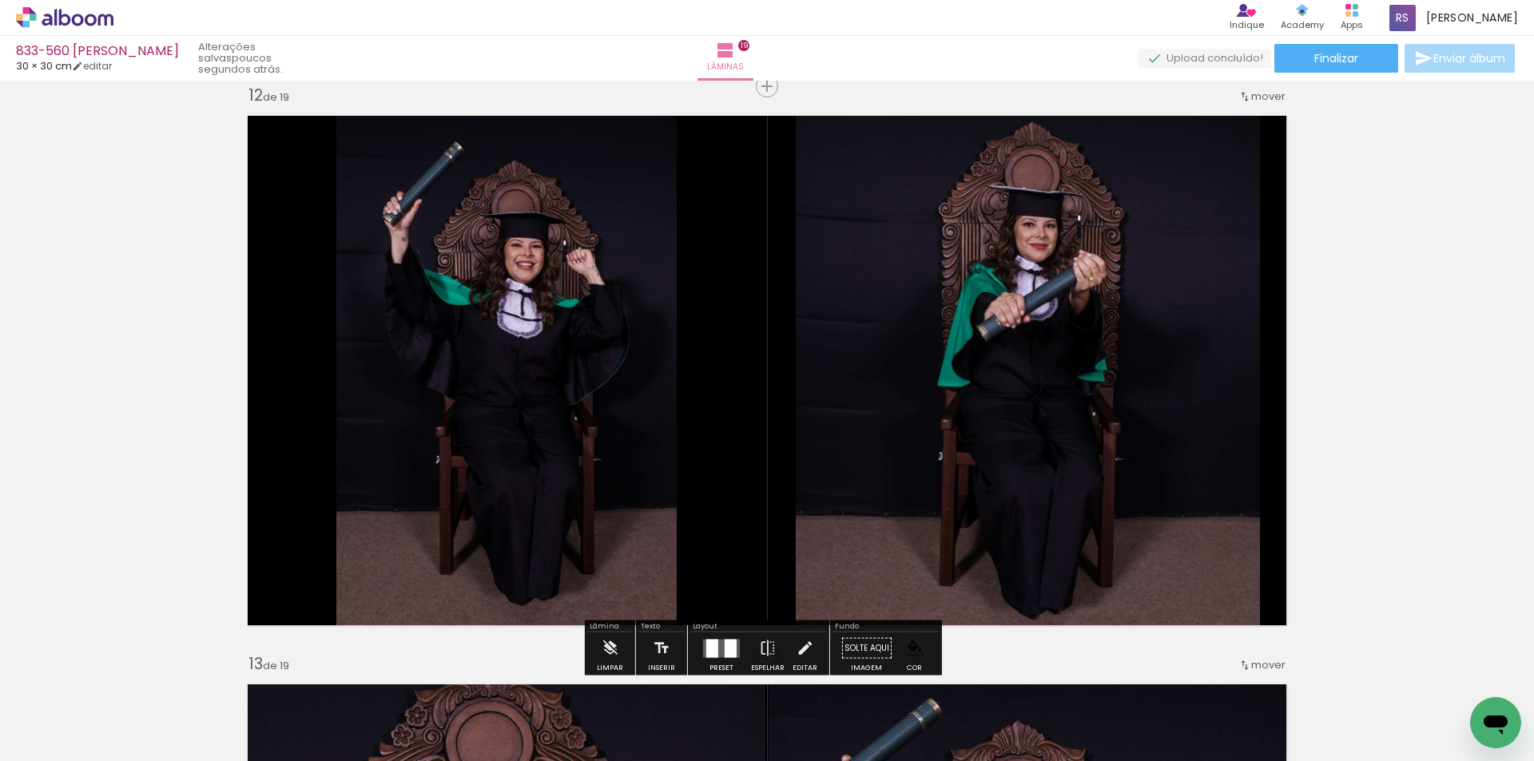
click at [577, 359] on quentale-photo at bounding box center [506, 370] width 340 height 529
click at [796, 640] on iron-icon at bounding box center [805, 649] width 18 height 32
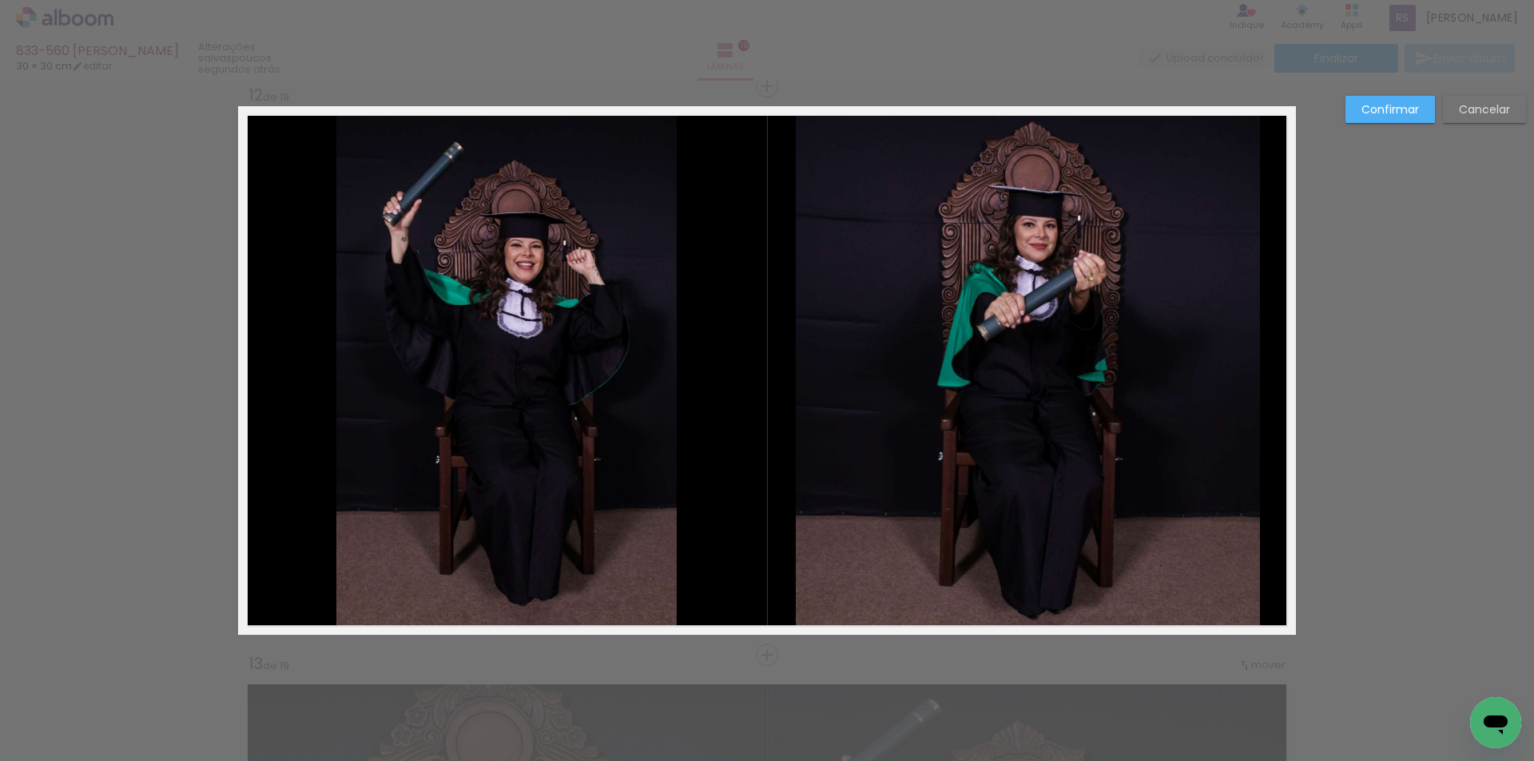
click at [595, 444] on quentale-photo at bounding box center [506, 370] width 340 height 529
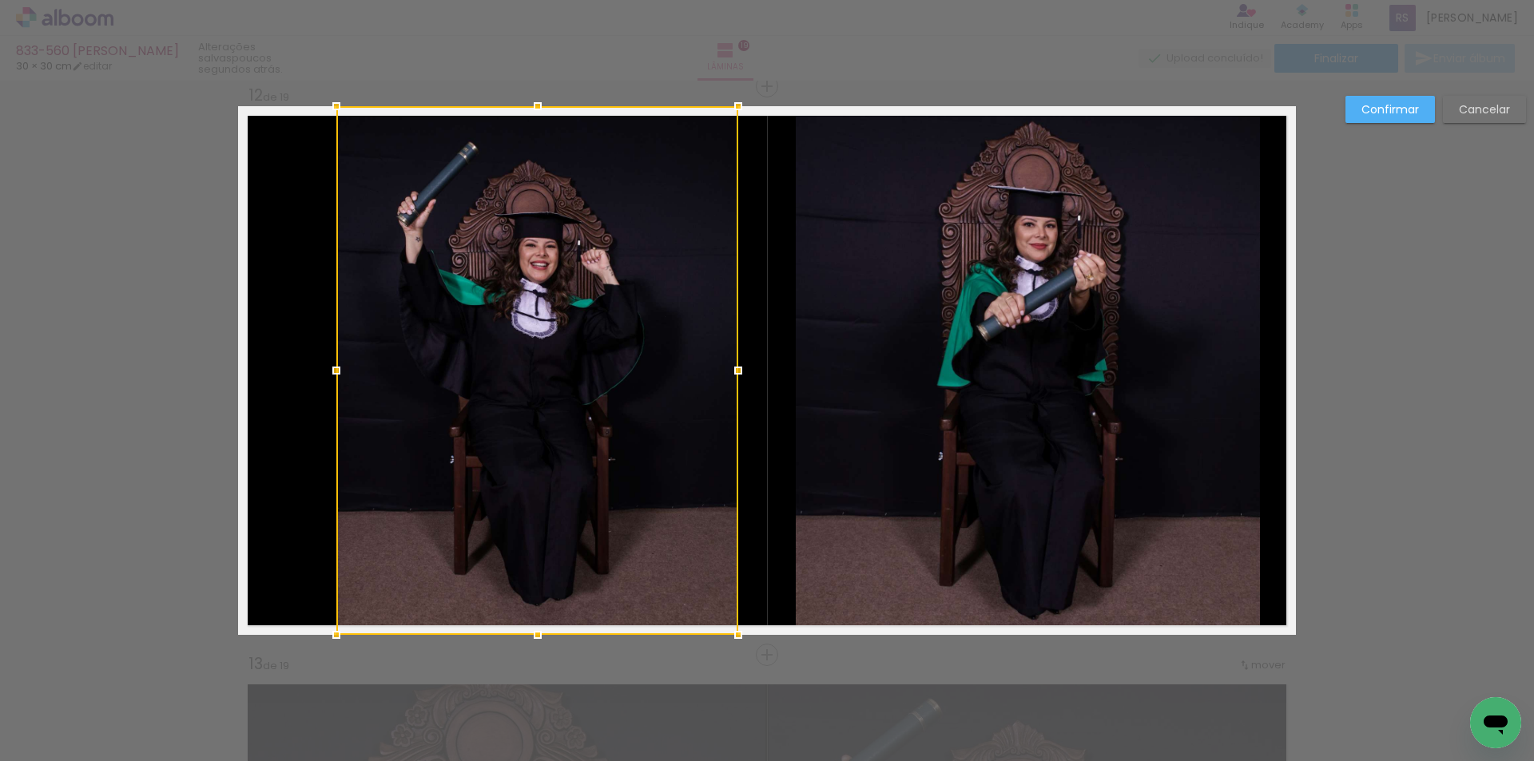
drag, startPoint x: 673, startPoint y: 373, endPoint x: 730, endPoint y: 379, distance: 57.8
click at [730, 379] on div at bounding box center [738, 371] width 32 height 32
click at [495, 360] on div at bounding box center [537, 370] width 402 height 529
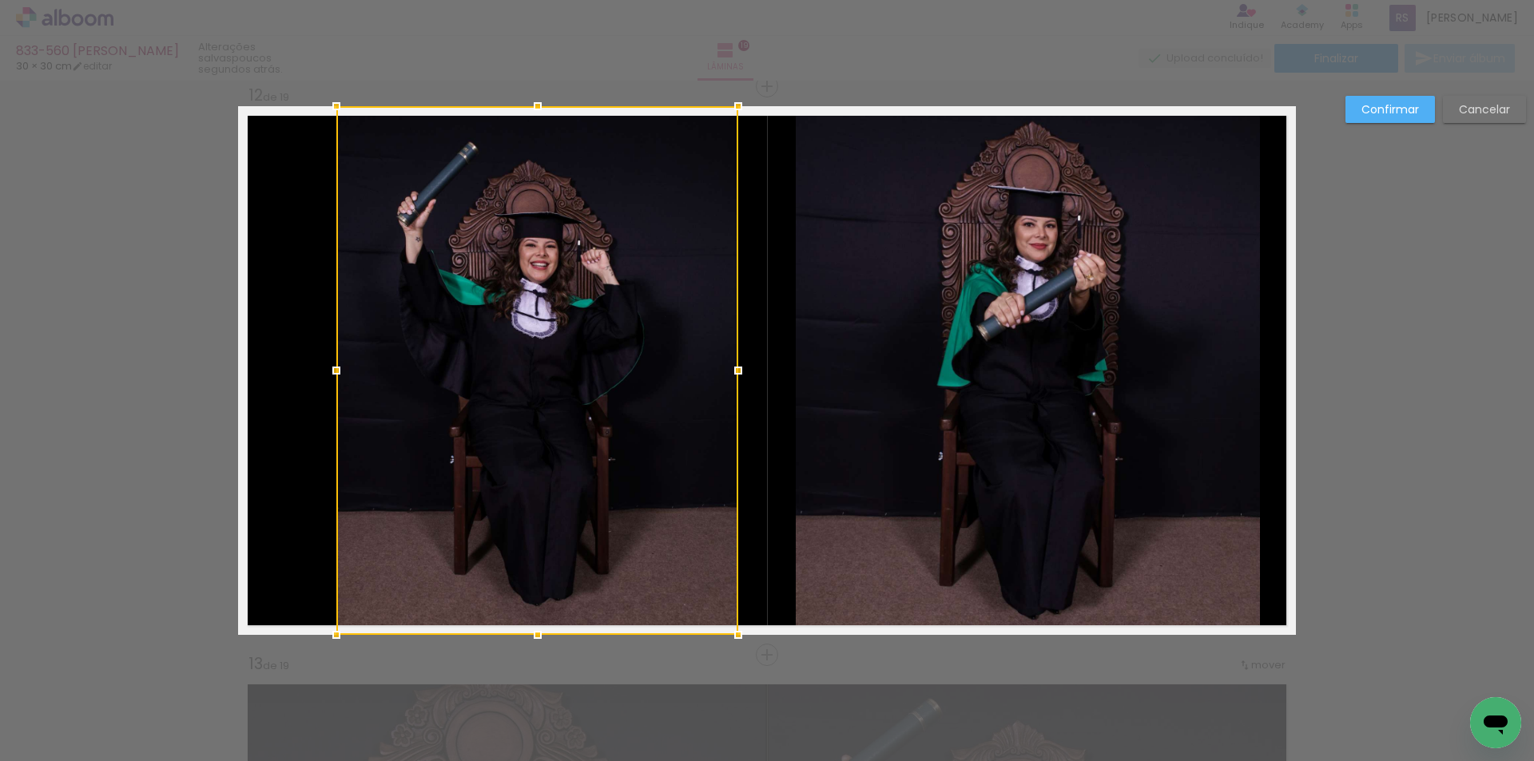
scroll to position [0, 2628]
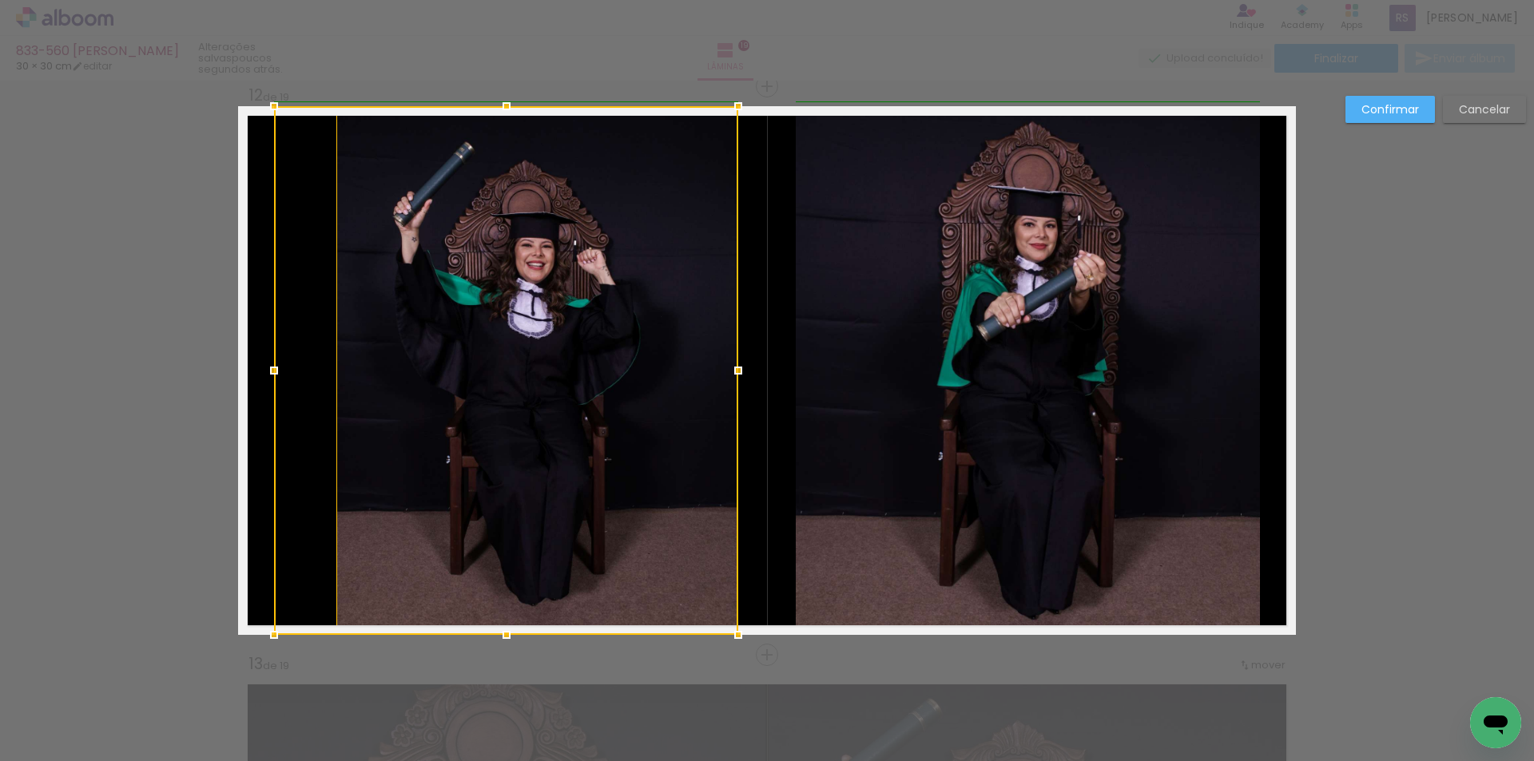
drag, startPoint x: 333, startPoint y: 367, endPoint x: 271, endPoint y: 367, distance: 62.3
click at [271, 367] on div at bounding box center [274, 371] width 32 height 32
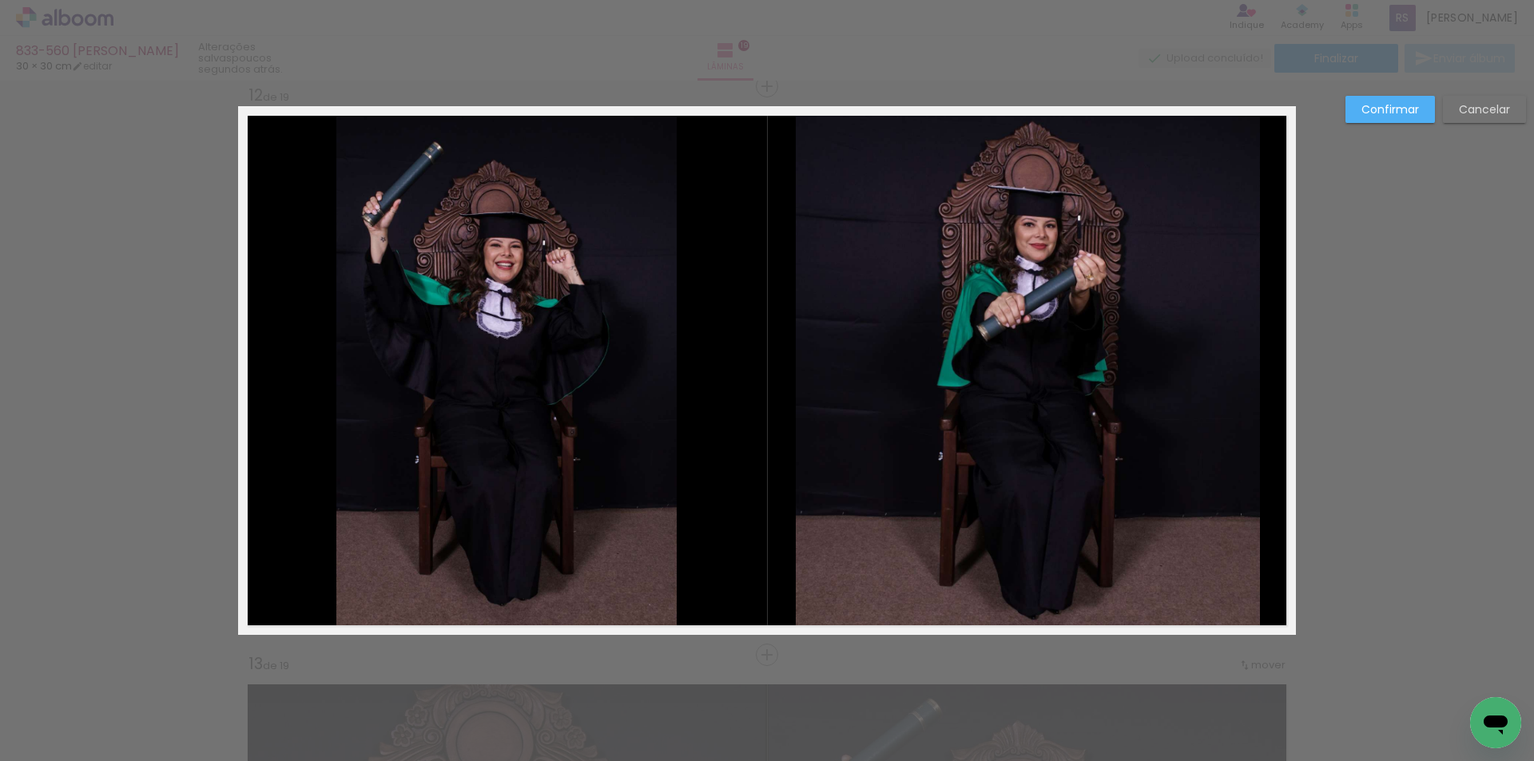
drag, startPoint x: 303, startPoint y: 385, endPoint x: 355, endPoint y: 379, distance: 52.3
click at [304, 385] on div at bounding box center [506, 370] width 464 height 529
click at [518, 357] on quentale-photo at bounding box center [506, 370] width 340 height 529
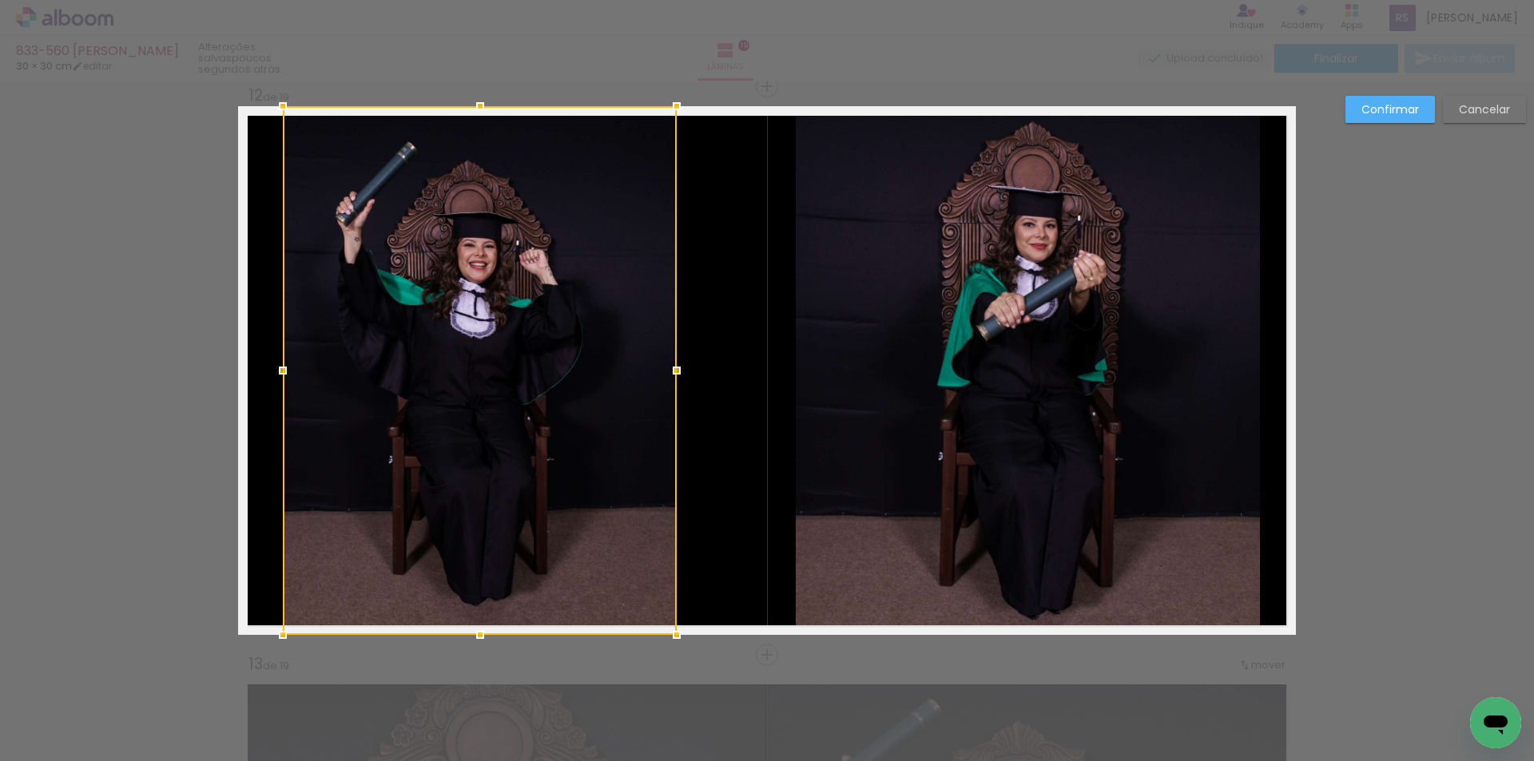
drag, startPoint x: 326, startPoint y: 371, endPoint x: 272, endPoint y: 371, distance: 53.5
click at [272, 371] on div at bounding box center [283, 371] width 32 height 32
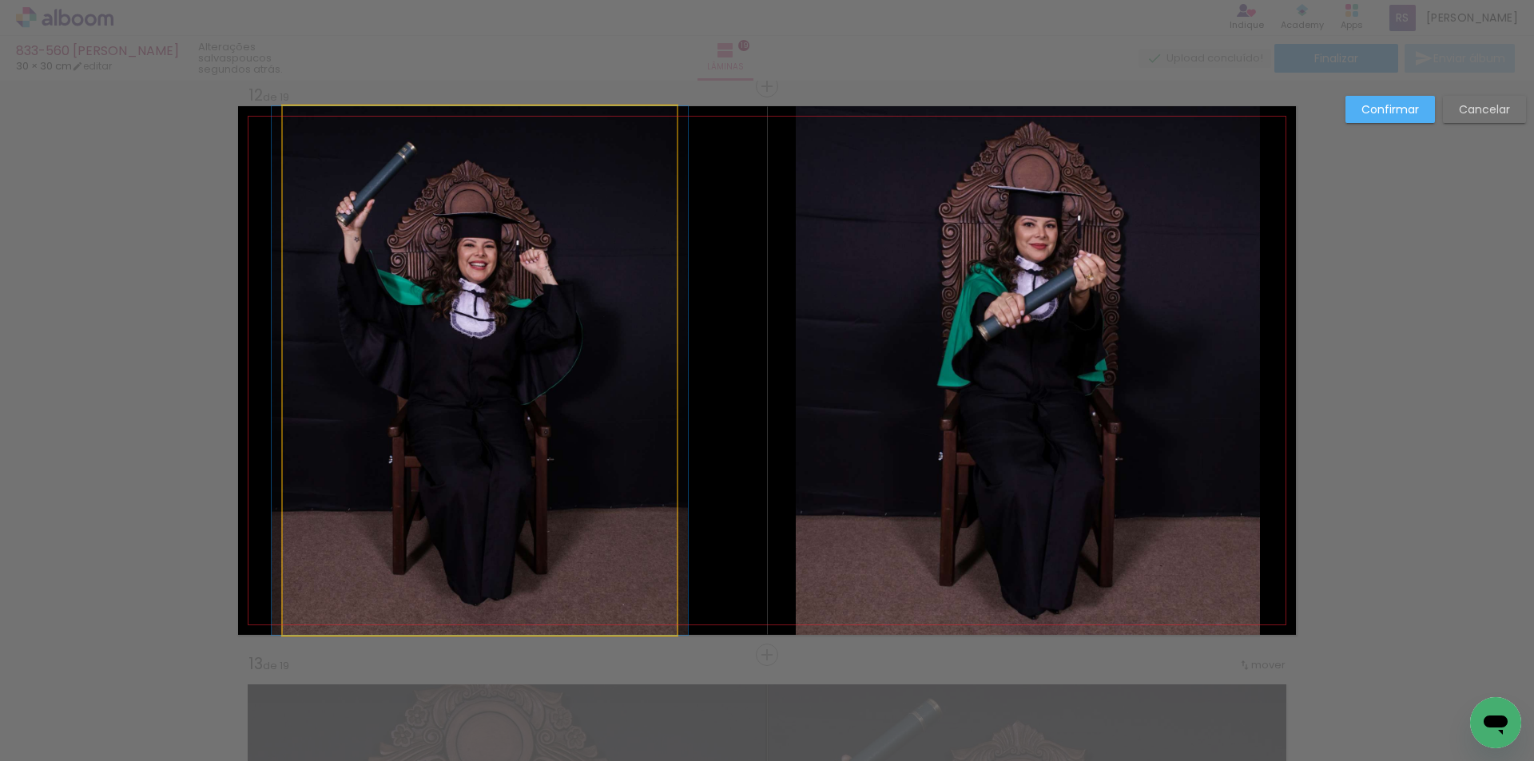
click at [630, 392] on quentale-photo at bounding box center [480, 370] width 394 height 529
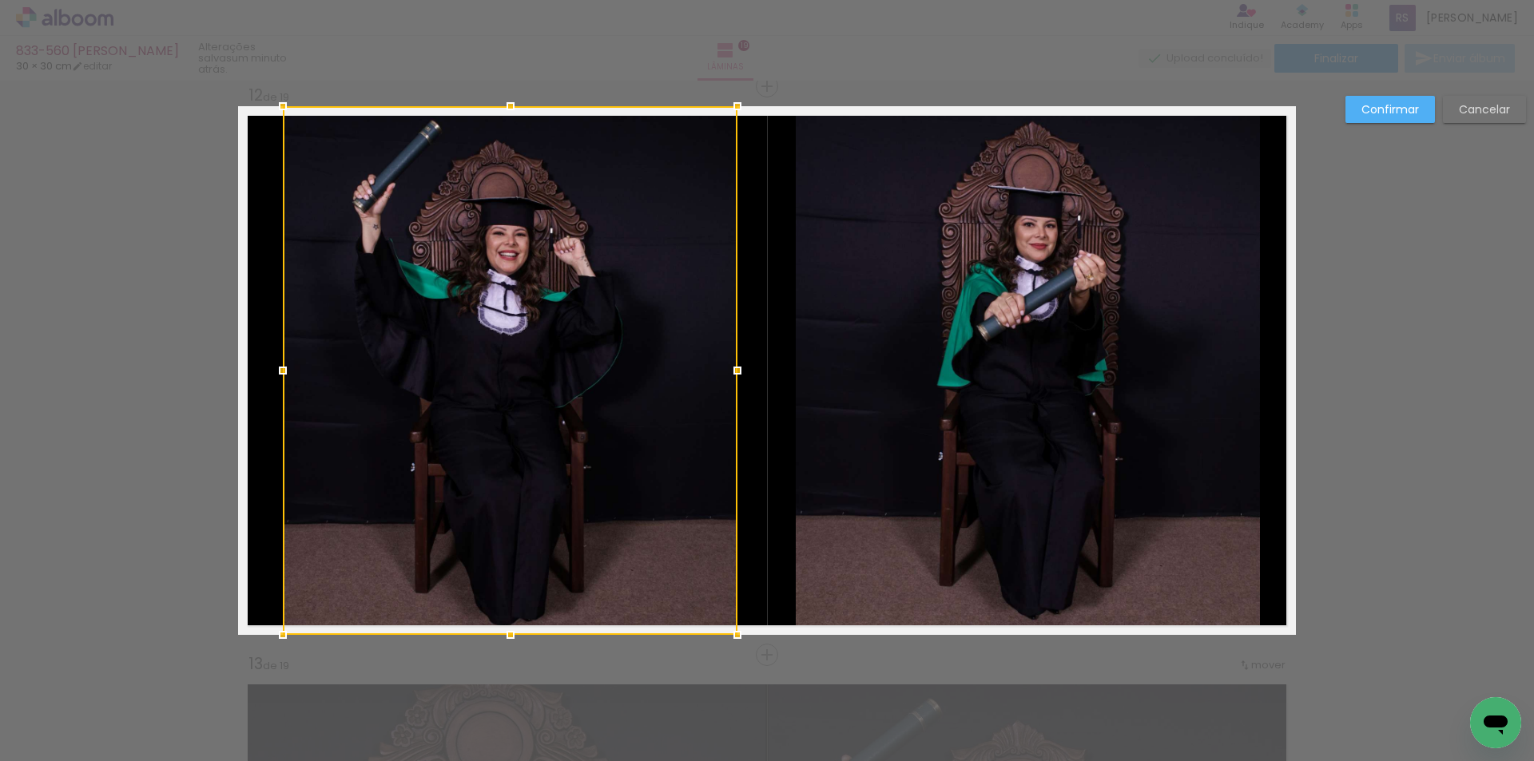
drag, startPoint x: 681, startPoint y: 368, endPoint x: 741, endPoint y: 366, distance: 60.8
click at [741, 366] on div at bounding box center [737, 371] width 32 height 32
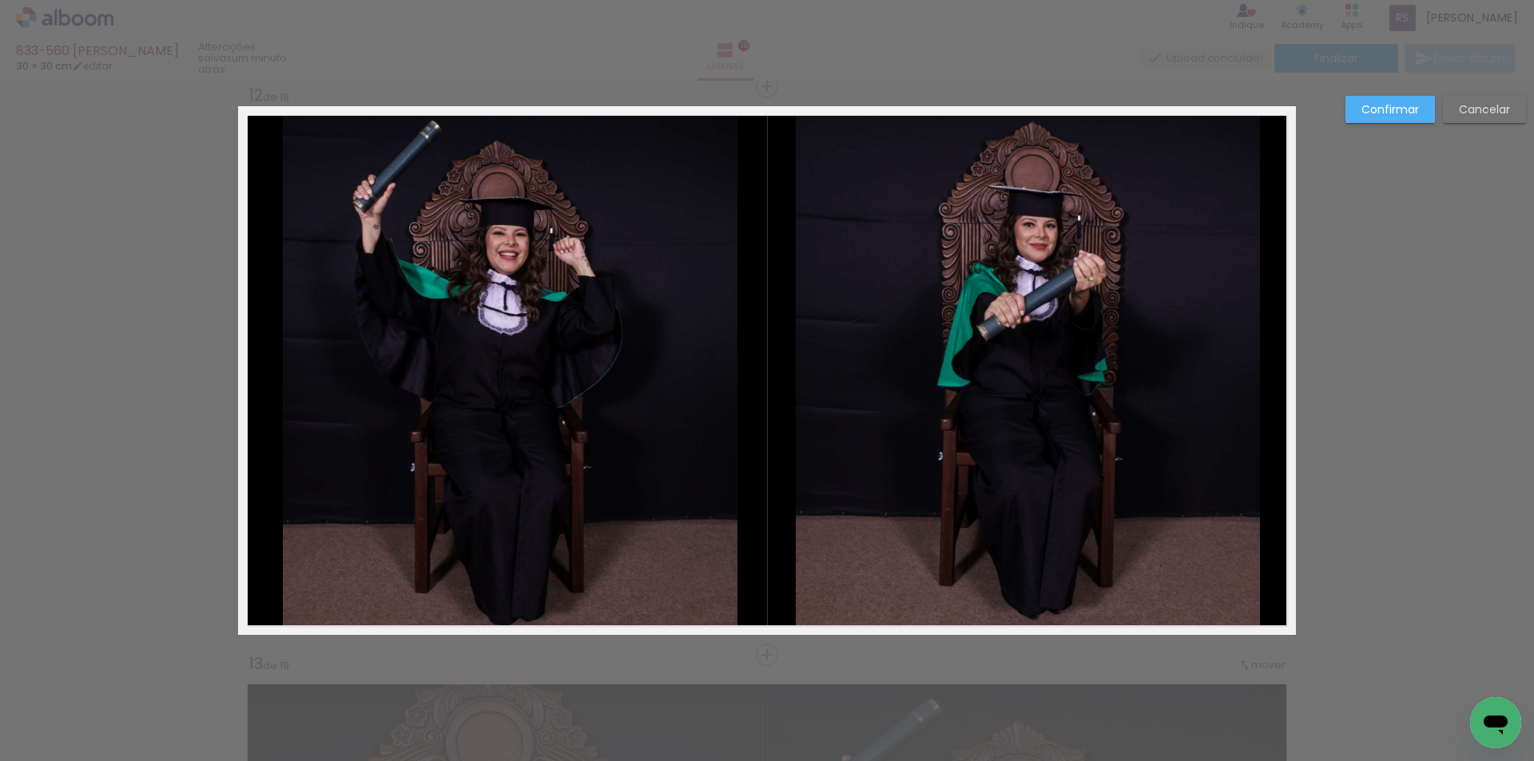
click at [0, 0] on slot "Confirmar" at bounding box center [0, 0] width 0 height 0
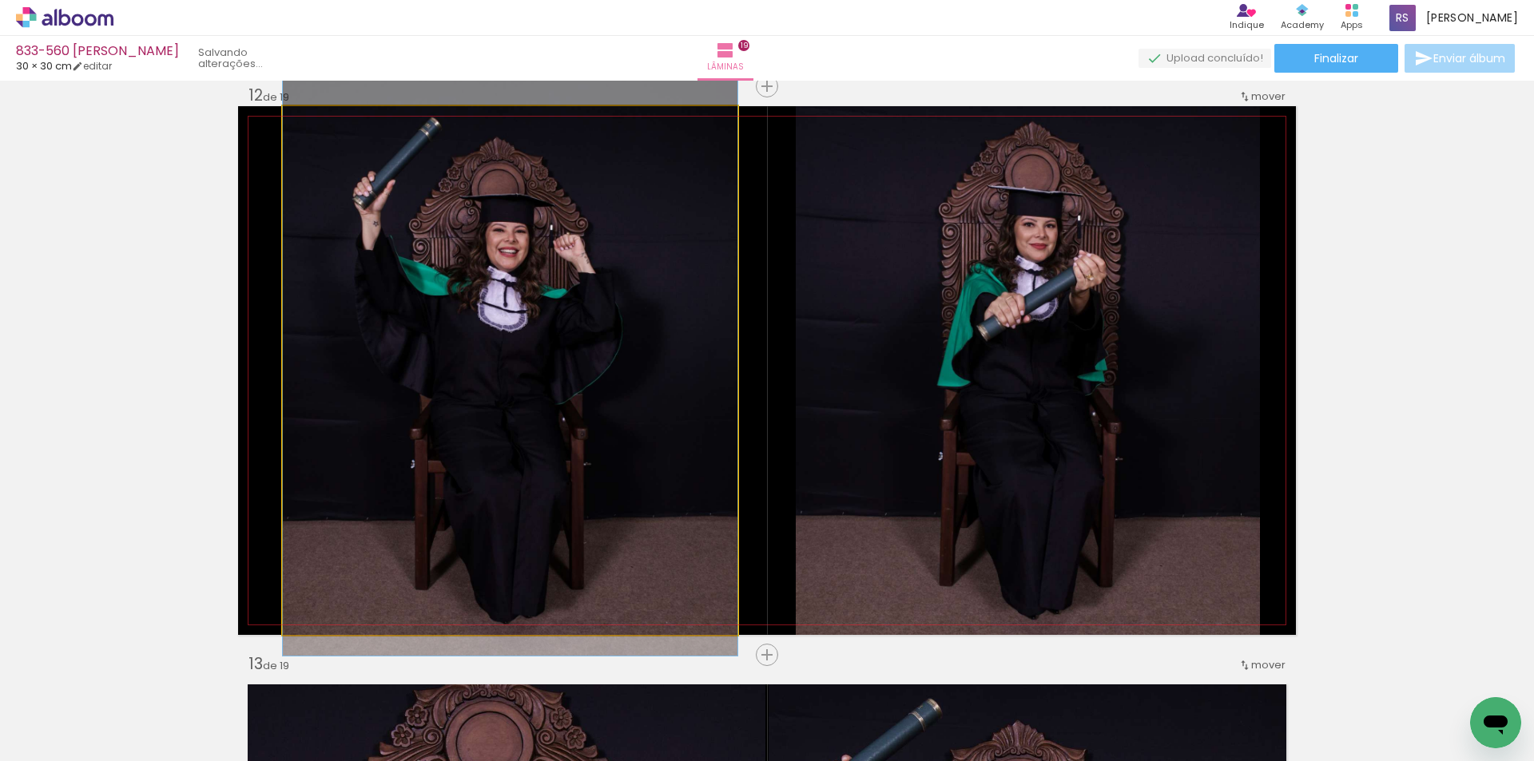
drag, startPoint x: 612, startPoint y: 433, endPoint x: 598, endPoint y: 436, distance: 14.0
click at [535, 288] on quentale-photo at bounding box center [510, 370] width 455 height 529
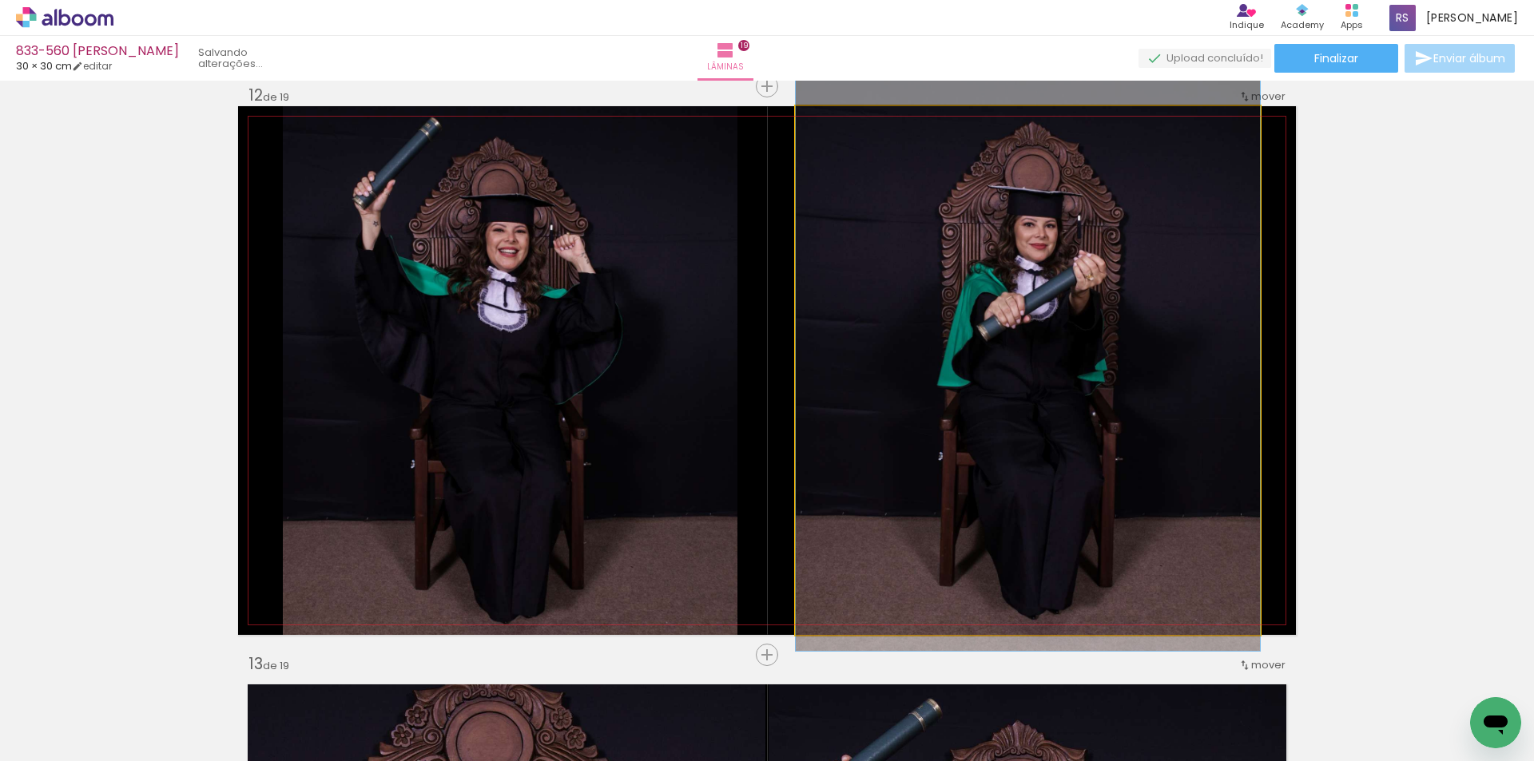
click at [955, 355] on quentale-photo at bounding box center [1028, 370] width 464 height 529
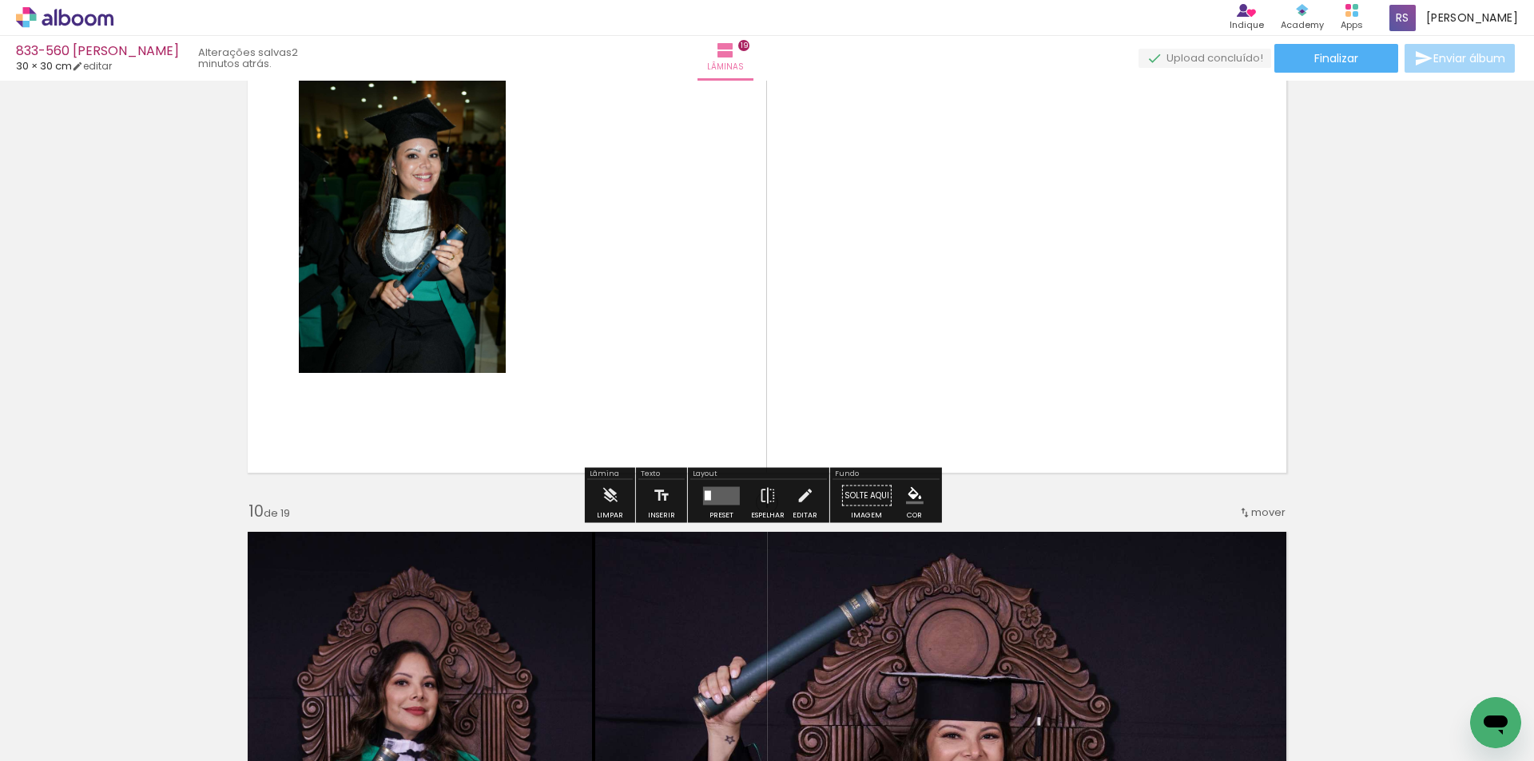
scroll to position [4760, 0]
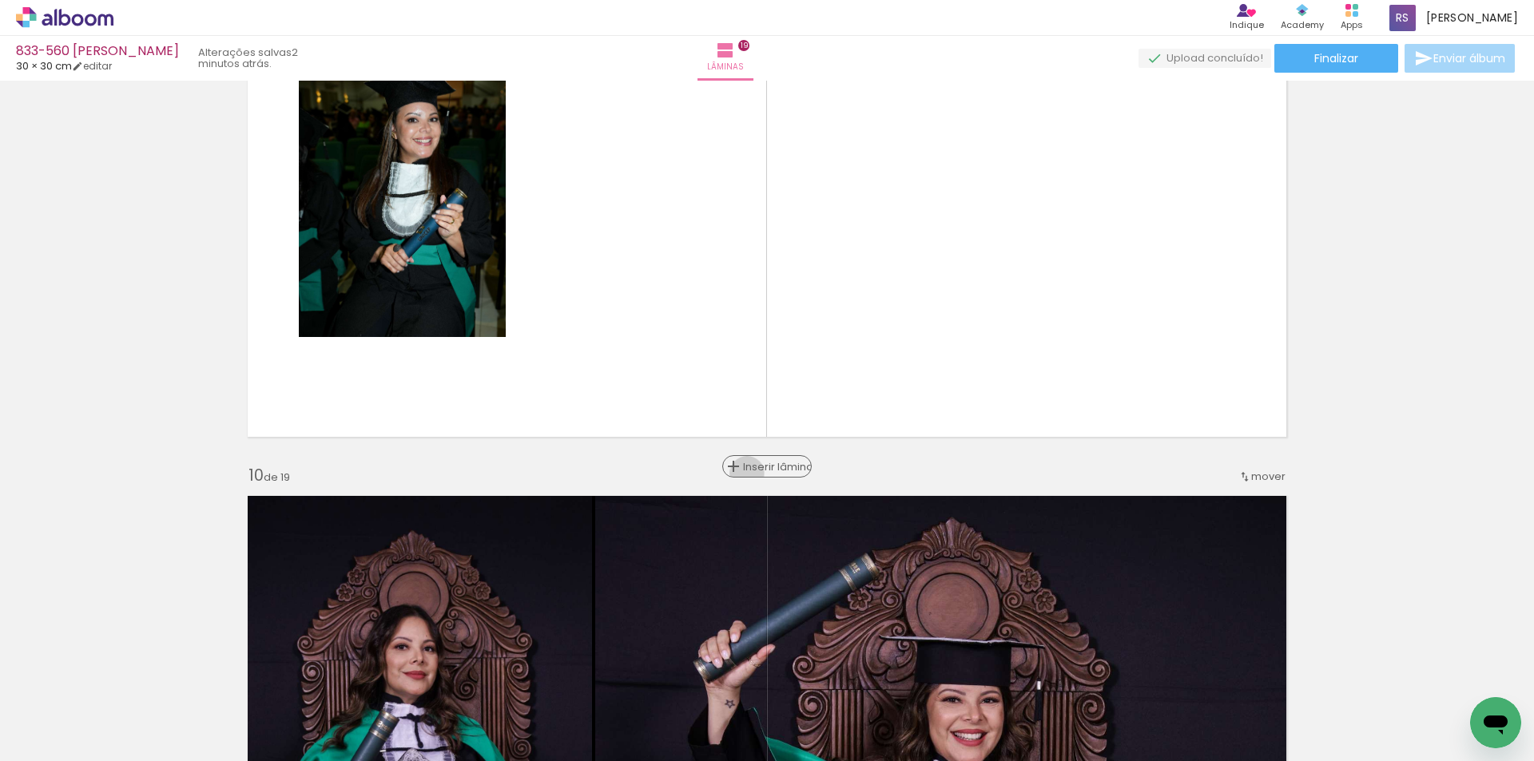
click at [751, 472] on span "Inserir lâmina" at bounding box center [774, 467] width 62 height 10
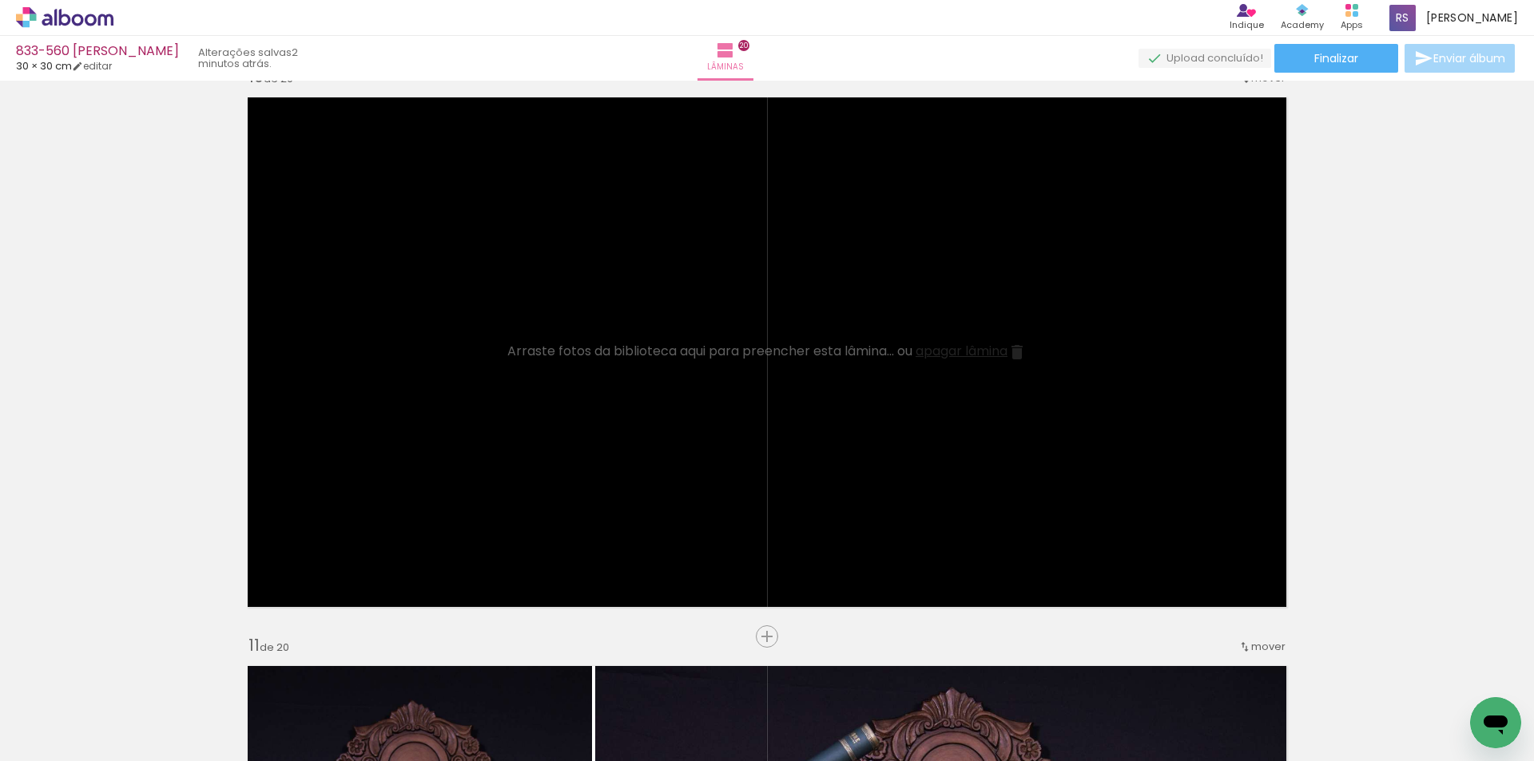
scroll to position [5159, 0]
